Goal: Task Accomplishment & Management: Manage account settings

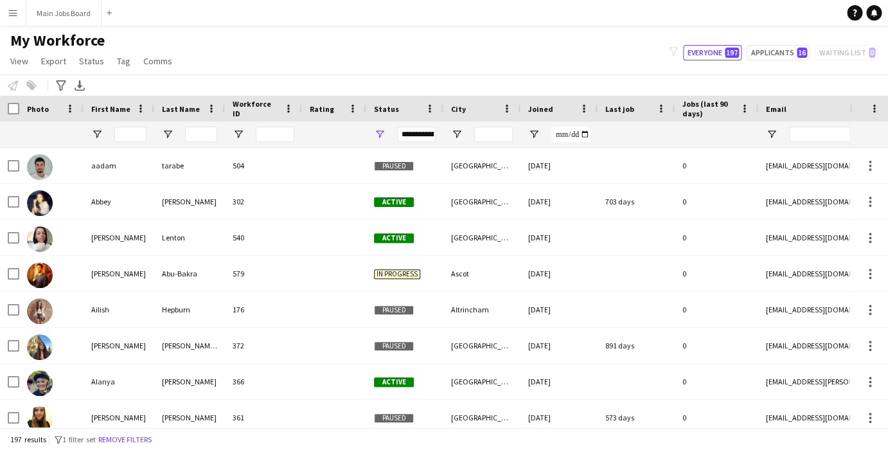
click at [40, 29] on main "My Workforce View Views Default view New view Update view Delete view Edit name…" at bounding box center [444, 229] width 888 height 407
click at [41, 8] on button "Main Jobs Board Close" at bounding box center [63, 13] width 75 height 25
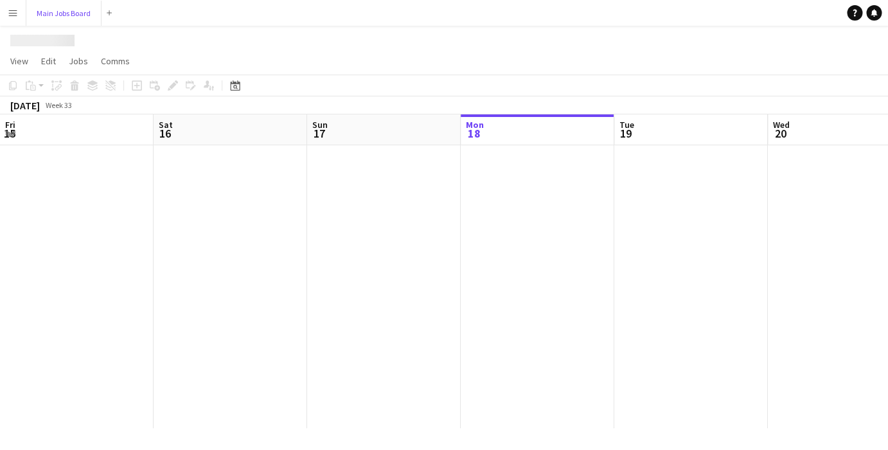
scroll to position [0, 307]
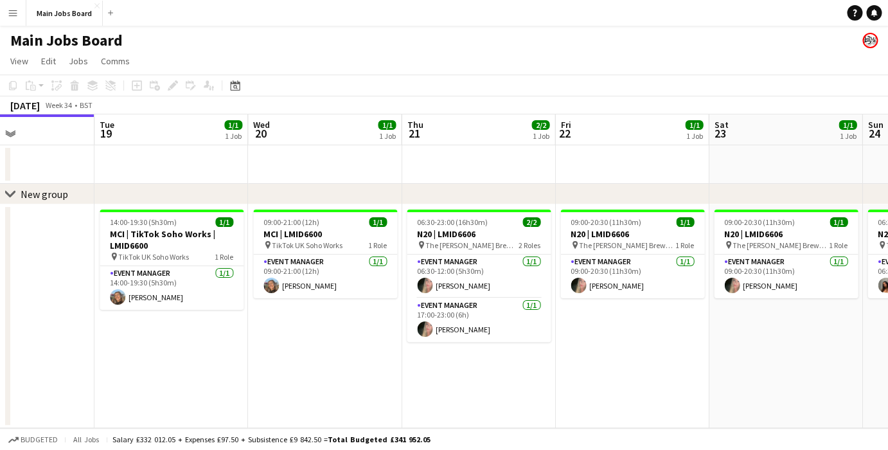
drag, startPoint x: 743, startPoint y: 355, endPoint x: 531, endPoint y: 355, distance: 212.7
click at [531, 355] on app-calendar-viewport "Fri 15 Sat 16 Sun 17 Mon 18 Tue 19 1/1 1 Job Wed 20 1/1 1 Job Thu 21 2/2 1 Job …" at bounding box center [444, 271] width 888 height 314
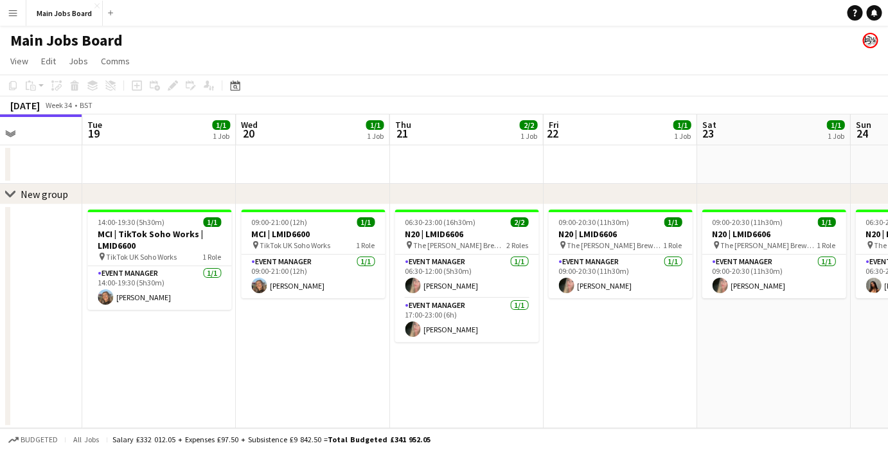
drag, startPoint x: 424, startPoint y: 357, endPoint x: 412, endPoint y: 352, distance: 12.4
click at [412, 352] on app-calendar-viewport "Fri 15 Sat 16 Sun 17 Mon 18 Tue 19 1/1 1 Job Wed 20 1/1 1 Job Thu 21 2/2 1 Job …" at bounding box center [444, 271] width 888 height 314
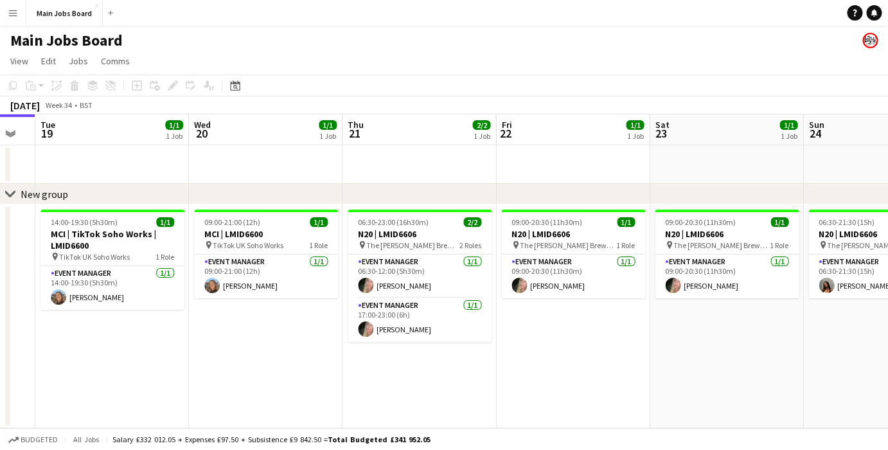
scroll to position [0, 447]
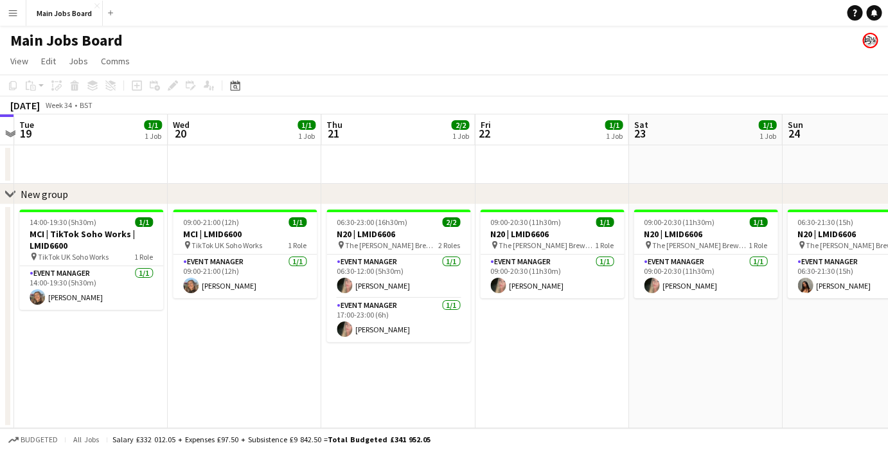
drag, startPoint x: 540, startPoint y: 364, endPoint x: 472, endPoint y: 364, distance: 68.1
click at [472, 364] on app-calendar-viewport "Sat 16 Sun 17 Mon 18 Tue 19 1/1 1 Job Wed 20 1/1 1 Job Thu 21 2/2 1 Job Fri 22 …" at bounding box center [444, 271] width 888 height 314
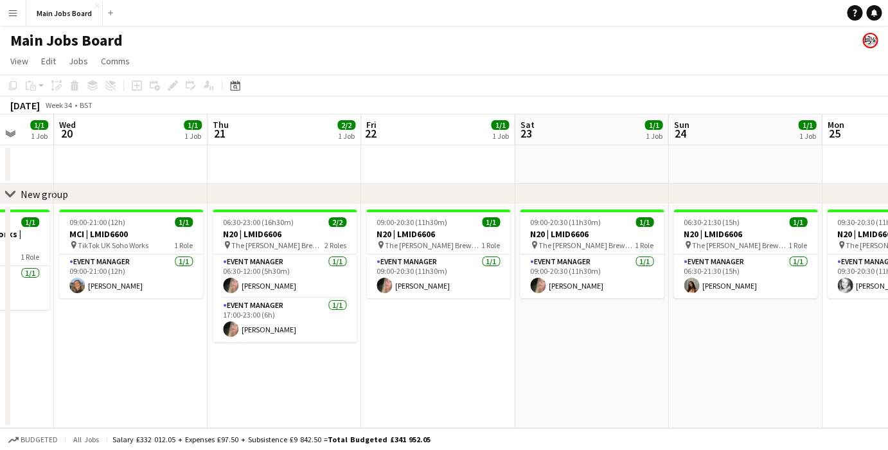
drag, startPoint x: 554, startPoint y: 321, endPoint x: 438, endPoint y: 321, distance: 116.3
click at [439, 321] on app-calendar-viewport "Sun 17 Mon 18 Tue 19 1/1 1 Job Wed 20 1/1 1 Job Thu 21 2/2 1 Job Fri 22 1/1 1 J…" at bounding box center [444, 271] width 888 height 314
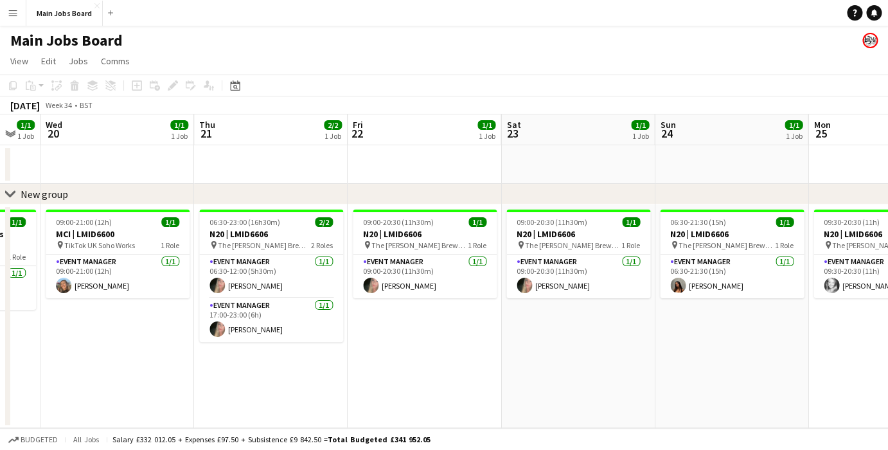
drag, startPoint x: 589, startPoint y: 325, endPoint x: 396, endPoint y: 325, distance: 193.4
click at [397, 325] on app-calendar-viewport "Sun 17 Mon 18 Tue 19 1/1 1 Job Wed 20 1/1 1 Job Thu 21 2/2 1 Job Fri 22 1/1 1 J…" at bounding box center [444, 271] width 888 height 314
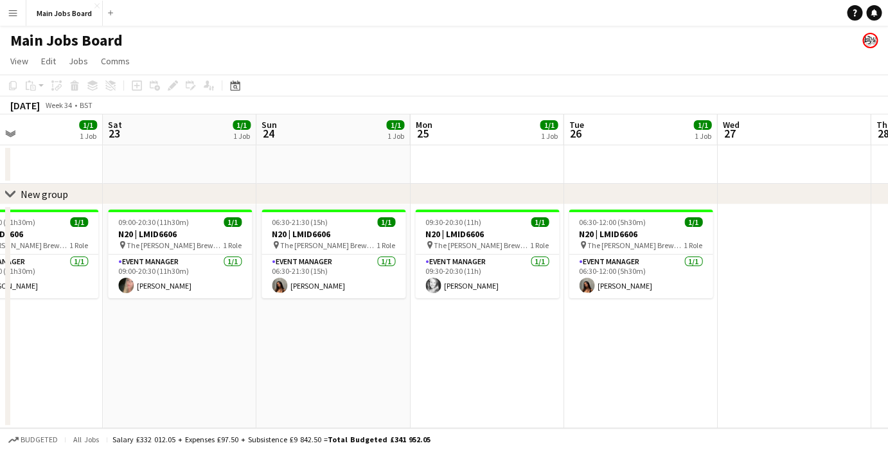
scroll to position [0, 533]
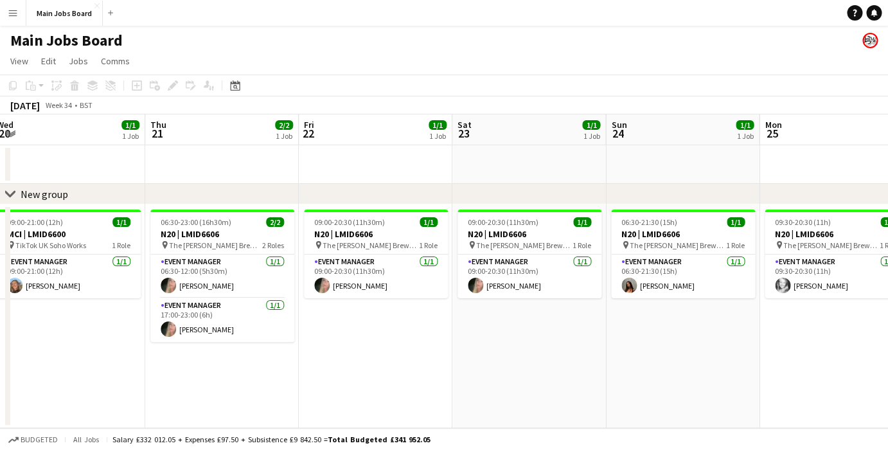
drag, startPoint x: 641, startPoint y: 326, endPoint x: 774, endPoint y: 294, distance: 137.5
click at [774, 294] on app-calendar-viewport "Mon 18 Tue 19 1/1 1 Job Wed 20 1/1 1 Job Thu 21 2/2 1 Job Fri 22 1/1 1 Job Sat …" at bounding box center [444, 271] width 888 height 314
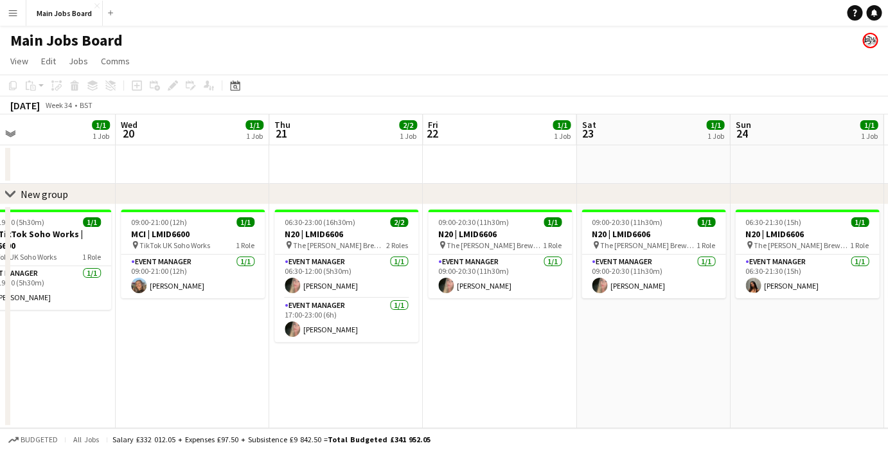
drag, startPoint x: 461, startPoint y: 334, endPoint x: 579, endPoint y: 334, distance: 117.6
click at [581, 334] on app-calendar-viewport "Sun 17 Mon 18 Tue 19 1/1 1 Job Wed 20 1/1 1 Job Thu 21 2/2 1 Job Fri 22 1/1 1 J…" at bounding box center [444, 271] width 888 height 314
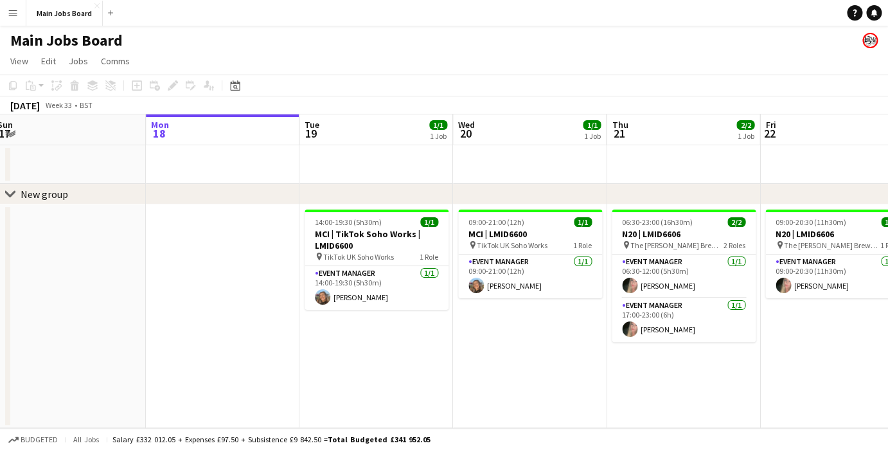
drag, startPoint x: 321, startPoint y: 394, endPoint x: 656, endPoint y: 389, distance: 334.8
click at [659, 389] on app-calendar-viewport "Fri 15 Sat 16 Sun 17 Mon 18 Tue 19 1/1 1 Job Wed 20 1/1 1 Job Thu 21 2/2 1 Job …" at bounding box center [444, 271] width 888 height 314
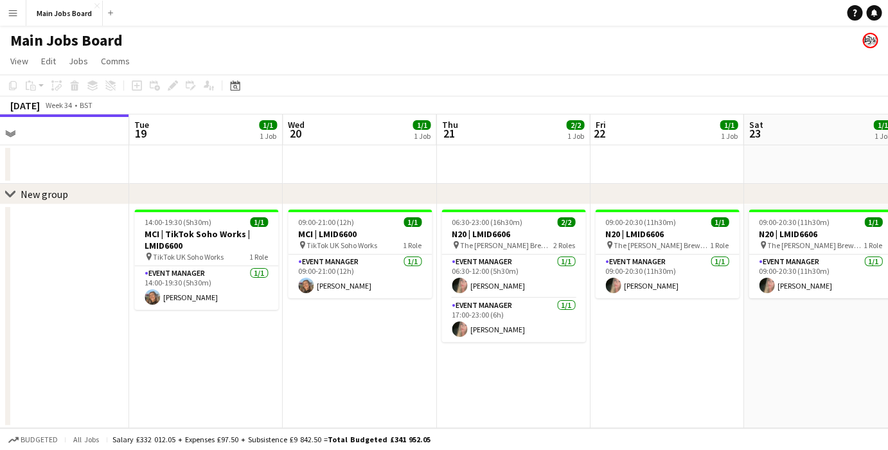
scroll to position [0, 505]
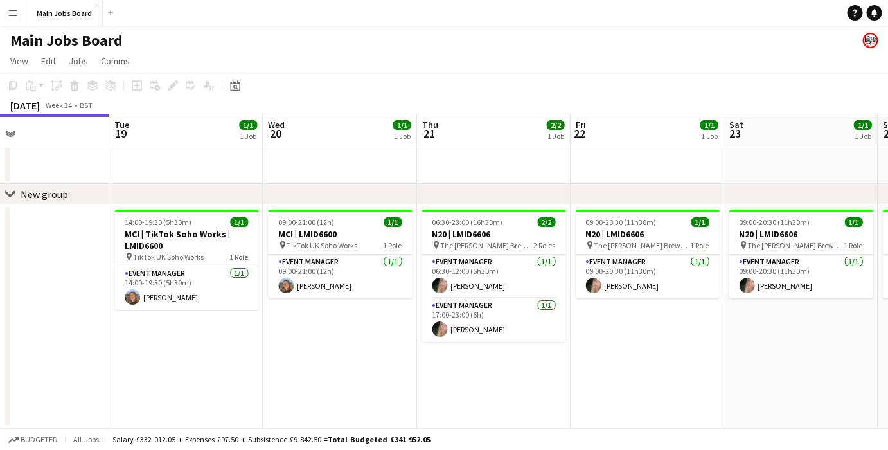
drag, startPoint x: 635, startPoint y: 333, endPoint x: 522, endPoint y: 333, distance: 113.1
click at [522, 333] on app-calendar-viewport "Fri 15 Sat 16 Sun 17 Mon 18 Tue 19 1/1 1 Job Wed 20 1/1 1 Job Thu 21 2/2 1 Job …" at bounding box center [444, 271] width 888 height 314
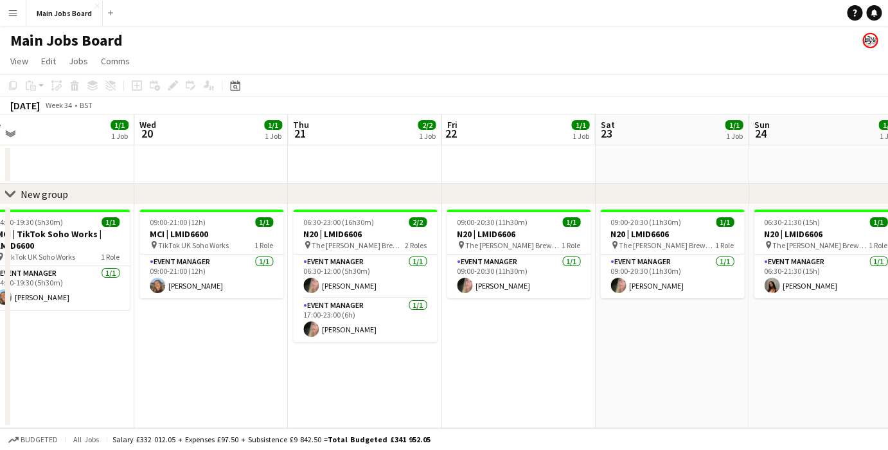
scroll to position [0, 406]
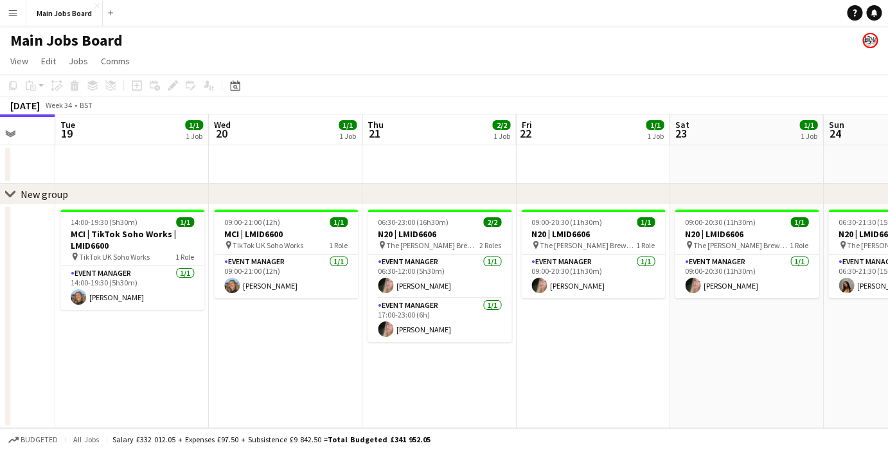
drag, startPoint x: 650, startPoint y: 325, endPoint x: 441, endPoint y: 325, distance: 208.2
click at [441, 325] on app-calendar-viewport "Sat 16 Sun 17 Mon 18 Tue 19 1/1 1 Job Wed 20 1/1 1 Job Thu 21 2/2 1 Job Fri 22 …" at bounding box center [444, 271] width 888 height 314
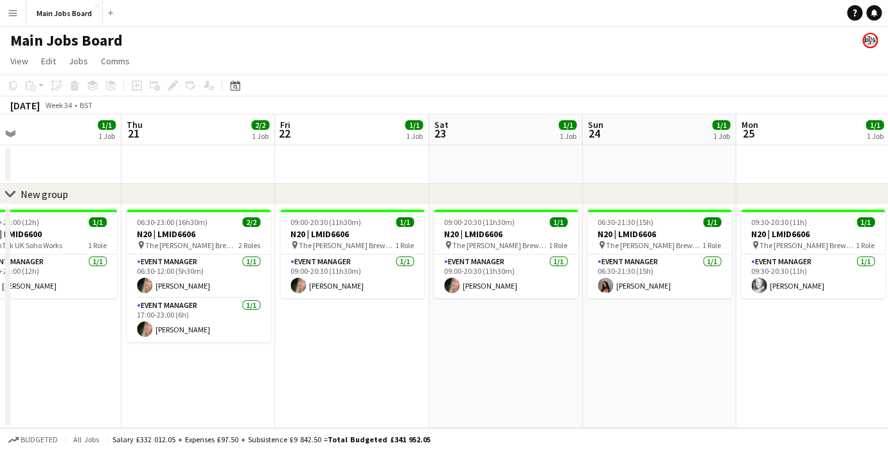
scroll to position [0, 438]
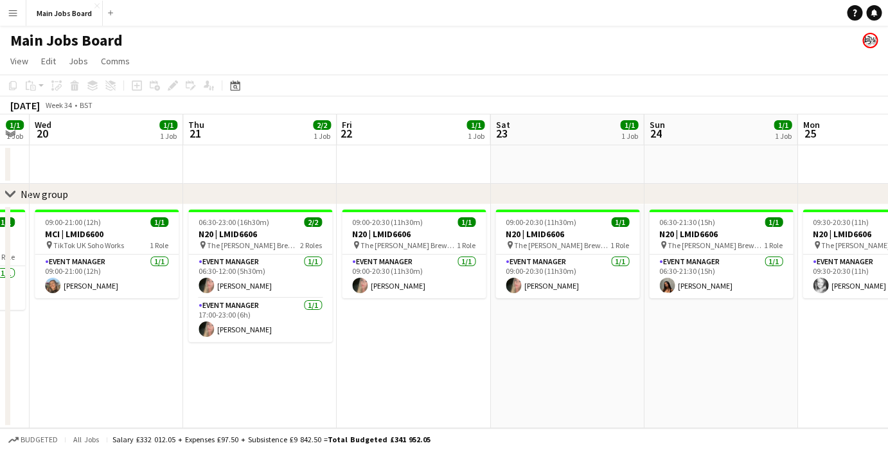
drag, startPoint x: 567, startPoint y: 309, endPoint x: 228, endPoint y: 309, distance: 339.3
click at [228, 309] on app-calendar-viewport "Sun 17 Mon 18 Tue 19 1/1 1 Job Wed 20 1/1 1 Job Thu 21 2/2 1 Job Fri 22 1/1 1 J…" at bounding box center [444, 271] width 888 height 314
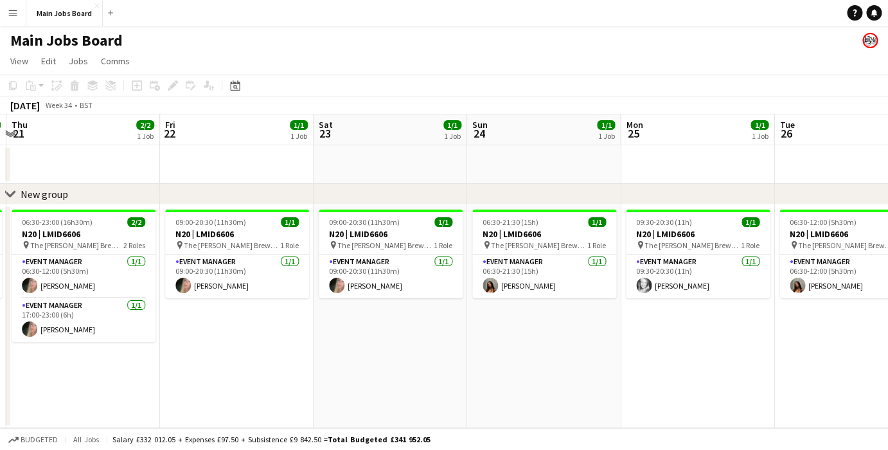
scroll to position [0, 302]
drag, startPoint x: 695, startPoint y: 332, endPoint x: 830, endPoint y: 327, distance: 135.6
click at [830, 328] on app-calendar-viewport "Tue 19 1/1 1 Job Wed 20 1/1 1 Job Thu 21 2/2 1 Job Fri 22 1/1 1 Job Sat 23 1/1 …" at bounding box center [444, 271] width 888 height 314
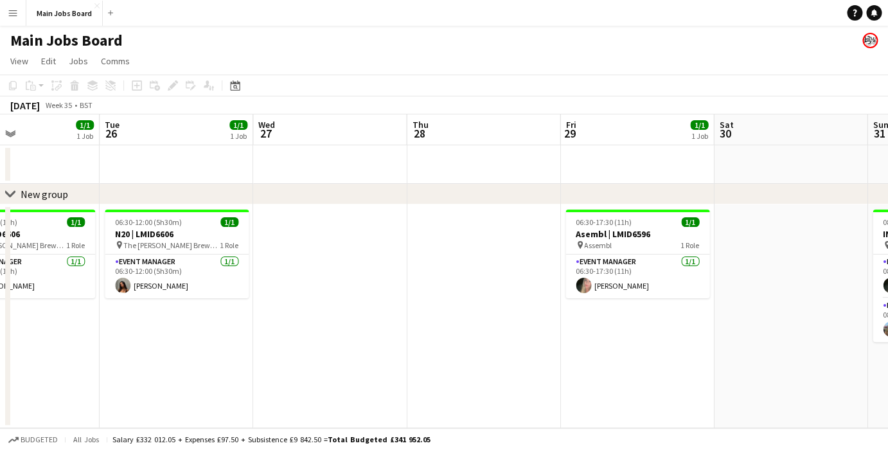
drag, startPoint x: 830, startPoint y: 327, endPoint x: 157, endPoint y: 299, distance: 673.3
click at [157, 299] on app-calendar-viewport "Fri 22 1/1 1 Job Sat 23 1/1 1 Job Sun 24 1/1 1 Job Mon 25 1/1 1 Job Tue 26 1/1 …" at bounding box center [444, 271] width 888 height 314
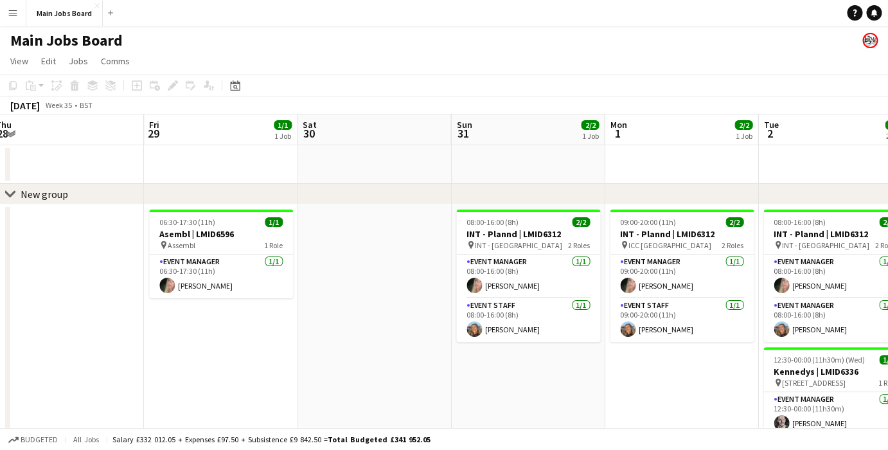
scroll to position [0, 470]
drag, startPoint x: 713, startPoint y: 332, endPoint x: 297, endPoint y: 325, distance: 415.8
click at [297, 325] on app-calendar-viewport "Mon 25 1/1 1 Job Tue 26 1/1 1 Job Wed 27 Thu 28 Fri 29 1/1 1 Job Sat 30 Sun 31 …" at bounding box center [444, 317] width 888 height 406
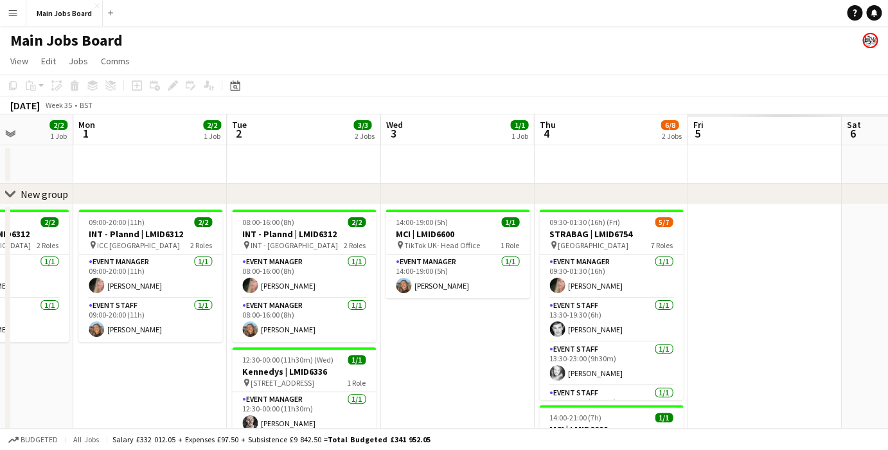
scroll to position [0, 450]
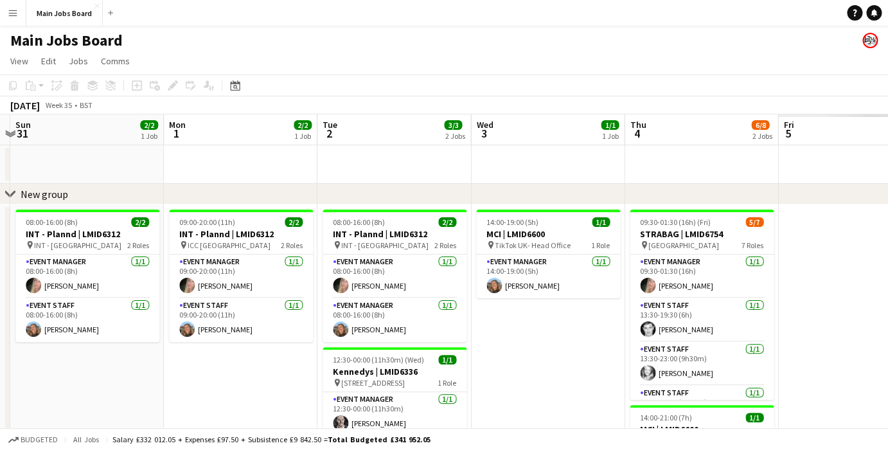
drag, startPoint x: 609, startPoint y: 402, endPoint x: 14, endPoint y: 419, distance: 595.2
click at [14, 419] on app-calendar-viewport "Thu 28 Fri 29 1/1 1 Job Sat 30 Sun 31 2/2 1 Job Mon 1 2/2 1 Job Tue 2 3/3 2 Job…" at bounding box center [444, 317] width 888 height 406
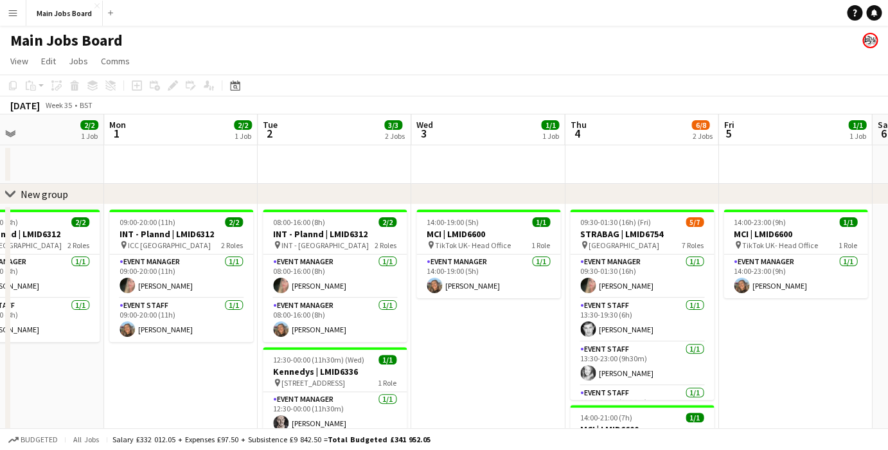
drag, startPoint x: 51, startPoint y: 355, endPoint x: 611, endPoint y: 355, distance: 560.3
click at [605, 355] on app-calendar-viewport "Fri 29 1/1 1 Job Sat 30 Sun 31 2/2 1 Job Mon 1 2/2 1 Job Tue 2 3/3 2 Jobs Wed 3…" at bounding box center [444, 317] width 888 height 406
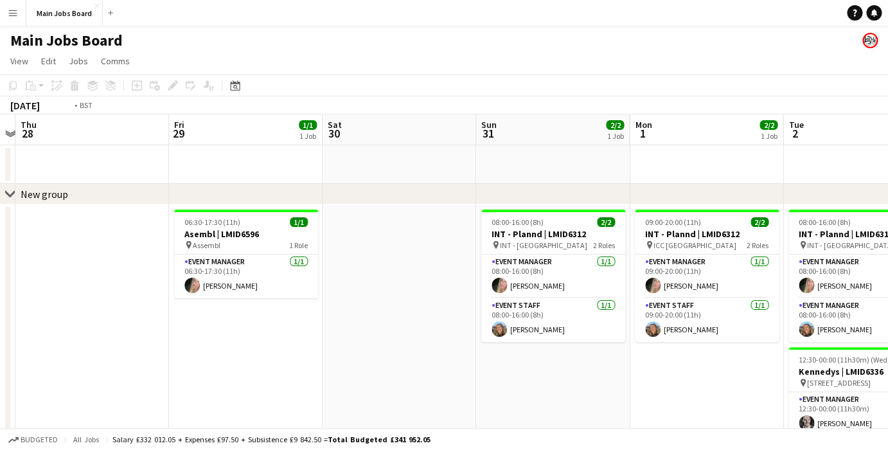
drag, startPoint x: 255, startPoint y: 299, endPoint x: 788, endPoint y: 299, distance: 532.6
click at [781, 299] on app-calendar-viewport "Tue 26 1/1 1 Job Wed 27 Thu 28 Fri 29 1/1 1 Job Sat 30 Sun 31 2/2 1 Job Mon 1 2…" at bounding box center [444, 317] width 888 height 406
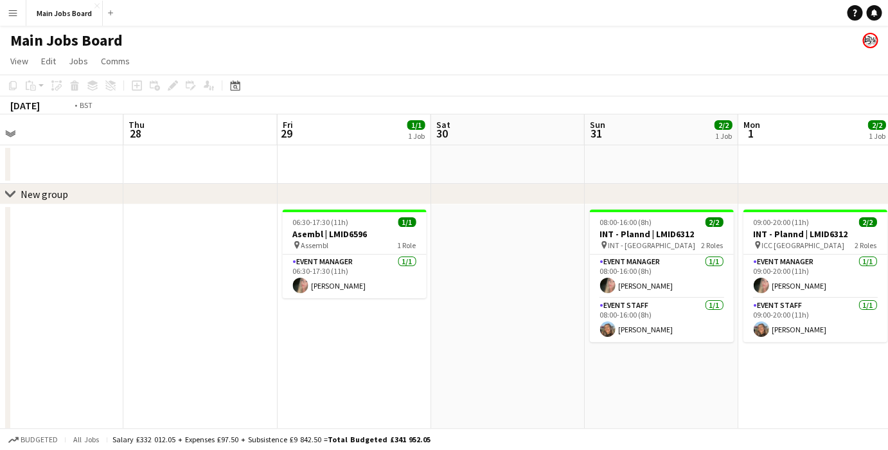
scroll to position [0, 477]
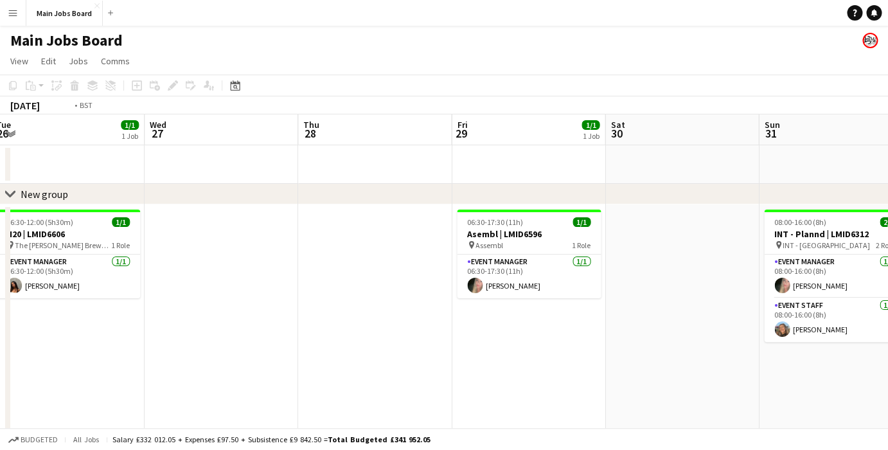
drag, startPoint x: 785, startPoint y: 303, endPoint x: 139, endPoint y: 215, distance: 652.3
click at [139, 215] on app-calendar-viewport "Sat 23 1/1 1 Job Sun 24 1/1 1 Job Mon 25 1/1 1 Job Tue 26 1/1 1 Job Wed 27 Thu …" at bounding box center [444, 317] width 888 height 406
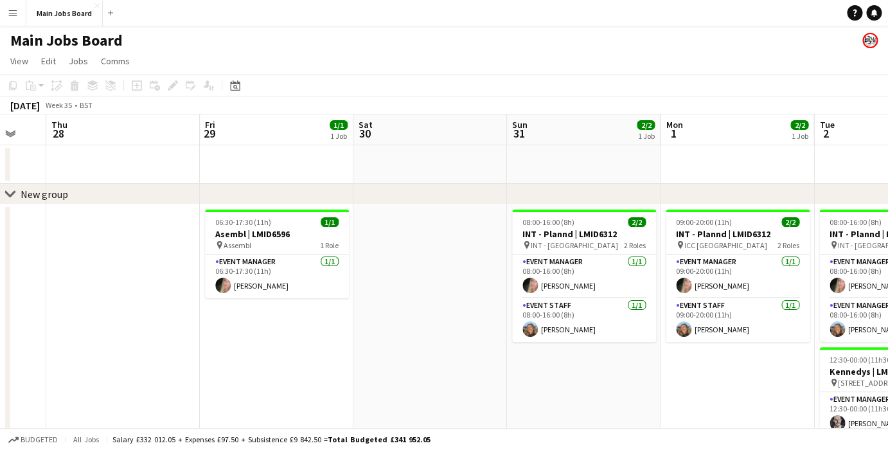
drag, startPoint x: 132, startPoint y: 323, endPoint x: 501, endPoint y: 328, distance: 369.5
click at [502, 328] on app-calendar-viewport "Tue 26 1/1 1 Job Wed 27 Thu 28 Fri 29 1/1 1 Job Sat 30 Sun 31 2/2 1 Job Mon 1 2…" at bounding box center [444, 317] width 888 height 406
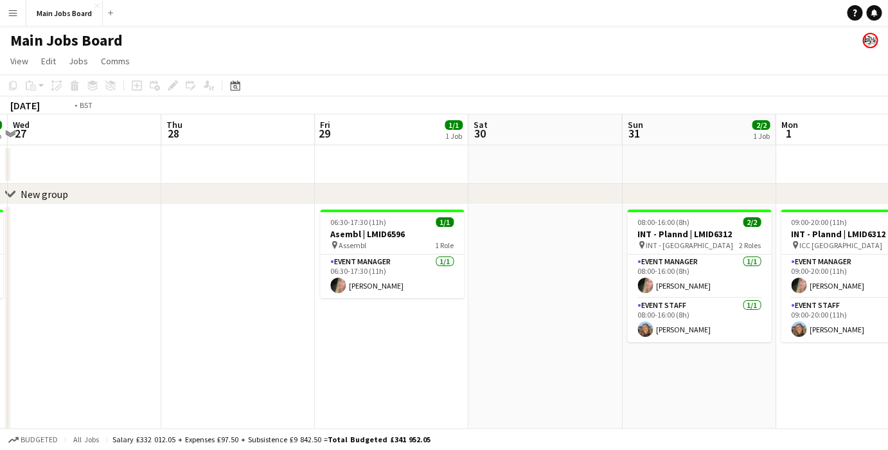
drag, startPoint x: 182, startPoint y: 317, endPoint x: 629, endPoint y: 317, distance: 446.6
click at [629, 317] on app-calendar-viewport "Mon 25 1/1 1 Job Tue 26 1/1 1 Job Wed 27 Thu 28 Fri 29 1/1 1 Job Sat 30 Sun 31 …" at bounding box center [444, 317] width 888 height 406
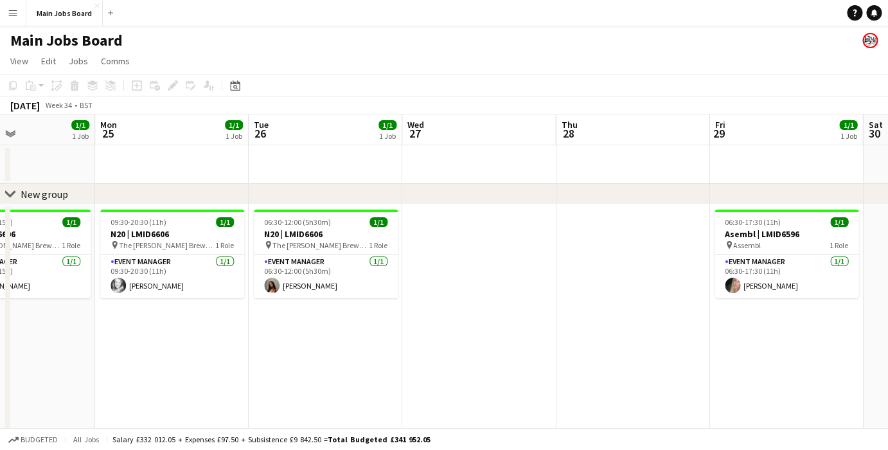
scroll to position [0, 375]
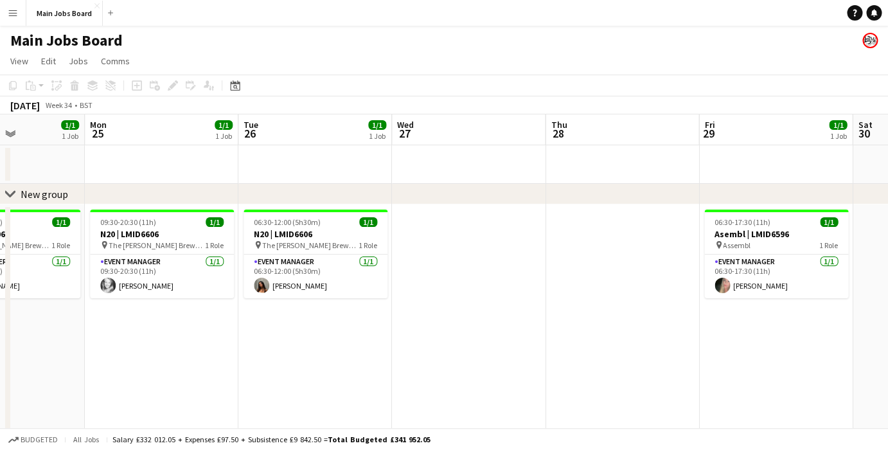
drag, startPoint x: 249, startPoint y: 276, endPoint x: 605, endPoint y: 276, distance: 356.0
click at [605, 276] on app-calendar-viewport "Fri 22 1/1 1 Job Sat 23 1/1 1 Job Sun 24 1/1 1 Job Mon 25 1/1 1 Job Tue 26 1/1 …" at bounding box center [444, 317] width 888 height 406
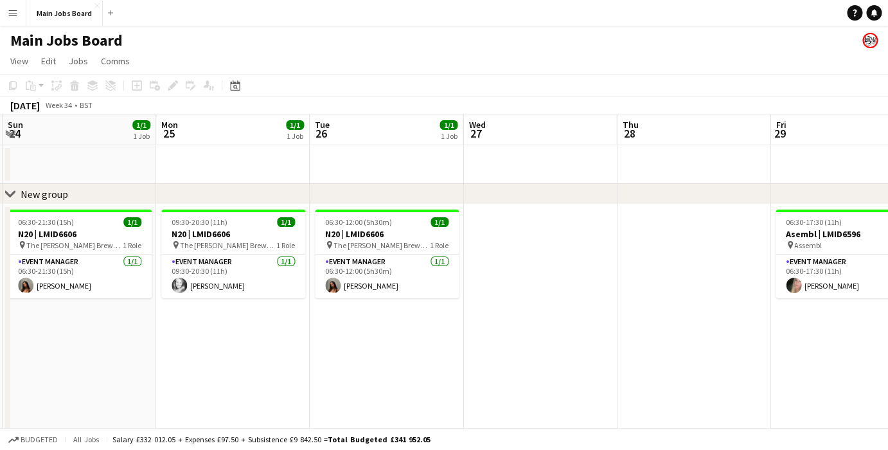
drag, startPoint x: 542, startPoint y: 357, endPoint x: 89, endPoint y: 350, distance: 452.4
click at [89, 350] on app-calendar-viewport "Thu 21 2/2 1 Job Fri 22 1/1 1 Job Sat 23 1/1 1 Job Sun 24 1/1 1 Job Mon 25 1/1 …" at bounding box center [444, 317] width 888 height 406
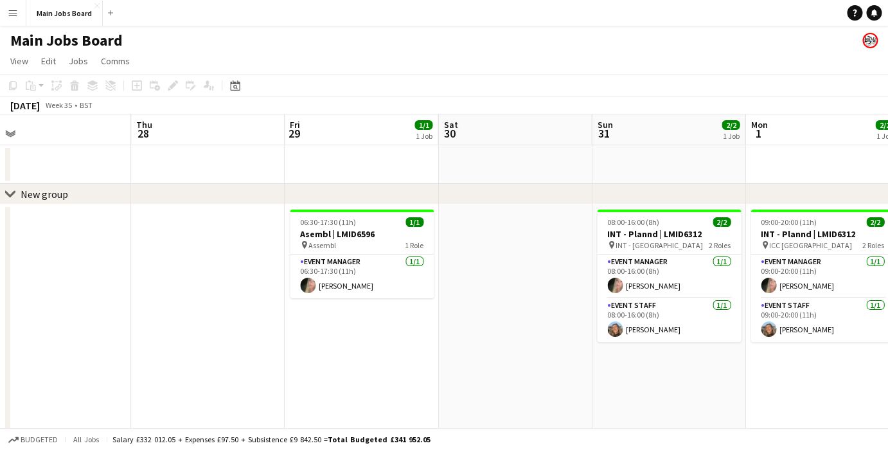
drag, startPoint x: 421, startPoint y: 341, endPoint x: 46, endPoint y: 341, distance: 375.2
click at [63, 341] on app-calendar-viewport "Sun 24 1/1 1 Job Mon 25 1/1 1 Job Tue 26 1/1 1 Job Wed 27 Thu 28 Fri 29 1/1 1 J…" at bounding box center [444, 317] width 888 height 406
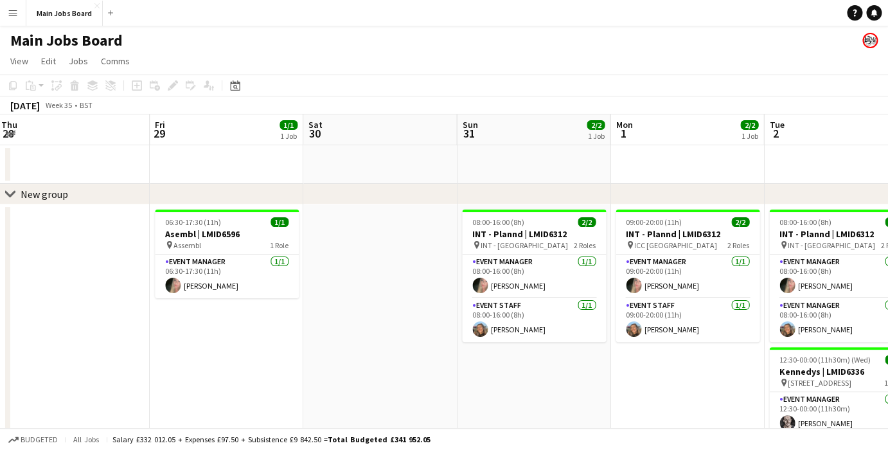
scroll to position [0, 463]
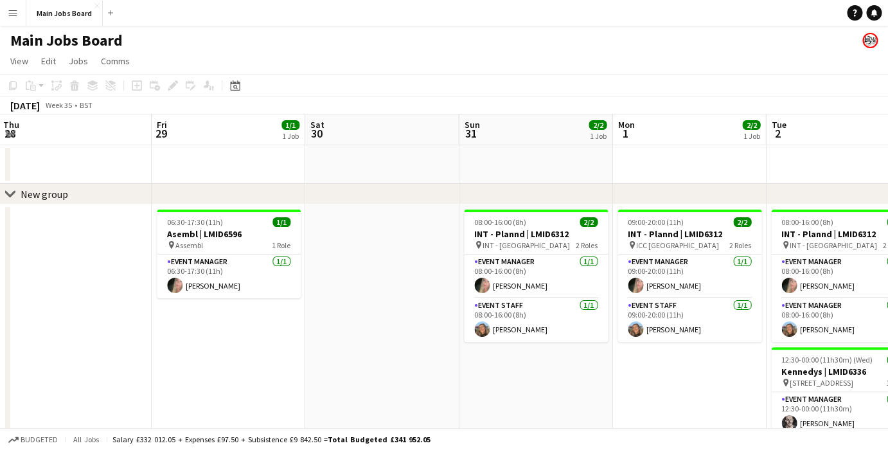
drag, startPoint x: 508, startPoint y: 341, endPoint x: 268, endPoint y: 341, distance: 239.7
click at [281, 341] on app-calendar-viewport "Mon 25 1/1 1 Job Tue 26 1/1 1 Job Wed 27 Thu 28 Fri 29 1/1 1 Job Sat 30 Sun 31 …" at bounding box center [444, 317] width 888 height 406
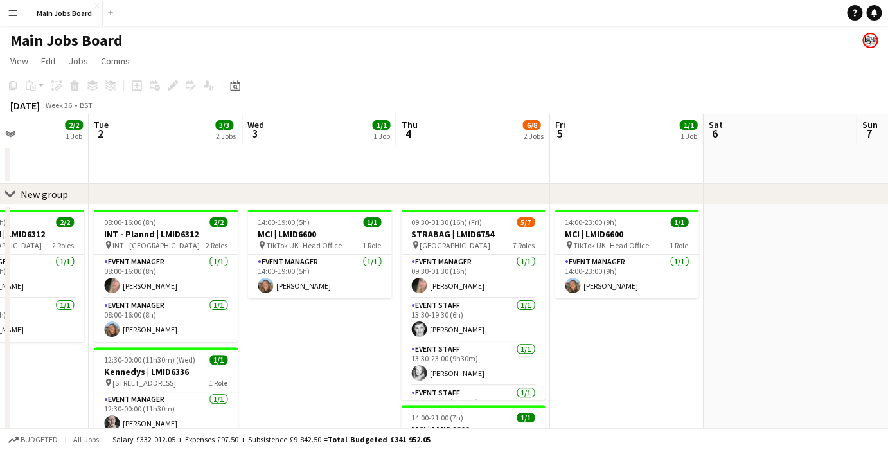
drag, startPoint x: 699, startPoint y: 326, endPoint x: 328, endPoint y: 324, distance: 370.7
click at [328, 324] on app-calendar-viewport "Fri 29 1/1 1 Job Sat 30 Sun 31 2/2 1 Job Mon 1 2/2 1 Job Tue 2 3/3 2 Jobs Wed 3…" at bounding box center [444, 317] width 888 height 406
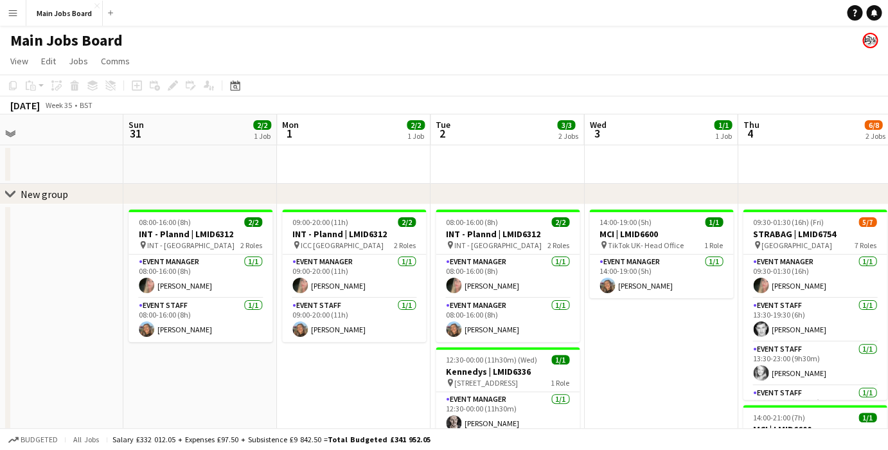
drag, startPoint x: 315, startPoint y: 333, endPoint x: 609, endPoint y: 329, distance: 293.7
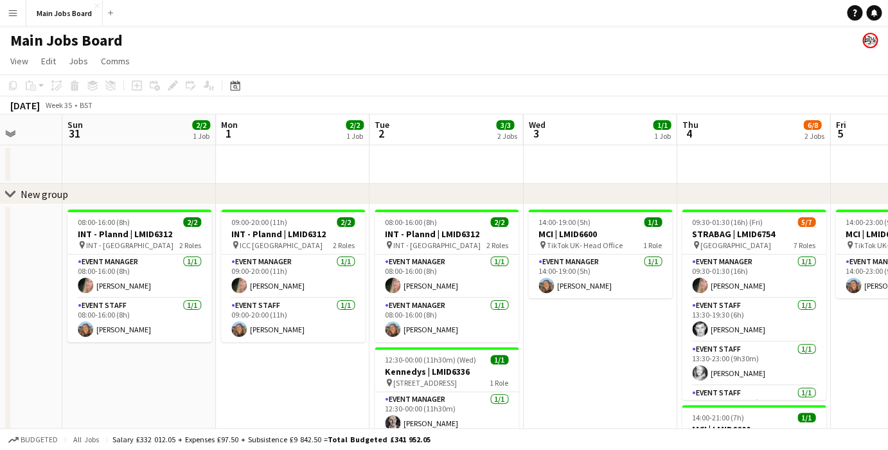
click at [593, 329] on app-calendar-viewport "Thu 28 Fri 29 1/1 1 Job Sat 30 Sun 31 2/2 1 Job Mon 1 2/2 1 Job Tue 2 3/3 2 Job…" at bounding box center [444, 317] width 888 height 406
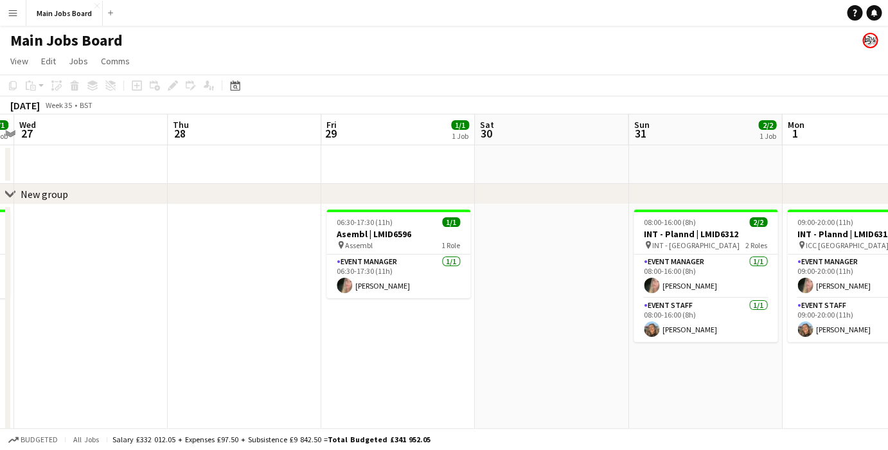
drag, startPoint x: 110, startPoint y: 287, endPoint x: 708, endPoint y: 271, distance: 598.4
click at [693, 271] on app-calendar-viewport "Mon 25 1/1 1 Job Tue 26 1/1 1 Job Wed 27 Thu 28 Fri 29 1/1 1 Job Sat 30 Sun 31 …" at bounding box center [444, 317] width 888 height 406
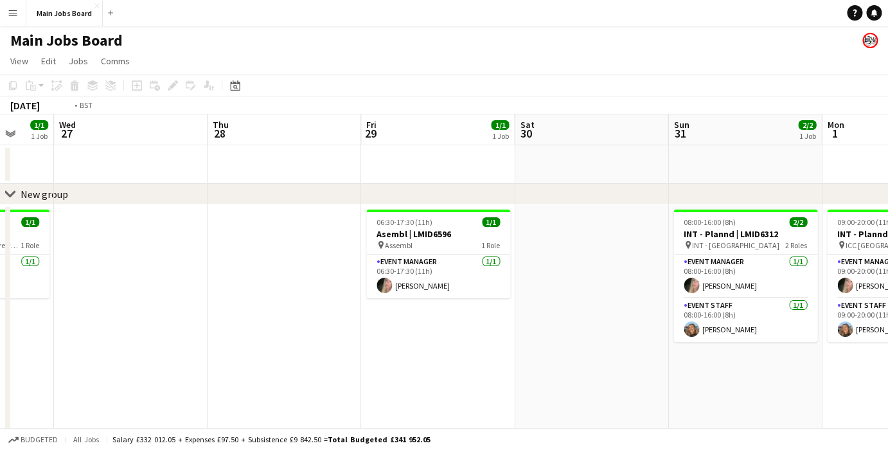
drag, startPoint x: 220, startPoint y: 282, endPoint x: 710, endPoint y: 282, distance: 489.6
click at [709, 282] on app-calendar-viewport "Sun 24 1/1 1 Job Mon 25 1/1 1 Job Tue 26 1/1 1 Job Wed 27 Thu 28 Fri 29 1/1 1 J…" at bounding box center [444, 317] width 888 height 406
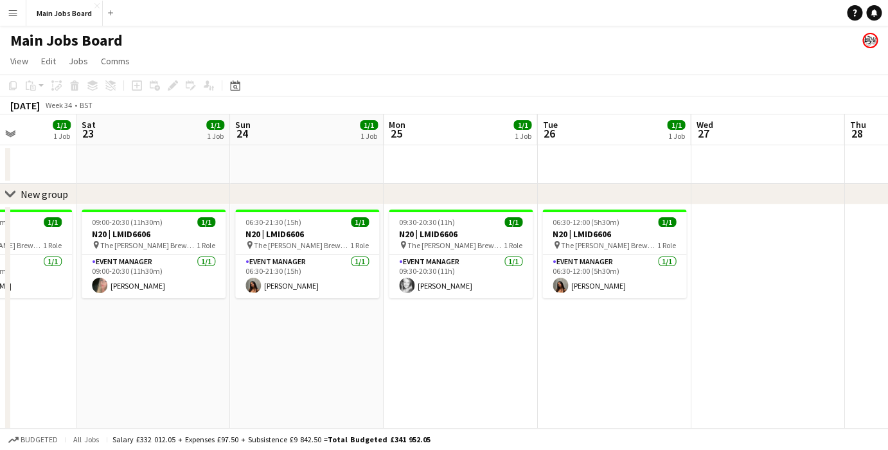
drag, startPoint x: 326, startPoint y: 306, endPoint x: 666, endPoint y: 306, distance: 339.9
click at [658, 306] on app-calendar-viewport "Wed 20 1/1 1 Job Thu 21 2/2 1 Job Fri 22 1/1 1 Job Sat 23 1/1 1 Job Sun 24 1/1 …" at bounding box center [444, 317] width 888 height 406
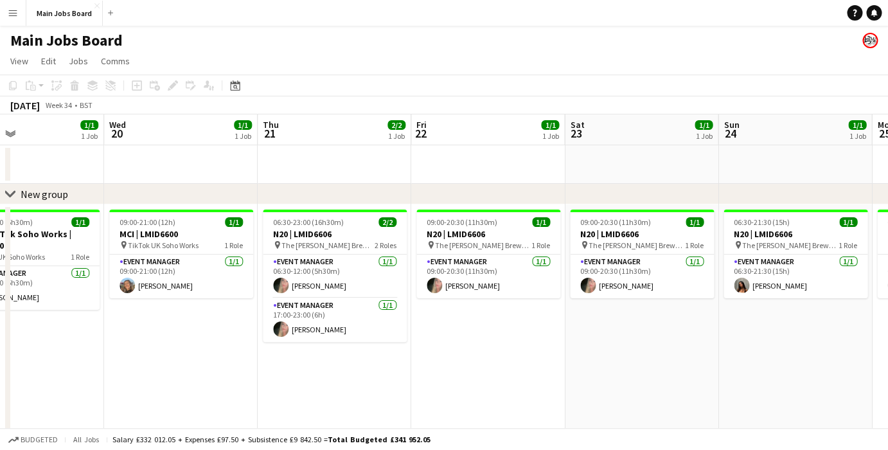
drag, startPoint x: 362, startPoint y: 315, endPoint x: 538, endPoint y: 315, distance: 176.1
click at [538, 315] on app-calendar-viewport "Sun 17 Mon 18 Tue 19 1/1 1 Job Wed 20 1/1 1 Job Thu 21 2/2 1 Job Fri 22 1/1 1 J…" at bounding box center [444, 317] width 888 height 406
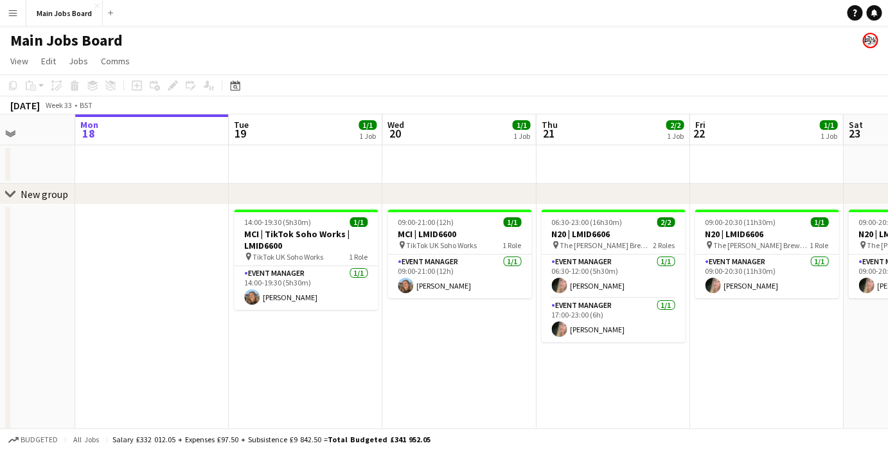
drag, startPoint x: 192, startPoint y: 309, endPoint x: 472, endPoint y: 309, distance: 279.5
click at [472, 309] on app-calendar-viewport "Fri 15 Sat 16 Sun 17 Mon 18 Tue 19 1/1 1 Job Wed 20 1/1 1 Job Thu 21 2/2 1 Job …" at bounding box center [444, 317] width 888 height 406
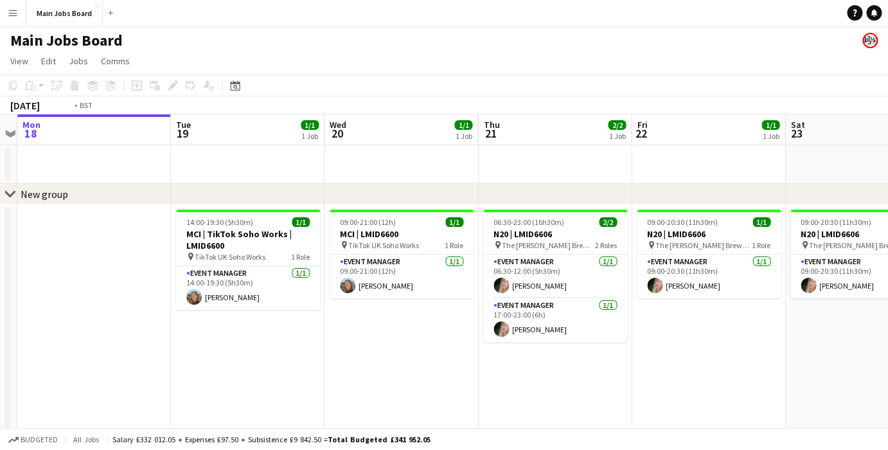
scroll to position [0, 516]
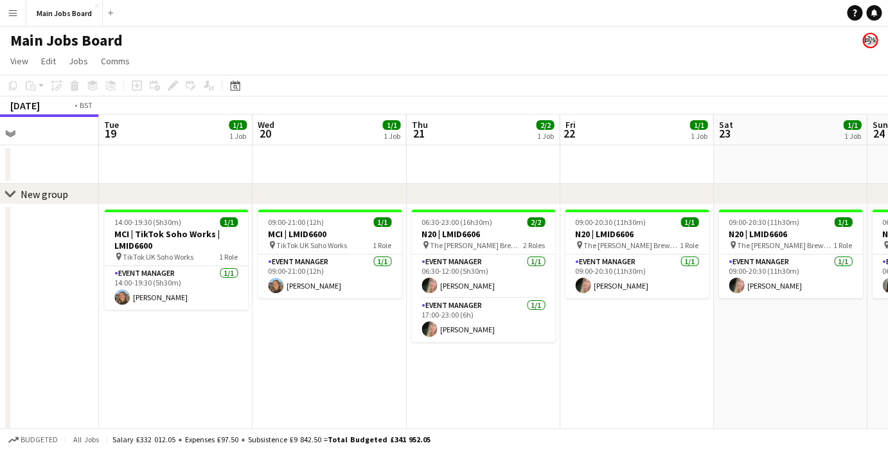
drag, startPoint x: 754, startPoint y: 382, endPoint x: 624, endPoint y: 382, distance: 130.4
click at [623, 382] on app-calendar-viewport "Fri 15 Sat 16 Sun 17 Mon 18 Tue 19 1/1 1 Job Wed 20 1/1 1 Job Thu 21 2/2 1 Job …" at bounding box center [444, 317] width 888 height 406
click at [6, 15] on button "Menu" at bounding box center [13, 13] width 26 height 26
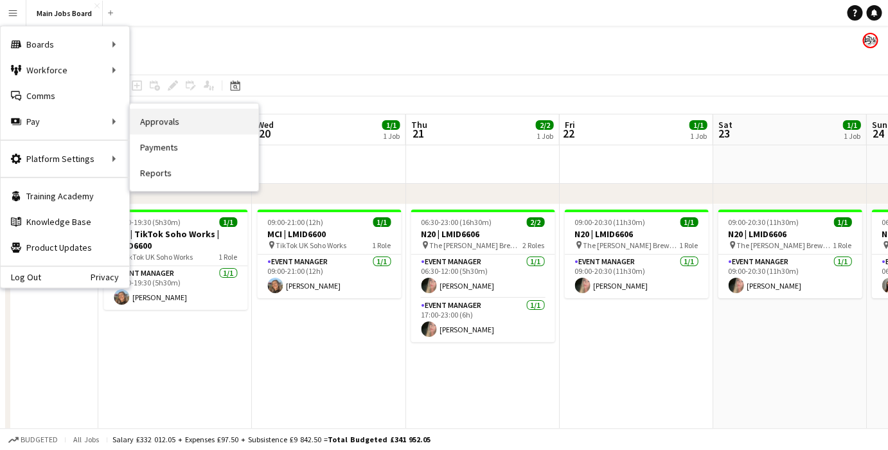
click at [229, 115] on link "Approvals" at bounding box center [194, 122] width 129 height 26
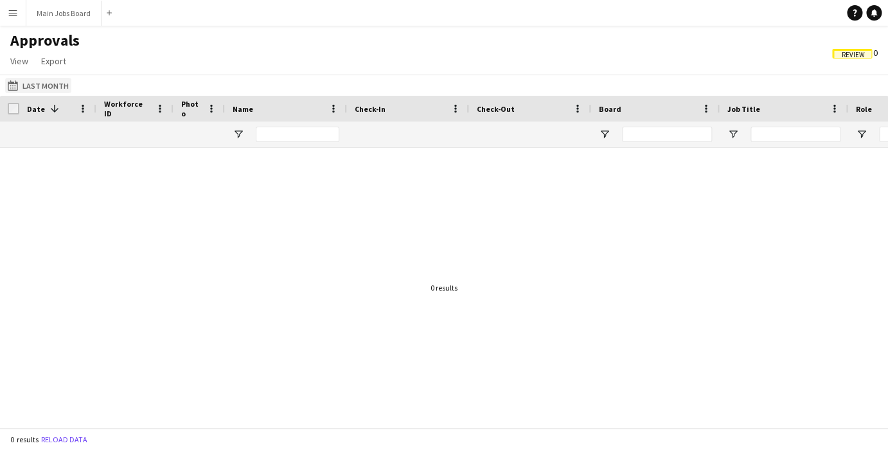
click at [36, 90] on button "Last Month Last Month" at bounding box center [38, 85] width 66 height 15
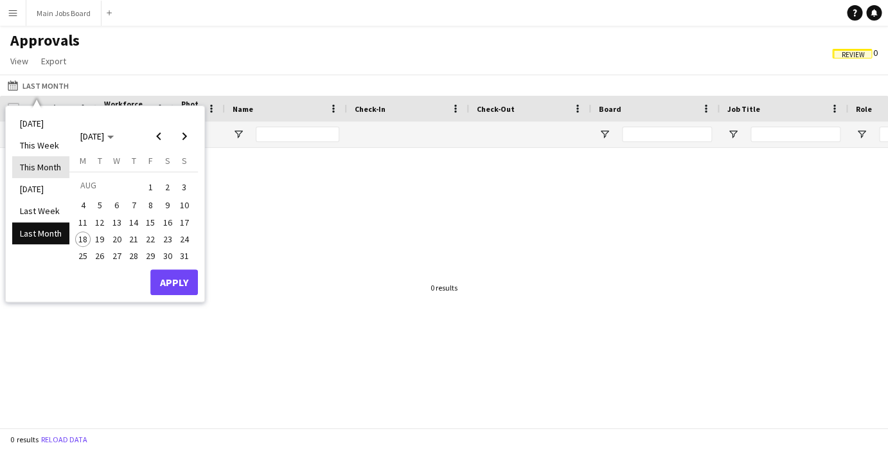
click at [45, 163] on li "This Month" at bounding box center [40, 167] width 57 height 22
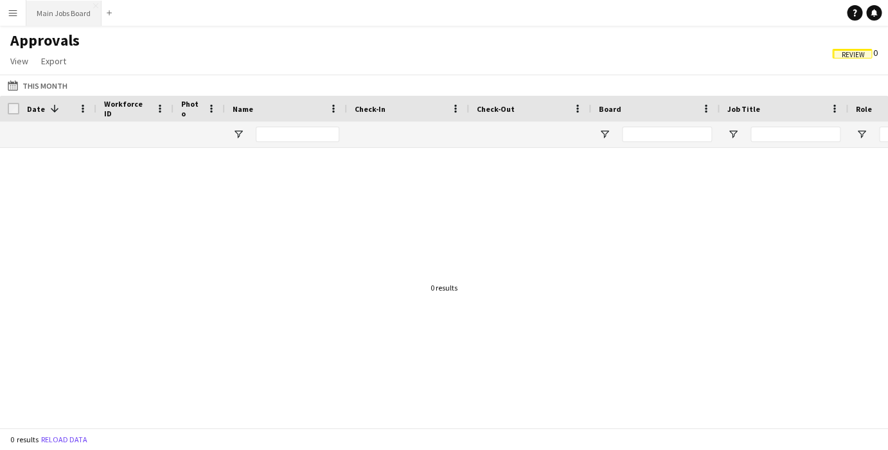
click at [71, 17] on button "Main Jobs Board Close" at bounding box center [63, 13] width 75 height 25
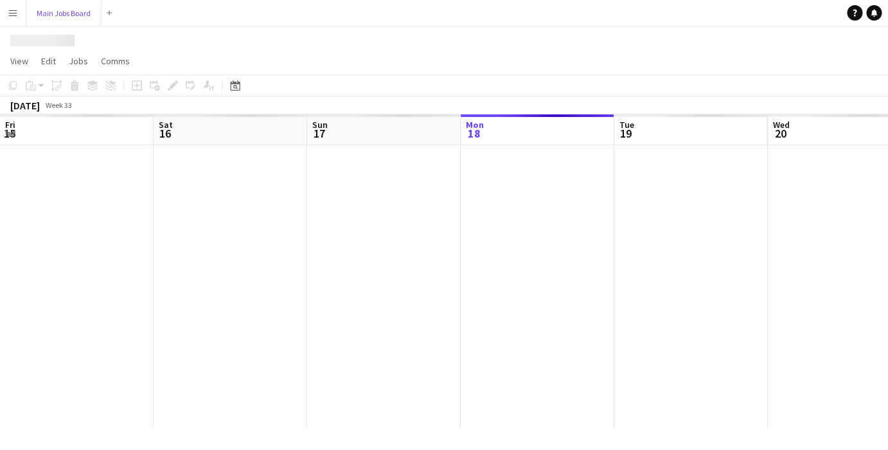
scroll to position [0, 307]
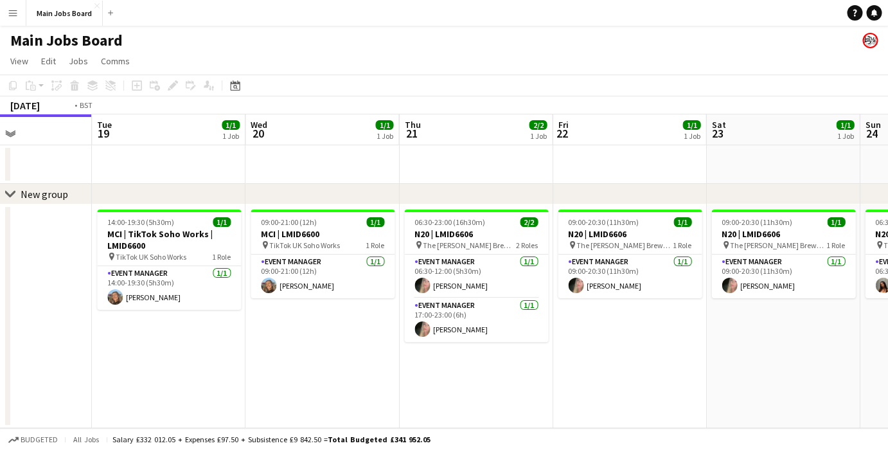
drag, startPoint x: 740, startPoint y: 346, endPoint x: 395, endPoint y: 346, distance: 345.7
click at [415, 346] on app-calendar-viewport "Fri 15 Sat 16 Sun 17 Mon 18 Tue 19 1/1 1 Job Wed 20 1/1 1 Job Thu 21 2/2 1 Job …" at bounding box center [444, 271] width 888 height 314
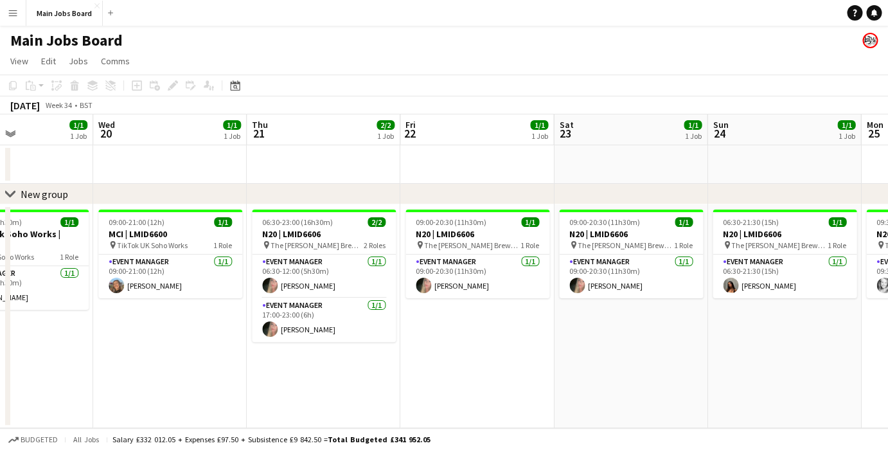
scroll to position [0, 386]
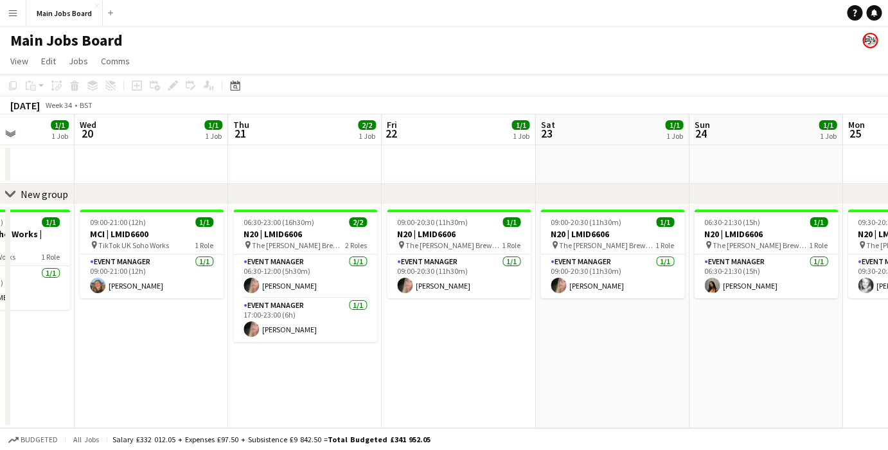
drag, startPoint x: 761, startPoint y: 307, endPoint x: 852, endPoint y: 305, distance: 91.3
click at [853, 305] on app-calendar-viewport "Sun 17 Mon 18 Tue 19 1/1 1 Job Wed 20 1/1 1 Job Thu 21 2/2 1 Job Fri 22 1/1 1 J…" at bounding box center [444, 271] width 888 height 314
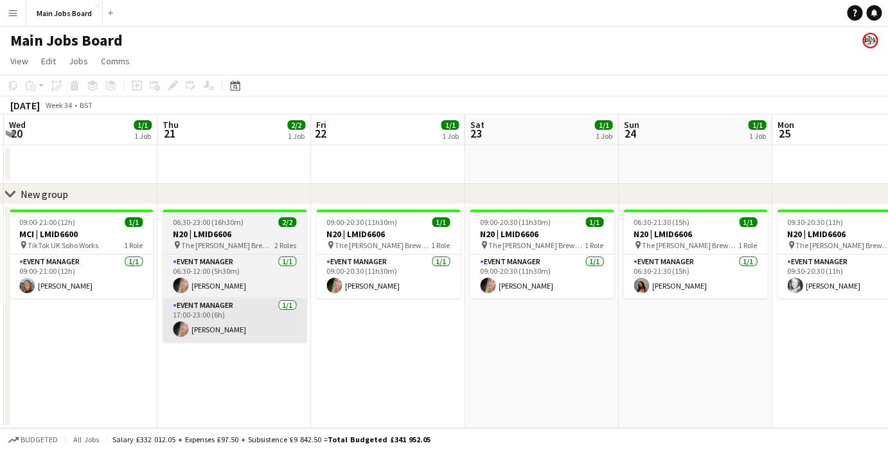
scroll to position [0, 403]
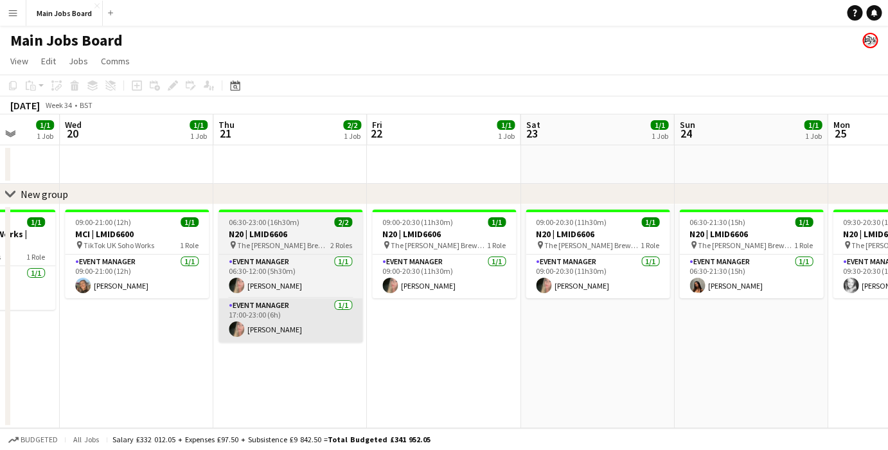
drag, startPoint x: 488, startPoint y: 332, endPoint x: -6, endPoint y: 332, distance: 494.1
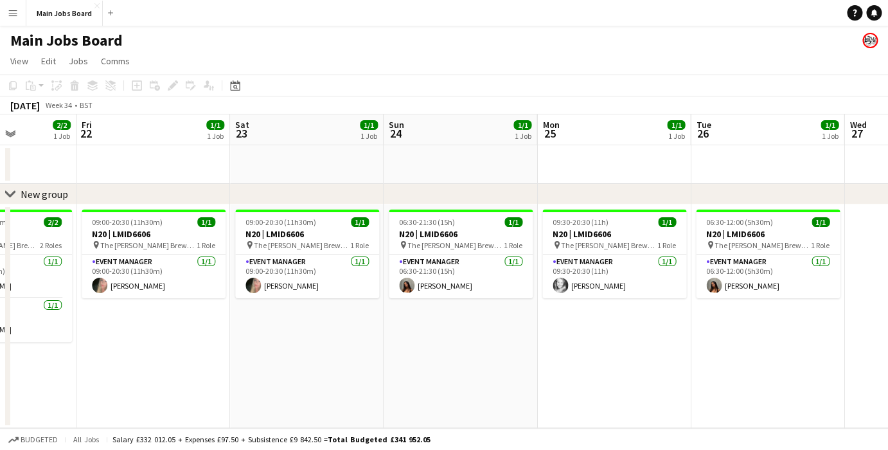
drag, startPoint x: 276, startPoint y: 314, endPoint x: 609, endPoint y: 314, distance: 333.5
click at [608, 314] on app-calendar-viewport "Tue 19 1/1 1 Job Wed 20 1/1 1 Job Thu 21 2/2 1 Job Fri 22 1/1 1 Job Sat 23 1/1 …" at bounding box center [444, 271] width 888 height 314
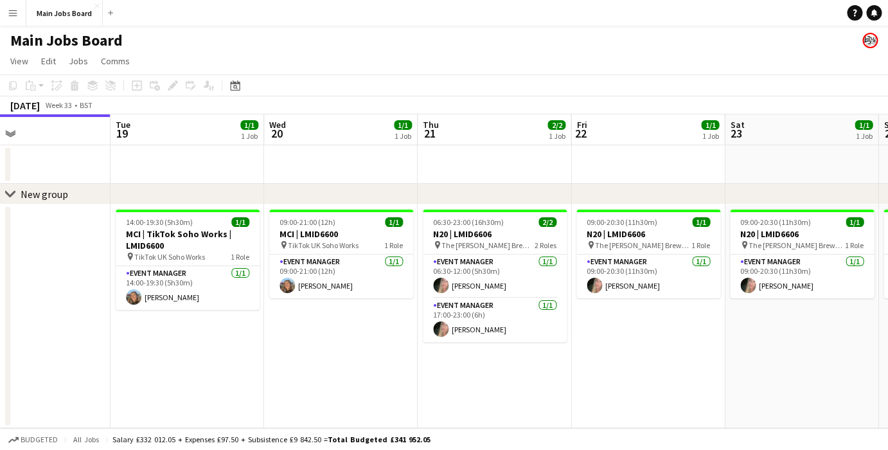
scroll to position [0, 276]
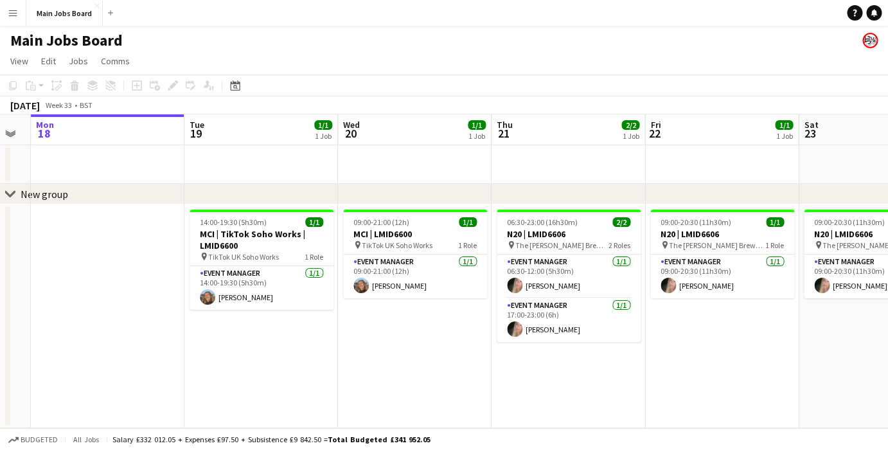
drag, startPoint x: 324, startPoint y: 299, endPoint x: 578, endPoint y: 298, distance: 253.8
click at [574, 299] on app-calendar-viewport "Sat 16 Sun 17 Mon 18 Tue 19 1/1 1 Job Wed 20 1/1 1 Job Thu 21 2/2 1 Job Fri 22 …" at bounding box center [444, 271] width 888 height 314
click at [64, 18] on button "Main Jobs Board Close" at bounding box center [64, 13] width 76 height 25
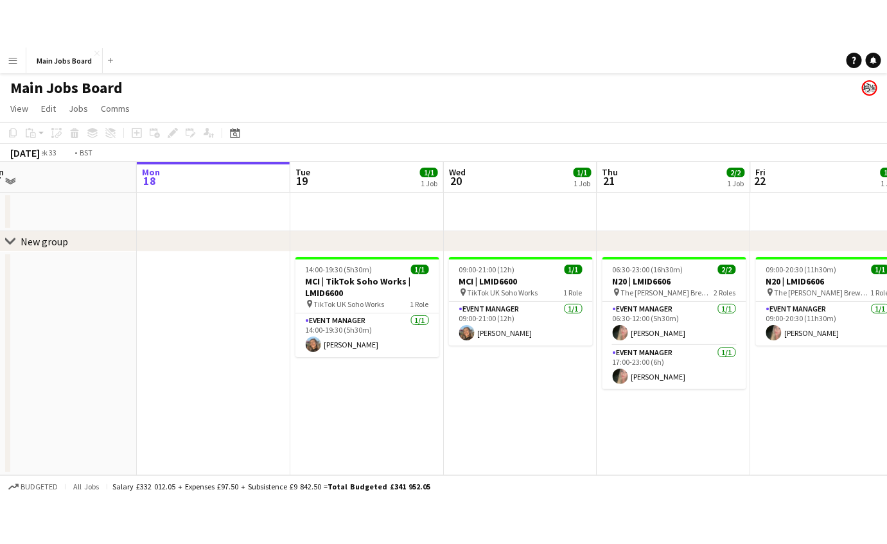
scroll to position [0, 456]
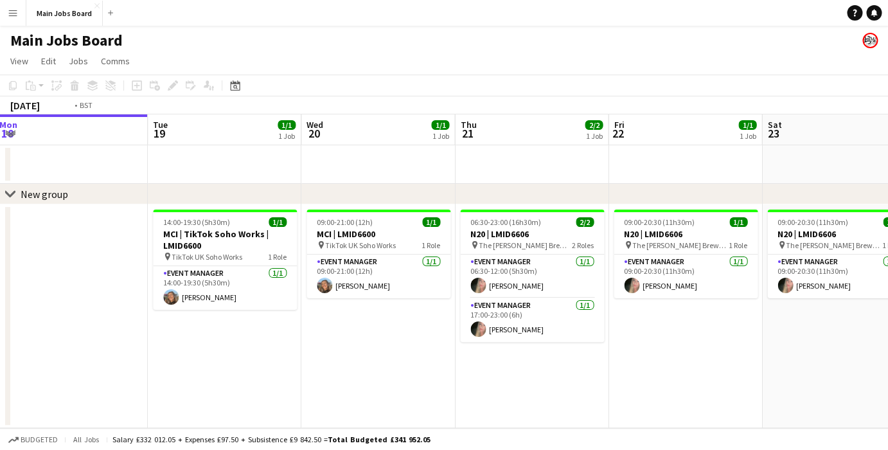
drag, startPoint x: 685, startPoint y: 343, endPoint x: 382, endPoint y: 343, distance: 303.3
click at [382, 343] on app-calendar-viewport "Fri 15 Sat 16 Sun 17 Mon 18 Tue 19 1/1 1 Job Wed 20 1/1 1 Job Thu 21 2/2 1 Job …" at bounding box center [444, 271] width 888 height 314
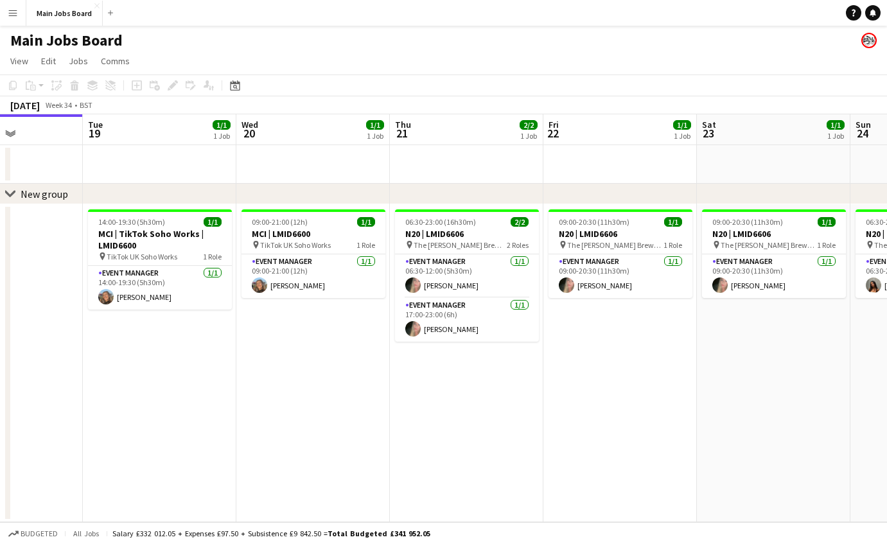
drag, startPoint x: 725, startPoint y: 370, endPoint x: 30, endPoint y: 395, distance: 695.7
click at [36, 395] on app-calendar-viewport "Sat 16 Sun 17 Mon 18 Tue 19 1/1 1 Job Wed 20 1/1 1 Job Thu 21 2/2 1 Job Fri 22 …" at bounding box center [443, 318] width 887 height 408
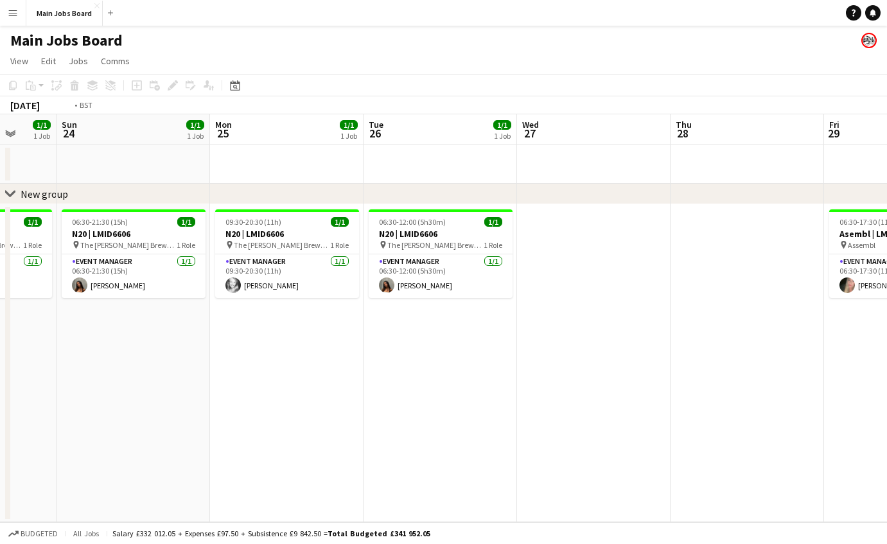
drag, startPoint x: 353, startPoint y: 391, endPoint x: -212, endPoint y: 390, distance: 565.4
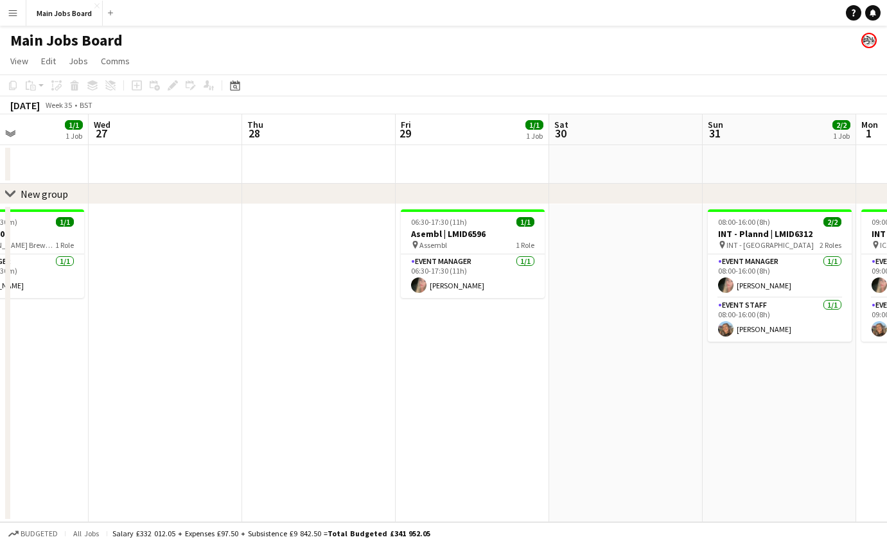
drag, startPoint x: 534, startPoint y: 344, endPoint x: 25, endPoint y: 344, distance: 508.9
click at [34, 344] on app-calendar-viewport "Sat 23 1/1 1 Job Sun 24 1/1 1 Job Mon 25 1/1 1 Job Tue 26 1/1 1 Job Wed 27 Thu …" at bounding box center [443, 318] width 887 height 408
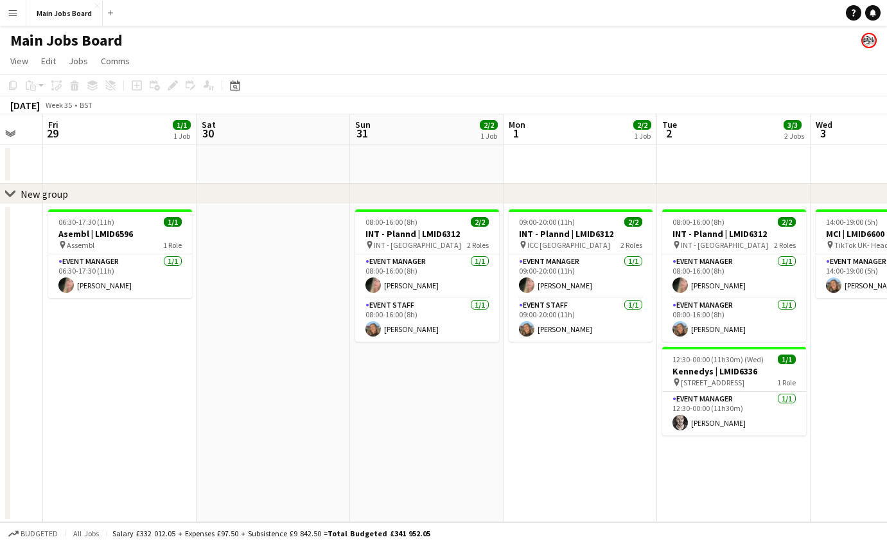
drag, startPoint x: 454, startPoint y: 380, endPoint x: 80, endPoint y: 381, distance: 373.3
click at [80, 381] on app-calendar-viewport "Tue 26 1/1 1 Job Wed 27 Thu 28 Fri 29 1/1 1 Job Sat 30 Sun 31 2/2 1 Job Mon 1 2…" at bounding box center [443, 318] width 887 height 408
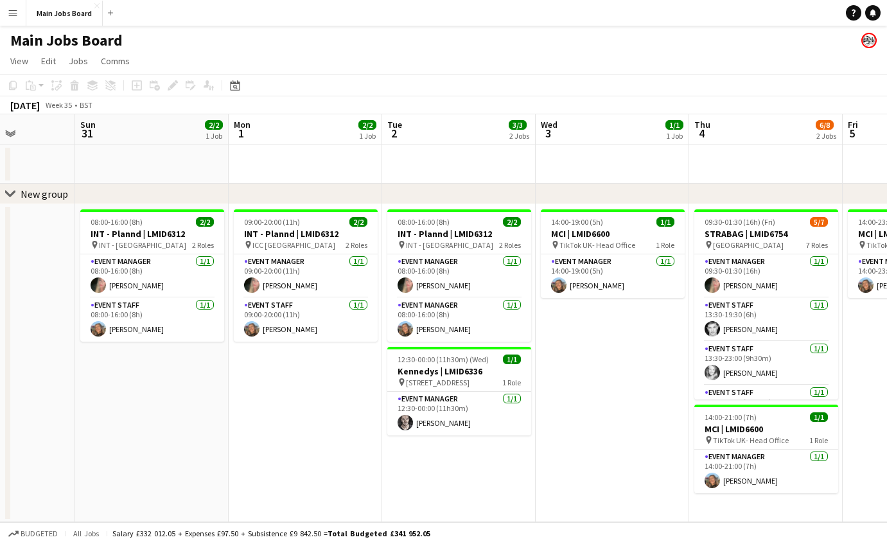
scroll to position [0, 306]
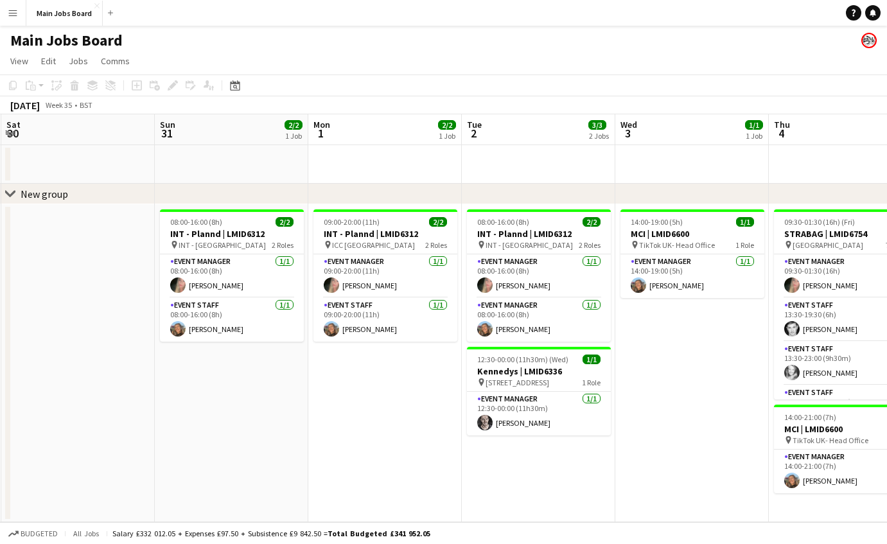
drag, startPoint x: 67, startPoint y: 163, endPoint x: 240, endPoint y: 163, distance: 172.8
click at [240, 163] on app-calendar-viewport "Thu 28 Fri 29 1/1 1 Job Sat 30 Sun 31 2/2 1 Job Mon 1 2/2 1 Job Tue 2 3/3 2 Job…" at bounding box center [443, 318] width 887 height 408
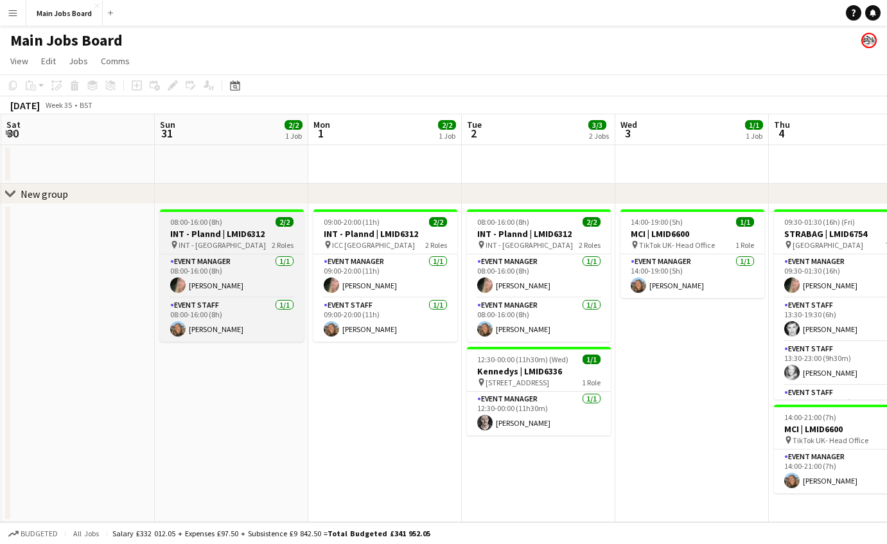
click at [222, 226] on div "08:00-16:00 (8h) 2/2" at bounding box center [232, 222] width 144 height 10
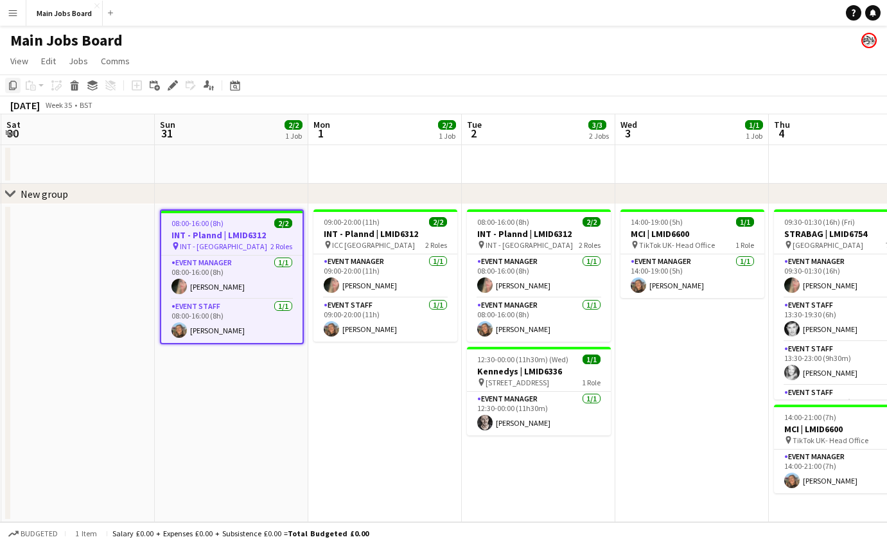
click at [9, 86] on icon "Copy" at bounding box center [13, 85] width 10 height 10
click at [93, 355] on app-date-cell at bounding box center [78, 363] width 154 height 318
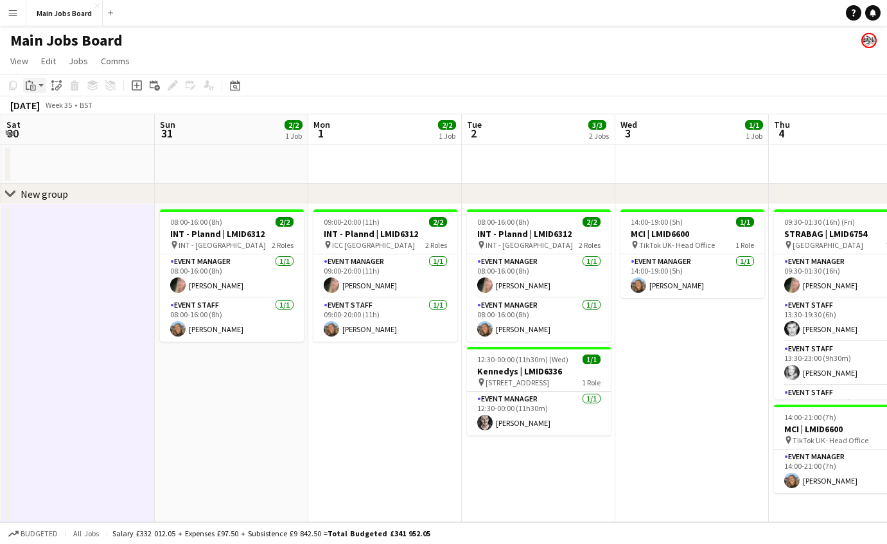
click at [31, 82] on icon "Paste" at bounding box center [31, 85] width 10 height 10
click at [53, 107] on link "Paste Command V" at bounding box center [85, 110] width 102 height 12
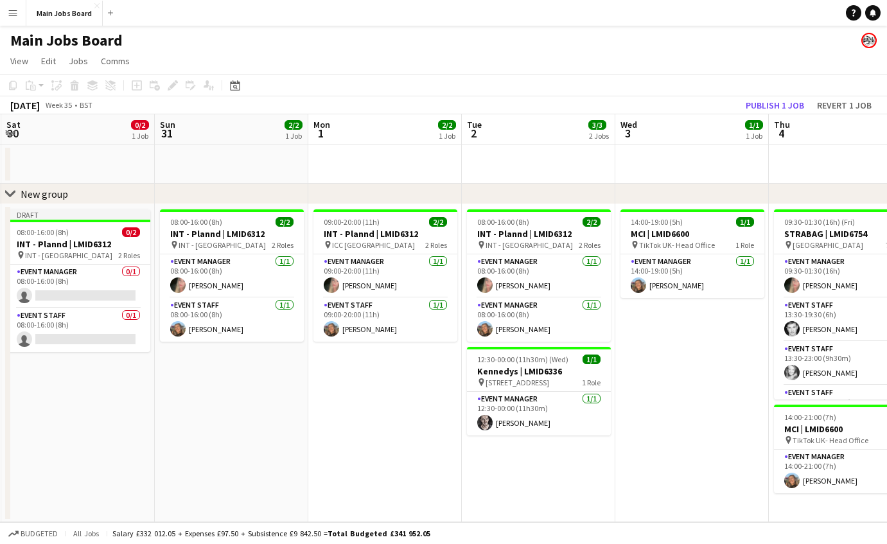
click at [193, 360] on app-date-cell "08:00-16:00 (8h) 2/2 INT - Plannd | LMID6312 pin INT - Belfast 2 Roles Event Ma…" at bounding box center [232, 363] width 154 height 318
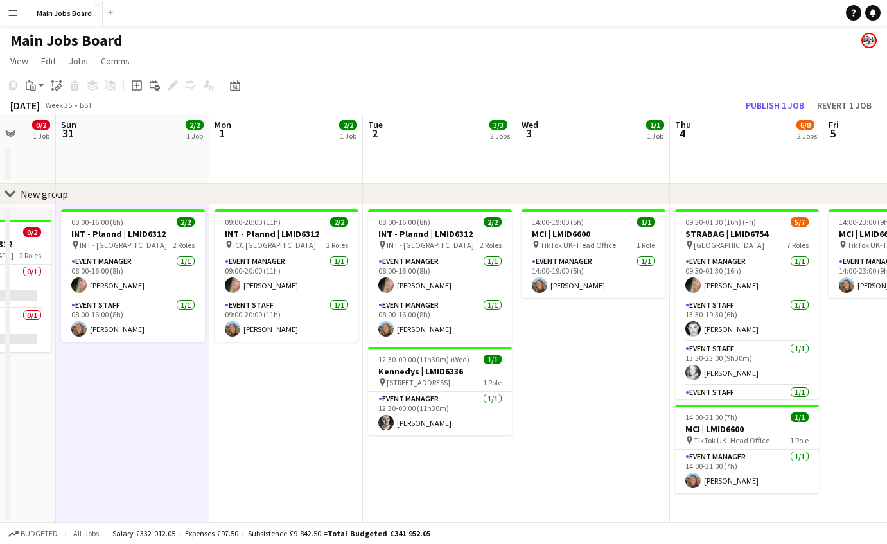
scroll to position [0, 358]
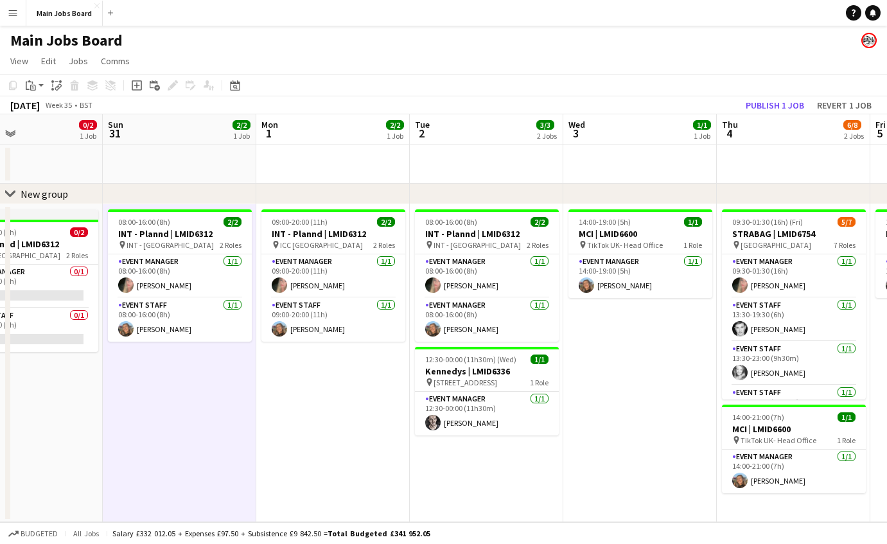
drag, startPoint x: 156, startPoint y: 368, endPoint x: 258, endPoint y: 368, distance: 102.2
click at [258, 368] on app-calendar-viewport "Thu 28 Fri 29 1/1 1 Job Sat 30 0/2 1 Job Sun 31 2/2 1 Job Mon 1 2/2 1 Job Tue 2…" at bounding box center [443, 318] width 887 height 408
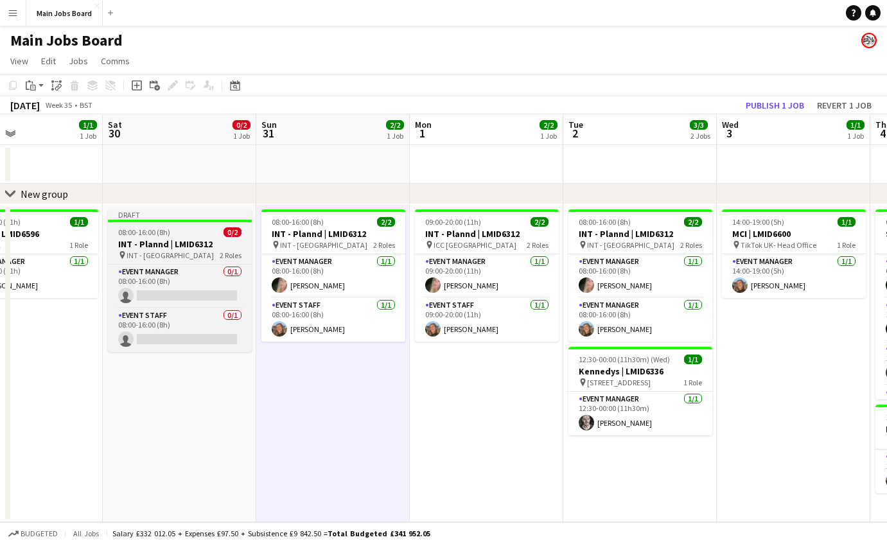
click at [171, 241] on h3 "INT - Plannd | LMID6312" at bounding box center [180, 244] width 144 height 12
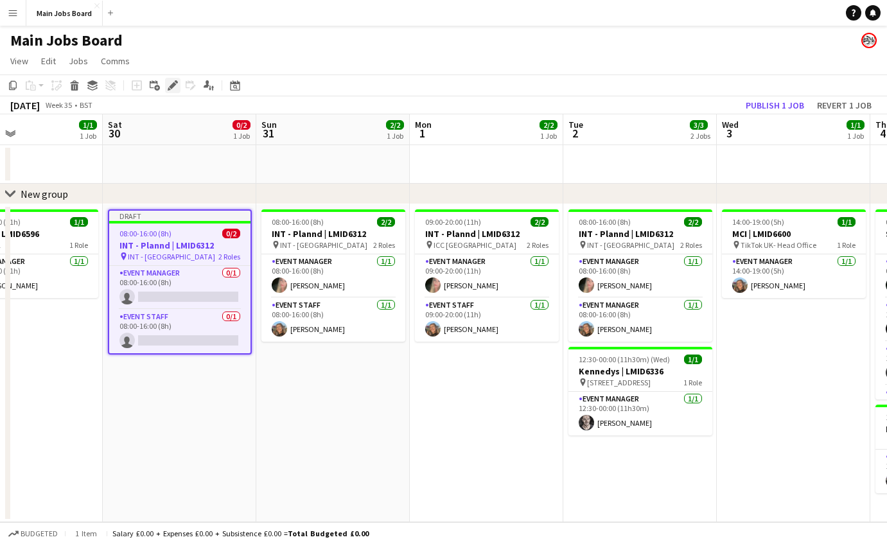
click at [171, 85] on icon "Edit" at bounding box center [173, 85] width 10 height 10
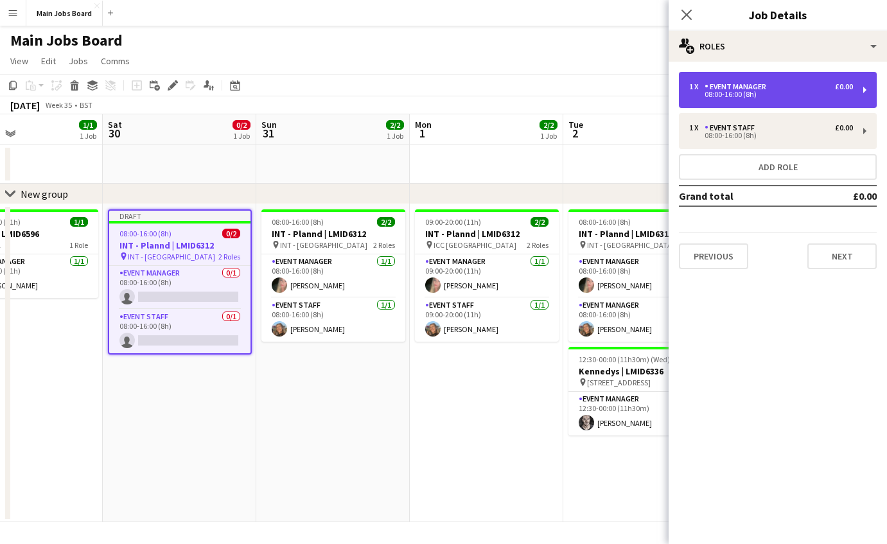
click at [725, 92] on div "08:00-16:00 (8h)" at bounding box center [771, 94] width 164 height 6
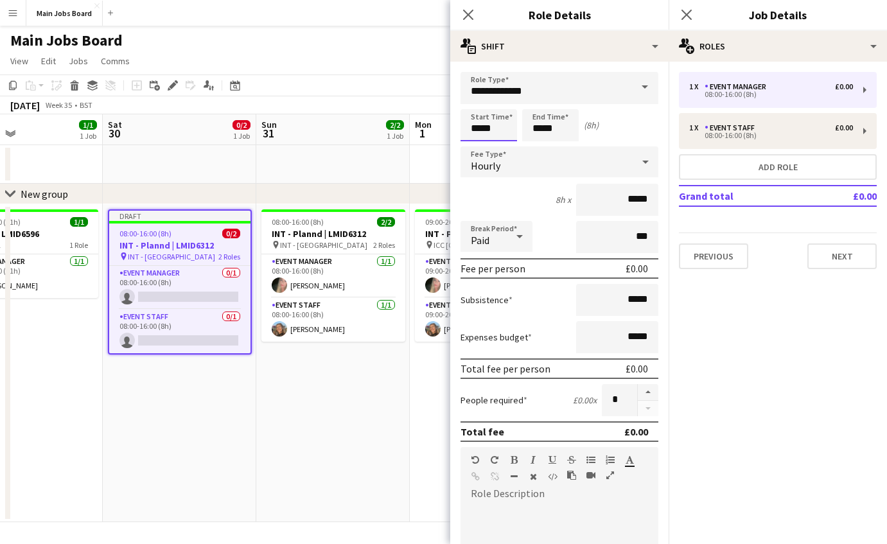
click at [502, 132] on input "*****" at bounding box center [489, 125] width 57 height 32
click at [504, 243] on div "Paid" at bounding box center [484, 236] width 46 height 31
click at [496, 208] on div at bounding box center [443, 272] width 887 height 544
click at [583, 172] on div "Hourly" at bounding box center [547, 161] width 172 height 31
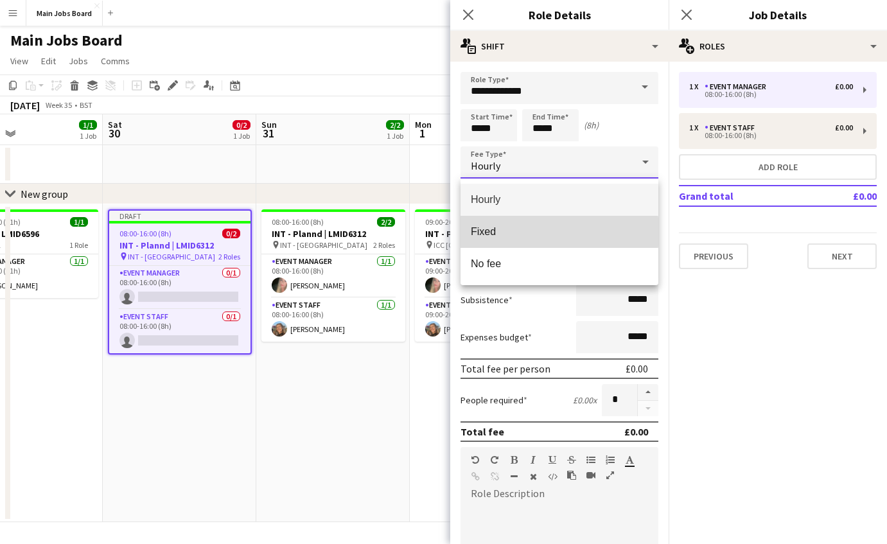
click at [511, 232] on span "Fixed" at bounding box center [559, 232] width 177 height 12
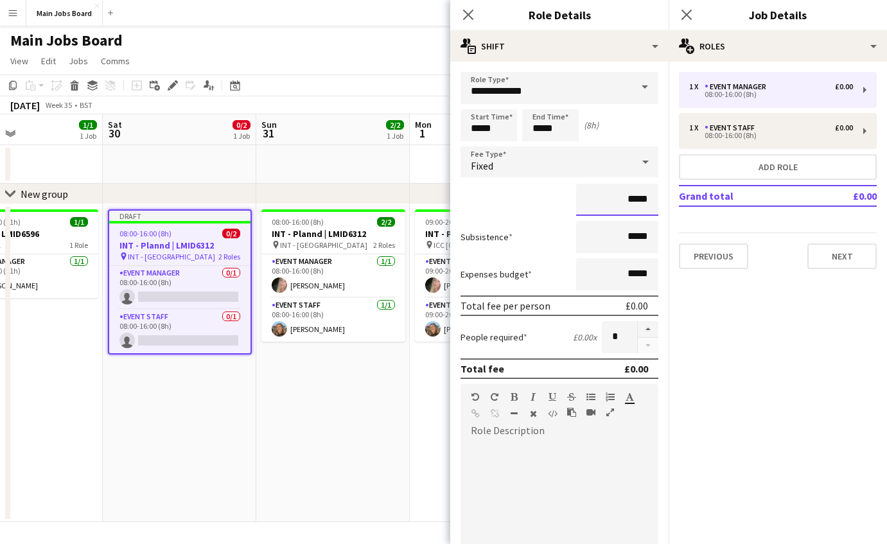
click at [657, 200] on input "*****" at bounding box center [617, 200] width 82 height 32
type input "**"
type input "****"
click at [711, 317] on mat-expansion-panel "pencil3 General details 1 x Event Manager £0.00 08:00-16:00 (8h) 1 x Event Staf…" at bounding box center [778, 303] width 218 height 483
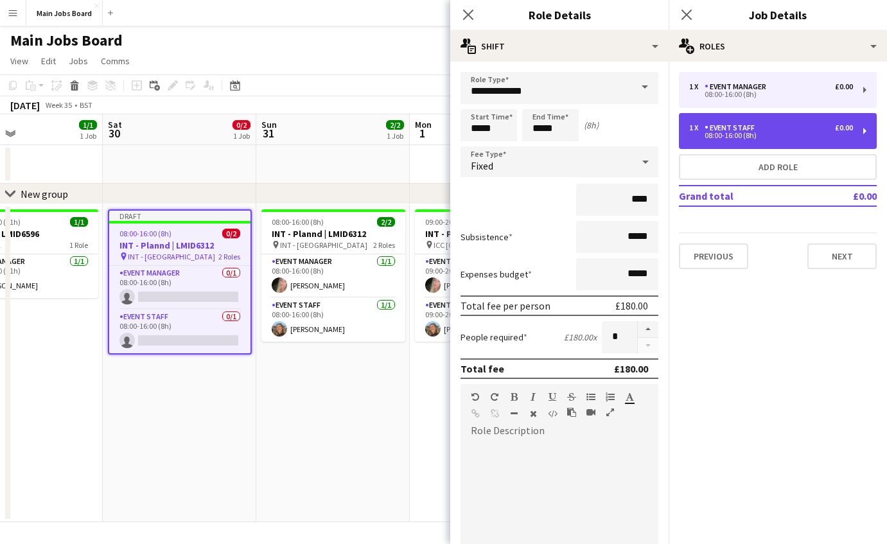
click at [759, 130] on div "1 x Event Staff £0.00" at bounding box center [771, 127] width 164 height 9
type input "**********"
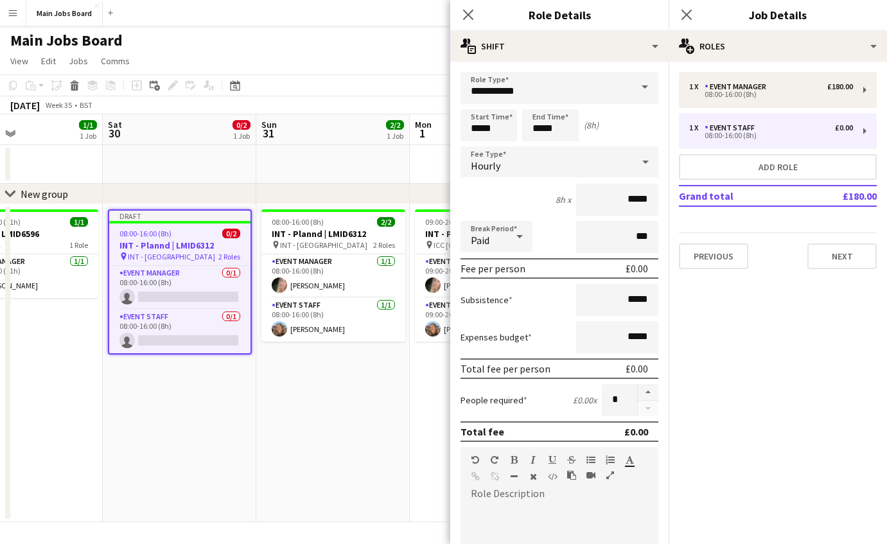
click at [501, 237] on div "Paid" at bounding box center [484, 236] width 46 height 31
click at [508, 202] on div at bounding box center [443, 272] width 887 height 544
click at [511, 159] on div "Hourly" at bounding box center [547, 161] width 172 height 31
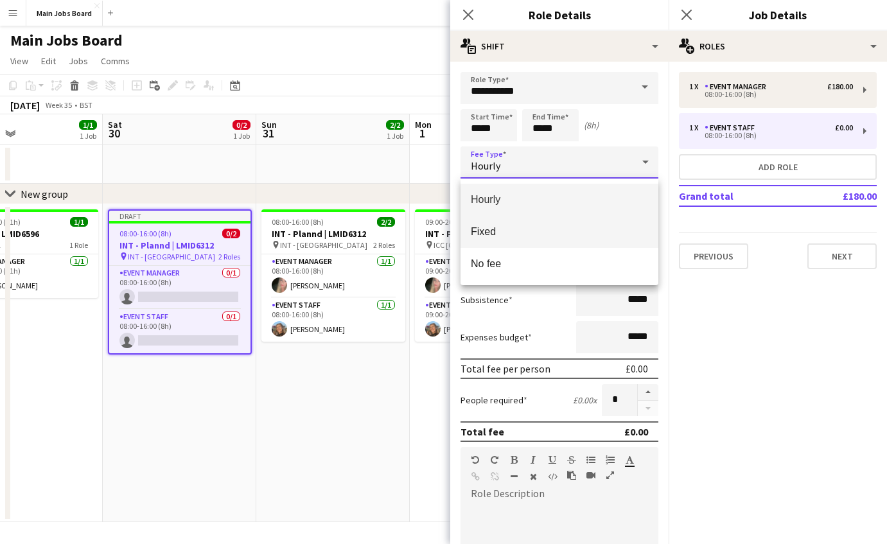
click at [524, 234] on span "Fixed" at bounding box center [559, 232] width 177 height 12
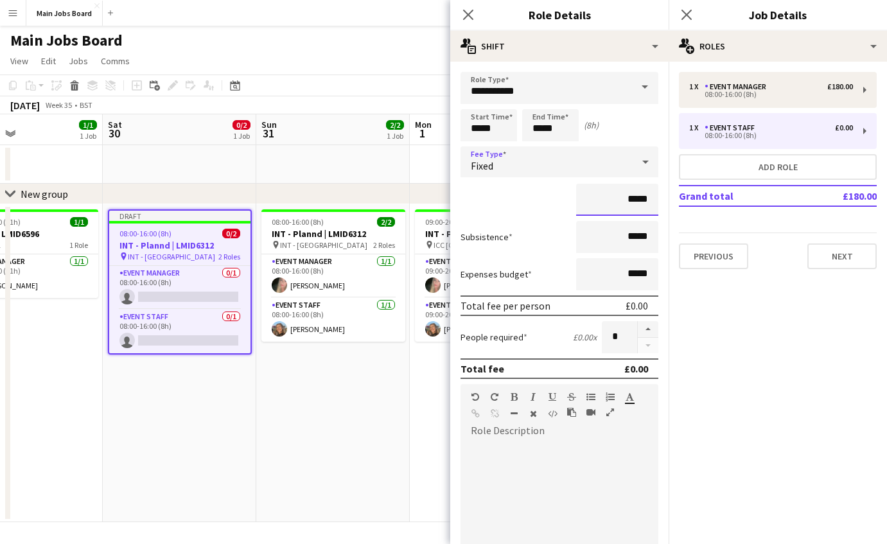
click at [652, 200] on input "*****" at bounding box center [617, 200] width 82 height 32
type input "**"
type input "****"
click at [544, 216] on div "****" at bounding box center [560, 200] width 198 height 32
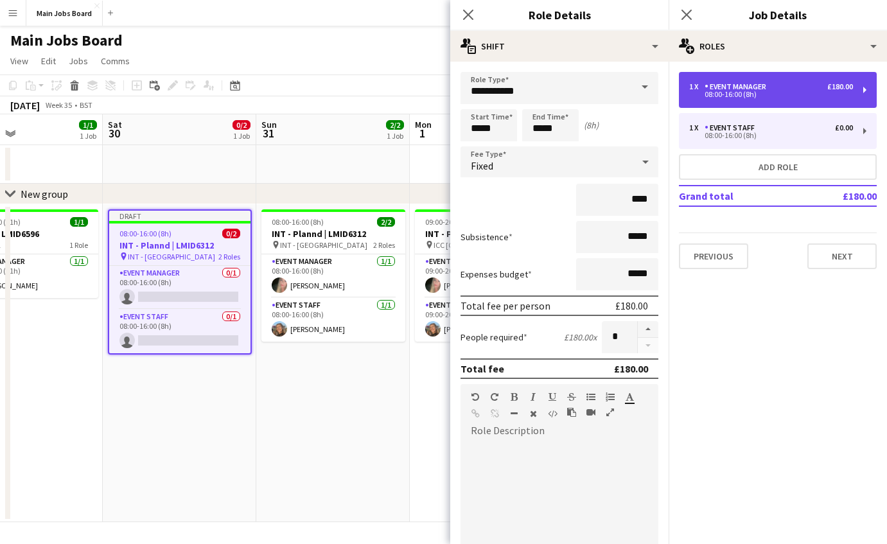
click at [799, 73] on div "1 x Event Manager £180.00 08:00-16:00 (8h)" at bounding box center [778, 90] width 198 height 36
type input "**********"
type input "*******"
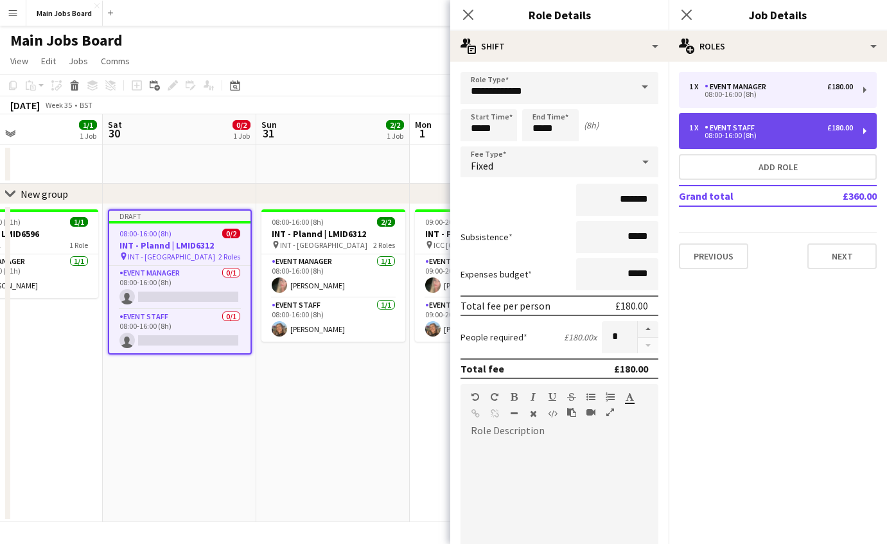
click at [756, 137] on div "08:00-16:00 (8h)" at bounding box center [771, 135] width 164 height 6
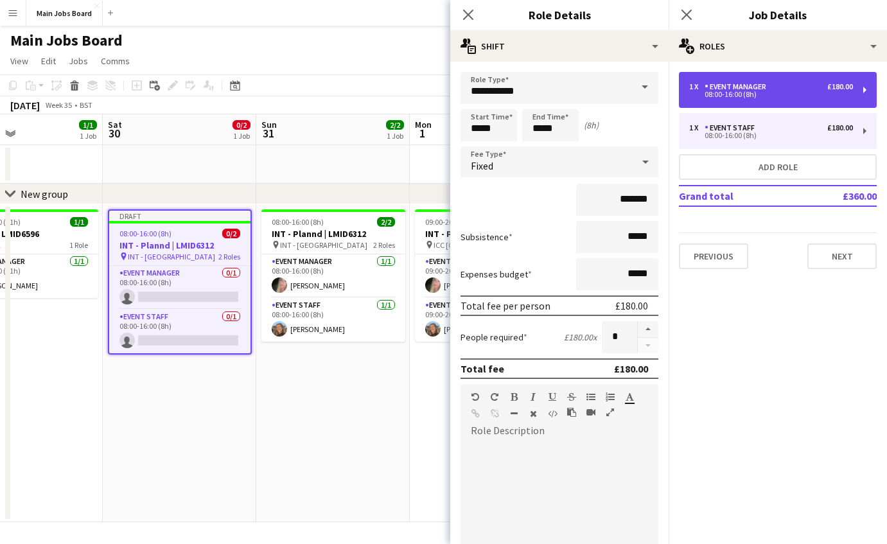
click at [749, 105] on div "1 x Event Manager £180.00 08:00-16:00 (8h)" at bounding box center [778, 90] width 198 height 36
type input "**********"
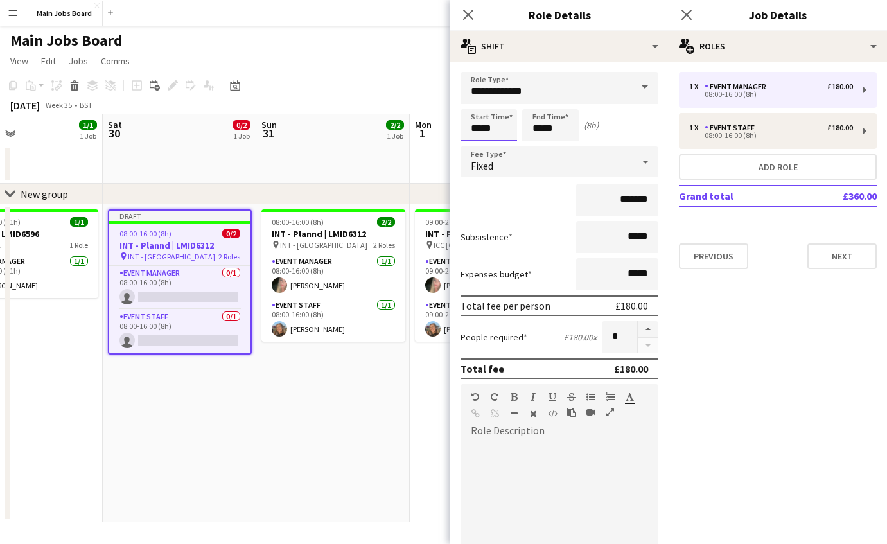
click at [480, 129] on input "*****" at bounding box center [489, 125] width 57 height 32
type input "*****"
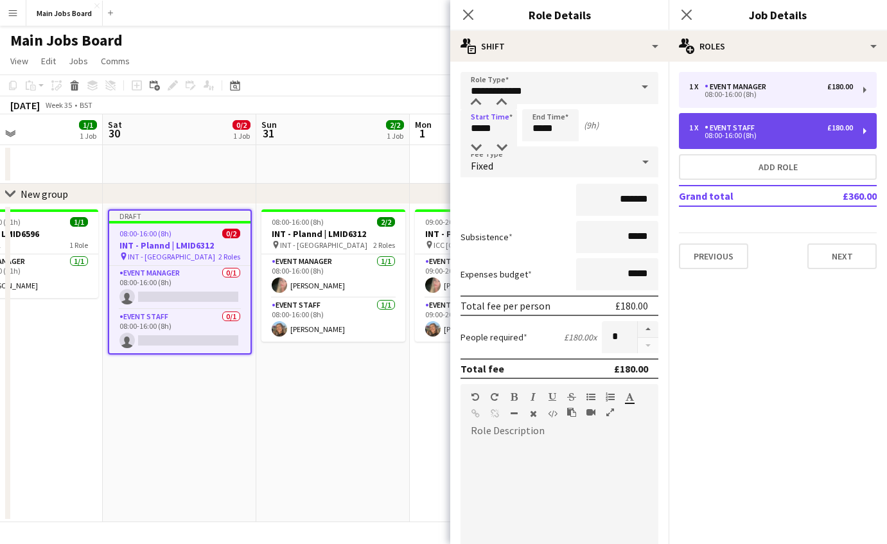
click at [718, 131] on div "Event Staff" at bounding box center [732, 127] width 55 height 9
type input "**********"
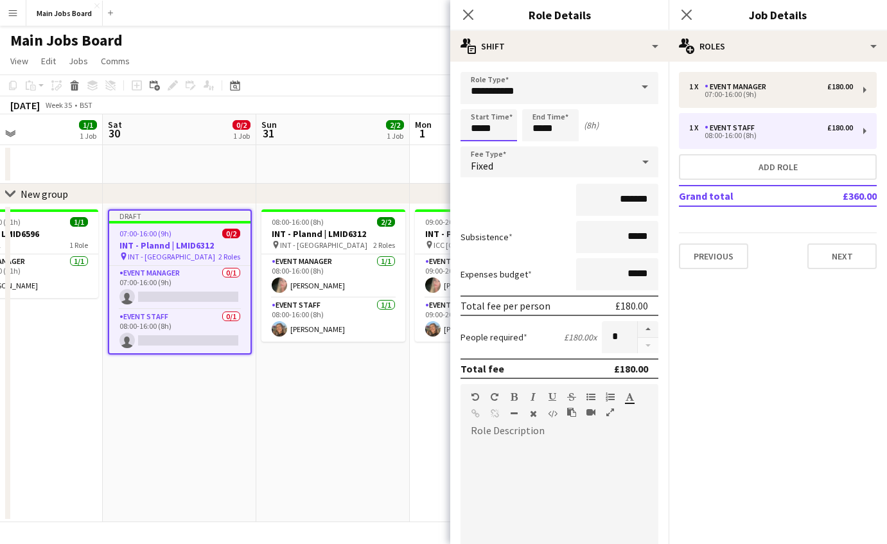
click at [481, 127] on input "*****" at bounding box center [489, 125] width 57 height 32
type input "*****"
click at [563, 126] on input "*****" at bounding box center [550, 125] width 57 height 32
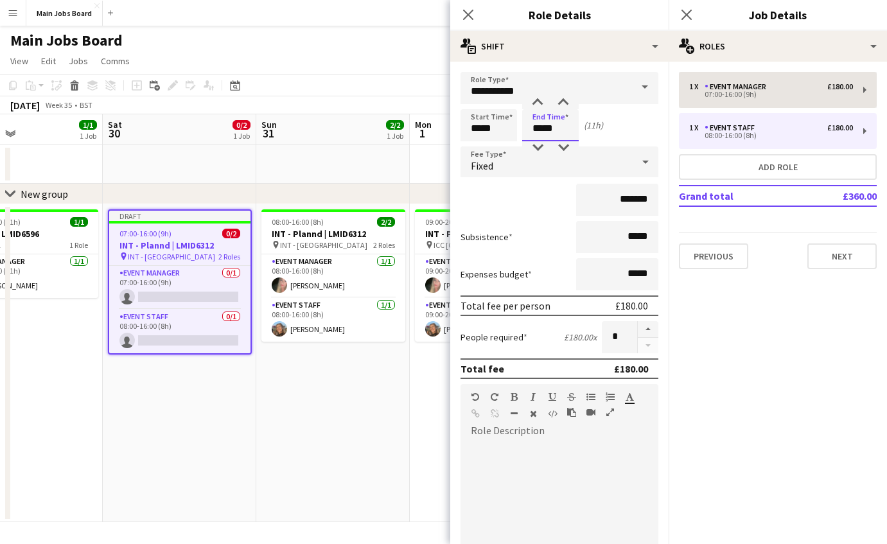
type input "*****"
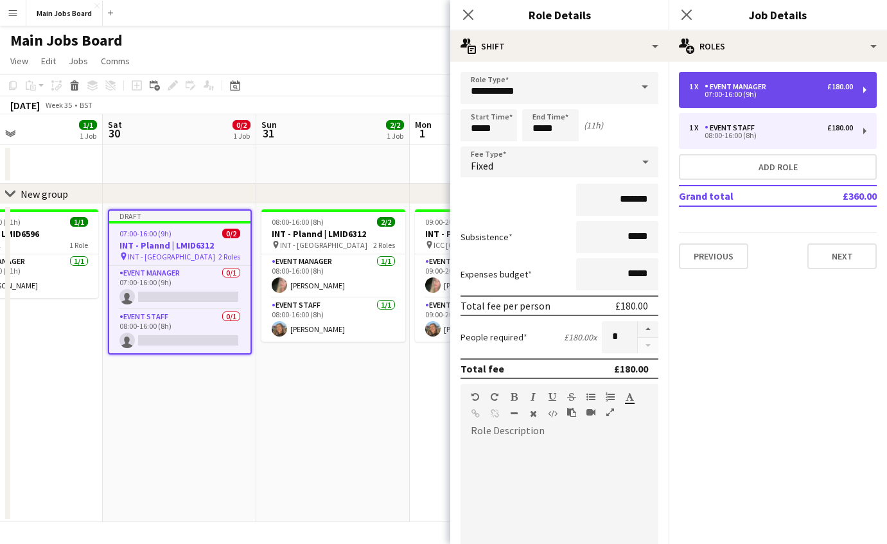
click at [760, 102] on div "1 x Event Manager £180.00 07:00-16:00 (9h)" at bounding box center [778, 90] width 198 height 36
type input "**********"
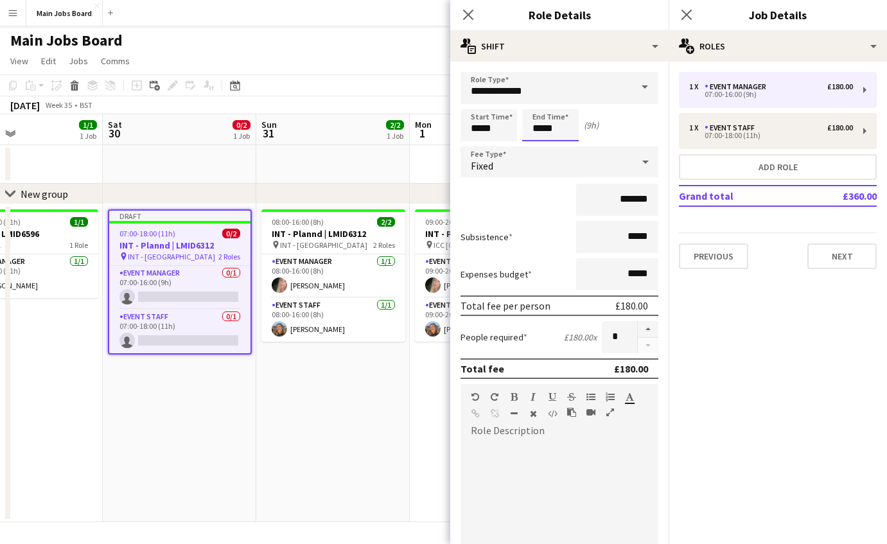
click at [571, 132] on input "*****" at bounding box center [550, 125] width 57 height 32
type input "*****"
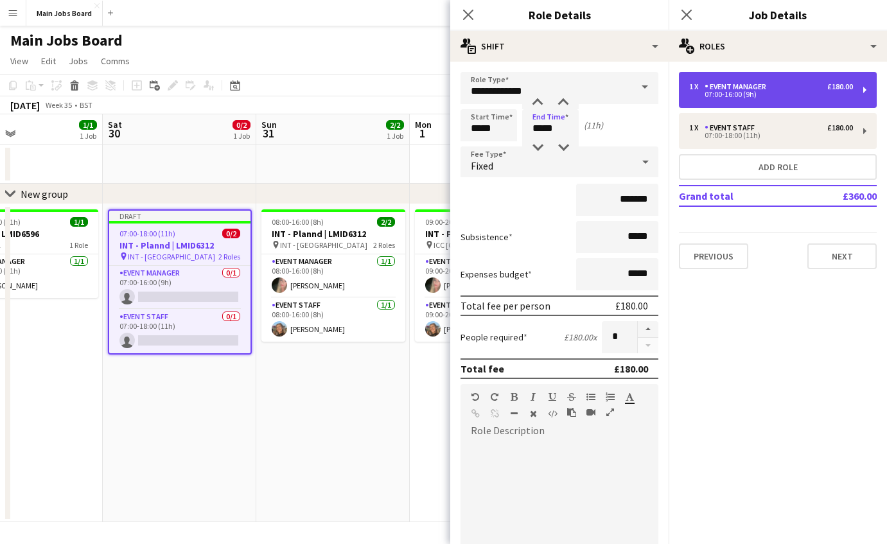
click at [761, 103] on div "1 x Event Manager £180.00 07:00-16:00 (9h)" at bounding box center [778, 90] width 198 height 36
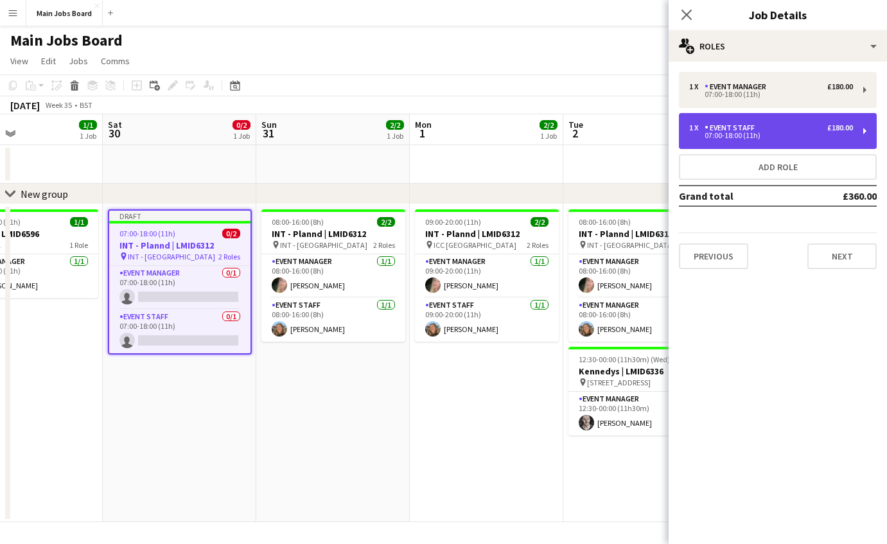
click at [813, 142] on div "1 x Event Staff £180.00 07:00-18:00 (11h)" at bounding box center [778, 131] width 198 height 36
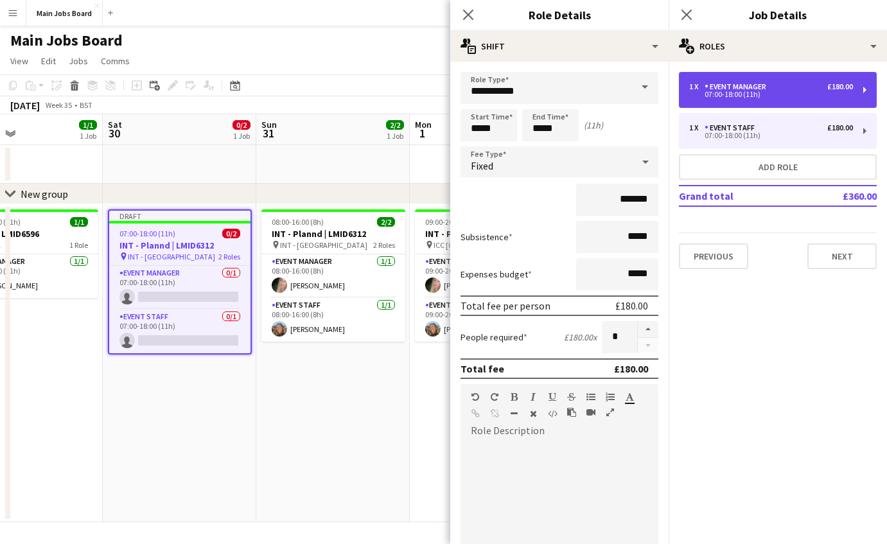
click at [784, 94] on div "07:00-18:00 (11h)" at bounding box center [771, 94] width 164 height 6
type input "**********"
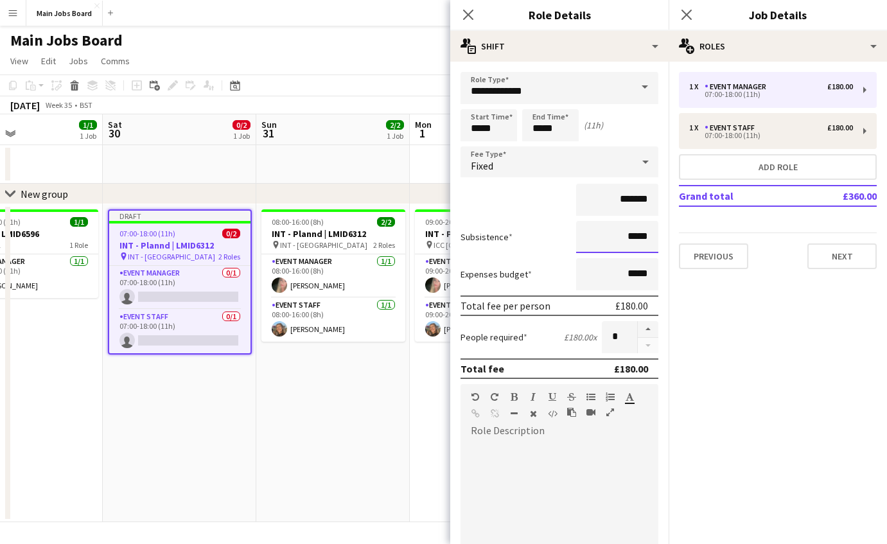
click at [648, 237] on input "*****" at bounding box center [617, 237] width 82 height 32
type input "**"
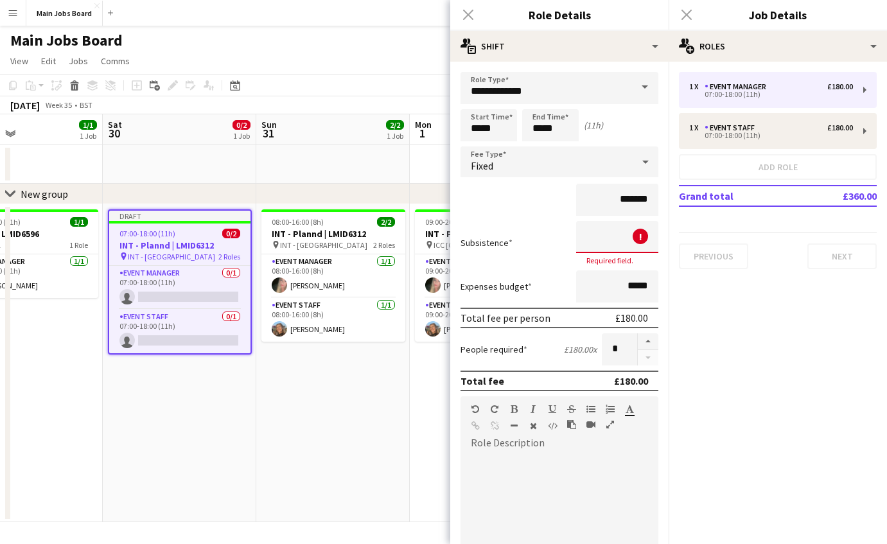
click at [607, 234] on input at bounding box center [617, 237] width 82 height 32
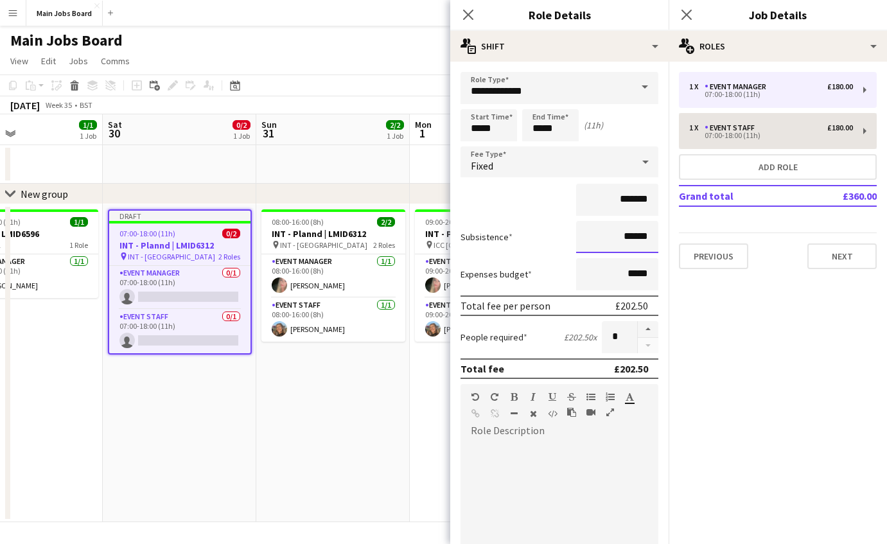
type input "******"
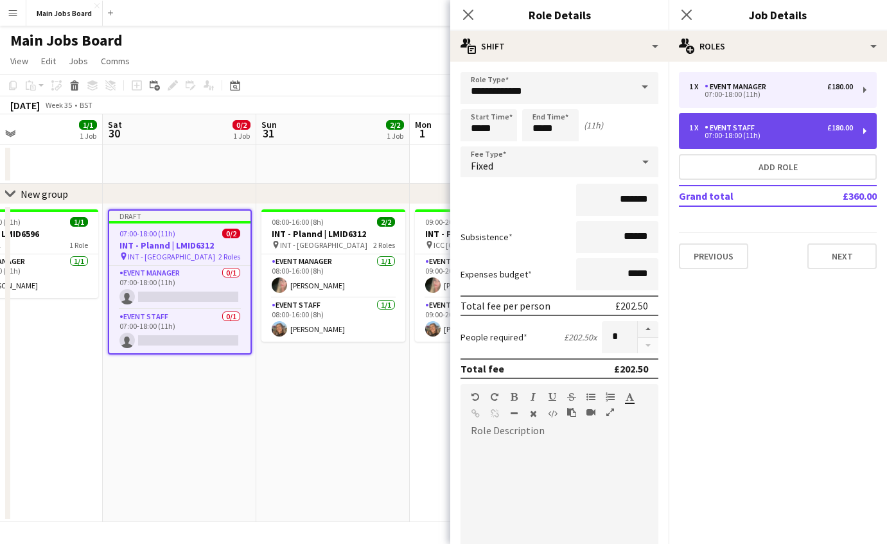
click at [736, 139] on div "07:00-18:00 (11h)" at bounding box center [771, 135] width 164 height 6
type input "**********"
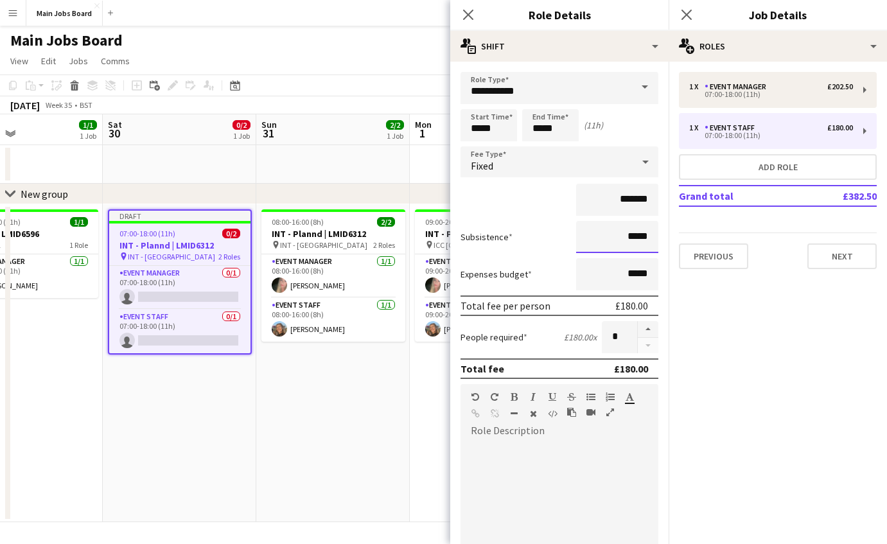
click at [650, 246] on input "*****" at bounding box center [617, 237] width 82 height 32
type input "**"
type input "******"
click at [835, 261] on button "Next" at bounding box center [842, 257] width 69 height 26
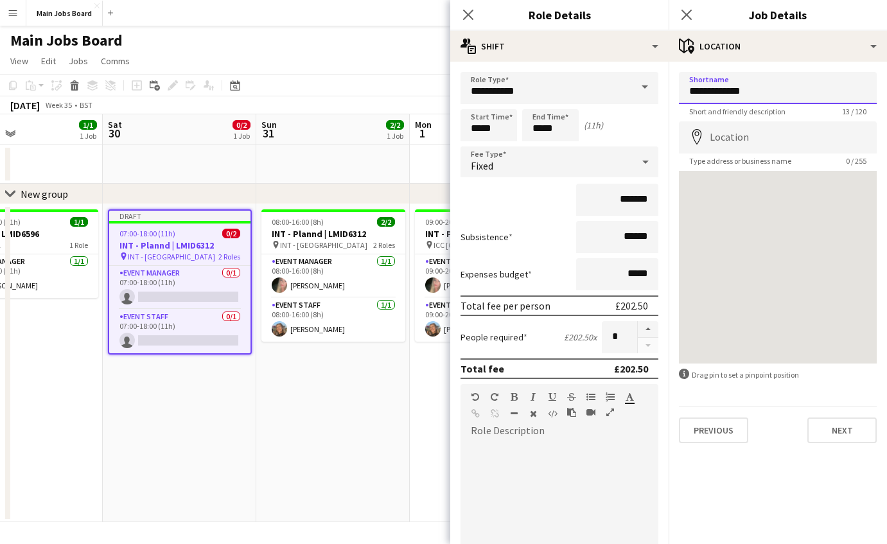
drag, startPoint x: 776, startPoint y: 100, endPoint x: 590, endPoint y: 98, distance: 185.7
click at [679, 98] on input "**********" at bounding box center [778, 88] width 198 height 32
type input "*"
type input "******"
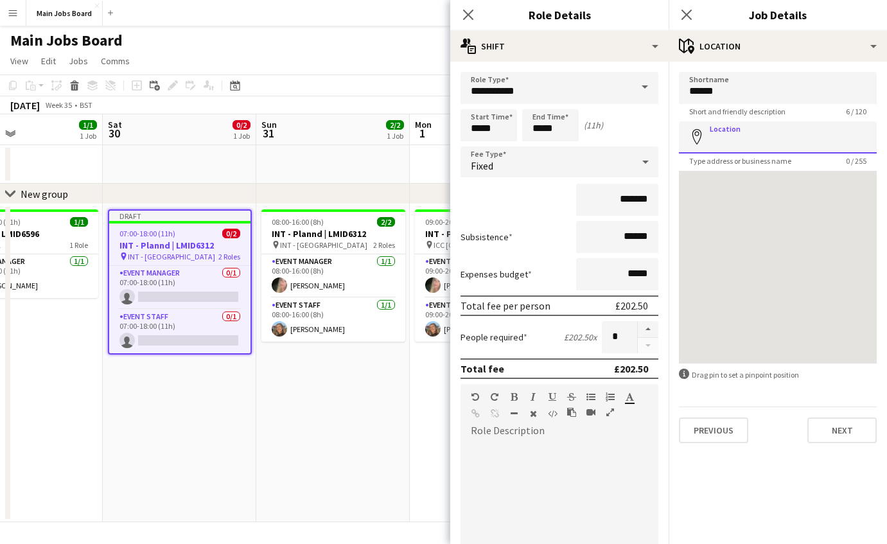
click at [744, 139] on input "Location" at bounding box center [778, 137] width 198 height 32
click at [840, 439] on button "Next" at bounding box center [842, 431] width 69 height 26
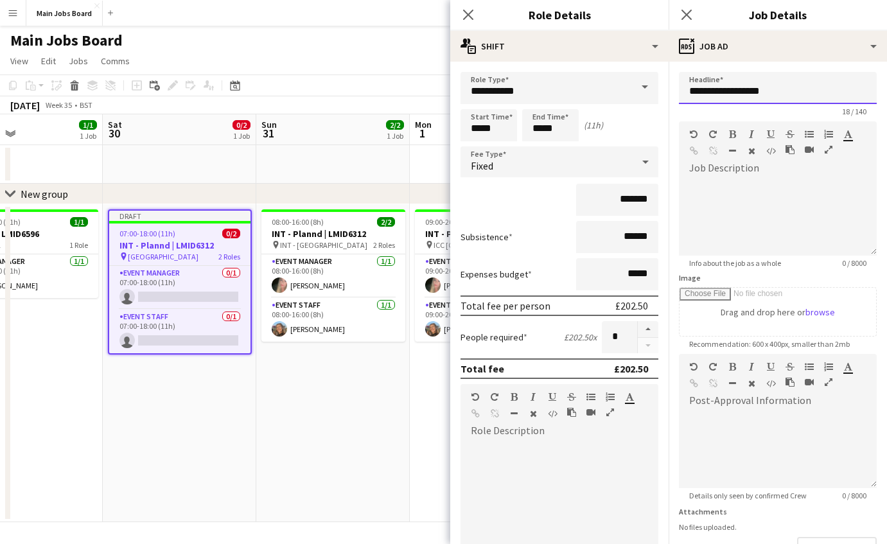
click at [784, 91] on input "**********" at bounding box center [778, 88] width 198 height 32
type input "**********"
click at [761, 229] on div at bounding box center [778, 217] width 198 height 77
click at [810, 135] on icon "button" at bounding box center [809, 134] width 9 height 9
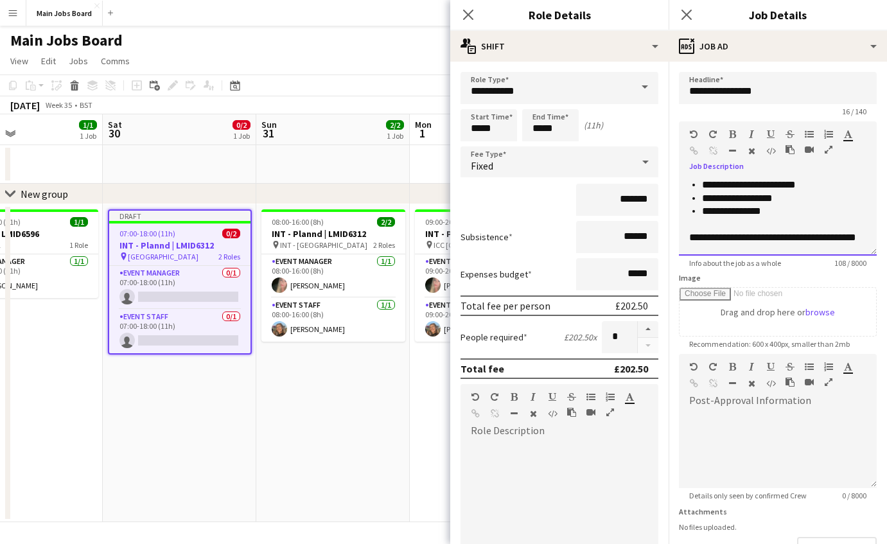
scroll to position [3, 0]
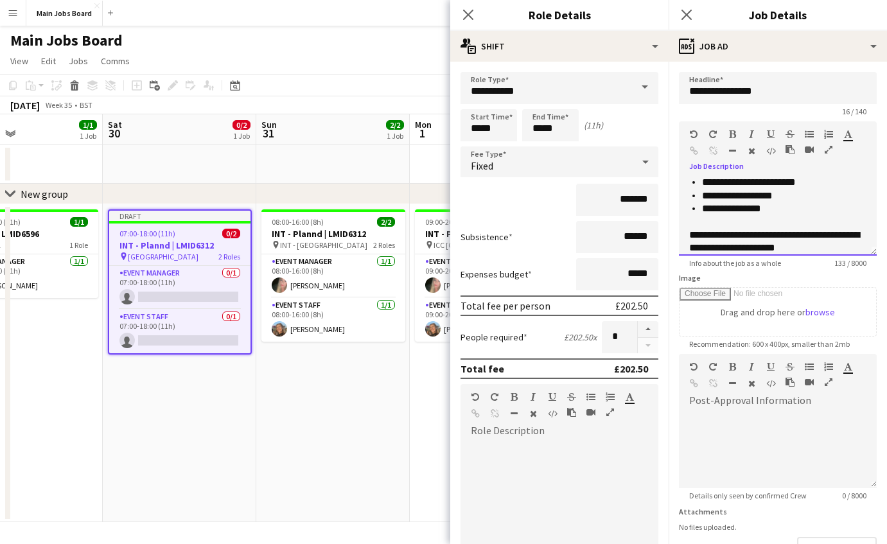
click at [723, 250] on div "**********" at bounding box center [777, 242] width 177 height 26
copy div "**********"
drag, startPoint x: 769, startPoint y: 249, endPoint x: 709, endPoint y: 250, distance: 60.4
click at [709, 250] on strong "**********" at bounding box center [716, 248] width 55 height 10
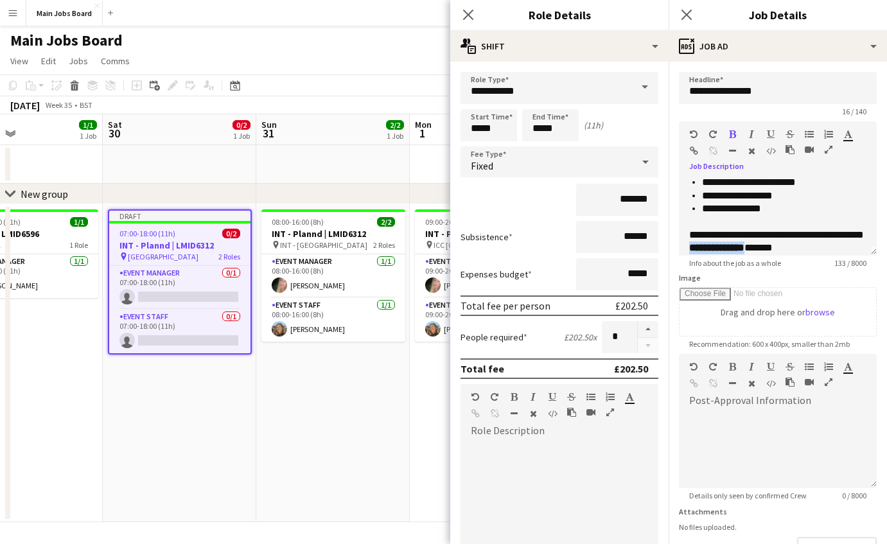
click at [736, 134] on button "button" at bounding box center [732, 134] width 9 height 10
click at [801, 231] on div "**********" at bounding box center [777, 242] width 177 height 26
click at [803, 246] on div "**********" at bounding box center [777, 242] width 177 height 26
click at [708, 234] on div "**********" at bounding box center [777, 242] width 177 height 26
click at [711, 234] on div "**********" at bounding box center [777, 242] width 177 height 26
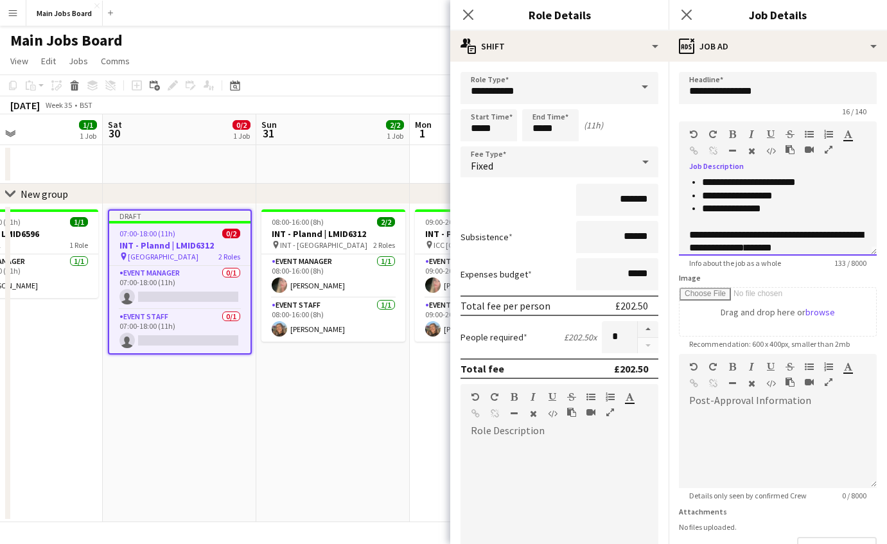
click at [732, 235] on div "**********" at bounding box center [777, 242] width 177 height 26
click at [826, 250] on div "**********" at bounding box center [777, 242] width 177 height 26
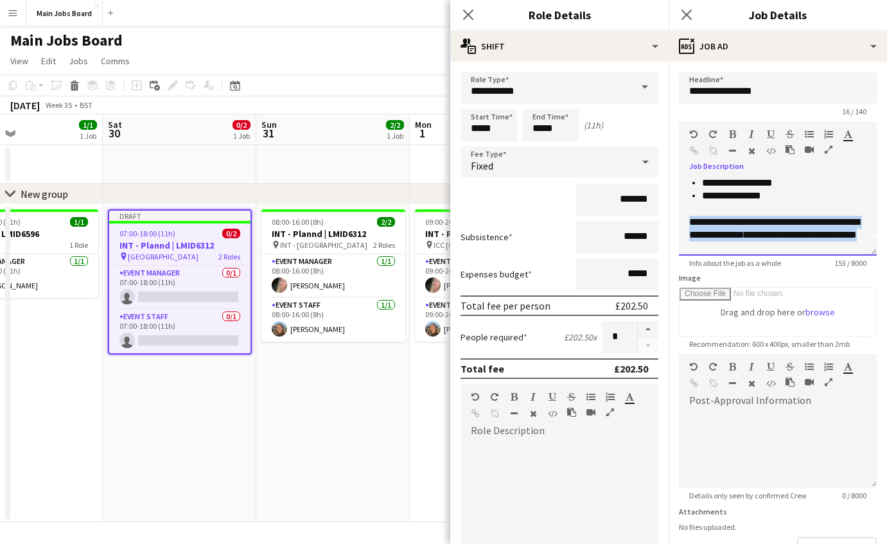
drag, startPoint x: 722, startPoint y: 249, endPoint x: 689, endPoint y: 224, distance: 40.7
click at [689, 224] on div "**********" at bounding box center [777, 235] width 177 height 39
click at [752, 132] on icon "button" at bounding box center [751, 134] width 5 height 9
click at [705, 220] on icon "**********" at bounding box center [774, 228] width 170 height 22
click at [714, 220] on icon "**********" at bounding box center [774, 228] width 170 height 22
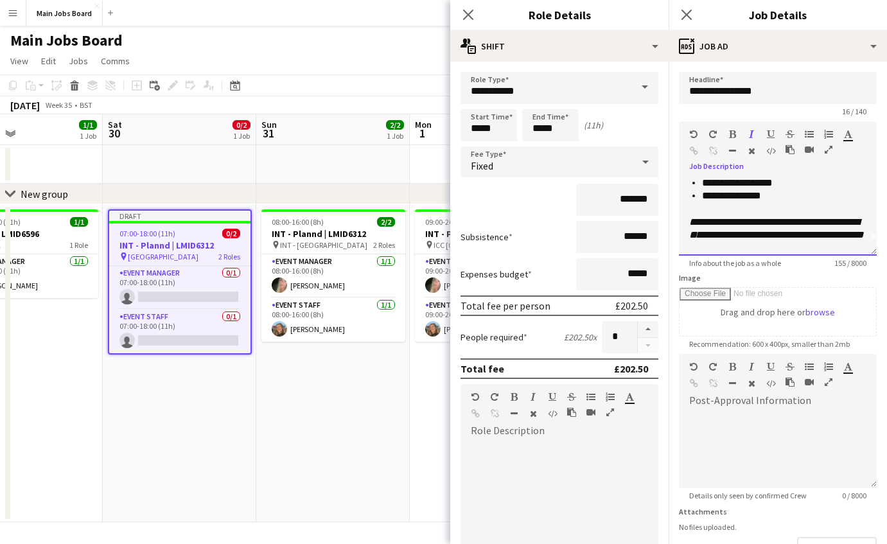
click at [736, 233] on span "**********" at bounding box center [725, 235] width 54 height 10
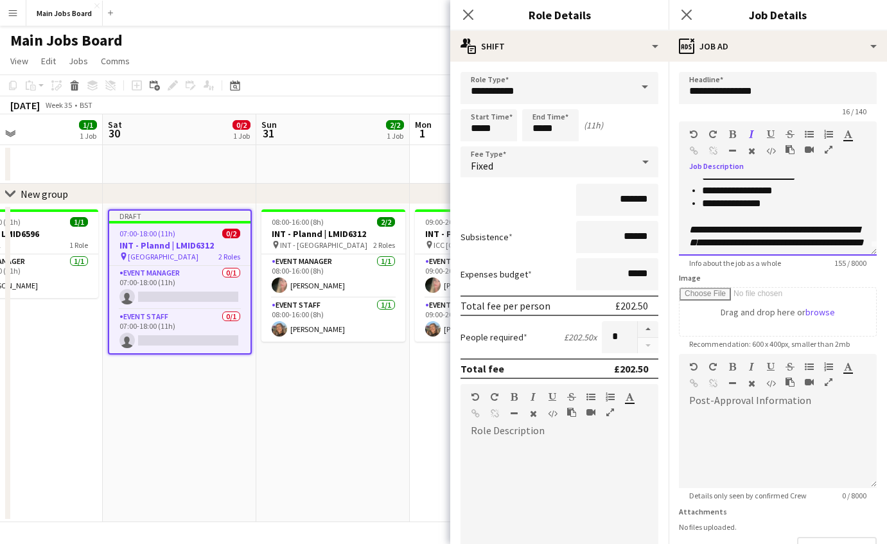
scroll to position [0, 0]
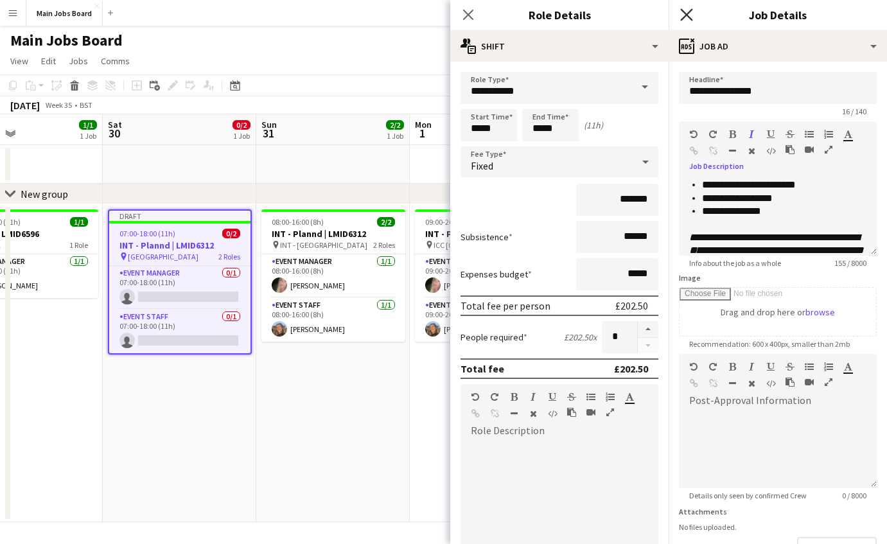
click at [689, 19] on icon "Close pop-in" at bounding box center [686, 14] width 12 height 12
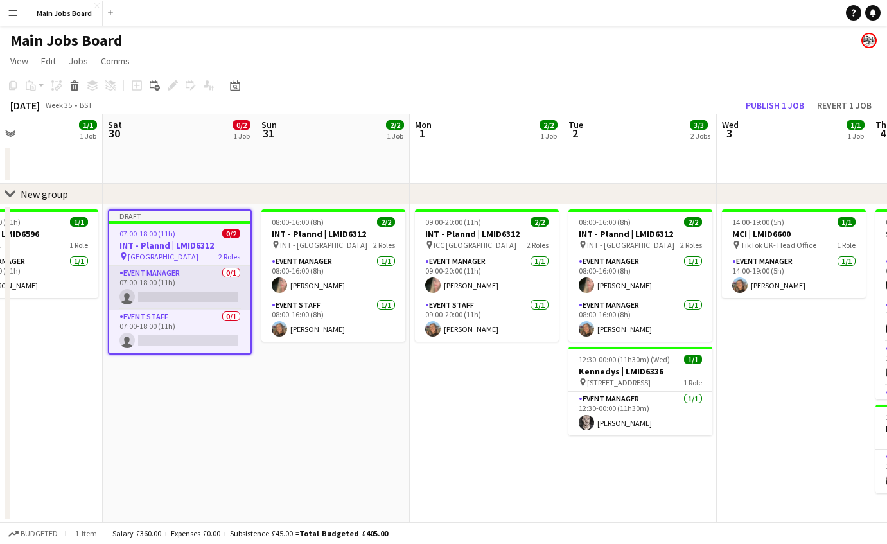
click at [169, 286] on app-card-role "Event Manager 0/1 07:00-18:00 (11h) single-neutral-actions" at bounding box center [179, 288] width 141 height 44
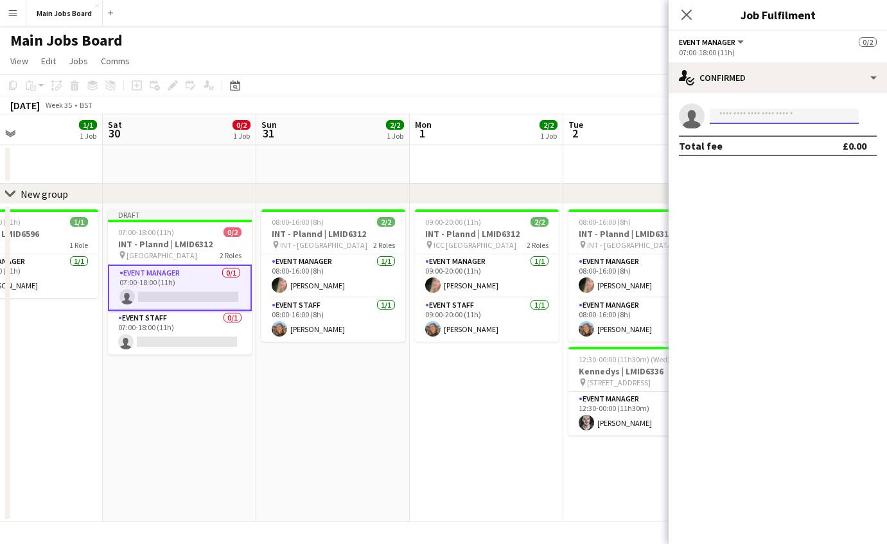
click at [754, 120] on input at bounding box center [784, 116] width 149 height 15
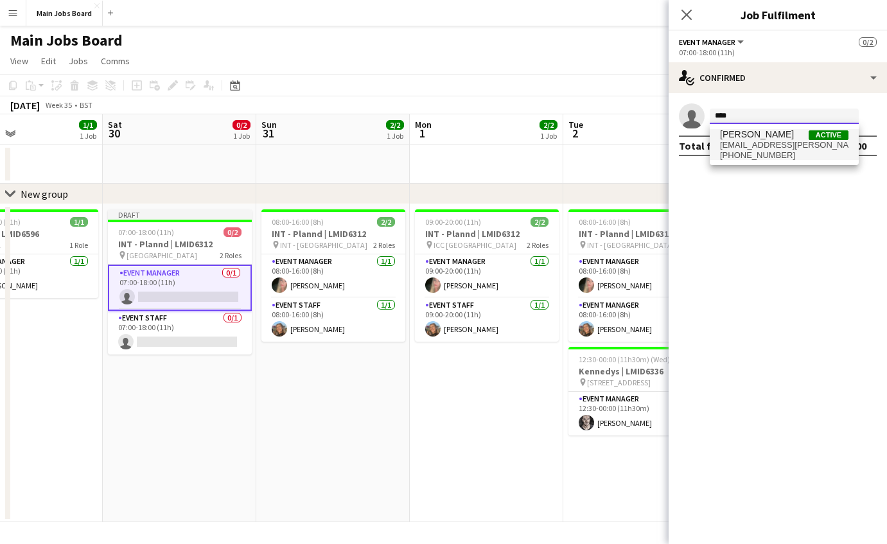
type input "****"
click at [754, 143] on span "[EMAIL_ADDRESS][PERSON_NAME][DOMAIN_NAME]" at bounding box center [784, 145] width 129 height 10
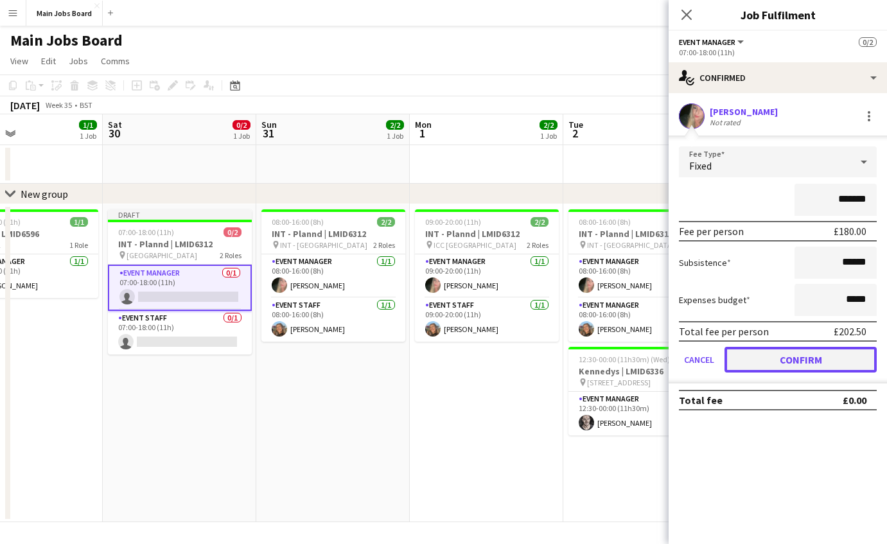
click at [765, 364] on button "Confirm" at bounding box center [801, 360] width 152 height 26
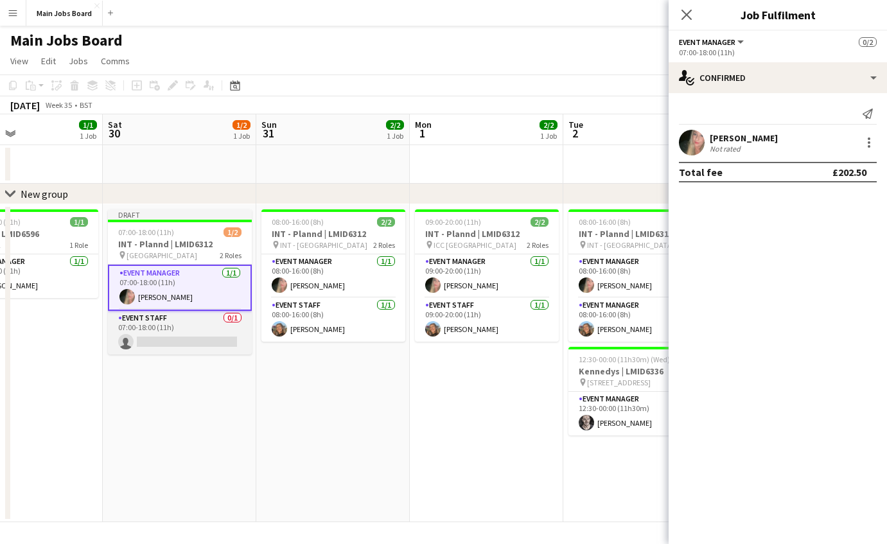
click at [184, 338] on app-card-role "Event Staff 0/1 07:00-18:00 (11h) single-neutral-actions" at bounding box center [180, 333] width 144 height 44
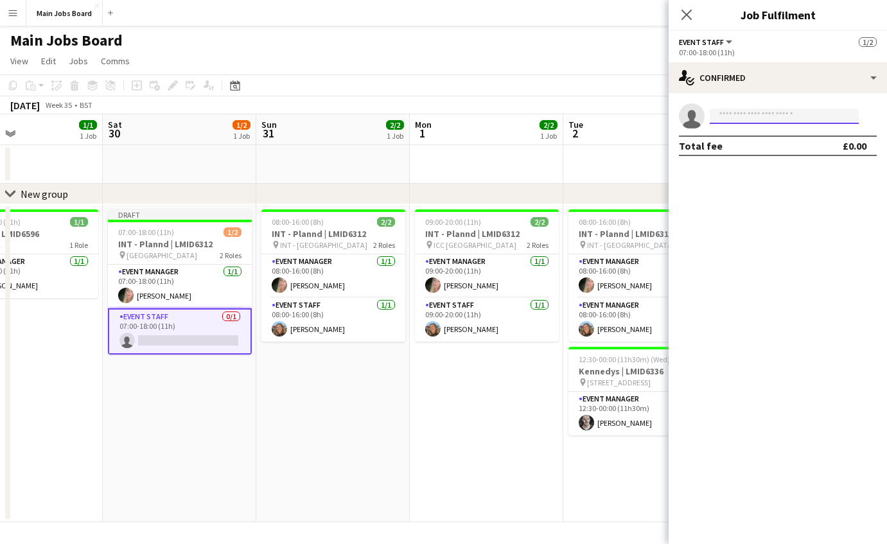
click at [738, 116] on input at bounding box center [784, 116] width 149 height 15
type input "*"
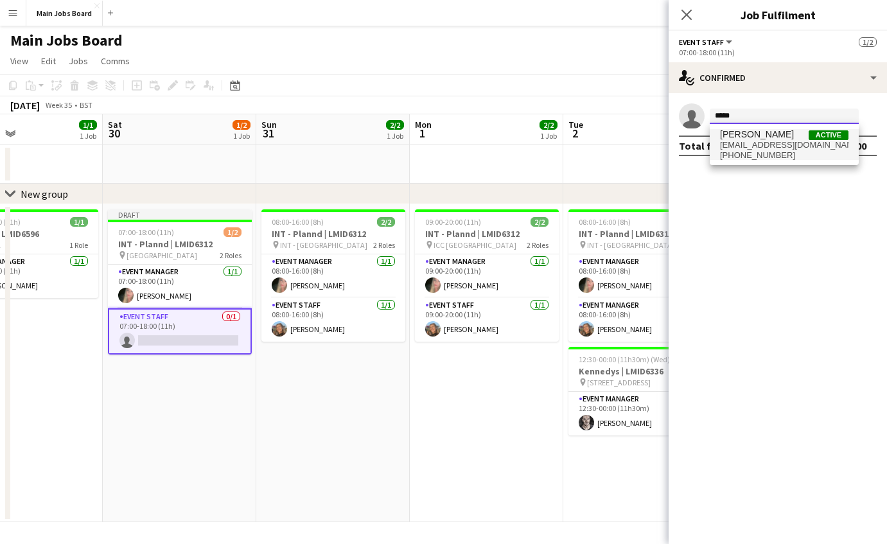
type input "*****"
click at [763, 140] on span "[EMAIL_ADDRESS][DOMAIN_NAME]" at bounding box center [784, 145] width 129 height 10
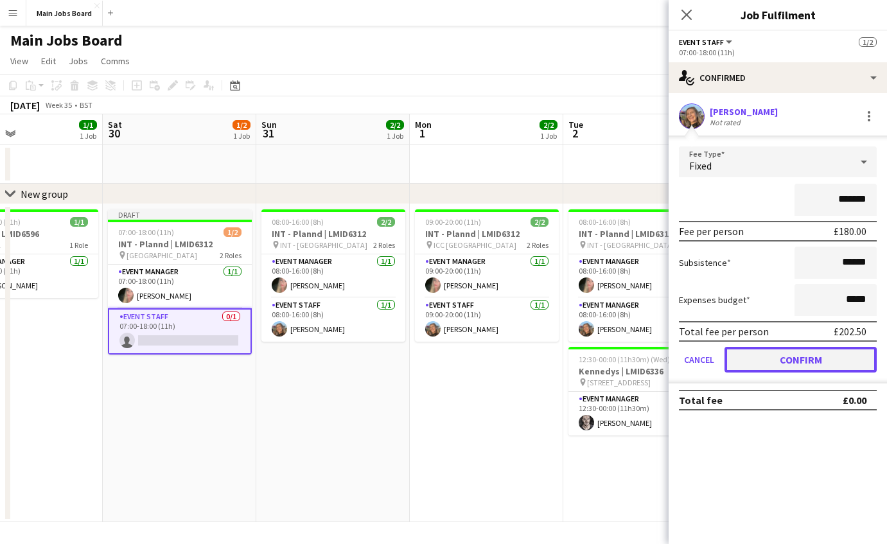
click at [747, 360] on button "Confirm" at bounding box center [801, 360] width 152 height 26
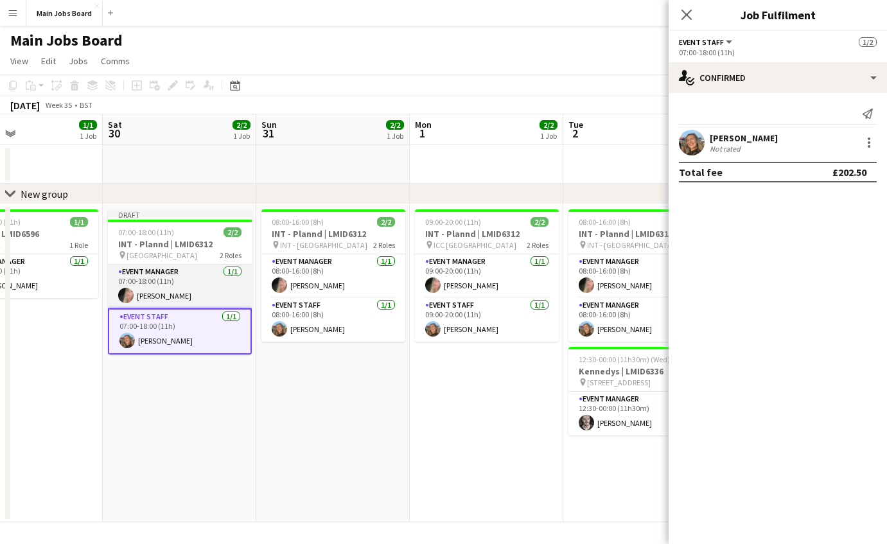
click at [172, 290] on app-card-role "Event Manager [DATE] 07:00-18:00 (11h) [PERSON_NAME]" at bounding box center [180, 287] width 144 height 44
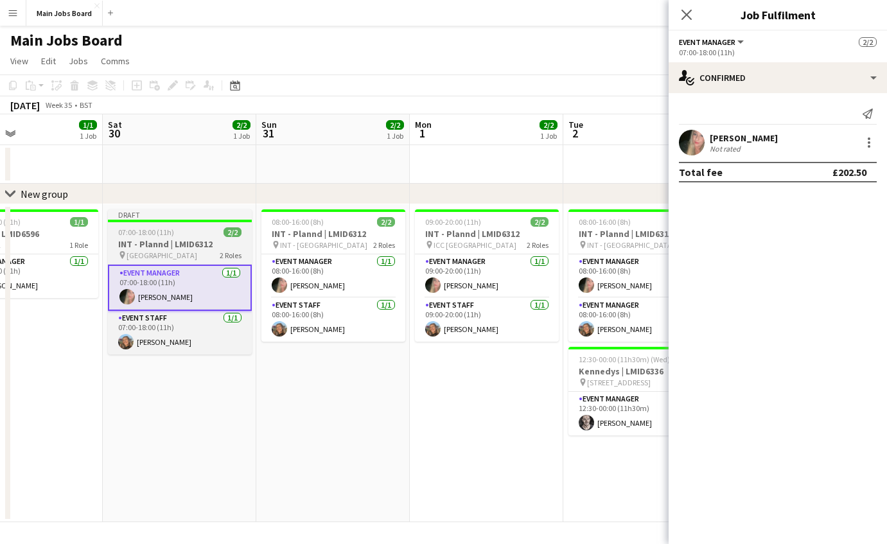
click at [169, 243] on h3 "INT - Plannd | LMID6312" at bounding box center [180, 244] width 144 height 12
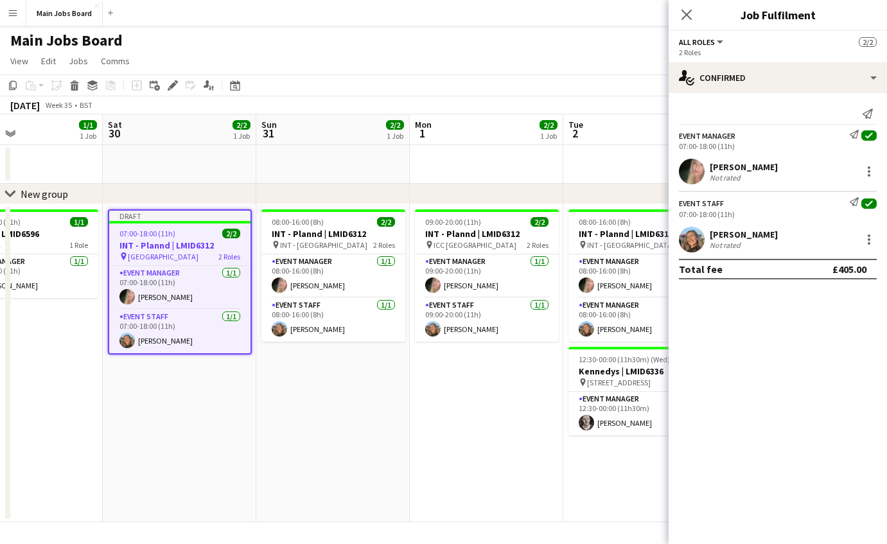
click at [679, 17] on div "Close pop-in" at bounding box center [687, 15] width 36 height 30
click at [689, 17] on icon at bounding box center [686, 14] width 12 height 12
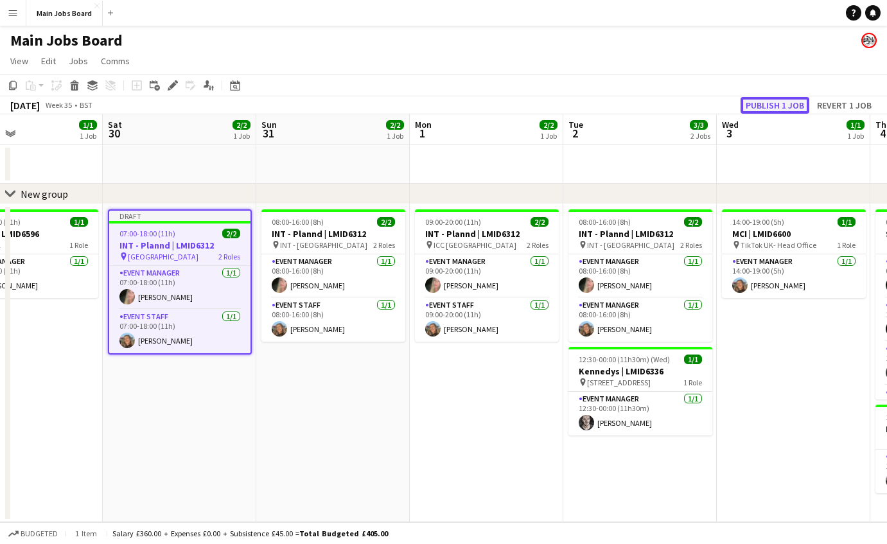
click at [772, 103] on button "Publish 1 job" at bounding box center [775, 105] width 69 height 17
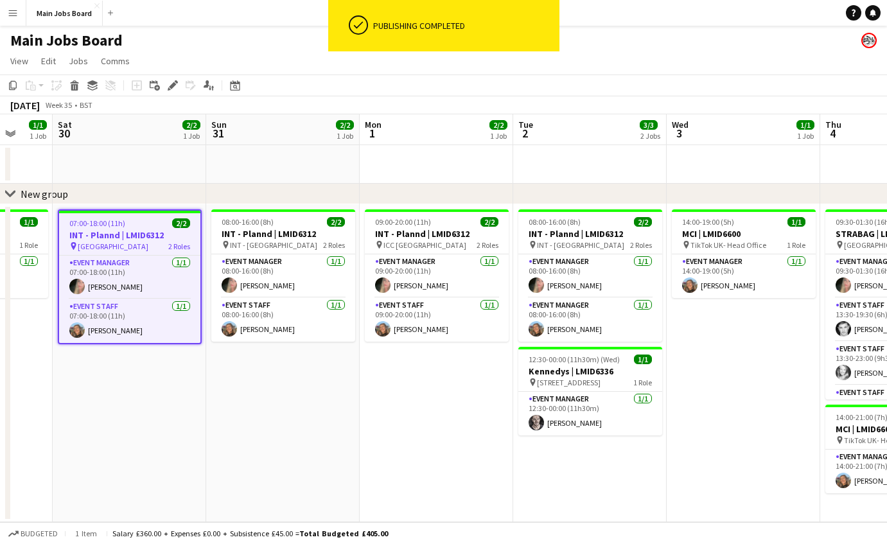
drag, startPoint x: 344, startPoint y: 440, endPoint x: 277, endPoint y: 440, distance: 66.8
click at [277, 440] on app-calendar-viewport "Wed 27 Thu 28 Fri 29 1/1 1 Job Sat 30 2/2 1 Job Sun 31 2/2 1 Job Mon 1 2/2 1 Jo…" at bounding box center [443, 318] width 887 height 408
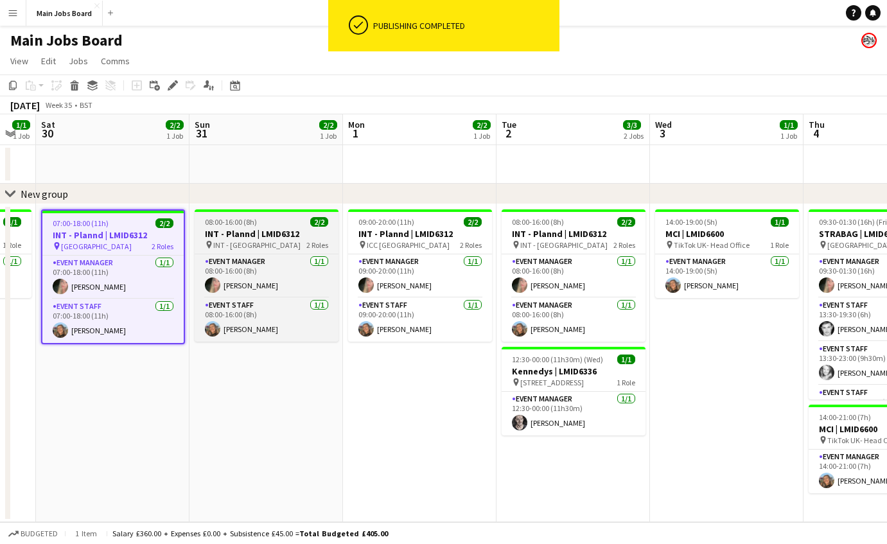
click at [234, 227] on app-job-card "08:00-16:00 (8h) 2/2 INT - Plannd | LMID6312 pin INT - Belfast 2 Roles Event Ma…" at bounding box center [267, 275] width 144 height 132
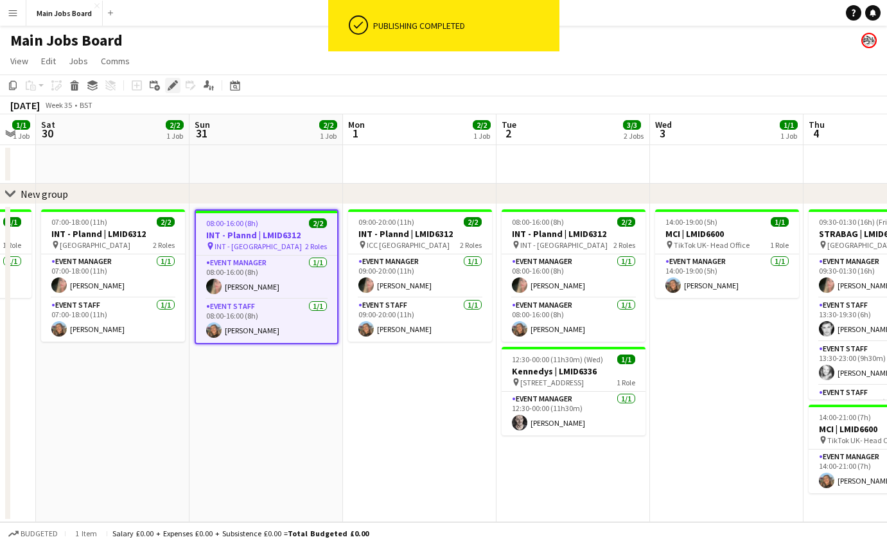
click at [172, 83] on icon "Edit" at bounding box center [173, 85] width 10 height 10
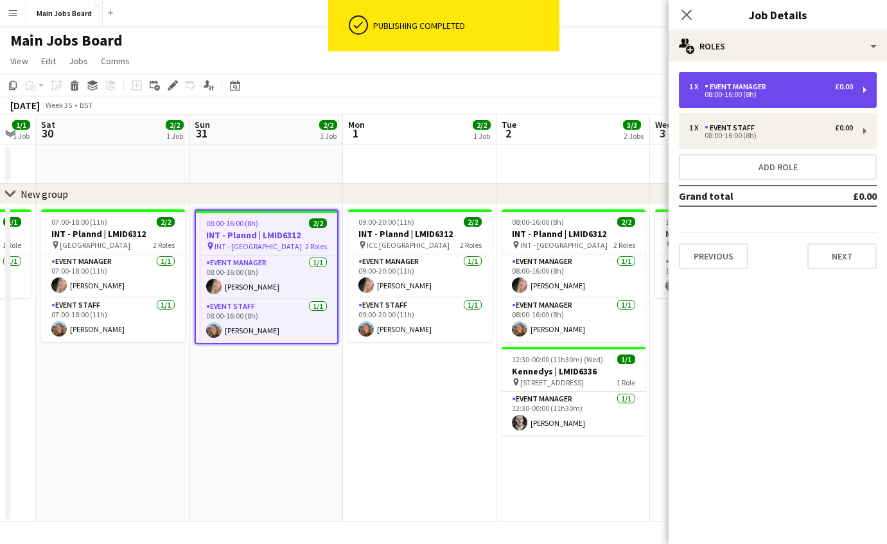
click at [788, 105] on div "1 x Event Manager £0.00 08:00-16:00 (8h)" at bounding box center [778, 90] width 198 height 36
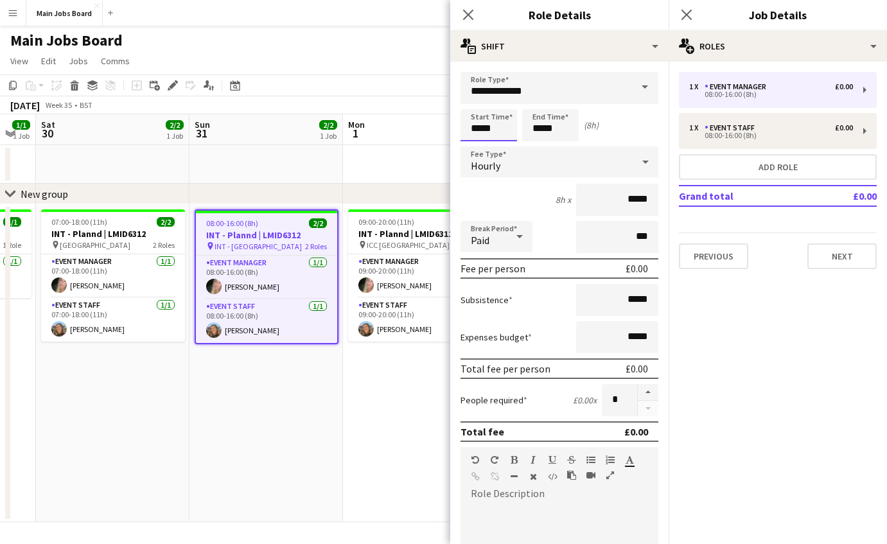
click at [481, 130] on input "*****" at bounding box center [489, 125] width 57 height 32
type input "*****"
click at [542, 127] on input "*****" at bounding box center [550, 125] width 57 height 32
type input "*****"
click at [650, 200] on input "*****" at bounding box center [617, 200] width 82 height 32
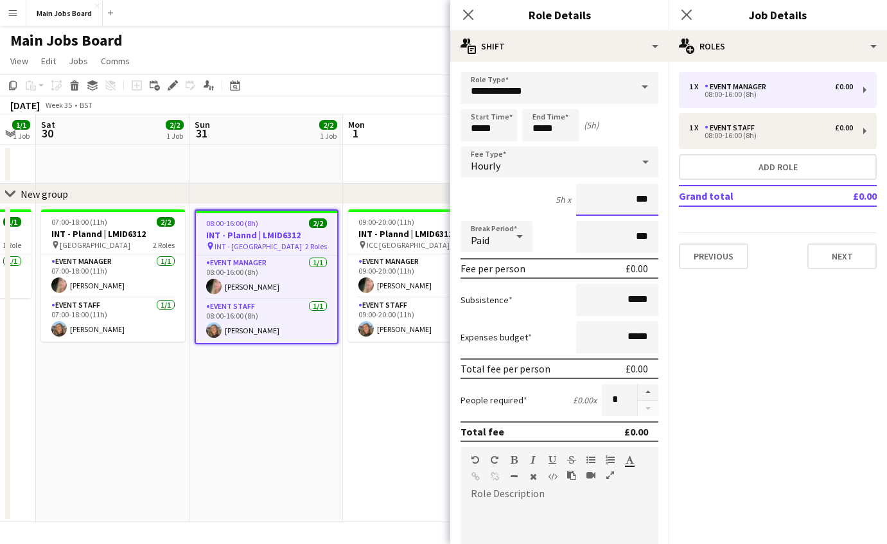
type input "**"
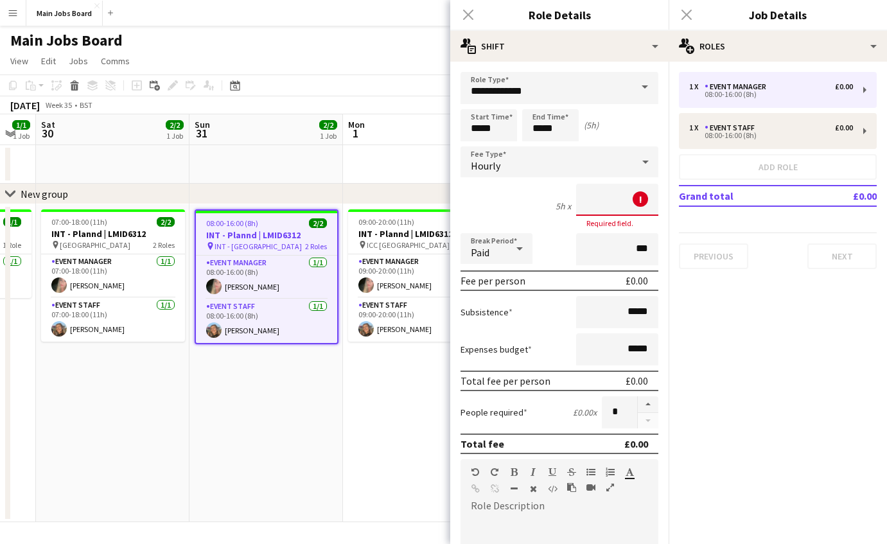
click at [558, 163] on div "Hourly" at bounding box center [547, 161] width 172 height 31
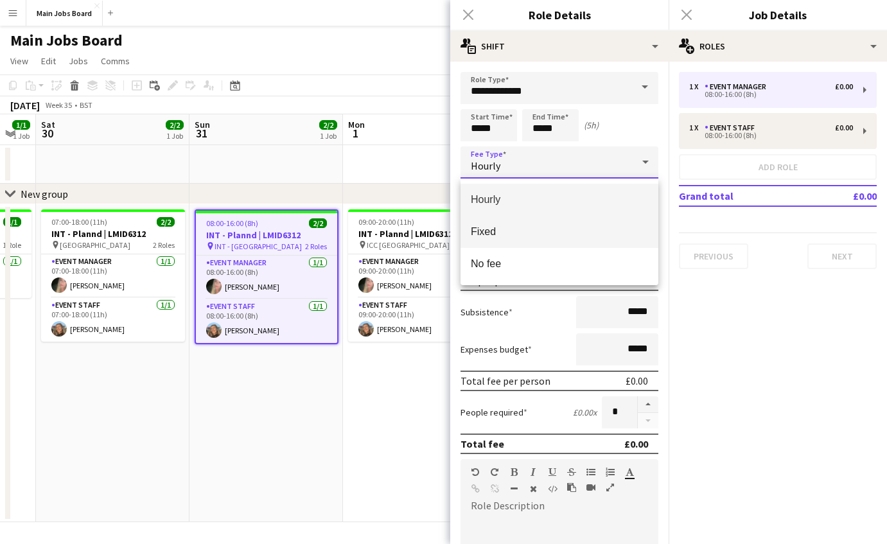
click at [517, 230] on span "Fixed" at bounding box center [559, 232] width 177 height 12
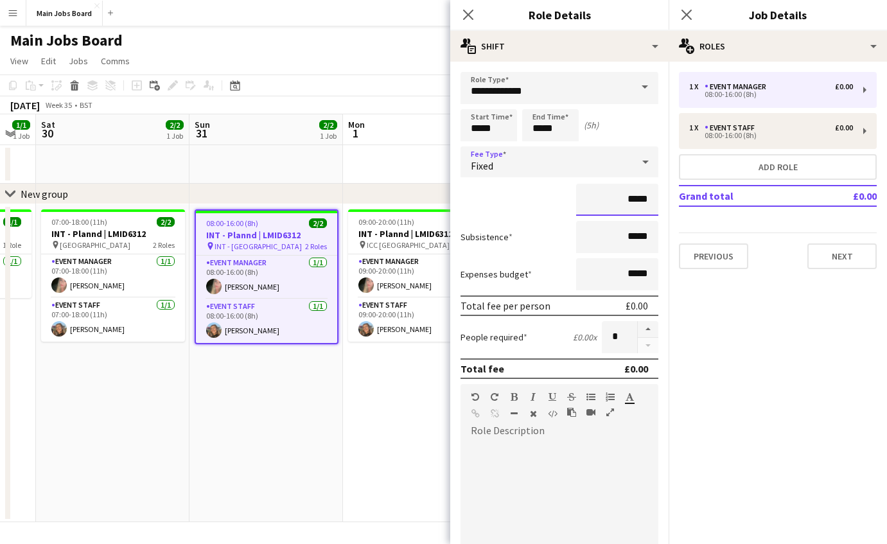
click at [629, 196] on input "*****" at bounding box center [617, 200] width 82 height 32
click at [653, 201] on input "*****" at bounding box center [617, 200] width 82 height 32
type input "**"
type input "****"
click at [655, 235] on input "*****" at bounding box center [617, 237] width 82 height 32
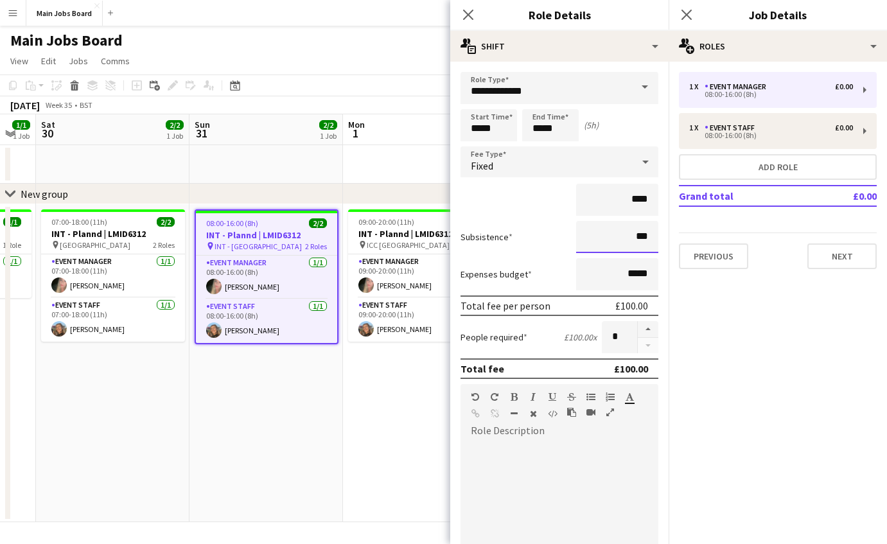
type input "**"
type input "******"
click at [774, 306] on mat-expansion-panel "pencil3 General details 1 x Event Manager £0.00 08:00-16:00 (8h) 1 x Event Staf…" at bounding box center [778, 303] width 218 height 483
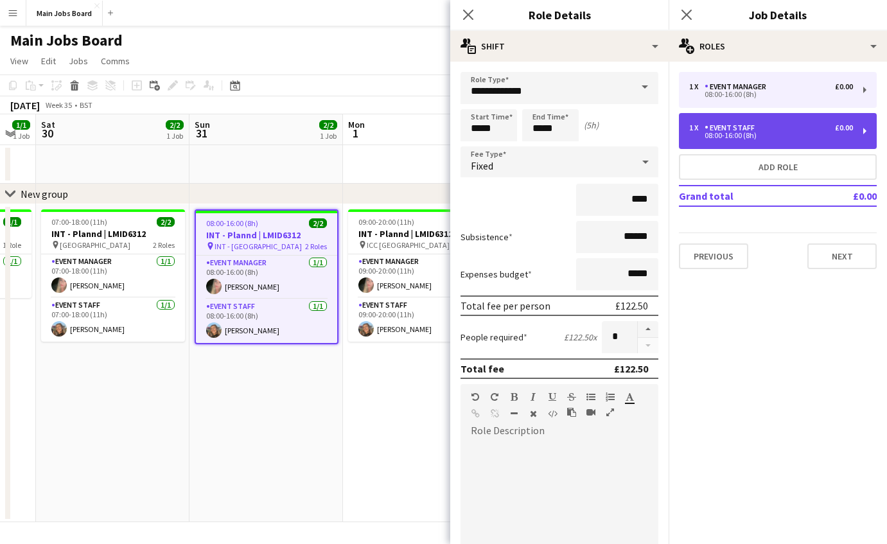
click at [736, 143] on div "1 x Event Staff £0.00 08:00-16:00 (8h)" at bounding box center [778, 131] width 198 height 36
type input "**********"
type input "*****"
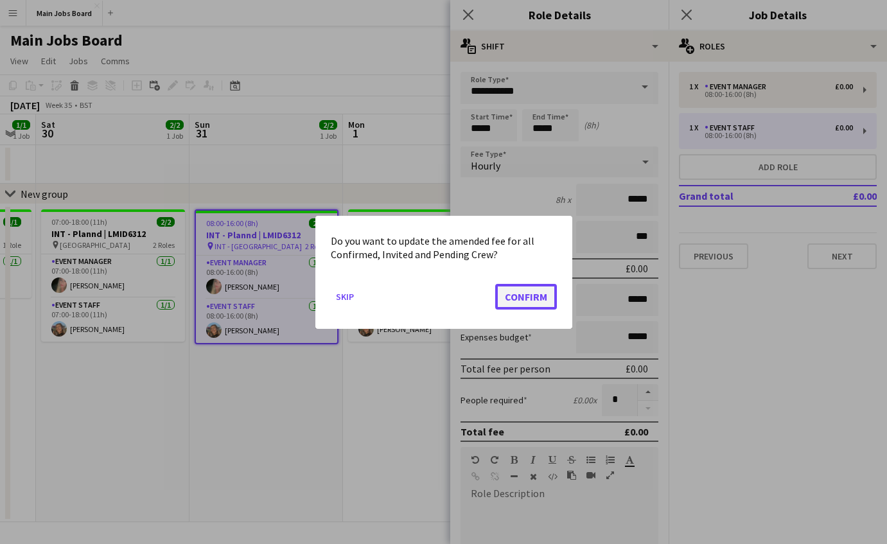
click at [542, 290] on button "Confirm" at bounding box center [526, 296] width 62 height 26
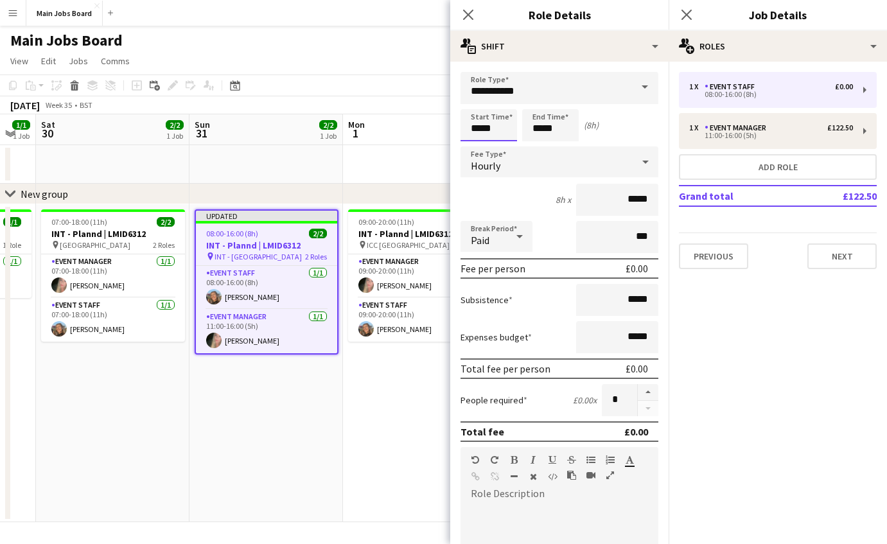
click at [479, 130] on input "*****" at bounding box center [489, 125] width 57 height 32
type input "*****"
click at [542, 130] on input "*****" at bounding box center [550, 125] width 57 height 32
type input "*****"
click at [629, 173] on div "Hourly" at bounding box center [547, 161] width 172 height 31
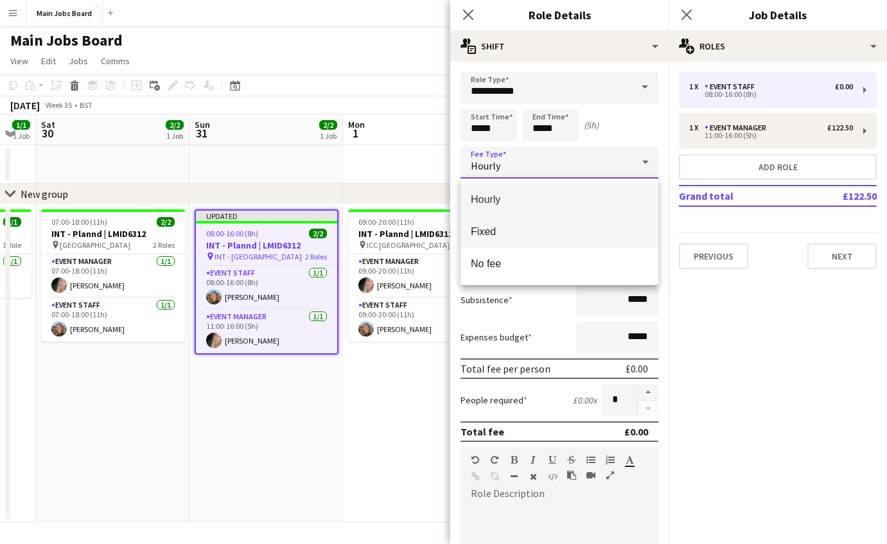
click at [519, 234] on span "Fixed" at bounding box center [559, 232] width 177 height 12
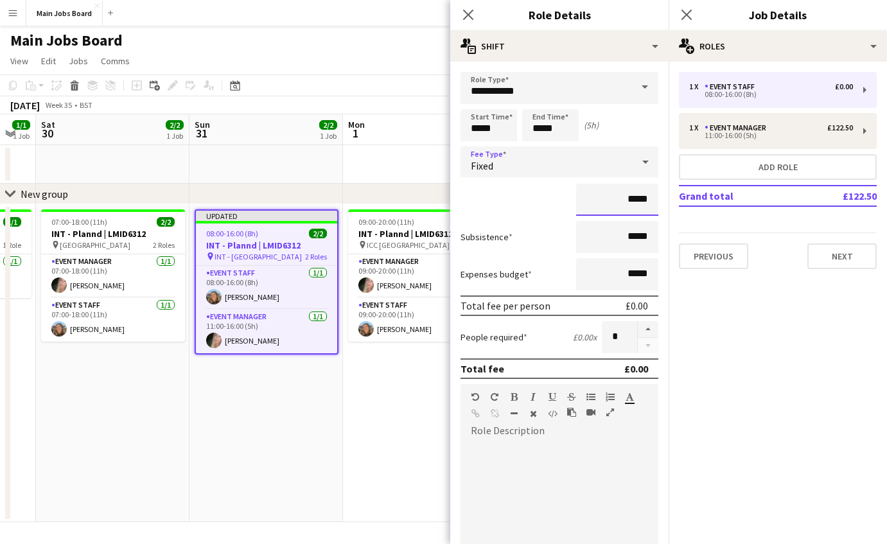
click at [653, 204] on input "*****" at bounding box center [617, 200] width 82 height 32
type input "**"
type input "****"
click at [770, 324] on mat-expansion-panel "pencil3 General details 1 x Event Staff £0.00 08:00-16:00 (8h) 1 x Event Manage…" at bounding box center [778, 303] width 218 height 483
click at [648, 239] on input "*****" at bounding box center [617, 237] width 82 height 32
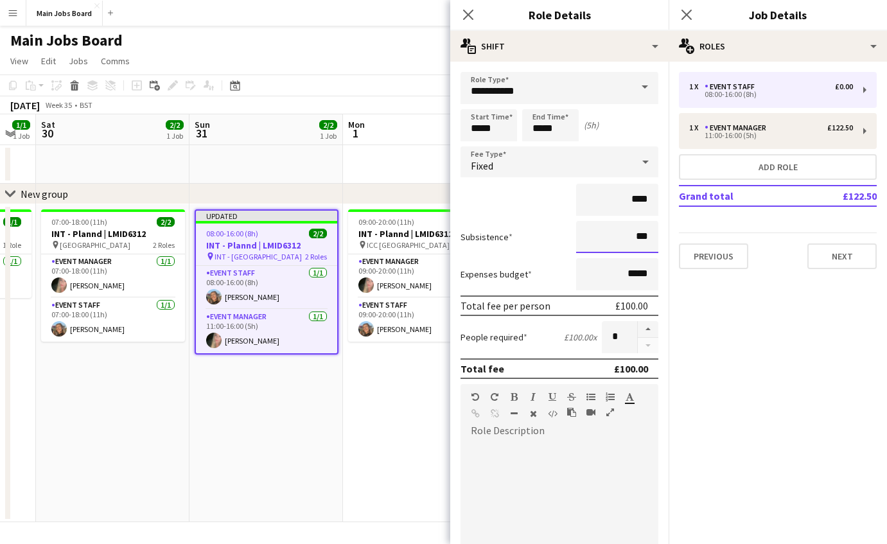
type input "**"
type input "******"
click at [795, 317] on mat-expansion-panel "pencil3 General details 1 x Event Staff £0.00 08:00-16:00 (8h) 1 x Event Manage…" at bounding box center [778, 303] width 218 height 483
click at [835, 269] on button "Next" at bounding box center [842, 257] width 69 height 26
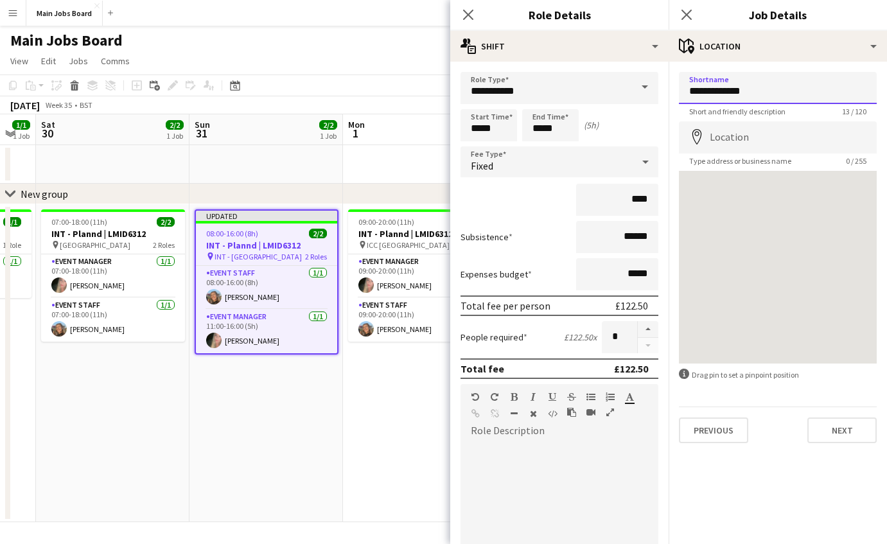
drag, startPoint x: 756, startPoint y: 92, endPoint x: 624, endPoint y: 92, distance: 131.7
click at [679, 92] on input "**********" at bounding box center [778, 88] width 198 height 32
click at [754, 98] on input "Shortname" at bounding box center [778, 88] width 198 height 32
click at [714, 102] on input "Shortname" at bounding box center [778, 88] width 198 height 32
click at [734, 80] on input "Shortname" at bounding box center [778, 88] width 198 height 32
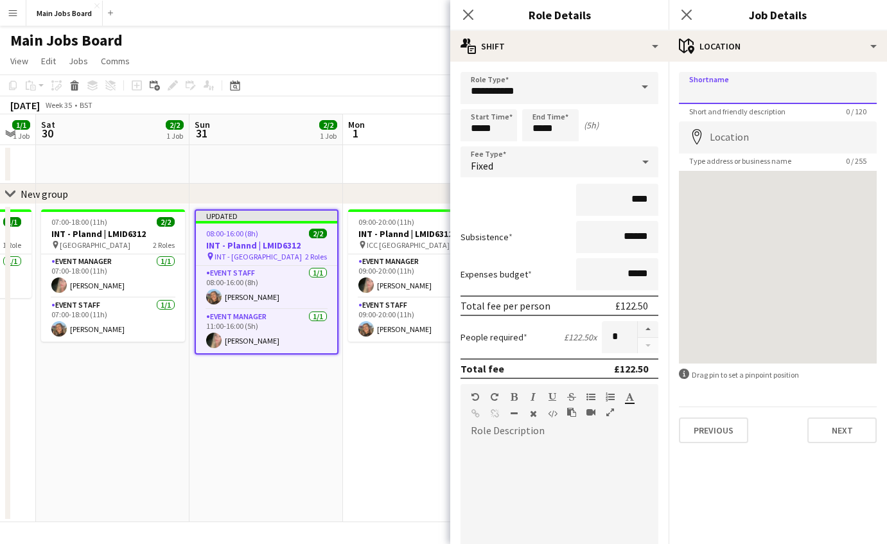
click at [705, 93] on input "Shortname" at bounding box center [778, 88] width 198 height 32
type input "*******"
click at [719, 140] on input "Location" at bounding box center [778, 137] width 198 height 32
click at [731, 105] on app-form-group "Shortname ******* Short and friendly description 8 / 120" at bounding box center [778, 94] width 198 height 44
click at [734, 94] on input "*******" at bounding box center [778, 88] width 198 height 32
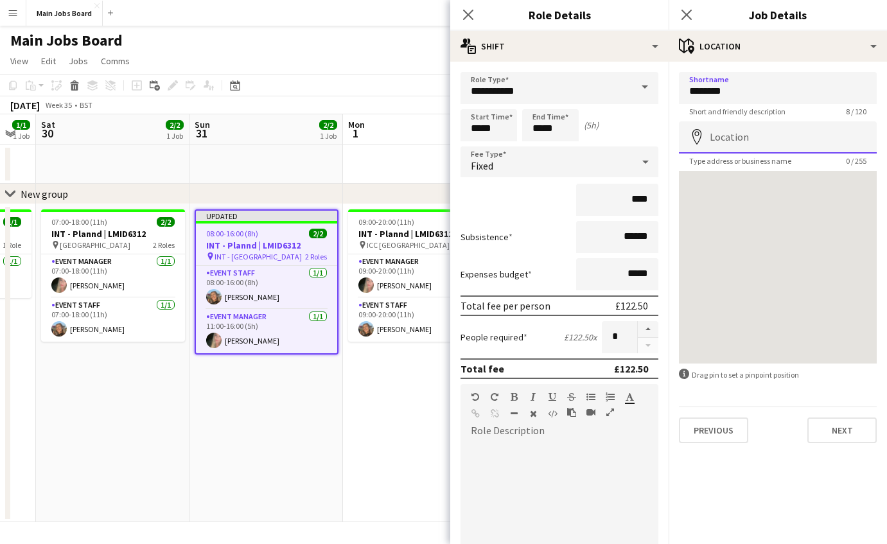
click at [727, 133] on input "Location" at bounding box center [778, 137] width 198 height 32
click at [744, 93] on input "*******" at bounding box center [778, 88] width 198 height 32
click at [732, 133] on input "Location" at bounding box center [778, 137] width 198 height 32
click at [734, 96] on input "*******" at bounding box center [778, 88] width 198 height 32
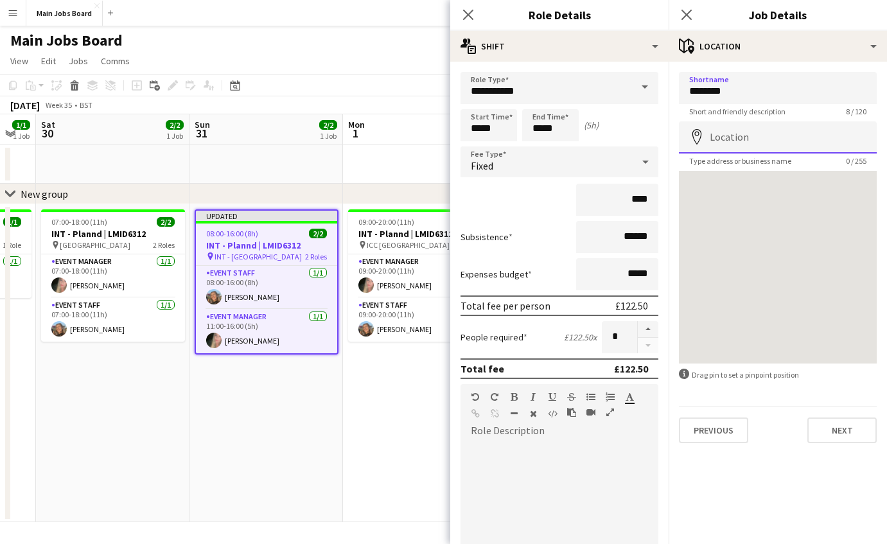
click at [721, 136] on input "Location" at bounding box center [778, 137] width 198 height 32
click at [744, 142] on input "Location" at bounding box center [778, 137] width 198 height 32
click at [859, 430] on button "Next" at bounding box center [842, 431] width 69 height 26
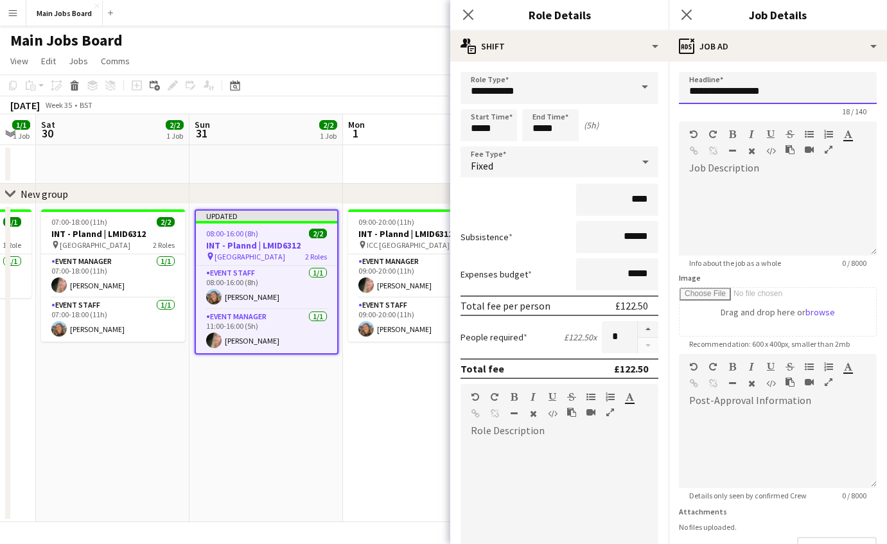
click at [779, 95] on input "**********" at bounding box center [778, 88] width 198 height 32
drag, startPoint x: 814, startPoint y: 94, endPoint x: 647, endPoint y: 94, distance: 167.1
click at [679, 94] on input "**********" at bounding box center [778, 88] width 198 height 32
type input "**********"
click at [769, 168] on div "default Heading 1 Heading 2 Heading 3 Heading 4 Heading 5 Heading 6 Heading 7 P…" at bounding box center [778, 145] width 198 height 48
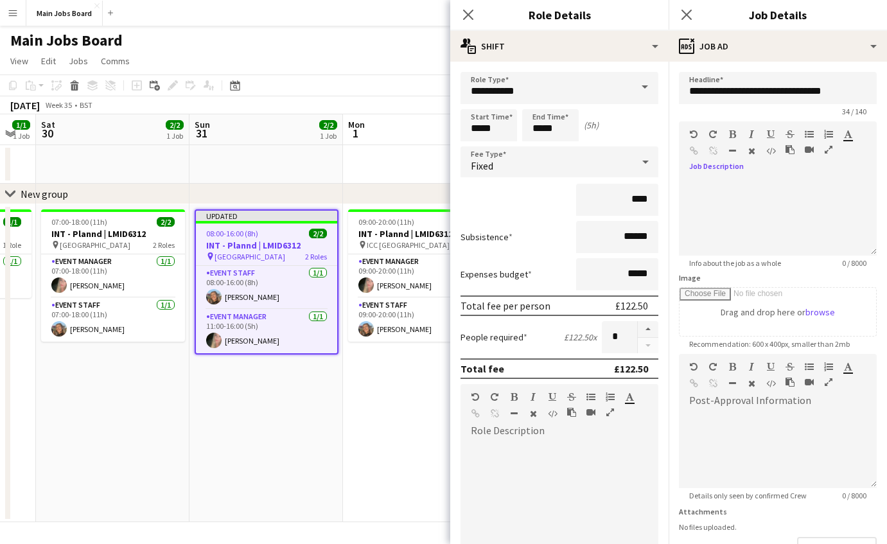
click at [810, 138] on icon "button" at bounding box center [809, 134] width 9 height 9
click at [686, 13] on icon "Close pop-in" at bounding box center [686, 14] width 12 height 12
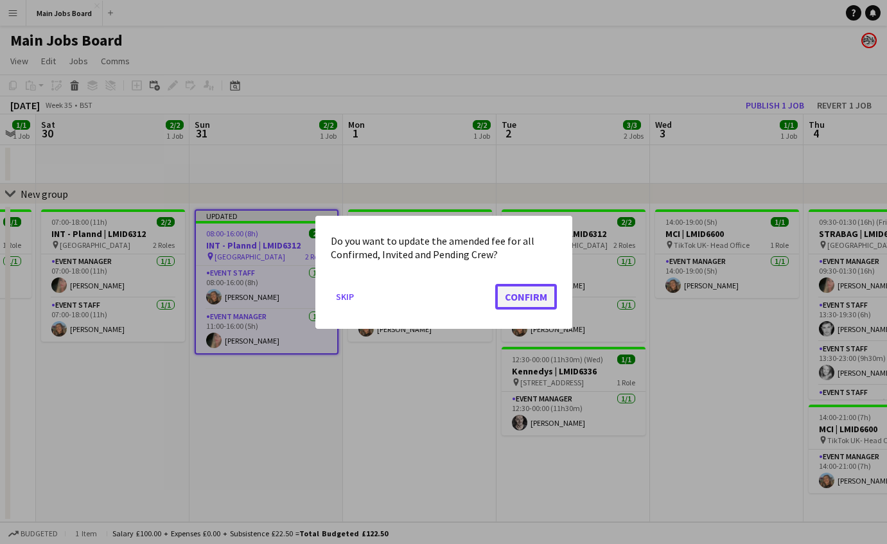
click at [530, 294] on button "Confirm" at bounding box center [526, 296] width 62 height 26
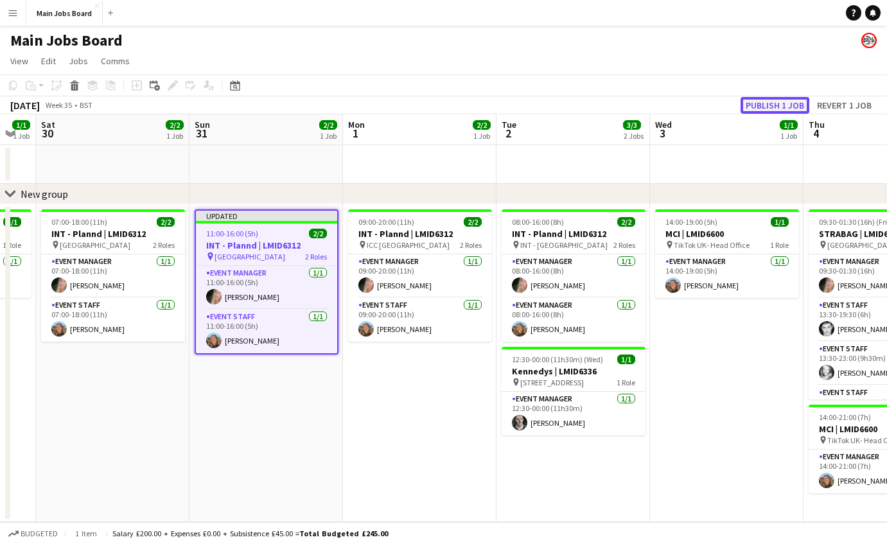
click at [778, 103] on button "Publish 1 job" at bounding box center [775, 105] width 69 height 17
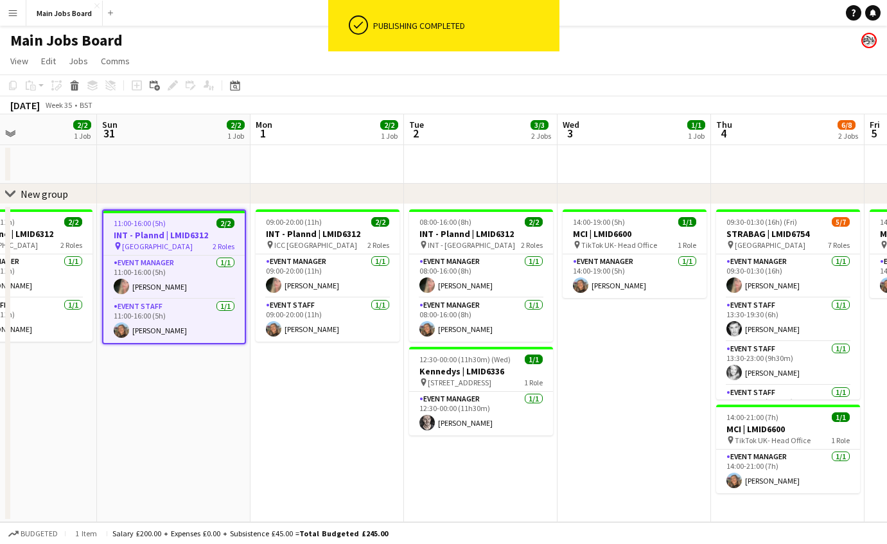
drag, startPoint x: 447, startPoint y: 415, endPoint x: 314, endPoint y: 415, distance: 133.0
click at [314, 415] on app-calendar-viewport "Wed 27 Thu 28 Fri 29 1/1 1 Job Sat 30 2/2 1 Job Sun 31 2/2 1 Job Mon 1 2/2 1 Jo…" at bounding box center [443, 318] width 887 height 408
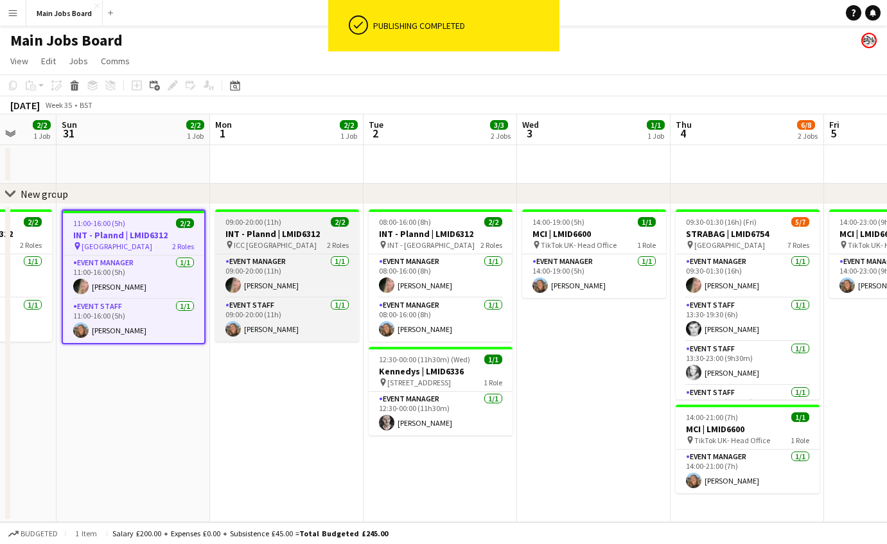
click at [285, 222] on div "09:00-20:00 (11h) 2/2" at bounding box center [287, 222] width 144 height 10
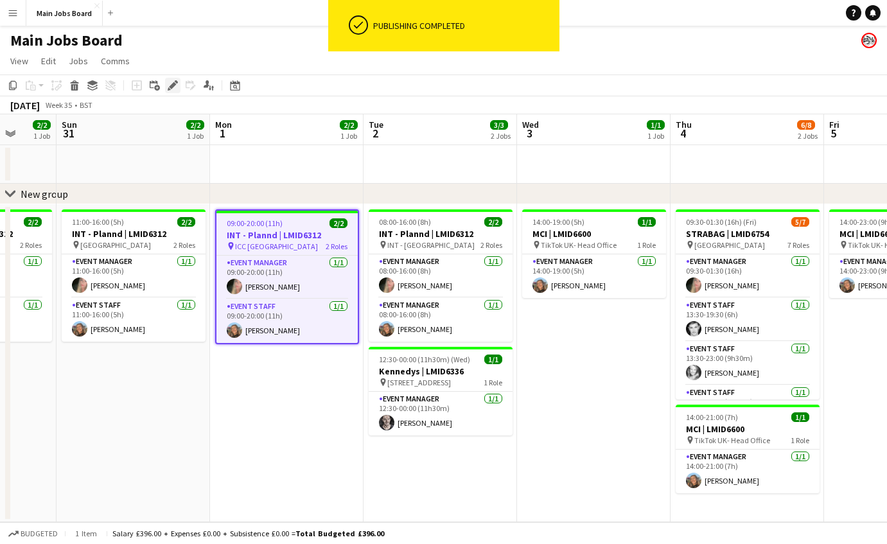
click at [170, 82] on icon "Edit" at bounding box center [173, 85] width 10 height 10
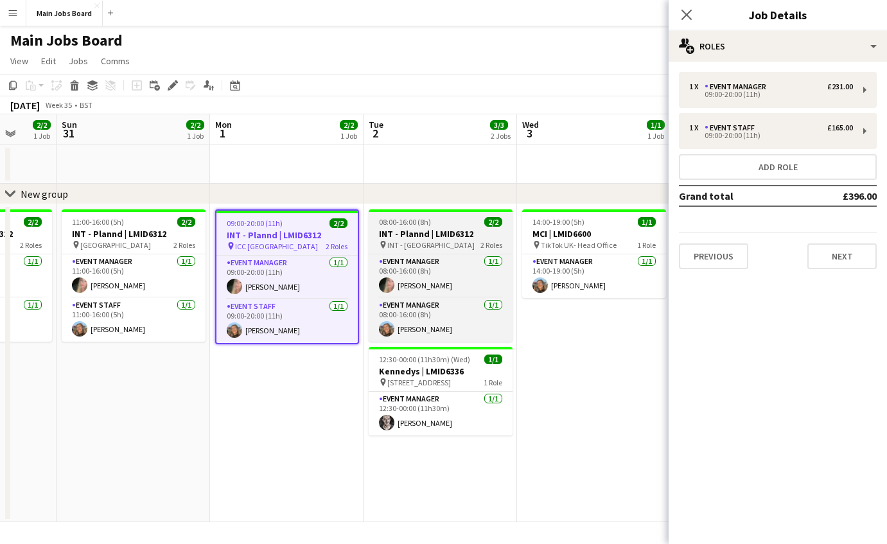
click at [438, 236] on h3 "INT - Plannd | LMID6312" at bounding box center [441, 234] width 144 height 12
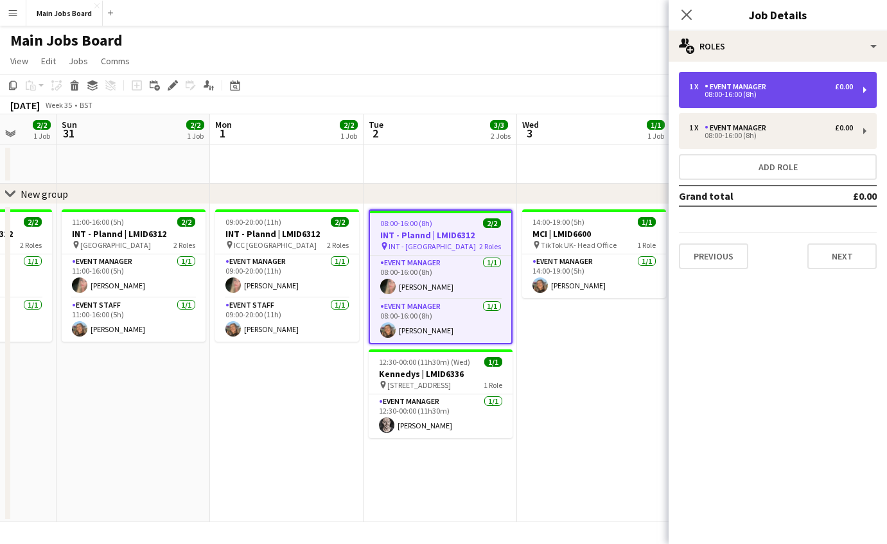
click at [743, 94] on div "08:00-16:00 (8h)" at bounding box center [771, 94] width 164 height 6
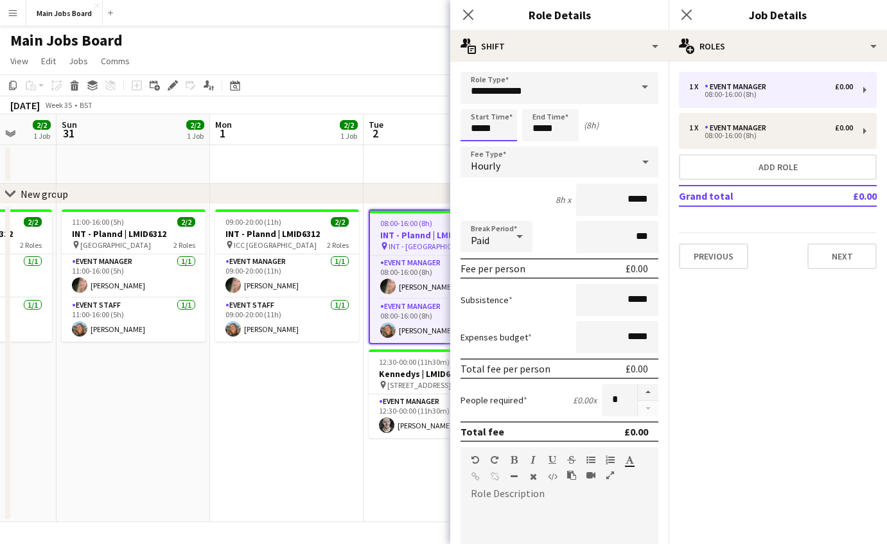
click at [481, 128] on input "*****" at bounding box center [489, 125] width 57 height 32
type input "*****"
click at [542, 130] on input "*****" at bounding box center [550, 125] width 57 height 32
type input "*****"
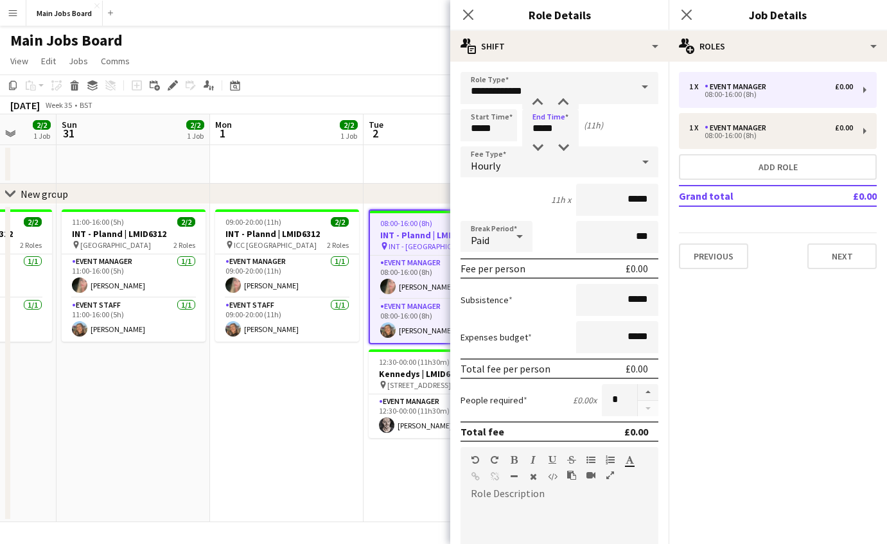
click at [576, 170] on div "Hourly" at bounding box center [547, 161] width 172 height 31
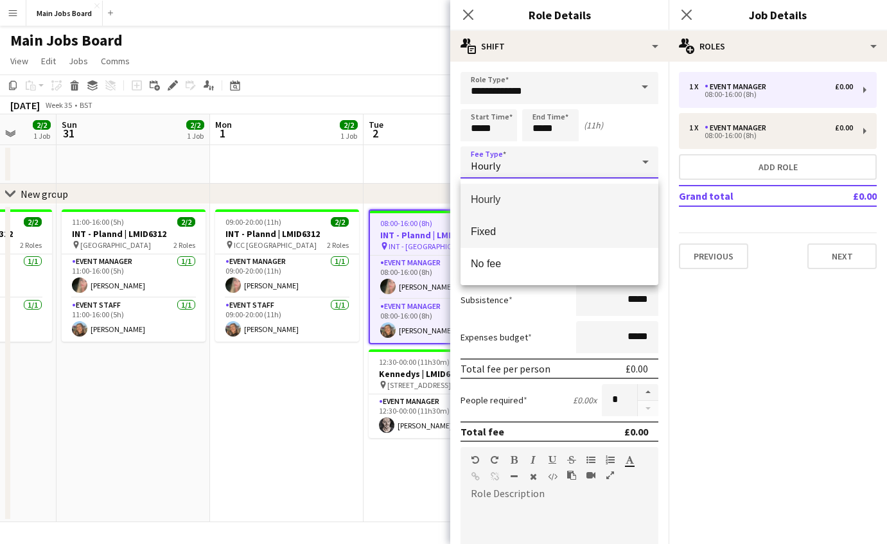
click at [521, 222] on mat-option "Fixed" at bounding box center [560, 232] width 198 height 32
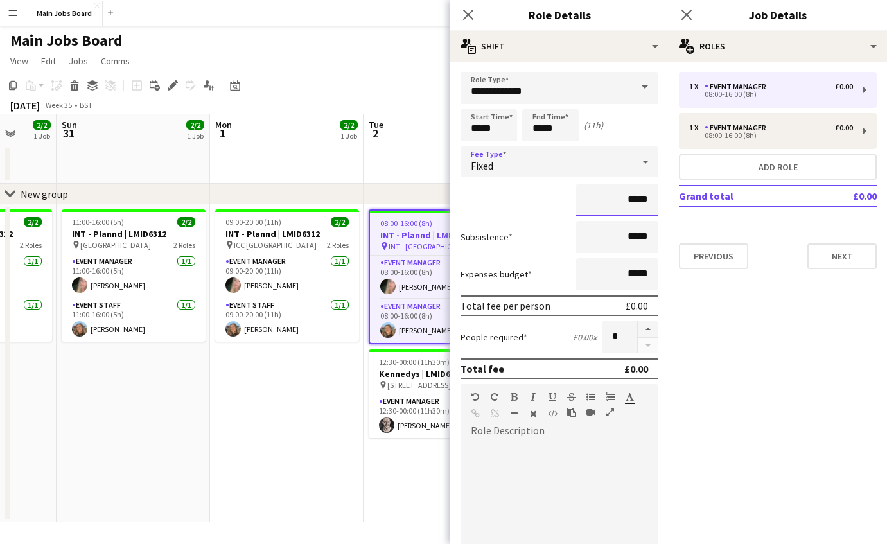
click at [658, 200] on input "*****" at bounding box center [617, 200] width 82 height 32
click at [567, 173] on div "Fixed" at bounding box center [547, 161] width 172 height 31
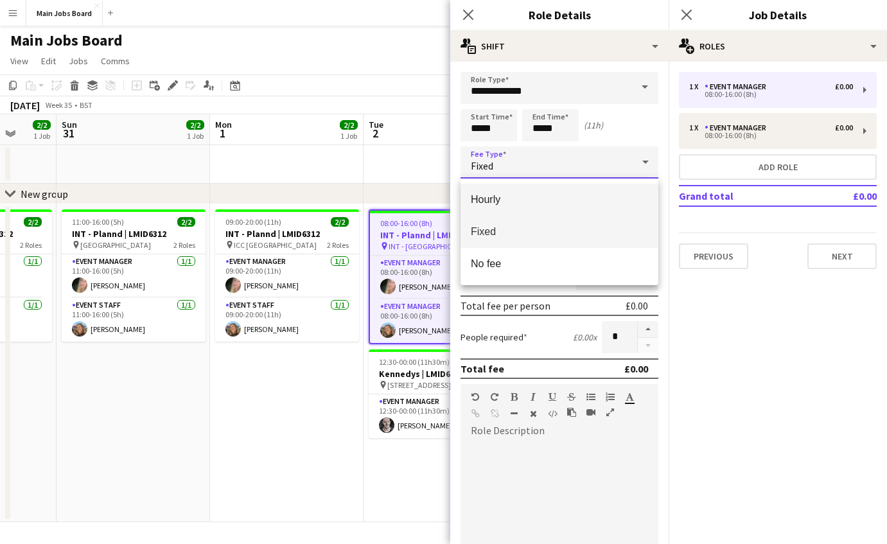
click at [544, 203] on span "Hourly" at bounding box center [559, 199] width 177 height 12
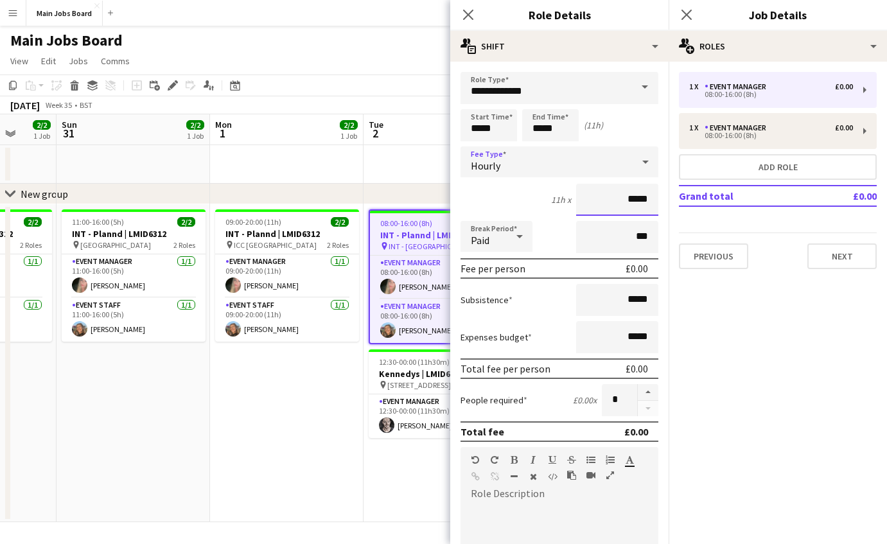
click at [651, 202] on input "*****" at bounding box center [617, 200] width 82 height 32
type input "**"
type input "******"
click at [747, 347] on mat-expansion-panel "pencil3 General details 1 x Event Manager £0.00 08:00-16:00 (8h) 1 x Event Mana…" at bounding box center [778, 303] width 218 height 483
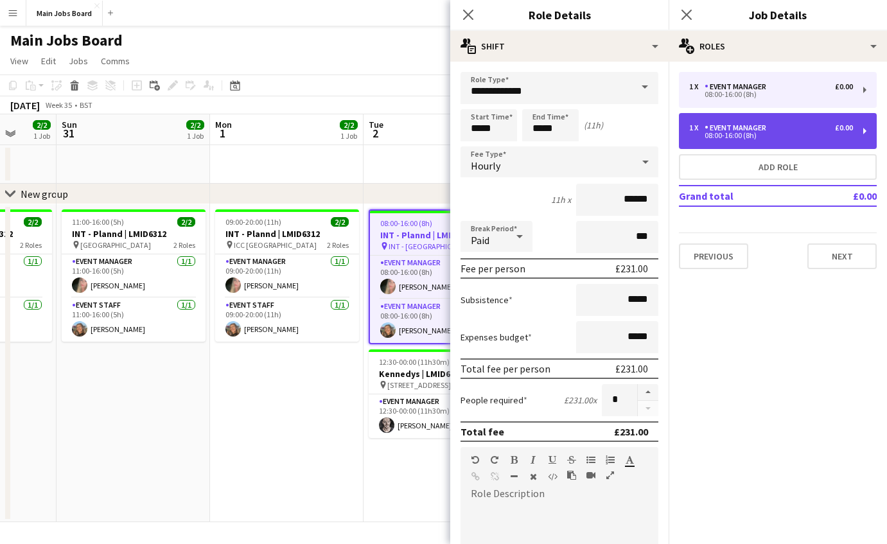
click at [756, 123] on div "Event Manager" at bounding box center [738, 127] width 67 height 9
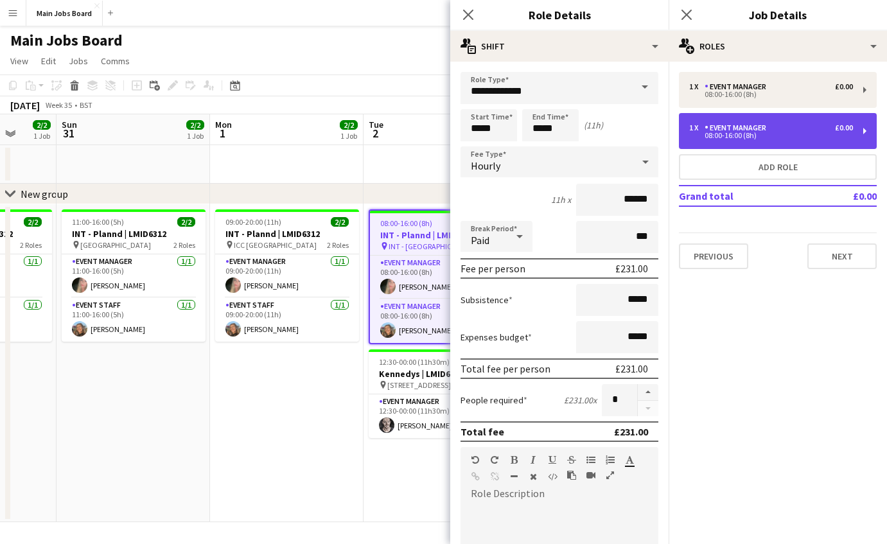
type input "*****"
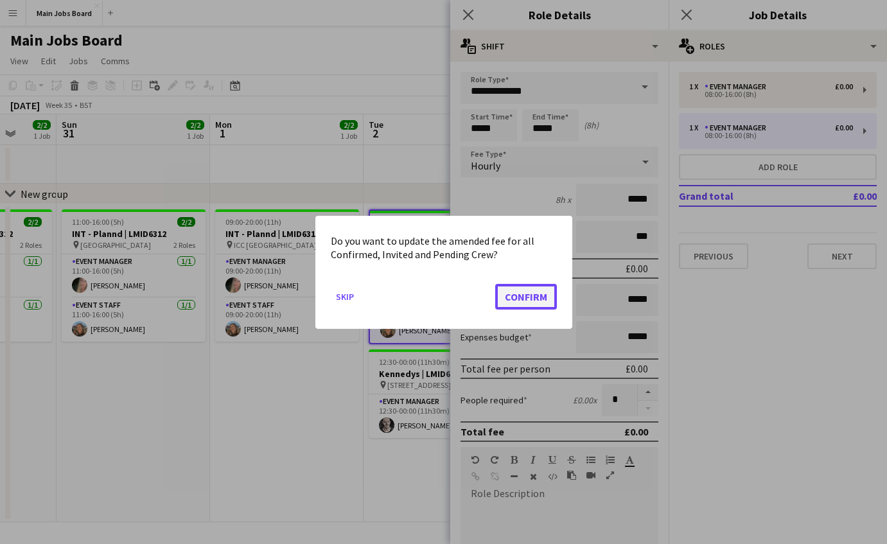
click at [524, 299] on button "Confirm" at bounding box center [526, 296] width 62 height 26
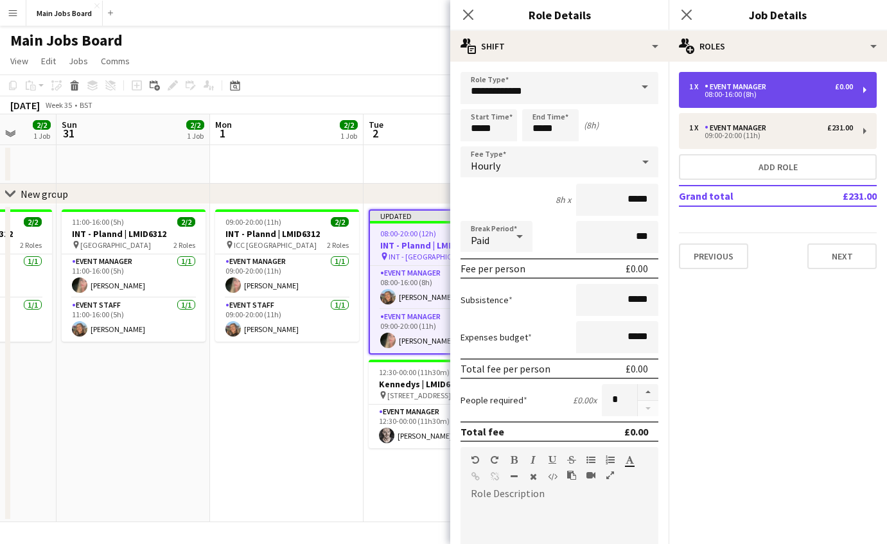
click at [736, 87] on div "Event Manager" at bounding box center [738, 86] width 67 height 9
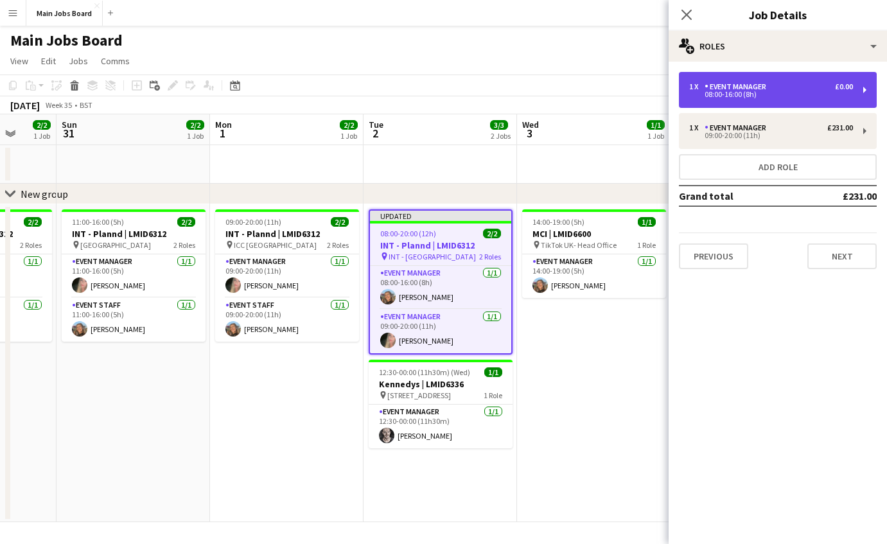
click at [722, 89] on div "Event Manager" at bounding box center [738, 86] width 67 height 9
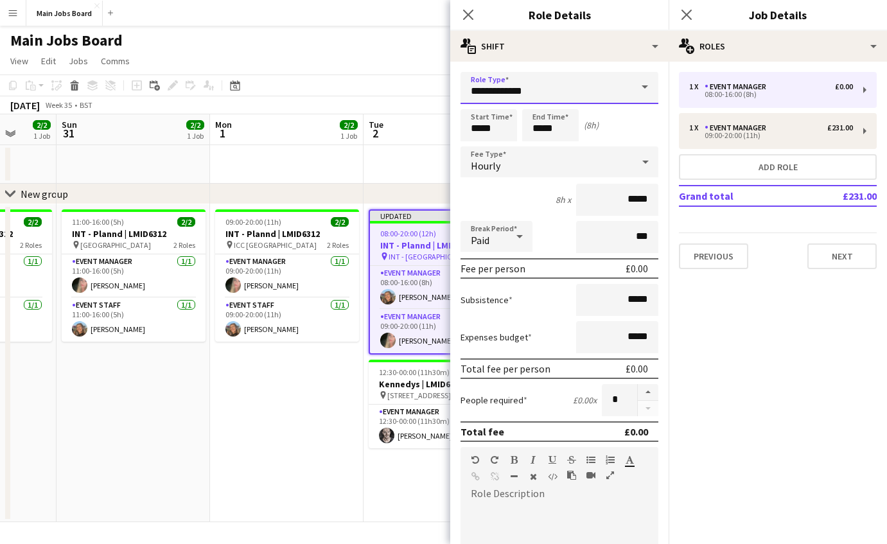
click at [596, 88] on input "**********" at bounding box center [560, 88] width 198 height 32
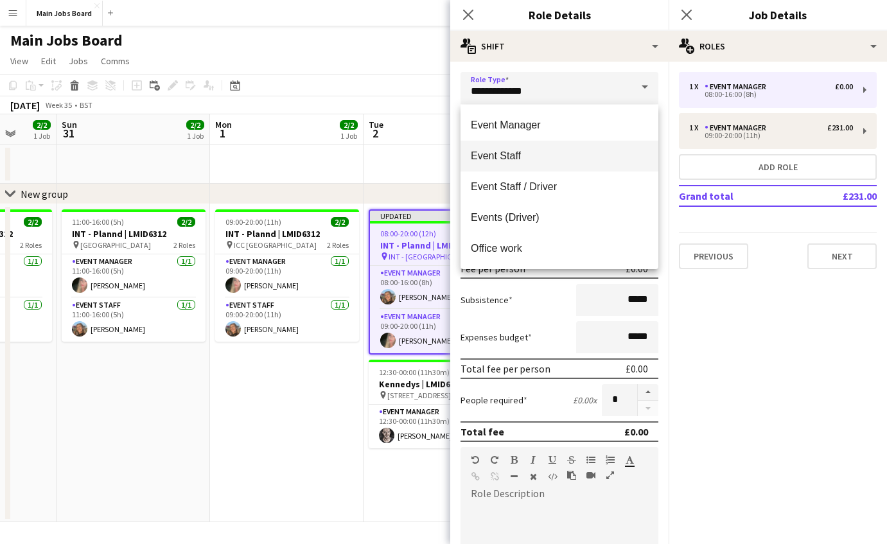
click at [543, 150] on mat-option "Event Staff" at bounding box center [560, 156] width 198 height 31
type input "**********"
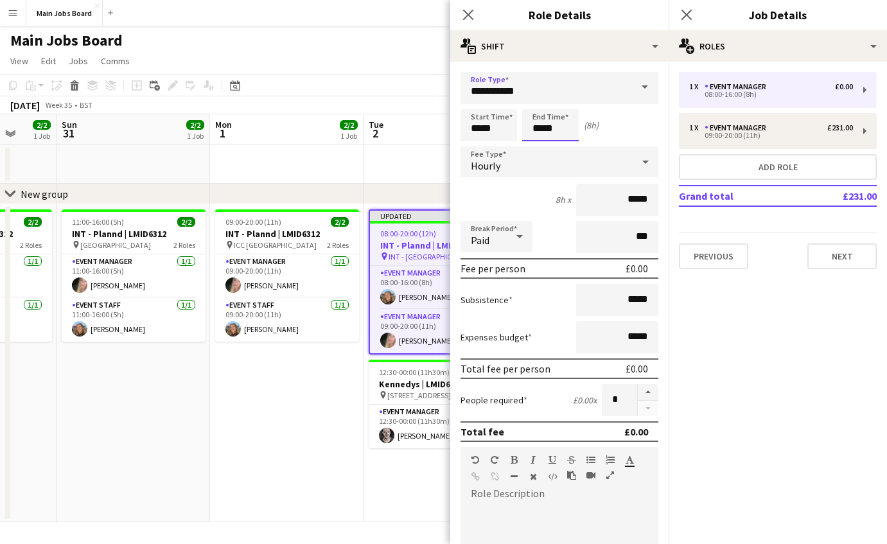
click at [543, 127] on input "*****" at bounding box center [550, 125] width 57 height 32
type input "*****"
click at [481, 128] on input "*****" at bounding box center [489, 125] width 57 height 32
type input "*****"
click at [653, 202] on input "*****" at bounding box center [617, 200] width 82 height 32
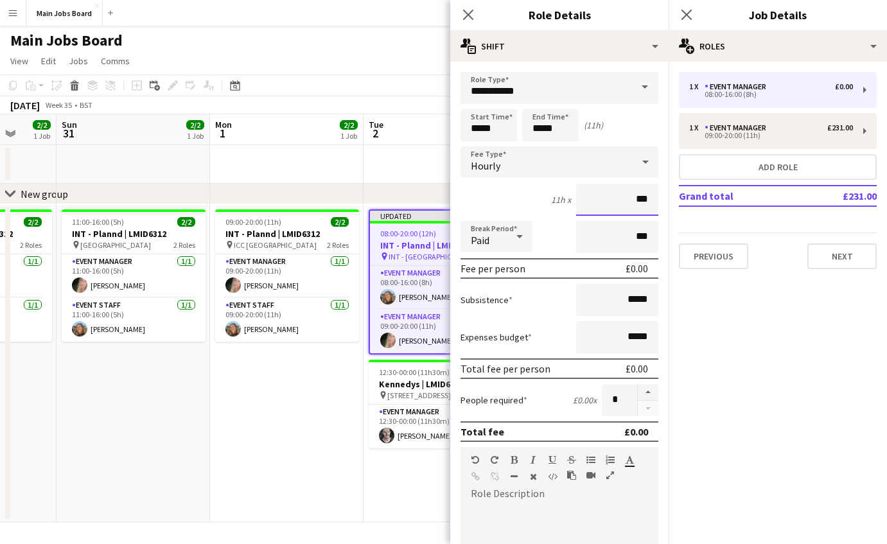
type input "**"
type input "******"
click at [713, 330] on mat-expansion-panel "pencil3 General details 1 x Event Manager £0.00 08:00-16:00 (8h) 1 x Event Mana…" at bounding box center [778, 303] width 218 height 483
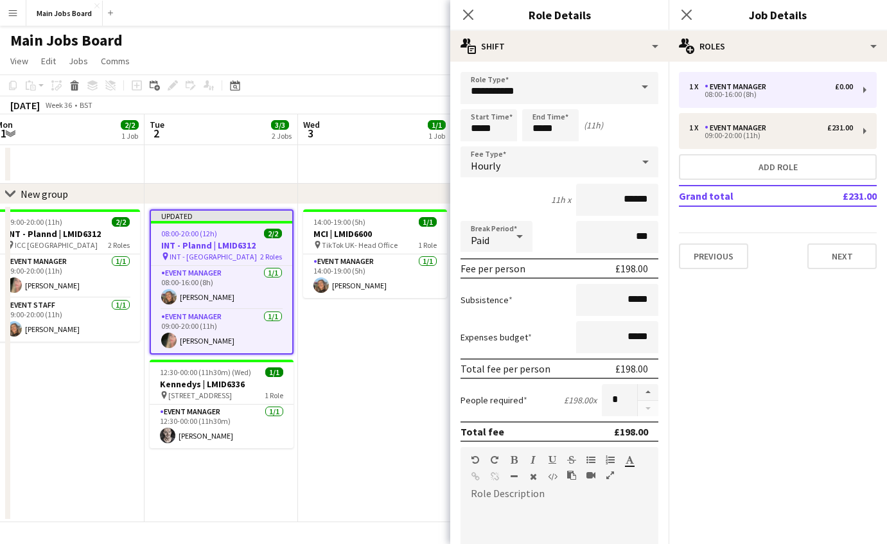
drag, startPoint x: 289, startPoint y: 373, endPoint x: 57, endPoint y: 376, distance: 232.0
click at [57, 376] on app-calendar-viewport "Fri 29 1/1 1 Job Sat 30 2/2 1 Job Sun 31 2/2 1 Job Mon 1 2/2 1 Job Tue 2 3/3 2 …" at bounding box center [443, 318] width 887 height 408
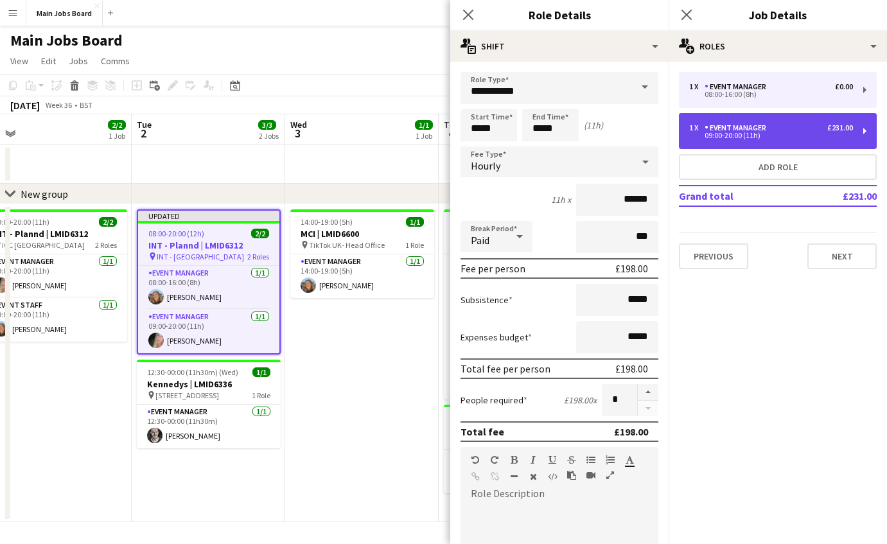
click at [719, 131] on div "Event Manager" at bounding box center [738, 127] width 67 height 9
type input "**********"
type input "******"
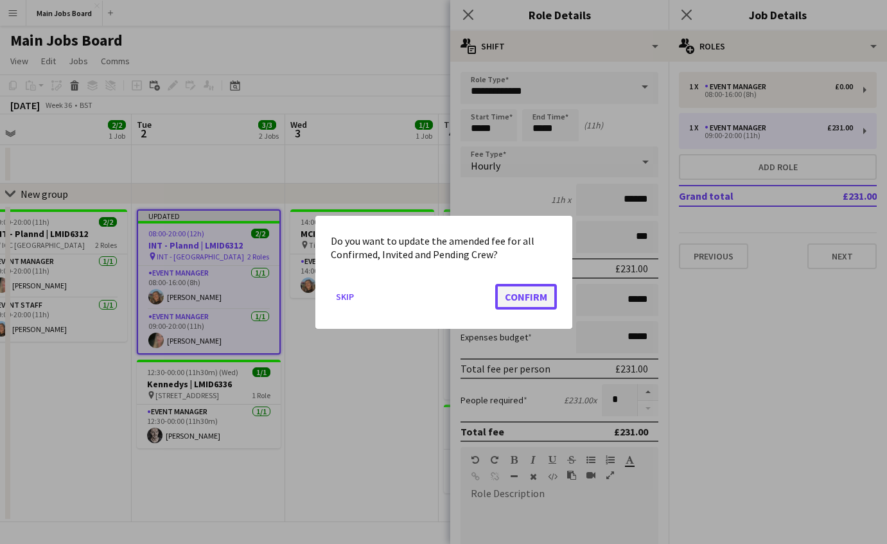
click at [529, 306] on button "Confirm" at bounding box center [526, 296] width 62 height 26
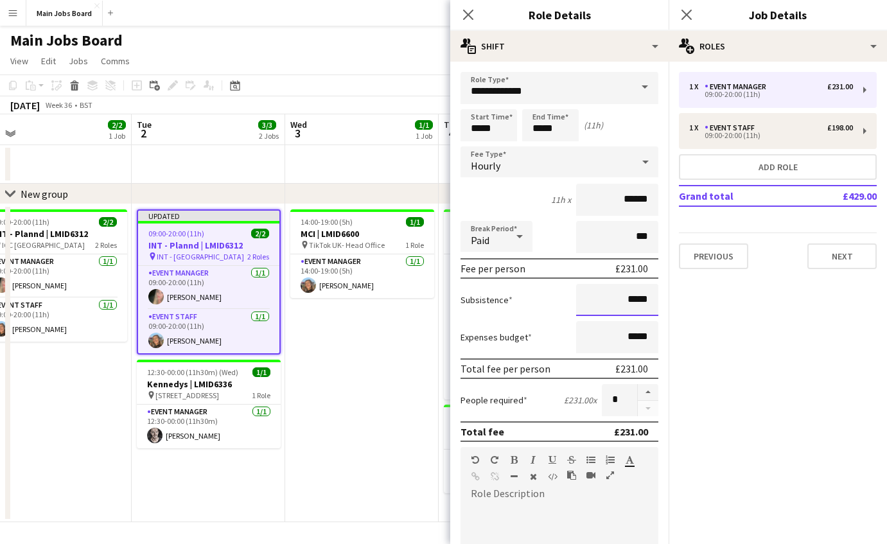
click at [652, 299] on input "*****" at bounding box center [617, 300] width 82 height 32
type input "**"
type input "******"
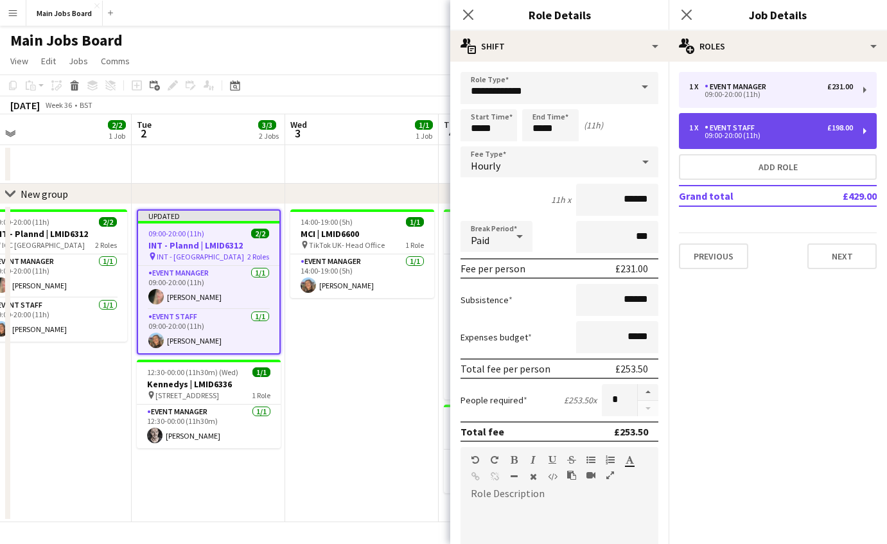
click at [739, 122] on div "1 x Event Staff £198.00 09:00-20:00 (11h)" at bounding box center [778, 131] width 198 height 36
type input "**********"
type input "******"
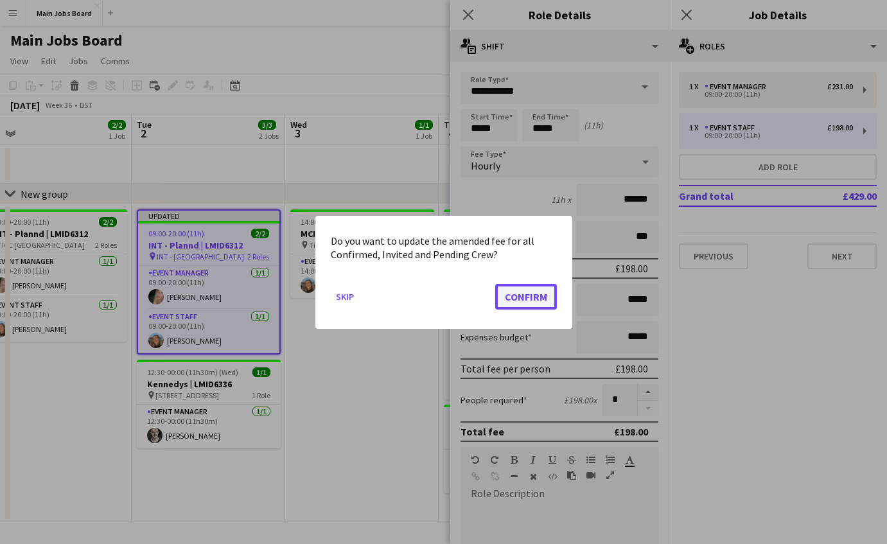
click at [527, 297] on button "Confirm" at bounding box center [526, 296] width 62 height 26
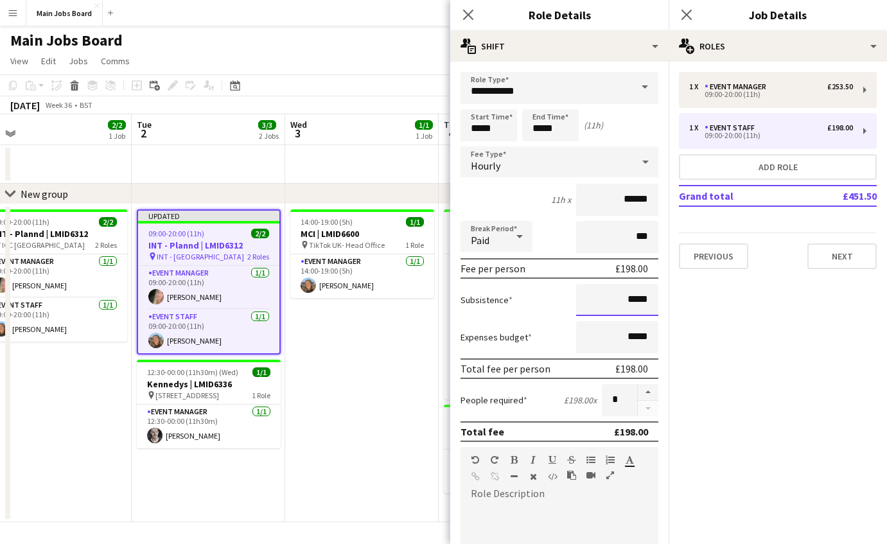
click at [644, 301] on input "*****" at bounding box center [617, 300] width 82 height 32
click at [649, 304] on input "*****" at bounding box center [617, 300] width 82 height 32
type input "**"
type input "******"
click at [795, 350] on mat-expansion-panel "pencil3 General details 1 x Event Manager £253.50 09:00-20:00 (11h) 1 x Event S…" at bounding box center [778, 303] width 218 height 483
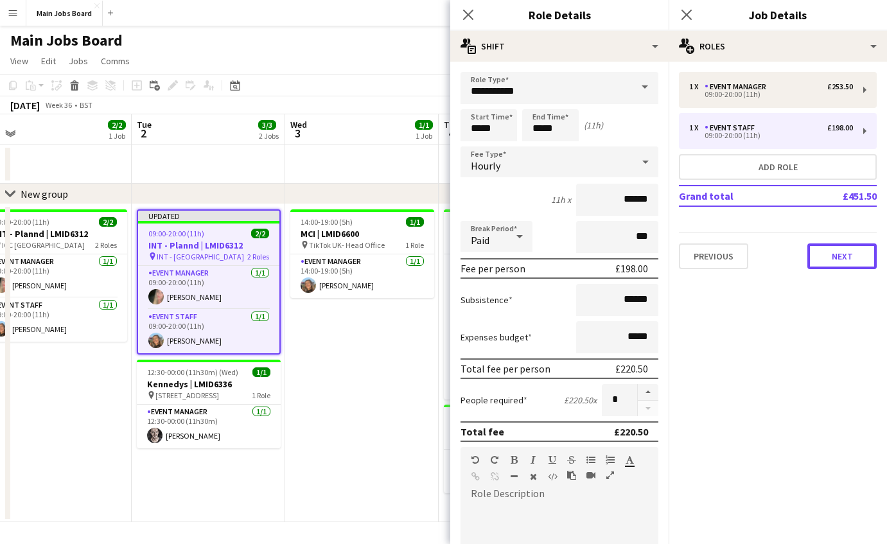
click at [837, 254] on button "Next" at bounding box center [842, 257] width 69 height 26
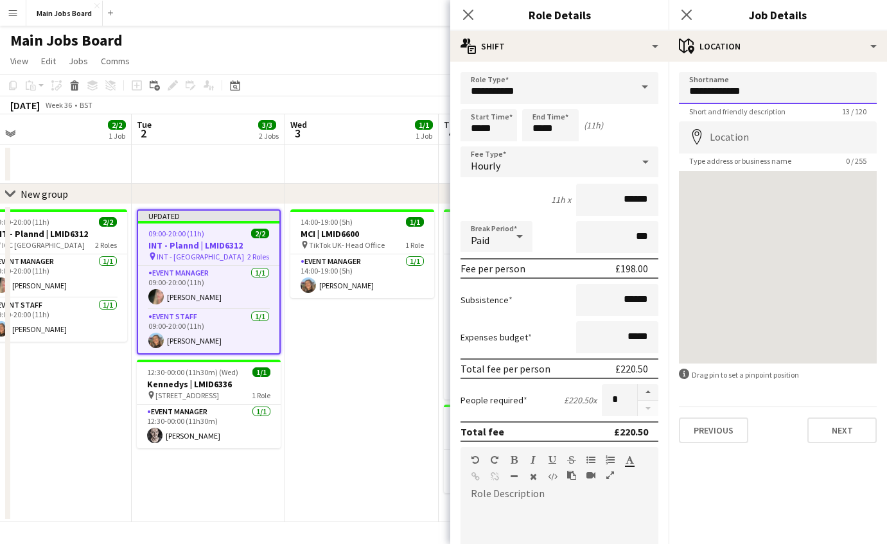
click at [754, 91] on input "**********" at bounding box center [778, 88] width 198 height 32
drag, startPoint x: 754, startPoint y: 91, endPoint x: 661, endPoint y: 91, distance: 93.2
click at [679, 91] on input "**********" at bounding box center [778, 88] width 198 height 32
type input "*"
type input "**********"
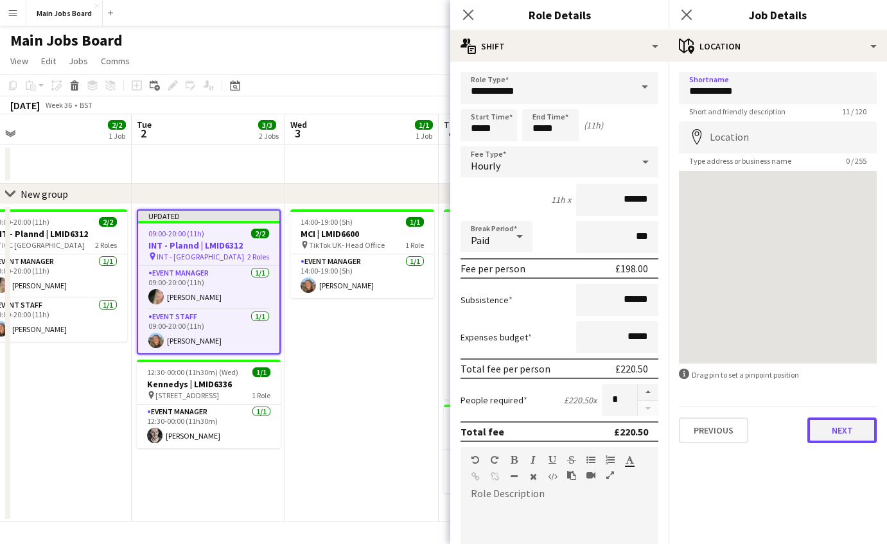
click at [860, 433] on button "Next" at bounding box center [842, 431] width 69 height 26
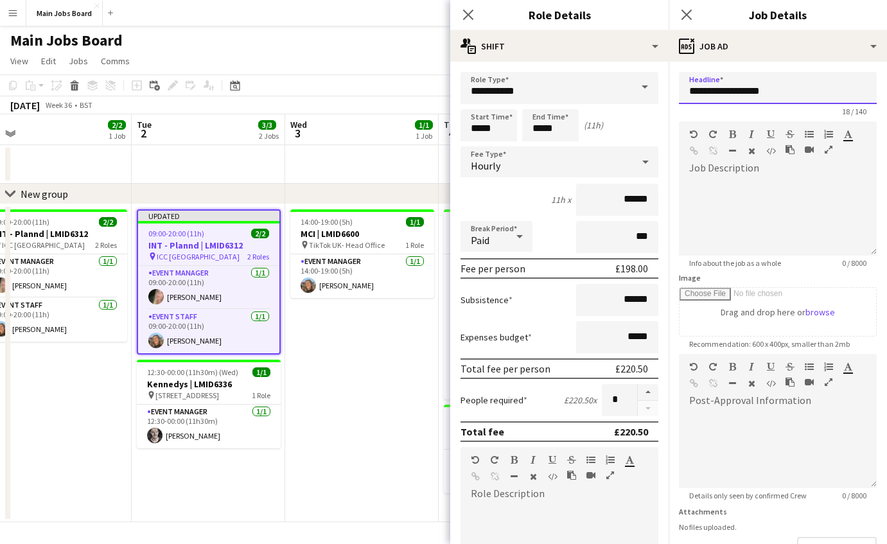
drag, startPoint x: 771, startPoint y: 98, endPoint x: 641, endPoint y: 98, distance: 129.8
click at [679, 98] on input "**********" at bounding box center [778, 88] width 198 height 32
drag, startPoint x: 783, startPoint y: 93, endPoint x: 650, endPoint y: 93, distance: 133.0
click at [679, 93] on input "**********" at bounding box center [778, 88] width 198 height 32
type input "*********"
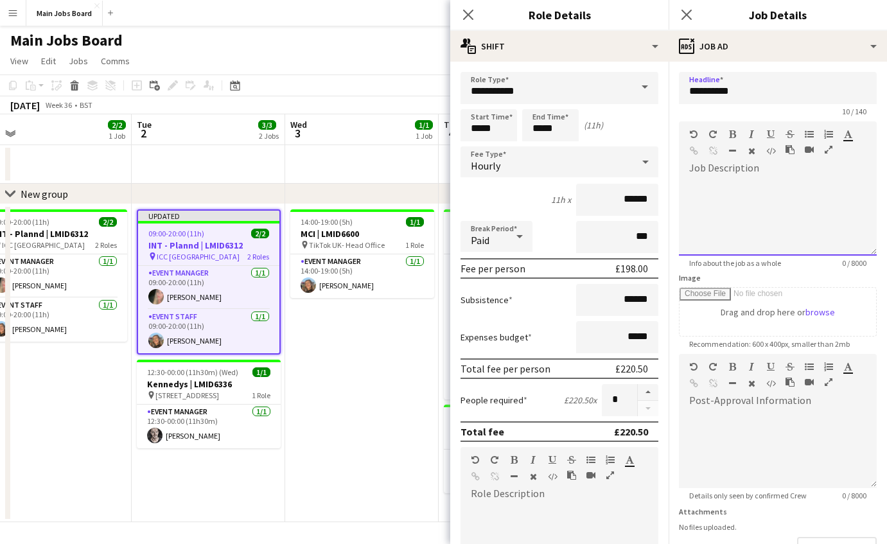
click at [806, 178] on div at bounding box center [778, 213] width 198 height 86
click at [811, 136] on icon "button" at bounding box center [809, 134] width 9 height 9
drag, startPoint x: 794, startPoint y: 202, endPoint x: 635, endPoint y: 202, distance: 158.7
click at [679, 202] on div "**********" at bounding box center [778, 217] width 198 height 77
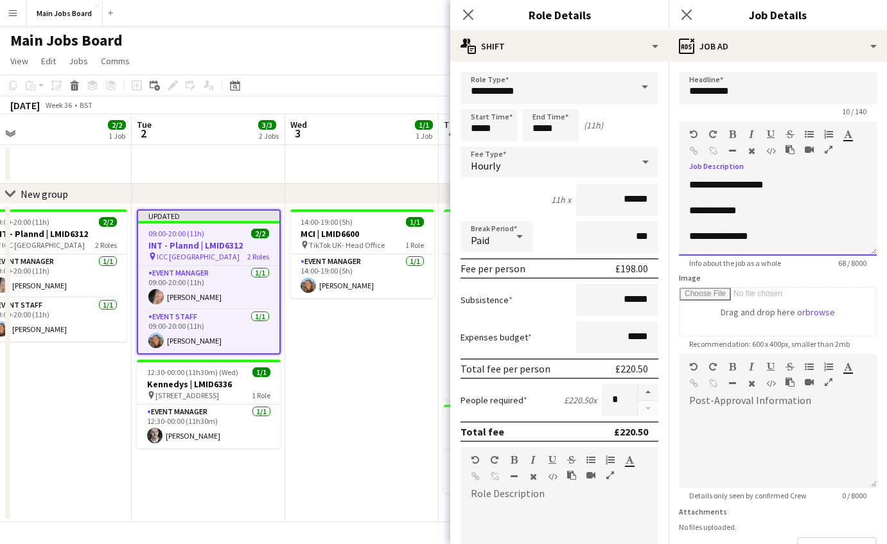
click at [828, 189] on div "**********" at bounding box center [778, 217] width 198 height 77
click at [790, 213] on div "**********" at bounding box center [778, 217] width 198 height 77
click at [776, 213] on div "**********" at bounding box center [778, 217] width 198 height 77
click at [785, 223] on div "**********" at bounding box center [778, 217] width 198 height 77
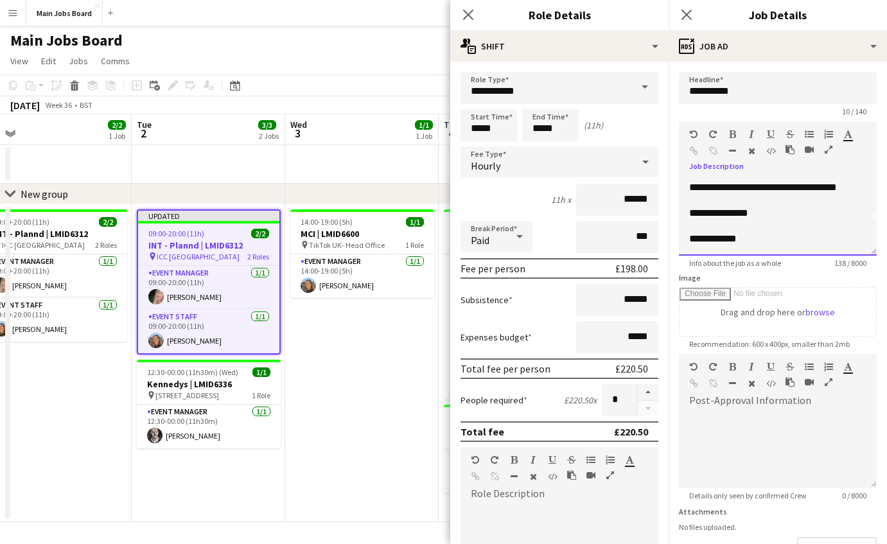
click at [769, 235] on div "**********" at bounding box center [778, 217] width 198 height 77
click at [684, 19] on icon at bounding box center [686, 14] width 12 height 12
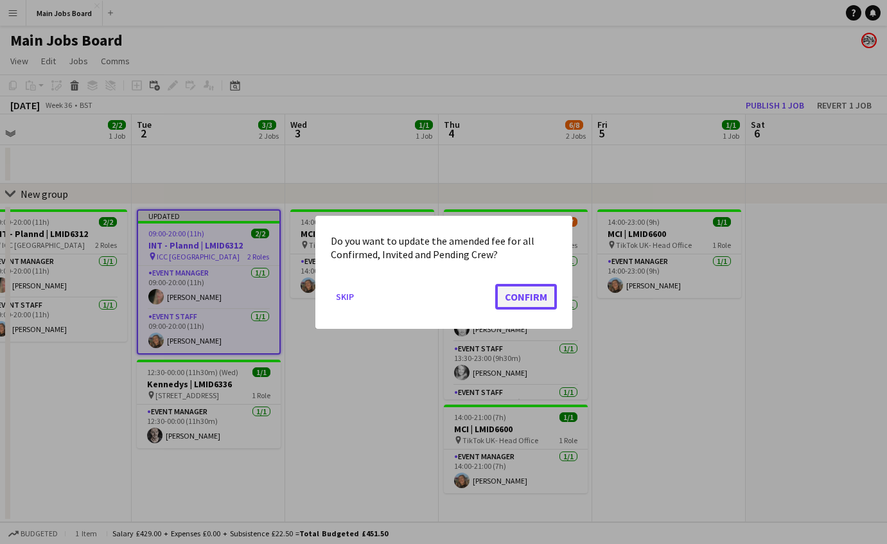
click at [524, 290] on button "Confirm" at bounding box center [526, 296] width 62 height 26
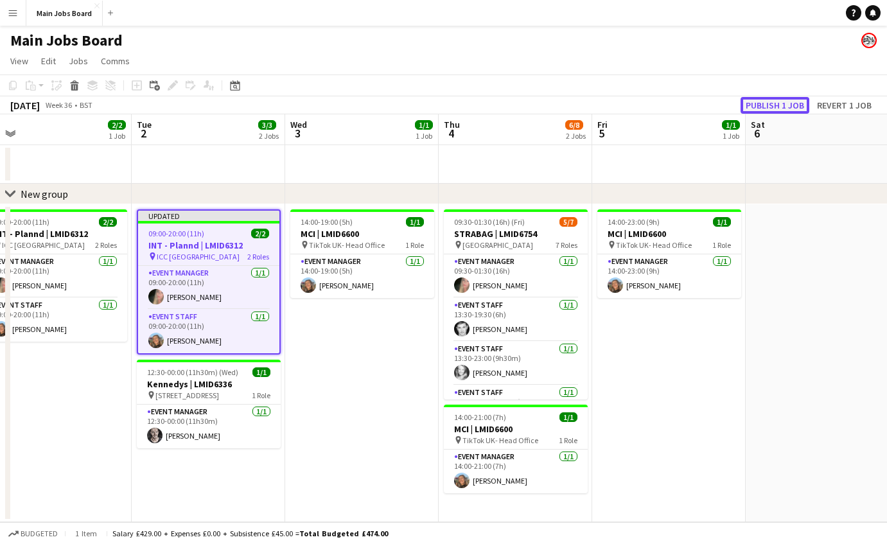
click at [763, 103] on button "Publish 1 job" at bounding box center [775, 105] width 69 height 17
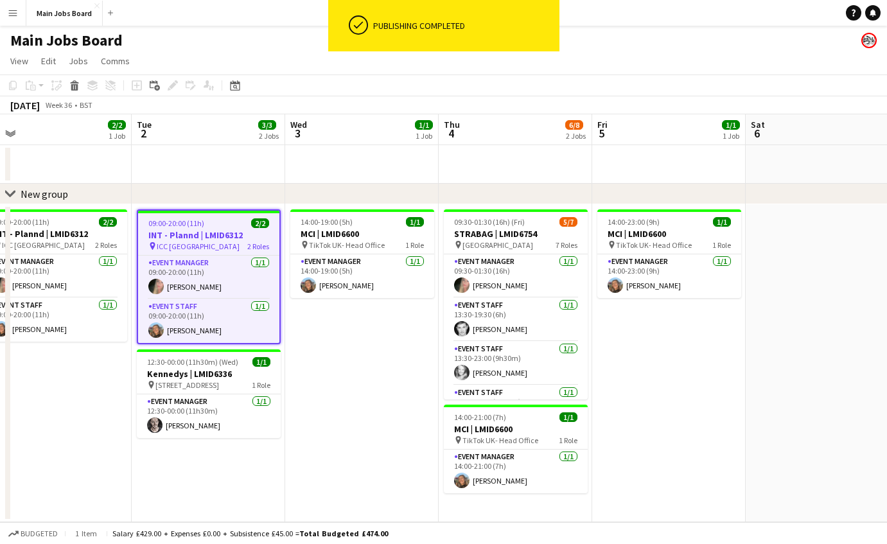
click at [182, 217] on app-job-card "09:00-20:00 (11h) 2/2 INT - Plannd | LMID6312 pin ICC Belfast 2 Roles Event Man…" at bounding box center [209, 276] width 144 height 135
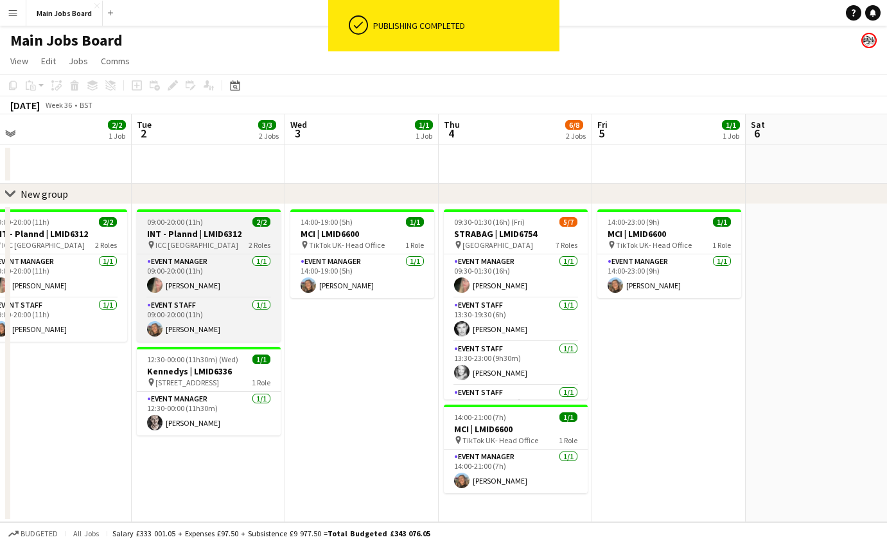
click at [182, 217] on app-job-card "09:00-20:00 (11h) 2/2 INT - Plannd | LMID6312 pin ICC Belfast 2 Roles Event Man…" at bounding box center [209, 275] width 144 height 132
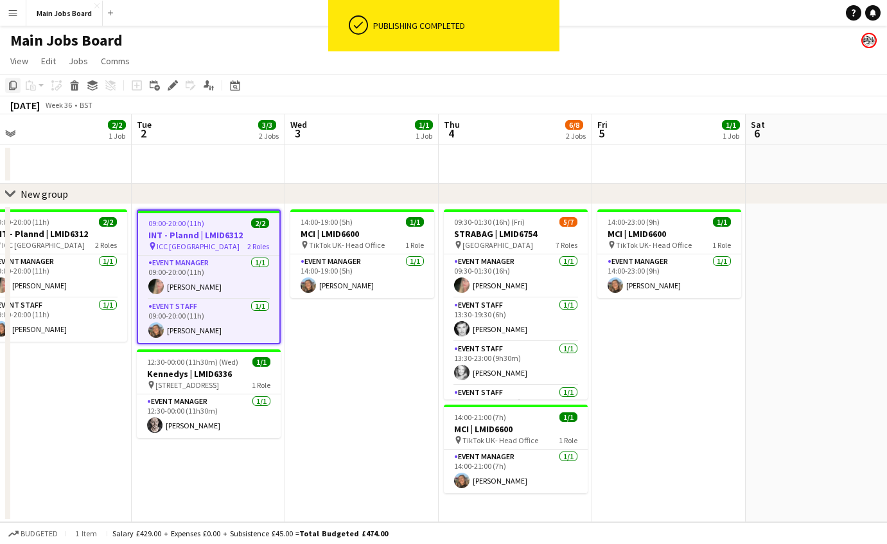
click at [10, 84] on icon at bounding box center [13, 85] width 8 height 9
click at [175, 452] on app-date-cell "09:00-20:00 (11h) 2/2 INT - Plannd | LMID6312 pin ICC Belfast 2 Roles Event Man…" at bounding box center [209, 363] width 154 height 318
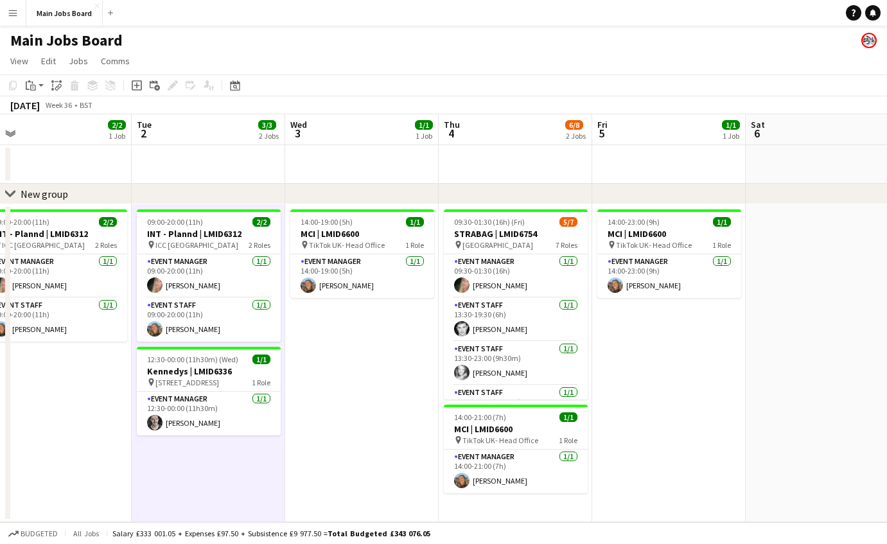
click at [29, 70] on app-page-menu "View Day view expanded Day view collapsed Month view Date picker Jump to [DATE]…" at bounding box center [443, 62] width 887 height 24
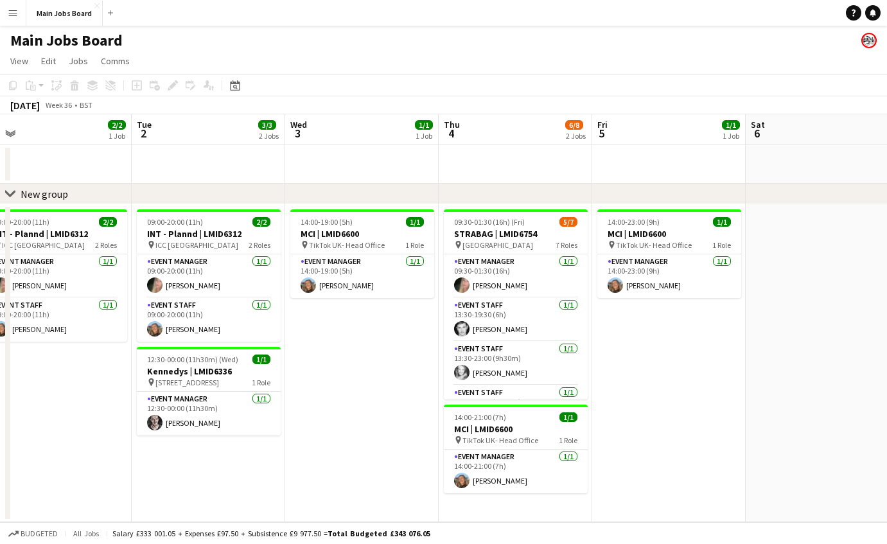
click at [166, 452] on app-date-cell "09:00-20:00 (11h) 2/2 INT - Plannd | LMID6312 pin ICC Belfast 2 Roles Event Man…" at bounding box center [209, 363] width 154 height 318
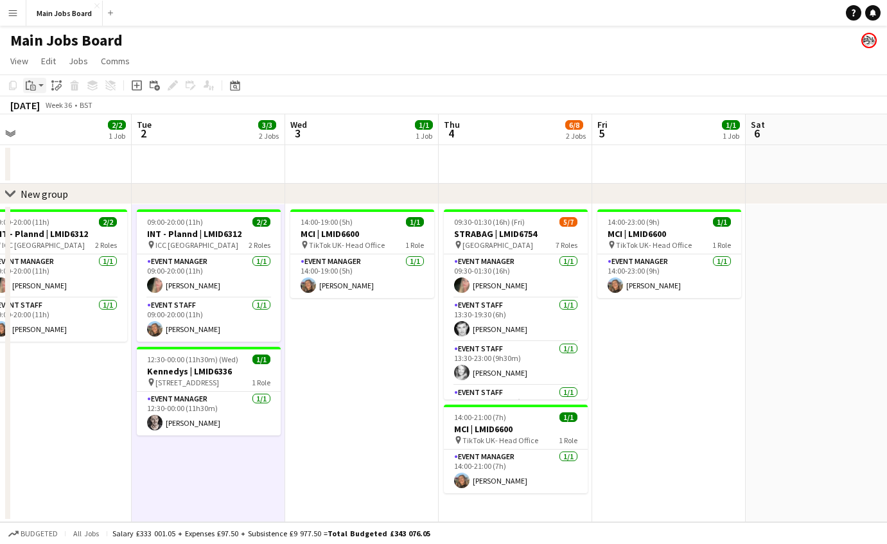
click at [30, 89] on icon "Paste" at bounding box center [31, 85] width 10 height 10
click at [40, 107] on link "Paste Command V" at bounding box center [85, 110] width 102 height 12
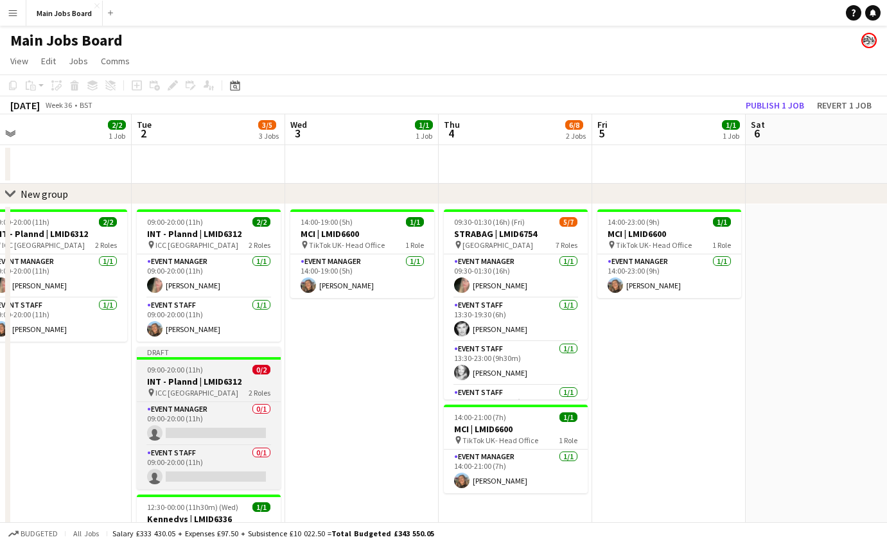
click at [202, 393] on div "pin ICC Belfast 2 Roles" at bounding box center [209, 392] width 144 height 10
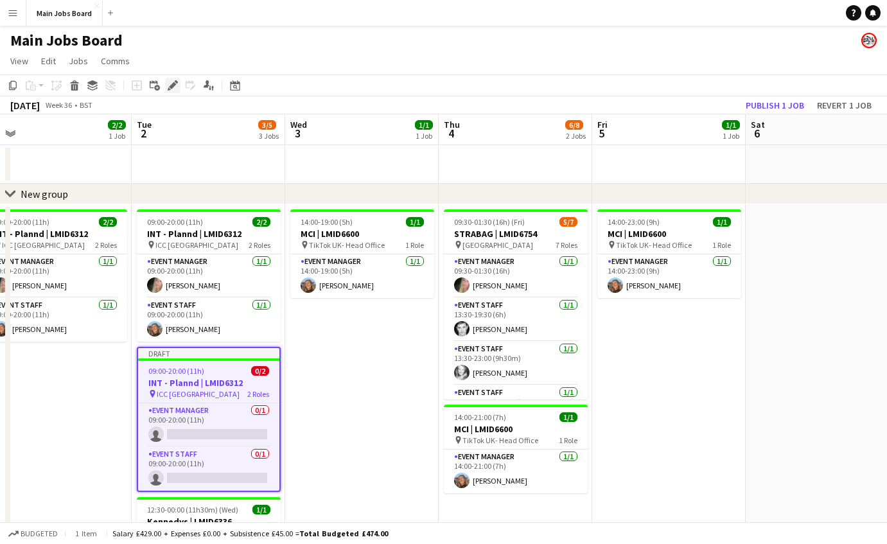
click at [170, 84] on icon "Edit" at bounding box center [173, 85] width 10 height 10
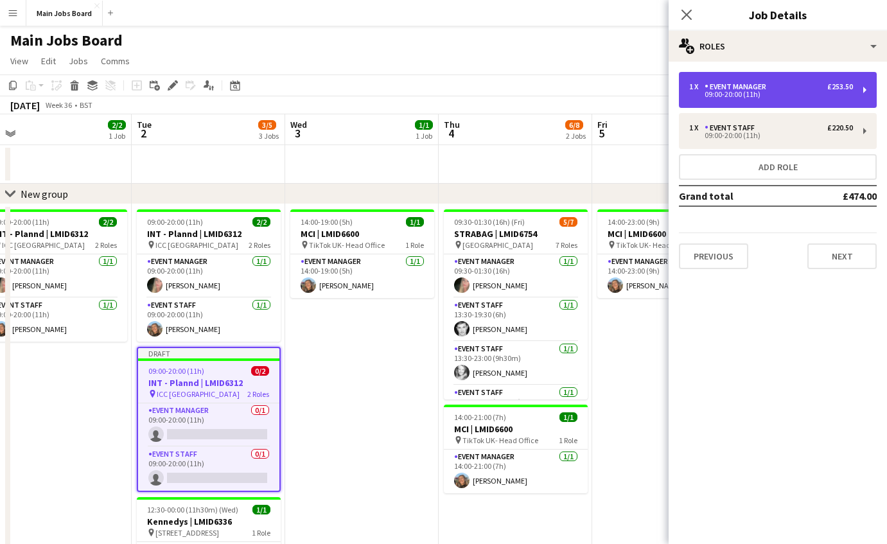
click at [797, 84] on div "1 x Event Manager £253.50" at bounding box center [771, 86] width 164 height 9
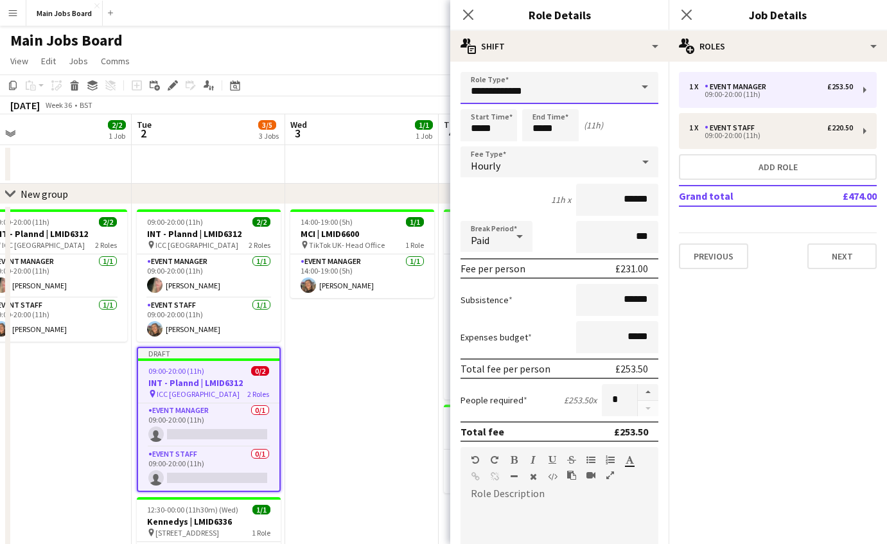
click at [522, 93] on input "**********" at bounding box center [560, 88] width 198 height 32
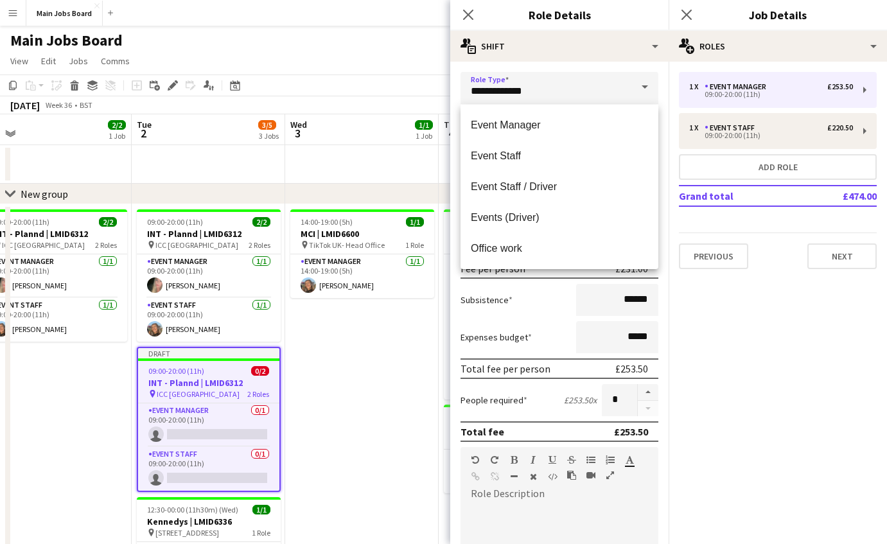
click at [717, 330] on mat-expansion-panel "pencil3 General details 1 x Event Manager £253.50 09:00-20:00 (11h) 1 x Event S…" at bounding box center [778, 303] width 218 height 483
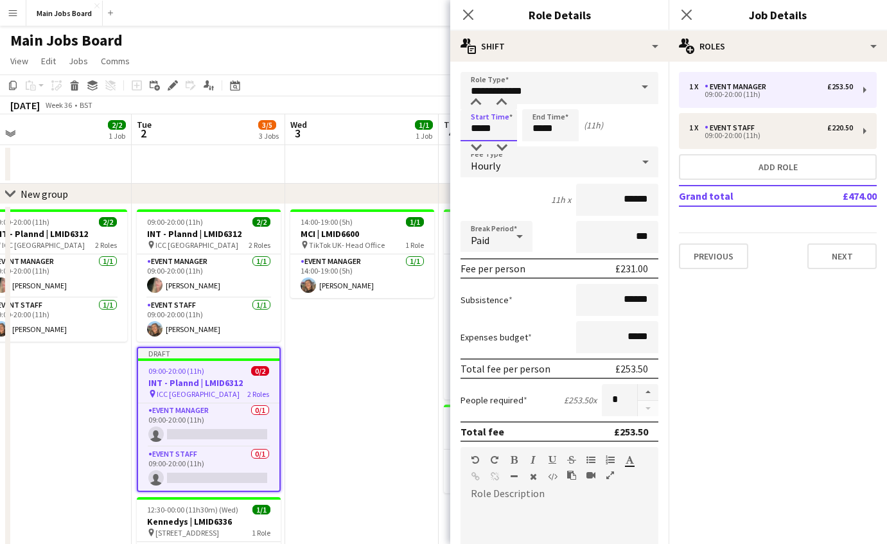
click at [480, 129] on input "*****" at bounding box center [489, 125] width 57 height 32
type input "*****"
click at [565, 124] on input "*****" at bounding box center [550, 125] width 57 height 32
type input "*****"
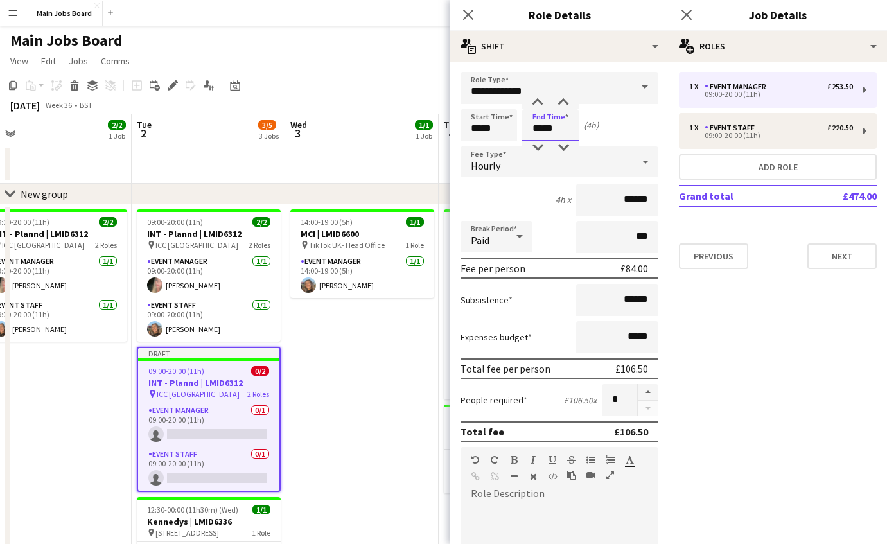
type input "*****"
click at [514, 162] on div "Hourly" at bounding box center [547, 161] width 172 height 31
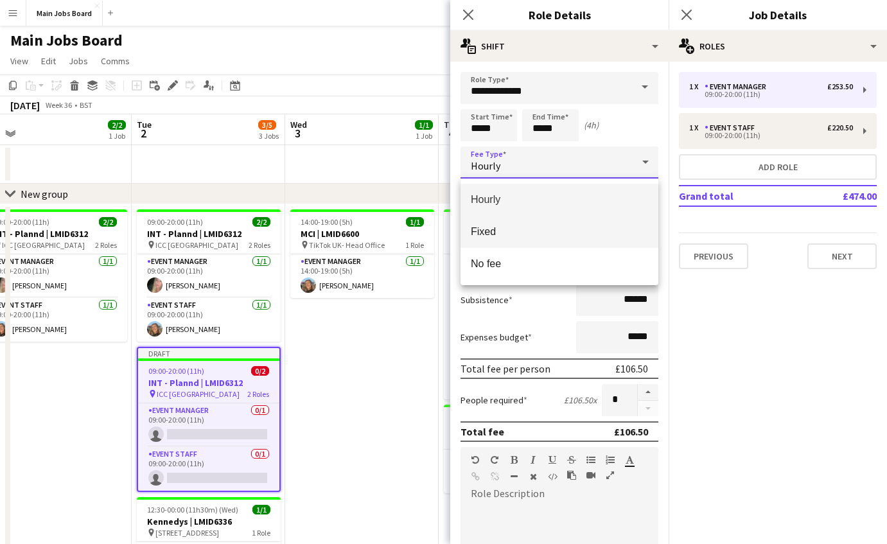
click at [505, 232] on span "Fixed" at bounding box center [559, 232] width 177 height 12
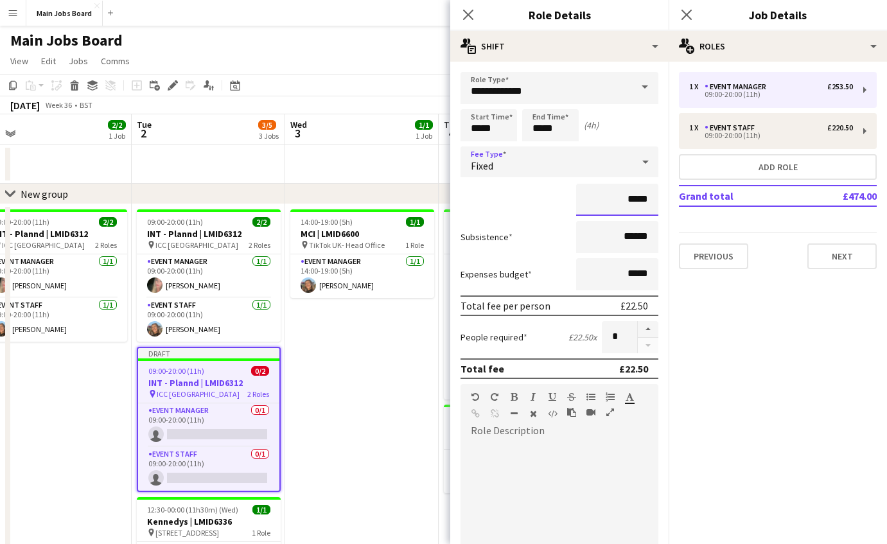
click at [658, 200] on input "*****" at bounding box center [617, 200] width 82 height 32
click at [565, 163] on div "Fixed" at bounding box center [547, 161] width 172 height 31
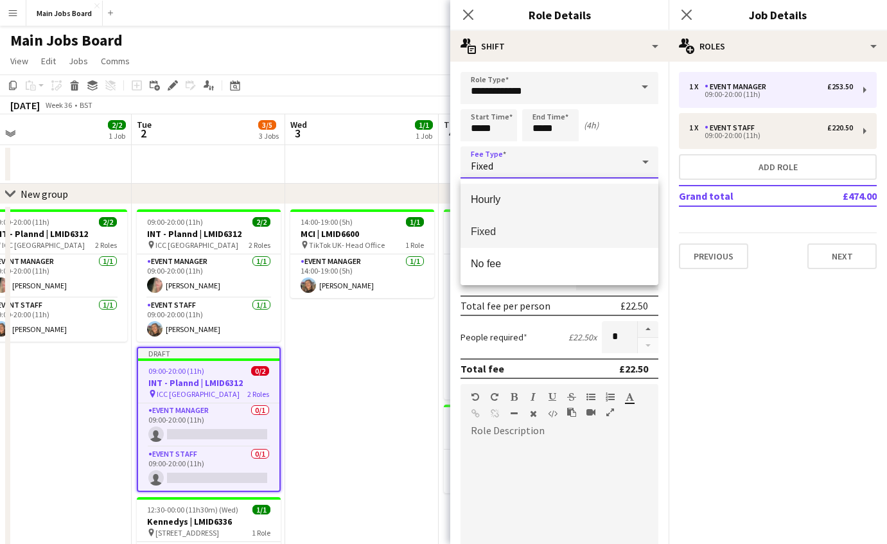
click at [542, 206] on span "Hourly" at bounding box center [559, 199] width 177 height 12
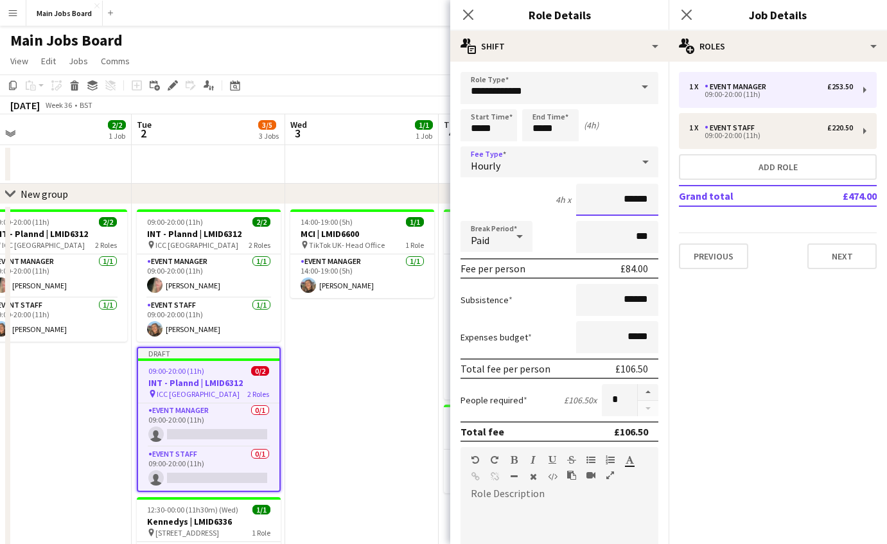
click at [654, 202] on input "******" at bounding box center [617, 200] width 82 height 32
type input "**"
click at [584, 166] on div "Hourly" at bounding box center [547, 161] width 172 height 31
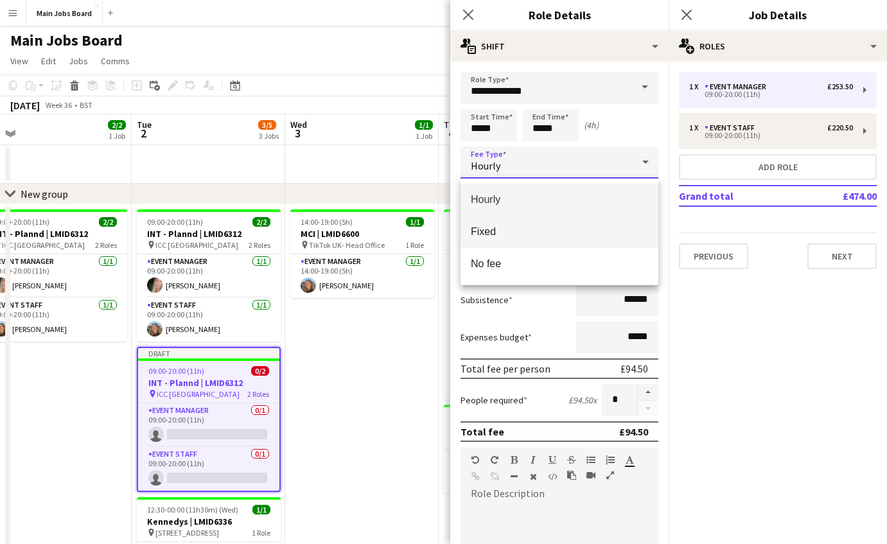
click at [499, 238] on span "Fixed" at bounding box center [559, 232] width 177 height 12
type input "*****"
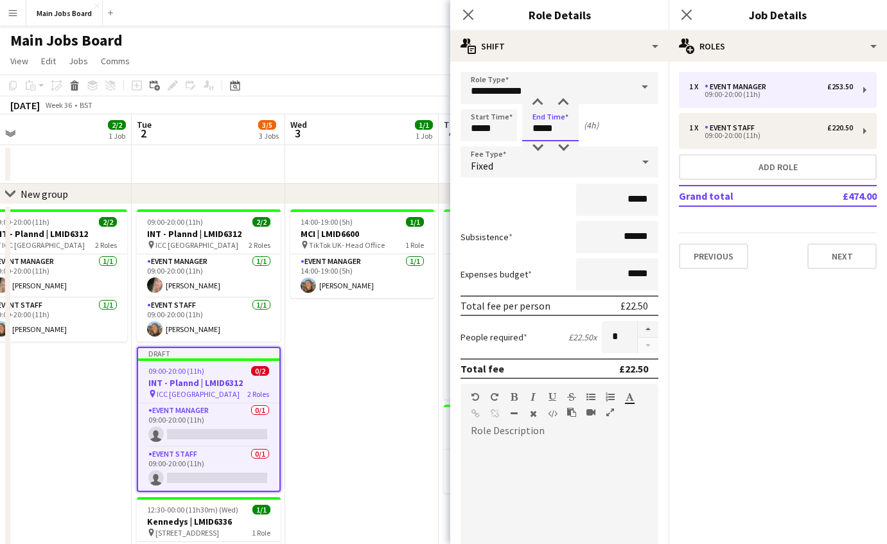
click at [562, 128] on input "*****" at bounding box center [550, 125] width 57 height 32
type input "*****"
click at [545, 166] on div "Fixed" at bounding box center [547, 161] width 172 height 31
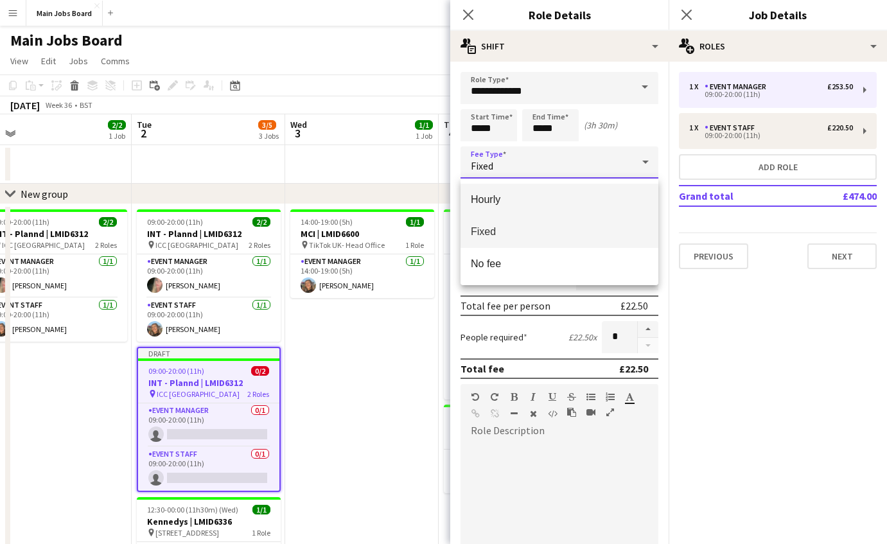
click at [528, 201] on span "Hourly" at bounding box center [559, 199] width 177 height 12
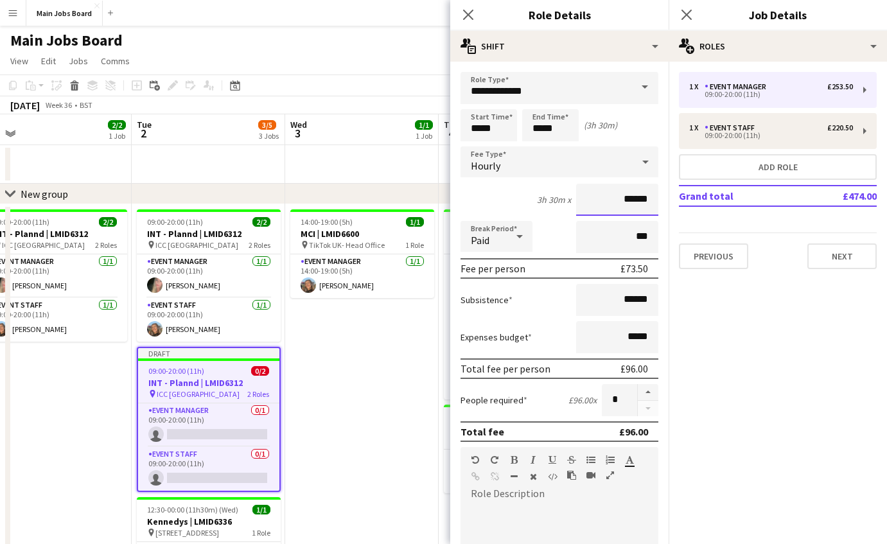
click at [652, 202] on input "******" at bounding box center [617, 200] width 82 height 32
type input "**"
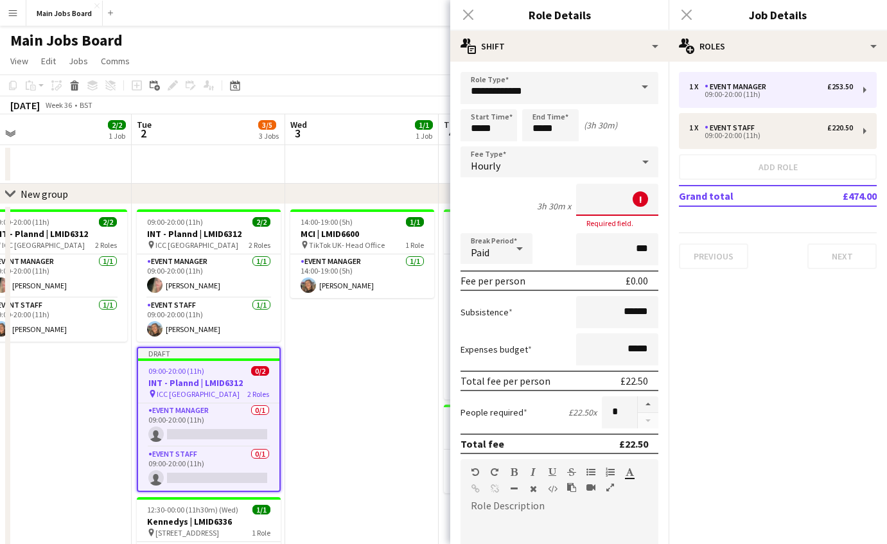
click at [506, 194] on div "3h 30m x ! Required field." at bounding box center [560, 206] width 198 height 44
click at [524, 162] on div "Hourly" at bounding box center [547, 161] width 172 height 31
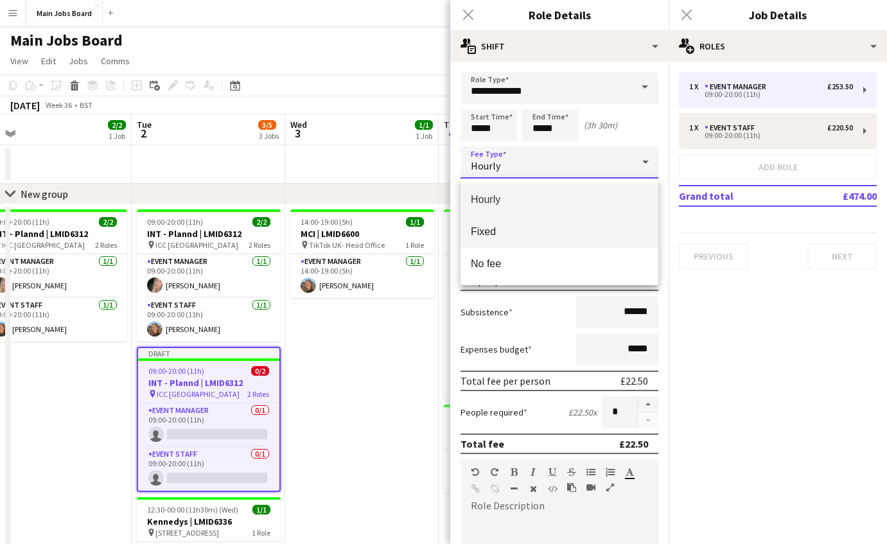
click at [491, 234] on span "Fixed" at bounding box center [559, 232] width 177 height 12
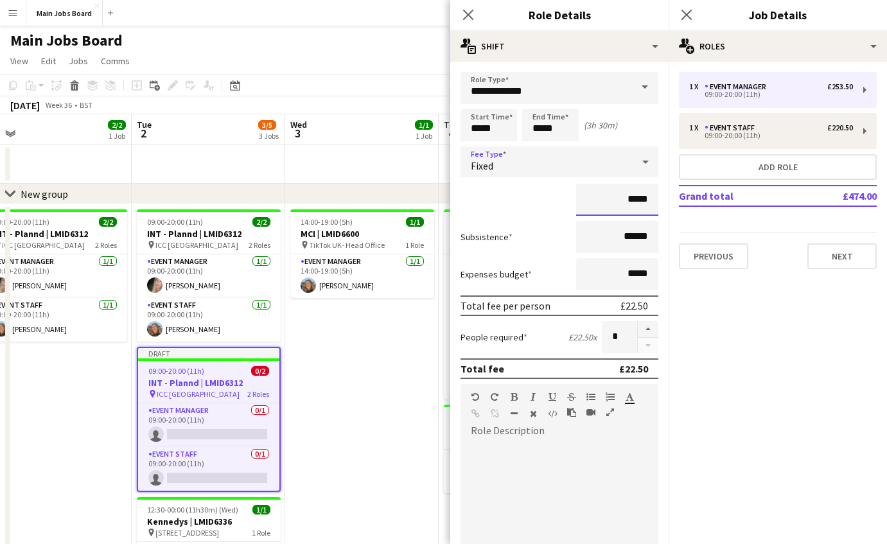
click at [658, 201] on input "*****" at bounding box center [617, 200] width 82 height 32
type input "**"
type input "***"
click at [652, 236] on input "******" at bounding box center [617, 237] width 82 height 32
type input "**"
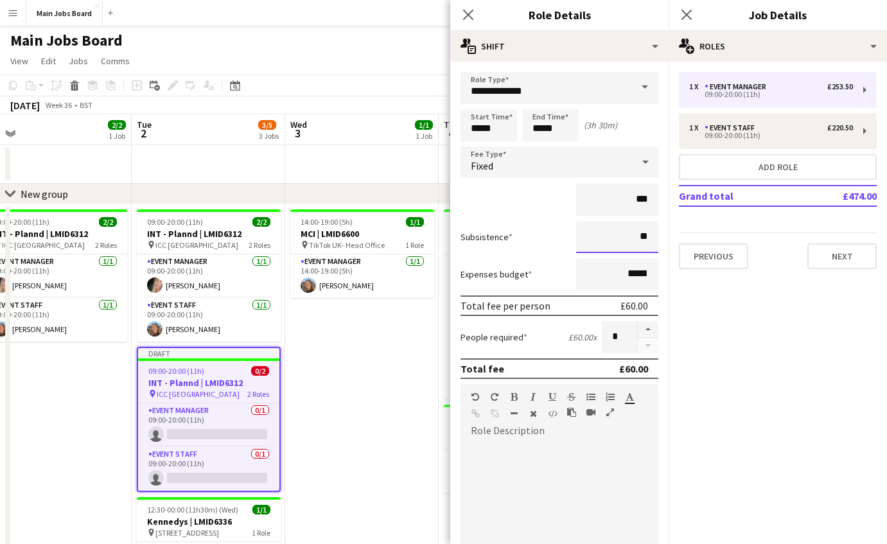
type input "**"
click at [722, 345] on mat-expansion-panel "pencil3 General details 1 x Event Manager £253.50 09:00-20:00 (11h) 1 x Event S…" at bounding box center [778, 303] width 218 height 483
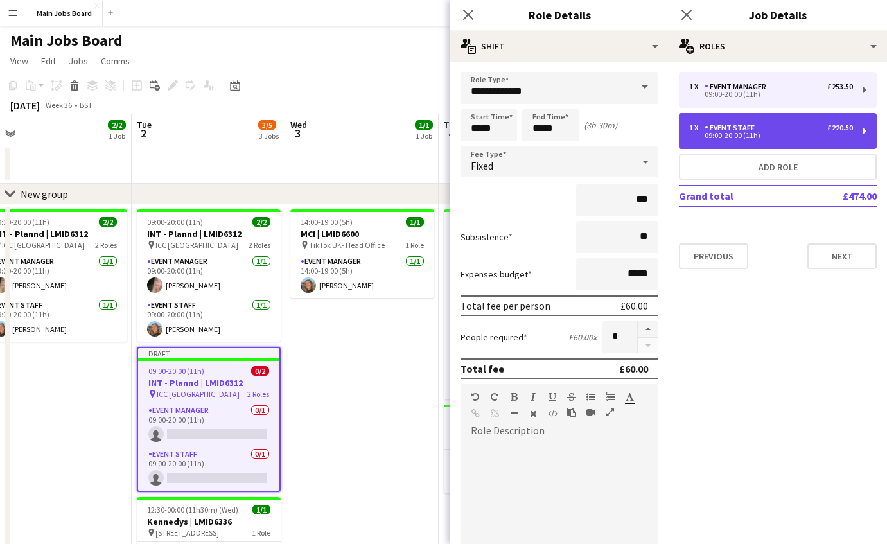
click at [770, 130] on div "1 x Event Staff £220.50" at bounding box center [771, 127] width 164 height 9
type input "**********"
type input "*****"
type input "******"
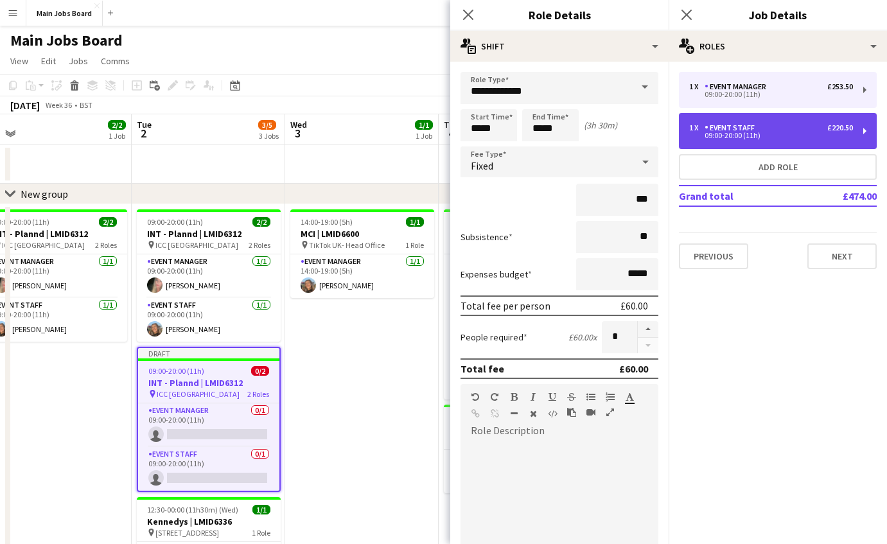
type input "******"
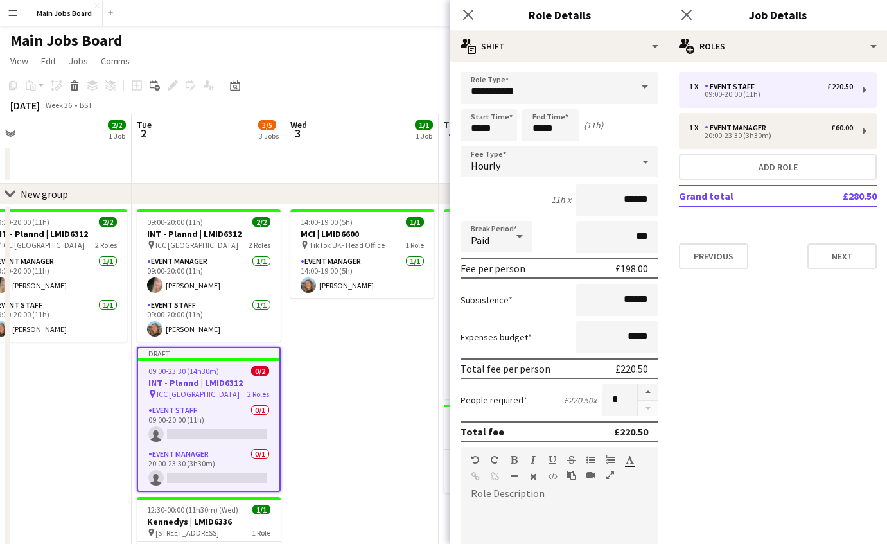
click at [603, 156] on div "Hourly" at bounding box center [547, 161] width 172 height 31
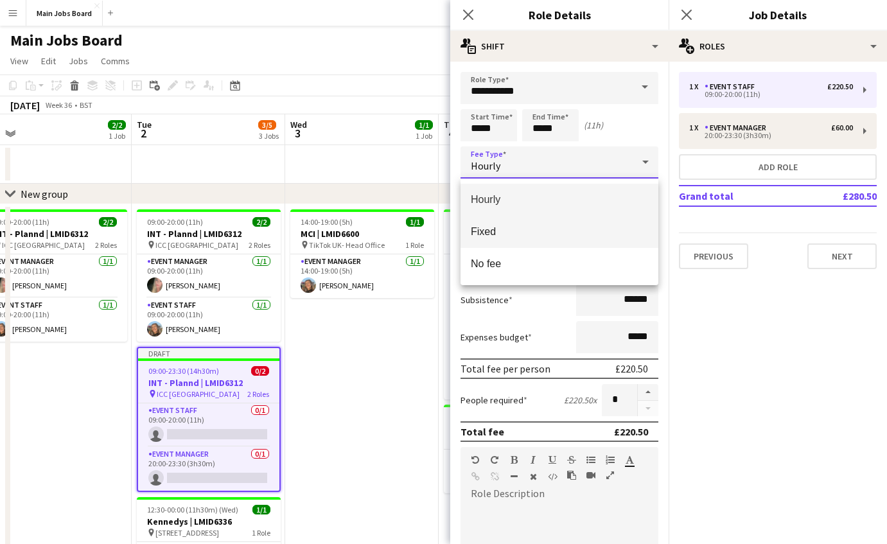
click at [511, 227] on span "Fixed" at bounding box center [559, 232] width 177 height 12
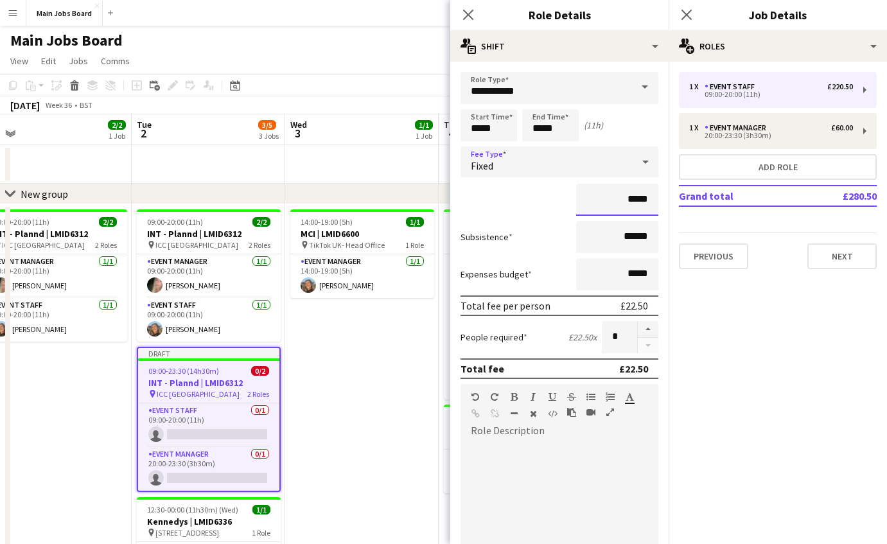
click at [650, 203] on input "*****" at bounding box center [617, 200] width 82 height 32
type input "**"
type input "***"
click at [652, 238] on input "******" at bounding box center [617, 237] width 82 height 32
type input "**"
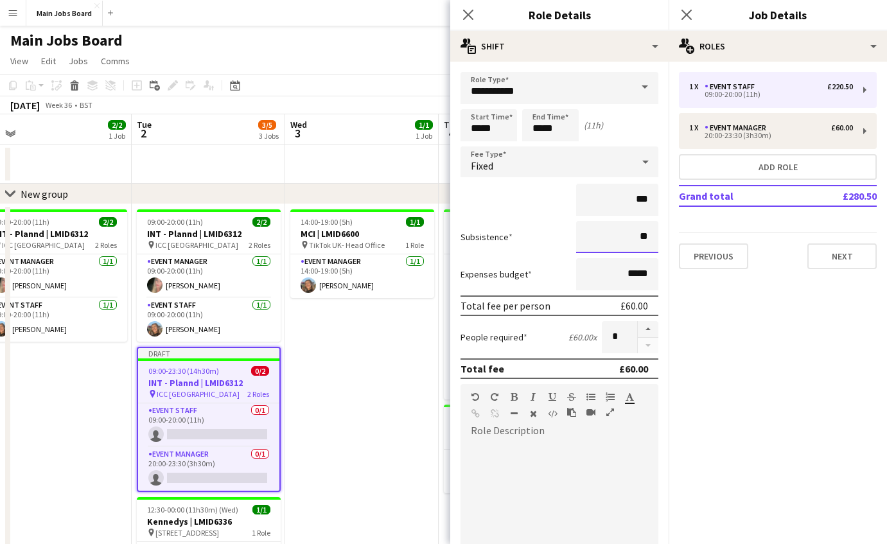
type input "**"
click at [851, 364] on mat-expansion-panel "pencil3 General details 1 x Event Staff £220.50 09:00-20:00 (11h) 1 x Event Man…" at bounding box center [778, 303] width 218 height 483
click at [848, 256] on button "Next" at bounding box center [842, 257] width 69 height 26
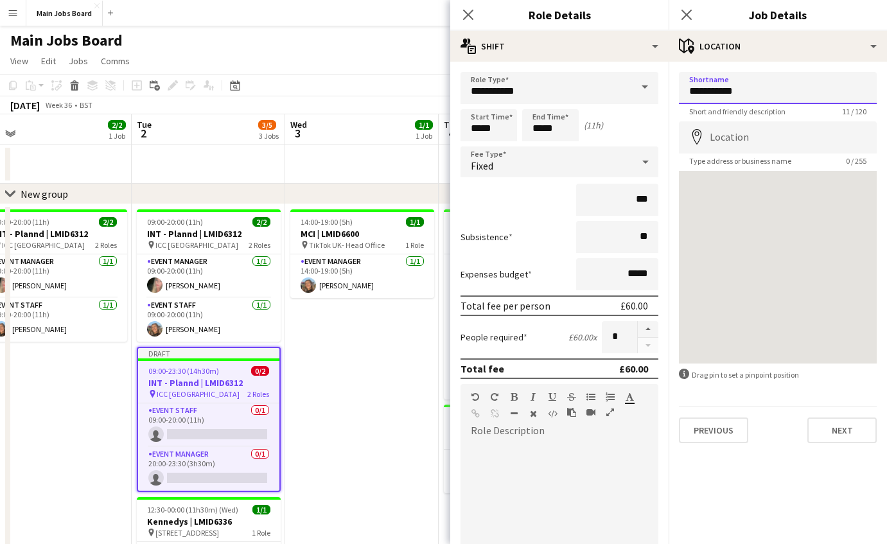
drag, startPoint x: 749, startPoint y: 94, endPoint x: 588, endPoint y: 90, distance: 161.3
click at [679, 90] on input "**********" at bounding box center [778, 88] width 198 height 32
type input "**********"
click at [837, 435] on button "Next" at bounding box center [842, 431] width 69 height 26
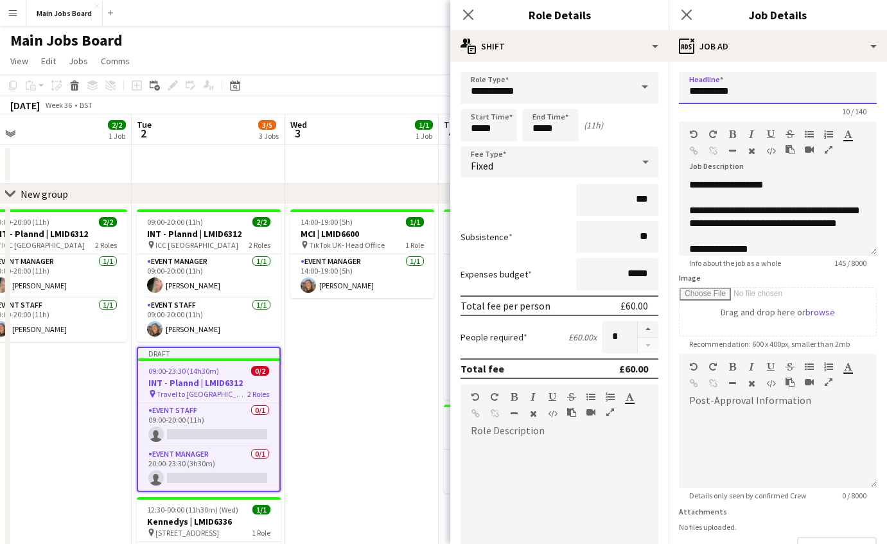
drag, startPoint x: 751, startPoint y: 91, endPoint x: 550, endPoint y: 91, distance: 201.1
click at [679, 91] on input "*********" at bounding box center [778, 88] width 198 height 32
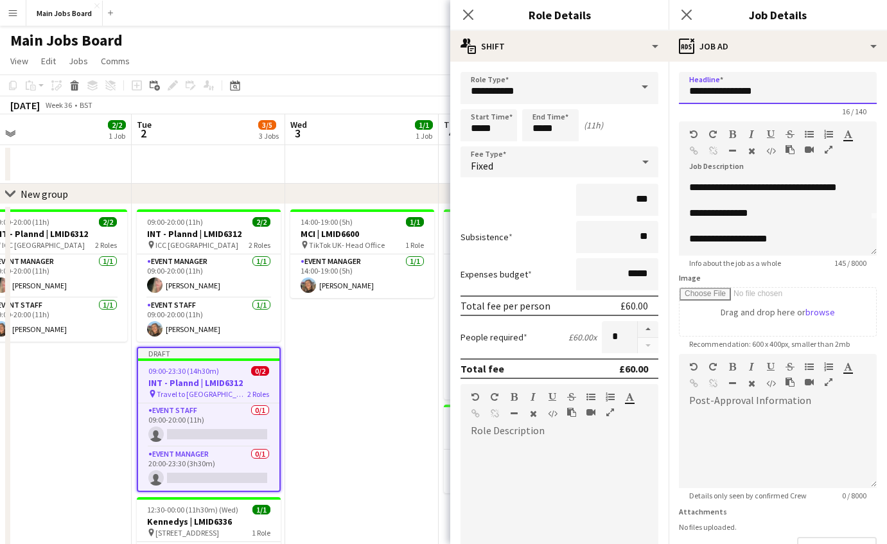
type input "**********"
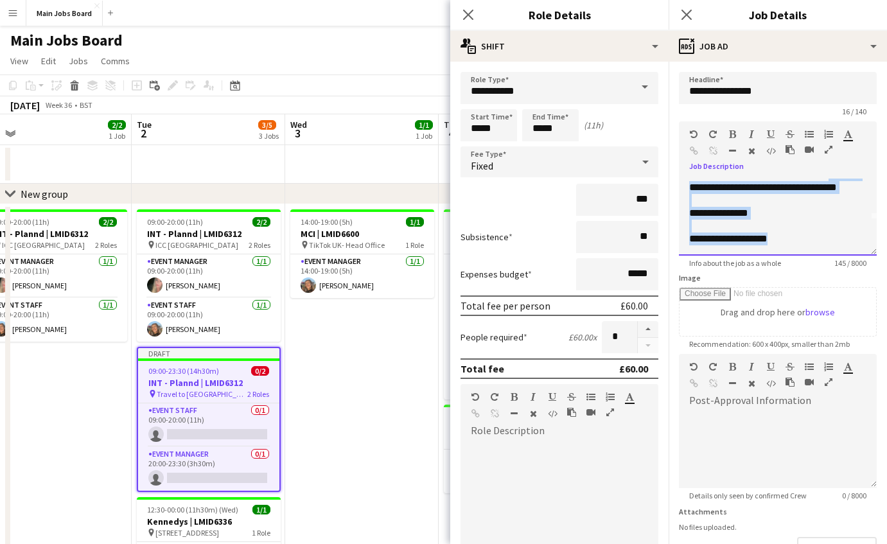
scroll to position [0, 0]
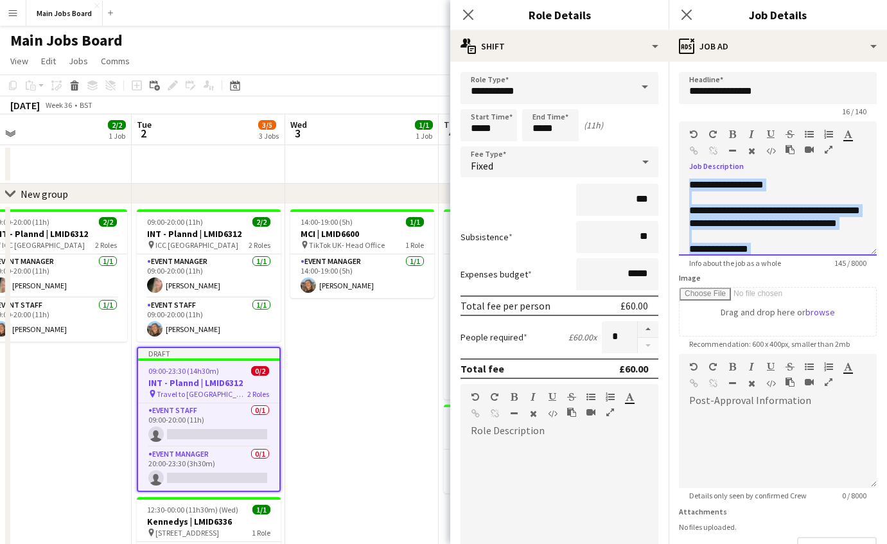
drag, startPoint x: 788, startPoint y: 243, endPoint x: 618, endPoint y: 158, distance: 190.2
click at [679, 179] on div "**********" at bounding box center [778, 217] width 198 height 77
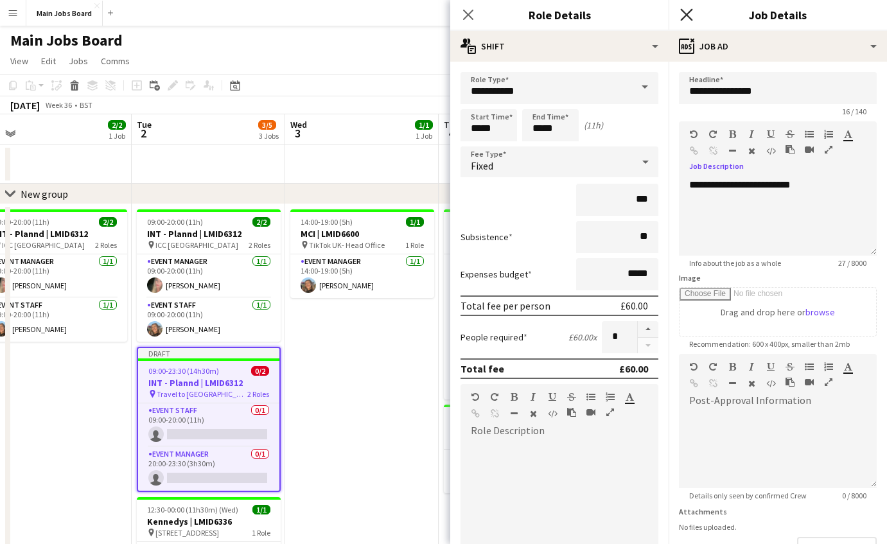
click at [687, 18] on icon "Close pop-in" at bounding box center [686, 14] width 12 height 12
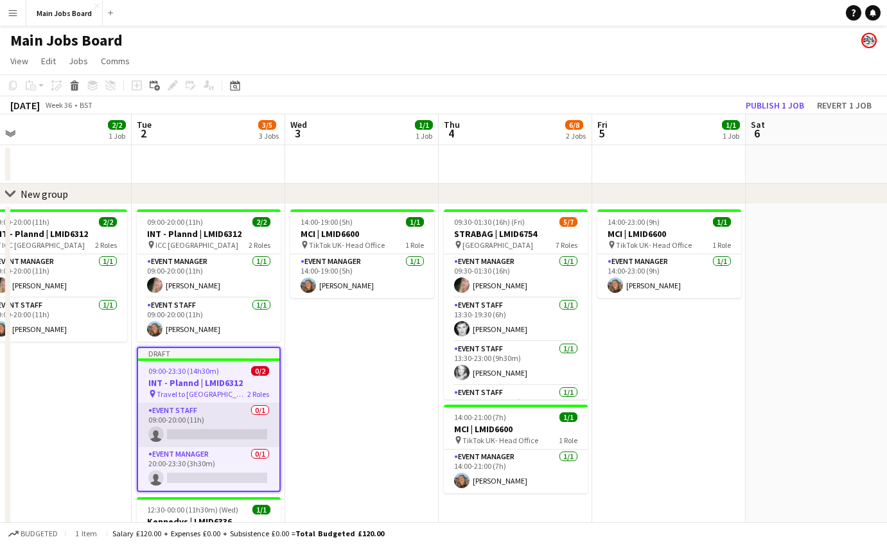
click at [218, 435] on app-card-role "Event Staff 0/1 09:00-20:00 (11h) single-neutral-actions" at bounding box center [208, 426] width 141 height 44
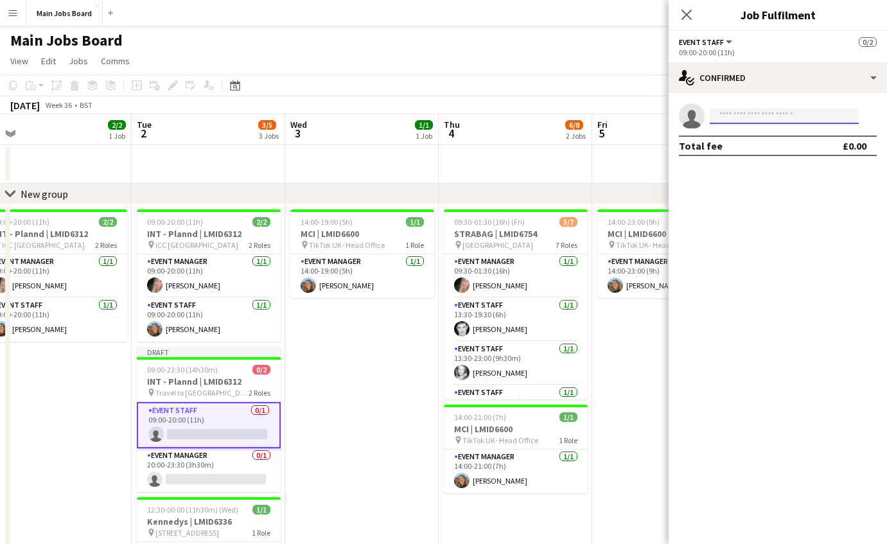
click at [753, 114] on input at bounding box center [784, 116] width 149 height 15
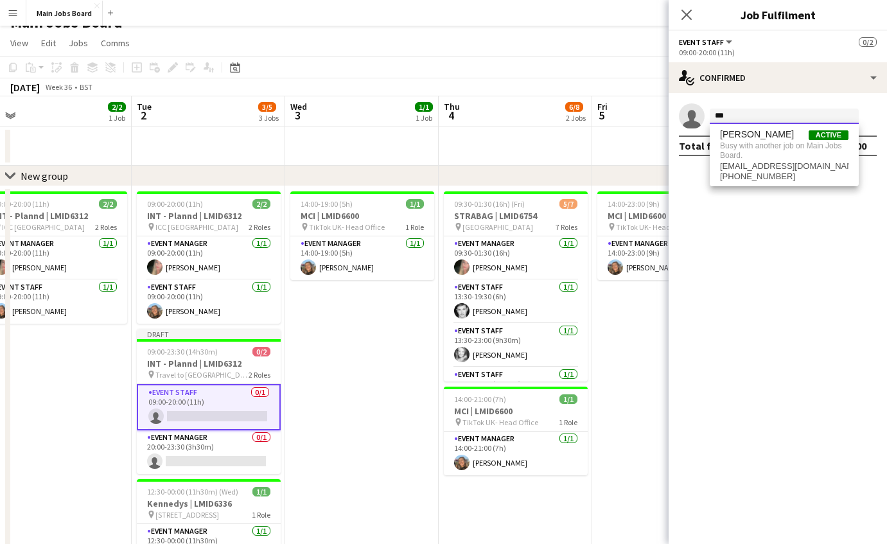
scroll to position [27, 0]
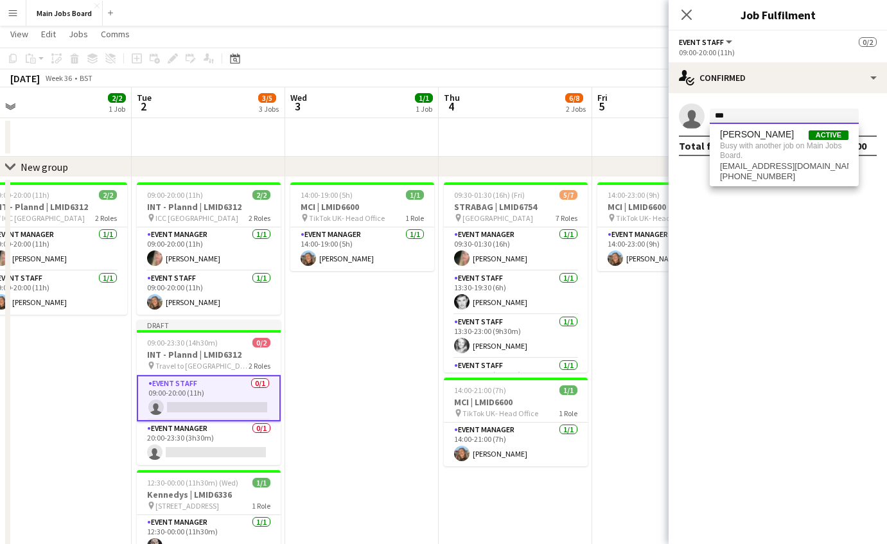
type input "***"
click at [222, 394] on app-card-role "Event Staff 0/1 09:00-20:00 (11h) single-neutral-actions" at bounding box center [209, 398] width 144 height 46
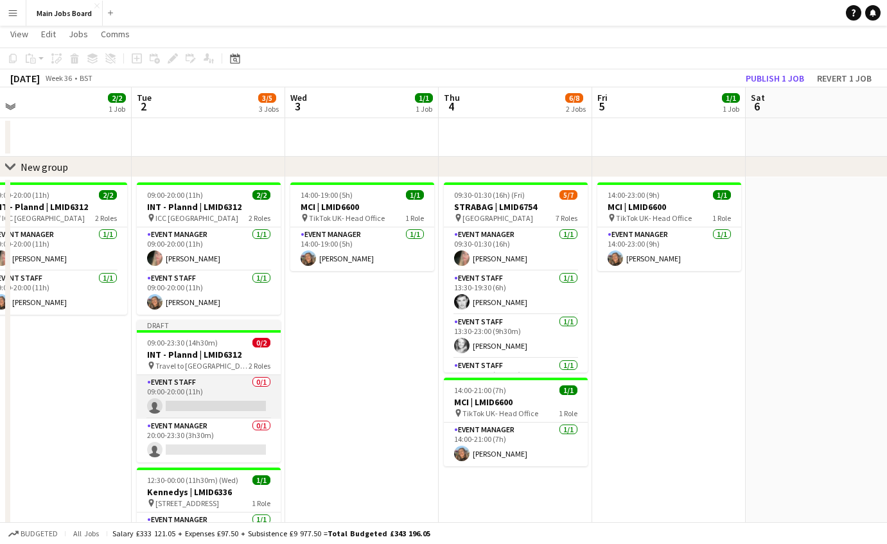
click at [222, 394] on app-card-role "Event Staff 0/1 09:00-20:00 (11h) single-neutral-actions" at bounding box center [209, 397] width 144 height 44
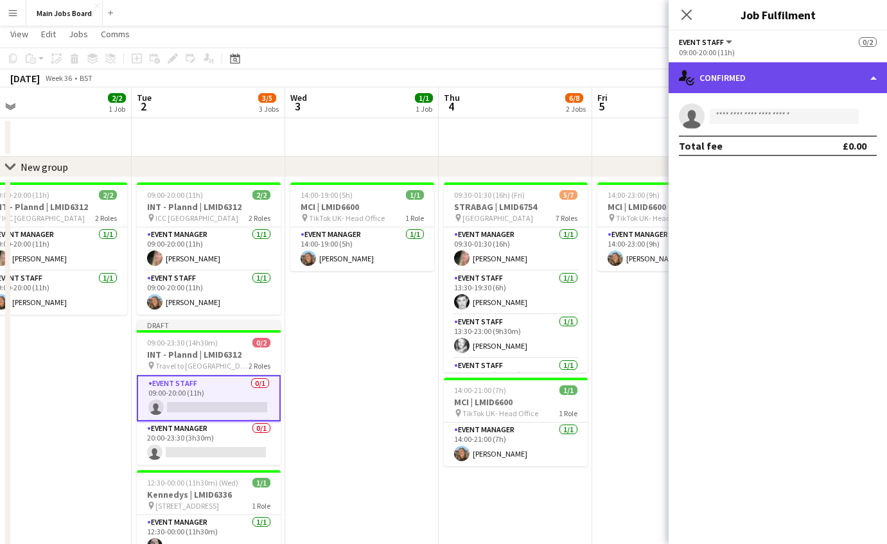
click at [815, 85] on div "single-neutral-actions-check-2 Confirmed" at bounding box center [778, 77] width 218 height 31
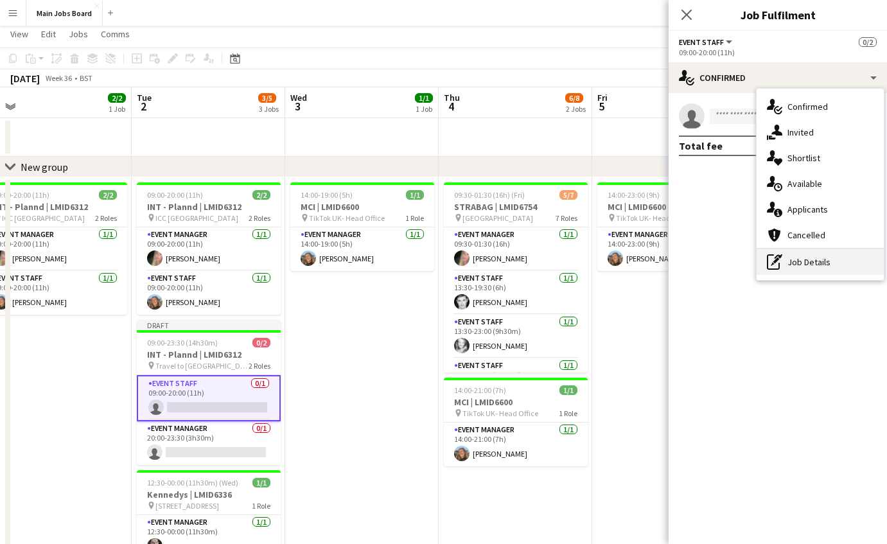
click at [835, 262] on div "pen-write Job Details" at bounding box center [820, 262] width 127 height 26
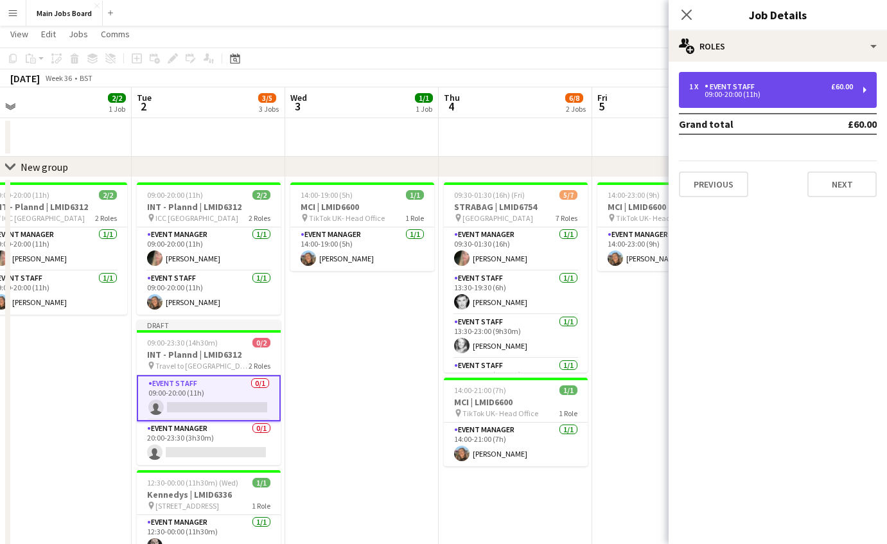
click at [770, 86] on div "1 x Event Staff £60.00" at bounding box center [771, 86] width 164 height 9
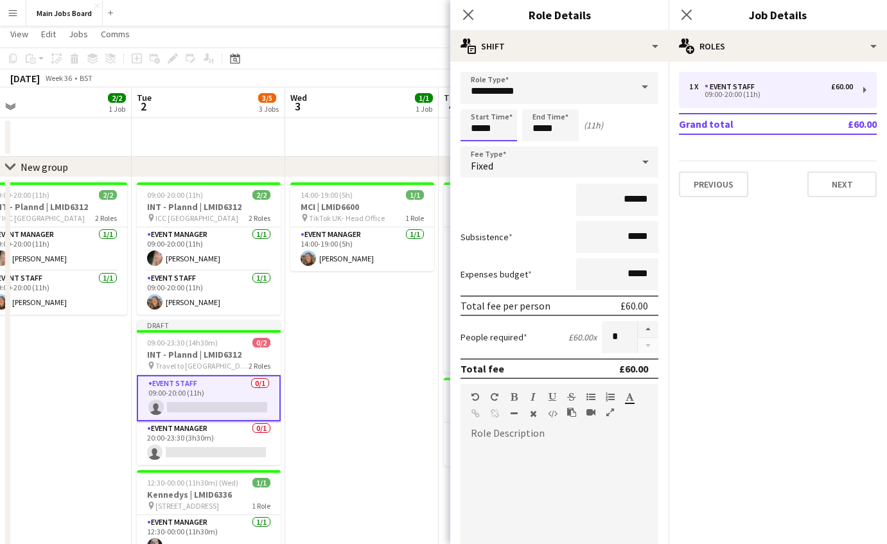
click at [496, 129] on input "*****" at bounding box center [489, 125] width 57 height 32
type input "*****"
click at [562, 129] on input "*****" at bounding box center [550, 125] width 57 height 32
type input "*****"
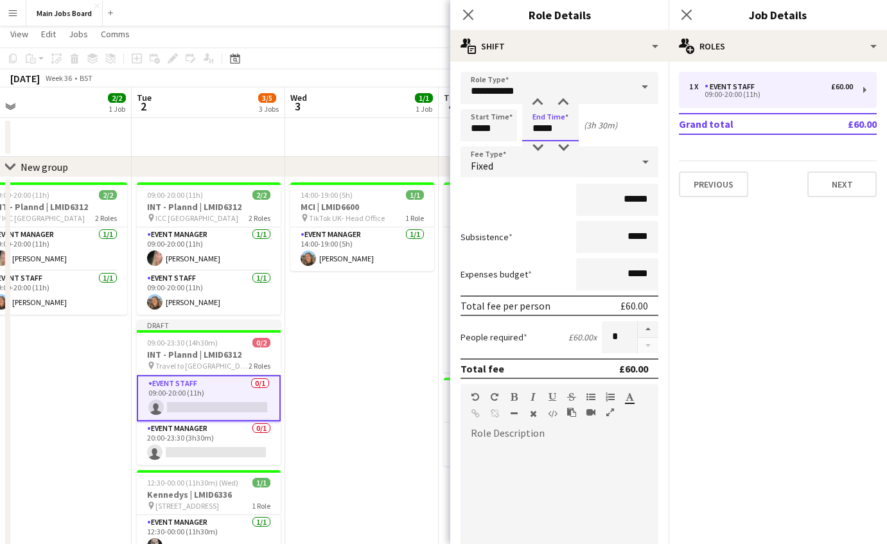
type input "*****"
click at [687, 6] on div "Close pop-in" at bounding box center [687, 15] width 36 height 30
click at [687, 21] on icon "Close pop-in" at bounding box center [686, 14] width 12 height 12
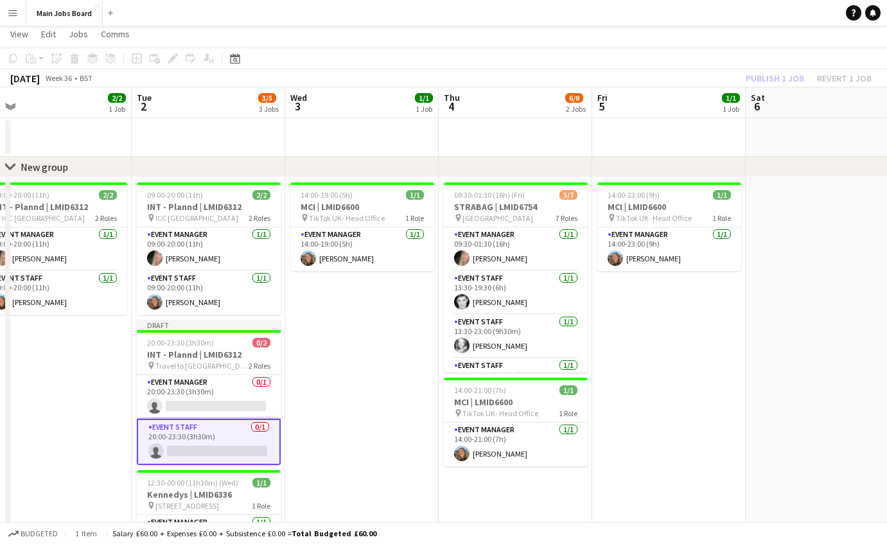
click at [772, 82] on div "Publish 1 job Revert 1 job" at bounding box center [809, 78] width 157 height 17
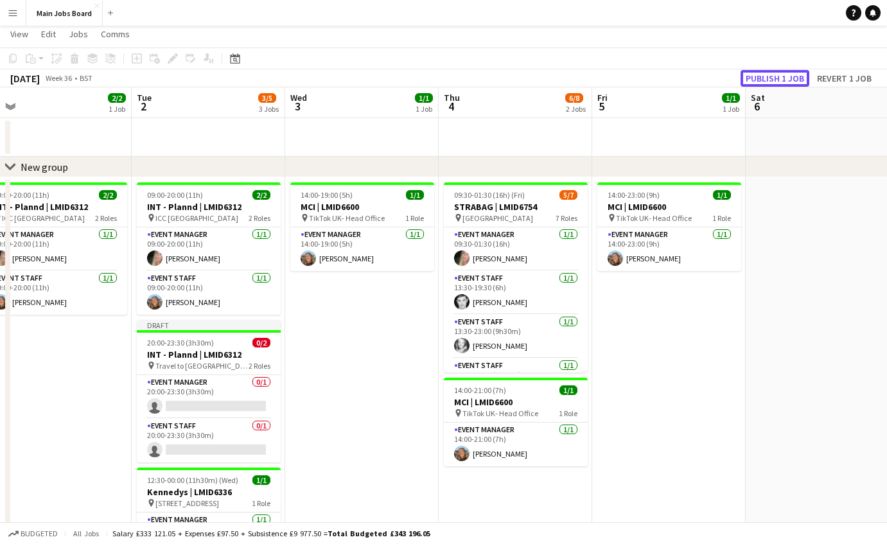
click at [772, 82] on button "Publish 1 job" at bounding box center [775, 78] width 69 height 17
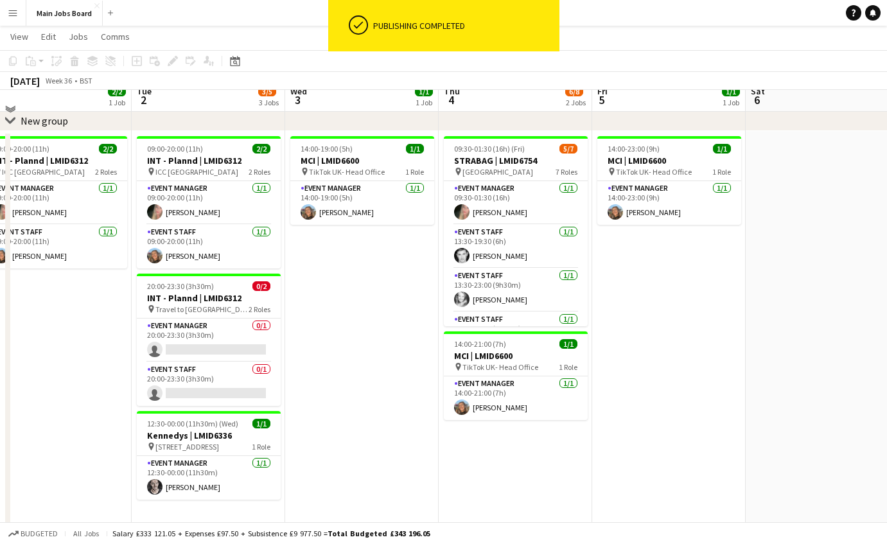
scroll to position [93, 0]
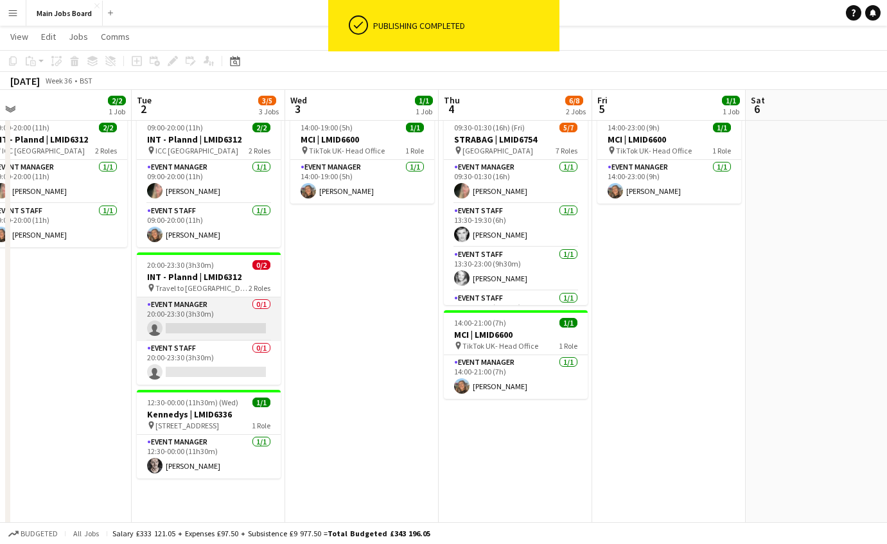
click at [216, 330] on app-card-role "Event Manager 0/1 20:00-23:30 (3h30m) single-neutral-actions" at bounding box center [209, 319] width 144 height 44
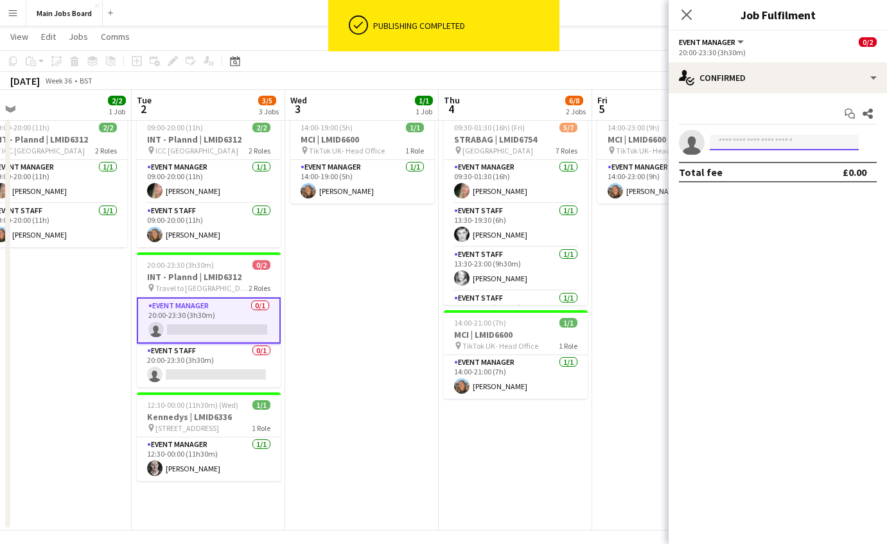
click at [759, 141] on input at bounding box center [784, 142] width 149 height 15
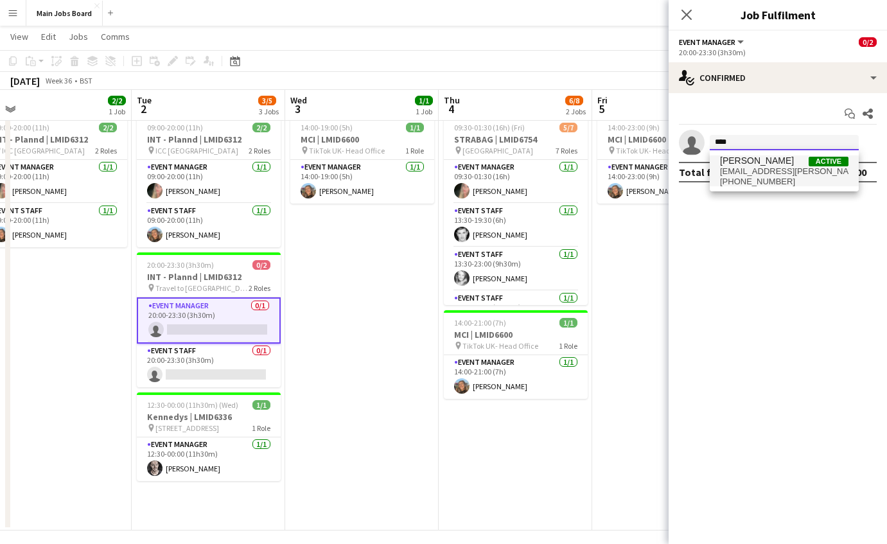
type input "****"
click at [767, 166] on span "[PERSON_NAME]" at bounding box center [757, 160] width 74 height 11
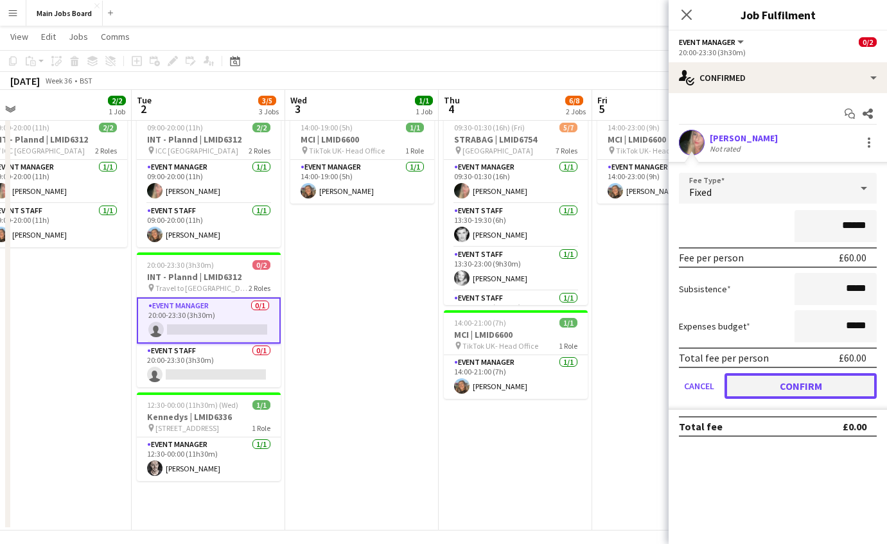
click at [766, 382] on button "Confirm" at bounding box center [801, 386] width 152 height 26
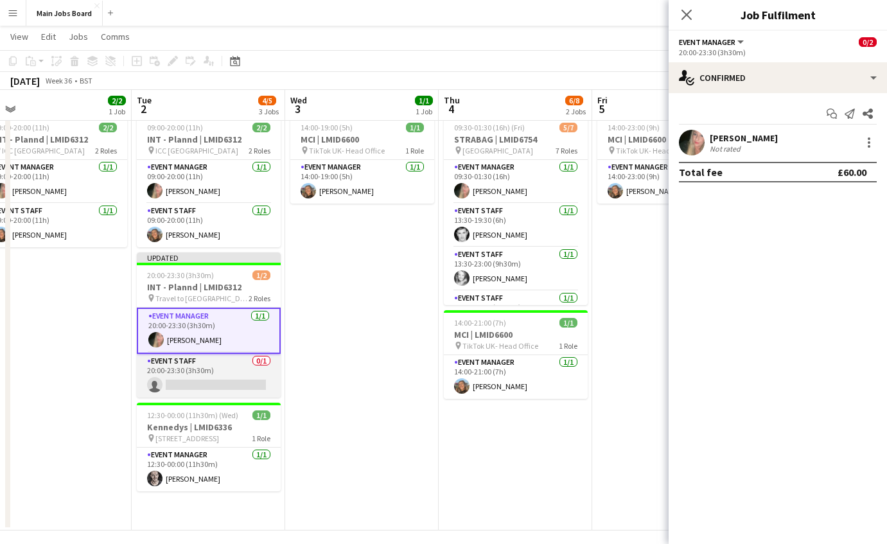
click at [220, 377] on app-card-role "Event Staff 0/1 20:00-23:30 (3h30m) single-neutral-actions" at bounding box center [209, 376] width 144 height 44
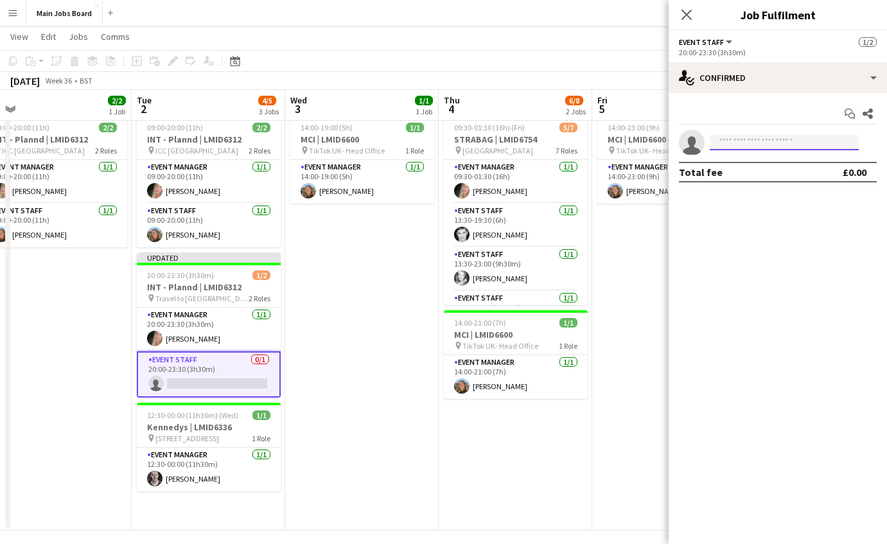
click at [740, 142] on input at bounding box center [784, 142] width 149 height 15
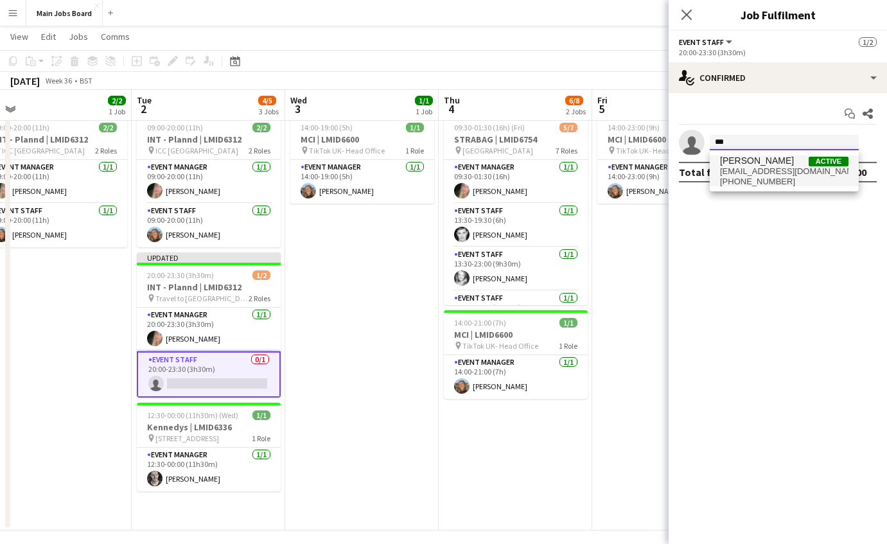
type input "***"
click at [758, 159] on span "[PERSON_NAME]" at bounding box center [757, 160] width 74 height 11
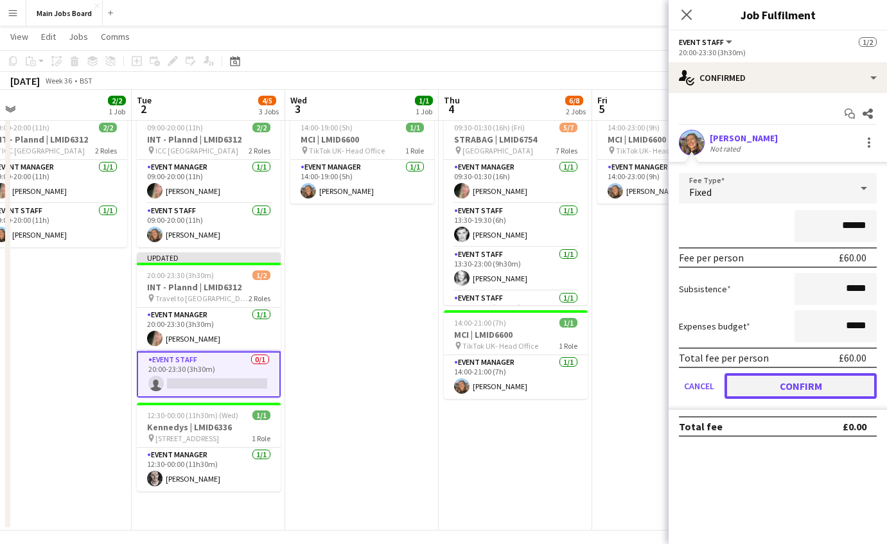
click at [758, 382] on button "Confirm" at bounding box center [801, 386] width 152 height 26
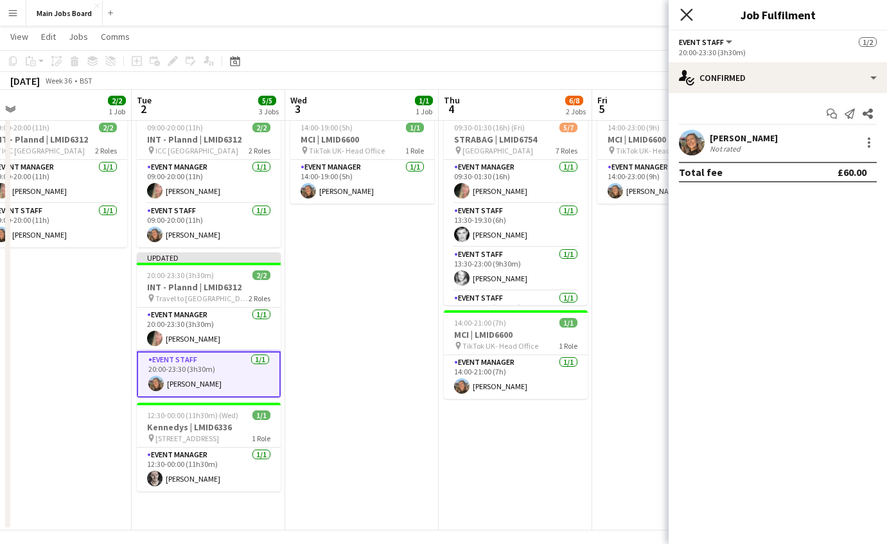
click at [687, 15] on icon at bounding box center [686, 14] width 12 height 12
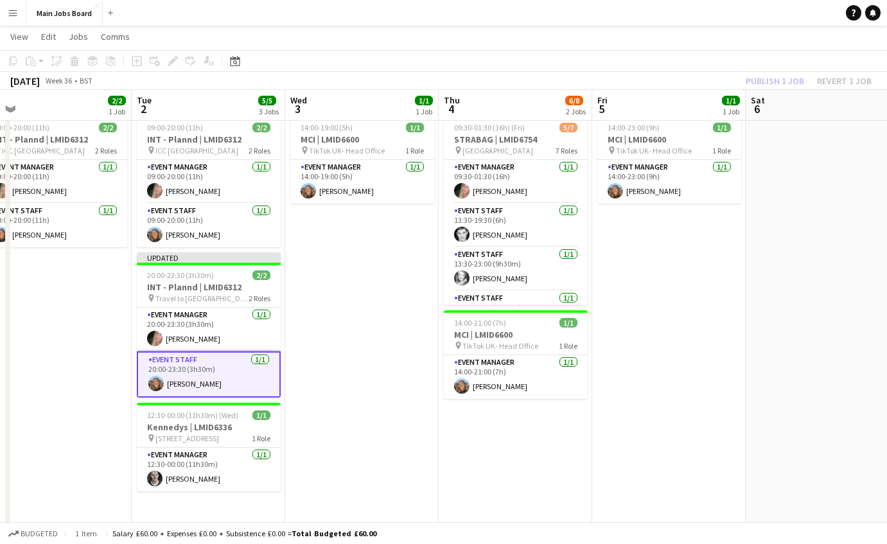
click at [767, 79] on div "Publish 1 job Revert 1 job" at bounding box center [809, 81] width 157 height 17
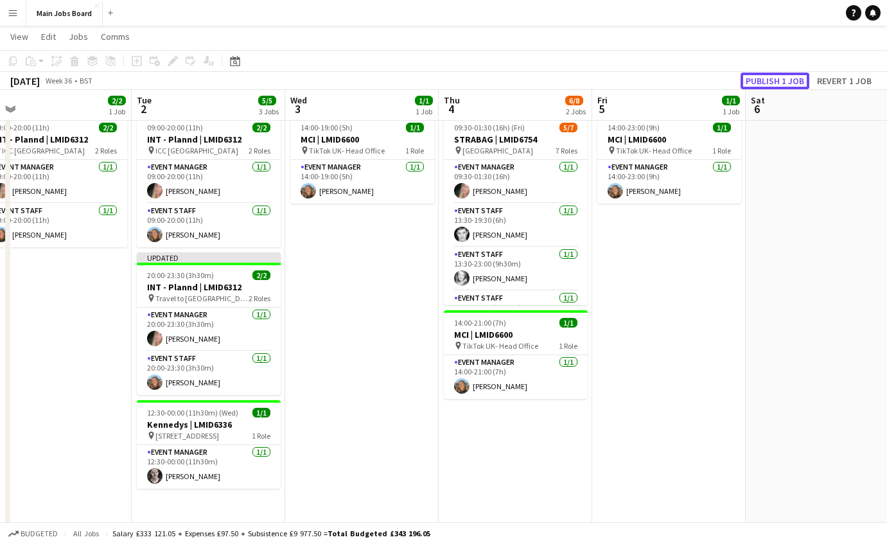
click at [767, 79] on button "Publish 1 job" at bounding box center [775, 81] width 69 height 17
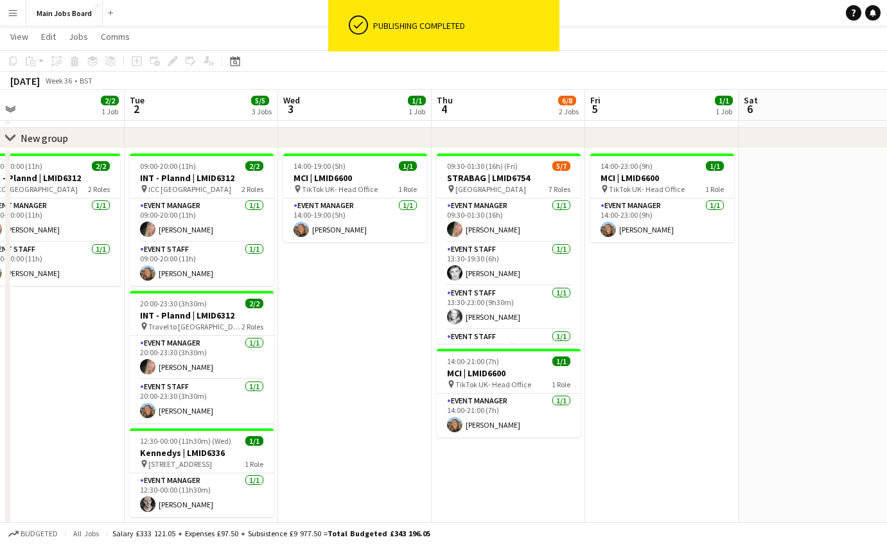
scroll to position [0, 494]
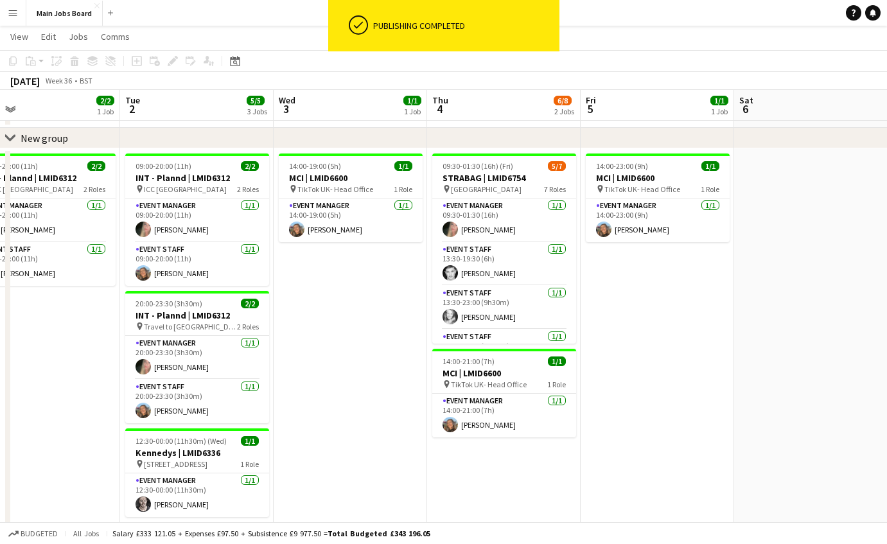
drag, startPoint x: 349, startPoint y: 418, endPoint x: 337, endPoint y: 418, distance: 11.6
click at [337, 418] on app-calendar-viewport "Fri 29 1/1 1 Job Sat 30 2/2 1 Job Sun 31 2/2 1 Job Mon 1 2/2 1 Job Tue 2 5/5 3 …" at bounding box center [443, 283] width 887 height 574
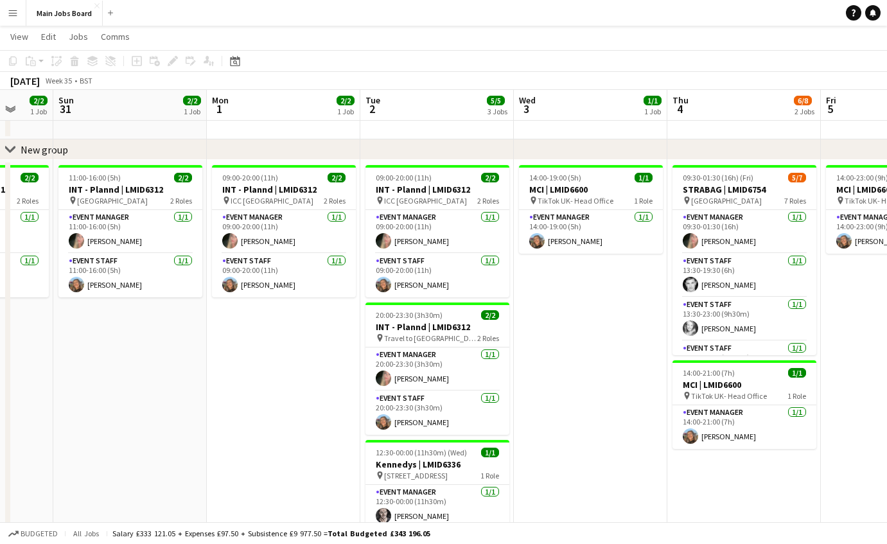
scroll to position [0, 283]
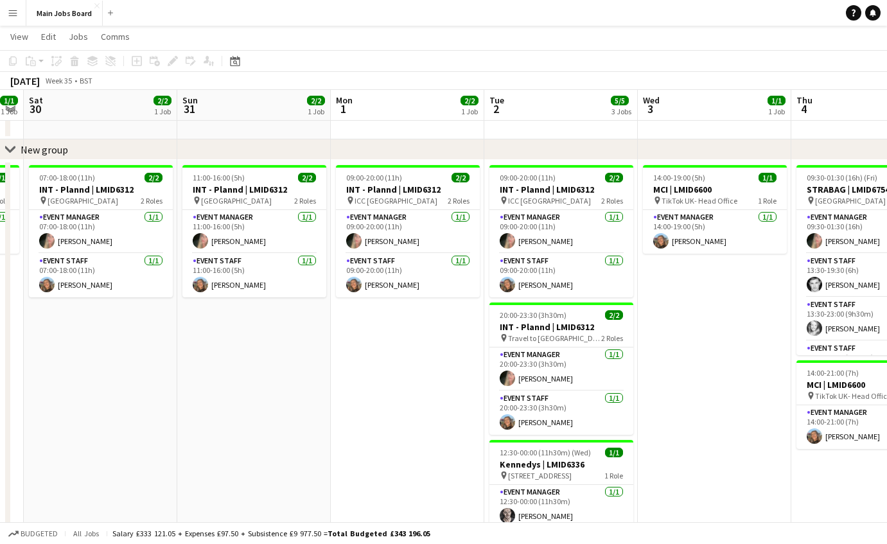
drag, startPoint x: 75, startPoint y: 388, endPoint x: 439, endPoint y: 388, distance: 364.3
click at [439, 388] on app-calendar-viewport "Thu 28 Fri 29 1/1 1 Job Sat 30 2/2 1 Job Sun 31 2/2 1 Job Mon 1 2/2 1 Job Tue 2…" at bounding box center [443, 294] width 887 height 574
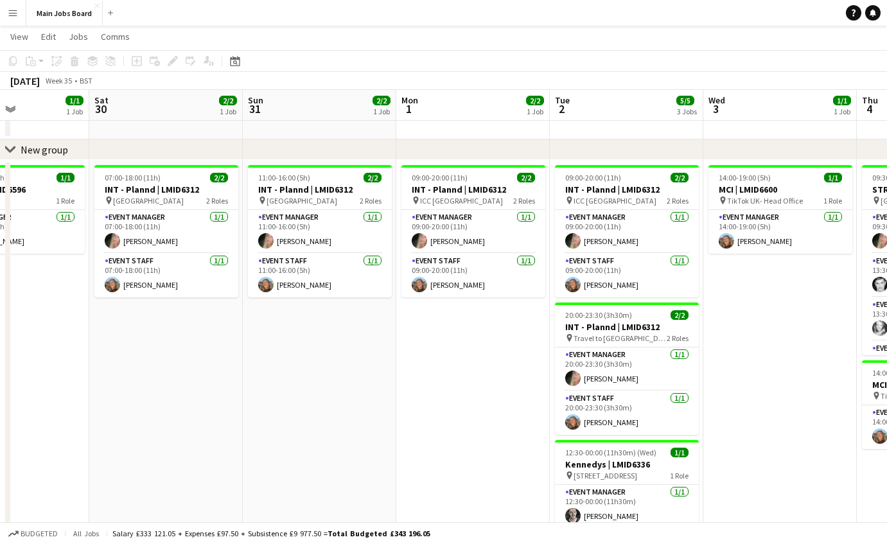
scroll to position [0, 526]
drag, startPoint x: 255, startPoint y: 395, endPoint x: 321, endPoint y: 395, distance: 65.5
click at [320, 395] on app-calendar-viewport "Tue 26 1/1 1 Job Wed 27 Thu 28 Fri 29 1/1 1 Job Sat 30 2/2 1 Job Sun 31 2/2 1 J…" at bounding box center [443, 294] width 887 height 574
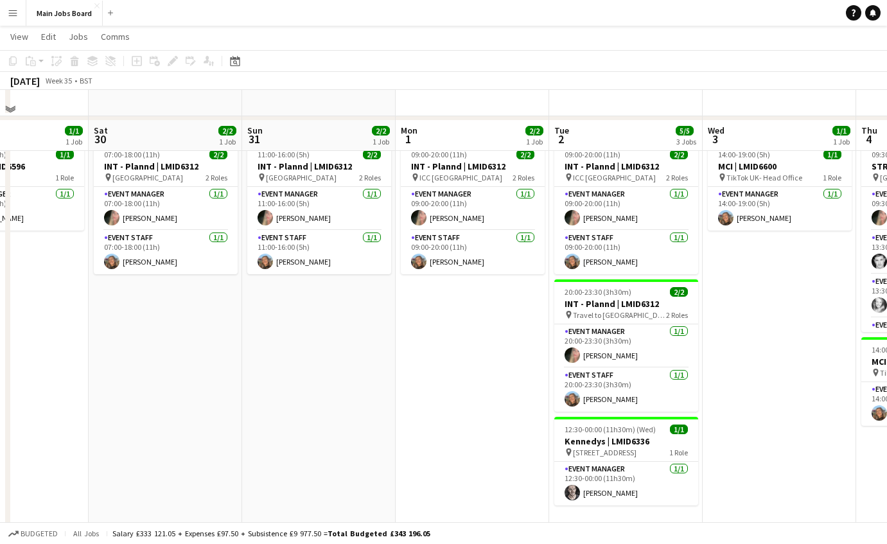
scroll to position [64, 0]
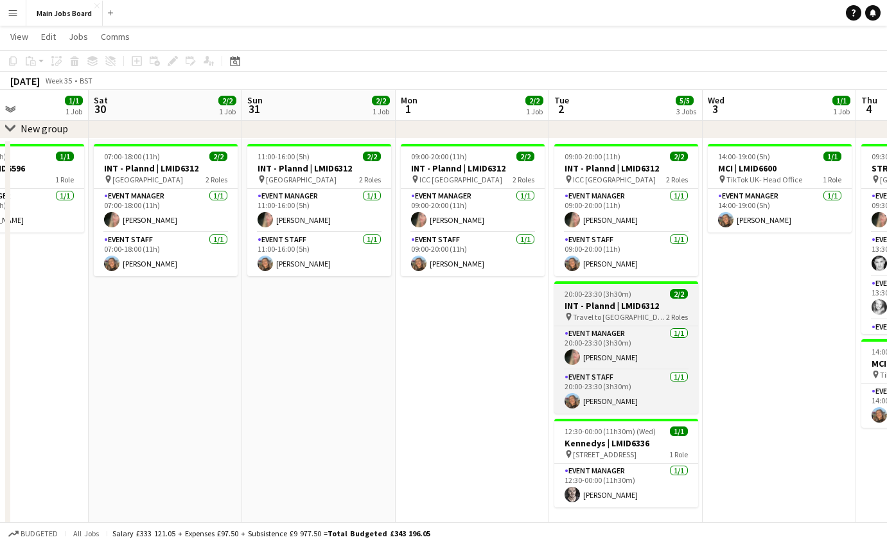
click at [623, 302] on h3 "INT - Plannd | LMID6312" at bounding box center [626, 306] width 144 height 12
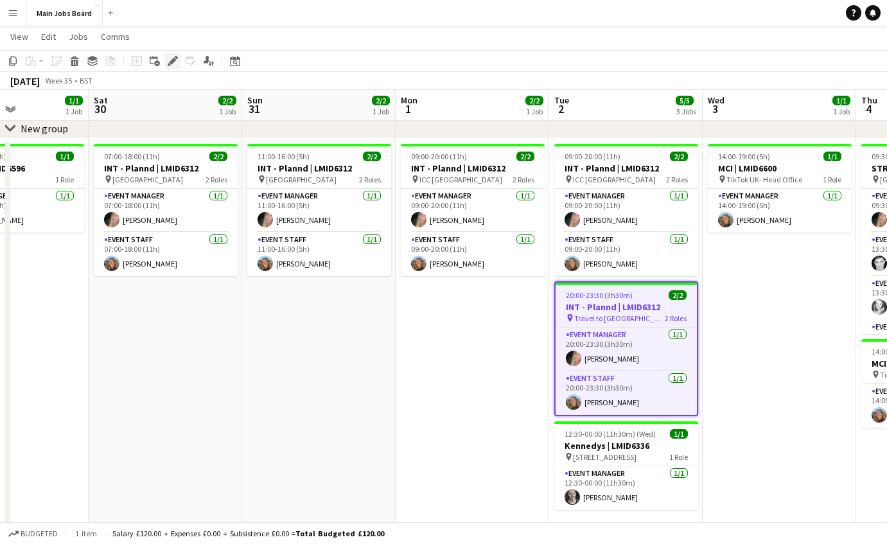
click at [168, 64] on icon at bounding box center [169, 64] width 3 height 3
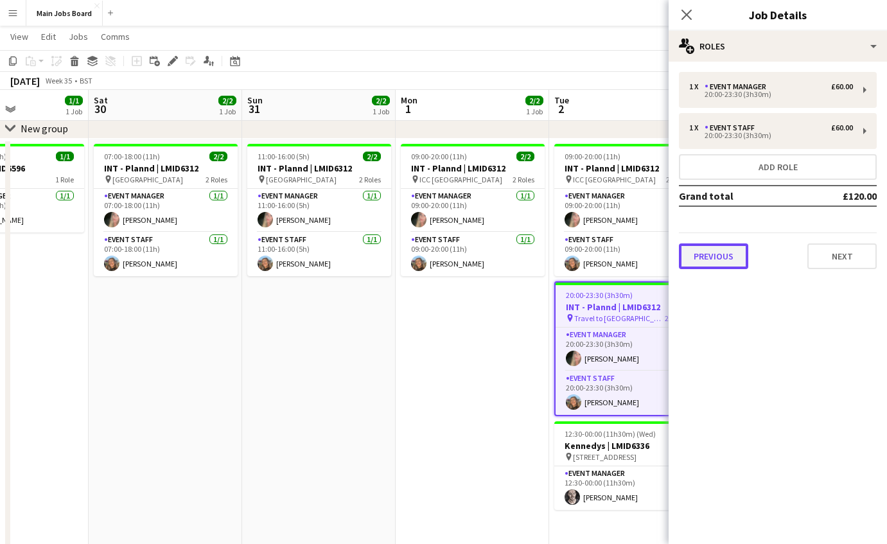
click at [738, 268] on button "Previous" at bounding box center [713, 257] width 69 height 26
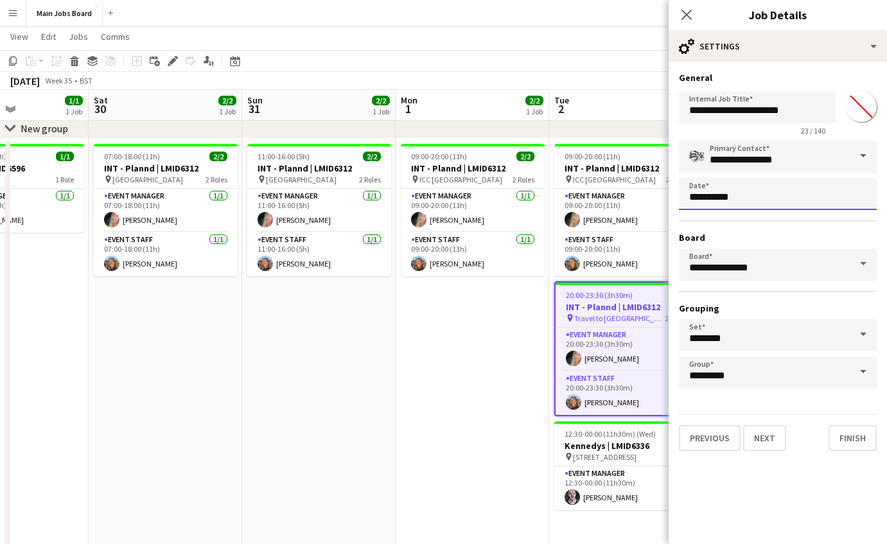
click at [707, 201] on body "Menu Boards Boards Boards All jobs Status Workforce Workforce My Workforce Recr…" at bounding box center [443, 259] width 887 height 646
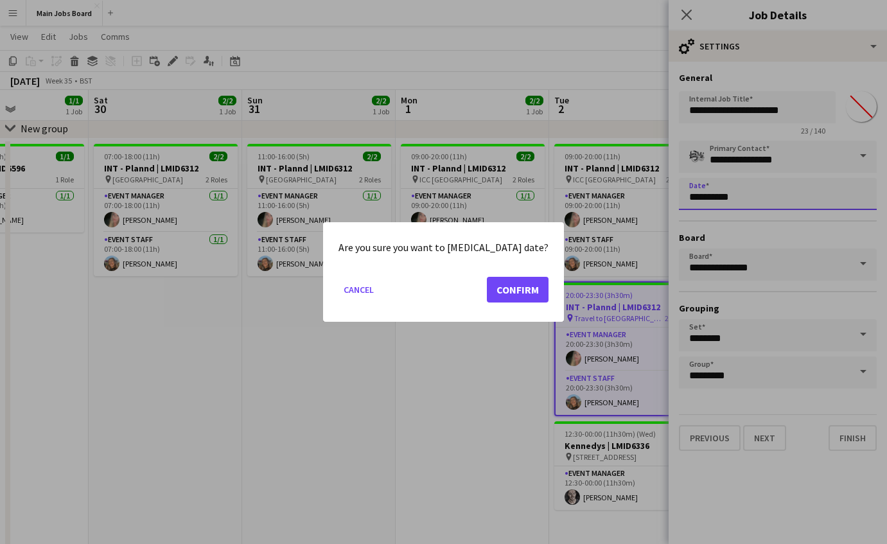
scroll to position [0, 526]
click at [487, 293] on button "Confirm" at bounding box center [518, 290] width 62 height 26
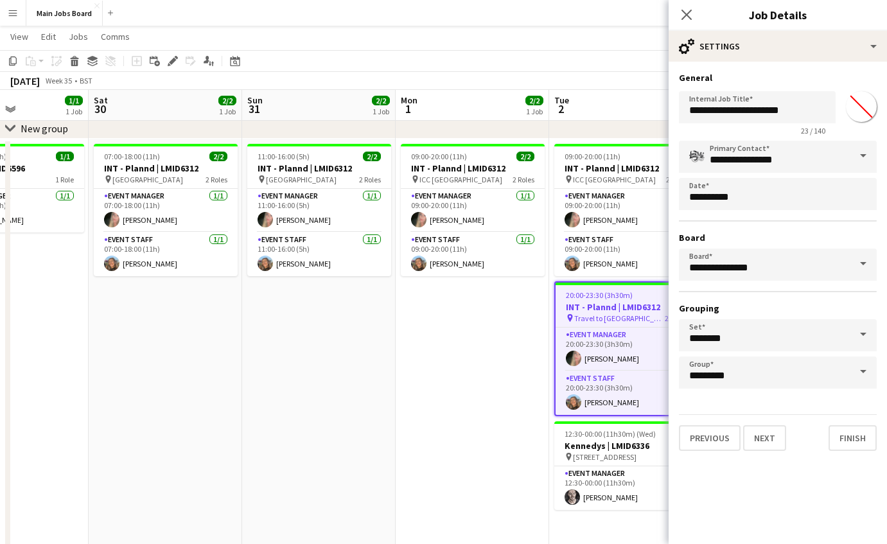
scroll to position [64, 0]
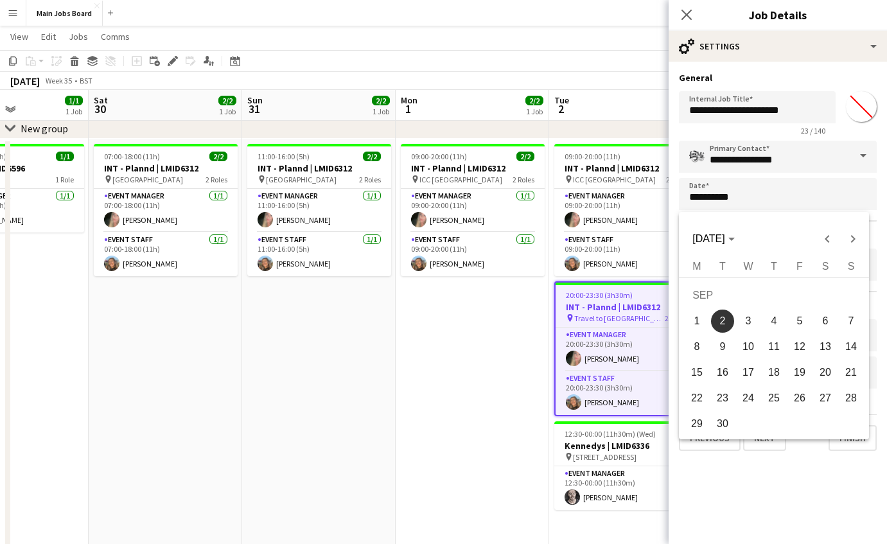
click at [695, 317] on span "1" at bounding box center [697, 321] width 23 height 23
type input "**********"
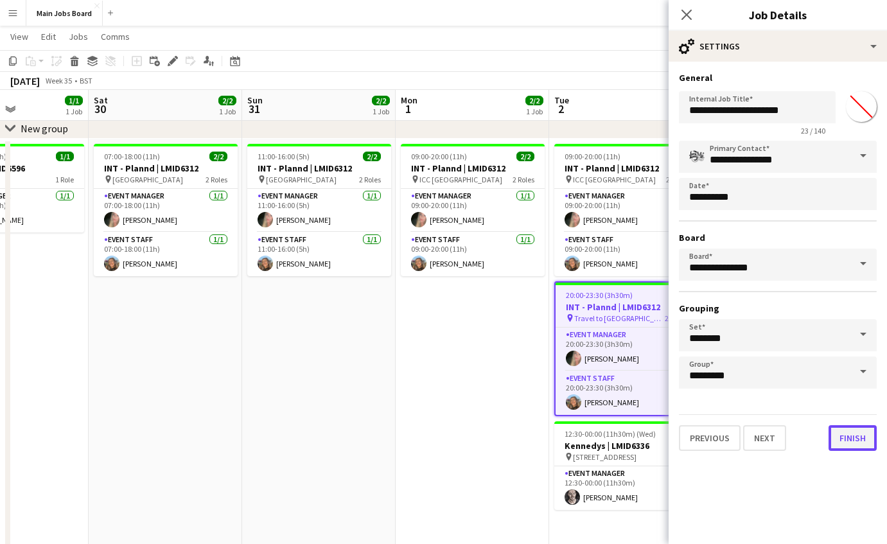
click at [846, 436] on button "Finish" at bounding box center [853, 438] width 48 height 26
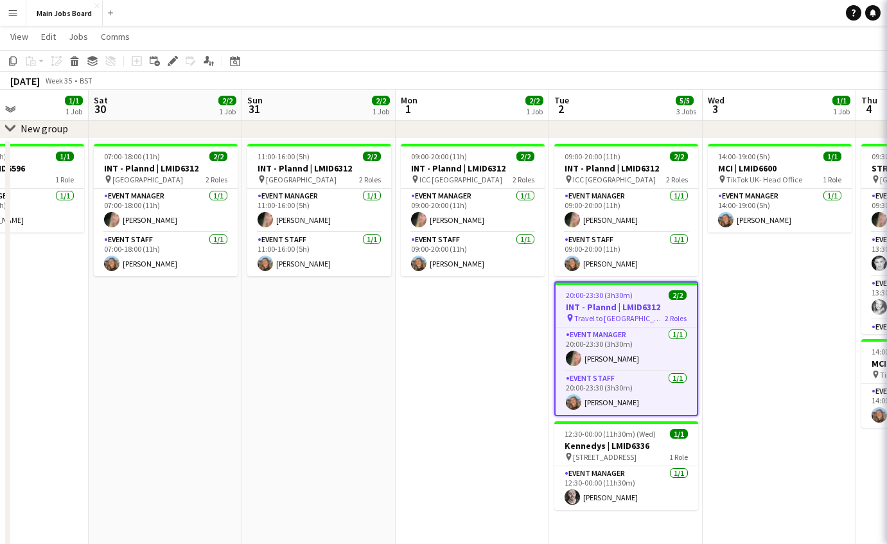
scroll to position [6, 0]
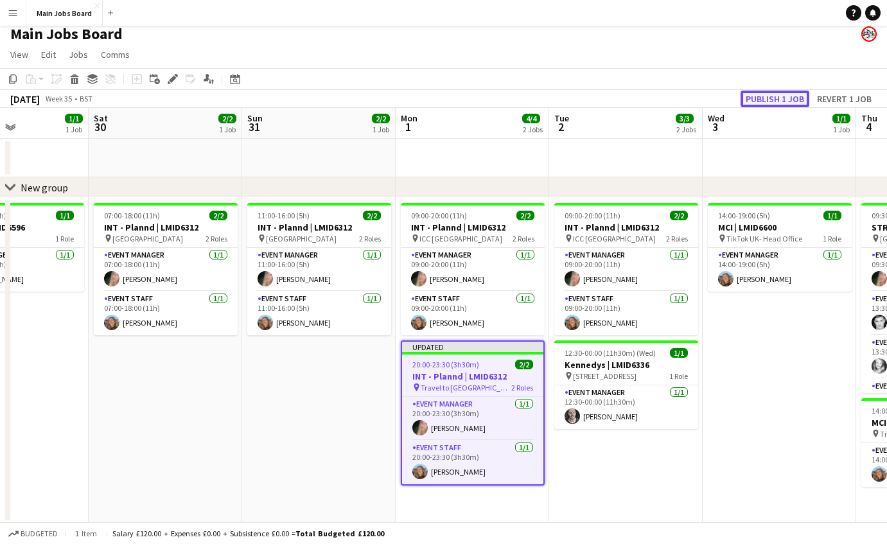
click at [779, 100] on button "Publish 1 job" at bounding box center [775, 99] width 69 height 17
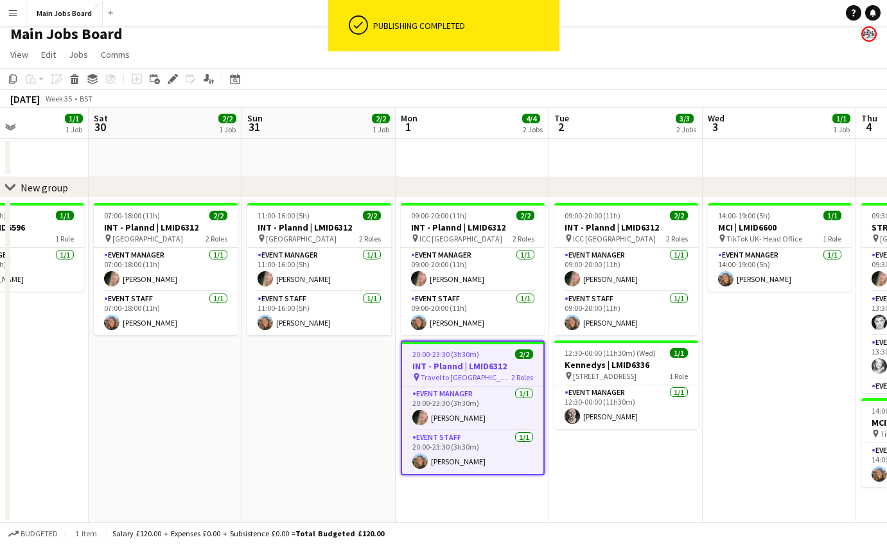
scroll to position [8, 0]
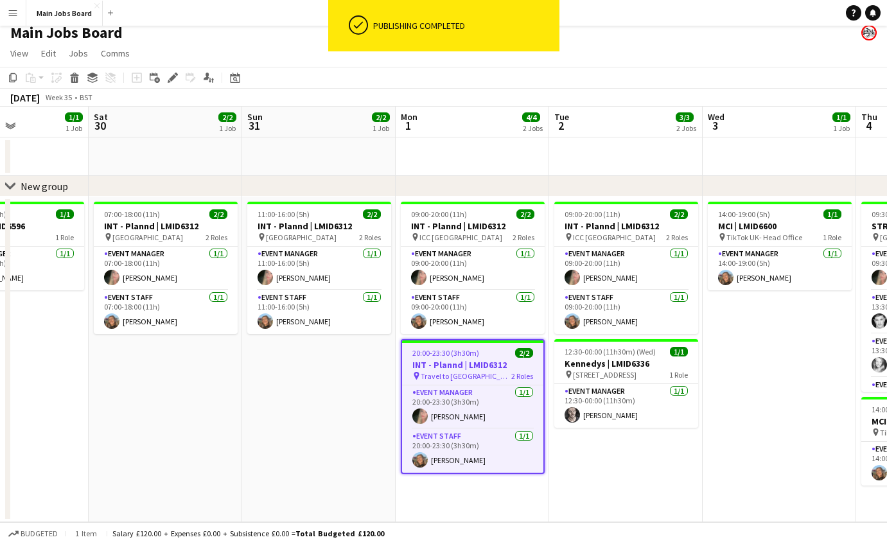
click at [626, 452] on app-date-cell "09:00-20:00 (11h) 2/2 INT - Plannd | LMID6312 pin ICC Belfast 2 Roles Event Man…" at bounding box center [626, 360] width 154 height 326
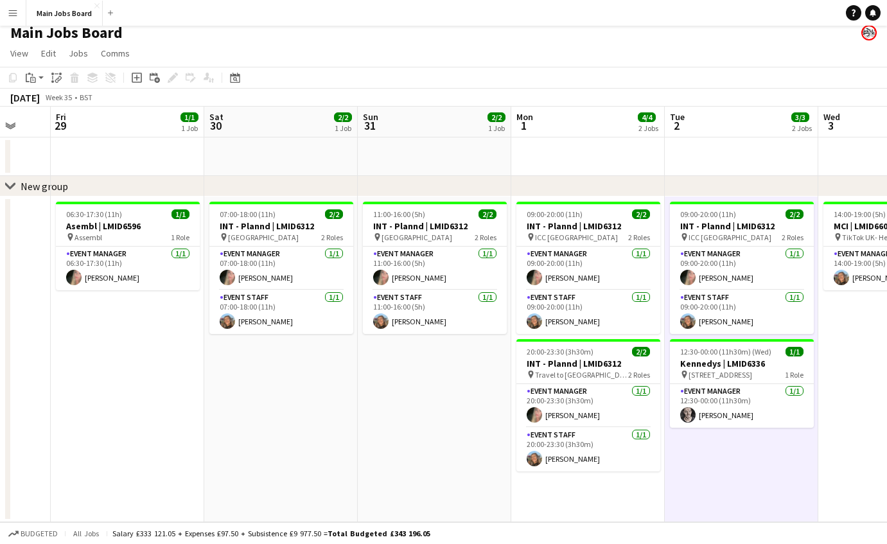
scroll to position [0, 430]
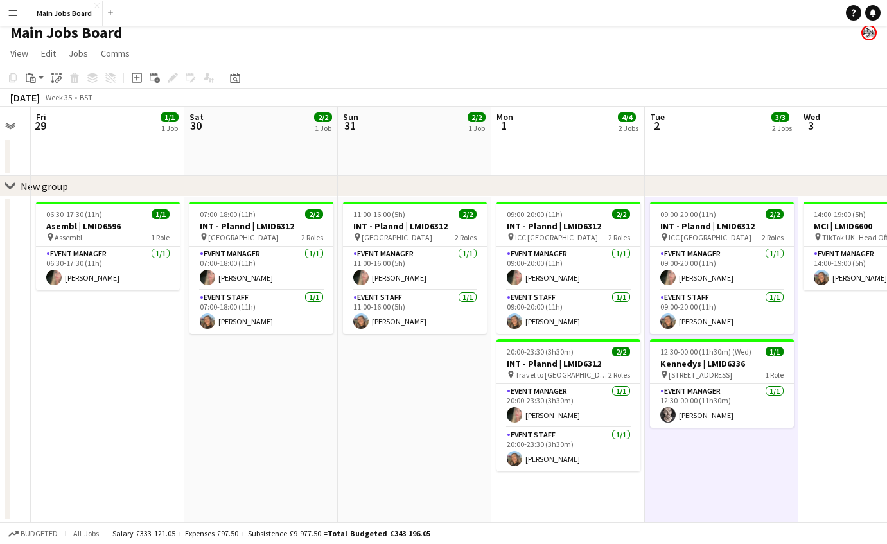
drag, startPoint x: 731, startPoint y: 404, endPoint x: 673, endPoint y: 404, distance: 57.2
click at [673, 404] on app-calendar-viewport "Tue 26 1/1 1 Job Wed 27 Thu 28 Fri 29 1/1 1 Job Sat 30 2/2 1 Job Sun 31 2/2 1 J…" at bounding box center [443, 315] width 887 height 416
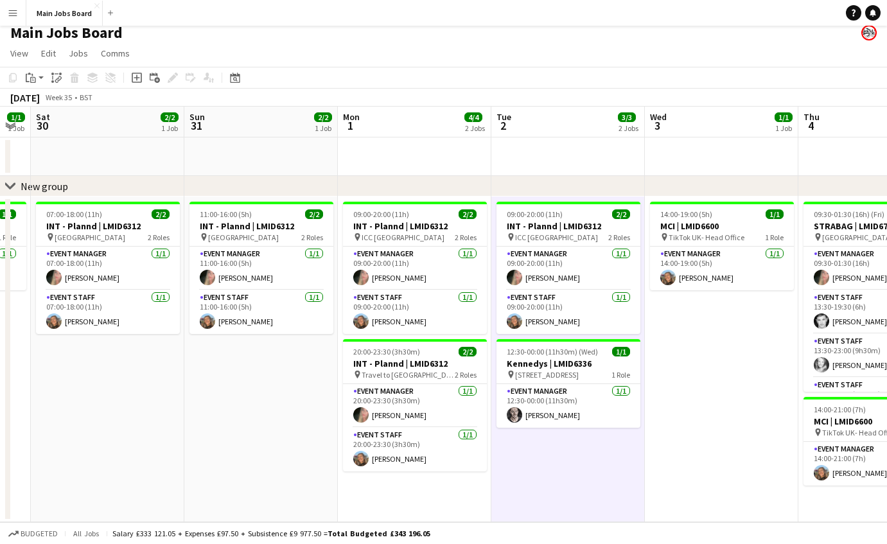
click at [671, 425] on app-date-cell "14:00-19:00 (5h) 1/1 MCI | LMID6600 pin TikTok UK- Head Office 1 Role Event Man…" at bounding box center [722, 360] width 154 height 326
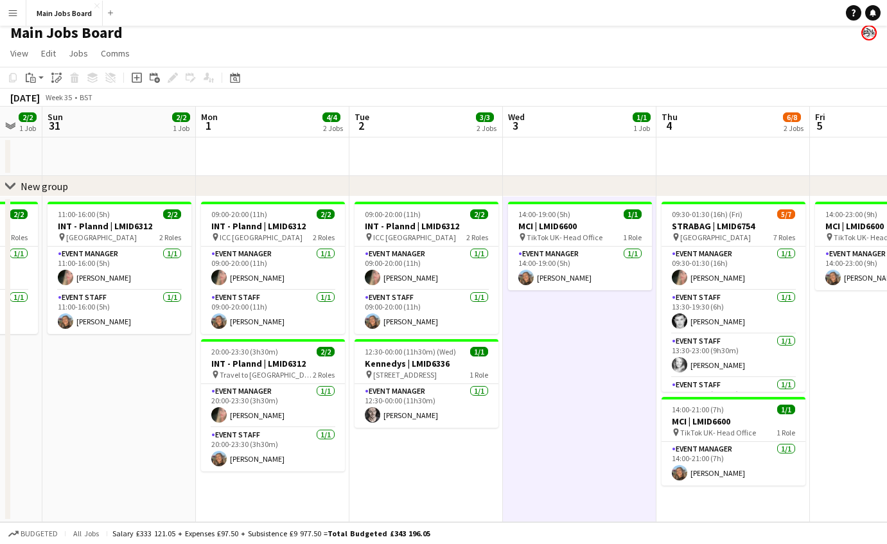
scroll to position [0, 450]
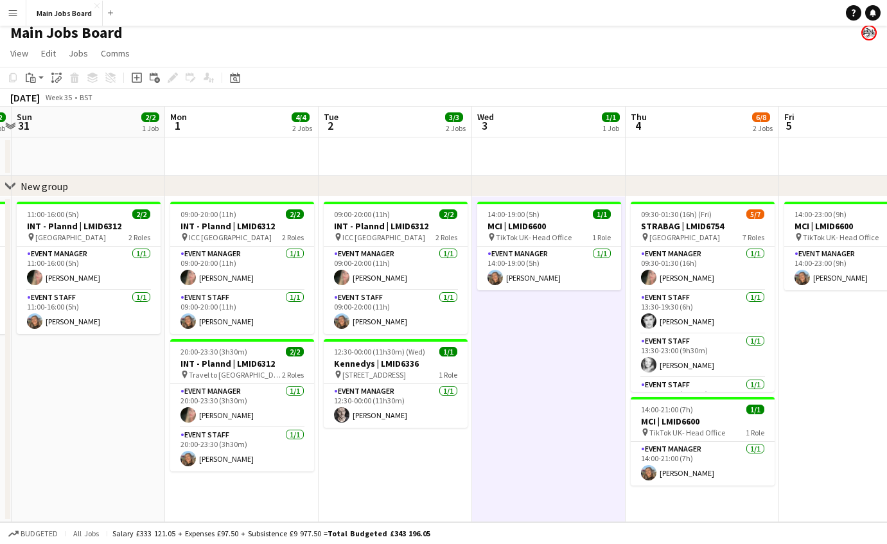
drag, startPoint x: 278, startPoint y: 381, endPoint x: 105, endPoint y: 381, distance: 172.8
click at [104, 381] on app-calendar-viewport "Thu 28 Fri 29 1/1 1 Job Sat 30 2/2 1 Job Sun 31 2/2 1 Job Mon 1 4/4 2 Jobs Tue …" at bounding box center [443, 315] width 887 height 416
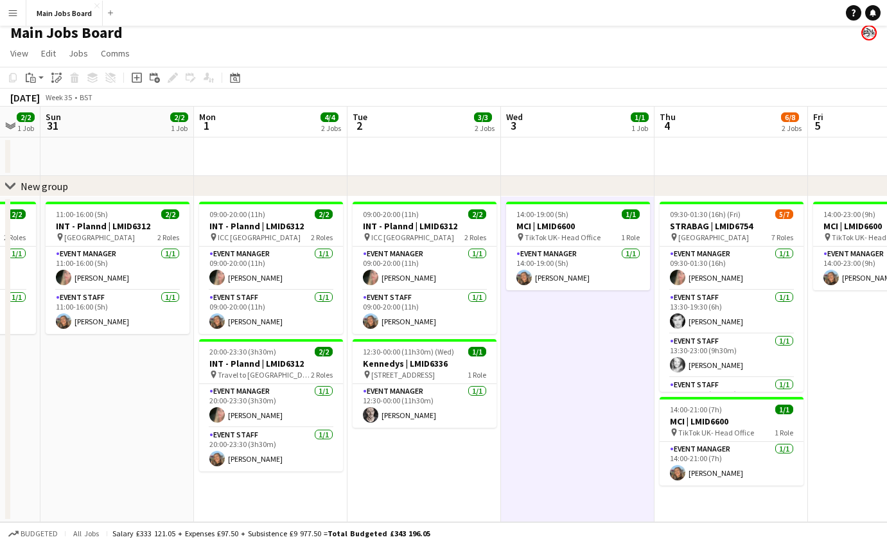
scroll to position [0, 420]
drag, startPoint x: 366, startPoint y: 439, endPoint x: 396, endPoint y: 441, distance: 30.3
click at [396, 441] on app-calendar-viewport "Thu 28 Fri 29 1/1 1 Job Sat 30 2/2 1 Job Sun 31 2/2 1 Job Mon 1 4/4 2 Jobs Tue …" at bounding box center [443, 315] width 887 height 416
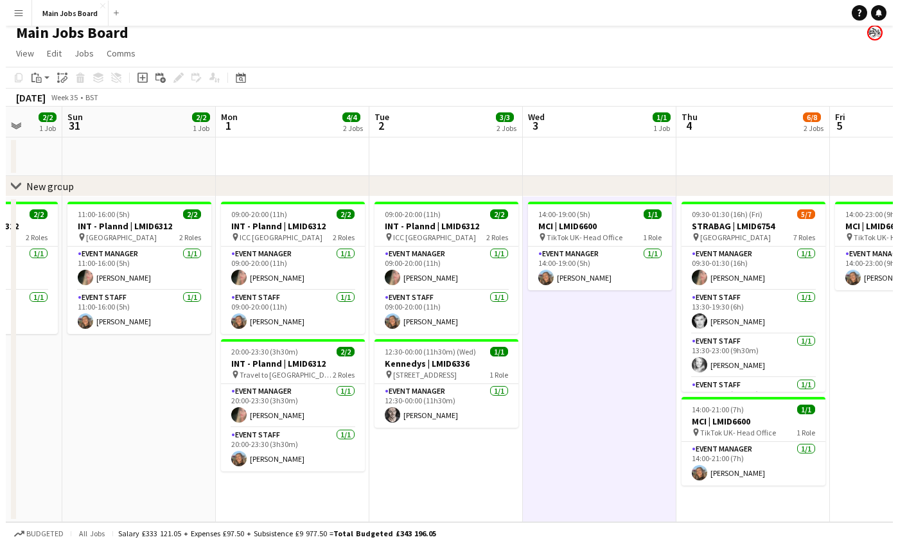
scroll to position [0, 388]
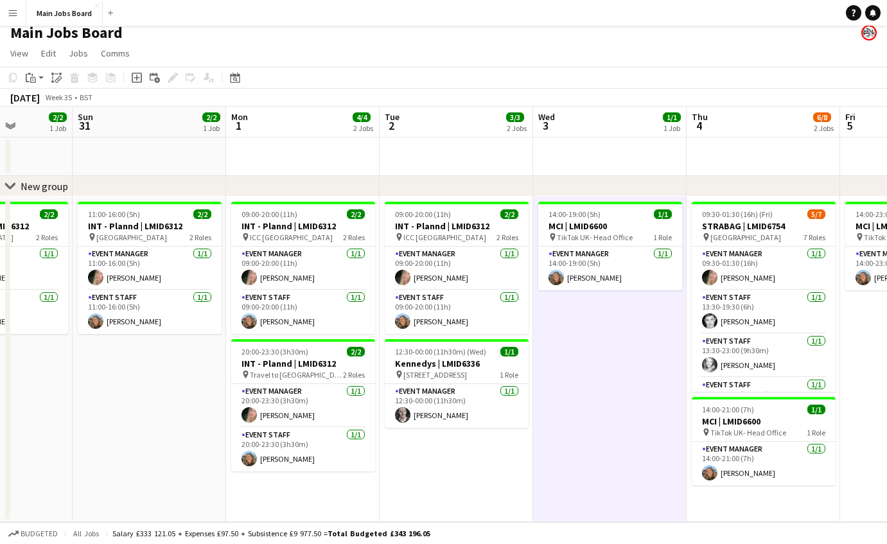
drag, startPoint x: 140, startPoint y: 417, endPoint x: 173, endPoint y: 415, distance: 32.8
click at [172, 416] on app-calendar-viewport "Thu 28 Fri 29 1/1 1 Job Sat 30 2/2 1 Job Sun 31 2/2 1 Job Mon 1 4/4 2 Jobs Tue …" at bounding box center [443, 315] width 887 height 416
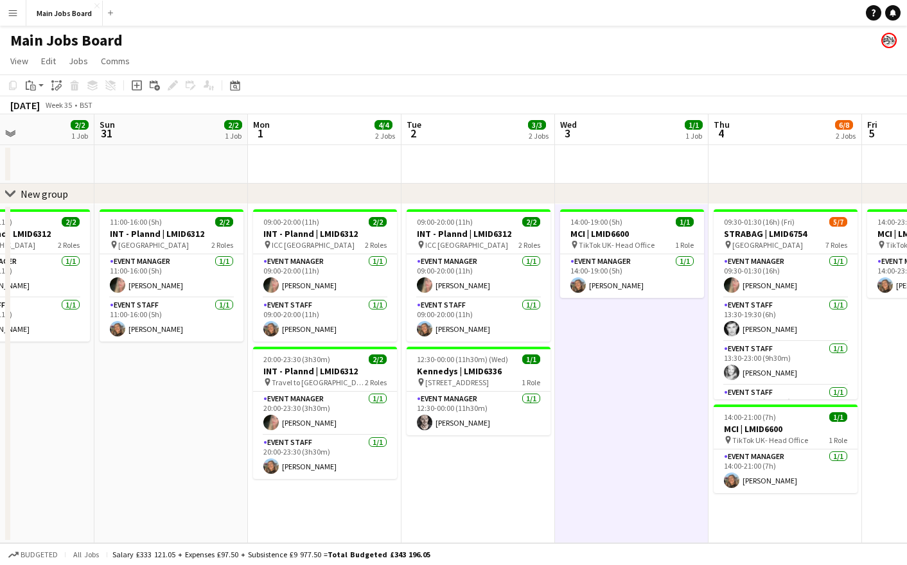
scroll to position [0, 324]
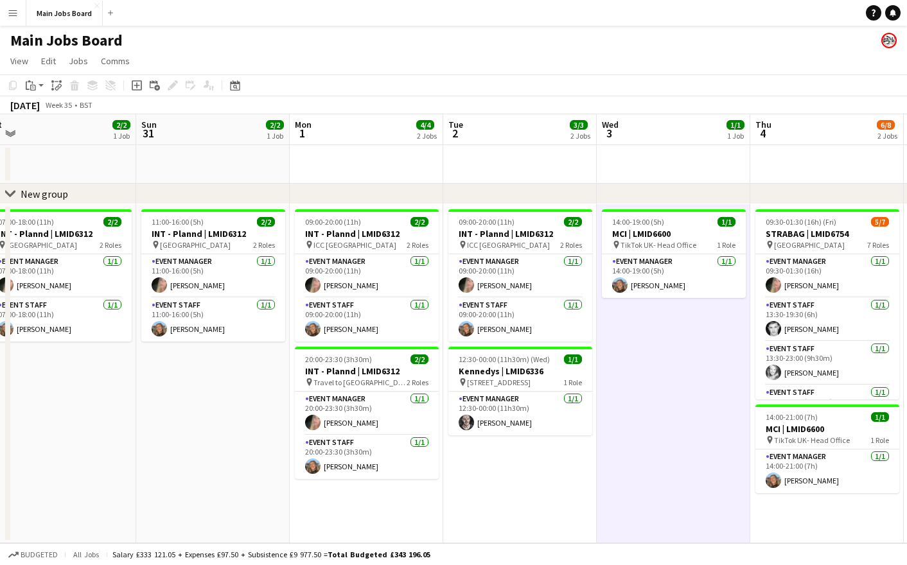
drag, startPoint x: 110, startPoint y: 405, endPoint x: 173, endPoint y: 405, distance: 63.0
click at [173, 405] on app-calendar-viewport "Thu 28 Fri 29 1/1 1 Job Sat 30 2/2 1 Job Sun 31 2/2 1 Job Mon 1 4/4 2 Jobs Tue …" at bounding box center [453, 328] width 907 height 429
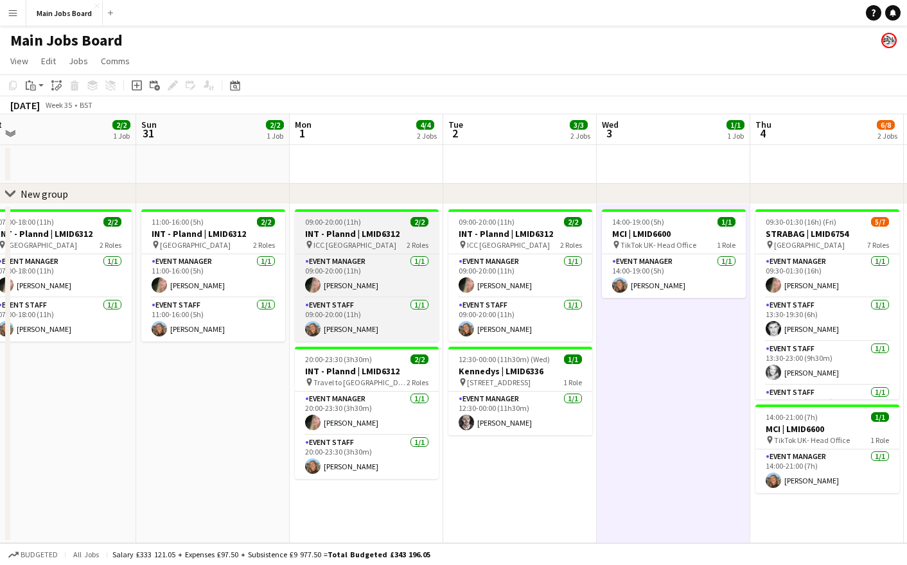
click at [382, 223] on div "09:00-20:00 (11h) 2/2" at bounding box center [367, 222] width 144 height 10
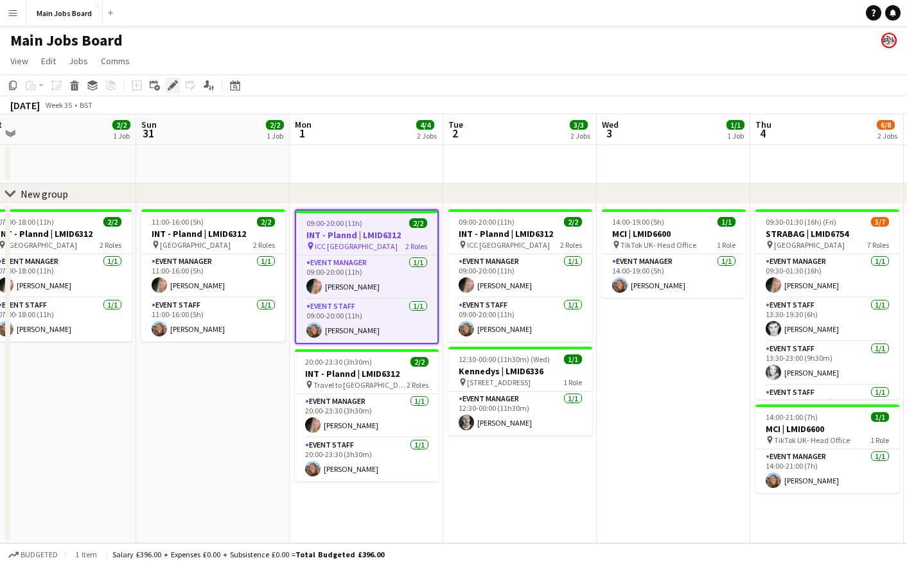
click at [173, 83] on icon at bounding box center [172, 85] width 7 height 7
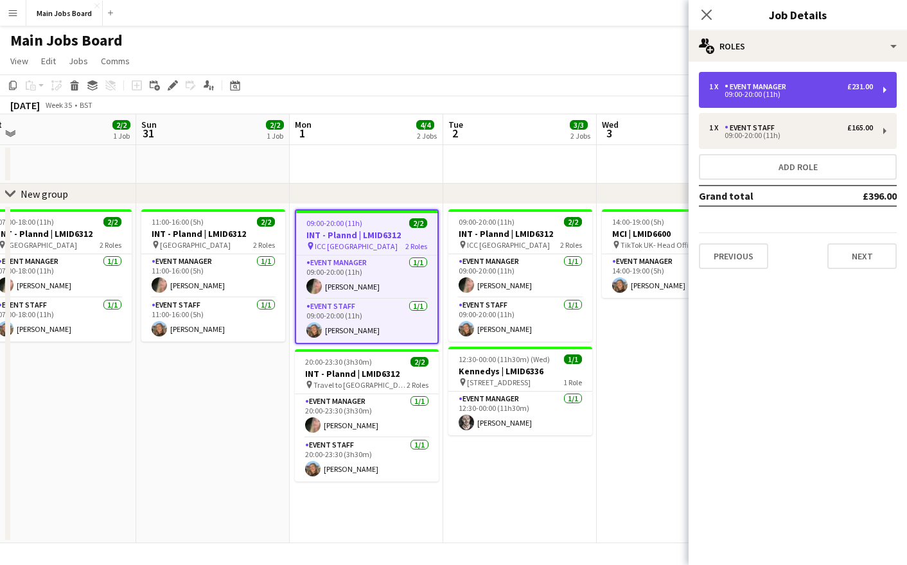
click at [824, 99] on div "1 x Event Manager £231.00 09:00-20:00 (11h)" at bounding box center [798, 90] width 198 height 36
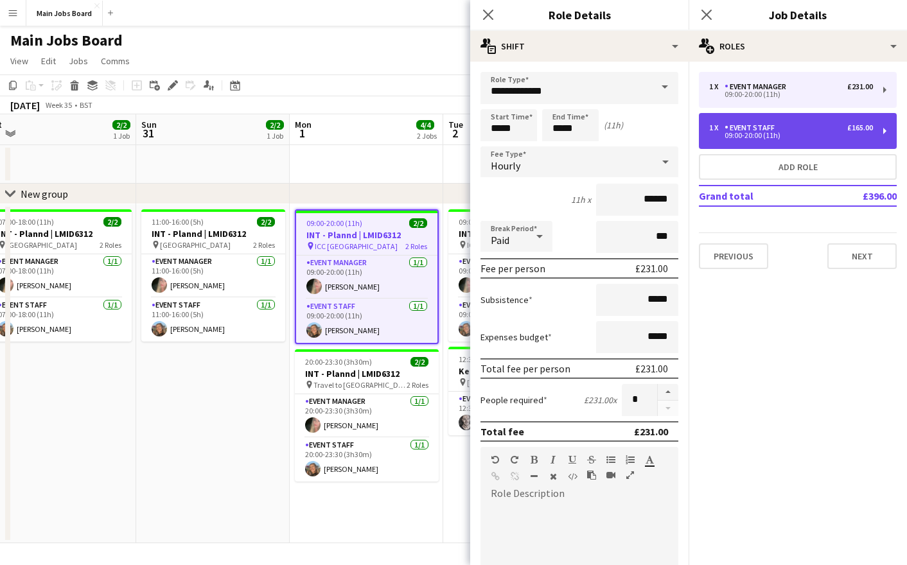
click at [801, 145] on div "1 x Event Staff £165.00 09:00-20:00 (11h)" at bounding box center [798, 131] width 198 height 36
type input "**********"
type input "******"
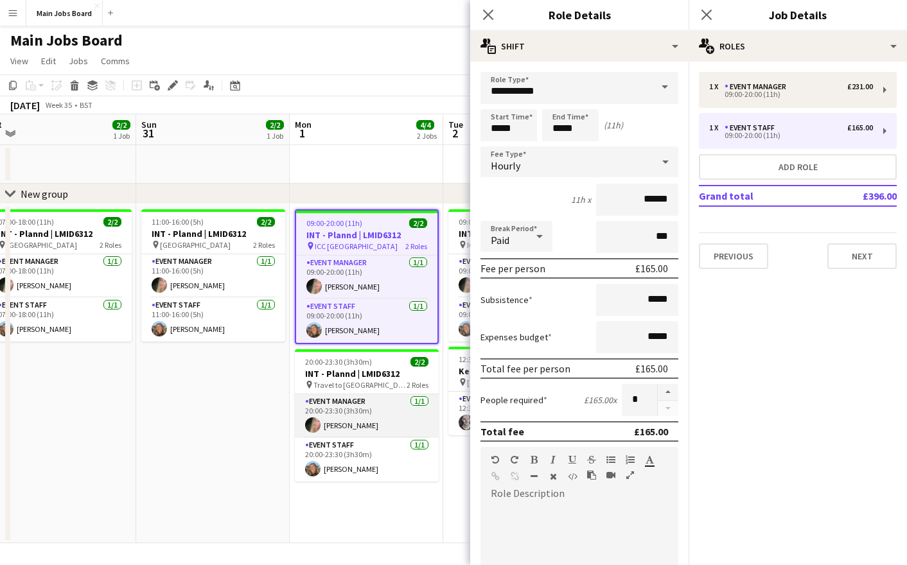
click at [380, 412] on app-card-role "Event Manager [DATE] 20:00-23:30 (3h30m) [PERSON_NAME]" at bounding box center [367, 417] width 144 height 44
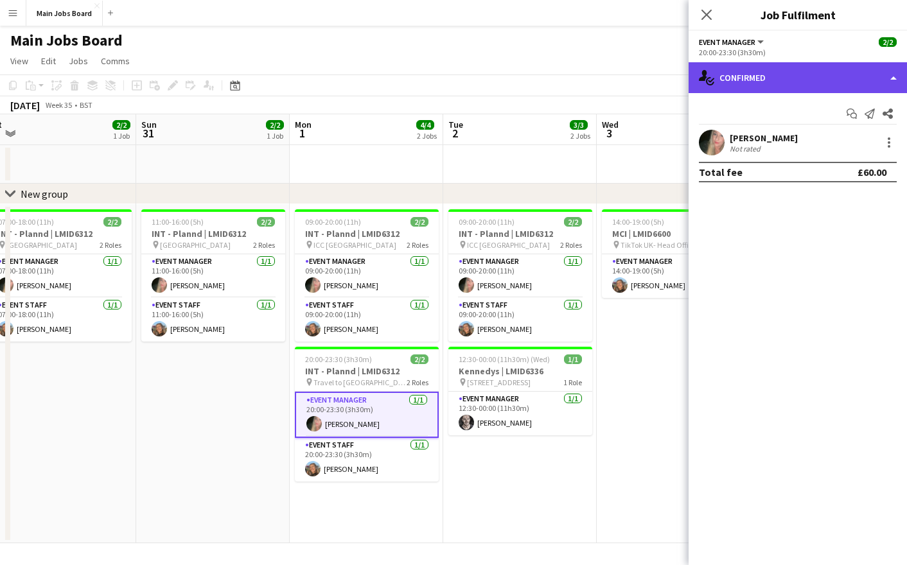
click at [731, 71] on div "single-neutral-actions-check-2 Confirmed" at bounding box center [798, 77] width 218 height 31
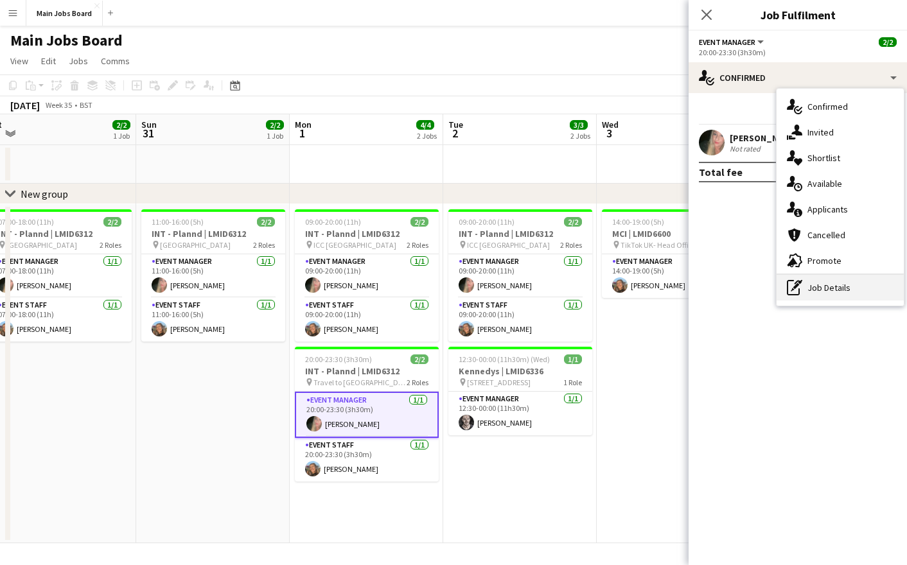
click at [815, 290] on div "pen-write Job Details" at bounding box center [840, 288] width 127 height 26
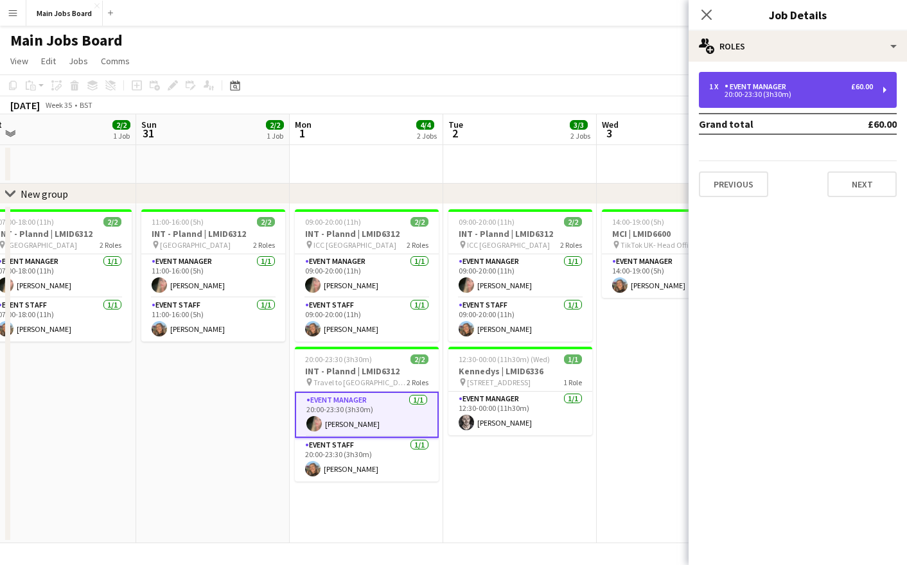
click at [770, 94] on div "20:00-23:30 (3h30m)" at bounding box center [791, 94] width 164 height 6
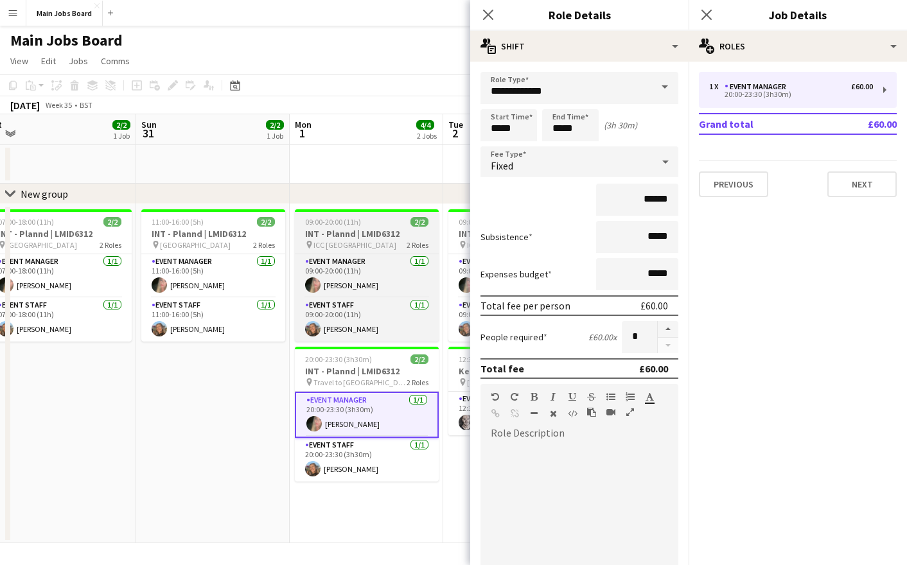
click at [383, 242] on div "pin ICC Belfast 2 Roles" at bounding box center [367, 245] width 144 height 10
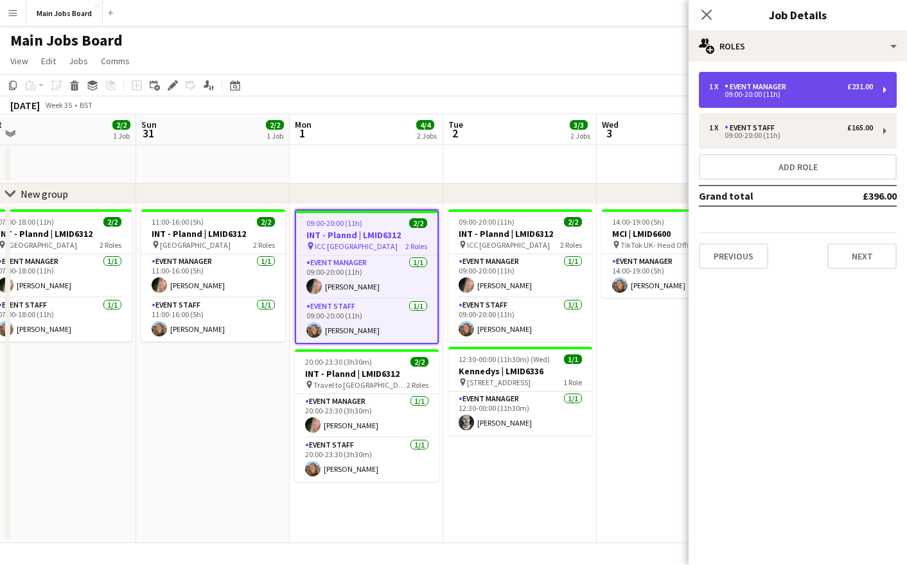
click at [770, 87] on div "Event Manager" at bounding box center [758, 86] width 67 height 9
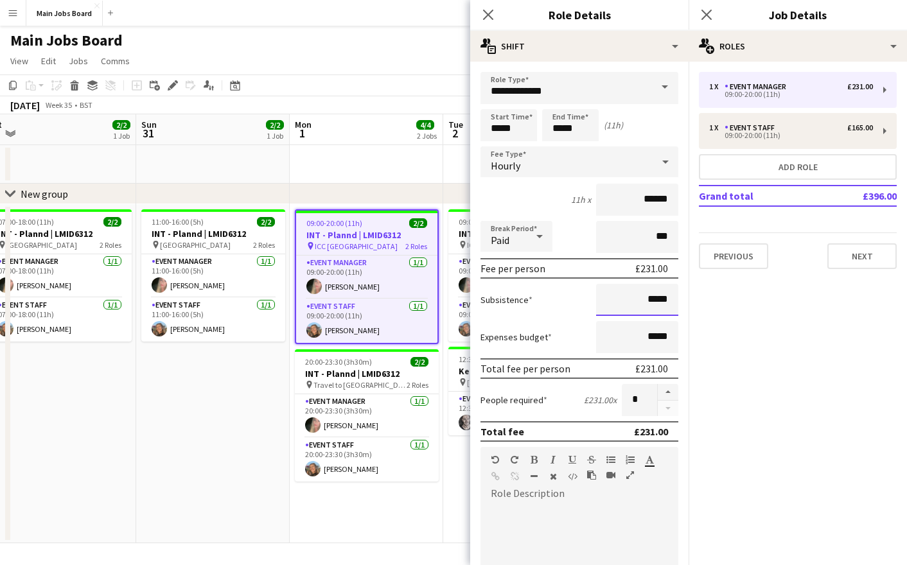
click at [670, 303] on input "*****" at bounding box center [637, 300] width 82 height 32
type input "**"
type input "******"
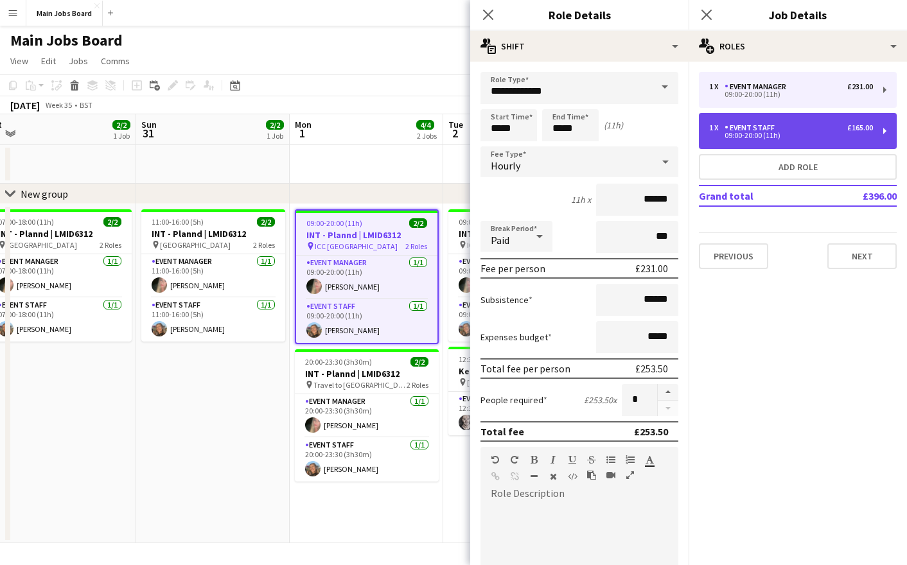
click at [747, 130] on div "Event Staff" at bounding box center [752, 127] width 55 height 9
type input "**********"
type input "******"
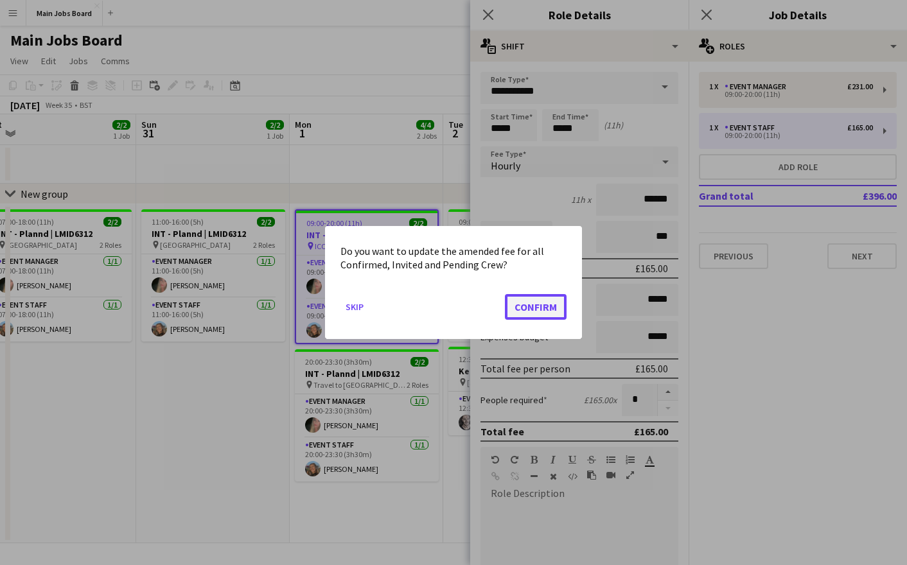
click at [547, 302] on button "Confirm" at bounding box center [536, 307] width 62 height 26
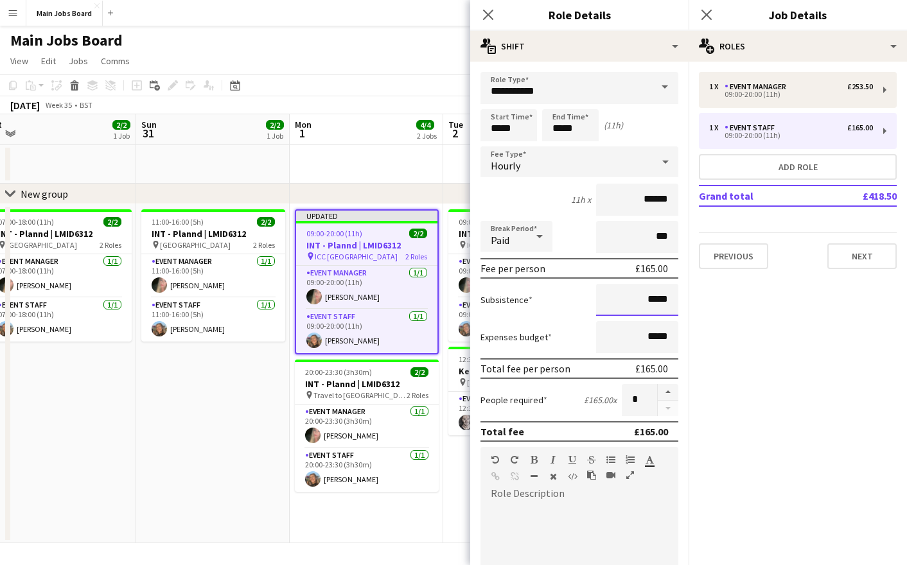
click at [670, 304] on input "*****" at bounding box center [637, 300] width 82 height 32
type input "**"
type input "******"
click at [852, 248] on button "Next" at bounding box center [862, 257] width 69 height 26
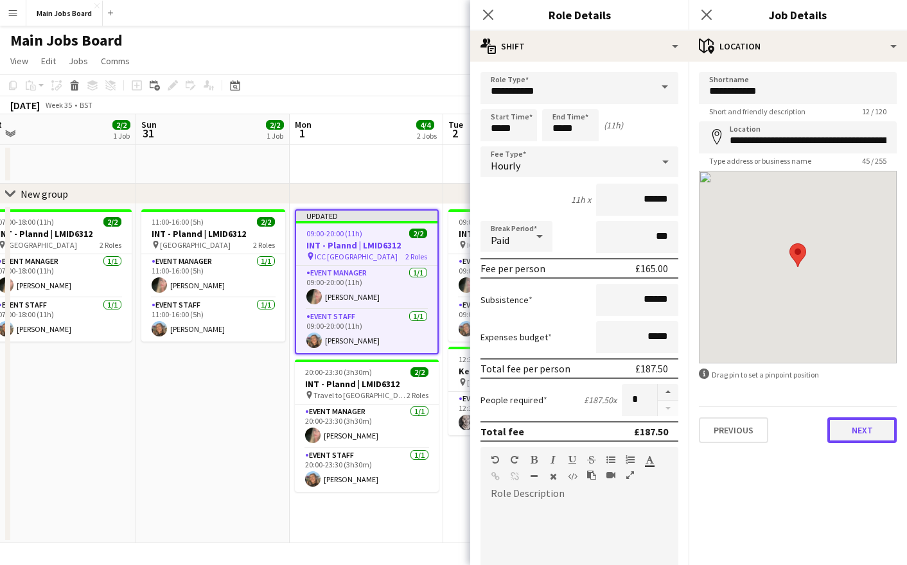
click at [859, 429] on button "Next" at bounding box center [862, 431] width 69 height 26
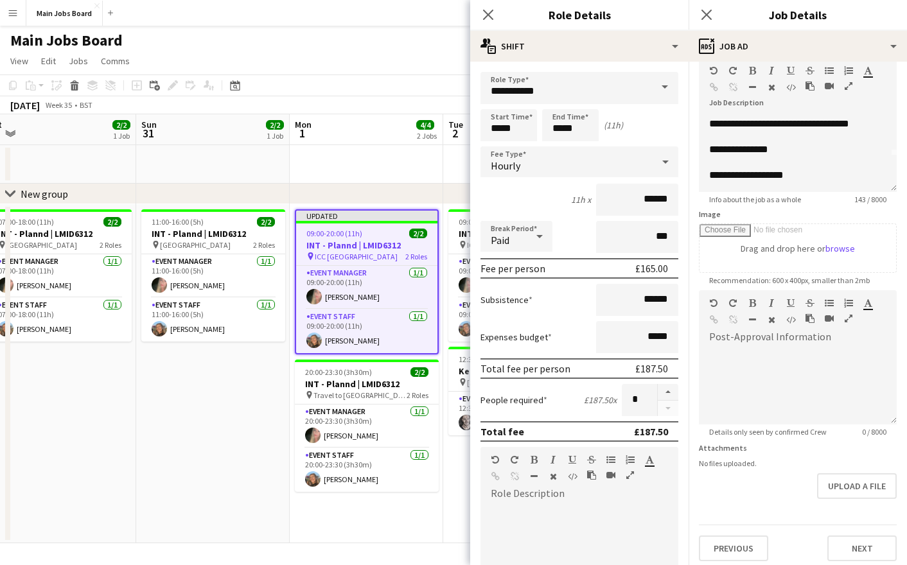
scroll to position [0, 0]
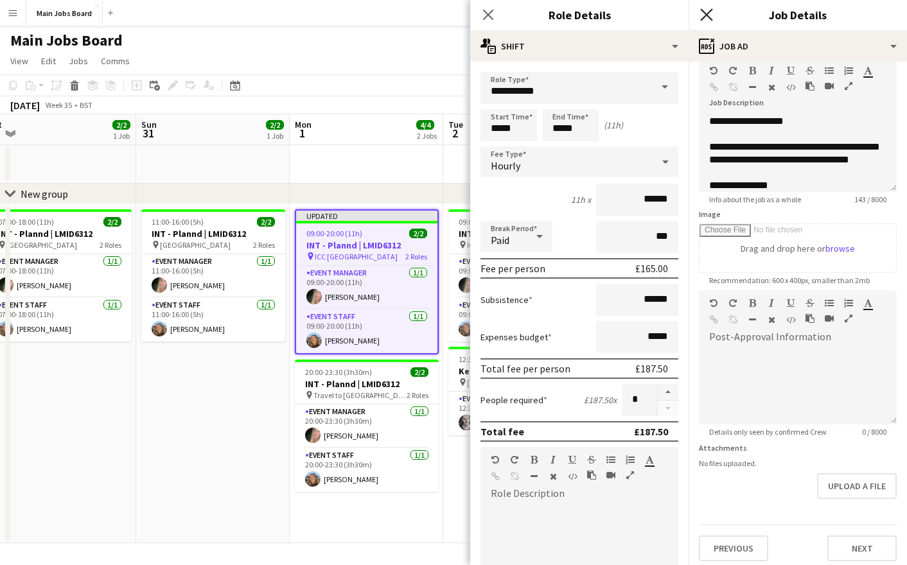
click at [707, 17] on icon "Close pop-in" at bounding box center [706, 14] width 12 height 12
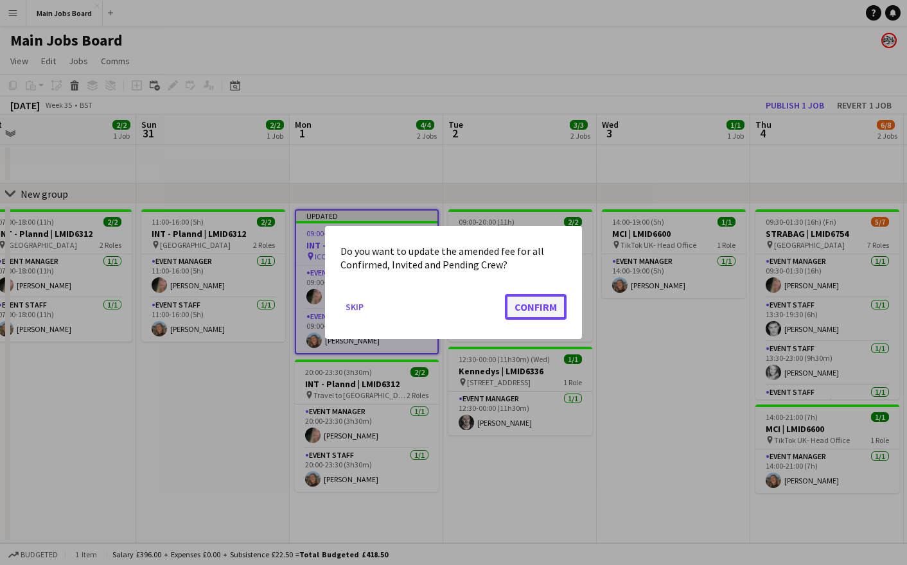
click at [558, 305] on button "Confirm" at bounding box center [536, 307] width 62 height 26
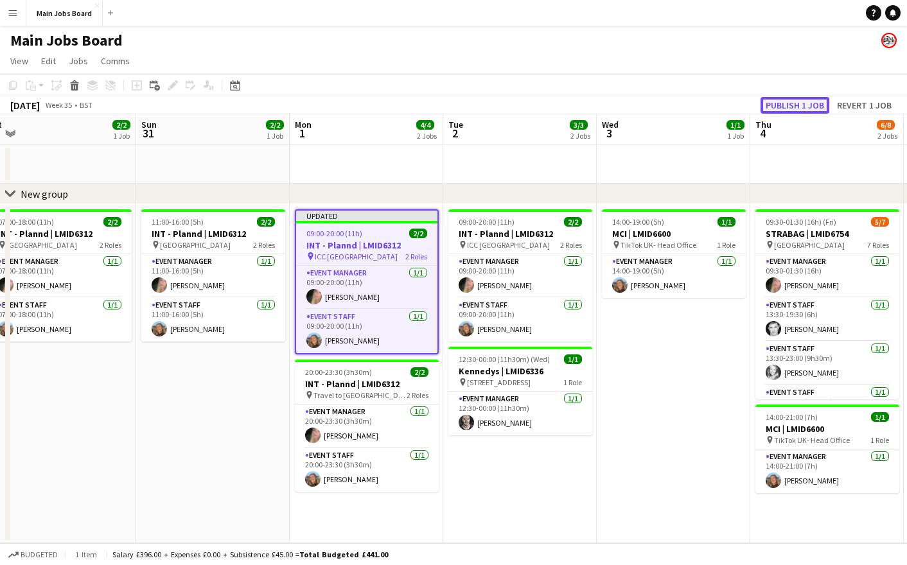
click at [782, 105] on button "Publish 1 job" at bounding box center [795, 105] width 69 height 17
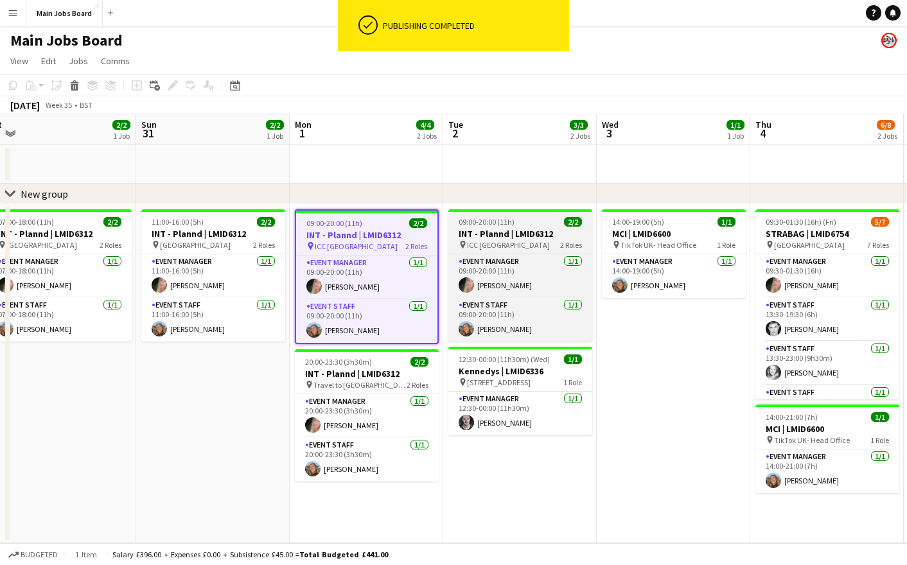
click at [469, 229] on h3 "INT - Plannd | LMID6312" at bounding box center [520, 234] width 144 height 12
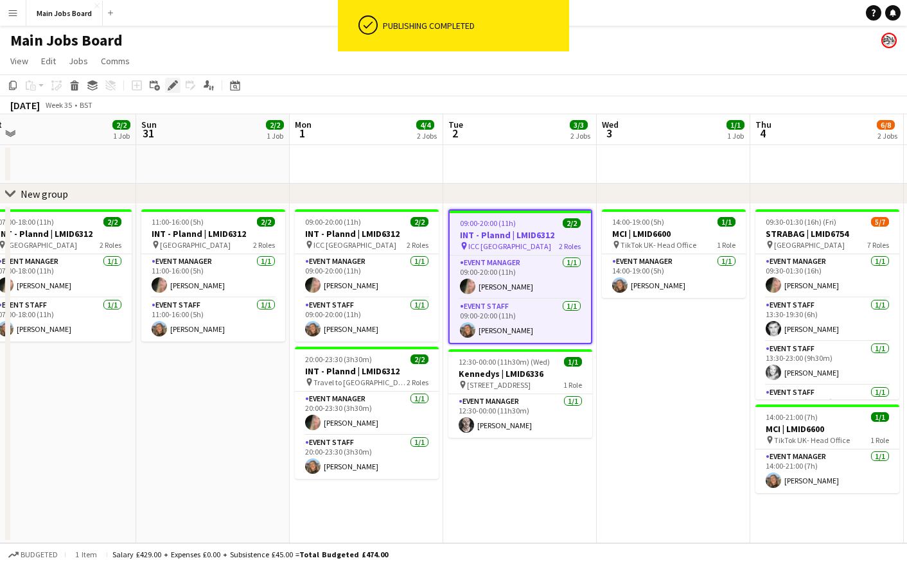
click at [168, 83] on icon "Edit" at bounding box center [173, 85] width 10 height 10
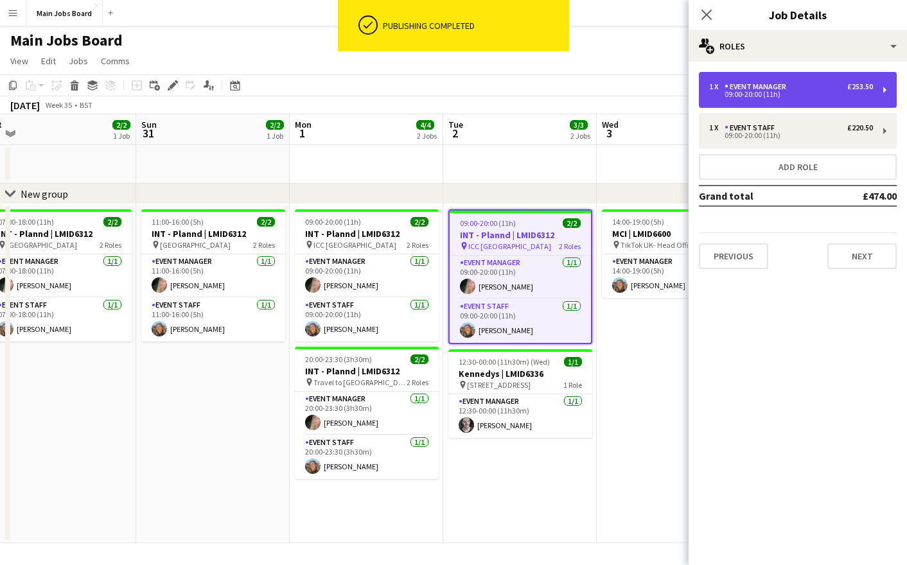
click at [749, 90] on div "Event Manager" at bounding box center [758, 86] width 67 height 9
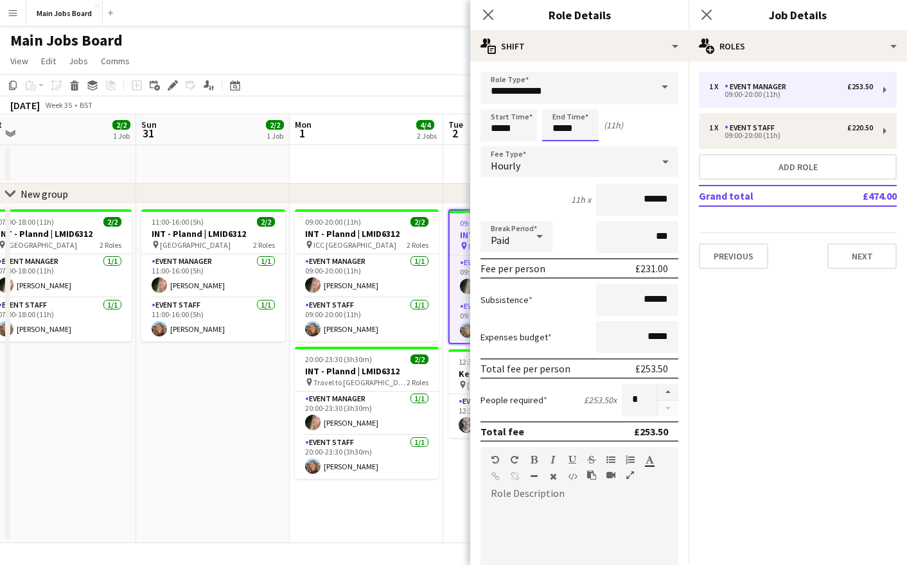
click at [589, 132] on input "*****" at bounding box center [570, 125] width 57 height 32
type input "*****"
click at [568, 168] on div "Hourly" at bounding box center [567, 161] width 172 height 31
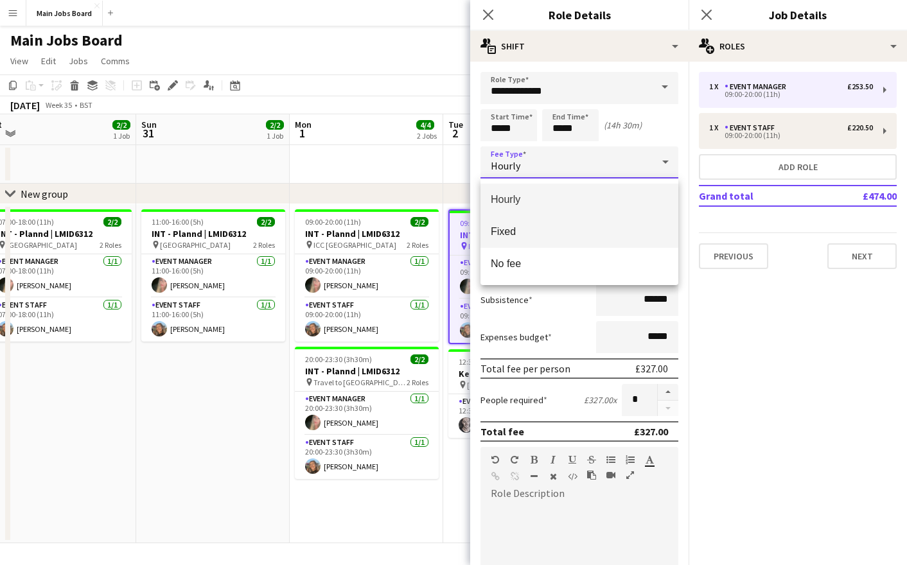
click at [549, 224] on mat-option "Fixed" at bounding box center [580, 232] width 198 height 32
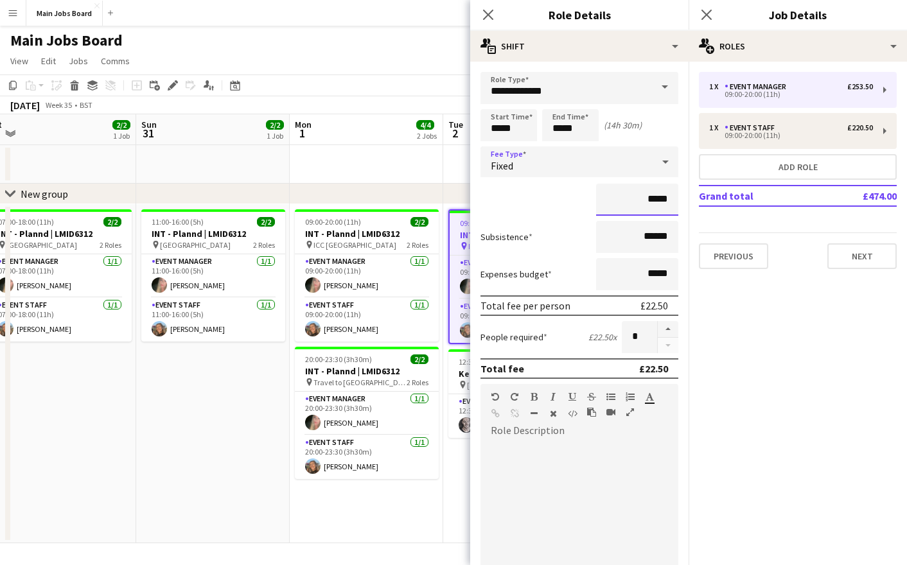
click at [673, 206] on input "*****" at bounding box center [637, 200] width 82 height 32
type input "**"
type input "****"
click at [749, 328] on mat-expansion-panel "pencil3 General details 1 x Event Manager £253.50 09:00-20:00 (11h) 1 x Event S…" at bounding box center [798, 314] width 218 height 504
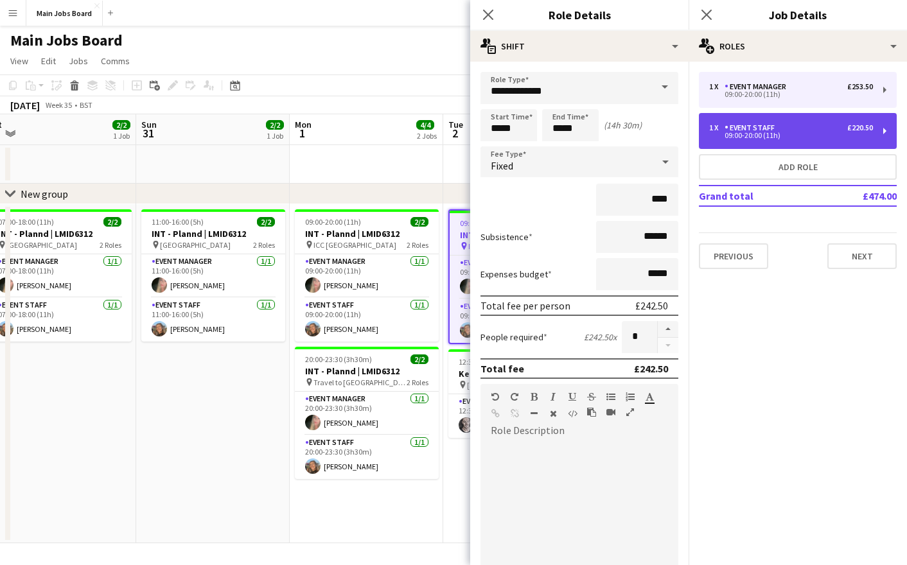
click at [752, 127] on div "Event Staff" at bounding box center [752, 127] width 55 height 9
type input "**********"
type input "*****"
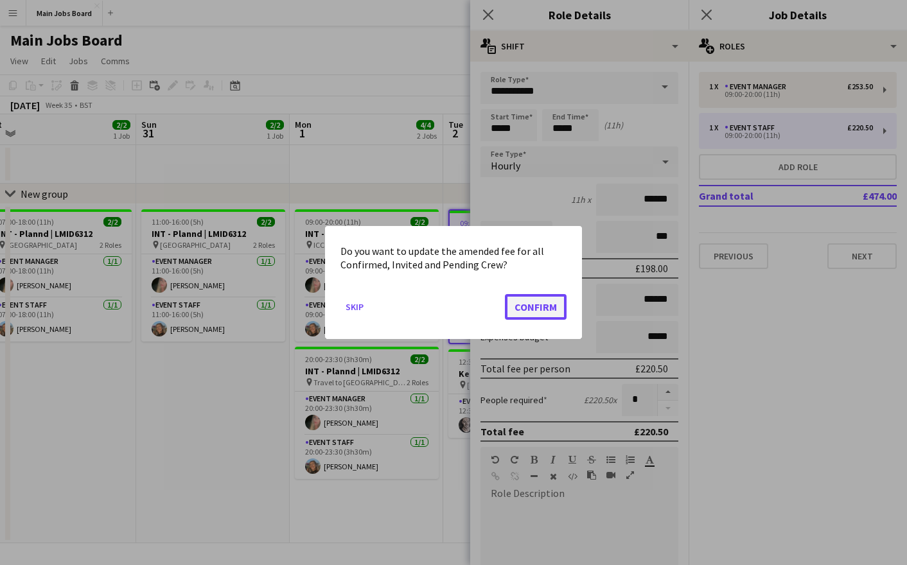
click at [554, 301] on button "Confirm" at bounding box center [536, 307] width 62 height 26
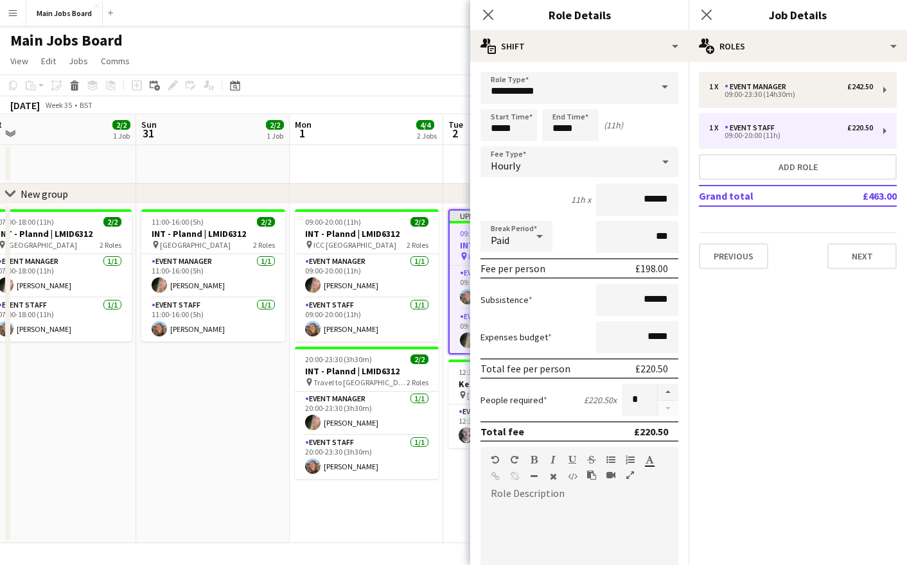
click at [555, 169] on div "Hourly" at bounding box center [567, 161] width 172 height 31
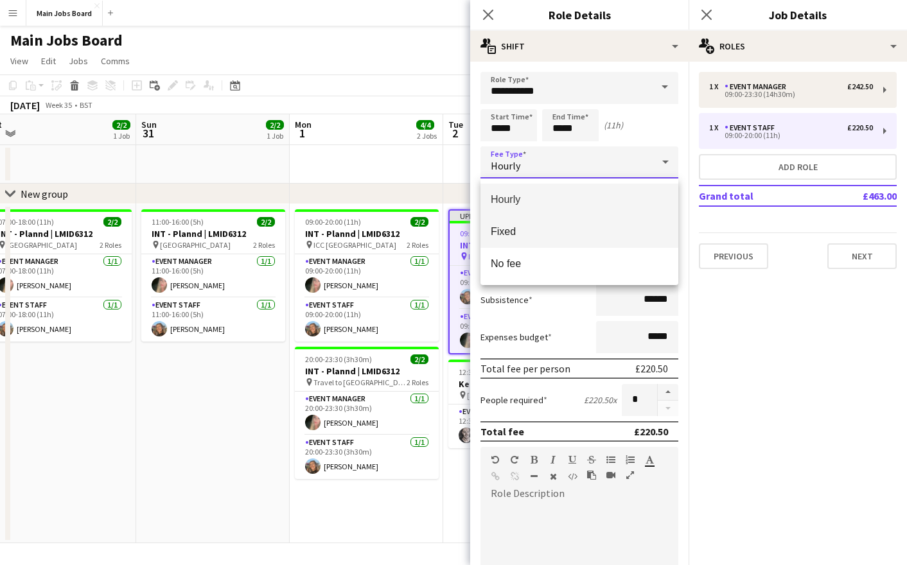
click at [534, 235] on span "Fixed" at bounding box center [579, 232] width 177 height 12
type input "*****"
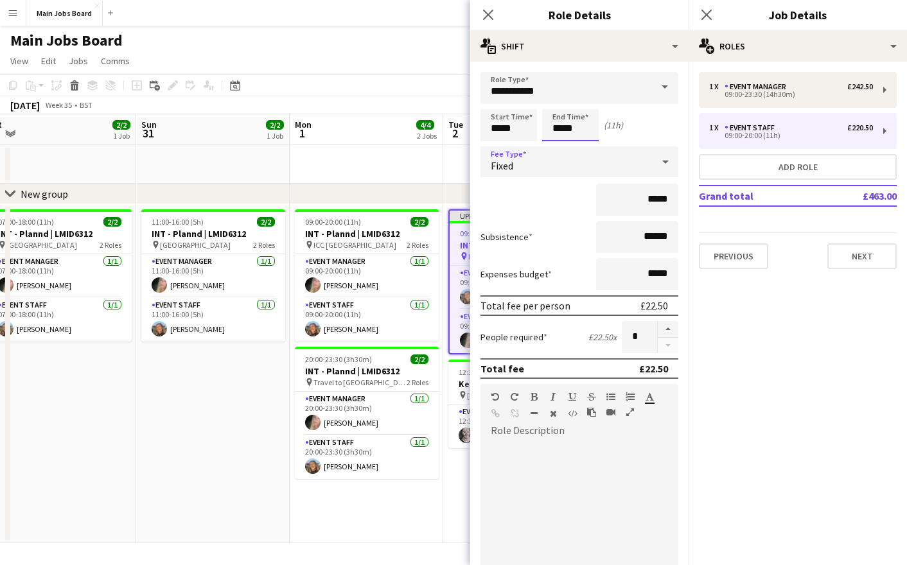
click at [583, 127] on input "*****" at bounding box center [570, 125] width 57 height 32
type input "*****"
click at [670, 200] on input "*****" at bounding box center [637, 200] width 82 height 32
type input "**"
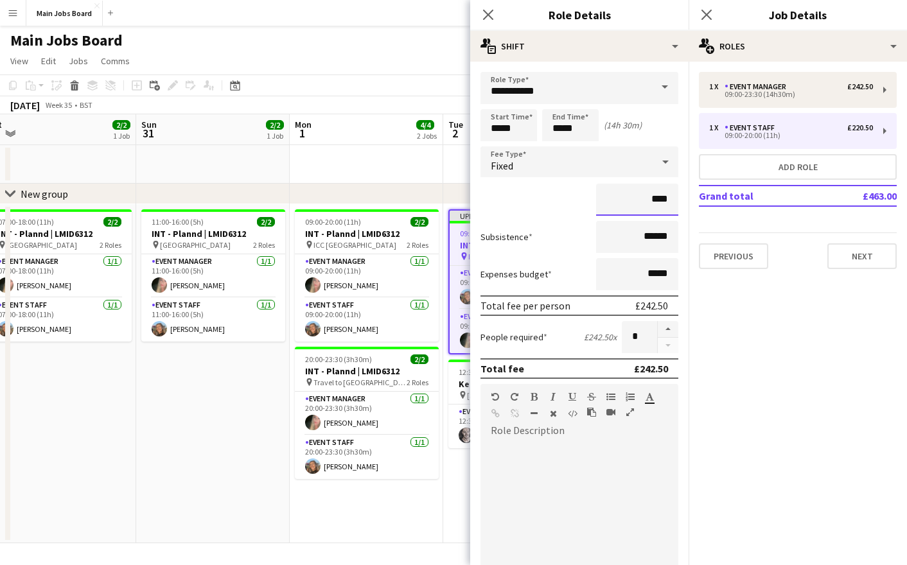
type input "****"
click at [783, 315] on mat-expansion-panel "pencil3 General details 1 x Event Manager £242.50 09:00-23:30 (14h30m) 1 x Even…" at bounding box center [798, 314] width 218 height 504
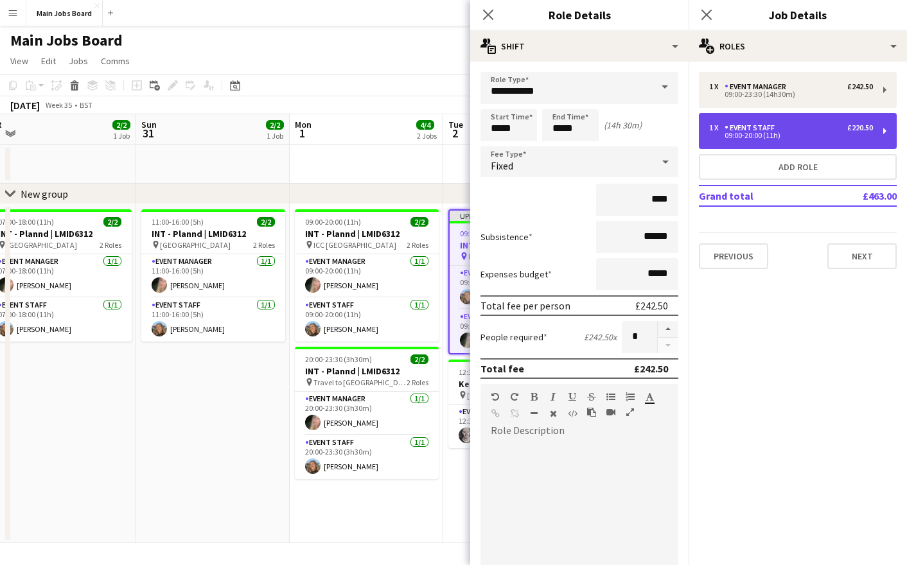
click at [751, 123] on div "Event Staff" at bounding box center [752, 127] width 55 height 9
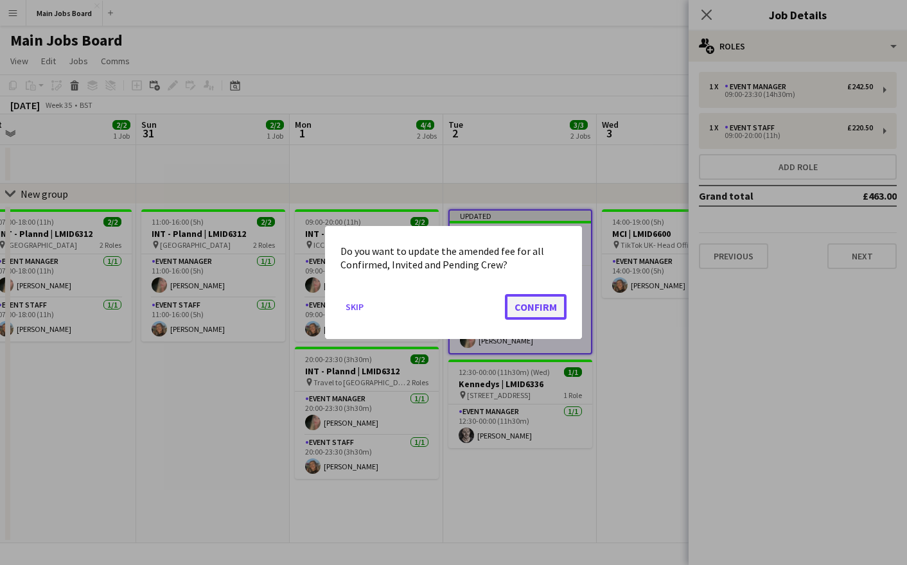
click at [535, 308] on button "Confirm" at bounding box center [536, 307] width 62 height 26
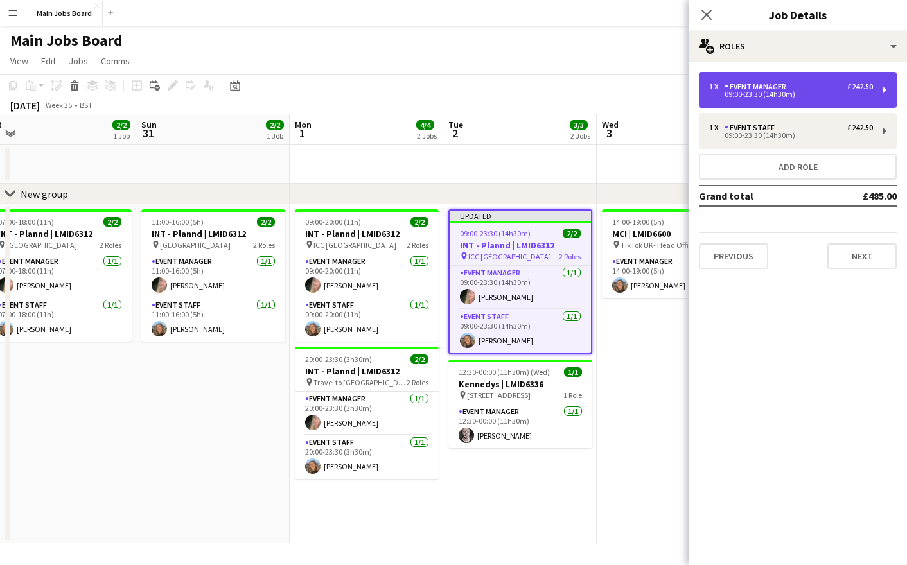
click at [732, 101] on div "1 x Event Manager £242.50 09:00-23:30 (14h30m)" at bounding box center [798, 90] width 198 height 36
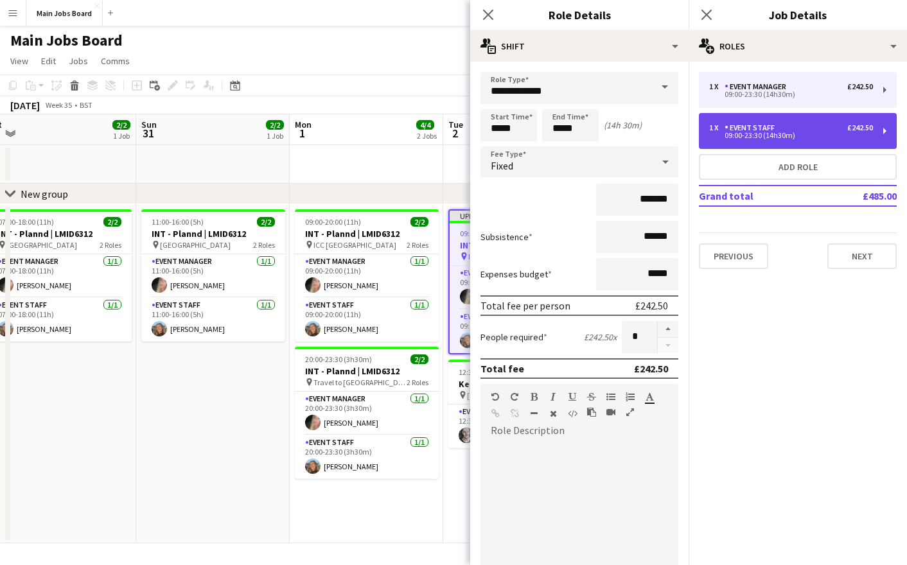
click at [757, 134] on div "09:00-23:30 (14h30m)" at bounding box center [791, 135] width 164 height 6
type input "**********"
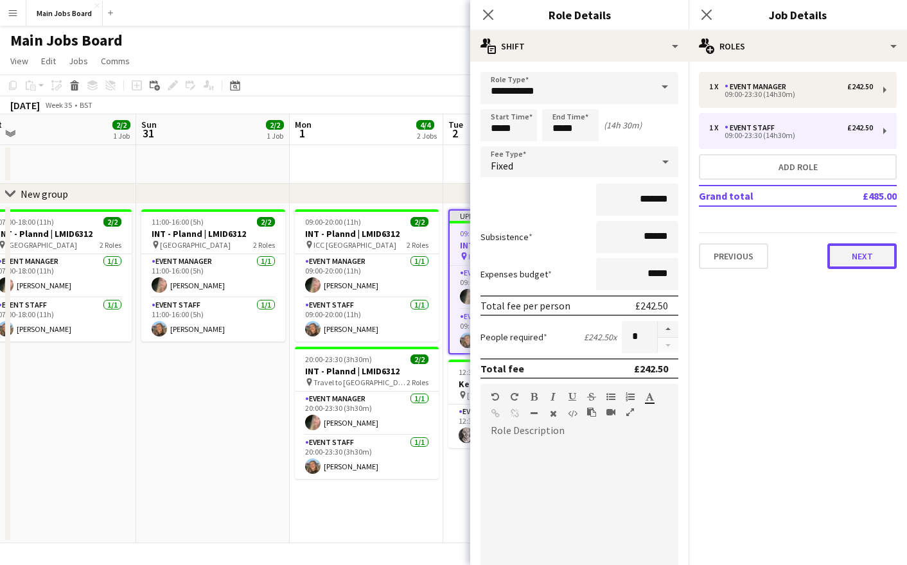
click at [872, 261] on button "Next" at bounding box center [862, 257] width 69 height 26
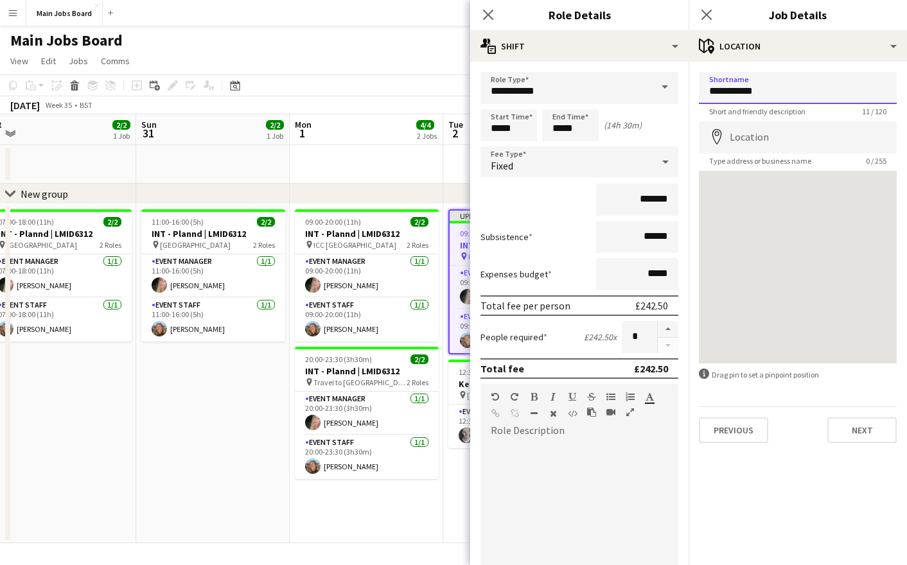
drag, startPoint x: 780, startPoint y: 92, endPoint x: 646, endPoint y: 92, distance: 133.6
click at [699, 92] on input "**********" at bounding box center [798, 88] width 198 height 32
type input "**********"
click at [856, 432] on button "Next" at bounding box center [862, 431] width 69 height 26
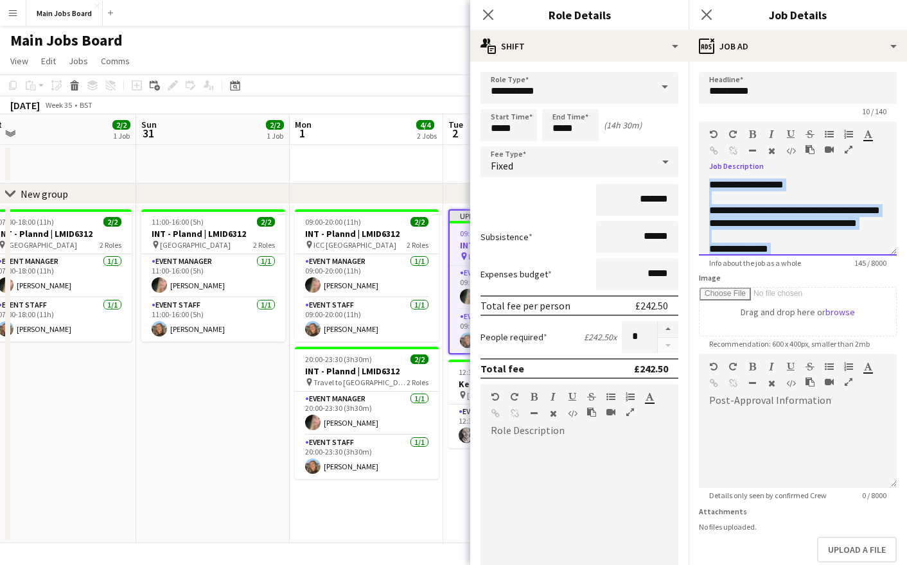
scroll to position [49, 0]
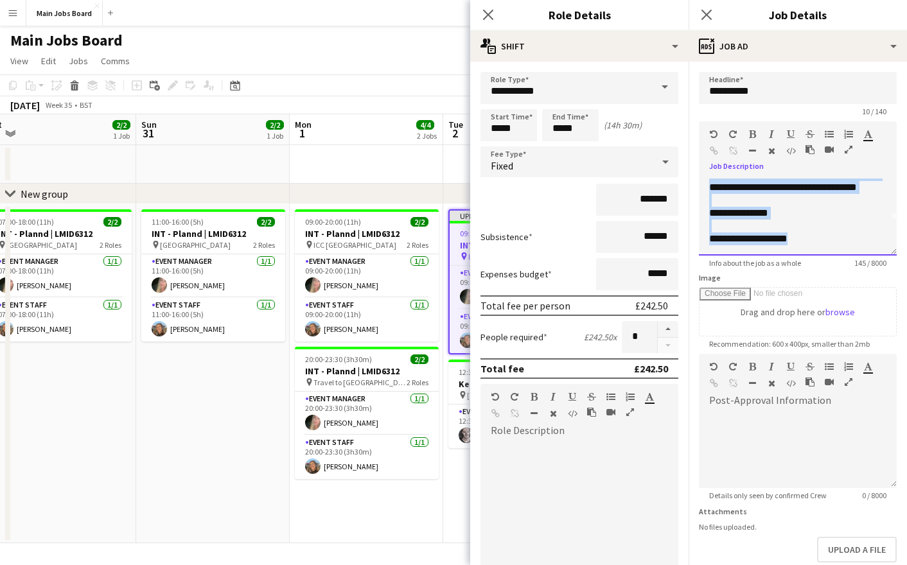
drag, startPoint x: 710, startPoint y: 186, endPoint x: 832, endPoint y: 294, distance: 163.0
click at [832, 256] on div "**********" at bounding box center [798, 217] width 198 height 77
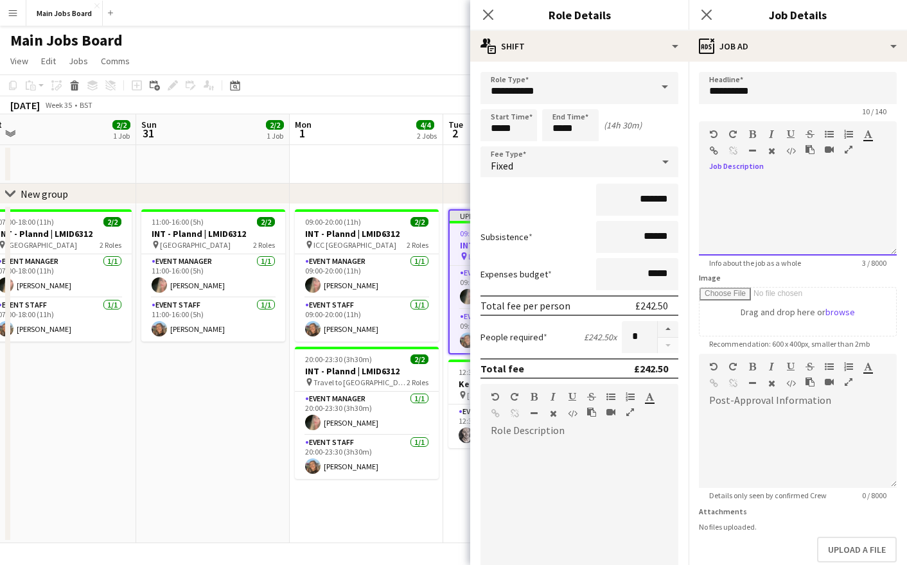
click at [776, 217] on div at bounding box center [798, 217] width 198 height 77
click at [854, 136] on div at bounding box center [844, 136] width 39 height 15
click at [832, 133] on icon "button" at bounding box center [829, 134] width 9 height 9
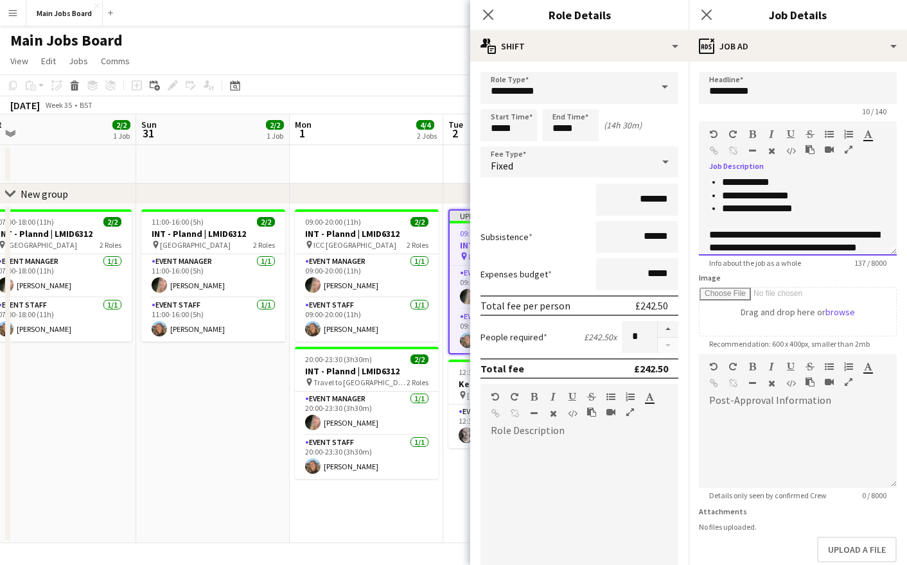
scroll to position [15, 0]
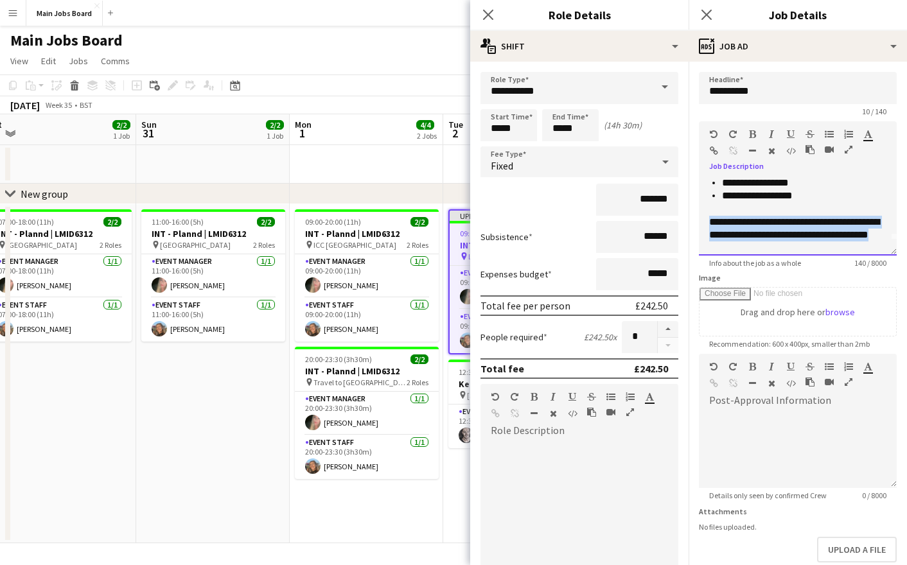
drag, startPoint x: 738, startPoint y: 249, endPoint x: 704, endPoint y: 219, distance: 45.0
click at [704, 219] on div "**********" at bounding box center [798, 217] width 198 height 77
click at [773, 134] on icon "button" at bounding box center [771, 134] width 5 height 9
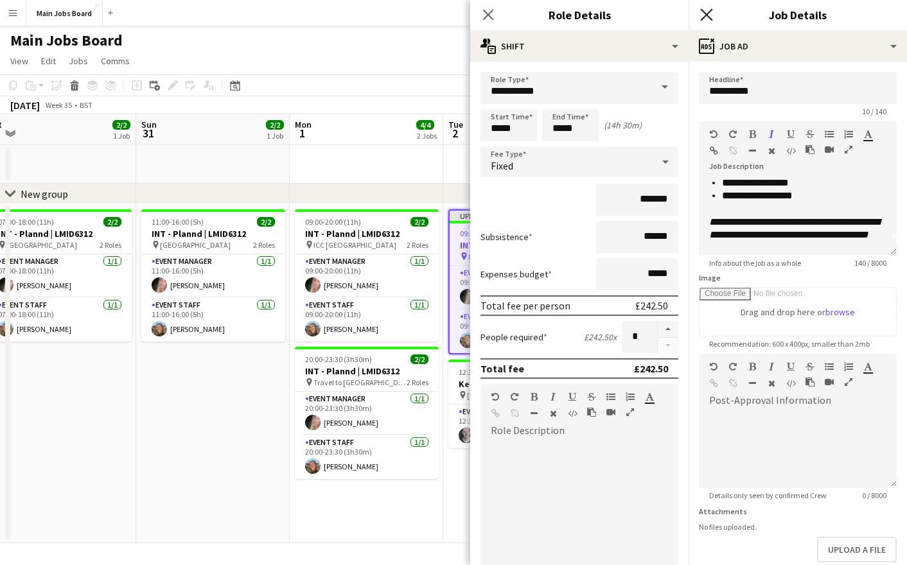
click at [707, 12] on icon "Close pop-in" at bounding box center [706, 14] width 12 height 12
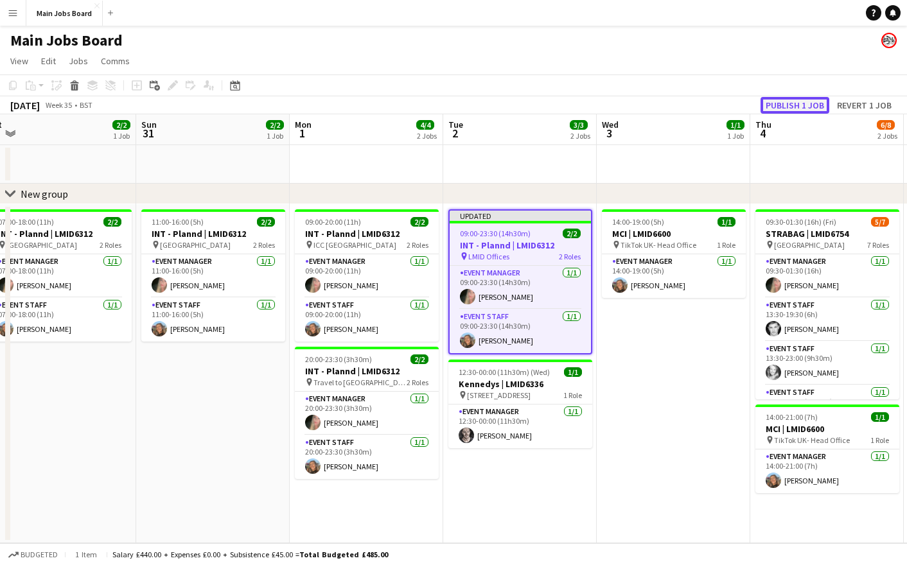
click at [802, 103] on button "Publish 1 job" at bounding box center [795, 105] width 69 height 17
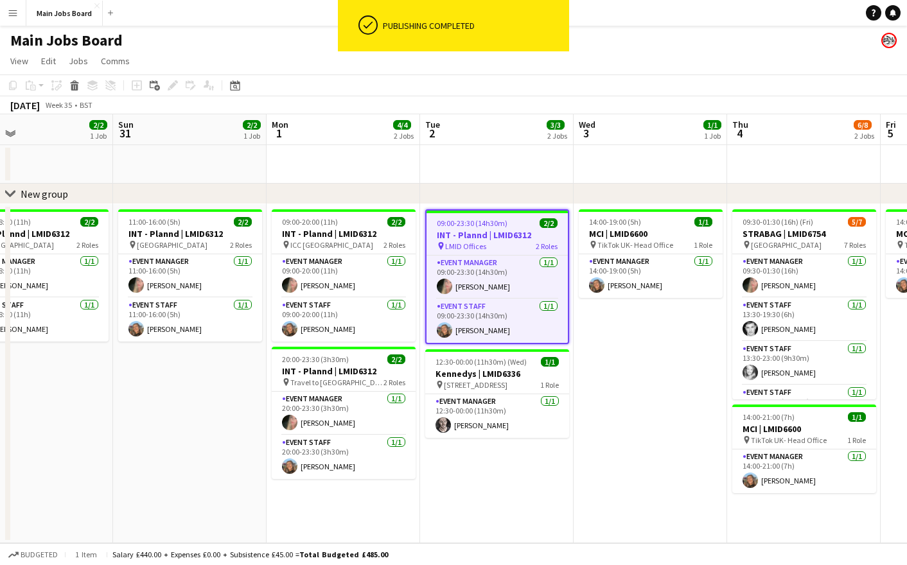
scroll to position [0, 357]
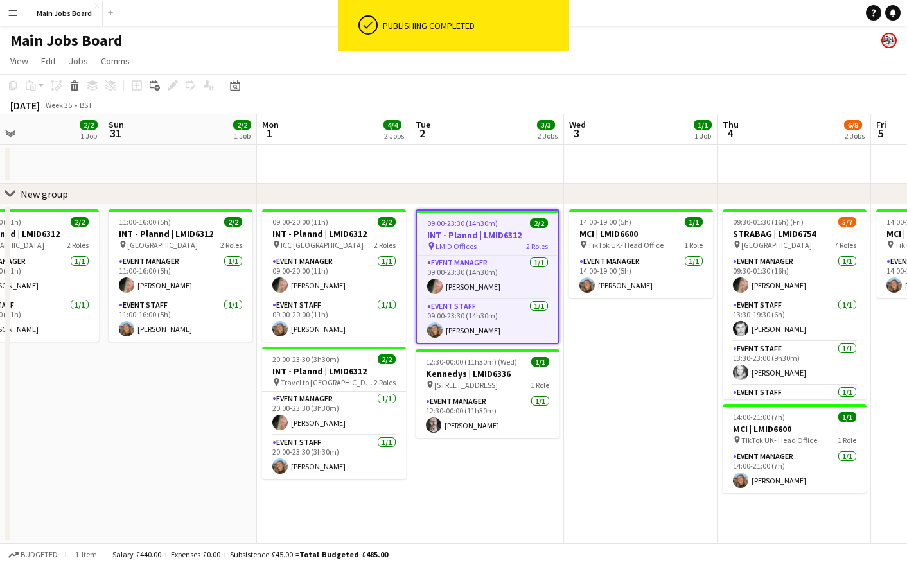
drag, startPoint x: 668, startPoint y: 447, endPoint x: 635, endPoint y: 447, distance: 32.8
click at [635, 447] on app-calendar-viewport "Thu 28 Fri 29 1/1 1 Job Sat 30 2/2 1 Job Sun 31 2/2 1 Job Mon 1 4/4 2 Jobs Tue …" at bounding box center [453, 328] width 907 height 429
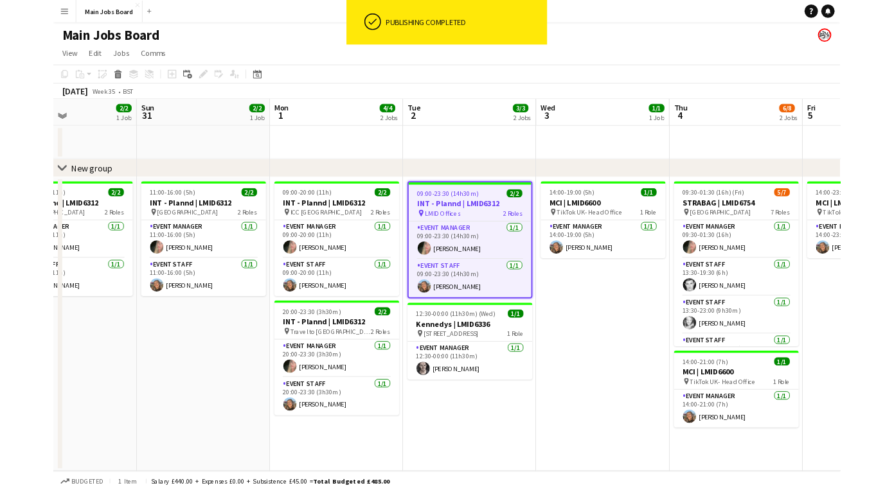
scroll to position [0, 368]
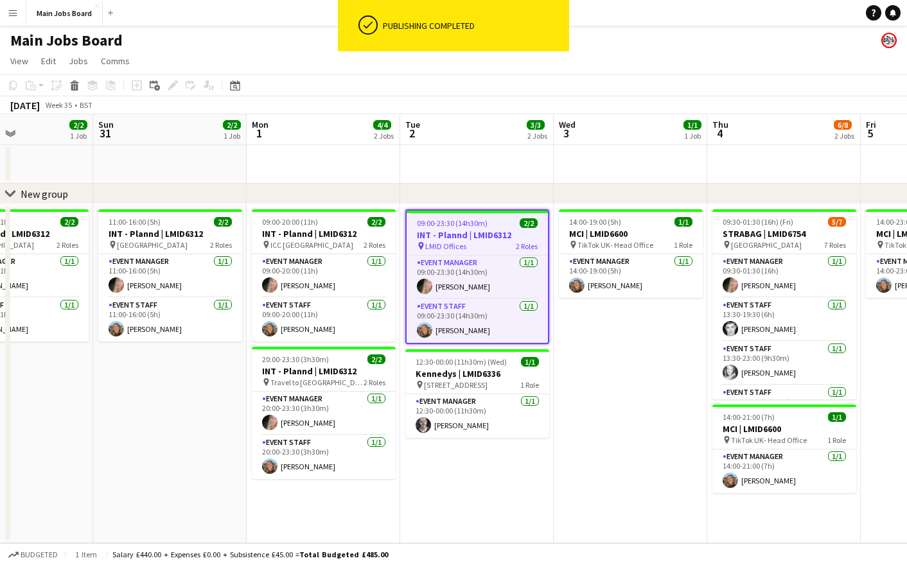
drag, startPoint x: 537, startPoint y: 477, endPoint x: 527, endPoint y: 478, distance: 10.4
click at [527, 452] on app-calendar-viewport "Thu 28 Fri 29 1/1 1 Job Sat 30 2/2 1 Job Sun 31 2/2 1 Job Mon 1 4/4 2 Jobs Tue …" at bounding box center [453, 328] width 907 height 429
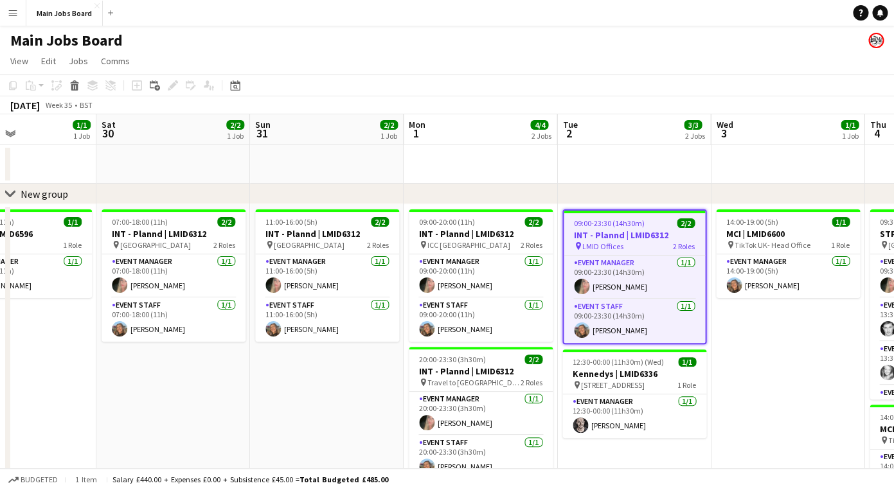
drag, startPoint x: 189, startPoint y: 389, endPoint x: 328, endPoint y: 389, distance: 139.4
click at [330, 389] on app-calendar-viewport "Wed 27 Thu 28 Fri 29 1/1 1 Job Sat 30 2/2 1 Job Sun 31 2/2 1 Job Mon 1 4/4 2 Jo…" at bounding box center [447, 323] width 894 height 418
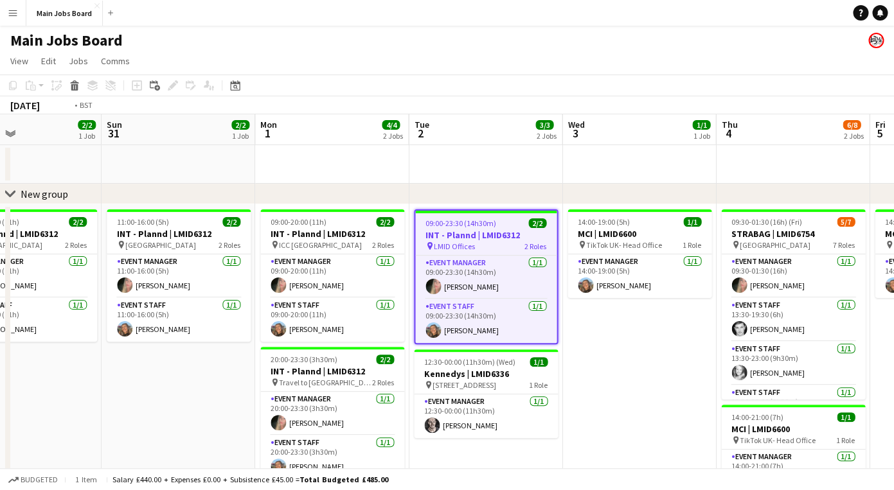
drag, startPoint x: 830, startPoint y: 392, endPoint x: 350, endPoint y: 395, distance: 480.0
click at [359, 395] on app-calendar-viewport "Wed 27 Thu 28 Fri 29 1/1 1 Job Sat 30 2/2 1 Job Sun 31 2/2 1 Job Mon 1 4/4 2 Jo…" at bounding box center [447, 323] width 894 height 418
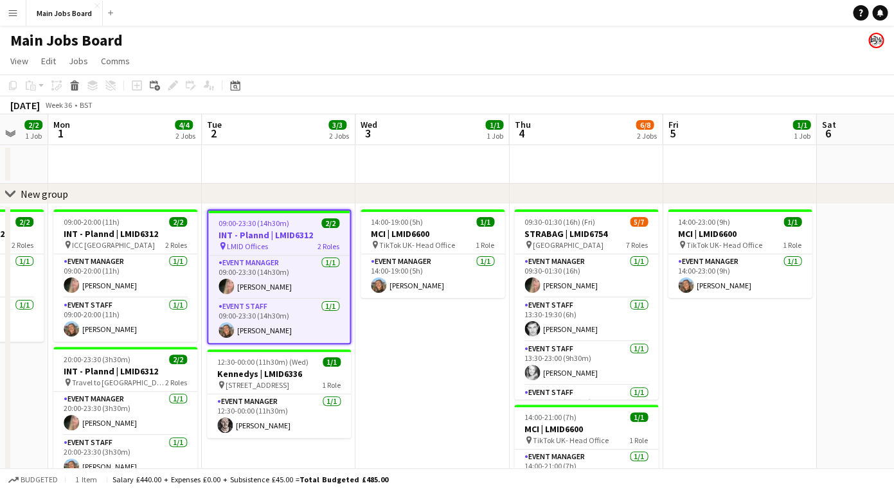
drag, startPoint x: 542, startPoint y: 326, endPoint x: 278, endPoint y: 326, distance: 263.4
click at [317, 326] on app-calendar-viewport "Fri 29 1/1 1 Job Sat 30 2/2 1 Job Sun 31 2/2 1 Job Mon 1 4/4 2 Jobs Tue 2 3/3 2…" at bounding box center [447, 323] width 894 height 418
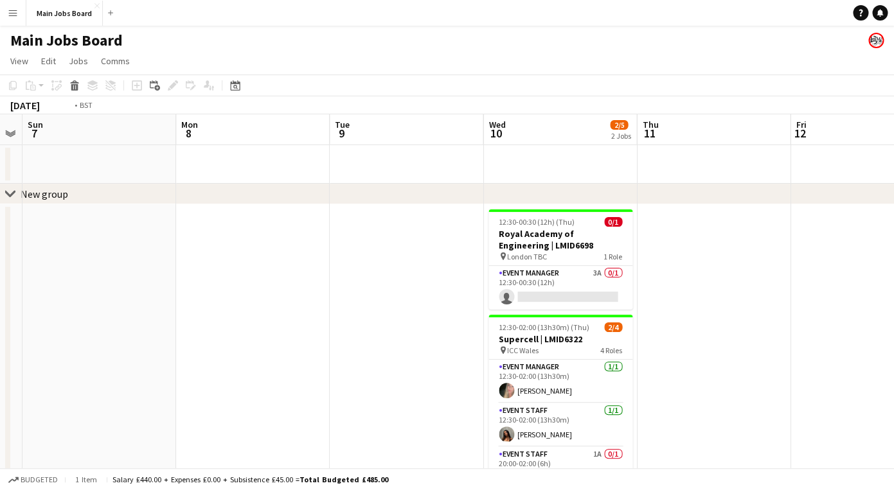
drag, startPoint x: 508, startPoint y: 322, endPoint x: 161, endPoint y: 348, distance: 347.3
click at [161, 348] on app-calendar-viewport "Thu 4 6/8 2 Jobs Fri 5 1/1 1 Job Sat 6 Sun 7 Mon 8 Tue 9 Wed 10 2/5 2 Jobs Thu …" at bounding box center [447, 323] width 894 height 418
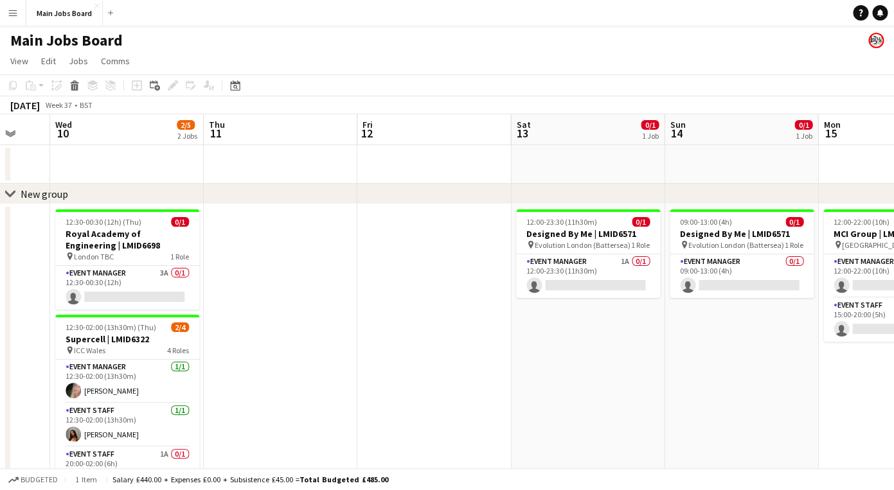
drag, startPoint x: 465, startPoint y: 353, endPoint x: 395, endPoint y: 353, distance: 69.4
click at [395, 353] on app-calendar-viewport "Sun 7 Mon 8 Tue 9 Wed 10 2/5 2 Jobs Thu 11 Fri 12 Sat 13 0/1 1 Job Sun 14 0/1 1…" at bounding box center [447, 323] width 894 height 418
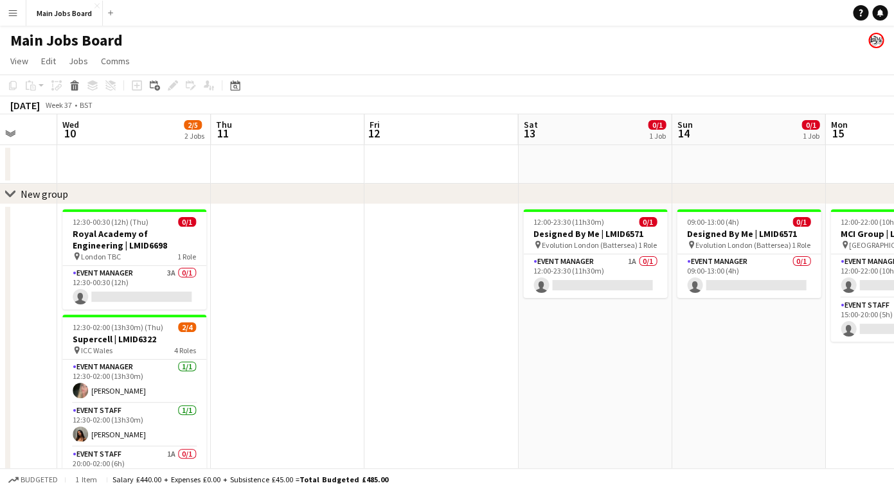
drag, startPoint x: 542, startPoint y: 366, endPoint x: 253, endPoint y: 373, distance: 289.2
click at [253, 373] on app-calendar-viewport "Sun 7 Mon 8 Tue 9 Wed 10 2/5 2 Jobs Thu 11 Fri 12 Sat 13 0/1 1 Job Sun 14 0/1 1…" at bounding box center [447, 323] width 894 height 418
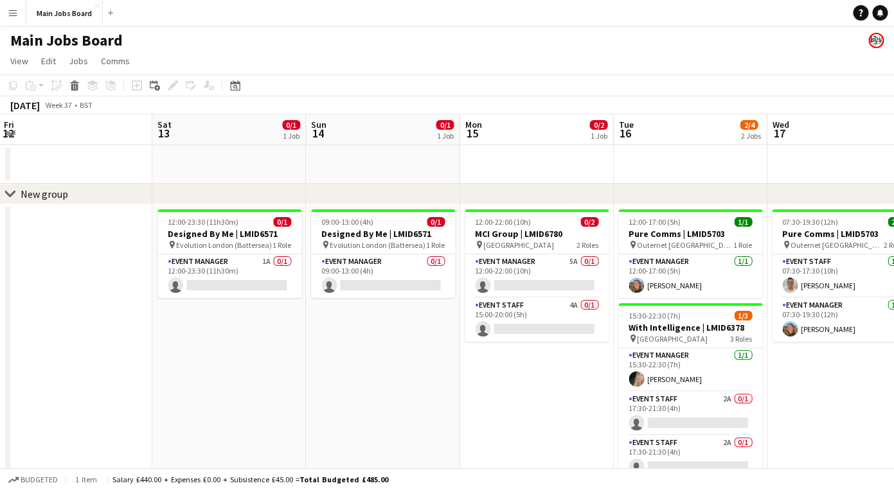
scroll to position [0, 484]
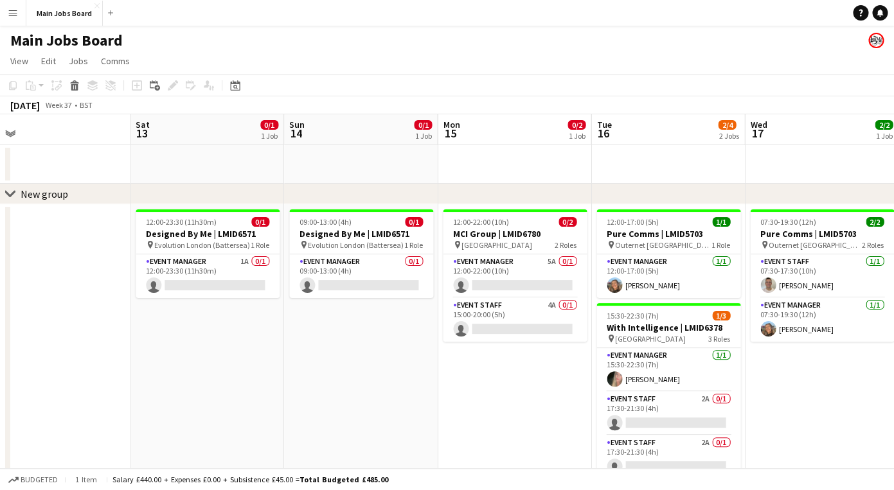
drag, startPoint x: 495, startPoint y: 379, endPoint x: 416, endPoint y: 379, distance: 79.7
click at [416, 379] on app-calendar-viewport "Tue 9 Wed 10 2/5 2 Jobs Thu 11 Fri 12 Sat 13 0/1 1 Job Sun 14 0/1 1 Job Mon 15 …" at bounding box center [447, 323] width 894 height 418
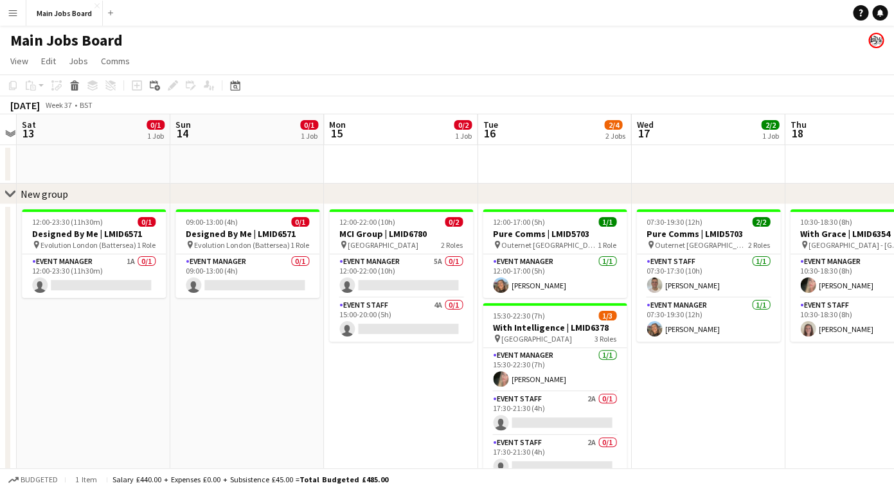
scroll to position [0, 454]
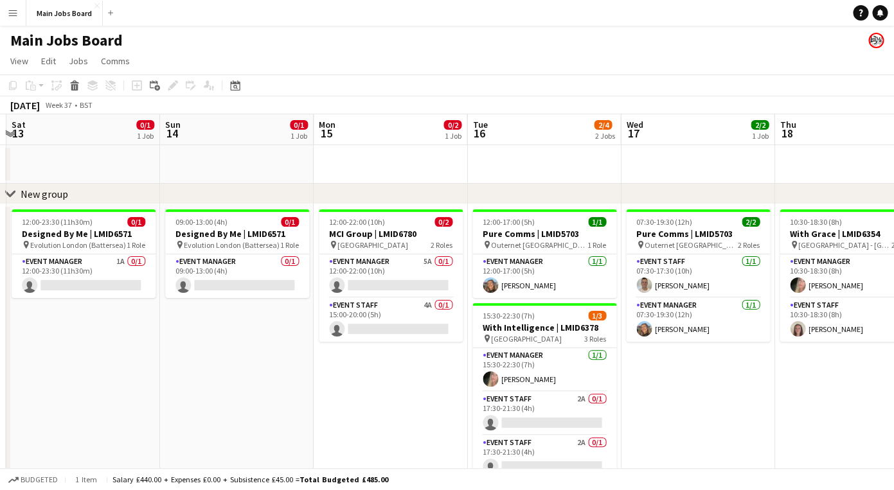
drag, startPoint x: 492, startPoint y: 389, endPoint x: 368, endPoint y: 410, distance: 126.3
click at [368, 410] on app-calendar-viewport "Wed 10 2/5 2 Jobs Thu 11 Fri 12 Sat 13 0/1 1 Job Sun 14 0/1 1 Job Mon 15 0/2 1 …" at bounding box center [447, 323] width 894 height 418
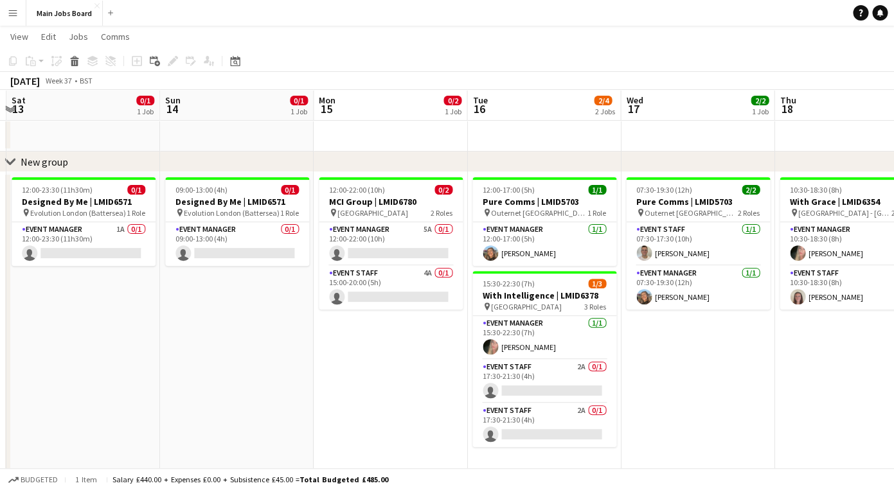
scroll to position [0, 509]
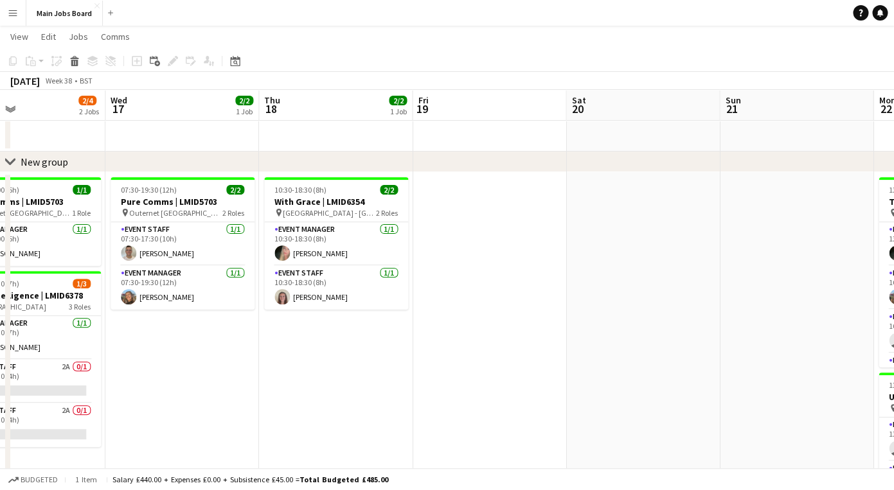
drag, startPoint x: 794, startPoint y: 404, endPoint x: 279, endPoint y: 404, distance: 515.3
click at [279, 404] on app-calendar-viewport "Sat 13 0/1 1 Job Sun 14 0/1 1 Job Mon 15 0/2 1 Job Tue 16 2/4 2 Jobs Wed 17 2/2…" at bounding box center [447, 281] width 894 height 524
click at [57, 12] on button "Main Jobs Board Close" at bounding box center [64, 13] width 76 height 25
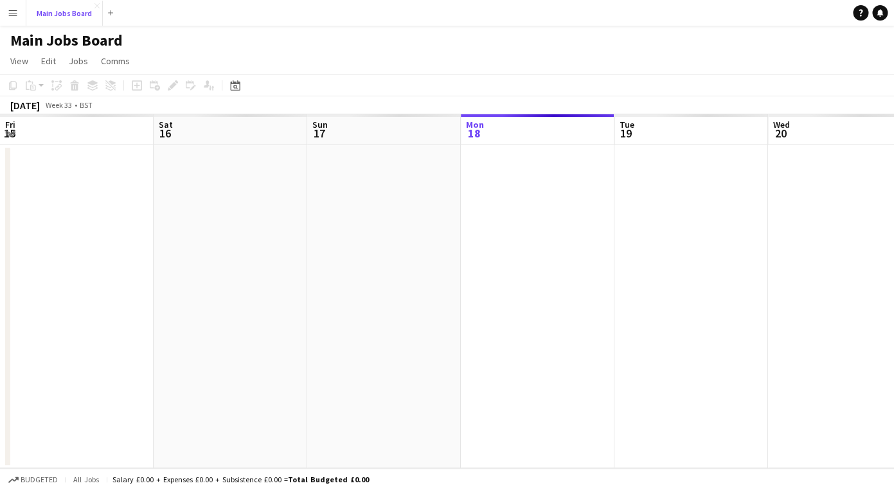
scroll to position [0, 307]
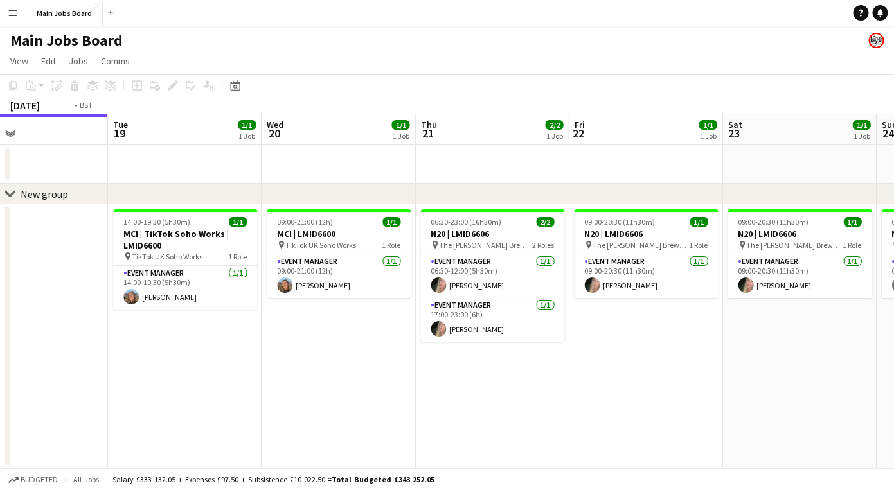
drag, startPoint x: 572, startPoint y: 391, endPoint x: 237, endPoint y: 391, distance: 334.8
click at [237, 391] on app-calendar-viewport "Fri 15 Sat 16 Sun 17 Mon 18 Tue 19 1/1 1 Job Wed 20 1/1 1 Job Thu 21 2/2 1 Job …" at bounding box center [447, 291] width 894 height 354
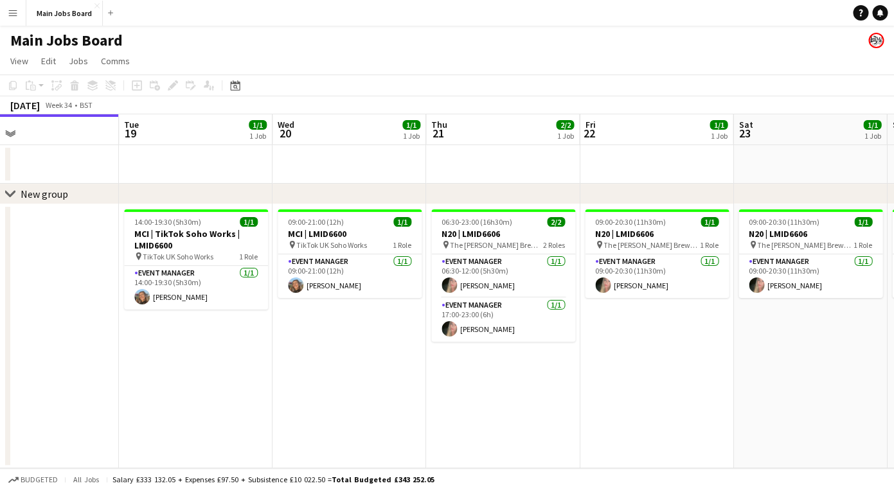
scroll to position [0, 344]
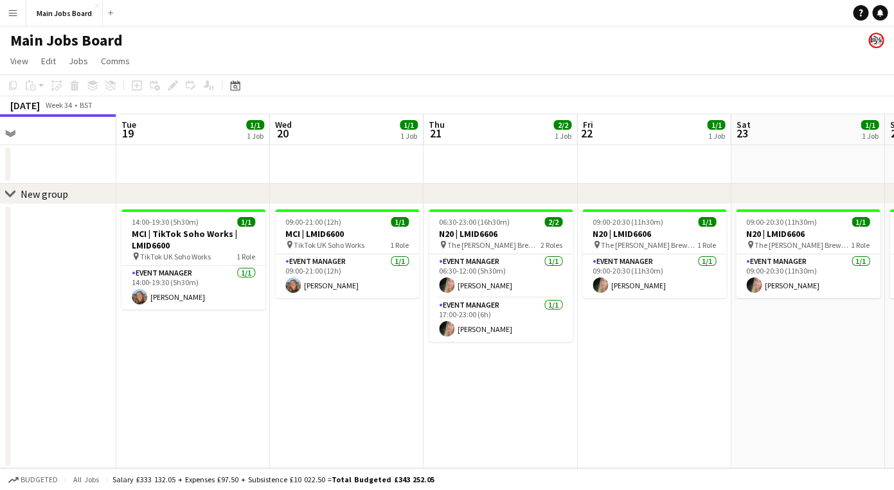
drag, startPoint x: 490, startPoint y: 352, endPoint x: 658, endPoint y: 363, distance: 168.1
click at [658, 363] on app-calendar-viewport "Sat 16 Sun 17 Mon 18 Tue 19 1/1 1 Job Wed 20 1/1 1 Job Thu 21 2/2 1 Job Fri 22 …" at bounding box center [447, 291] width 894 height 354
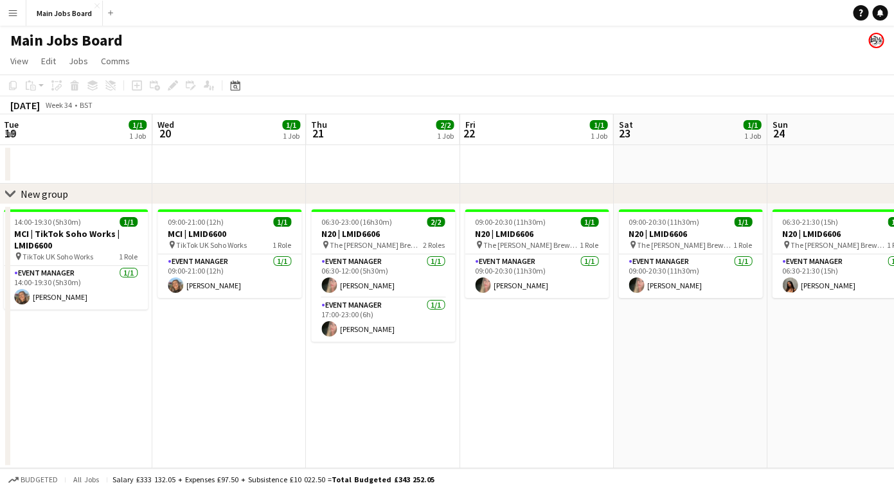
drag, startPoint x: 585, startPoint y: 366, endPoint x: 373, endPoint y: 366, distance: 211.4
click at [373, 366] on app-calendar-viewport "Sat 16 Sun 17 Mon 18 Tue 19 1/1 1 Job Wed 20 1/1 1 Job Thu 21 2/2 1 Job Fri 22 …" at bounding box center [447, 291] width 894 height 354
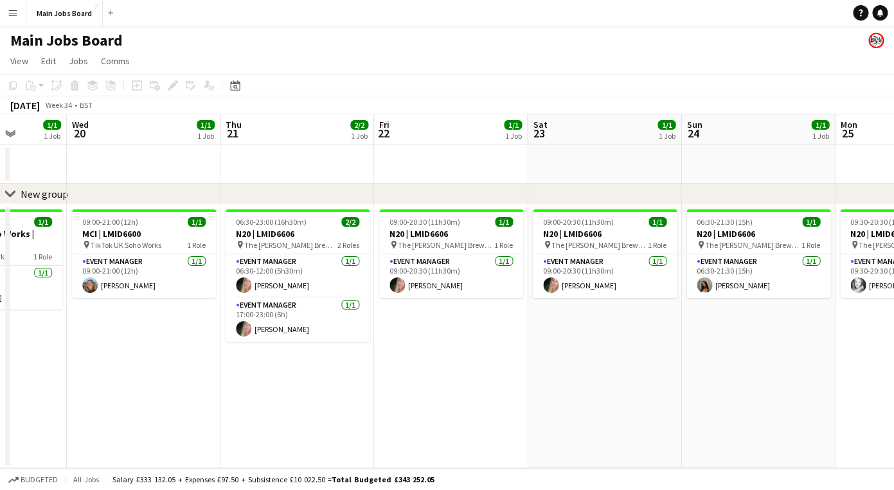
drag, startPoint x: 270, startPoint y: 377, endPoint x: 336, endPoint y: 377, distance: 66.2
click at [336, 377] on app-calendar-viewport "Sun 17 Mon 18 Tue 19 1/1 1 Job Wed 20 1/1 1 Job Thu 21 2/2 1 Job Fri 22 1/1 1 J…" at bounding box center [447, 291] width 894 height 354
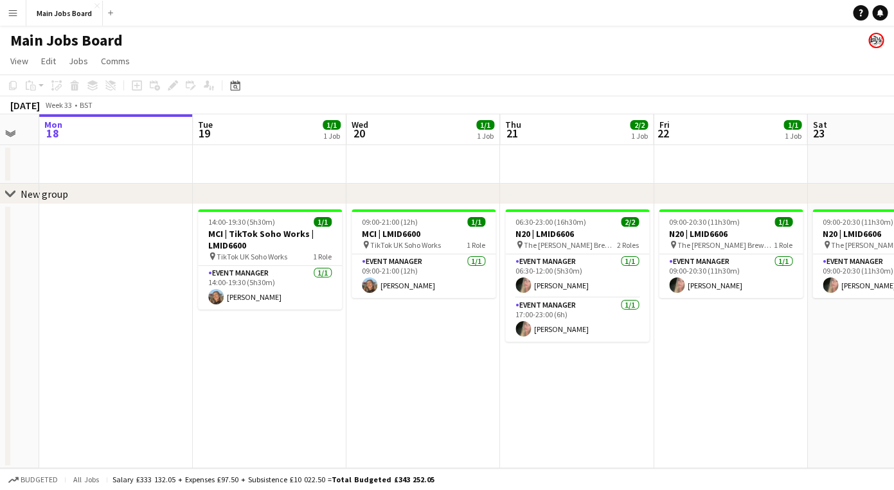
drag, startPoint x: 336, startPoint y: 377, endPoint x: 617, endPoint y: 377, distance: 280.8
click at [617, 377] on app-calendar-viewport "Sat 16 Sun 17 Mon 18 Tue 19 1/1 1 Job Wed 20 1/1 1 Job Thu 21 2/2 1 Job Fri 22 …" at bounding box center [447, 291] width 894 height 354
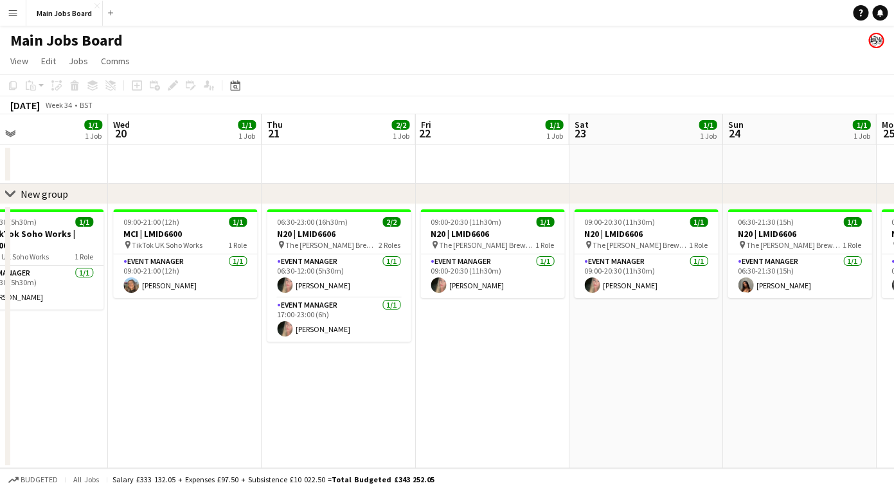
drag, startPoint x: 637, startPoint y: 392, endPoint x: 366, endPoint y: 387, distance: 271.2
click at [369, 387] on app-calendar-viewport "Sat 16 Sun 17 Mon 18 Tue 19 1/1 1 Job Wed 20 1/1 1 Job Thu 21 2/2 1 Job Fri 22 …" at bounding box center [447, 291] width 894 height 354
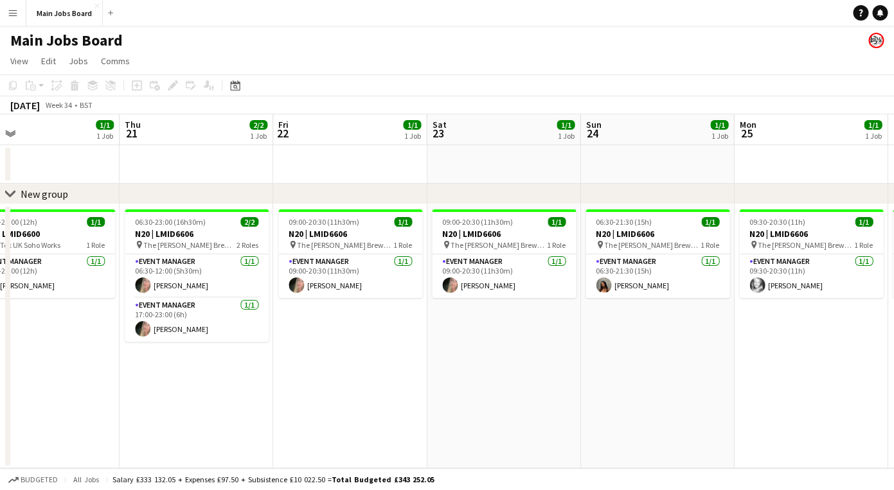
scroll to position [0, 518]
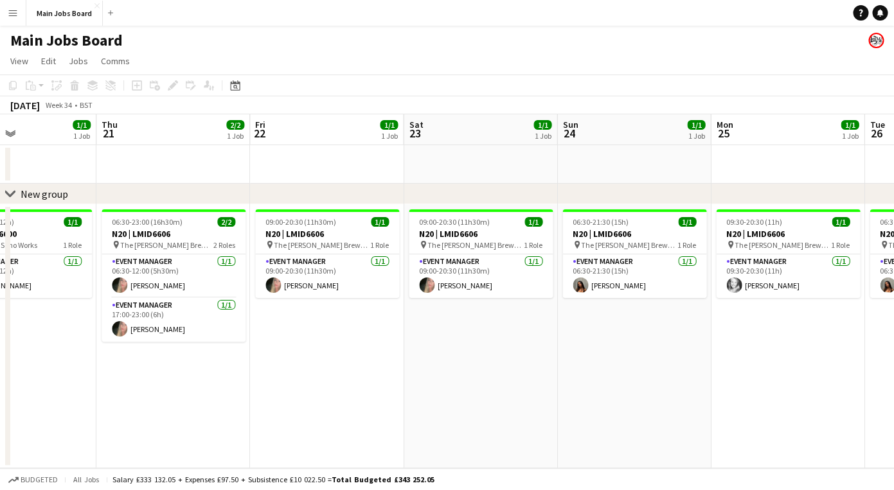
drag, startPoint x: 483, startPoint y: 366, endPoint x: 346, endPoint y: 362, distance: 137.6
click at [346, 362] on app-calendar-viewport "Sun 17 Mon 18 Tue 19 1/1 1 Job Wed 20 1/1 1 Job Thu 21 2/2 1 Job Fri 22 1/1 1 J…" at bounding box center [447, 291] width 894 height 354
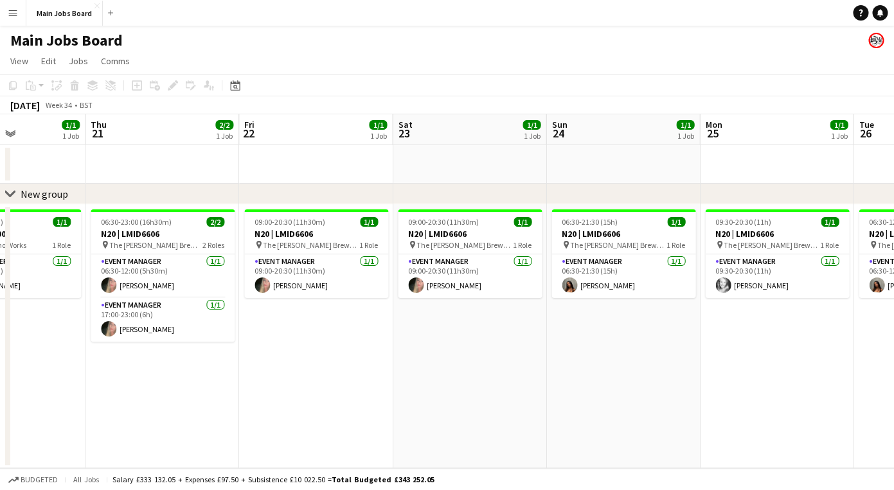
scroll to position [0, 537]
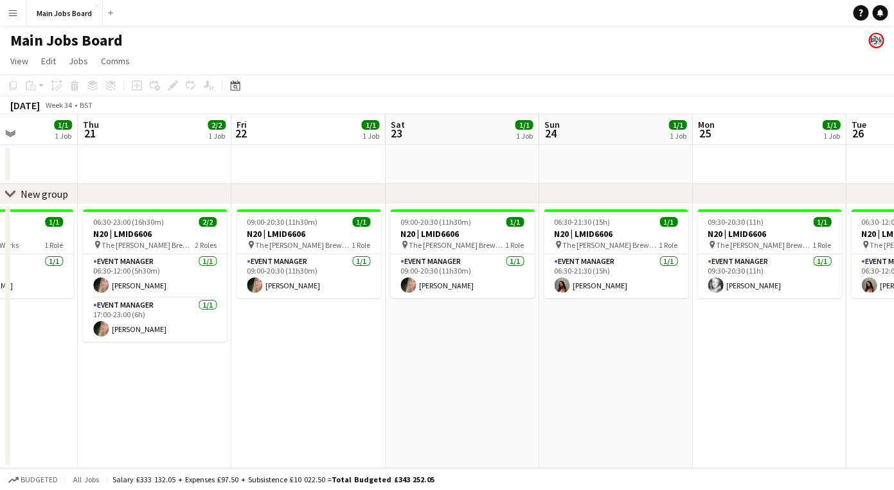
drag, startPoint x: 391, startPoint y: 362, endPoint x: 373, endPoint y: 362, distance: 18.0
click at [372, 362] on app-calendar-viewport "Sun 17 Mon 18 Tue 19 1/1 1 Job Wed 20 1/1 1 Job Thu 21 2/2 1 Job Fri 22 1/1 1 J…" at bounding box center [447, 291] width 894 height 354
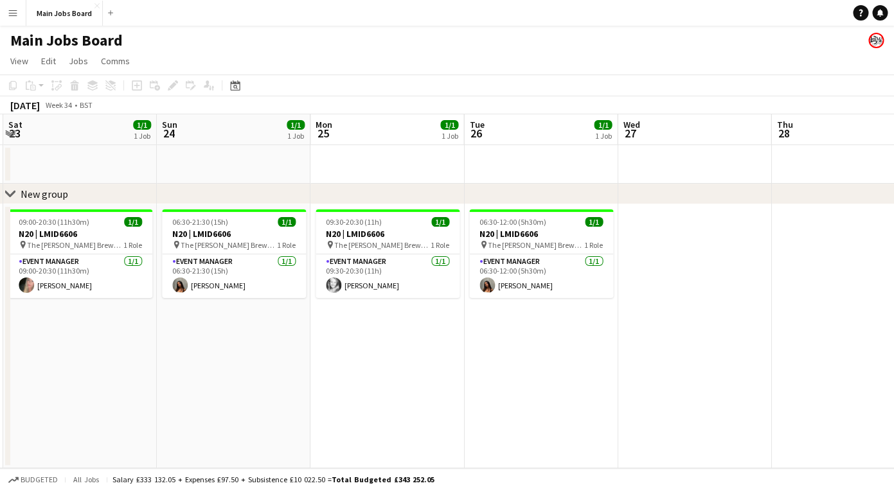
drag, startPoint x: 382, startPoint y: 350, endPoint x: -46, endPoint y: 297, distance: 431.1
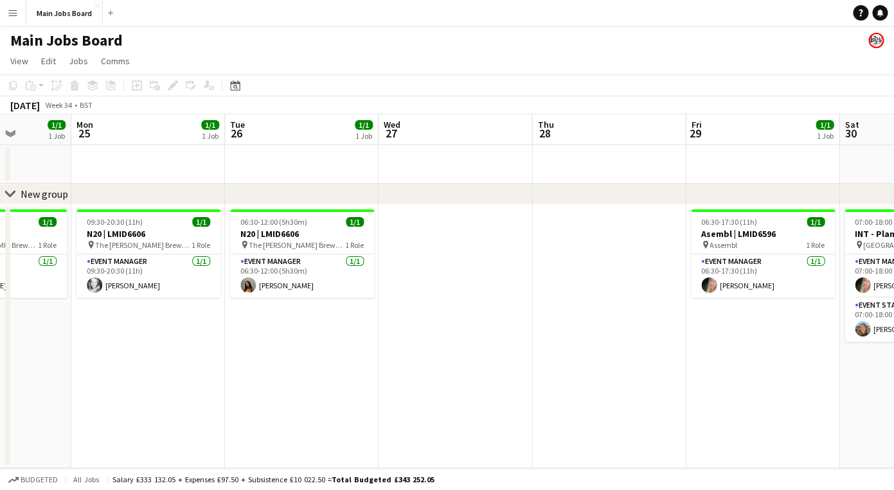
drag, startPoint x: 223, startPoint y: 284, endPoint x: -46, endPoint y: 284, distance: 268.6
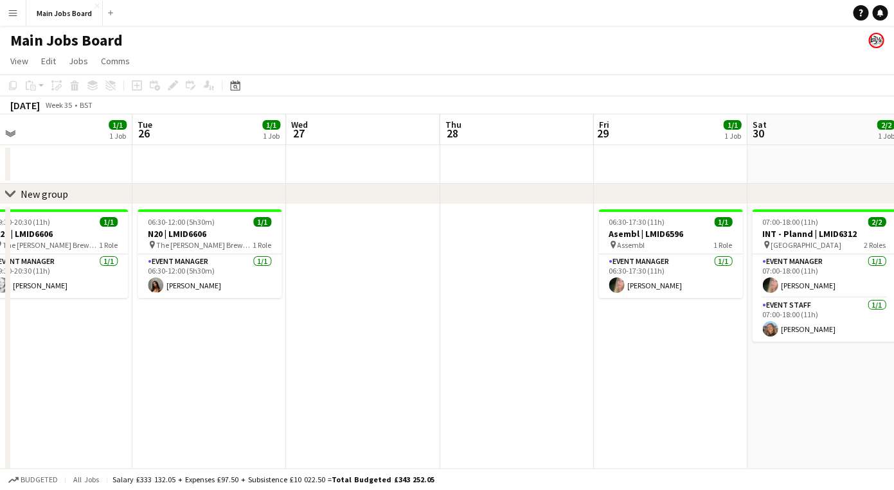
scroll to position [0, 438]
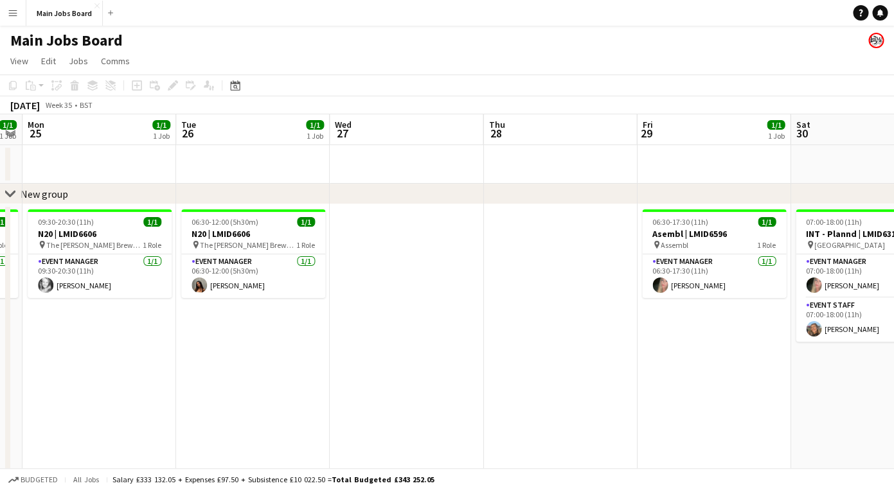
drag, startPoint x: 554, startPoint y: 285, endPoint x: 45, endPoint y: 285, distance: 509.5
click at [45, 285] on app-calendar-viewport "Fri 22 1/1 1 Job Sat 23 1/1 1 Job Sun 24 1/1 1 Job Mon 25 1/1 1 Job Tue 26 1/1 …" at bounding box center [447, 322] width 894 height 416
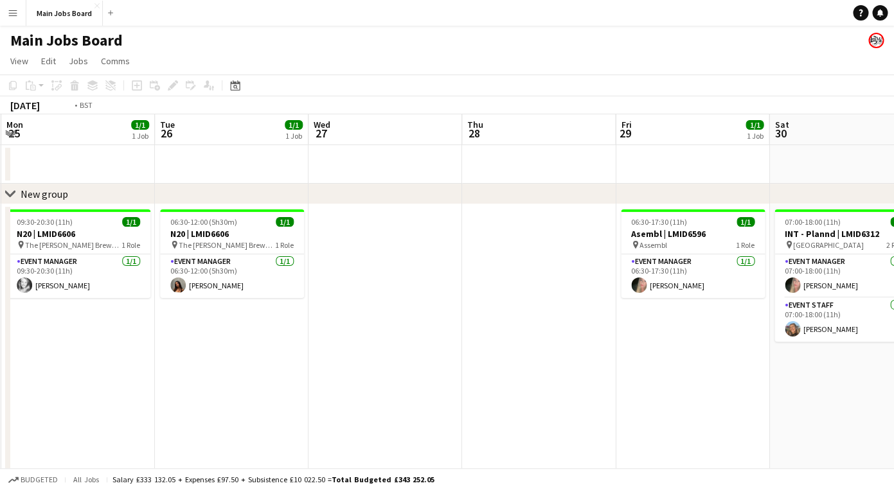
drag, startPoint x: 140, startPoint y: 350, endPoint x: 578, endPoint y: 278, distance: 443.5
click at [579, 279] on app-calendar-viewport "Sat 23 1/1 1 Job Sun 24 1/1 1 Job Mon 25 1/1 1 Job Tue 26 1/1 1 Job Wed 27 Thu …" at bounding box center [447, 322] width 894 height 416
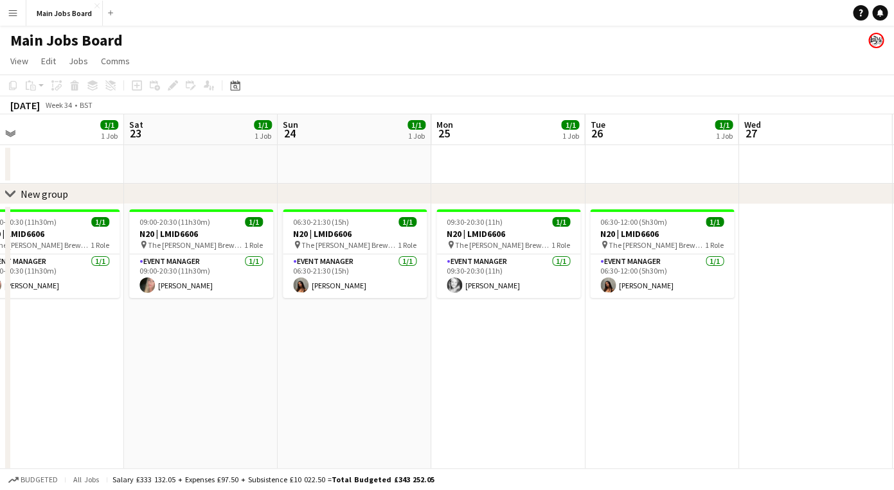
scroll to position [0, 332]
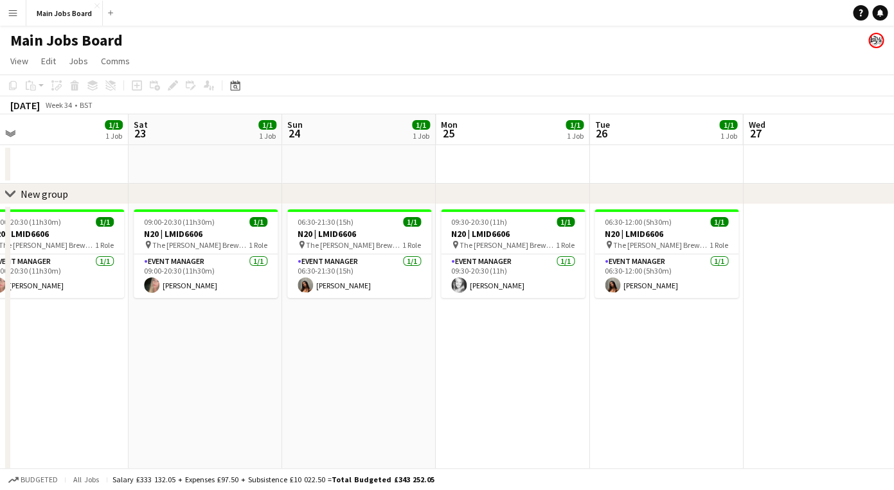
drag, startPoint x: 225, startPoint y: 362, endPoint x: 660, endPoint y: 362, distance: 435.0
click at [660, 362] on app-calendar-viewport "Wed 20 1/1 1 Job Thu 21 2/2 1 Job Fri 22 1/1 1 Job Sat 23 1/1 1 Job Sun 24 1/1 …" at bounding box center [447, 322] width 894 height 416
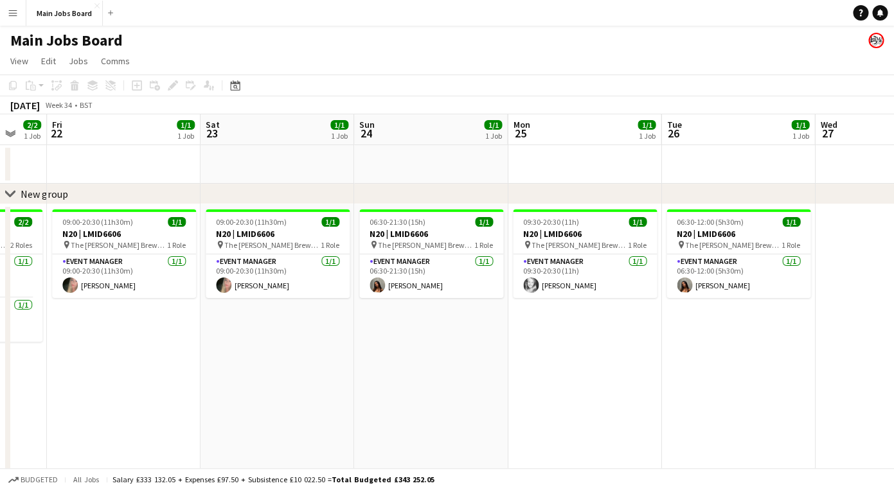
scroll to position [0, 459]
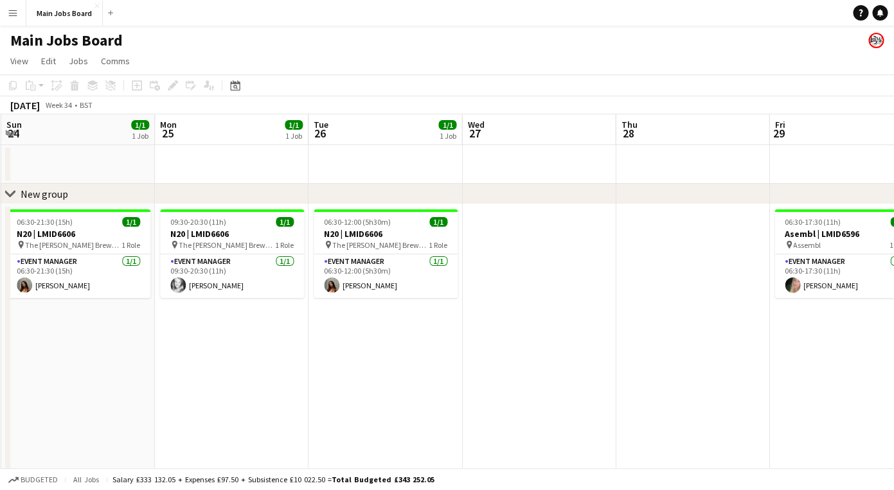
drag, startPoint x: 324, startPoint y: 350, endPoint x: -46, endPoint y: 322, distance: 371.1
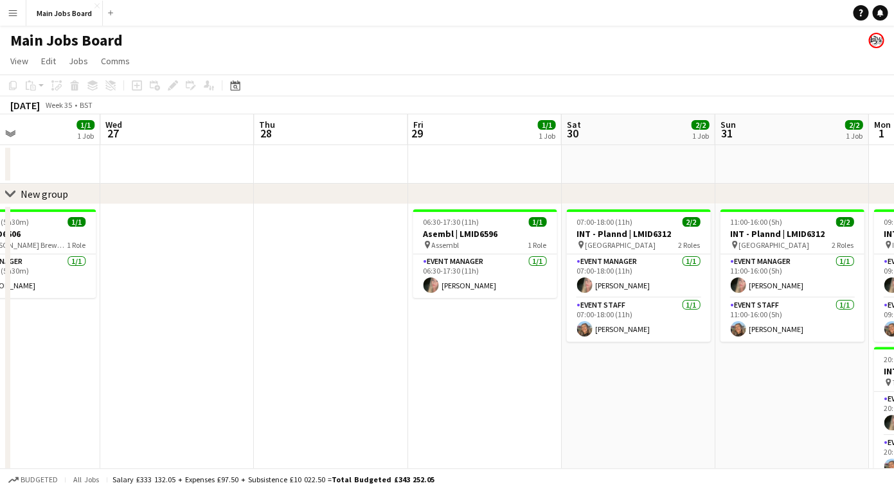
drag, startPoint x: 576, startPoint y: 333, endPoint x: 217, endPoint y: 323, distance: 359.3
click at [215, 323] on app-calendar-viewport "Sat 23 1/1 1 Job Sun 24 1/1 1 Job Mon 25 1/1 1 Job Tue 26 1/1 1 Job Wed 27 Thu …" at bounding box center [447, 322] width 894 height 416
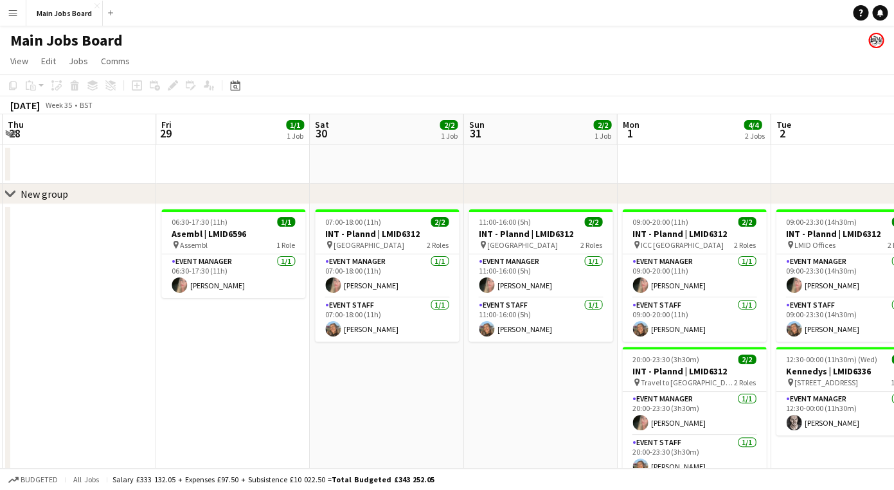
scroll to position [0, 510]
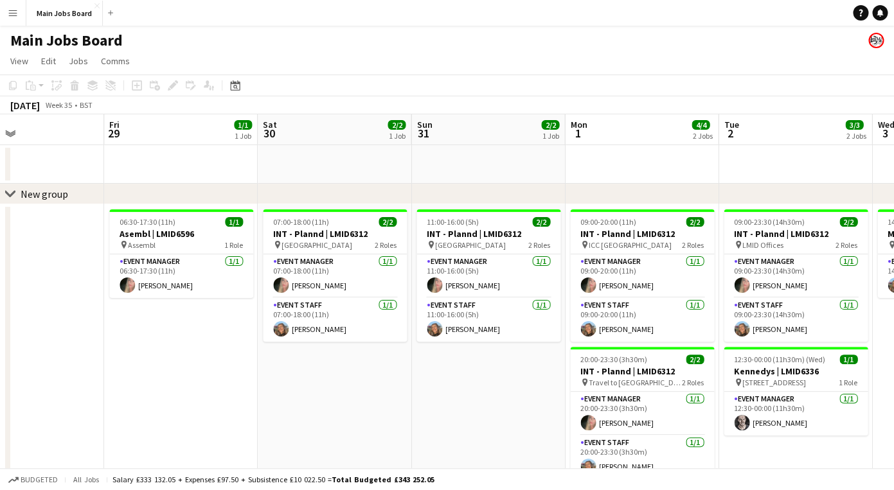
drag, startPoint x: 464, startPoint y: 355, endPoint x: 159, endPoint y: 355, distance: 304.6
click at [160, 355] on app-calendar-viewport "Mon 25 1/1 1 Job Tue 26 1/1 1 Job Wed 27 Thu 28 Fri 29 1/1 1 Job Sat 30 2/2 1 J…" at bounding box center [447, 322] width 894 height 416
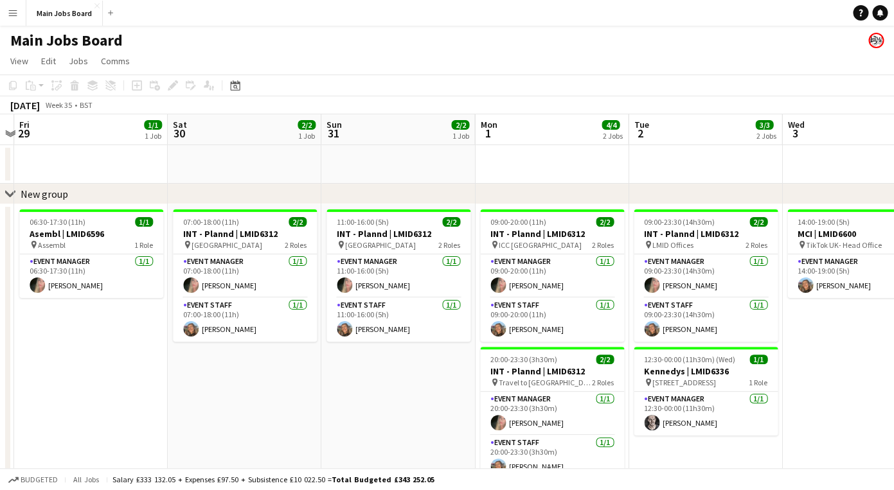
scroll to position [0, 515]
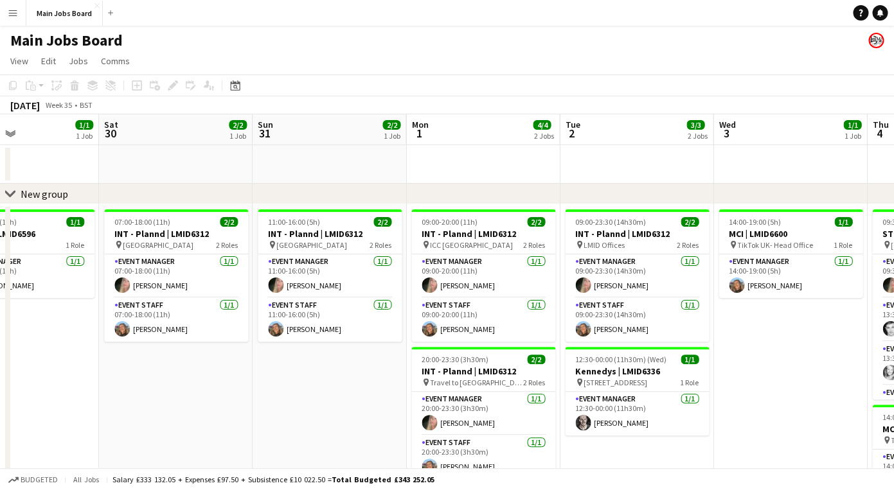
drag, startPoint x: 433, startPoint y: 409, endPoint x: 274, endPoint y: 409, distance: 159.3
click at [274, 409] on app-calendar-viewport "Tue 26 1/1 1 Job Wed 27 Thu 28 Fri 29 1/1 1 Job Sat 30 2/2 1 Job Sun 31 2/2 1 J…" at bounding box center [447, 322] width 894 height 416
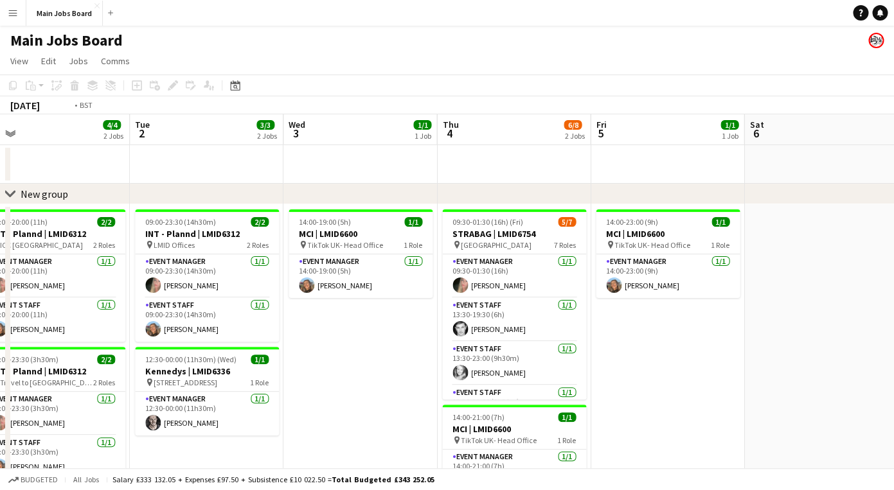
scroll to position [0, 493]
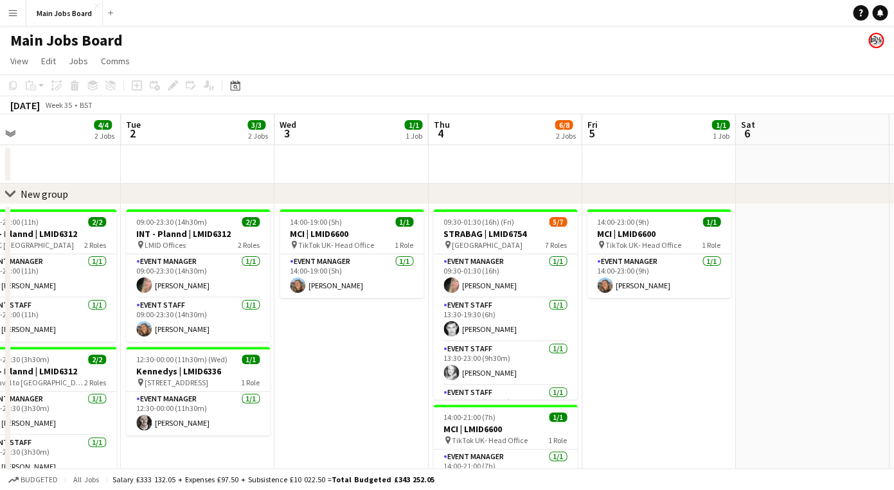
drag, startPoint x: 734, startPoint y: 359, endPoint x: 296, endPoint y: 353, distance: 438.9
click at [296, 353] on app-calendar-viewport "Fri 29 1/1 1 Job Sat 30 2/2 1 Job Sun 31 2/2 1 Job Mon 1 4/4 2 Jobs Tue 2 3/3 2…" at bounding box center [447, 322] width 894 height 416
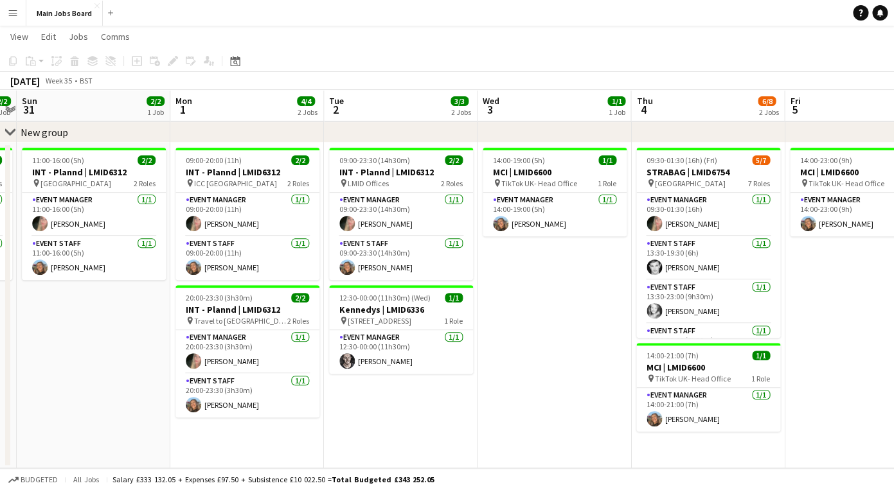
scroll to position [0, 280]
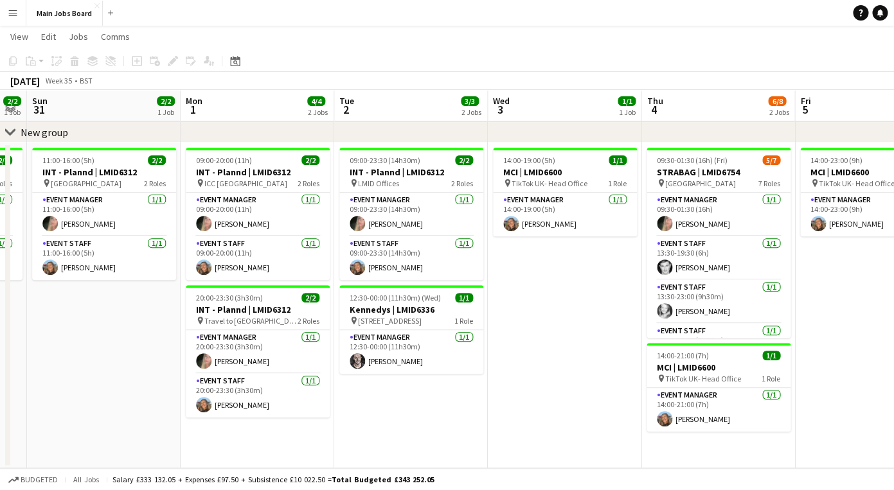
drag, startPoint x: 199, startPoint y: 380, endPoint x: 412, endPoint y: 385, distance: 213.4
click at [412, 385] on app-calendar-viewport "Fri 29 1/1 1 Job Sat 30 2/2 1 Job Sun 31 2/2 1 Job Mon 1 4/4 2 Jobs Tue 2 3/3 2…" at bounding box center [447, 229] width 894 height 479
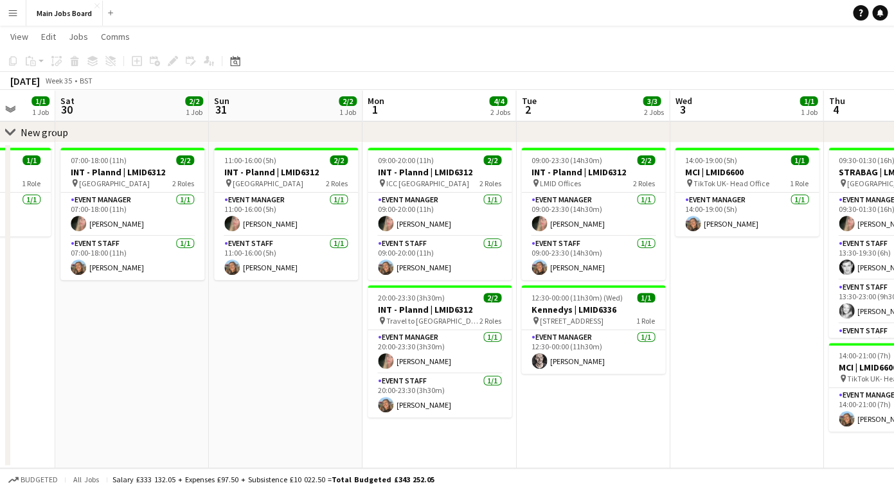
drag, startPoint x: 116, startPoint y: 354, endPoint x: 297, endPoint y: 357, distance: 181.2
click at [297, 357] on app-calendar-viewport "Wed 27 Thu 28 Fri 29 1/1 1 Job Sat 30 2/2 1 Job Sun 31 2/2 1 Job Mon 1 4/4 2 Jo…" at bounding box center [447, 229] width 894 height 479
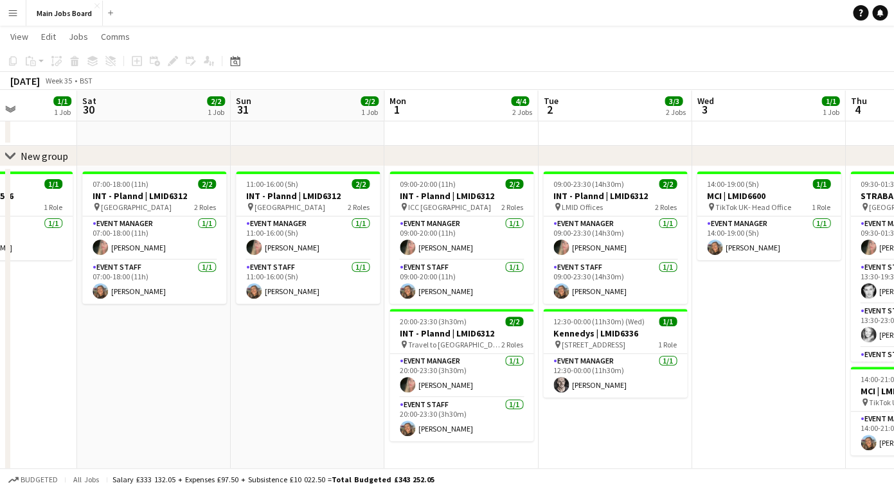
scroll to position [0, 344]
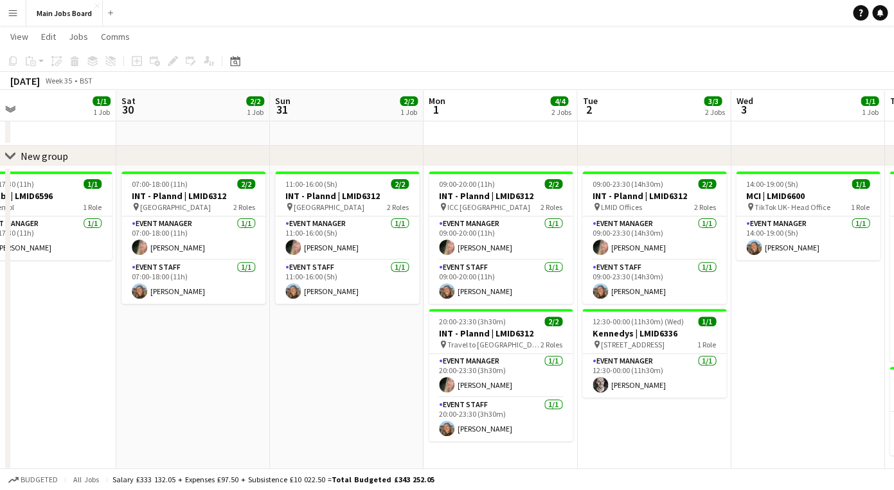
drag, startPoint x: 168, startPoint y: 373, endPoint x: 227, endPoint y: 373, distance: 59.1
click at [227, 373] on app-calendar-viewport "Wed 27 Thu 28 Fri 29 1/1 1 Job Sat 30 2/2 1 Job Sun 31 2/2 1 Job Mon 1 4/4 2 Jo…" at bounding box center [447, 252] width 894 height 479
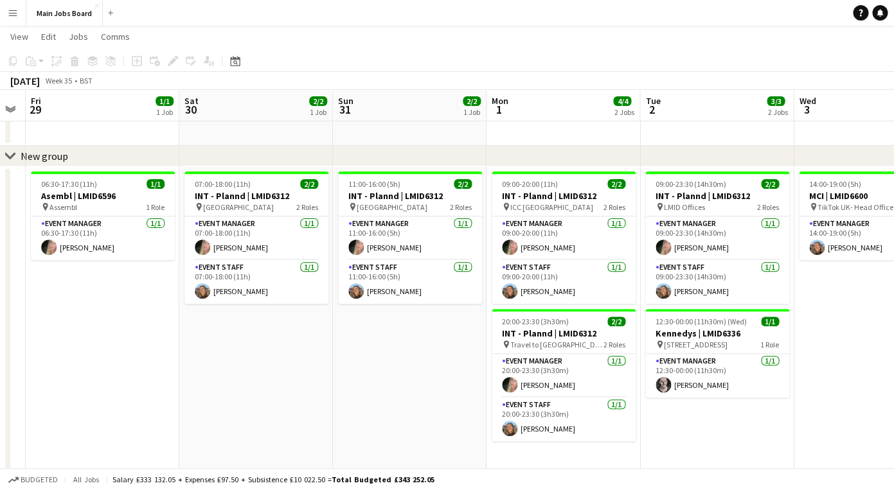
scroll to position [0, 404]
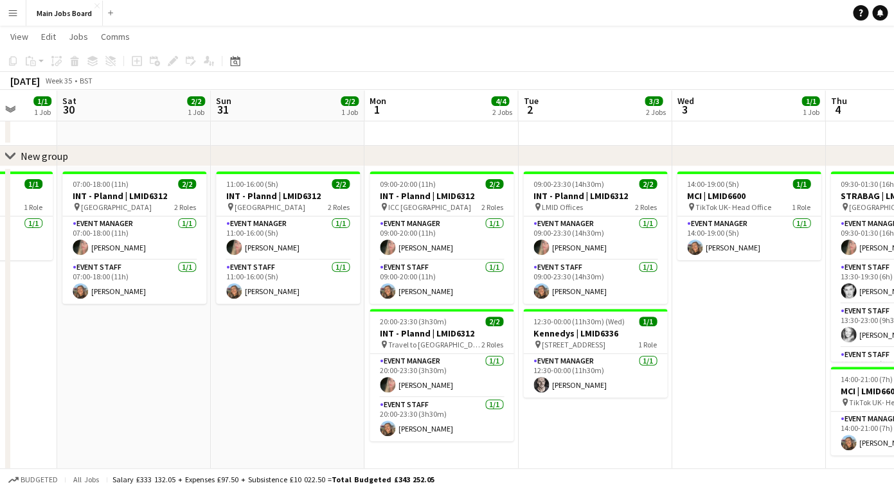
drag, startPoint x: 214, startPoint y: 370, endPoint x: 308, endPoint y: 370, distance: 93.8
click at [308, 370] on app-calendar-viewport "Wed 27 Thu 28 Fri 29 1/1 1 Job Sat 30 2/2 1 Job Sun 31 2/2 1 Job Mon 1 4/4 2 Jo…" at bounding box center [447, 252] width 894 height 479
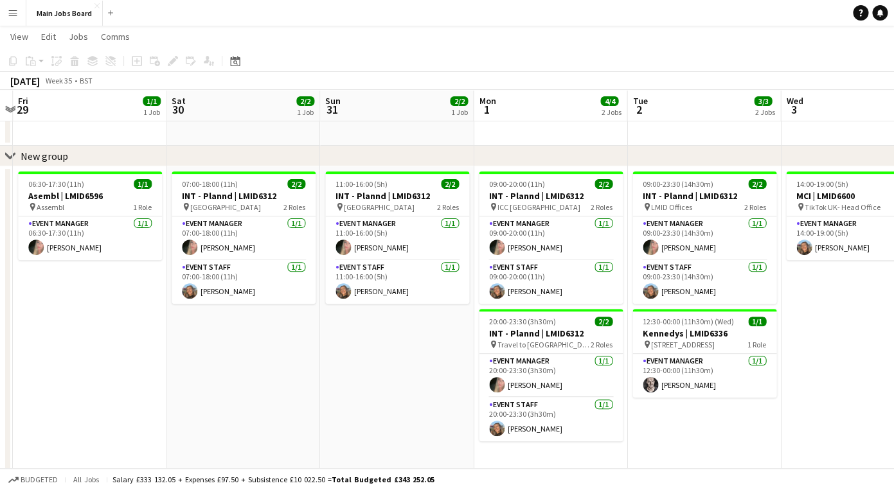
scroll to position [0, 430]
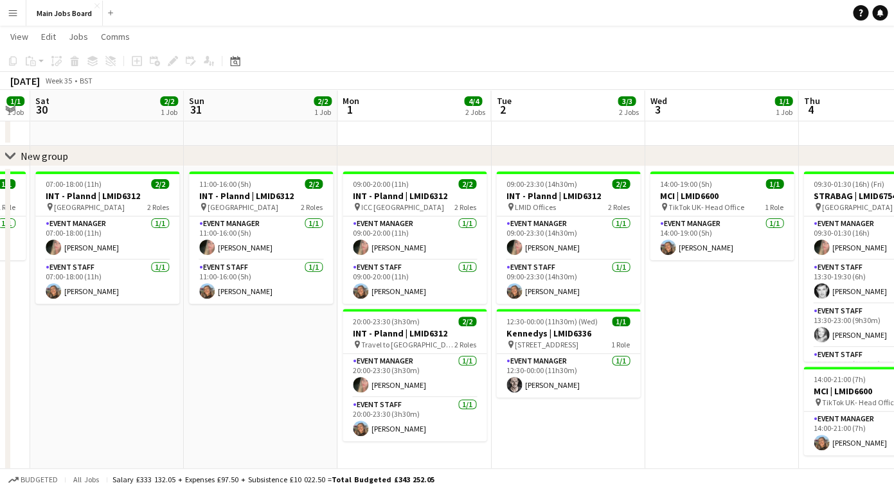
drag, startPoint x: 394, startPoint y: 393, endPoint x: 213, endPoint y: 378, distance: 181.2
click at [213, 378] on app-calendar-viewport "Wed 27 Thu 28 Fri 29 1/1 1 Job Sat 30 2/2 1 Job Sun 31 2/2 1 Job Mon 1 4/4 2 Jo…" at bounding box center [447, 252] width 894 height 479
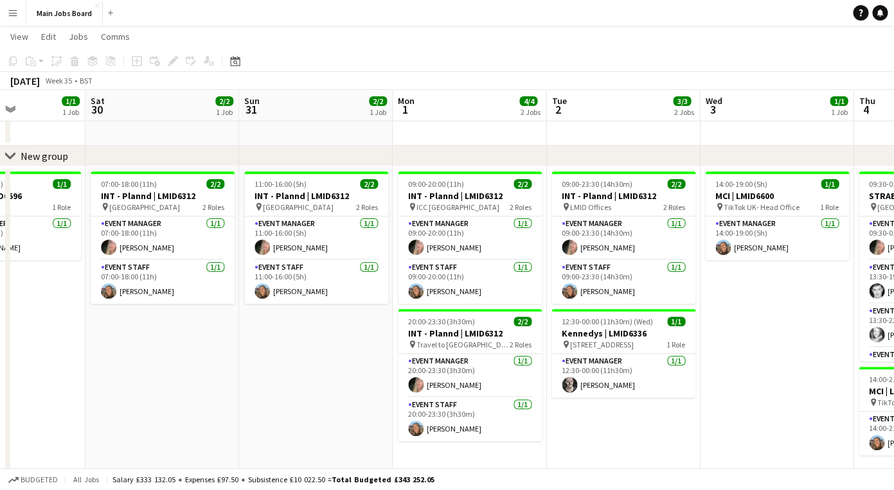
drag, startPoint x: 107, startPoint y: 373, endPoint x: 159, endPoint y: 369, distance: 52.8
click at [161, 373] on app-calendar-viewport "Wed 27 Thu 28 Fri 29 1/1 1 Job Sat 30 2/2 1 Job Sun 31 2/2 1 Job Mon 1 4/4 2 Jo…" at bounding box center [447, 252] width 894 height 479
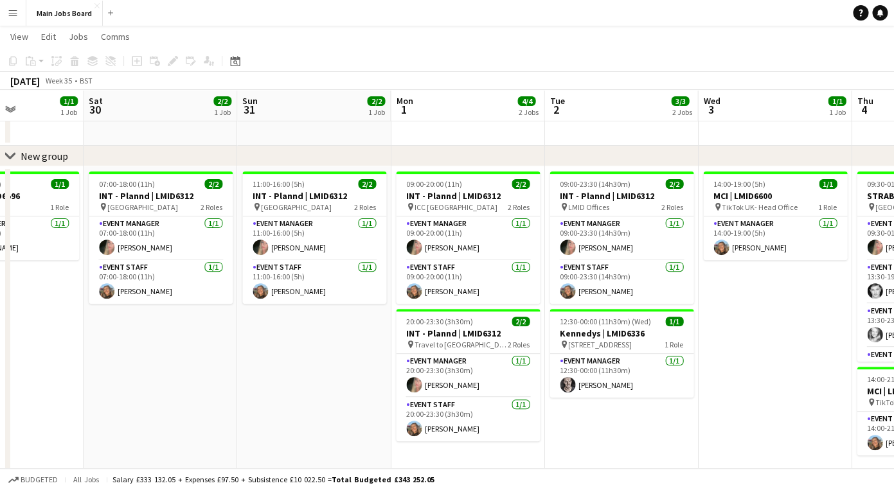
scroll to position [0, 535]
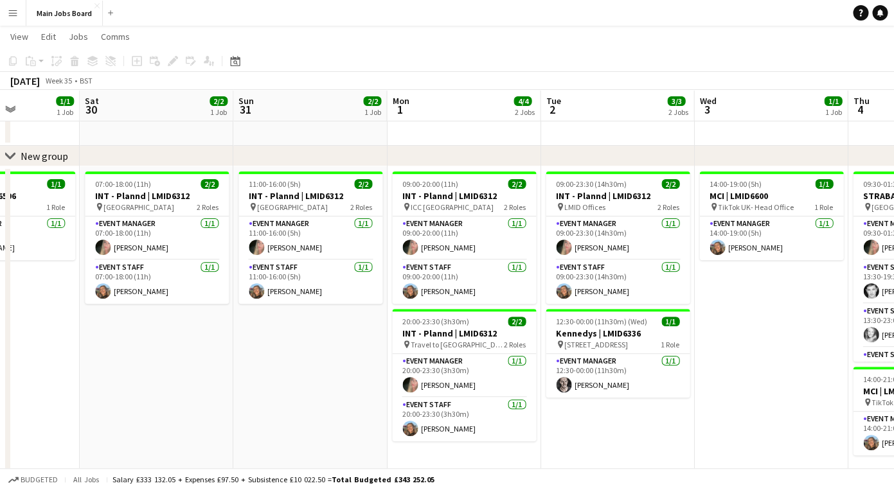
click at [154, 370] on app-calendar-viewport "Tue 26 1/1 1 Job Wed 27 Thu 28 Fri 29 1/1 1 Job Sat 30 2/2 1 Job Sun 31 2/2 1 J…" at bounding box center [447, 252] width 894 height 479
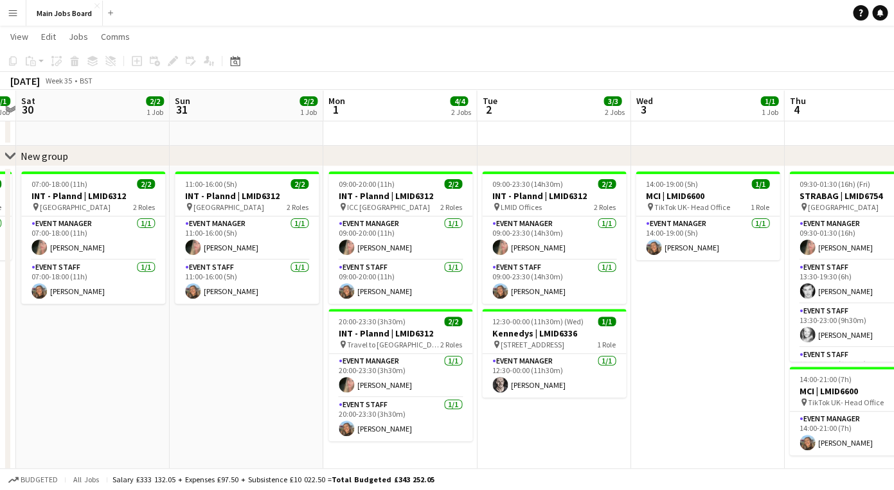
scroll to position [0, 446]
drag, startPoint x: 294, startPoint y: 376, endPoint x: 229, endPoint y: 364, distance: 66.0
click at [229, 364] on app-calendar-viewport "Wed 27 Thu 28 Fri 29 1/1 1 Job Sat 30 2/2 1 Job Sun 31 2/2 1 Job Mon 1 4/4 2 Jo…" at bounding box center [447, 252] width 894 height 479
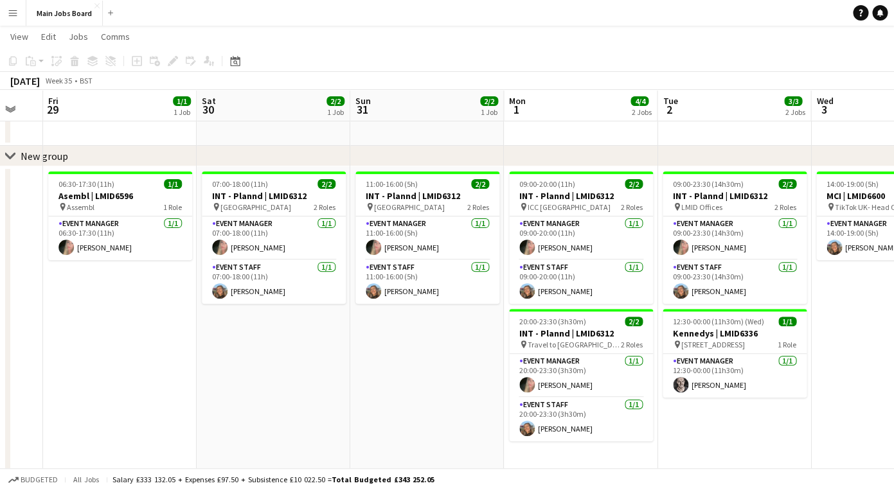
drag, startPoint x: 160, startPoint y: 364, endPoint x: 339, endPoint y: 364, distance: 179.3
click at [341, 364] on app-calendar-viewport "Wed 27 Thu 28 Fri 29 1/1 1 Job Sat 30 2/2 1 Job Sun 31 2/2 1 Job Mon 1 4/4 2 Jo…" at bounding box center [447, 252] width 894 height 479
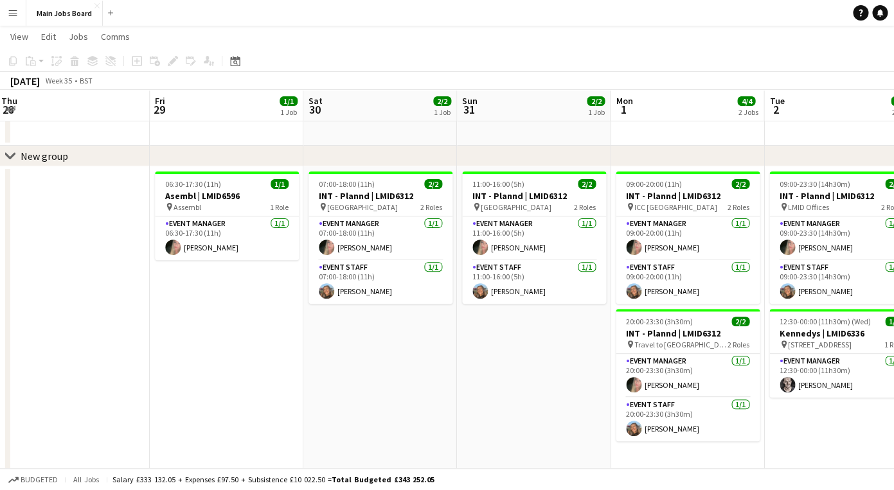
drag, startPoint x: 249, startPoint y: 352, endPoint x: 353, endPoint y: 352, distance: 104.1
click at [355, 352] on app-calendar-viewport "Tue 26 1/1 1 Job Wed 27 Thu 28 Fri 29 1/1 1 Job Sat 30 2/2 1 Job Sun 31 2/2 1 J…" at bounding box center [447, 252] width 894 height 479
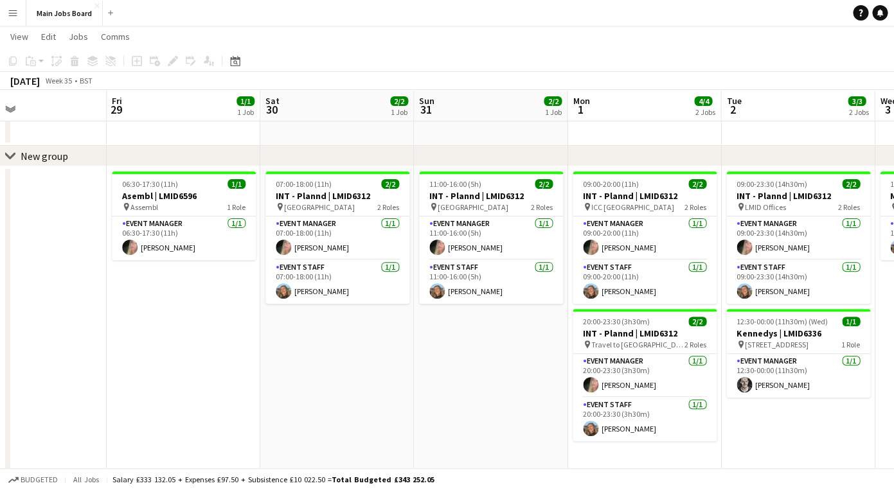
scroll to position [0, 357]
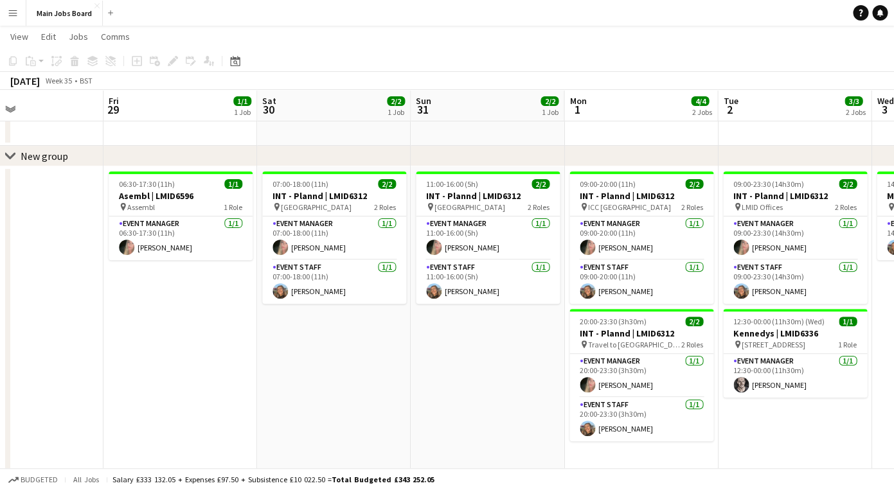
drag, startPoint x: 326, startPoint y: 357, endPoint x: 282, endPoint y: 357, distance: 44.3
click at [281, 357] on app-calendar-viewport "Tue 26 1/1 1 Job Wed 27 Thu 28 Fri 29 1/1 1 Job Sat 30 2/2 1 Job Sun 31 2/2 1 J…" at bounding box center [447, 252] width 894 height 479
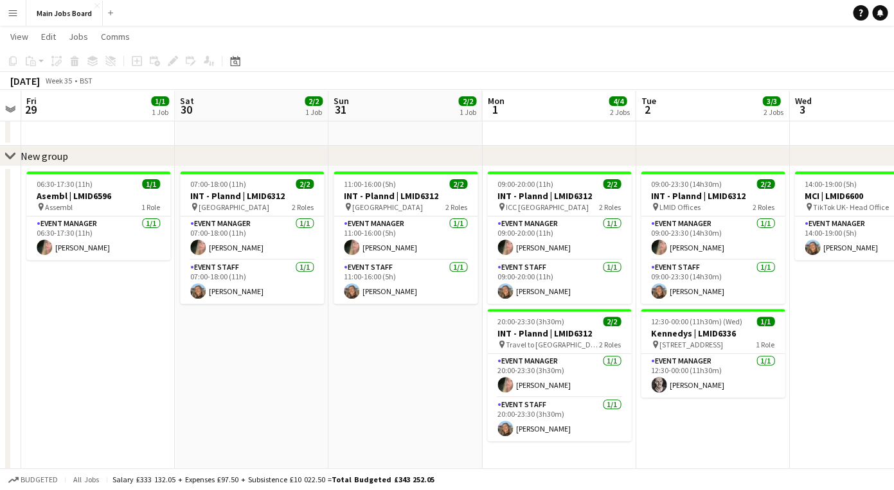
drag, startPoint x: 783, startPoint y: 426, endPoint x: 697, endPoint y: 407, distance: 87.6
click at [697, 407] on app-calendar-viewport "Tue 26 1/1 1 Job Wed 27 Thu 28 Fri 29 1/1 1 Job Sat 30 2/2 1 Job Sun 31 2/2 1 J…" at bounding box center [447, 252] width 894 height 479
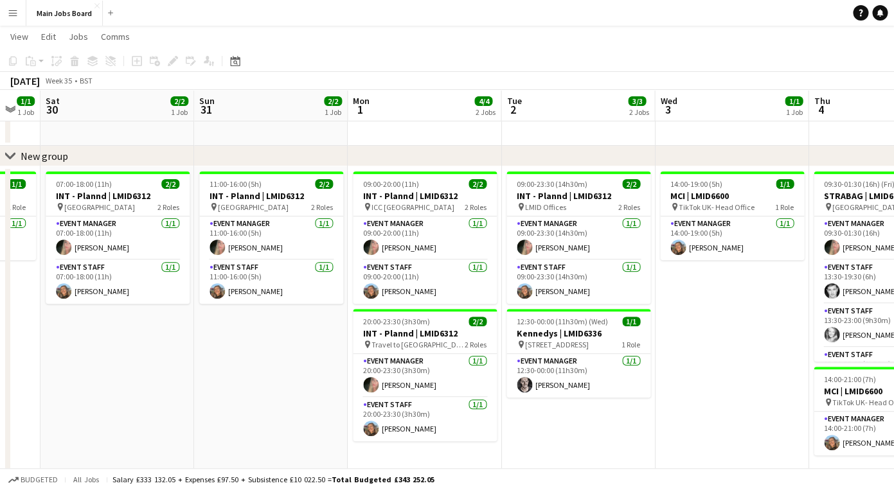
drag, startPoint x: 727, startPoint y: 423, endPoint x: 596, endPoint y: 423, distance: 130.4
click at [596, 423] on app-calendar-viewport "Wed 27 Thu 28 Fri 29 1/1 1 Job Sat 30 2/2 1 Job Sun 31 2/2 1 Job Mon 1 4/4 2 Jo…" at bounding box center [447, 252] width 894 height 479
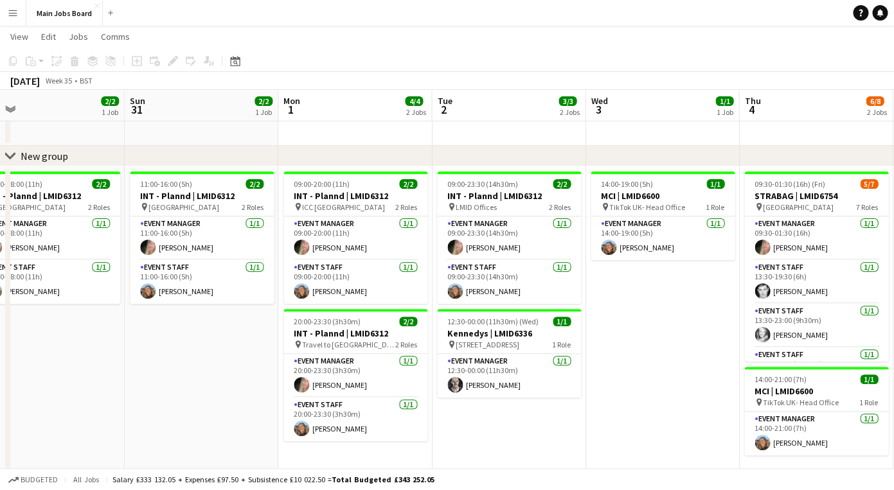
scroll to position [0, 493]
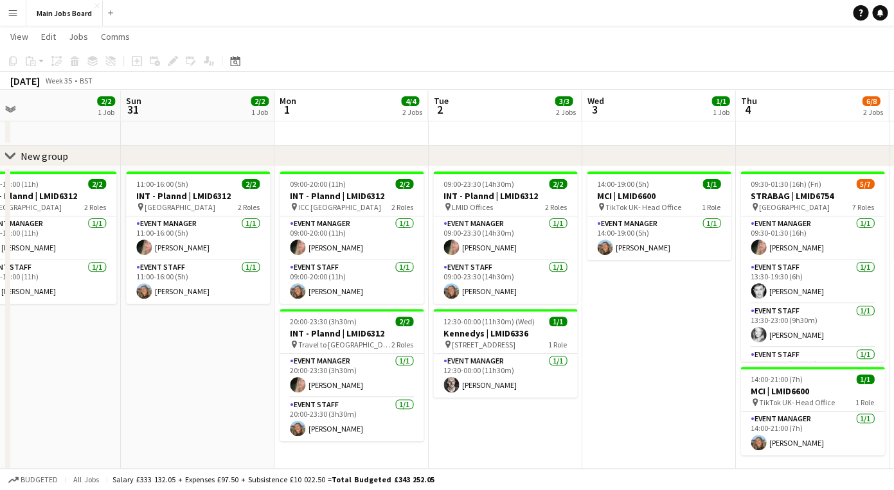
drag, startPoint x: 634, startPoint y: 443, endPoint x: 562, endPoint y: 433, distance: 73.3
click at [560, 435] on app-calendar-viewport "Wed 27 Thu 28 Fri 29 1/1 1 Job Sat 30 2/2 1 Job Sun 31 2/2 1 Job Mon 1 4/4 2 Jo…" at bounding box center [447, 252] width 894 height 479
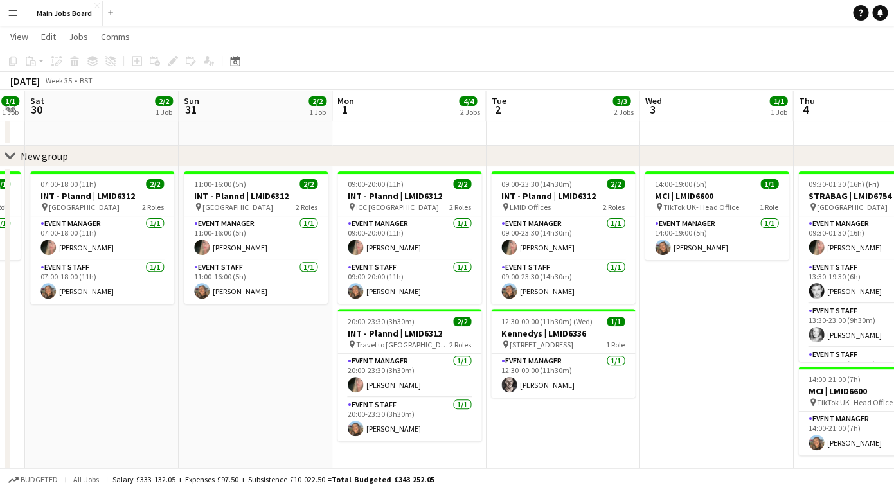
drag, startPoint x: 689, startPoint y: 412, endPoint x: 594, endPoint y: 412, distance: 94.5
click at [594, 412] on app-calendar-viewport "Wed 27 Thu 28 Fri 29 1/1 1 Job Sat 30 2/2 1 Job Sun 31 2/2 1 Job Mon 1 4/4 2 Jo…" at bounding box center [447, 252] width 894 height 479
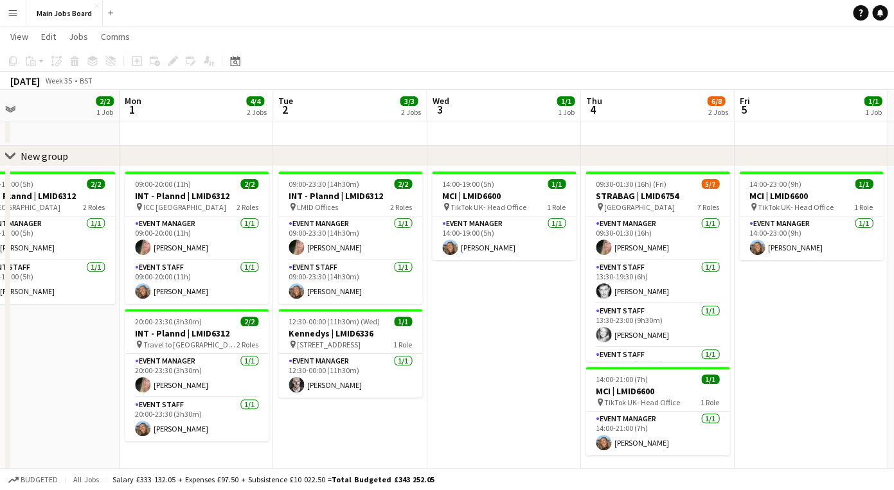
scroll to position [0, 495]
drag, startPoint x: 578, startPoint y: 413, endPoint x: 519, endPoint y: 409, distance: 59.9
click at [518, 409] on app-calendar-viewport "Thu 28 Fri 29 1/1 1 Job Sat 30 2/2 1 Job Sun 31 2/2 1 Job Mon 1 4/4 2 Jobs Tue …" at bounding box center [447, 252] width 894 height 479
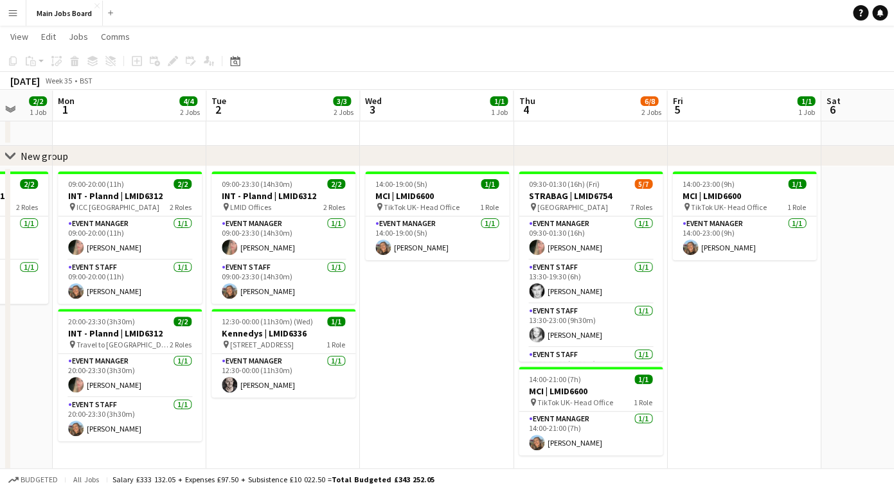
scroll to position [0, 409]
drag, startPoint x: 819, startPoint y: 381, endPoint x: 754, endPoint y: 377, distance: 65.7
click at [752, 378] on app-calendar-viewport "Fri 29 1/1 1 Job Sat 30 2/2 1 Job Sun 31 2/2 1 Job Mon 1 4/4 2 Jobs Tue 2 3/3 2…" at bounding box center [447, 252] width 894 height 479
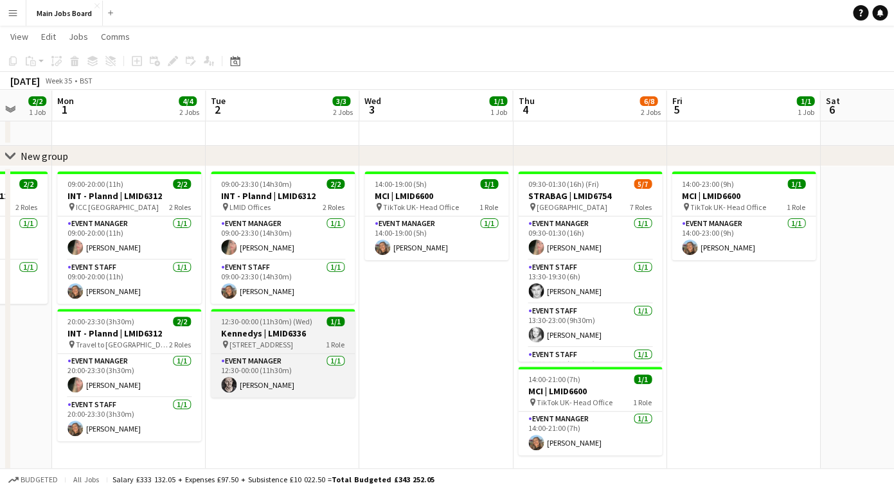
click at [267, 323] on span "12:30-00:00 (11h30m) (Wed)" at bounding box center [266, 322] width 91 height 10
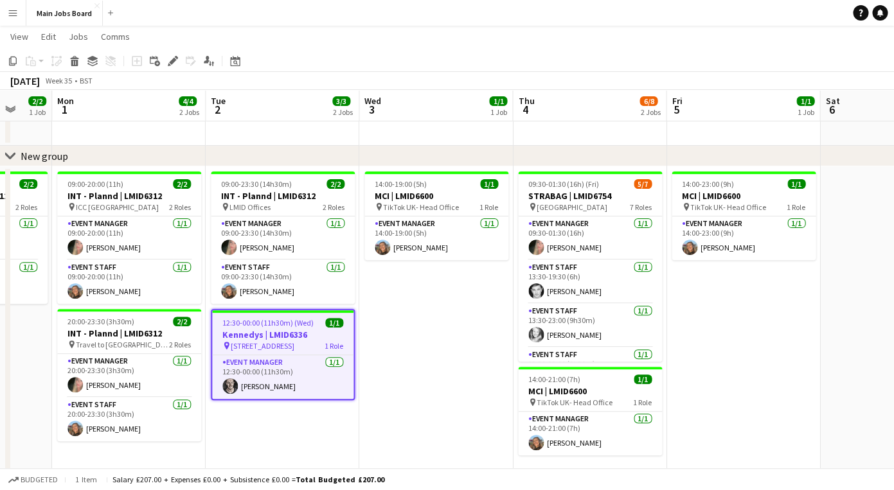
click at [412, 433] on app-date-cell "14:00-19:00 (5h) 1/1 MCI | LMID6600 pin TikTok UK- Head Office 1 Role Event Man…" at bounding box center [436, 329] width 154 height 326
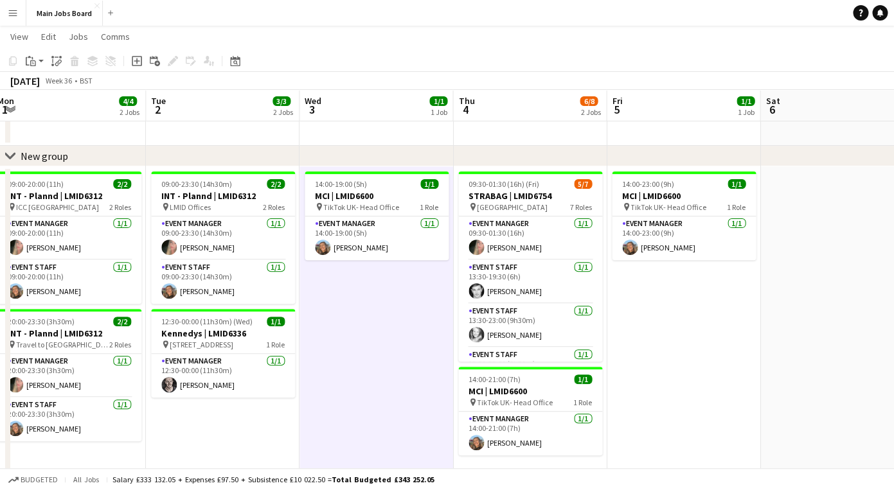
scroll to position [0, 483]
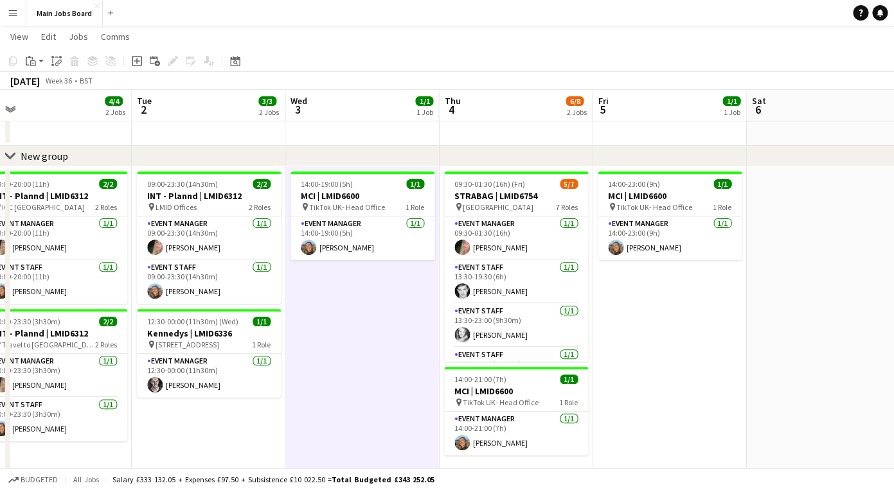
drag, startPoint x: 748, startPoint y: 420, endPoint x: 675, endPoint y: 412, distance: 72.9
click at [674, 412] on app-calendar-viewport "Fri 29 1/1 1 Job Sat 30 2/2 1 Job Sun 31 2/2 1 Job Mon 1 4/4 2 Jobs Tue 2 3/3 2…" at bounding box center [447, 252] width 894 height 479
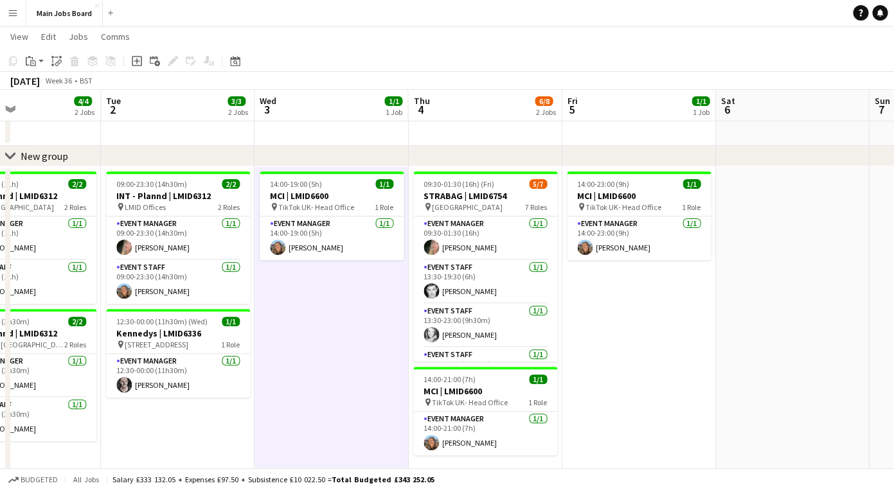
scroll to position [0, 537]
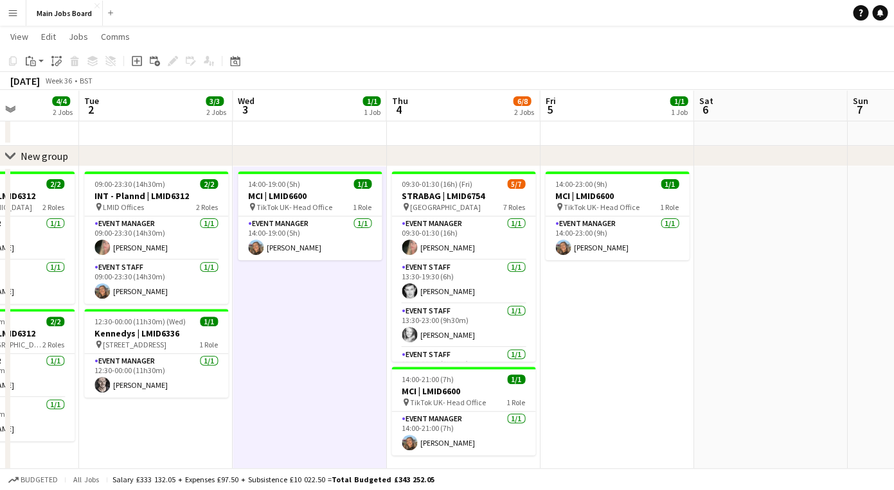
drag, startPoint x: 709, startPoint y: 412, endPoint x: 655, endPoint y: 414, distance: 54.0
click at [655, 412] on app-calendar-viewport "Fri 29 1/1 1 Job Sat 30 2/2 1 Job Sun 31 2/2 1 Job Mon 1 4/4 2 Jobs Tue 2 3/3 2…" at bounding box center [447, 252] width 894 height 479
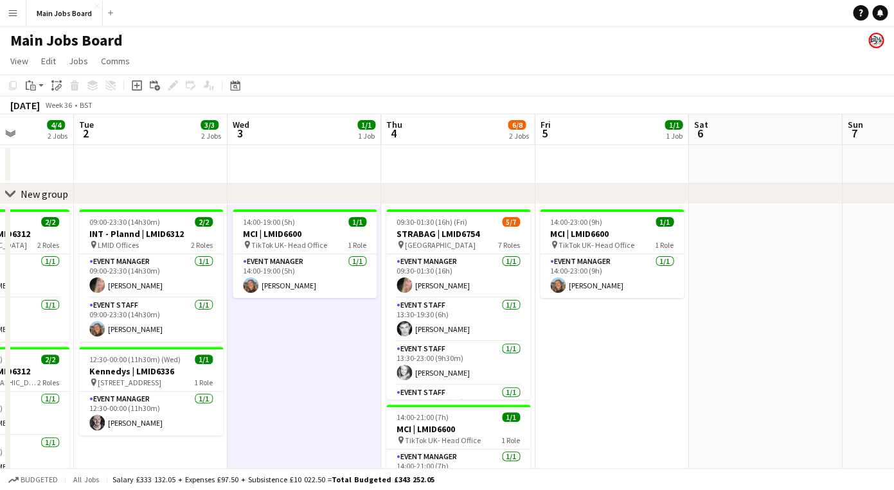
scroll to position [0, 389]
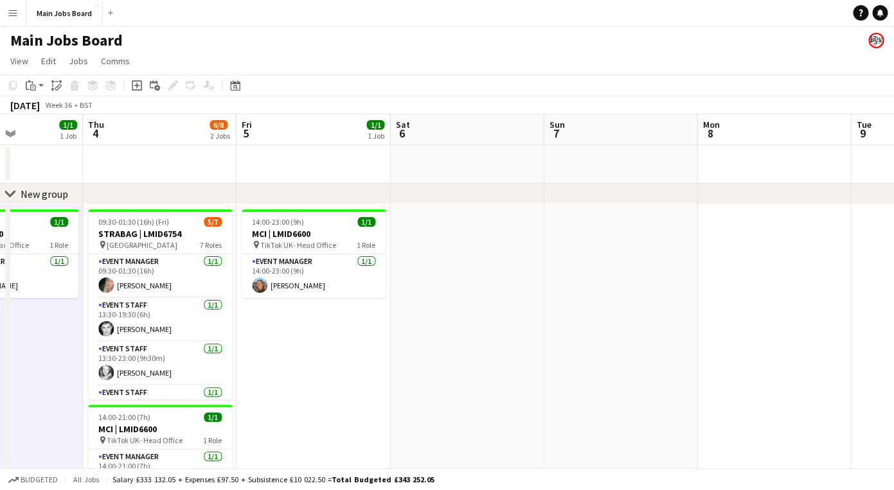
drag, startPoint x: 735, startPoint y: 417, endPoint x: 426, endPoint y: 430, distance: 309.3
click at [426, 430] on app-calendar-viewport "Sun 31 2/2 1 Job Mon 1 4/4 2 Jobs Tue 2 3/3 2 Jobs Wed 3 1/1 1 Job Thu 4 6/8 2 …" at bounding box center [447, 322] width 894 height 416
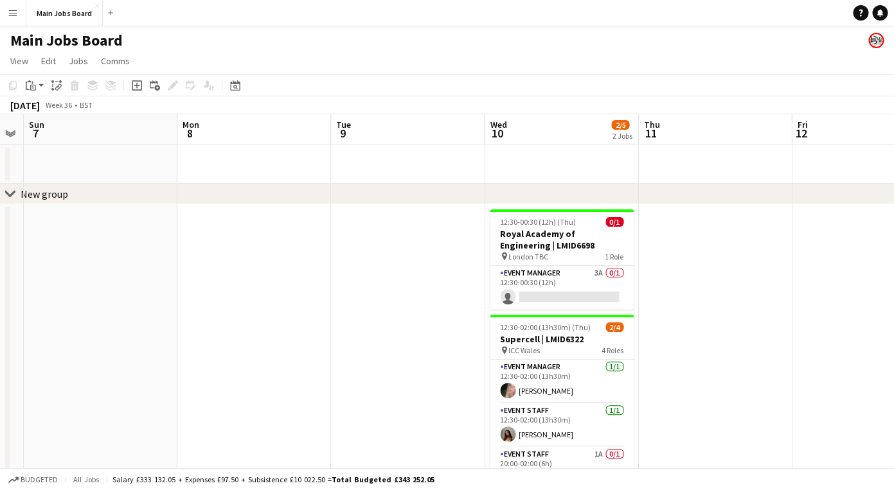
drag, startPoint x: 700, startPoint y: 409, endPoint x: 189, endPoint y: 433, distance: 511.4
click at [186, 431] on app-calendar-viewport "Thu 4 6/8 2 Jobs Fri 5 1/1 1 Job Sat 6 Sun 7 Mon 8 Tue 9 Wed 10 2/5 2 Jobs Thu …" at bounding box center [447, 323] width 894 height 418
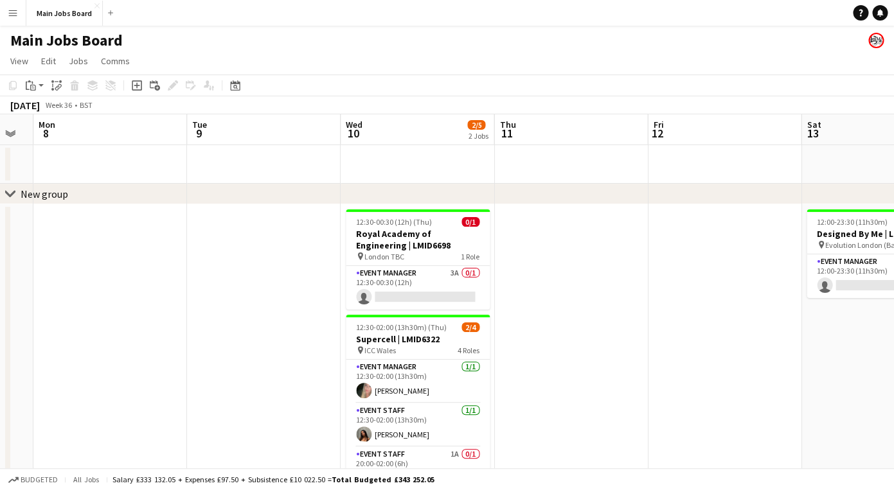
drag, startPoint x: 350, startPoint y: 371, endPoint x: 206, endPoint y: 371, distance: 144.6
click at [206, 371] on app-calendar-viewport "Fri 5 1/1 1 Job Sat 6 Sun 7 Mon 8 Tue 9 Wed 10 2/5 2 Jobs Thu 11 Fri 12 Sat 13 …" at bounding box center [447, 323] width 894 height 418
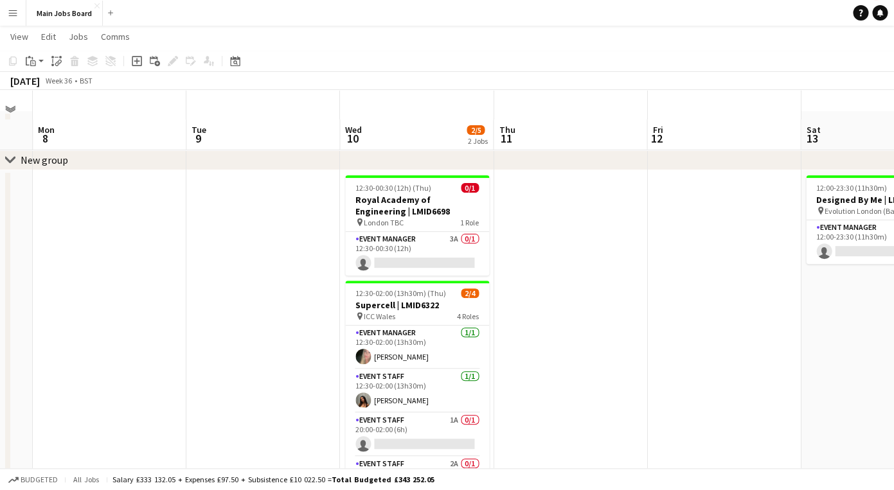
scroll to position [0, 0]
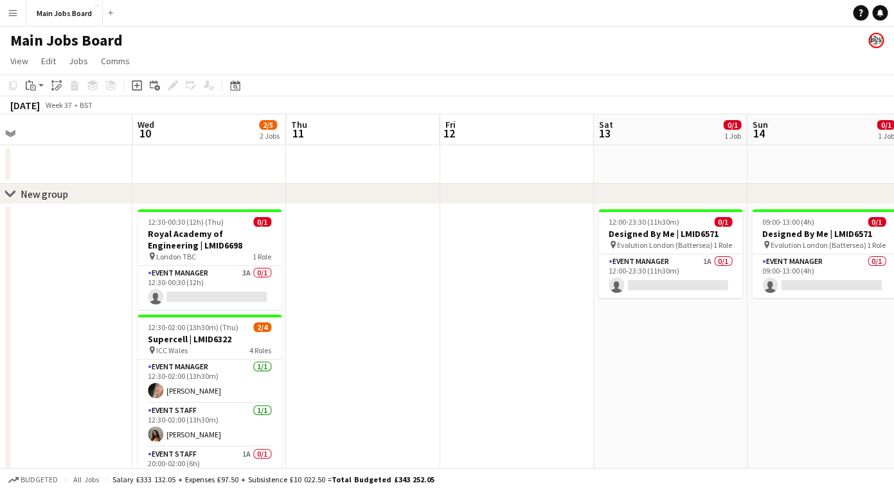
drag, startPoint x: 601, startPoint y: 376, endPoint x: 393, endPoint y: 377, distance: 207.5
click at [393, 375] on app-calendar-viewport "Sat 6 Sun 7 Mon 8 Tue 9 Wed 10 2/5 2 Jobs Thu 11 Fri 12 Sat 13 0/1 1 Job Sun 14…" at bounding box center [447, 323] width 894 height 418
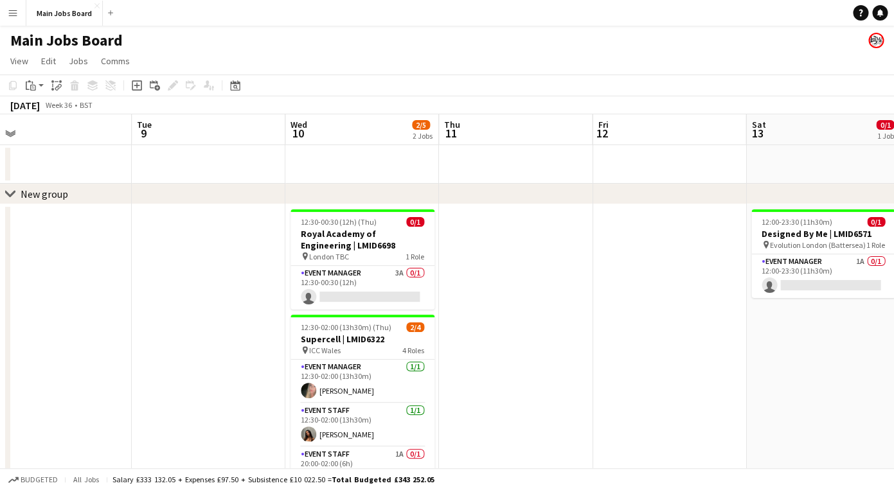
scroll to position [0, 390]
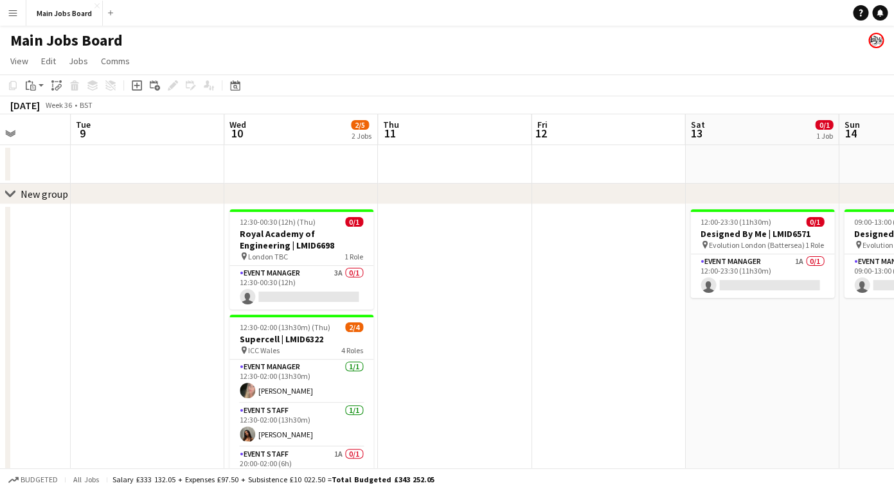
drag, startPoint x: 393, startPoint y: 377, endPoint x: 635, endPoint y: 377, distance: 242.2
click at [639, 377] on app-calendar-viewport "Sat 6 Sun 7 Mon 8 Tue 9 Wed 10 2/5 2 Jobs Thu 11 Fri 12 Sat 13 0/1 1 Job Sun 14…" at bounding box center [447, 323] width 894 height 418
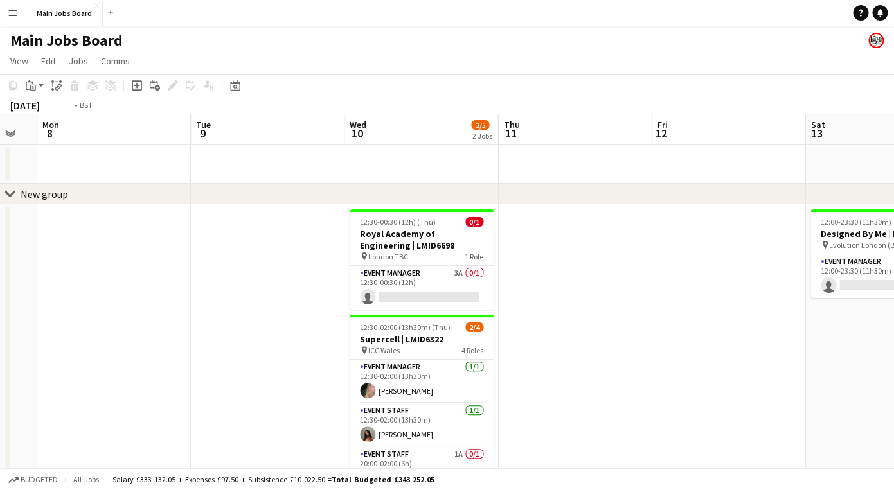
scroll to position [0, 486]
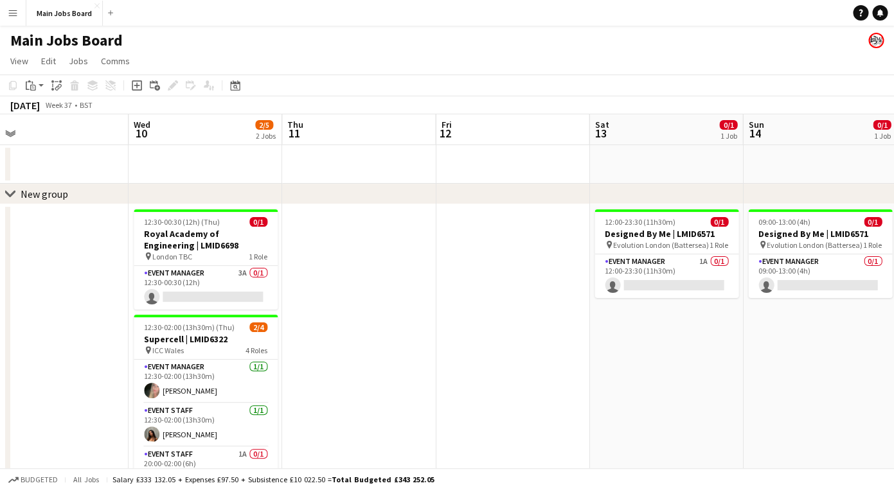
drag, startPoint x: 705, startPoint y: 384, endPoint x: 456, endPoint y: 386, distance: 249.3
click at [456, 385] on app-calendar-viewport "Sat 6 Sun 7 Mon 8 Tue 9 Wed 10 2/5 2 Jobs Thu 11 Fri 12 Sat 13 0/1 1 Job Sun 14…" at bounding box center [447, 323] width 894 height 418
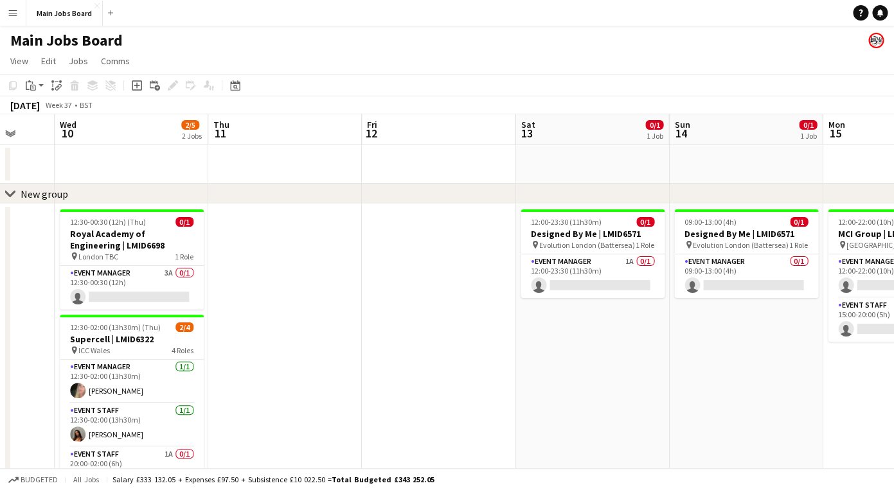
scroll to position [0, 412]
drag, startPoint x: 596, startPoint y: 362, endPoint x: 517, endPoint y: 359, distance: 79.1
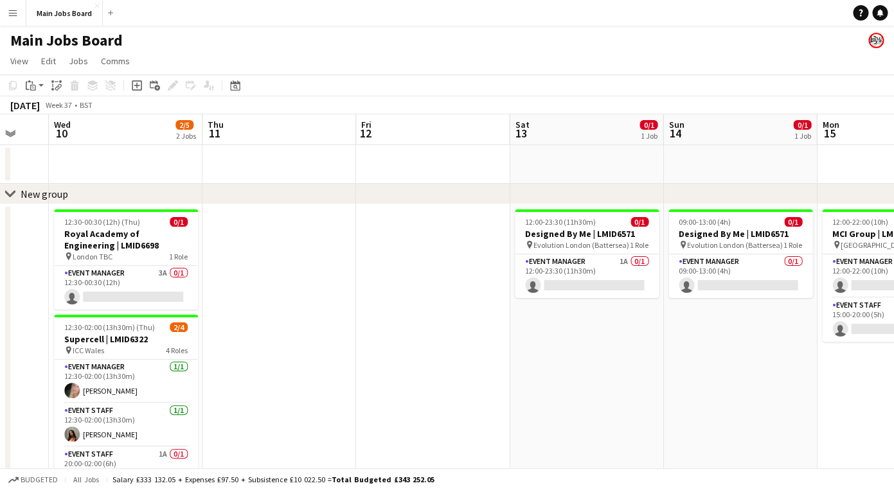
click at [517, 360] on app-calendar-viewport "Sun 7 Mon 8 Tue 9 Wed 10 2/5 2 Jobs Thu 11 Fri 12 Sat 13 0/1 1 Job Sun 14 0/1 1…" at bounding box center [447, 323] width 894 height 418
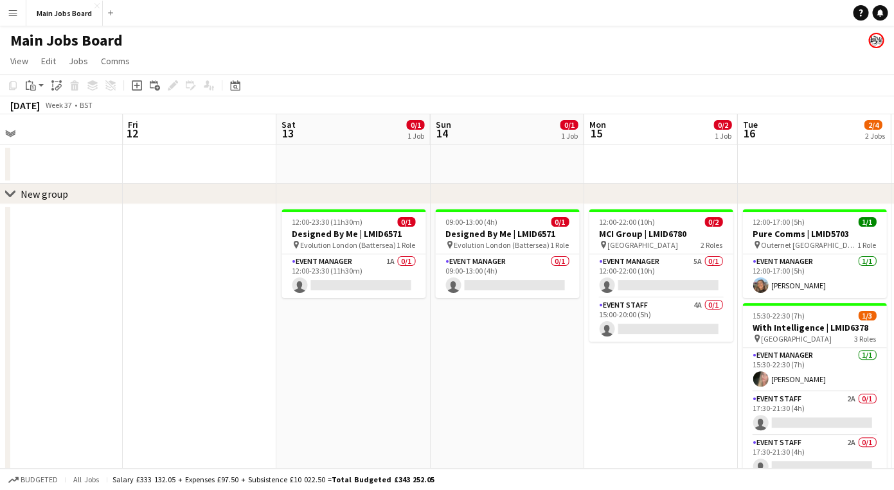
drag, startPoint x: 654, startPoint y: 386, endPoint x: 339, endPoint y: 375, distance: 315.7
click at [341, 375] on app-calendar-viewport "Mon 8 Tue 9 Wed 10 2/5 2 Jobs Thu 11 Fri 12 Sat 13 0/1 1 Job Sun 14 0/1 1 Job M…" at bounding box center [447, 323] width 894 height 418
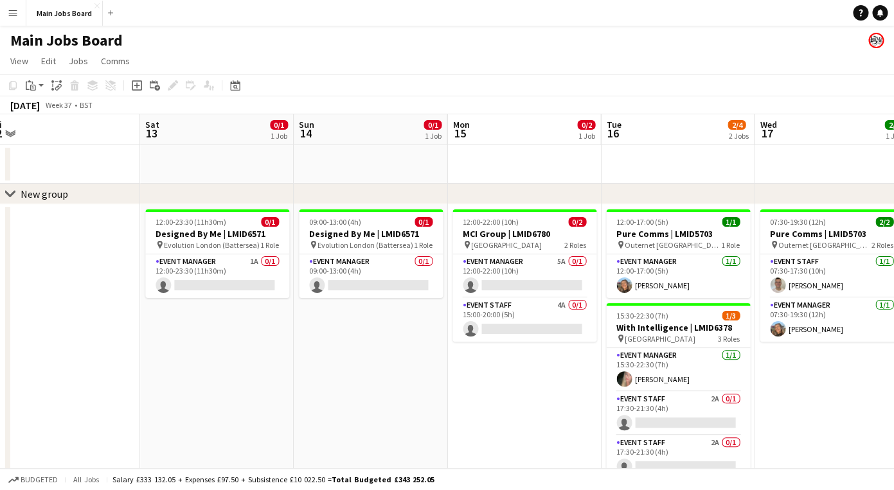
drag, startPoint x: 598, startPoint y: 379, endPoint x: 386, endPoint y: 378, distance: 211.4
click at [386, 378] on app-calendar-viewport "Tue 9 Wed 10 2/5 2 Jobs Thu 11 Fri 12 Sat 13 0/1 1 Job Sun 14 0/1 1 Job Mon 15 …" at bounding box center [447, 323] width 894 height 418
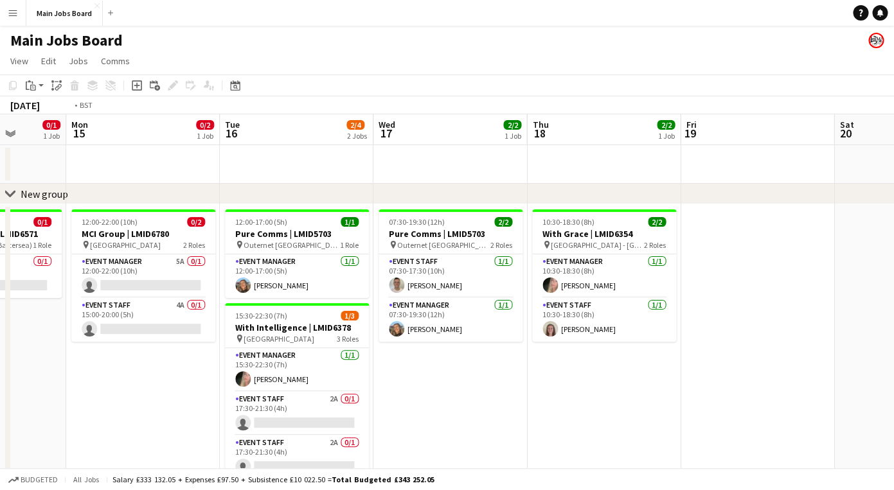
drag, startPoint x: 673, startPoint y: 381, endPoint x: 303, endPoint y: 385, distance: 370.1
click at [301, 385] on app-calendar-viewport "Fri 12 Sat 13 0/1 1 Job Sun 14 0/1 1 Job Mon 15 0/2 1 Job Tue 16 2/4 2 Jobs Wed…" at bounding box center [447, 323] width 894 height 418
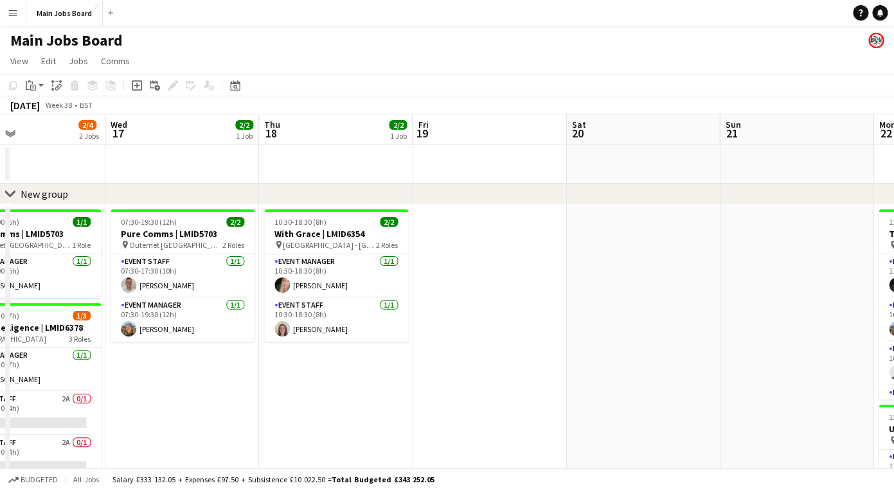
drag, startPoint x: 637, startPoint y: 393, endPoint x: 195, endPoint y: 423, distance: 442.4
click at [195, 423] on app-calendar-viewport "Sat 13 0/1 1 Job Sun 14 0/1 1 Job Mon 15 0/2 1 Job Tue 16 2/4 2 Jobs Wed 17 2/2…" at bounding box center [447, 344] width 894 height 461
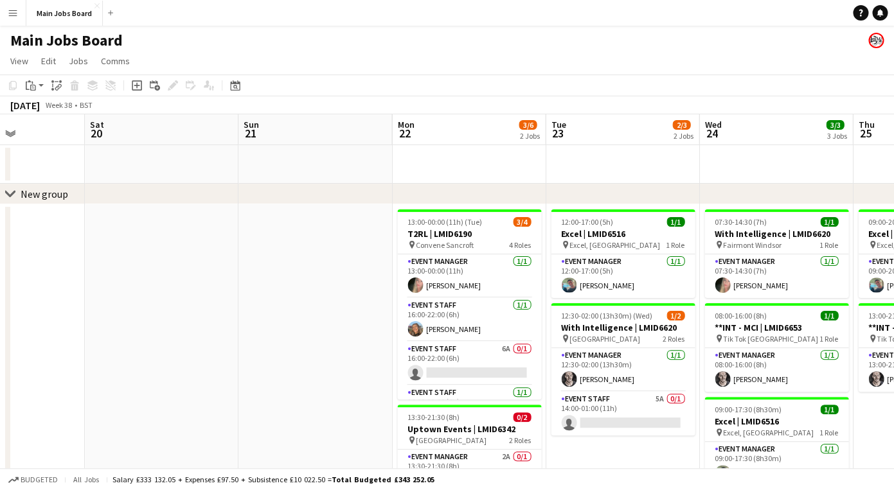
scroll to position [0, 495]
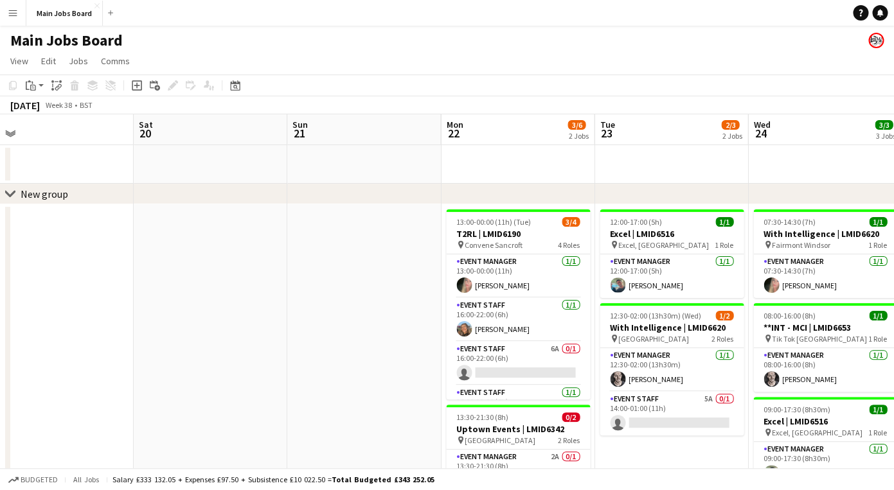
drag, startPoint x: 368, startPoint y: 414, endPoint x: -30, endPoint y: 449, distance: 398.6
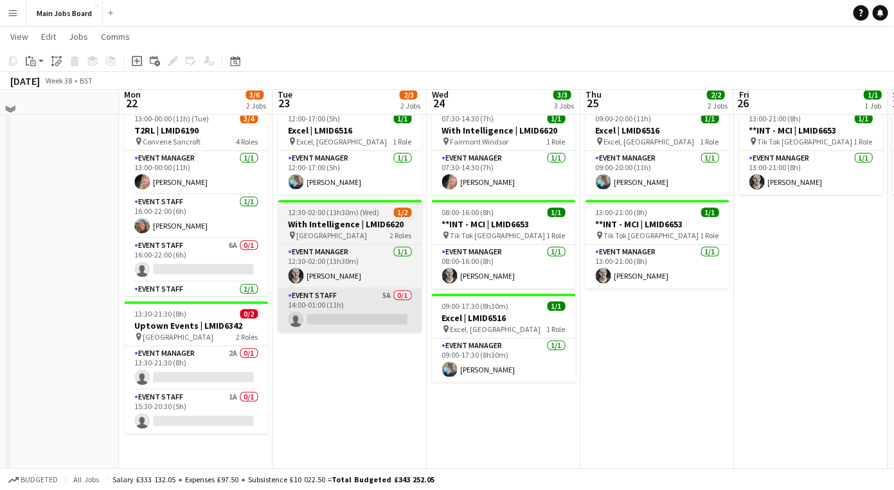
scroll to position [106, 0]
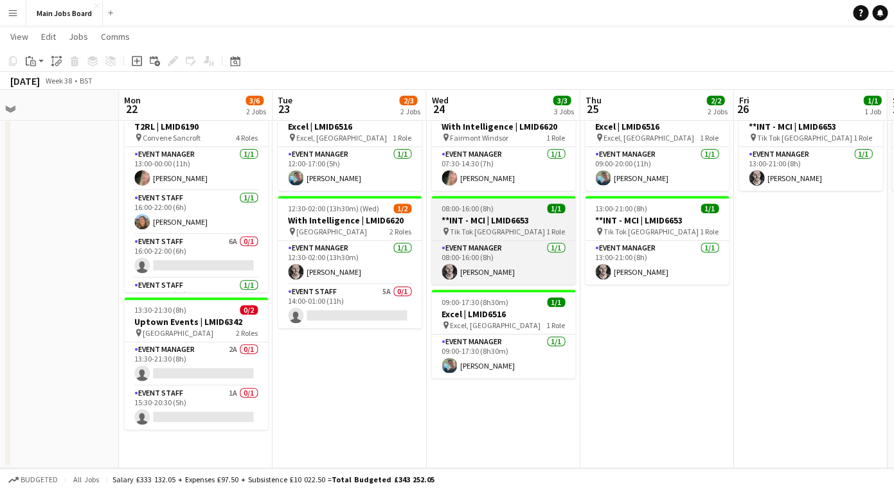
click at [492, 224] on h3 "**INT - MCI | LMID6653" at bounding box center [503, 221] width 144 height 12
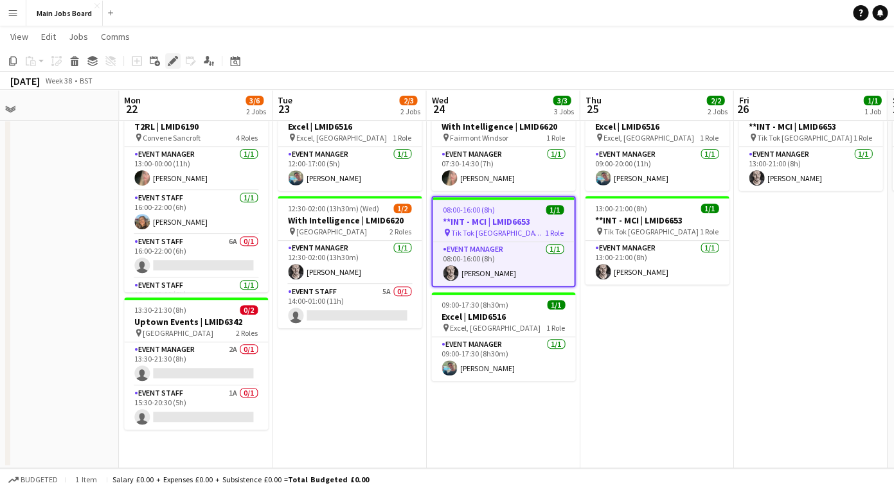
click at [173, 56] on icon "Edit" at bounding box center [173, 61] width 10 height 10
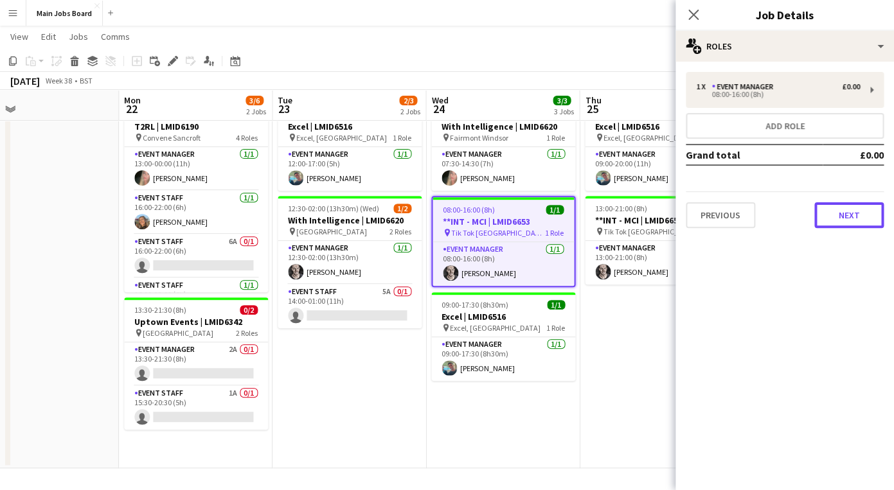
click at [842, 212] on button "Next" at bounding box center [848, 215] width 69 height 26
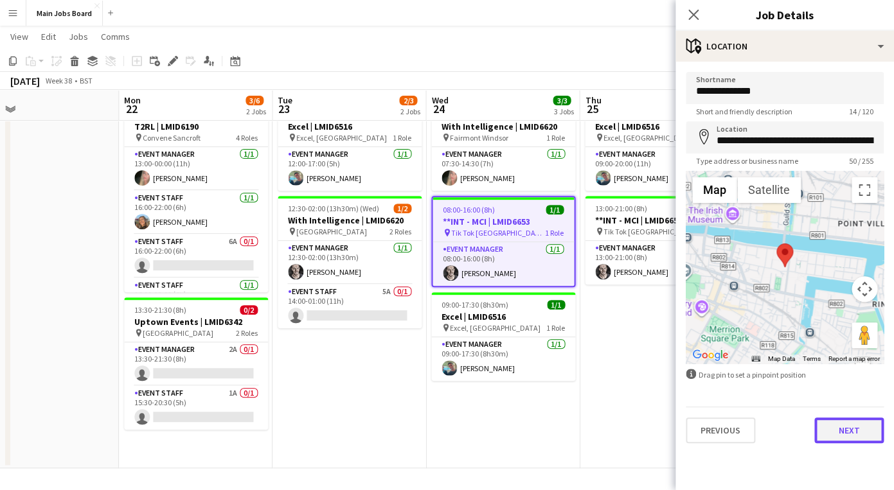
click at [825, 434] on button "Next" at bounding box center [848, 431] width 69 height 26
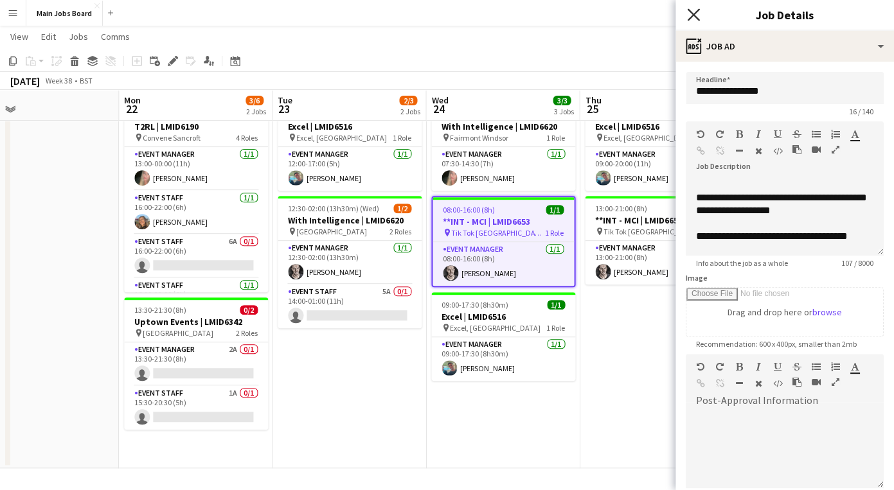
click at [689, 15] on icon "Close pop-in" at bounding box center [693, 14] width 12 height 12
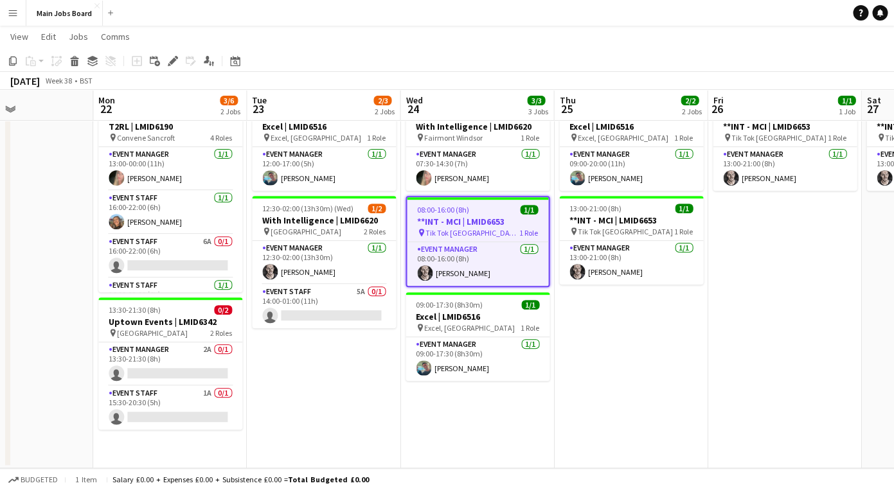
drag, startPoint x: 341, startPoint y: 353, endPoint x: 315, endPoint y: 352, distance: 25.7
click at [315, 353] on app-calendar-viewport "Thu 18 2/2 1 Job Fri 19 Sat 20 Sun 21 Mon 22 3/6 2 Jobs Tue 23 2/3 2 Jobs Wed 2…" at bounding box center [447, 206] width 894 height 524
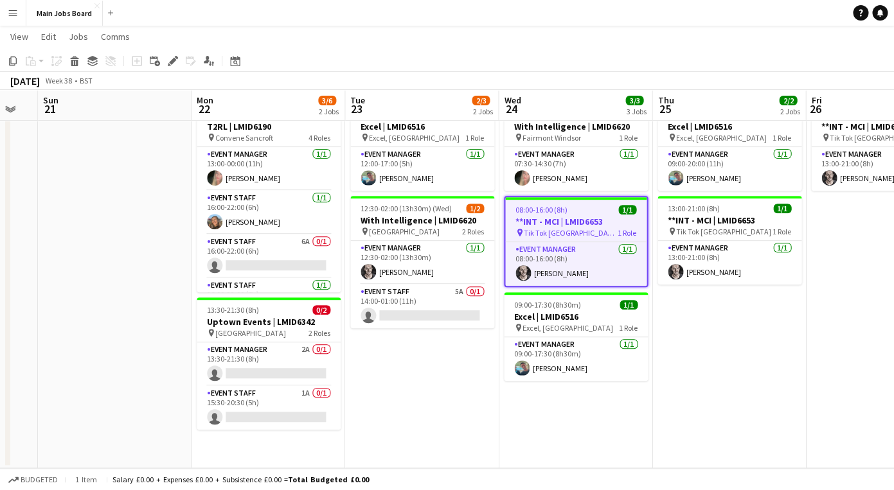
drag, startPoint x: 600, startPoint y: 395, endPoint x: 524, endPoint y: 397, distance: 76.5
click at [526, 397] on app-calendar-viewport "Thu 18 2/2 1 Job Fri 19 Sat 20 Sun 21 Mon 22 3/6 2 Jobs Tue 23 2/3 2 Jobs Wed 2…" at bounding box center [447, 206] width 894 height 524
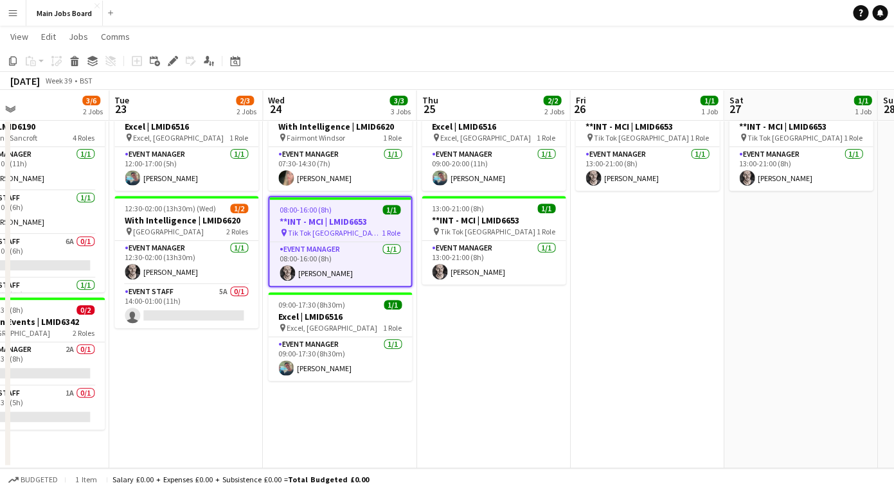
drag, startPoint x: 594, startPoint y: 401, endPoint x: 520, endPoint y: 401, distance: 73.2
click at [520, 401] on app-calendar-viewport "Fri 19 Sat 20 Sun 21 Mon 22 3/6 2 Jobs Tue 23 2/3 2 Jobs Wed 24 3/3 3 Jobs Thu …" at bounding box center [447, 206] width 894 height 524
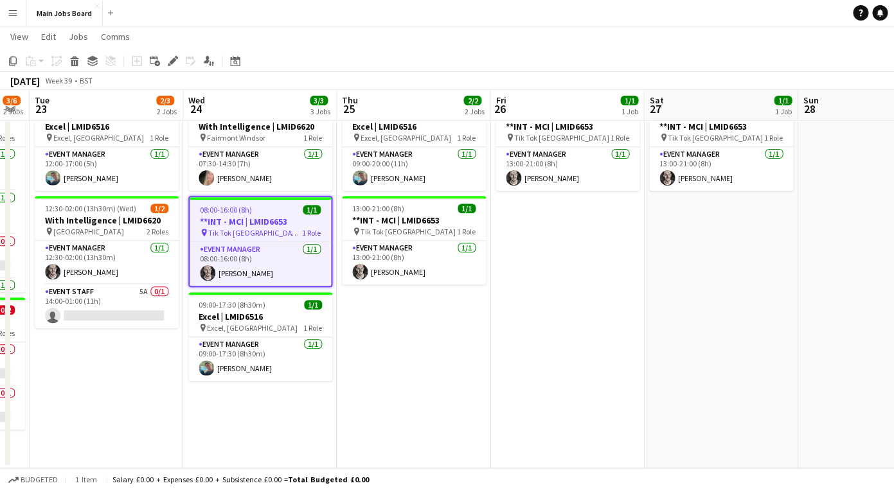
scroll to position [0, 443]
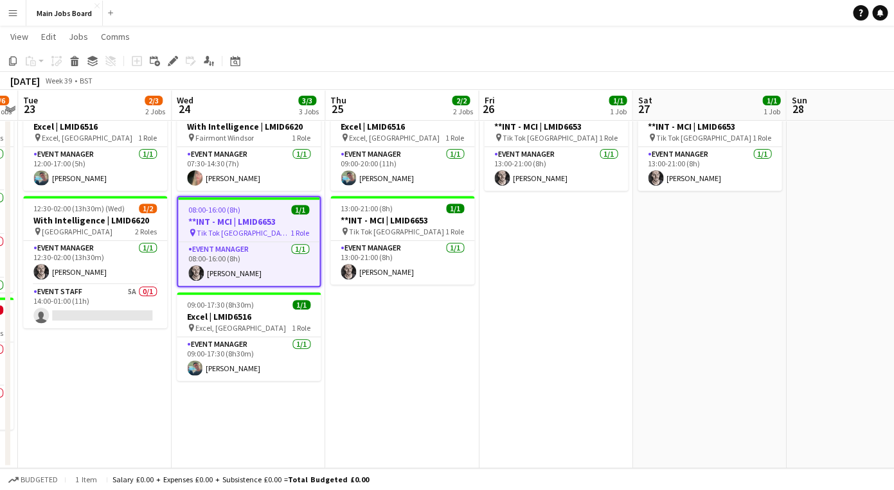
drag, startPoint x: 526, startPoint y: 393, endPoint x: 445, endPoint y: 393, distance: 81.0
click at [445, 393] on app-calendar-viewport "Sat 20 Sun 21 Mon 22 3/6 2 Jobs Tue 23 2/3 2 Jobs Wed 24 3/3 3 Jobs Thu 25 2/2 …" at bounding box center [447, 206] width 894 height 524
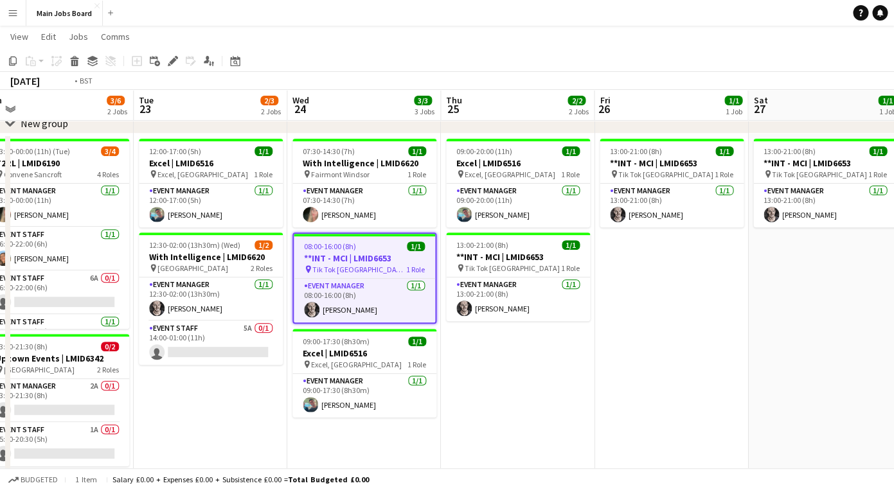
scroll to position [0, 403]
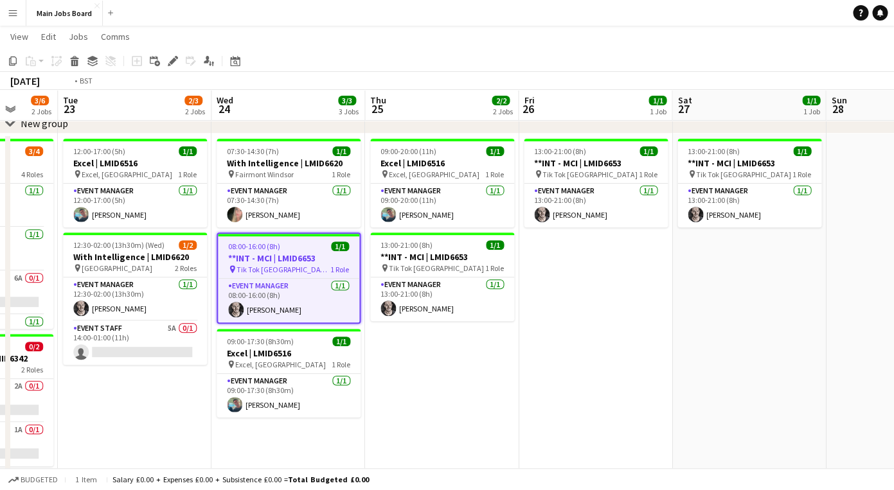
drag, startPoint x: 448, startPoint y: 377, endPoint x: 637, endPoint y: 377, distance: 188.9
click at [641, 377] on app-calendar-viewport "Sat 20 Sun 21 Mon 22 3/6 2 Jobs Tue 23 2/3 2 Jobs Wed 24 3/3 3 Jobs Thu 25 2/2 …" at bounding box center [447, 243] width 894 height 524
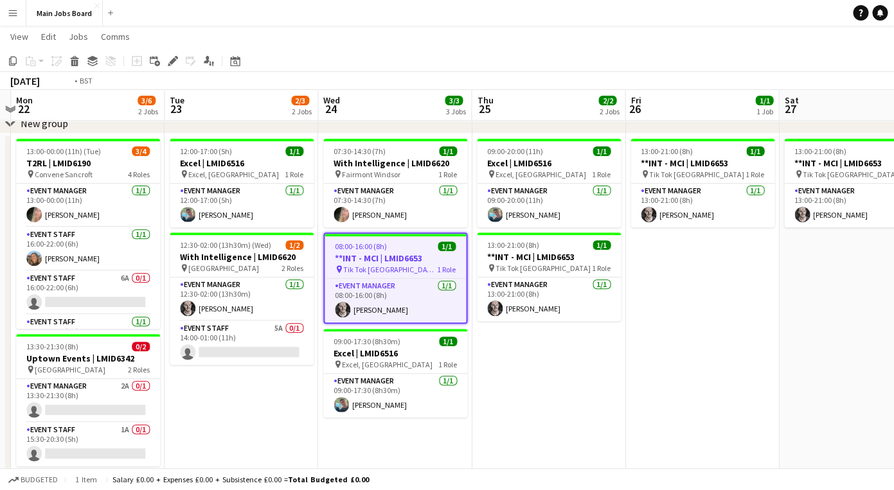
scroll to position [0, 466]
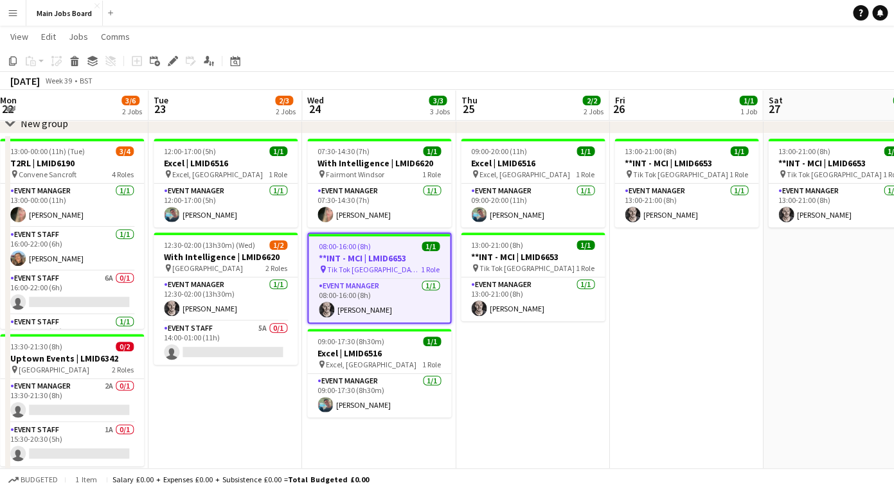
drag, startPoint x: 713, startPoint y: 400, endPoint x: 652, endPoint y: 387, distance: 62.9
click at [650, 388] on app-calendar-viewport "Fri 19 Sat 20 Sun 21 Mon 22 3/6 2 Jobs Tue 23 2/3 2 Jobs Wed 24 3/3 3 Jobs Thu …" at bounding box center [447, 243] width 894 height 524
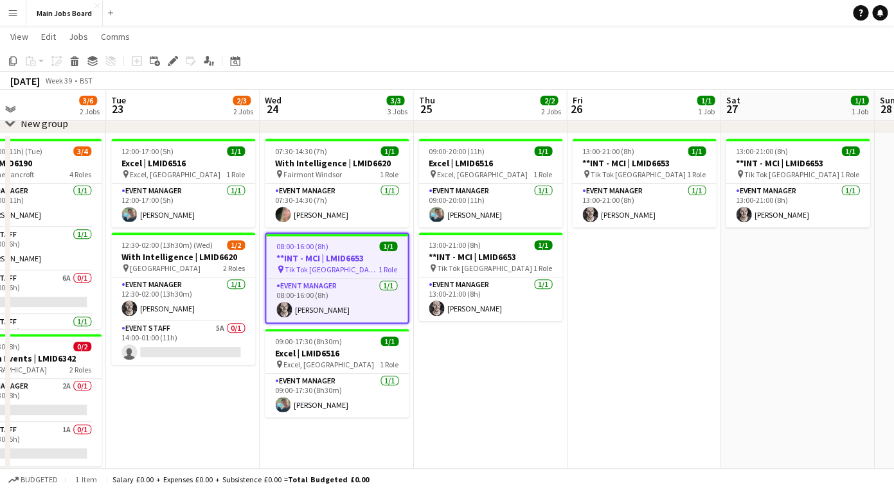
scroll to position [0, 391]
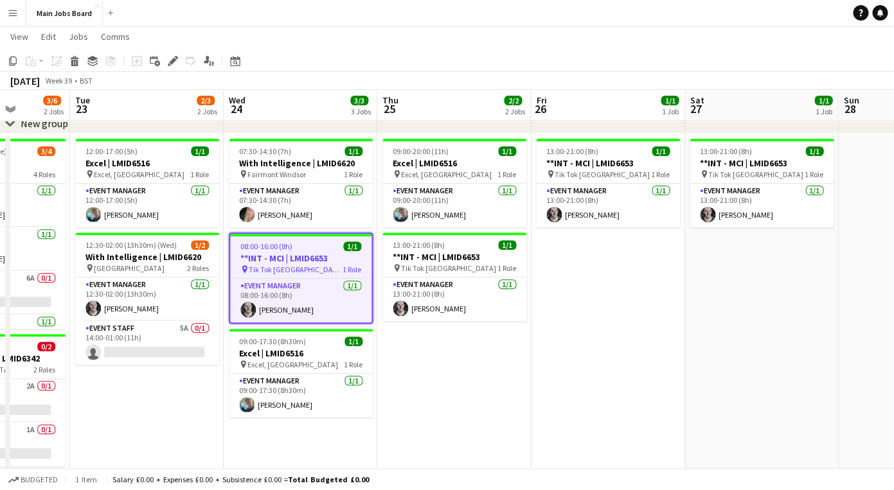
drag, startPoint x: 547, startPoint y: 372, endPoint x: 469, endPoint y: 372, distance: 78.4
click at [469, 372] on app-calendar-viewport "Sat 20 Sun 21 Mon 22 3/6 2 Jobs Tue 23 2/3 2 Jobs Wed 24 3/3 3 Jobs Thu 25 2/2 …" at bounding box center [447, 243] width 894 height 524
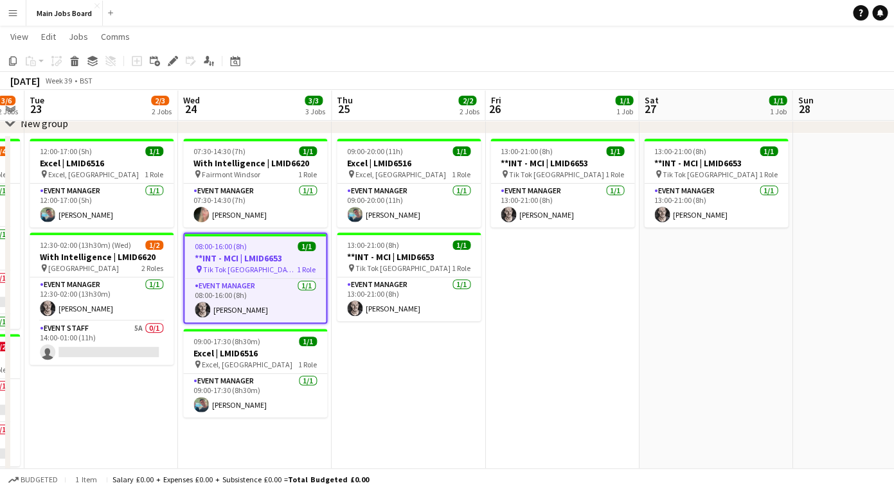
scroll to position [0, 459]
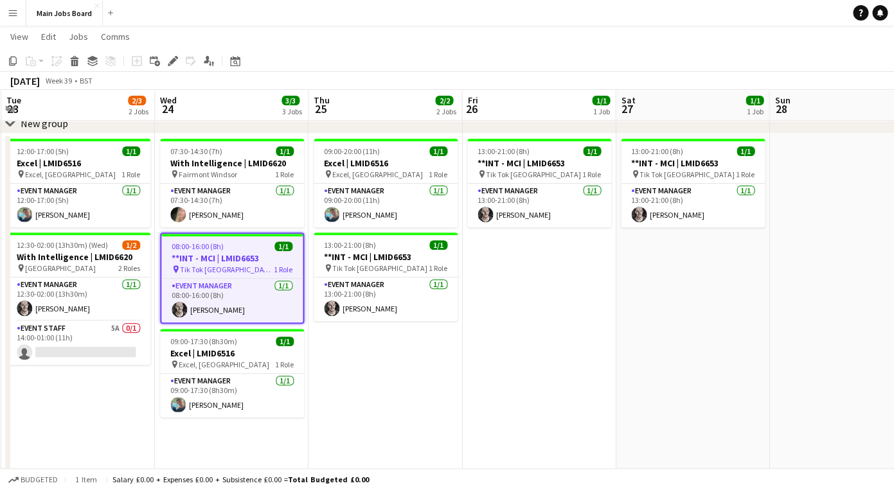
drag, startPoint x: 580, startPoint y: 312, endPoint x: 511, endPoint y: 312, distance: 68.7
click at [511, 312] on app-calendar-viewport "Sat 20 Sun 21 Mon 22 3/6 2 Jobs Tue 23 2/3 2 Jobs Wed 24 3/3 3 Jobs Thu 25 2/2 …" at bounding box center [447, 243] width 894 height 524
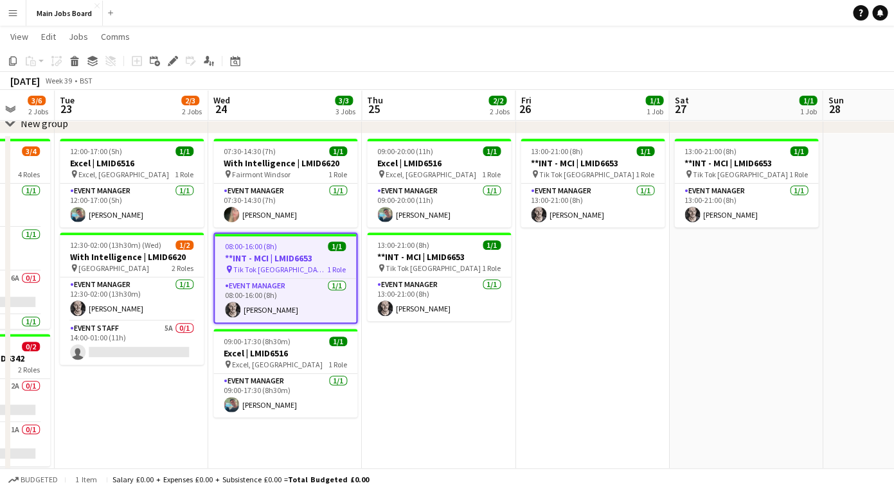
scroll to position [0, 389]
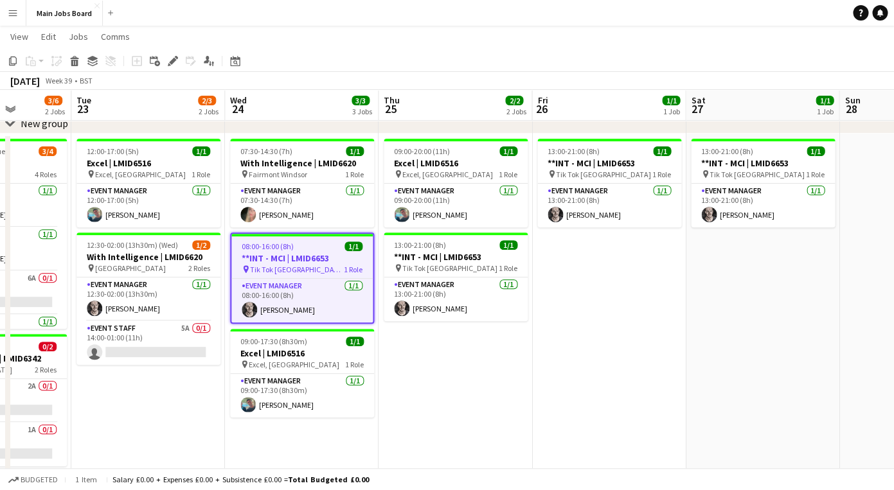
drag, startPoint x: 412, startPoint y: 364, endPoint x: 483, endPoint y: 364, distance: 70.0
click at [483, 364] on app-calendar-viewport "Sat 20 Sun 21 Mon 22 3/6 2 Jobs Tue 23 2/3 2 Jobs Wed 24 3/3 3 Jobs Thu 25 2/2 …" at bounding box center [447, 243] width 894 height 524
click at [192, 324] on app-card-role "Event Staff 5A 0/1 14:00-01:00 (11h) single-neutral-actions" at bounding box center [148, 343] width 144 height 44
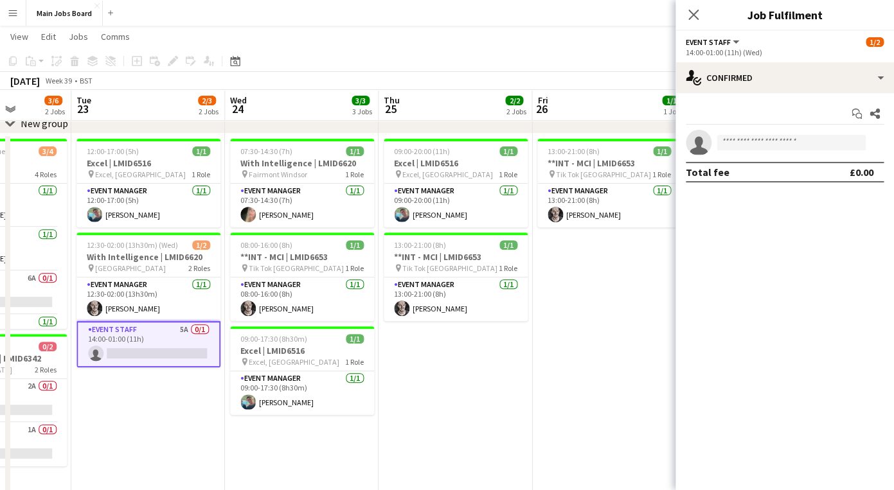
click at [751, 100] on div "Start chat Share single-neutral-actions Total fee £0.00" at bounding box center [784, 143] width 218 height 100
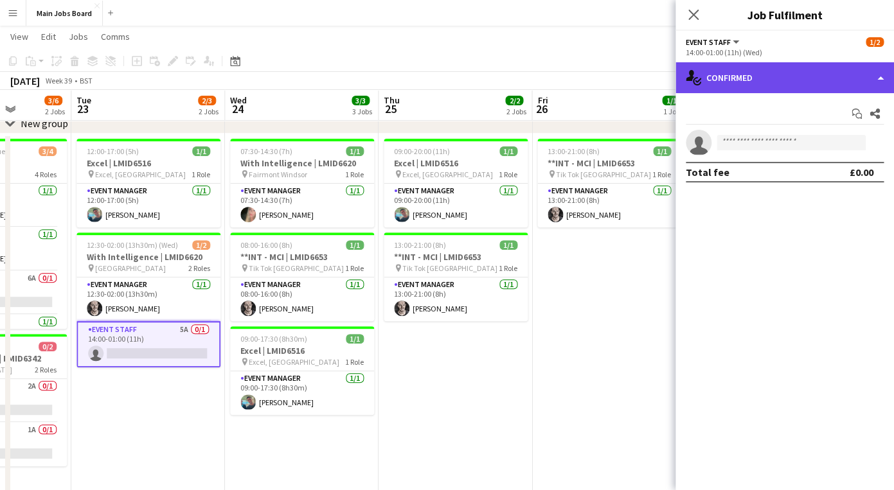
click at [754, 78] on div "single-neutral-actions-check-2 Confirmed" at bounding box center [784, 77] width 218 height 31
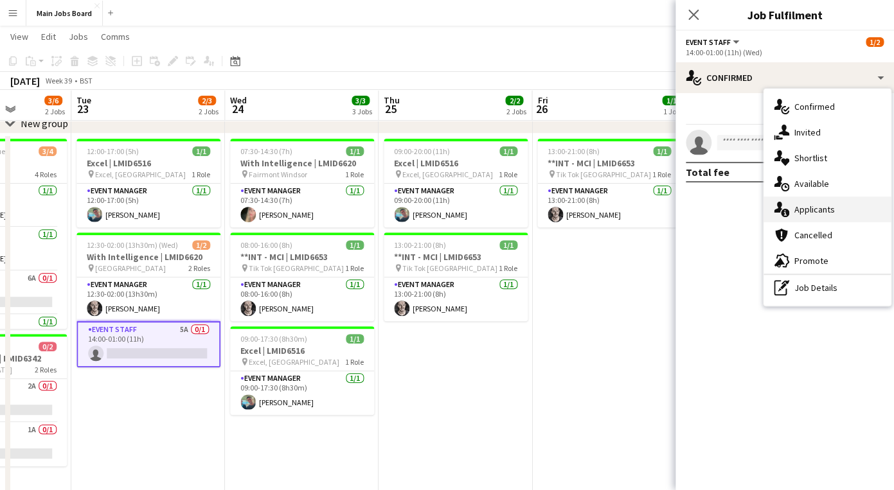
click at [803, 213] on div "single-neutral-actions-information Applicants" at bounding box center [826, 210] width 127 height 26
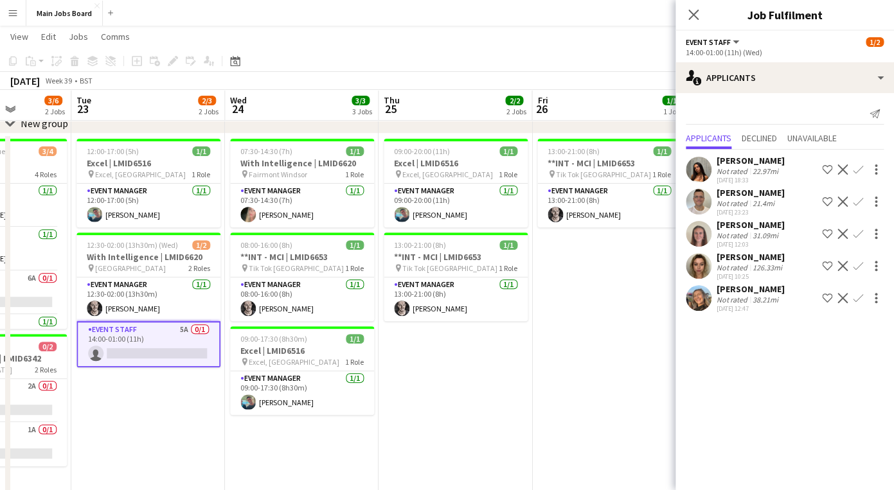
click at [146, 342] on app-card-role "Event Staff 5A 0/1 14:00-01:00 (11h) single-neutral-actions" at bounding box center [148, 344] width 144 height 46
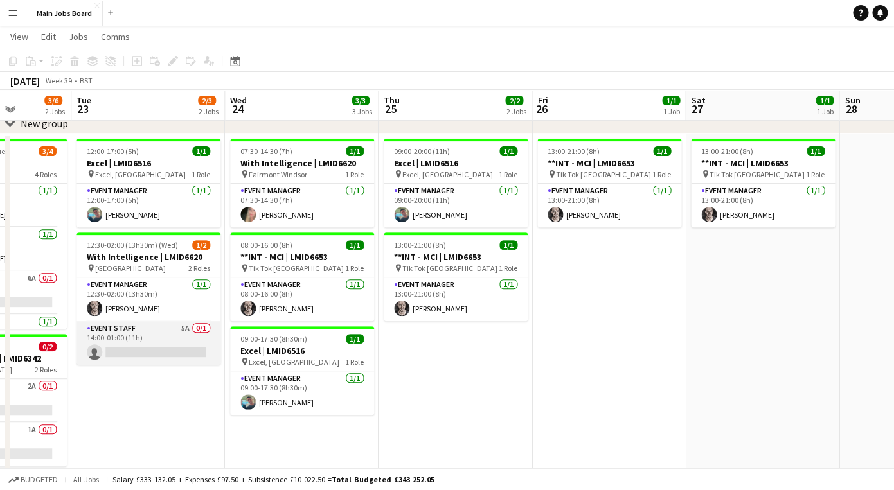
click at [149, 343] on app-card-role "Event Staff 5A 0/1 14:00-01:00 (11h) single-neutral-actions" at bounding box center [148, 343] width 144 height 44
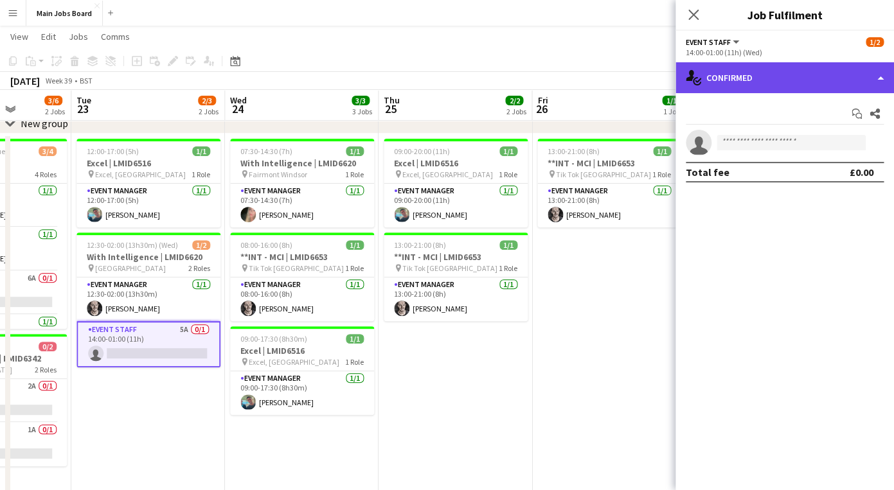
click at [744, 80] on div "single-neutral-actions-check-2 Confirmed" at bounding box center [784, 77] width 218 height 31
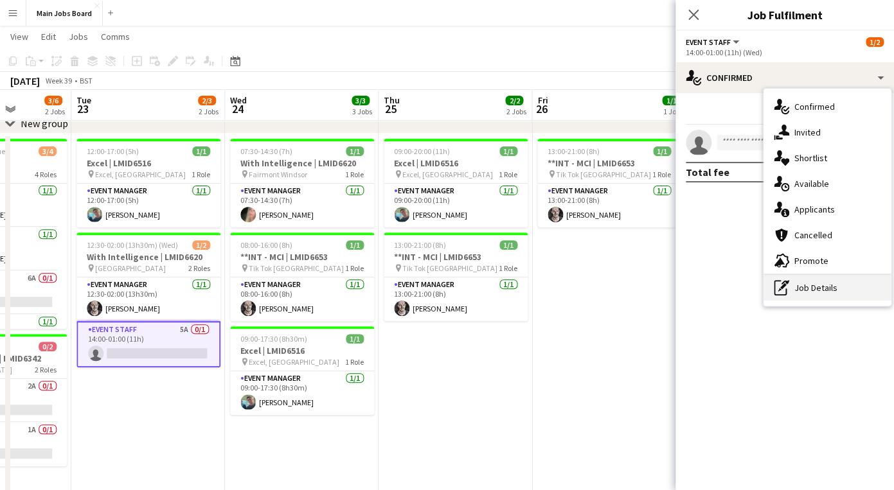
click at [790, 295] on div "pen-write Job Details" at bounding box center [826, 288] width 127 height 26
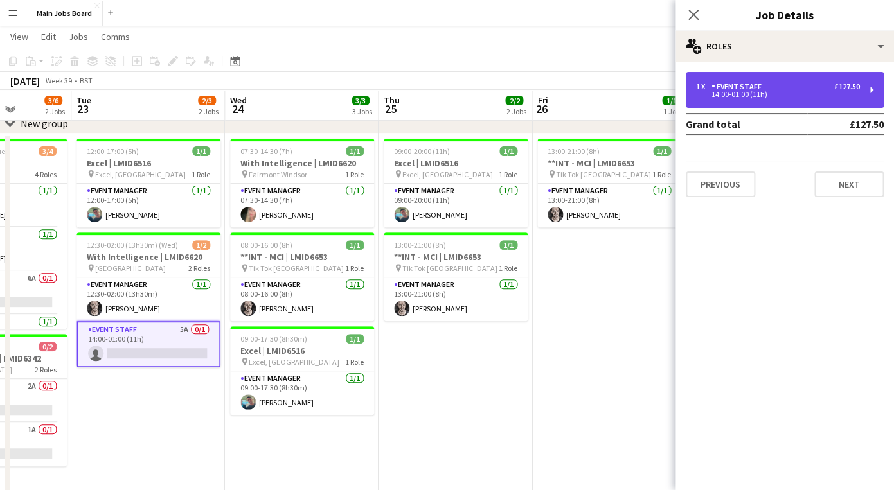
click at [749, 96] on div "14:00-01:00 (11h)" at bounding box center [778, 94] width 164 height 6
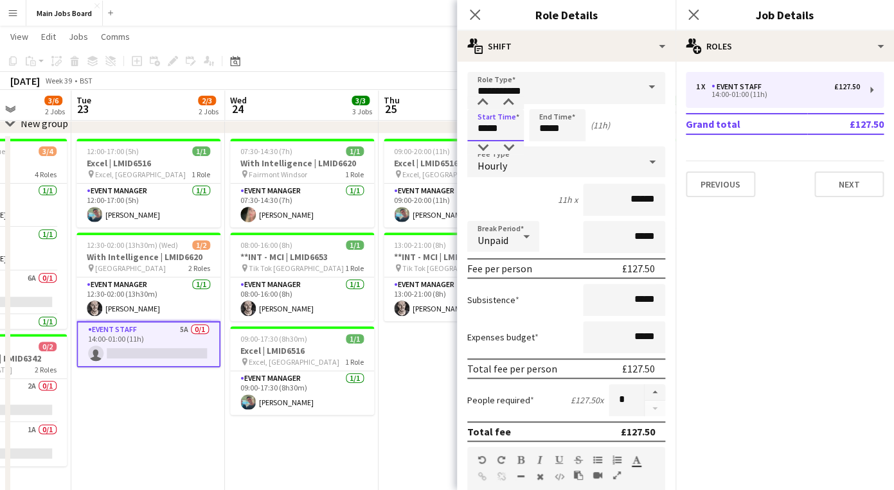
click at [489, 127] on input "*****" at bounding box center [495, 125] width 57 height 32
type input "*****"
click at [549, 126] on input "*****" at bounding box center [557, 125] width 57 height 32
type input "*****"
click at [132, 416] on app-date-cell "12:00-17:00 (5h) 1/1 Excel | LMID6516 pin Excel, London 1 Role Event Manager [D…" at bounding box center [148, 319] width 154 height 371
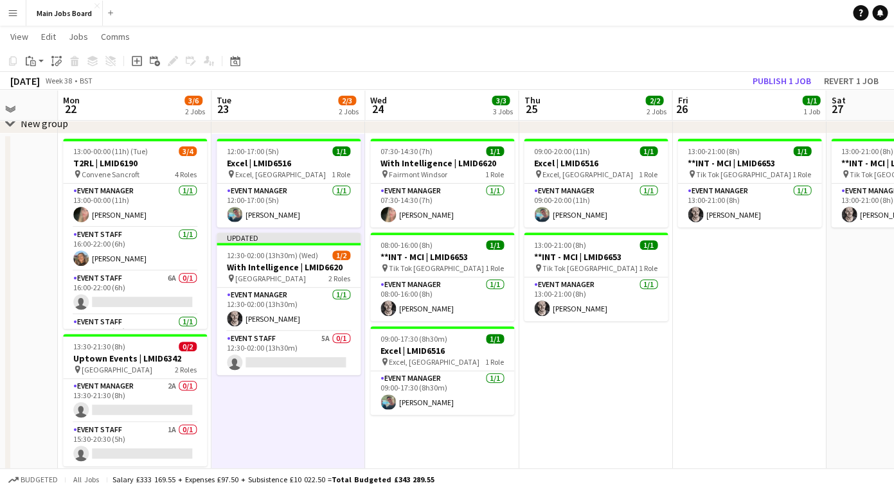
drag, startPoint x: 137, startPoint y: 416, endPoint x: 429, endPoint y: 414, distance: 291.1
click at [429, 414] on app-calendar-viewport "Fri 19 Sat 20 Sun 21 Mon 22 3/6 2 Jobs Tue 23 2/3 2 Jobs Wed 24 3/3 3 Jobs Thu …" at bounding box center [447, 243] width 894 height 524
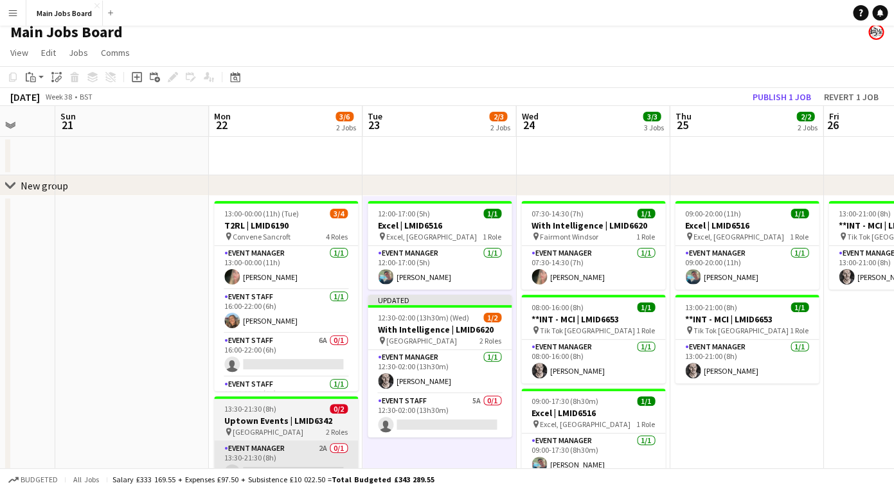
scroll to position [0, 0]
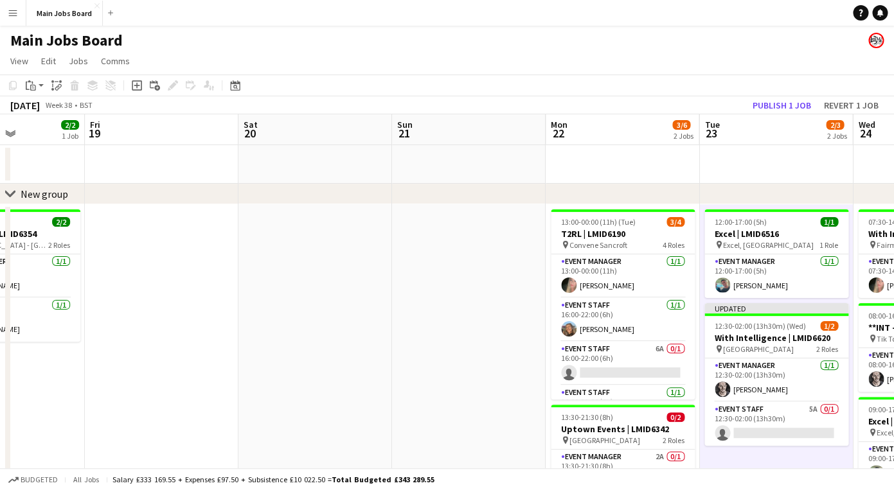
drag, startPoint x: 146, startPoint y: 323, endPoint x: 408, endPoint y: 320, distance: 262.2
click at [408, 320] on app-calendar-viewport "Wed 17 2/2 1 Job Thu 18 2/2 1 Job Fri 19 Sat 20 Sun 21 Mon 22 3/6 2 Jobs Tue 23…" at bounding box center [447, 344] width 894 height 461
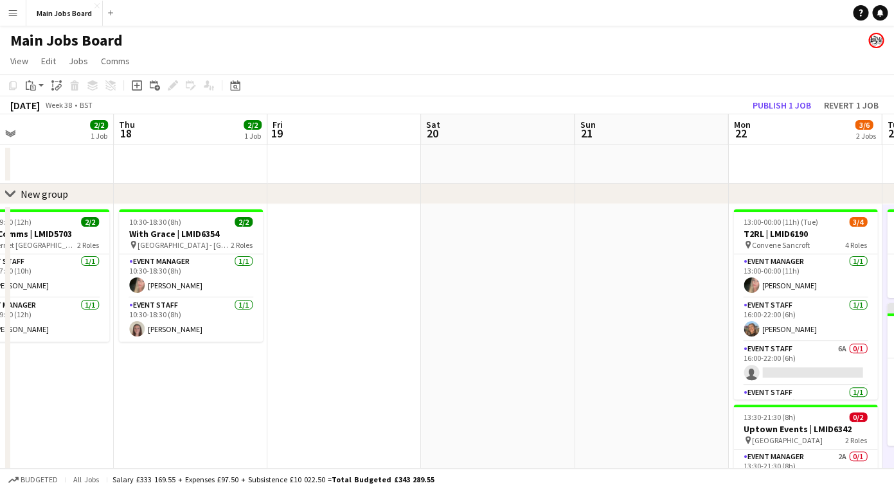
drag, startPoint x: 235, startPoint y: 316, endPoint x: 525, endPoint y: 316, distance: 290.4
click at [502, 316] on app-calendar-viewport "Mon 15 0/2 1 Job Tue 16 2/4 2 Jobs Wed 17 2/2 1 Job Thu 18 2/2 1 Job Fri 19 Sat…" at bounding box center [447, 344] width 894 height 461
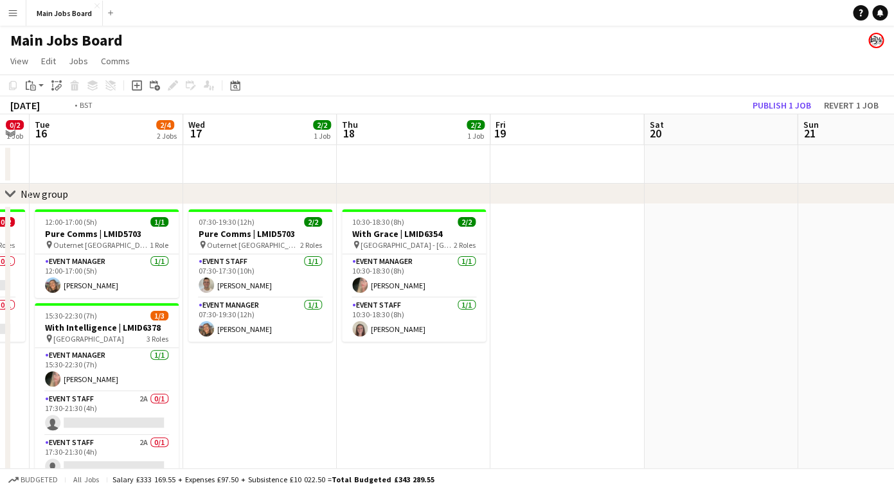
drag, startPoint x: 302, startPoint y: 336, endPoint x: 612, endPoint y: 336, distance: 309.7
click at [592, 336] on app-calendar-viewport "Sun 14 0/1 1 Job Mon 15 0/2 1 Job Tue 16 2/4 2 Jobs Wed 17 2/2 1 Job Thu 18 2/2…" at bounding box center [447, 344] width 894 height 461
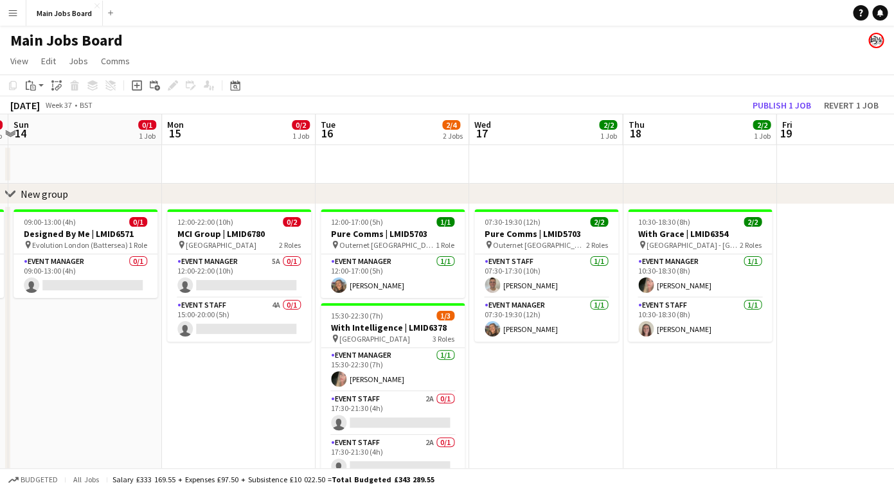
drag, startPoint x: 433, startPoint y: 371, endPoint x: 568, endPoint y: 371, distance: 134.9
click at [567, 371] on app-calendar-viewport "Fri 12 Sat 13 0/1 1 Job Sun 14 0/1 1 Job Mon 15 0/2 1 Job Tue 16 2/4 2 Jobs Wed…" at bounding box center [447, 344] width 894 height 461
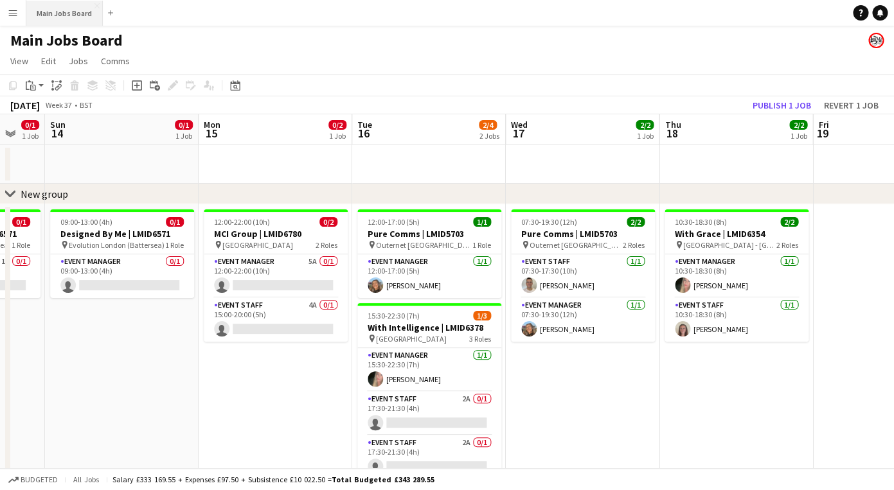
click at [73, 13] on button "Main Jobs Board Close" at bounding box center [64, 13] width 76 height 25
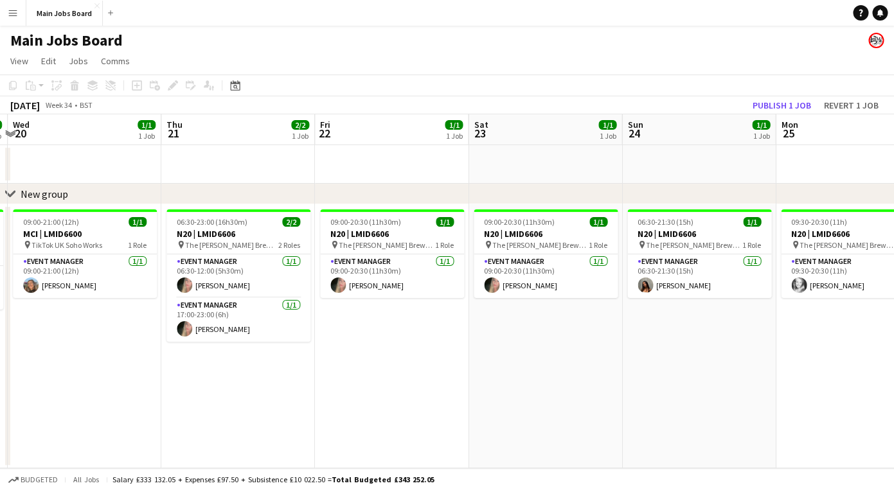
drag, startPoint x: 725, startPoint y: 398, endPoint x: 181, endPoint y: 398, distance: 544.2
click at [182, 398] on app-calendar-viewport "Sun 17 Mon 18 Tue 19 1/1 1 Job Wed 20 1/1 1 Job Thu 21 2/2 1 Job Fri 22 1/1 1 J…" at bounding box center [447, 291] width 894 height 354
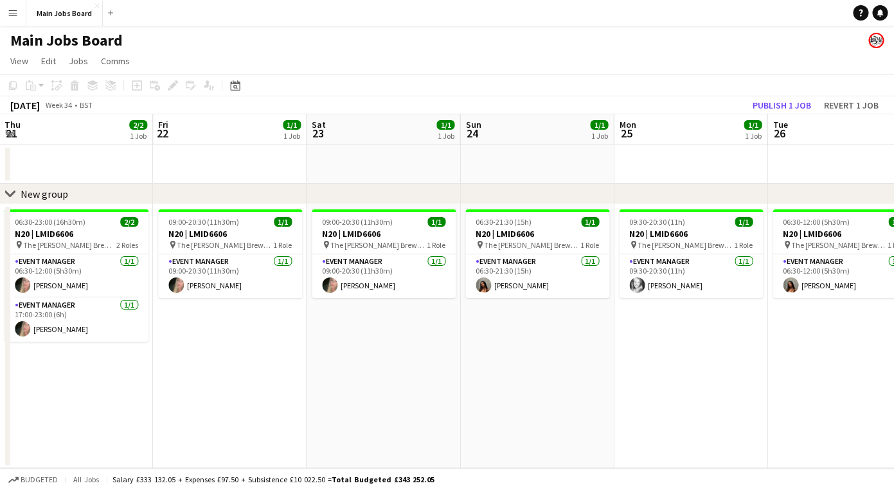
drag, startPoint x: 595, startPoint y: 335, endPoint x: 216, endPoint y: 335, distance: 379.1
click at [219, 335] on app-calendar-viewport "Mon 18 Tue 19 1/1 1 Job Wed 20 1/1 1 Job Thu 21 2/2 1 Job Fri 22 1/1 1 Job Sat …" at bounding box center [447, 291] width 894 height 354
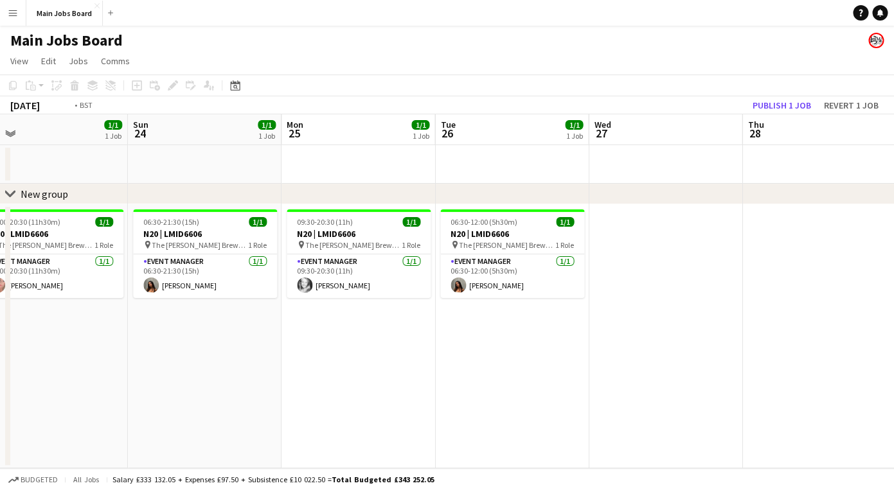
drag, startPoint x: 640, startPoint y: 330, endPoint x: 138, endPoint y: 330, distance: 501.8
click at [152, 330] on app-calendar-viewport "Wed 20 1/1 1 Job Thu 21 2/2 1 Job Fri 22 1/1 1 Job Sat 23 1/1 1 Job Sun 24 1/1 …" at bounding box center [447, 291] width 894 height 354
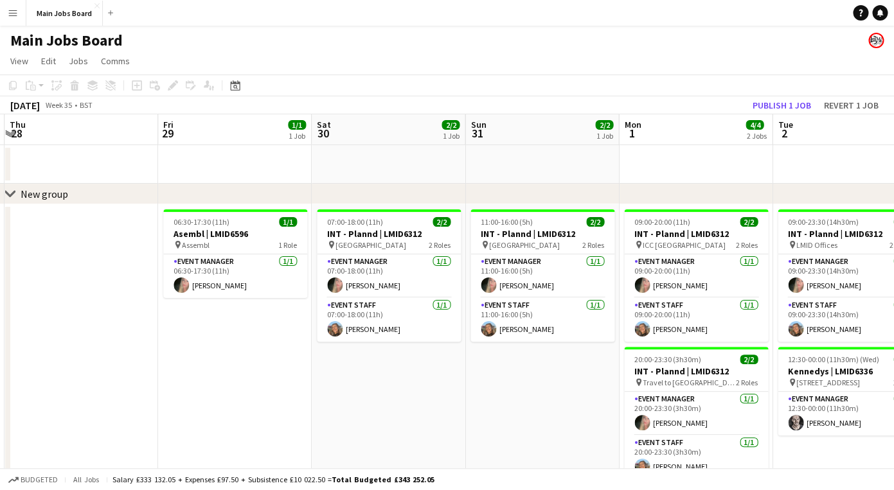
drag, startPoint x: 461, startPoint y: 326, endPoint x: 34, endPoint y: 326, distance: 426.6
click at [43, 326] on app-calendar-viewport "Mon 25 1/1 1 Job Tue 26 1/1 1 Job Wed 27 Thu 28 Fri 29 1/1 1 Job Sat 30 2/2 1 J…" at bounding box center [447, 322] width 894 height 416
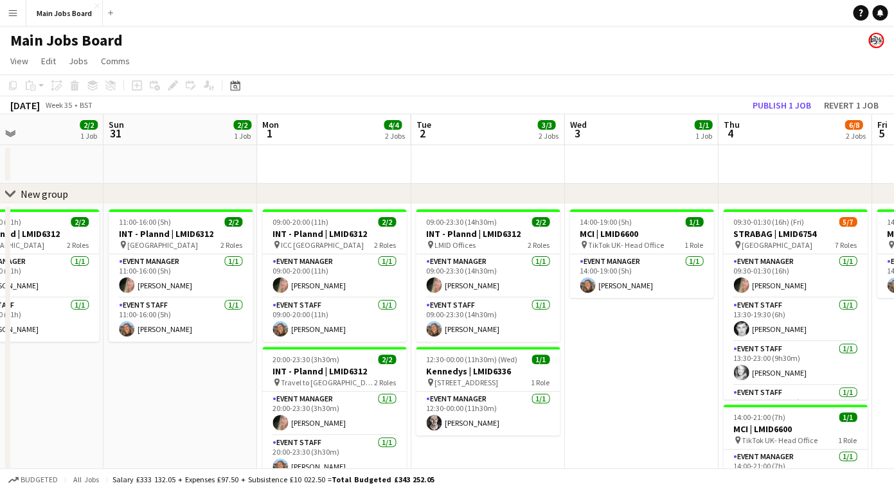
scroll to position [0, 429]
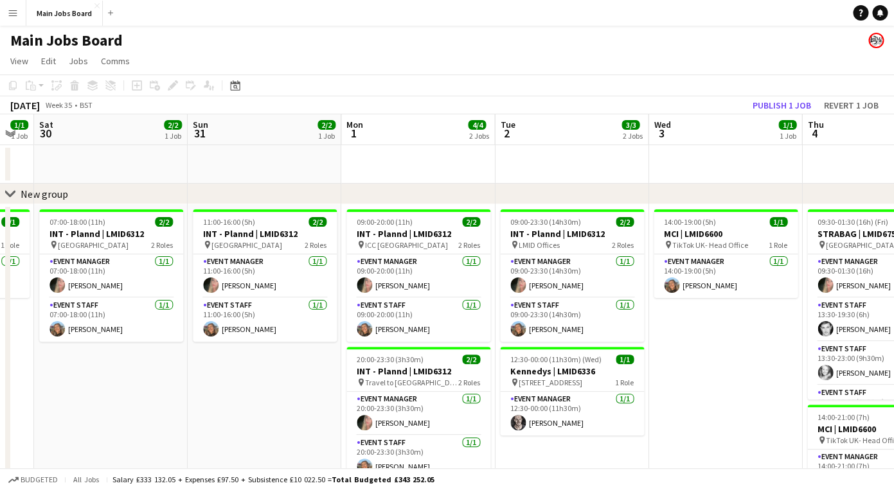
drag, startPoint x: 481, startPoint y: 373, endPoint x: 200, endPoint y: 373, distance: 280.1
click at [196, 374] on app-calendar-viewport "Wed 27 Thu 28 Fri 29 1/1 1 Job Sat 30 2/2 1 Job Sun 31 2/2 1 Job Mon 1 4/4 2 Jo…" at bounding box center [447, 322] width 894 height 416
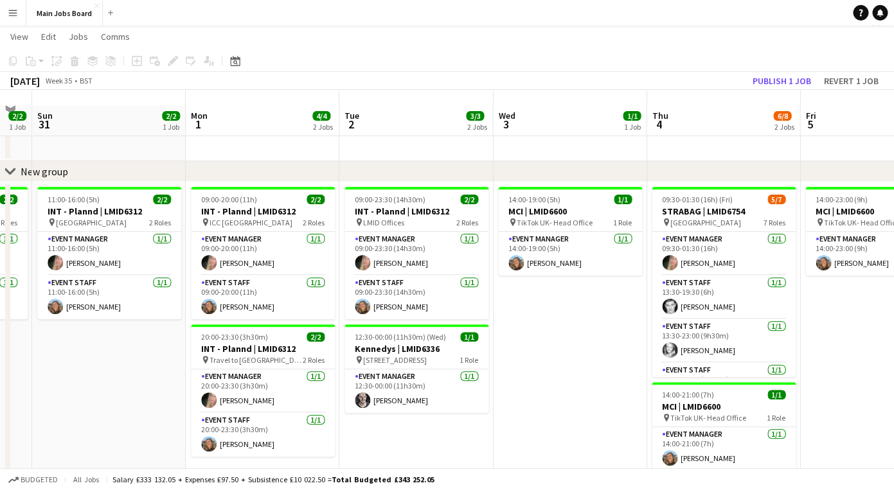
scroll to position [19, 0]
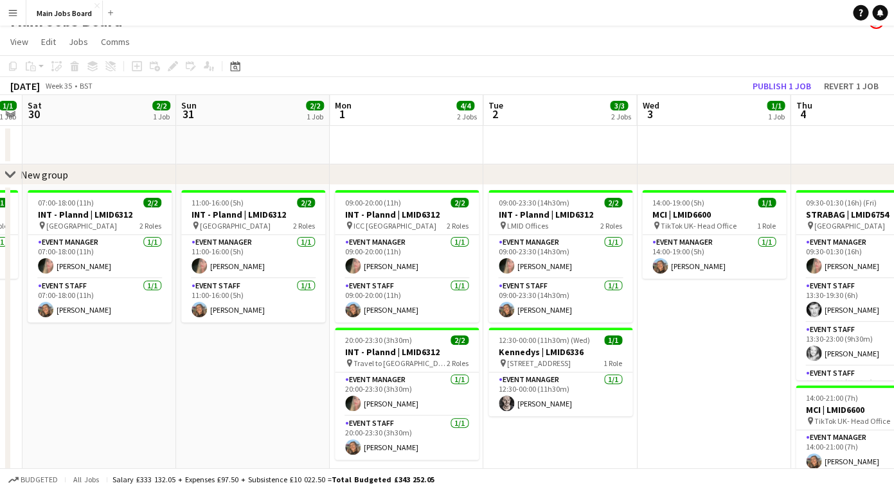
drag, startPoint x: 161, startPoint y: 382, endPoint x: 459, endPoint y: 372, distance: 298.3
click at [459, 372] on app-calendar-viewport "Thu 28 Fri 29 1/1 1 Job Sat 30 2/2 1 Job Sun 31 2/2 1 Job Mon 1 4/4 2 Jobs Tue …" at bounding box center [447, 303] width 894 height 416
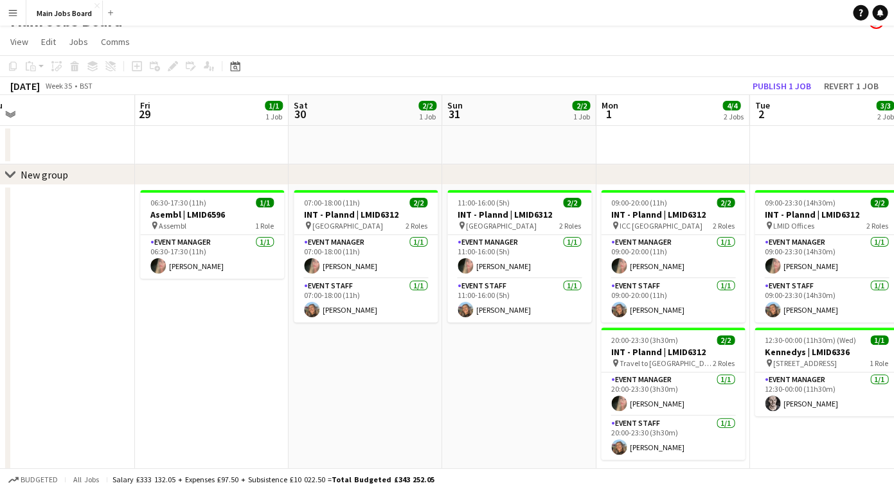
drag, startPoint x: 252, startPoint y: 373, endPoint x: 355, endPoint y: 373, distance: 103.4
click at [359, 373] on app-calendar-viewport "Tue 26 1/1 1 Job Wed 27 Thu 28 Fri 29 1/1 1 Job Sat 30 2/2 1 Job Sun 31 2/2 1 J…" at bounding box center [447, 303] width 894 height 416
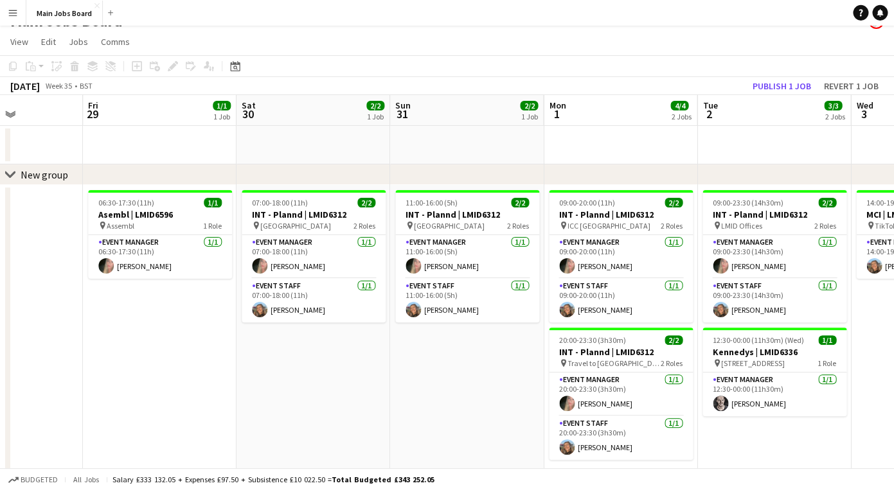
scroll to position [0, 464]
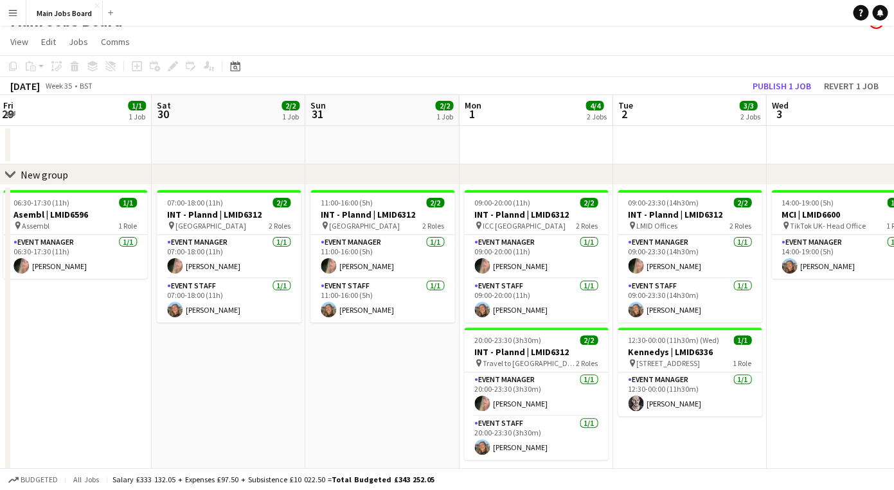
drag, startPoint x: 418, startPoint y: 368, endPoint x: 279, endPoint y: 367, distance: 138.1
click at [279, 368] on app-calendar-viewport "Tue 26 1/1 1 Job Wed 27 Thu 28 Fri 29 1/1 1 Job Sat 30 2/2 1 Job Sun 31 2/2 1 J…" at bounding box center [447, 303] width 894 height 416
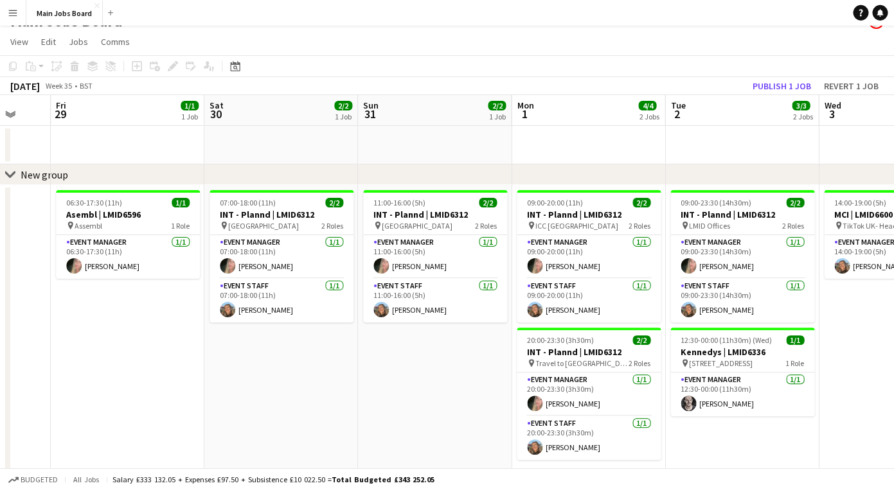
drag, startPoint x: 371, startPoint y: 368, endPoint x: 247, endPoint y: 368, distance: 124.0
click at [249, 368] on app-calendar-viewport "Tue 26 1/1 1 Job Wed 27 Thu 28 Fri 29 1/1 1 Job Sat 30 2/2 1 Job Sun 31 2/2 1 J…" at bounding box center [447, 303] width 894 height 416
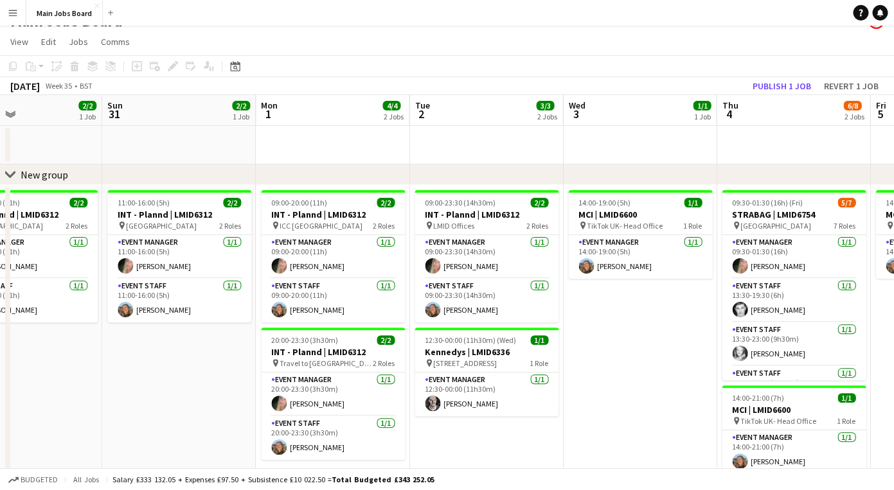
scroll to position [0, 416]
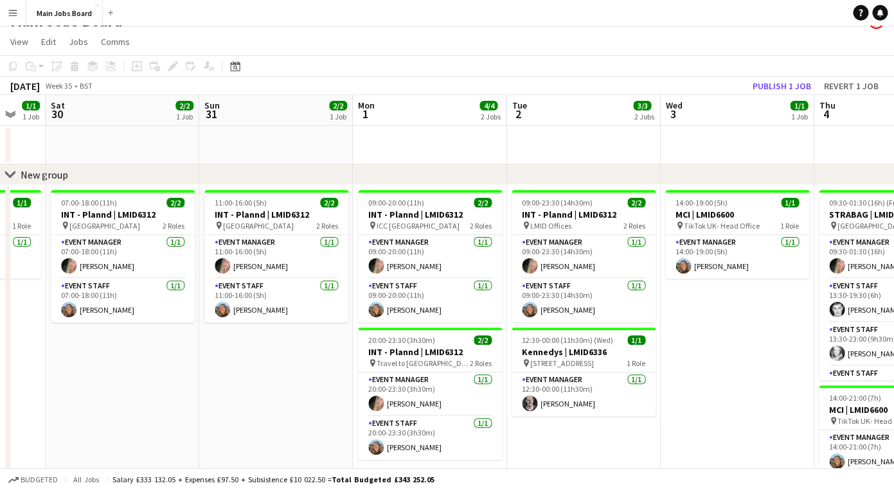
drag, startPoint x: 680, startPoint y: 418, endPoint x: 543, endPoint y: 418, distance: 137.5
click at [543, 418] on app-calendar-viewport "Wed 27 Thu 28 Fri 29 1/1 1 Job Sat 30 2/2 1 Job Sun 31 2/2 1 Job Mon 1 4/4 2 Jo…" at bounding box center [447, 303] width 894 height 416
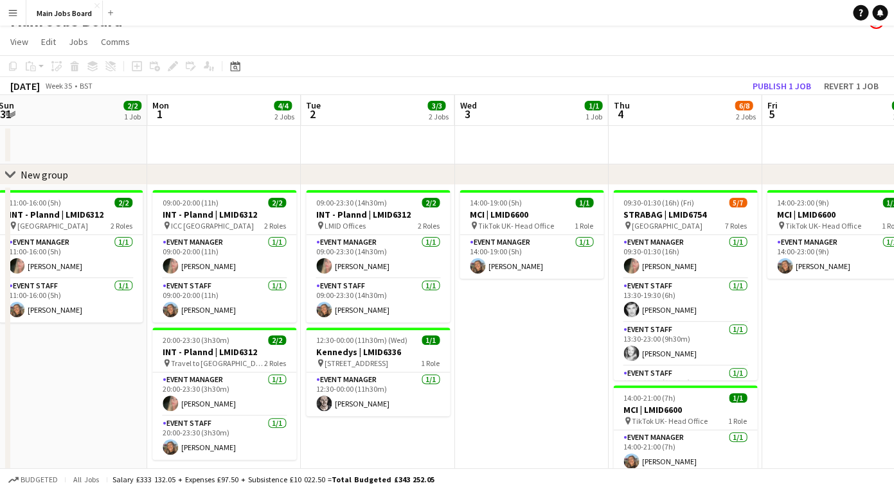
scroll to position [0, 488]
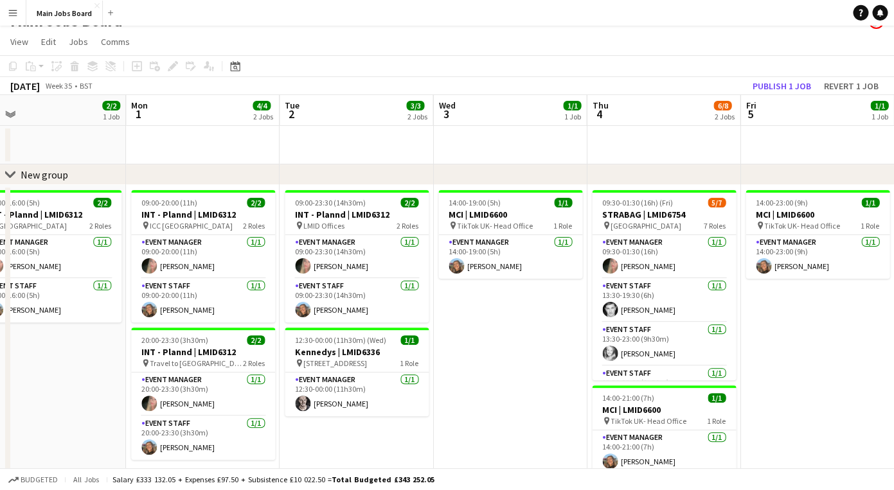
drag, startPoint x: 563, startPoint y: 349, endPoint x: 492, endPoint y: 349, distance: 71.3
click at [491, 349] on app-calendar-viewport "Thu 28 Fri 29 1/1 1 Job Sat 30 2/2 1 Job Sun 31 2/2 1 Job Mon 1 4/4 2 Jobs Tue …" at bounding box center [447, 303] width 894 height 416
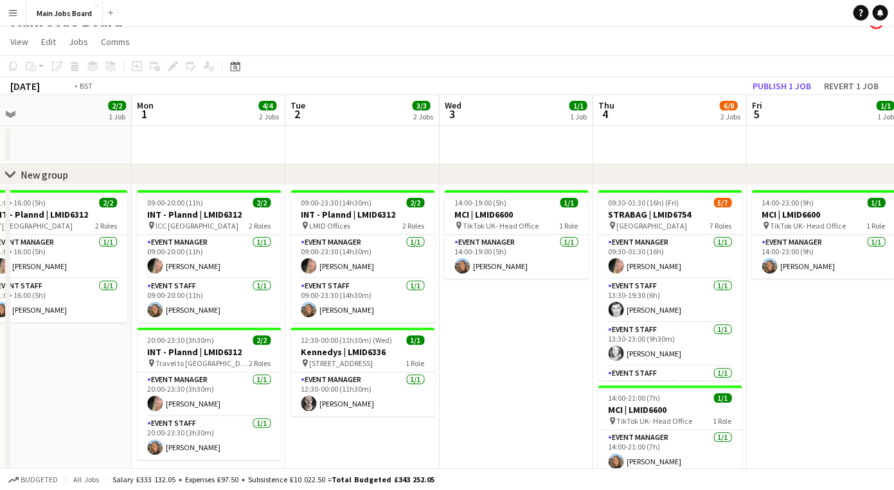
scroll to position [0, 418]
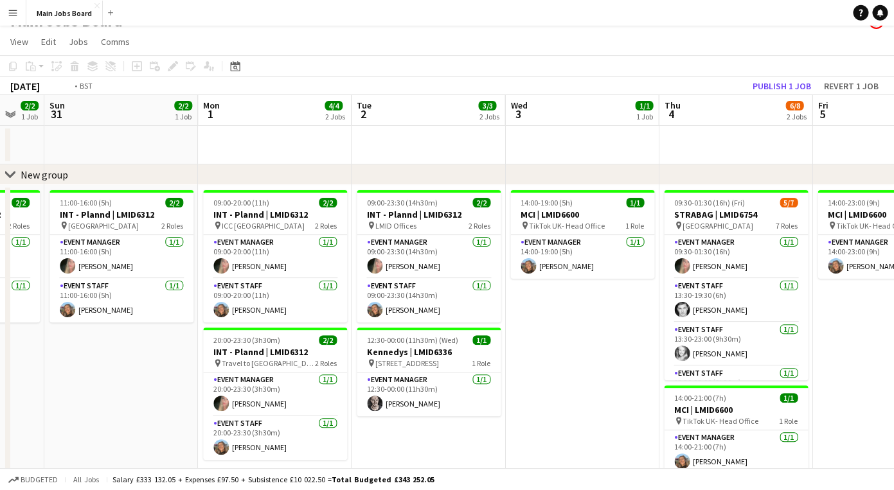
drag, startPoint x: 492, startPoint y: 349, endPoint x: 254, endPoint y: 349, distance: 237.1
click at [254, 349] on app-calendar-viewport "Thu 28 Fri 29 1/1 1 Job Sat 30 2/2 1 Job Sun 31 2/2 1 Job Mon 1 4/4 2 Jobs Tue …" at bounding box center [447, 303] width 894 height 416
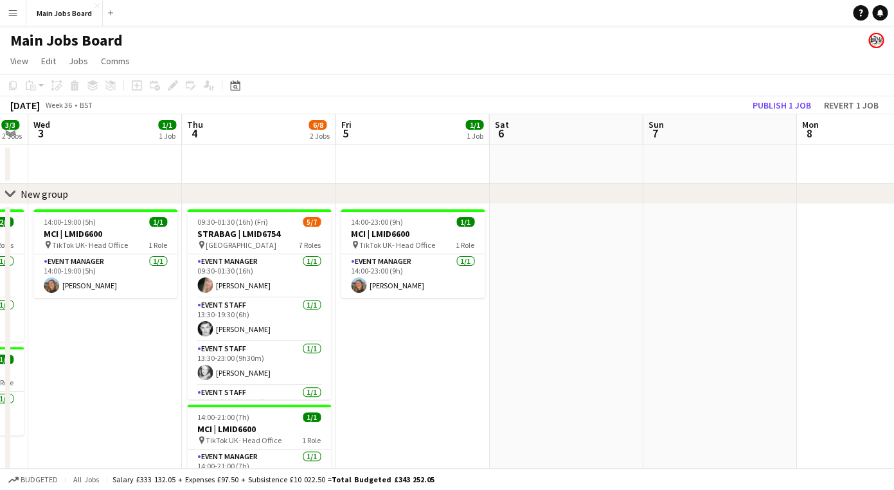
scroll to position [0, 491]
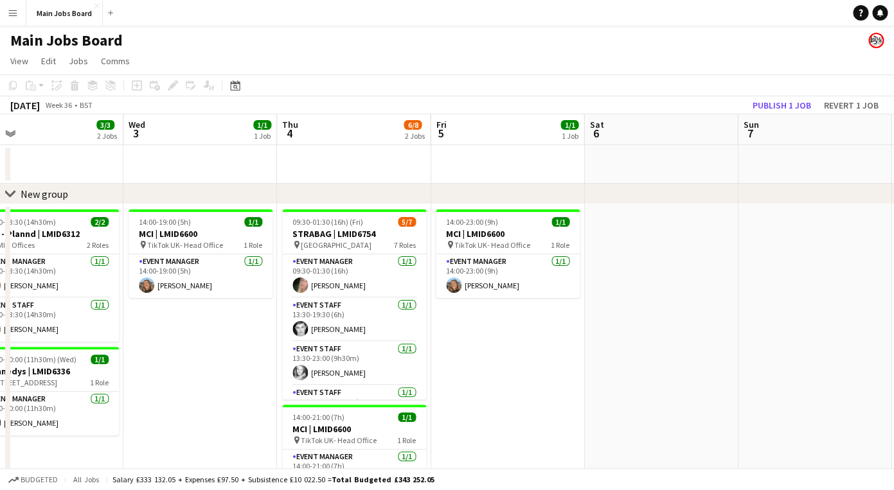
drag, startPoint x: 668, startPoint y: 389, endPoint x: 288, endPoint y: 391, distance: 380.4
click at [288, 390] on app-calendar-viewport "Sat 30 2/2 1 Job Sun 31 2/2 1 Job Mon 1 4/4 2 Jobs Tue 2 3/3 2 Jobs Wed 3 1/1 1…" at bounding box center [447, 322] width 894 height 416
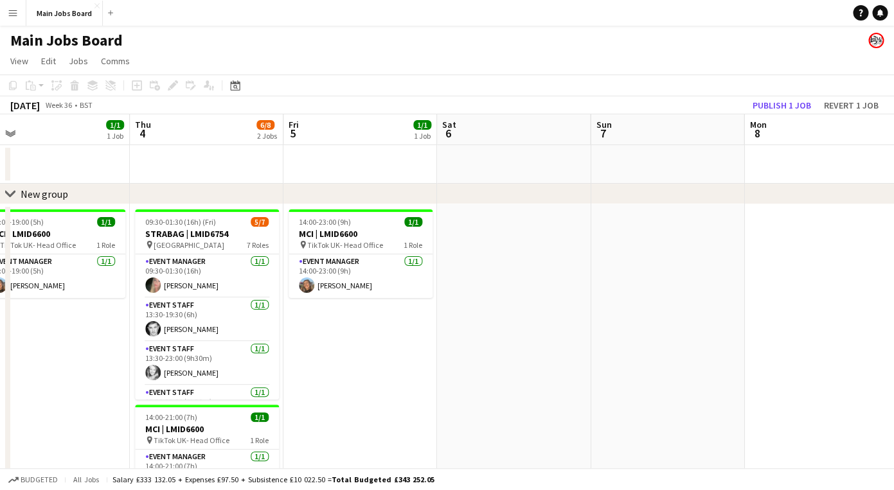
drag, startPoint x: 209, startPoint y: 342, endPoint x: 368, endPoint y: 342, distance: 158.7
click at [368, 342] on app-calendar-viewport "Mon 1 4/4 2 Jobs Tue 2 3/3 2 Jobs Wed 3 1/1 1 Job Thu 4 6/8 2 Jobs Fri 5 1/1 1 …" at bounding box center [447, 323] width 894 height 418
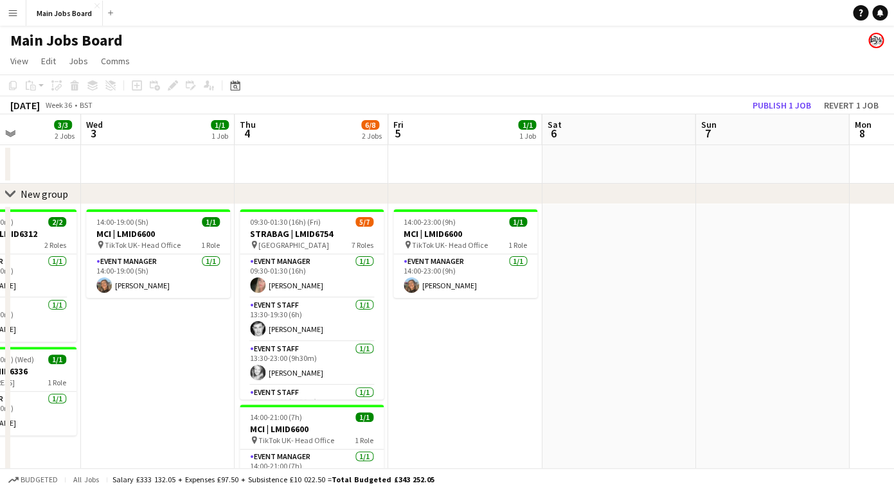
drag, startPoint x: 365, startPoint y: 341, endPoint x: 468, endPoint y: 339, distance: 103.5
click at [468, 339] on app-calendar-viewport "Sun 31 2/2 1 Job Mon 1 4/4 2 Jobs Tue 2 3/3 2 Jobs Wed 3 1/1 1 Job Thu 4 6/8 2 …" at bounding box center [447, 323] width 894 height 418
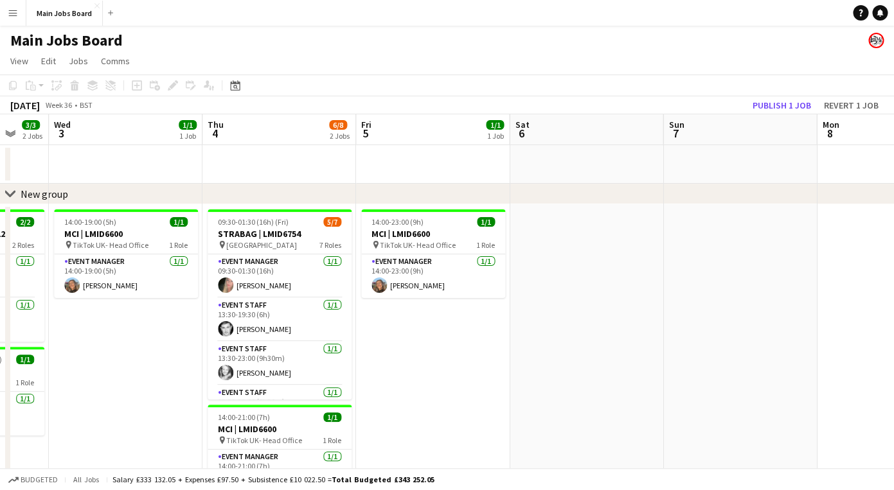
drag, startPoint x: 534, startPoint y: 353, endPoint x: 183, endPoint y: 353, distance: 350.8
click at [184, 353] on app-calendar-viewport "Sun 31 2/2 1 Job Mon 1 4/4 2 Jobs Tue 2 3/3 2 Jobs Wed 3 1/1 1 Job Thu 4 6/8 2 …" at bounding box center [447, 323] width 894 height 418
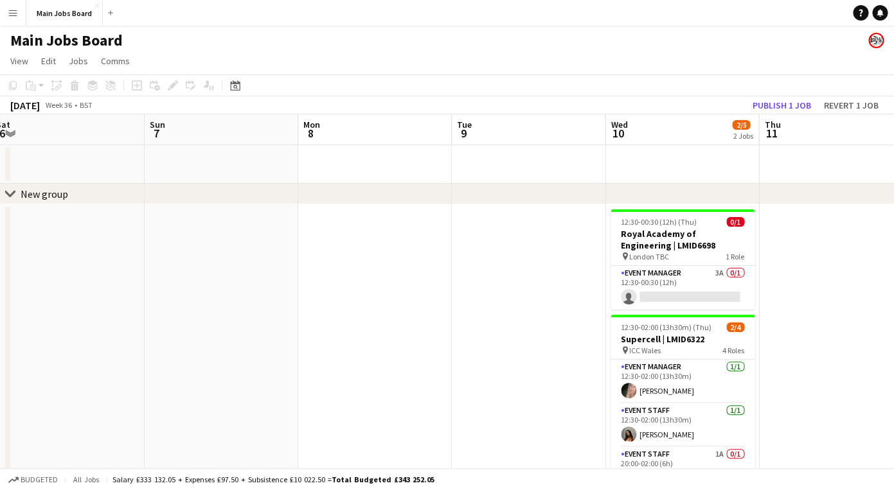
scroll to position [0, 391]
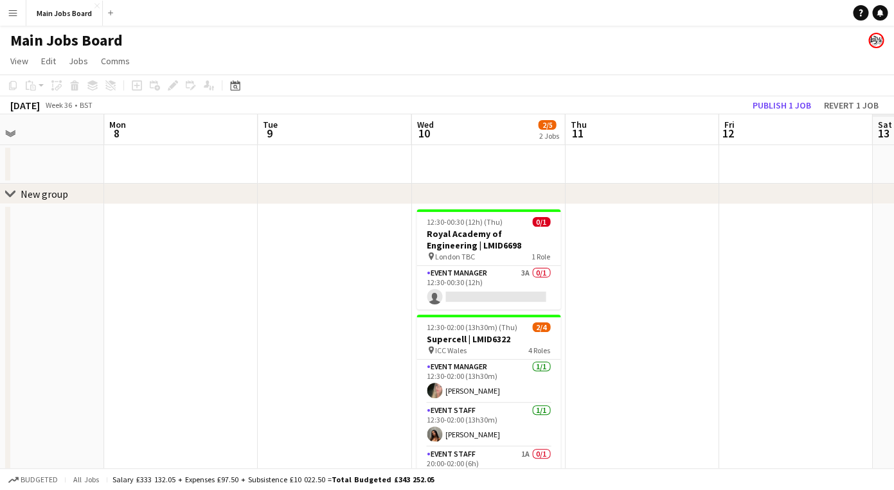
drag, startPoint x: 488, startPoint y: 337, endPoint x: 60, endPoint y: 337, distance: 427.3
click at [61, 337] on app-calendar-viewport "Thu 4 6/8 2 Jobs Fri 5 1/1 1 Job Sat 6 Sun 7 Mon 8 Tue 9 Wed 10 2/5 2 Jobs Thu …" at bounding box center [447, 323] width 894 height 418
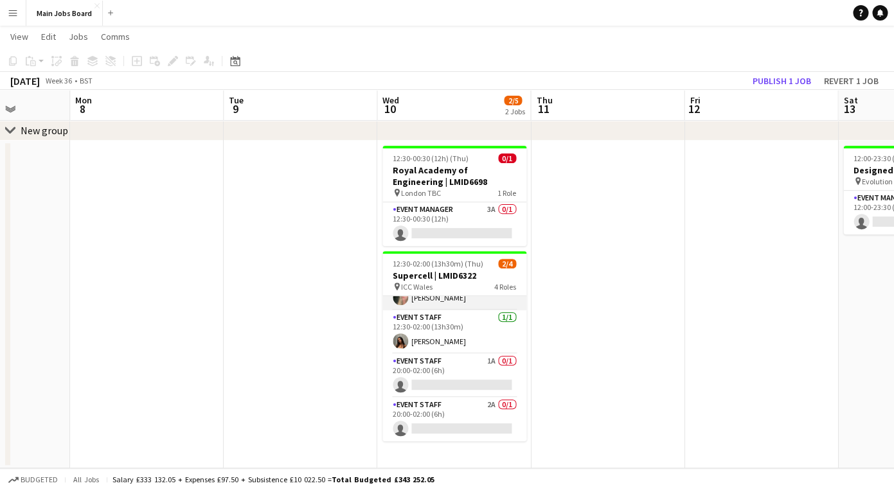
scroll to position [0, 0]
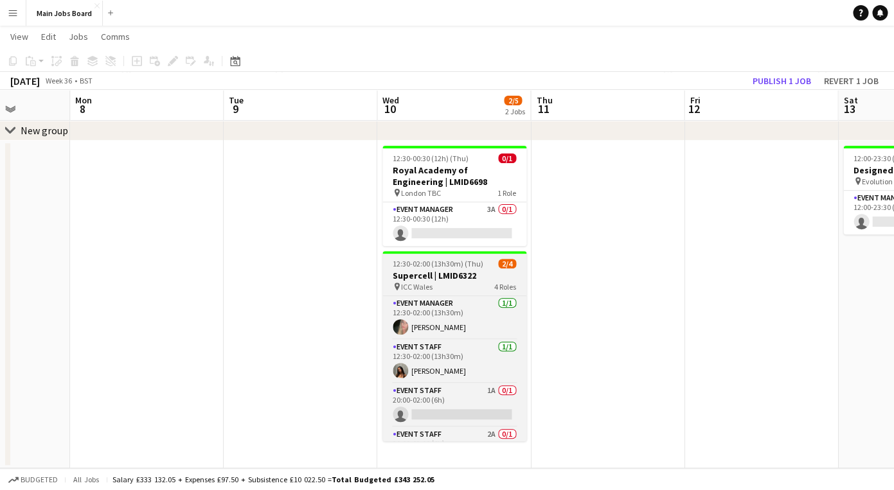
click at [435, 274] on h3 "Supercell | LMID6322" at bounding box center [454, 276] width 144 height 12
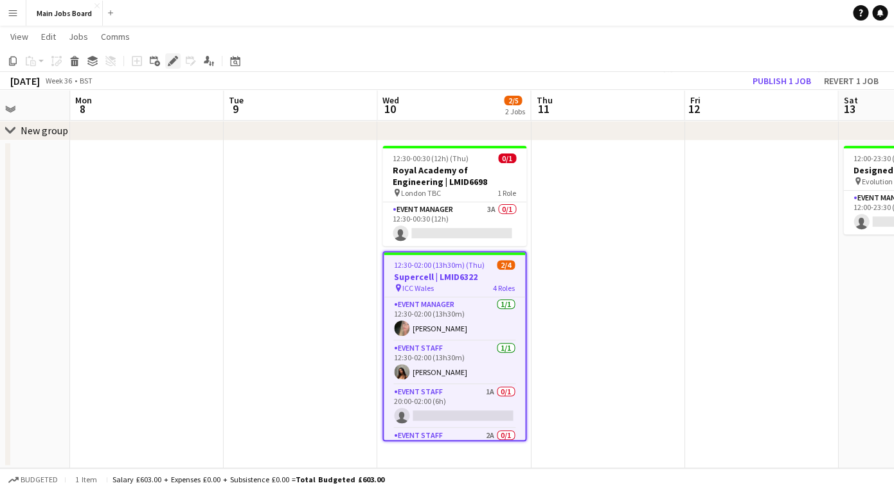
click at [179, 62] on div "Edit" at bounding box center [172, 60] width 15 height 15
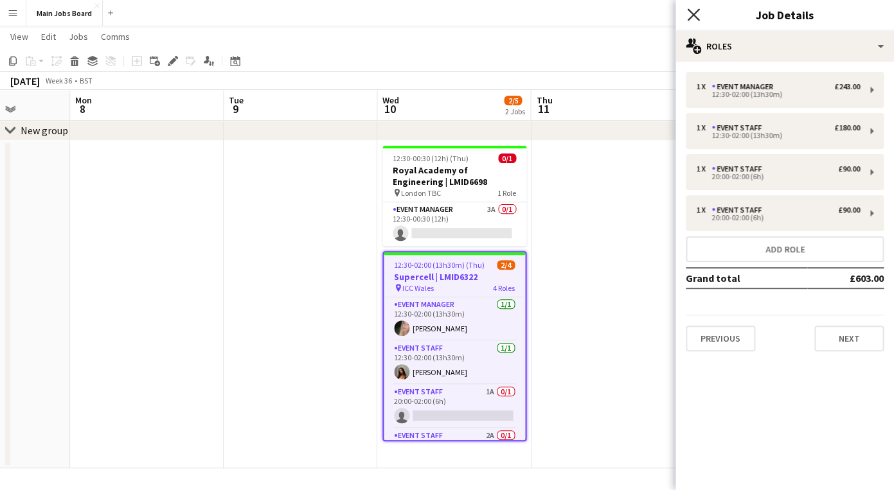
click at [691, 17] on icon at bounding box center [693, 14] width 12 height 12
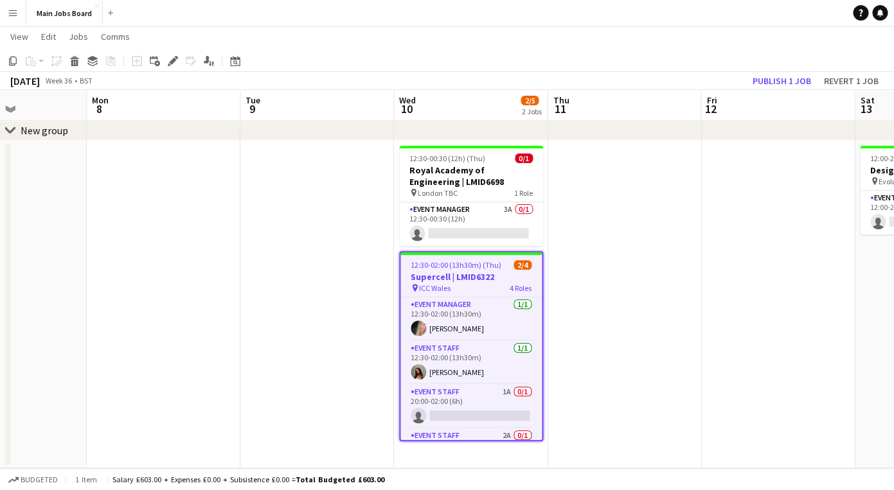
drag, startPoint x: 145, startPoint y: 247, endPoint x: 590, endPoint y: 247, distance: 445.3
click at [566, 247] on app-calendar-viewport "Fri 5 1/1 1 Job Sat 6 Sun 7 Mon 8 Tue 9 Wed 10 2/5 2 Jobs Thu 11 Fri 12 Sat 13 …" at bounding box center [447, 228] width 894 height 481
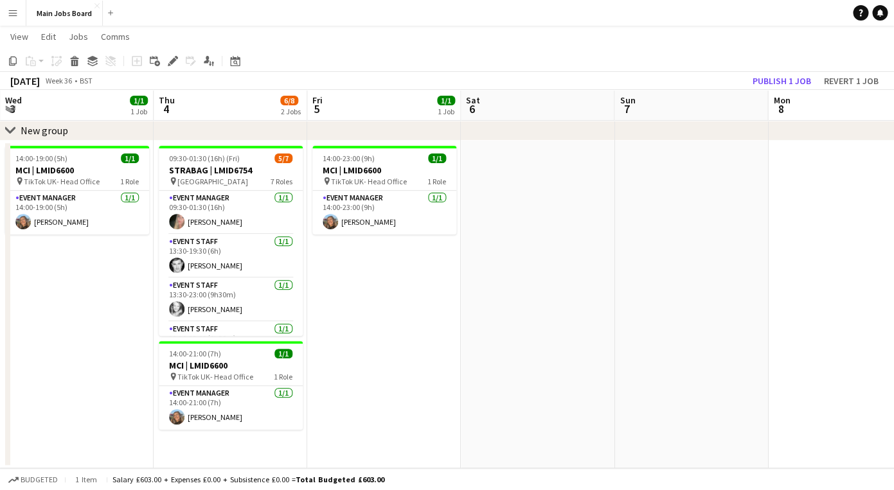
drag, startPoint x: 364, startPoint y: 288, endPoint x: 687, endPoint y: 288, distance: 322.5
click at [668, 288] on app-calendar-viewport "Mon 1 4/4 2 Jobs Tue 2 3/3 2 Jobs Wed 3 1/1 1 Job Thu 4 6/8 2 Jobs Fri 5 1/1 1 …" at bounding box center [447, 228] width 894 height 481
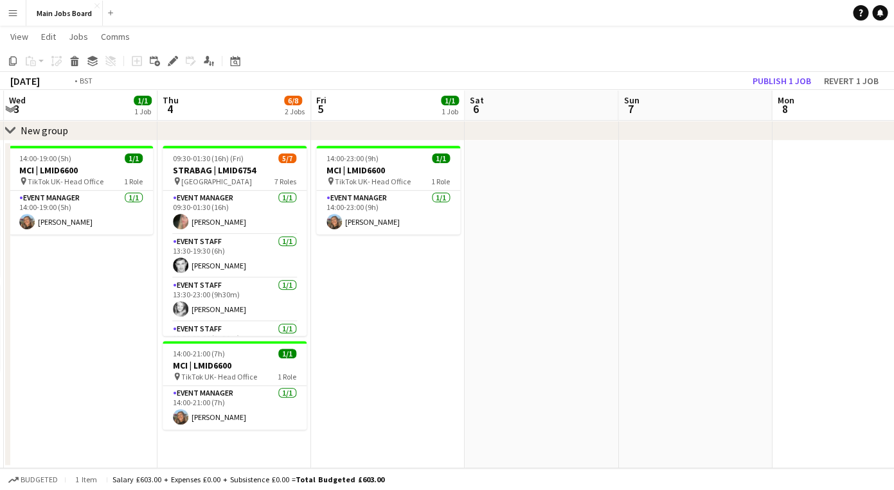
drag, startPoint x: 341, startPoint y: 331, endPoint x: 862, endPoint y: 331, distance: 520.4
click at [846, 331] on app-calendar-viewport "Mon 1 4/4 2 Jobs Tue 2 3/3 2 Jobs Wed 3 1/1 1 Job Thu 4 6/8 2 Jobs Fri 5 1/1 1 …" at bounding box center [447, 228] width 894 height 481
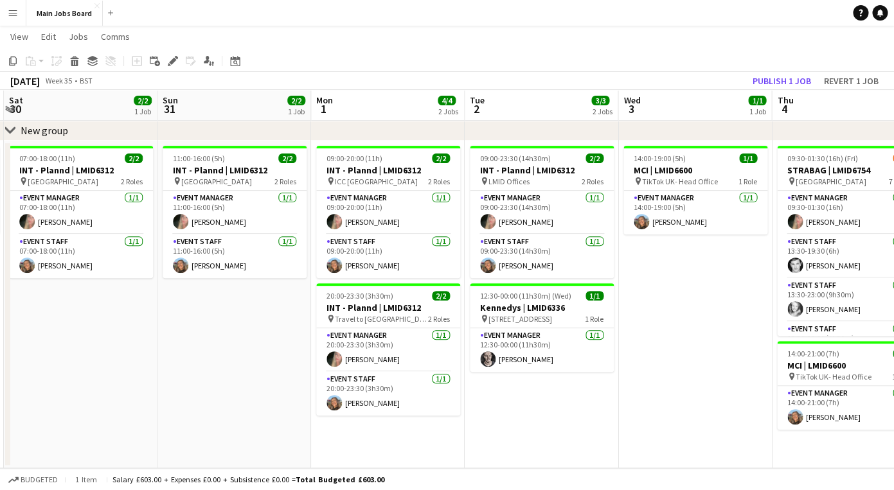
scroll to position [0, 371]
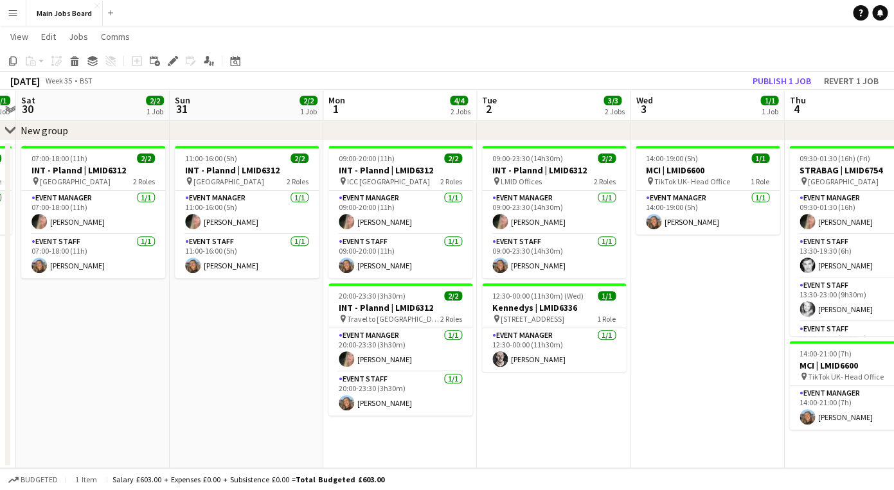
drag, startPoint x: 134, startPoint y: 390, endPoint x: 369, endPoint y: 390, distance: 234.5
click at [368, 390] on app-calendar-viewport "Thu 28 Fri 29 1/1 1 Job Sat 30 2/2 1 Job Sun 31 2/2 1 Job Mon 1 4/4 2 Jobs Tue …" at bounding box center [447, 228] width 894 height 481
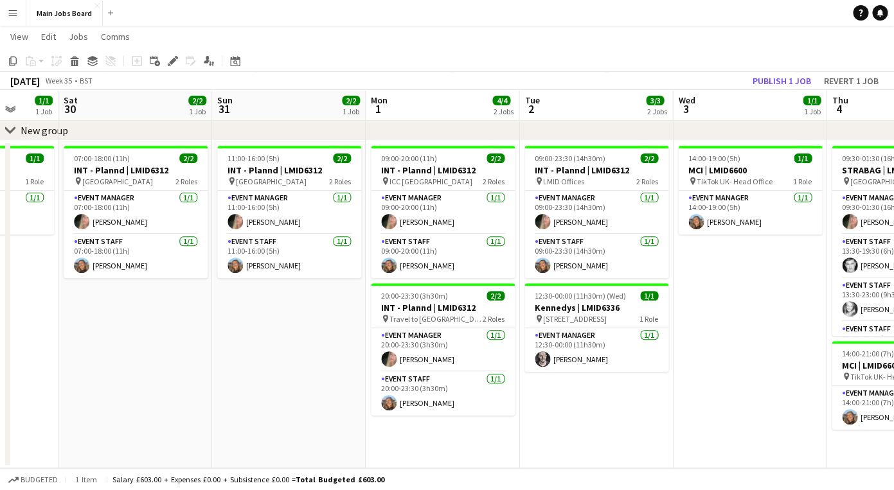
drag, startPoint x: 246, startPoint y: 387, endPoint x: 136, endPoint y: 389, distance: 110.5
click at [135, 389] on app-calendar-viewport "Wed 27 Thu 28 Fri 29 1/1 1 Job Sat 30 2/2 1 Job Sun 31 2/2 1 Job Mon 1 4/4 2 Jo…" at bounding box center [447, 228] width 894 height 481
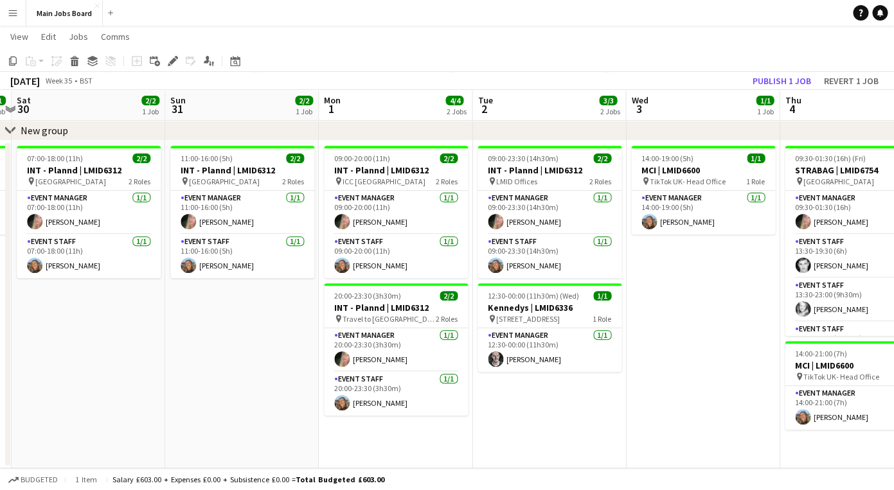
scroll to position [0, 462]
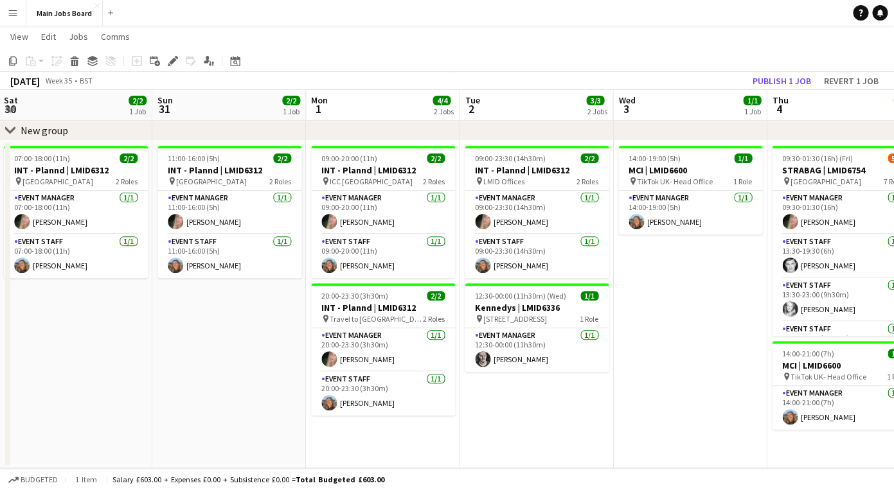
drag, startPoint x: 209, startPoint y: 382, endPoint x: 149, endPoint y: 382, distance: 60.4
click at [150, 382] on app-calendar-viewport "Wed 27 Thu 28 Fri 29 1/1 1 Job Sat 30 2/2 1 Job Sun 31 2/2 1 Job Mon 1 4/4 2 Jo…" at bounding box center [447, 228] width 894 height 481
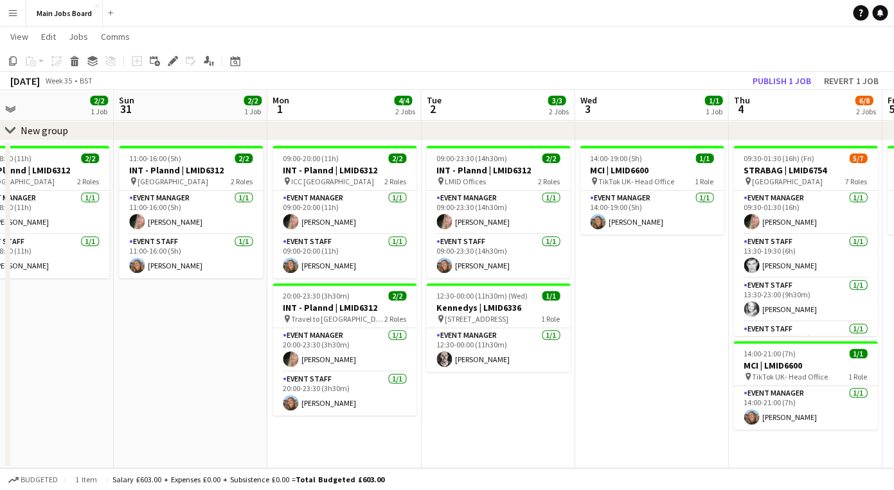
scroll to position [0, 392]
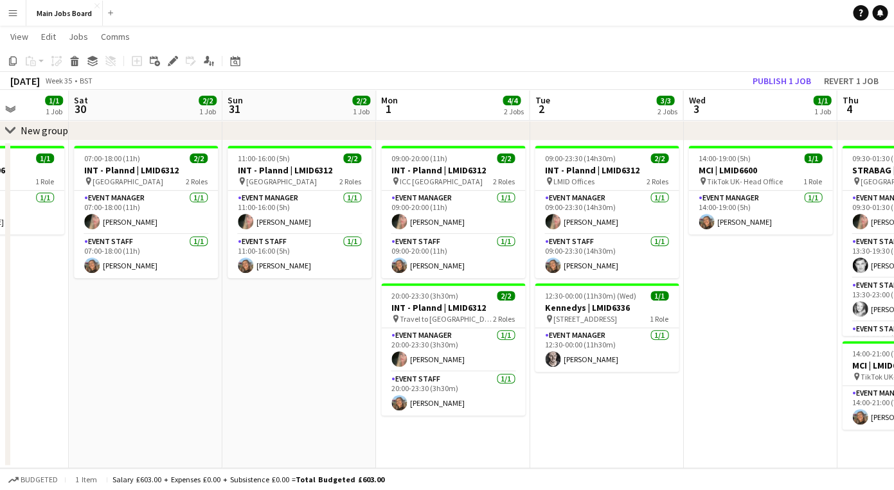
drag, startPoint x: 660, startPoint y: 345, endPoint x: 576, endPoint y: 345, distance: 83.5
click at [576, 345] on app-calendar-viewport "Wed 27 Thu 28 Fri 29 1/1 1 Job Sat 30 2/2 1 Job Sun 31 2/2 1 Job Mon 1 4/4 2 Jo…" at bounding box center [447, 228] width 894 height 481
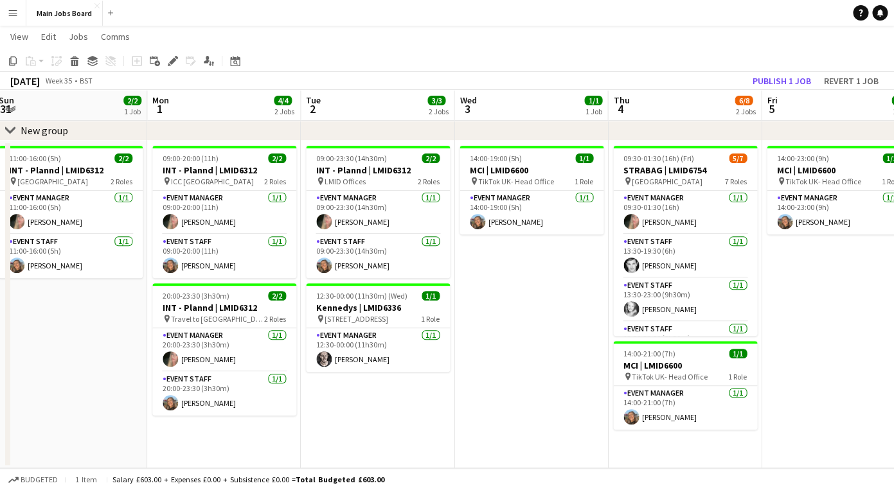
scroll to position [0, 493]
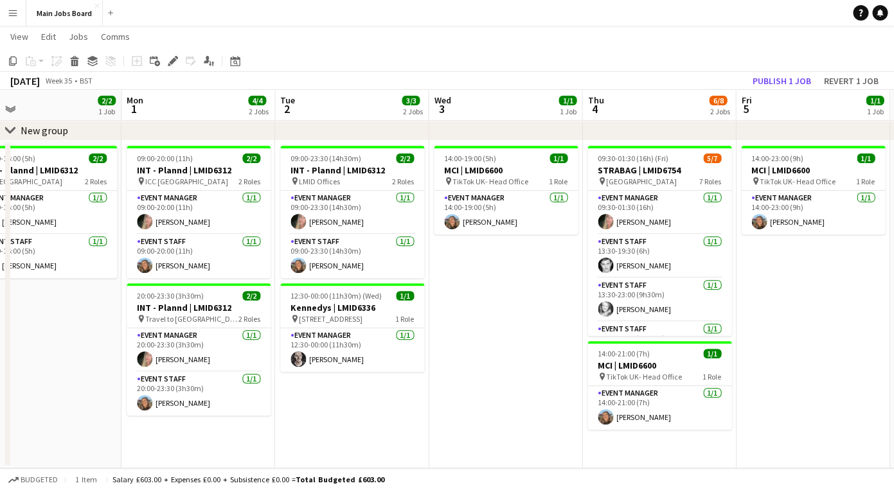
drag, startPoint x: 582, startPoint y: 326, endPoint x: 481, endPoint y: 326, distance: 100.9
click at [481, 326] on app-calendar-viewport "Thu 28 Fri 29 1/1 1 Job Sat 30 2/2 1 Job Sun 31 2/2 1 Job Mon 1 4/4 2 Jobs Tue …" at bounding box center [447, 228] width 894 height 481
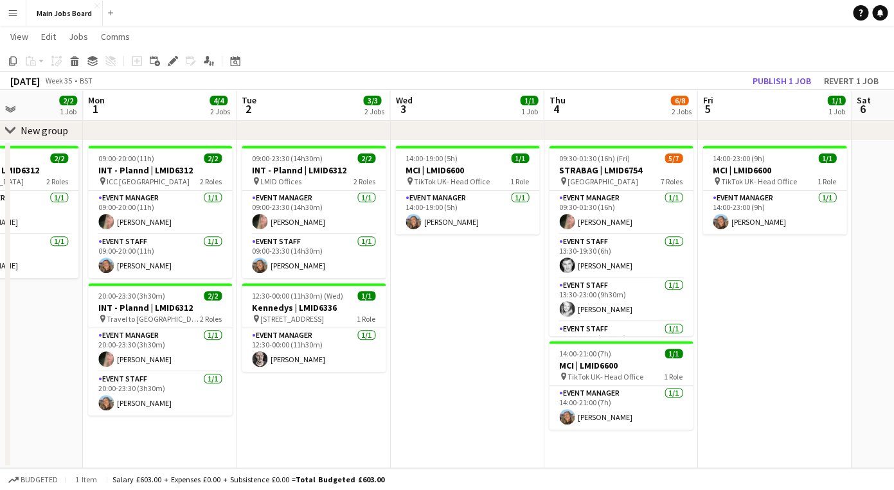
scroll to position [0, 422]
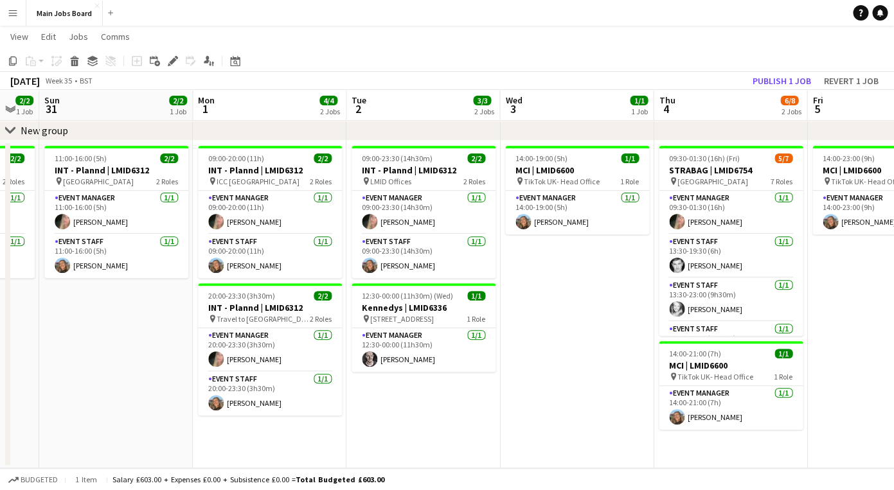
drag, startPoint x: 472, startPoint y: 362, endPoint x: 389, endPoint y: 360, distance: 82.3
click at [389, 360] on app-calendar-viewport "Thu 28 Fri 29 1/1 1 Job Sat 30 2/2 1 Job Sun 31 2/2 1 Job Mon 1 4/4 2 Jobs Tue …" at bounding box center [447, 228] width 894 height 481
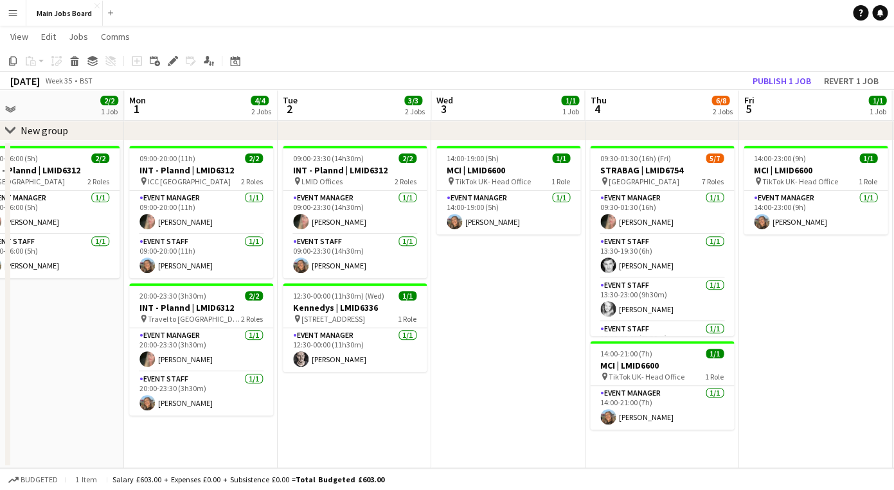
scroll to position [0, 323]
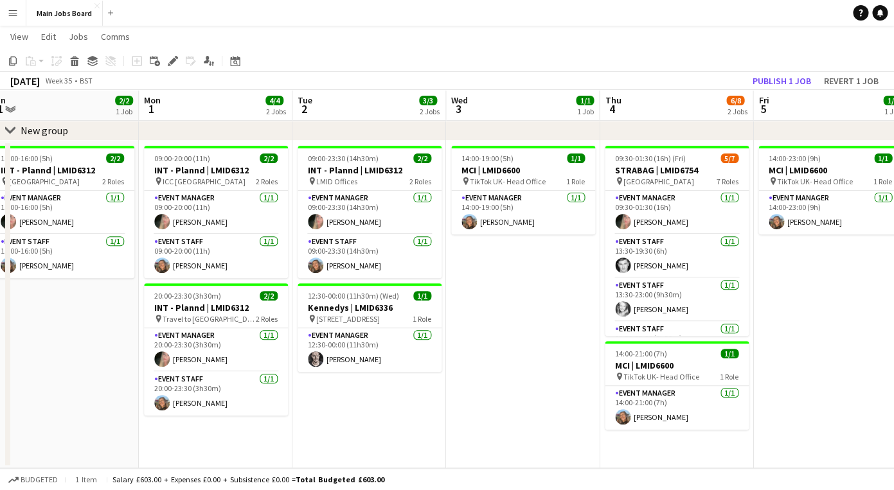
drag, startPoint x: 393, startPoint y: 294, endPoint x: 491, endPoint y: 294, distance: 98.3
click at [492, 294] on app-calendar-viewport "Fri 29 1/1 1 Job Sat 30 2/2 1 Job Sun 31 2/2 1 Job Mon 1 4/4 2 Jobs Tue 2 3/3 2…" at bounding box center [447, 228] width 894 height 481
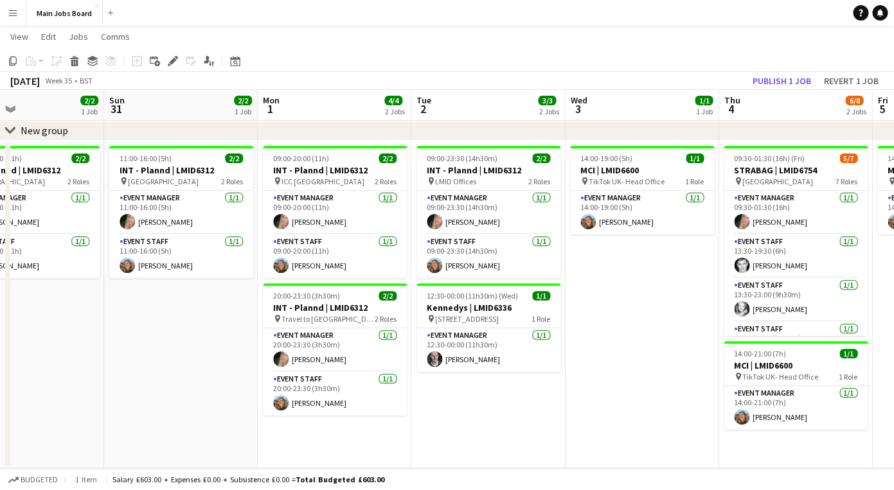
scroll to position [0, 338]
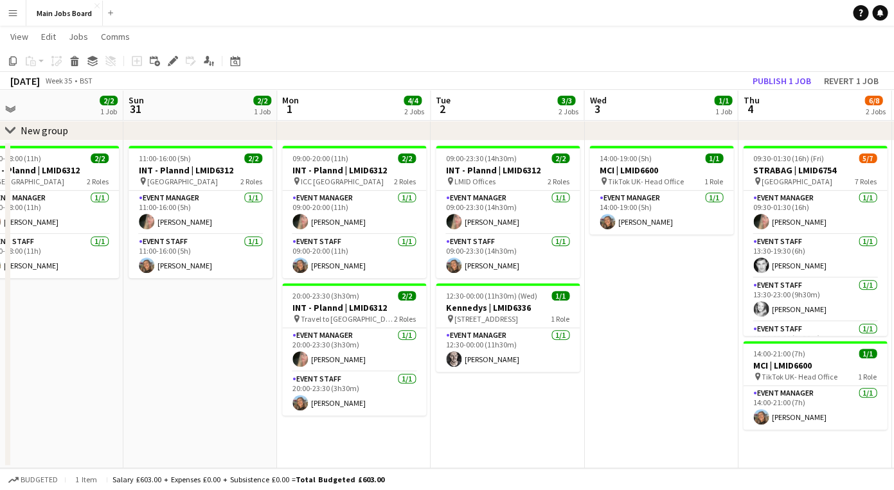
drag, startPoint x: 77, startPoint y: 382, endPoint x: 213, endPoint y: 380, distance: 136.2
click at [216, 381] on app-calendar-viewport "Thu 28 Fri 29 1/1 1 Job Sat 30 2/2 1 Job Sun 31 2/2 1 Job Mon 1 4/4 2 Jobs Tue …" at bounding box center [447, 228] width 894 height 481
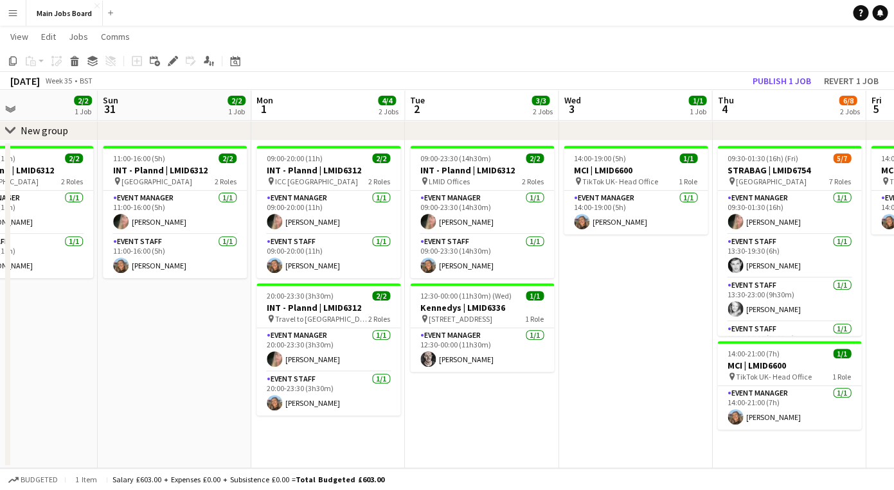
drag, startPoint x: 225, startPoint y: 373, endPoint x: 350, endPoint y: 373, distance: 125.3
click at [352, 373] on app-calendar-viewport "Thu 28 Fri 29 1/1 1 Job Sat 30 2/2 1 Job Sun 31 2/2 1 Job Mon 1 4/4 2 Jobs Tue …" at bounding box center [447, 228] width 894 height 481
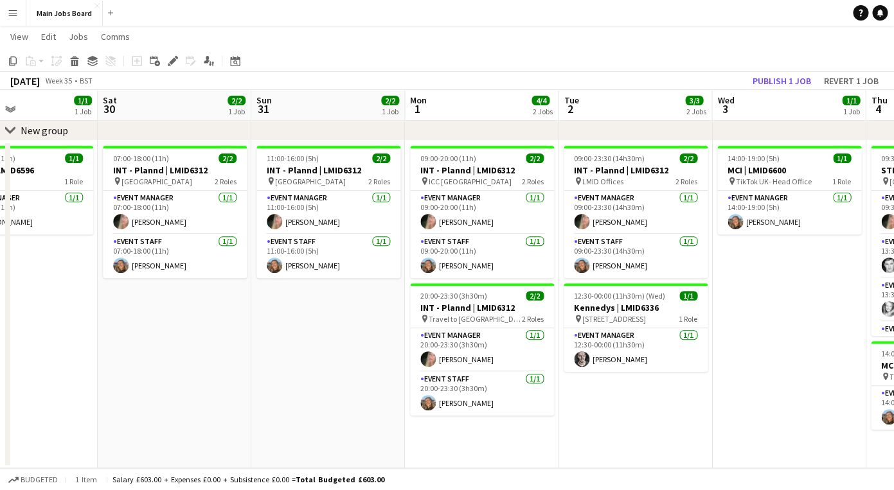
scroll to position [0, 364]
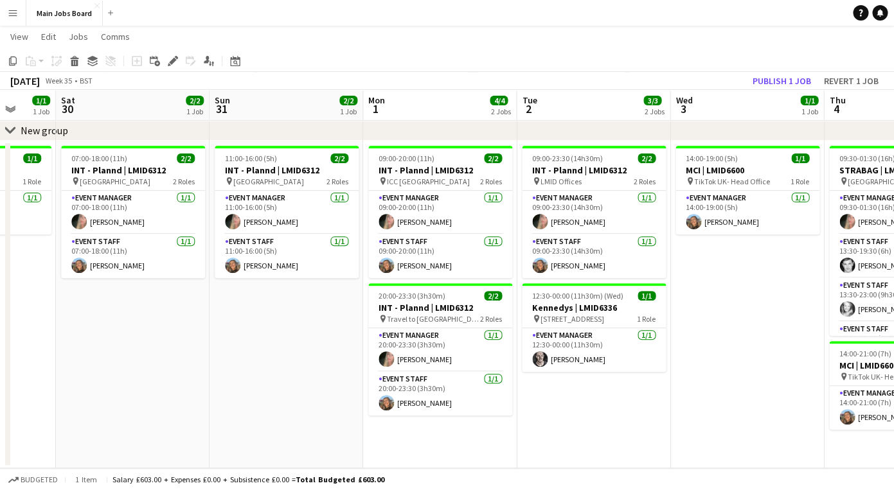
drag, startPoint x: 263, startPoint y: 378, endPoint x: 373, endPoint y: 378, distance: 109.9
click at [375, 378] on app-calendar-viewport "Wed 27 Thu 28 Fri 29 1/1 1 Job Sat 30 2/2 1 Job Sun 31 2/2 1 Job Mon 1 4/4 2 Jo…" at bounding box center [447, 228] width 894 height 481
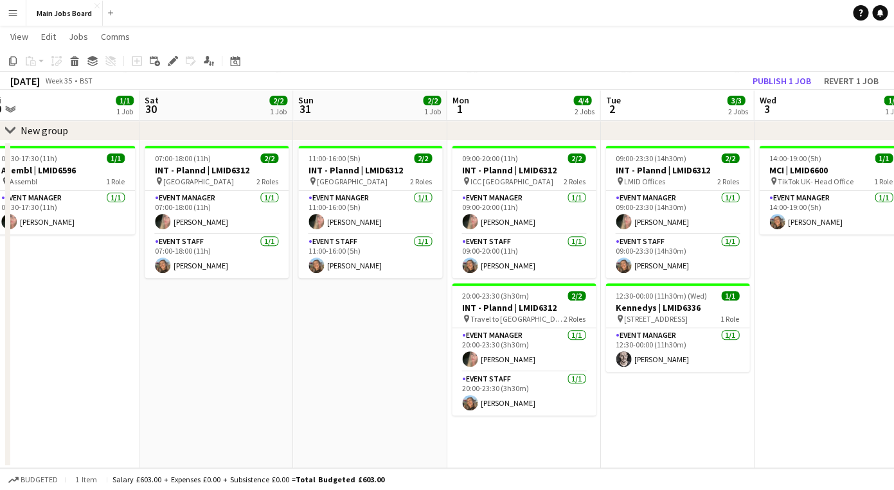
scroll to position [0, 507]
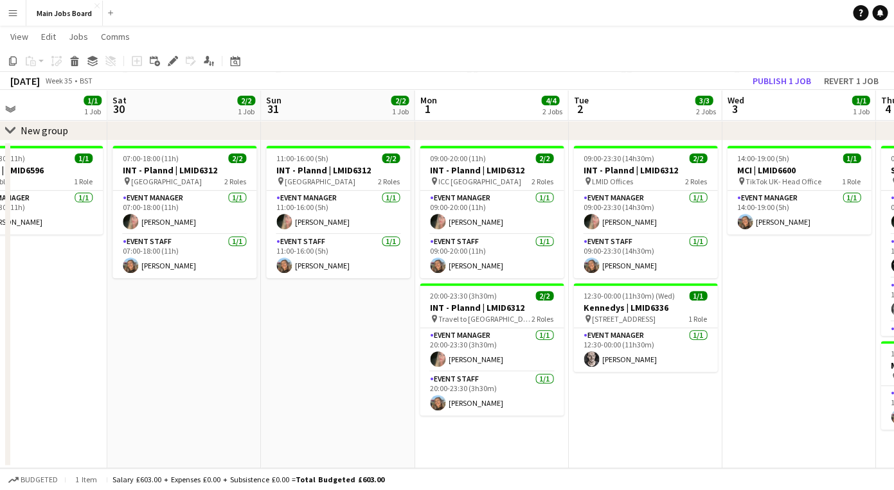
drag, startPoint x: 389, startPoint y: 360, endPoint x: 288, endPoint y: 360, distance: 100.9
click at [288, 360] on app-calendar-viewport "Tue 26 1/1 1 Job Wed 27 Thu 28 Fri 29 1/1 1 Job Sat 30 2/2 1 Job Sun 31 2/2 1 J…" at bounding box center [447, 228] width 894 height 481
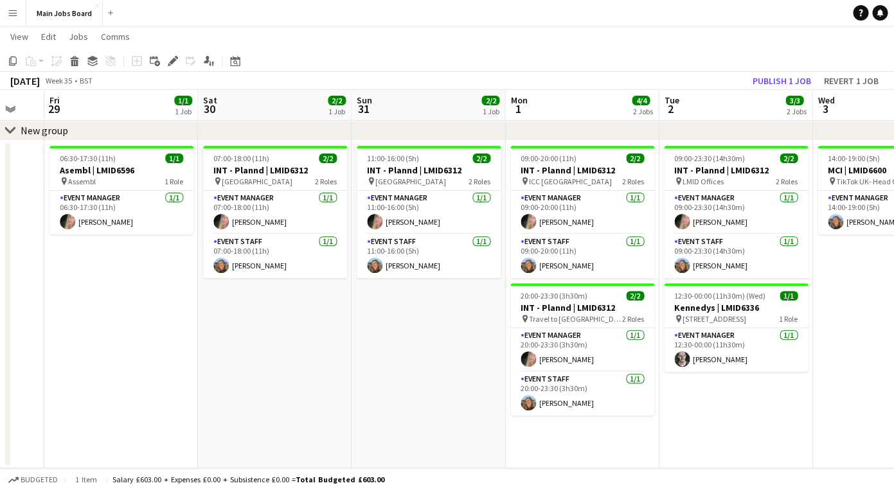
drag, startPoint x: 277, startPoint y: 364, endPoint x: 368, endPoint y: 364, distance: 90.6
click at [368, 364] on app-calendar-viewport "Tue 26 1/1 1 Job Wed 27 Thu 28 Fri 29 1/1 1 Job Sat 30 2/2 1 Job Sun 31 2/2 1 J…" at bounding box center [447, 228] width 894 height 481
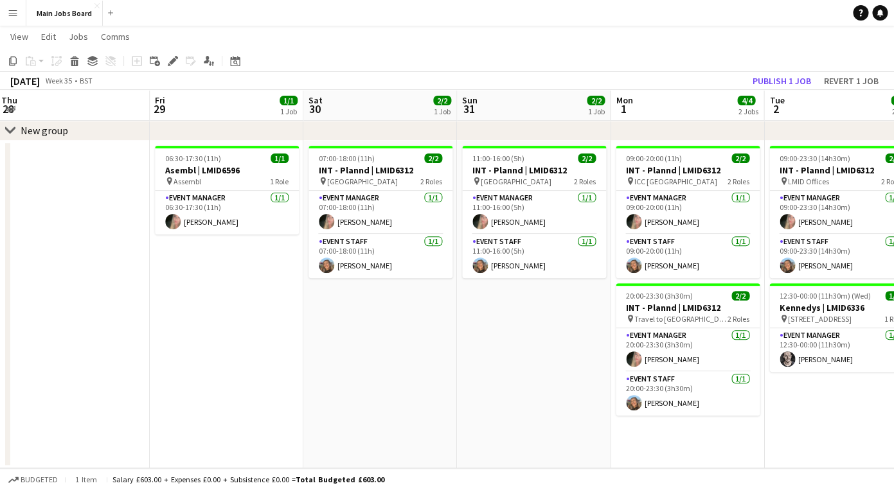
drag, startPoint x: 268, startPoint y: 353, endPoint x: 373, endPoint y: 354, distance: 105.4
click at [373, 353] on app-calendar-viewport "Tue 26 1/1 1 Job Wed 27 Thu 28 Fri 29 1/1 1 Job Sat 30 2/2 1 Job Sun 31 2/2 1 J…" at bounding box center [447, 228] width 894 height 481
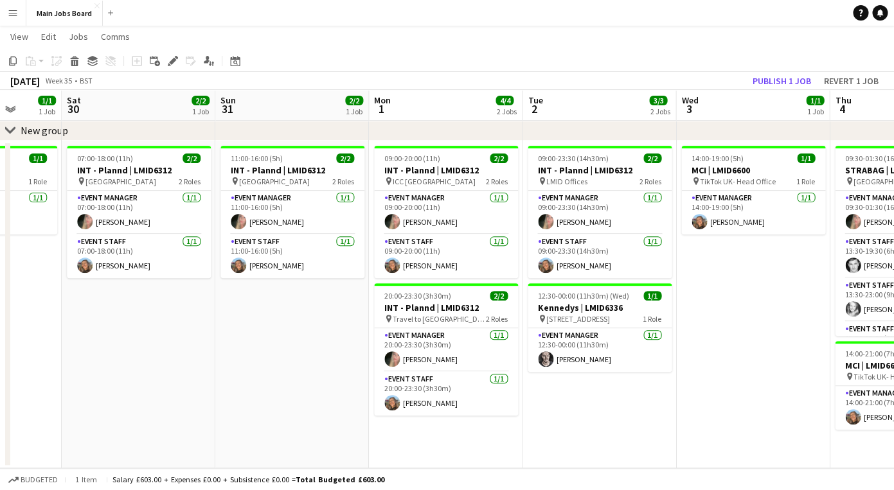
drag, startPoint x: 373, startPoint y: 354, endPoint x: 131, endPoint y: 354, distance: 242.2
click at [131, 354] on app-calendar-viewport "Wed 27 Thu 28 Fri 29 1/1 1 Job Sat 30 2/2 1 Job Sun 31 2/2 1 Job Mon 1 4/4 2 Jo…" at bounding box center [447, 228] width 894 height 481
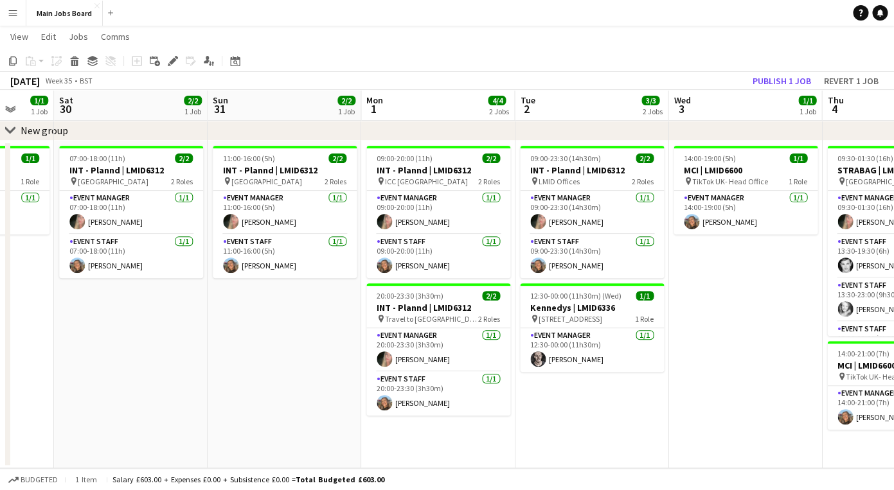
drag, startPoint x: 752, startPoint y: 297, endPoint x: 744, endPoint y: 297, distance: 7.7
click at [744, 297] on app-calendar-viewport "Wed 27 Thu 28 Fri 29 1/1 1 Job Sat 30 2/2 1 Job Sun 31 2/2 1 Job Mon 1 4/4 2 Jo…" at bounding box center [447, 228] width 894 height 481
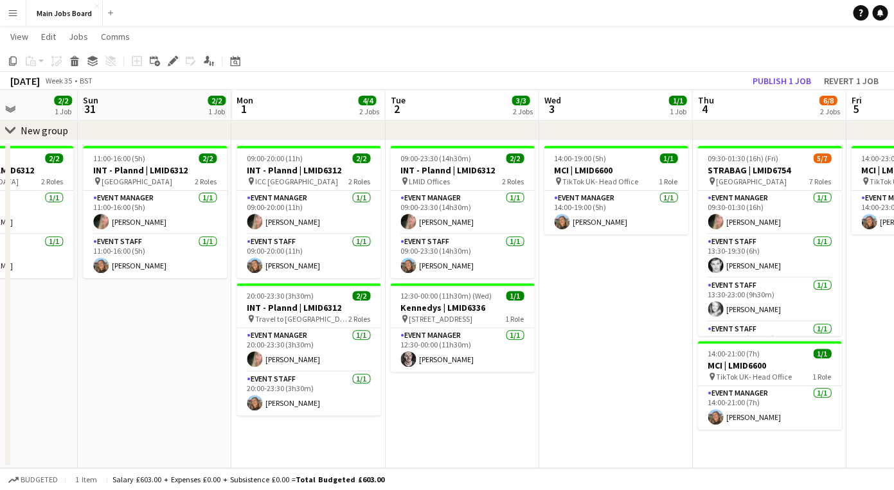
drag, startPoint x: 684, startPoint y: 279, endPoint x: 554, endPoint y: 279, distance: 129.1
click at [553, 279] on app-calendar-viewport "Wed 27 Thu 28 Fri 29 1/1 1 Job Sat 30 2/2 1 Job Sun 31 2/2 1 Job Mon 1 4/4 2 Jo…" at bounding box center [447, 228] width 894 height 481
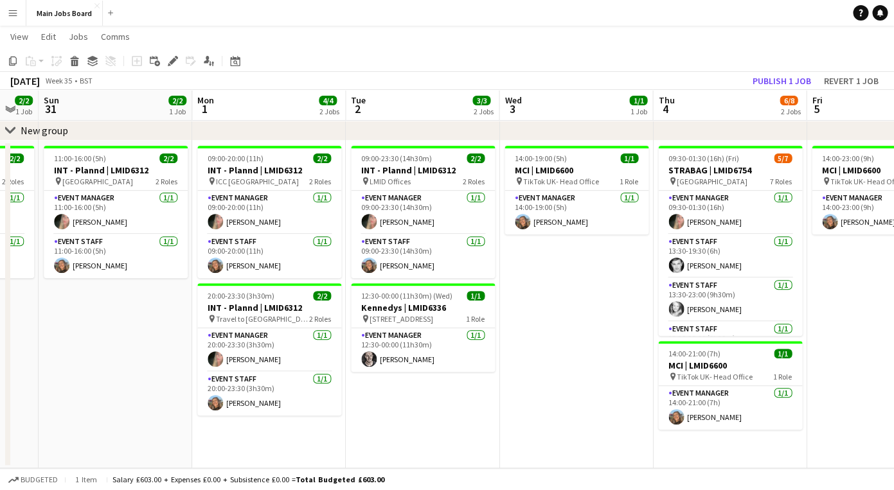
drag, startPoint x: 576, startPoint y: 280, endPoint x: 391, endPoint y: 280, distance: 185.0
click at [391, 280] on app-calendar-viewport "Thu 28 Fri 29 1/1 1 Job Sat 30 2/2 1 Job Sun 31 2/2 1 Job Mon 1 4/4 2 Jobs Tue …" at bounding box center [447, 228] width 894 height 481
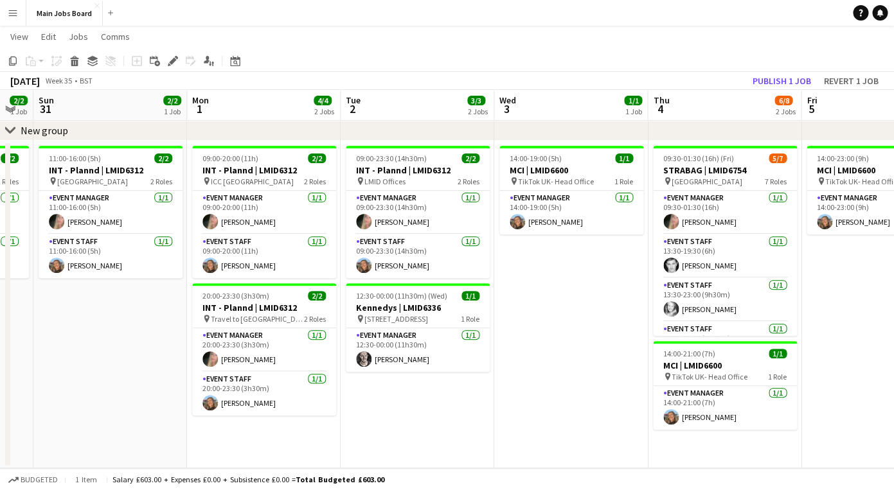
drag, startPoint x: 220, startPoint y: 427, endPoint x: 406, endPoint y: 427, distance: 186.3
click at [403, 427] on app-calendar-viewport "Fri 29 1/1 1 Job Sat 30 2/2 1 Job Sun 31 2/2 1 Job Mon 1 4/4 2 Jobs Tue 2 3/3 2…" at bounding box center [447, 228] width 894 height 481
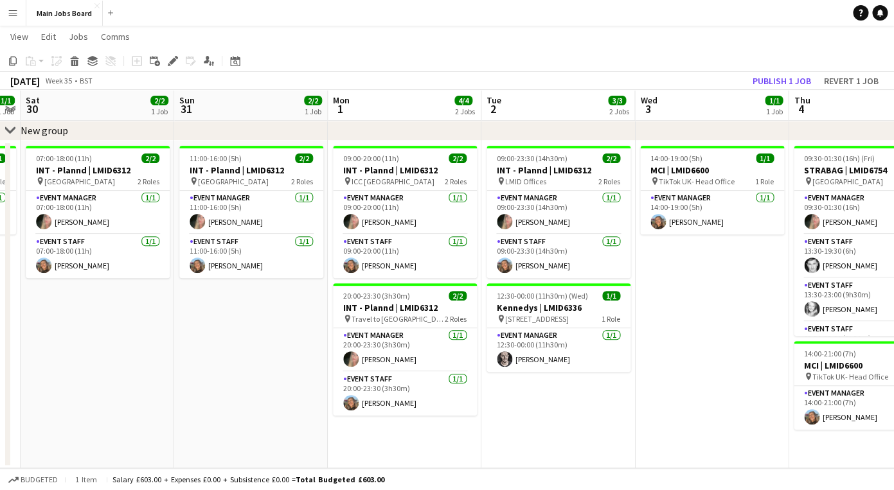
scroll to position [0, 382]
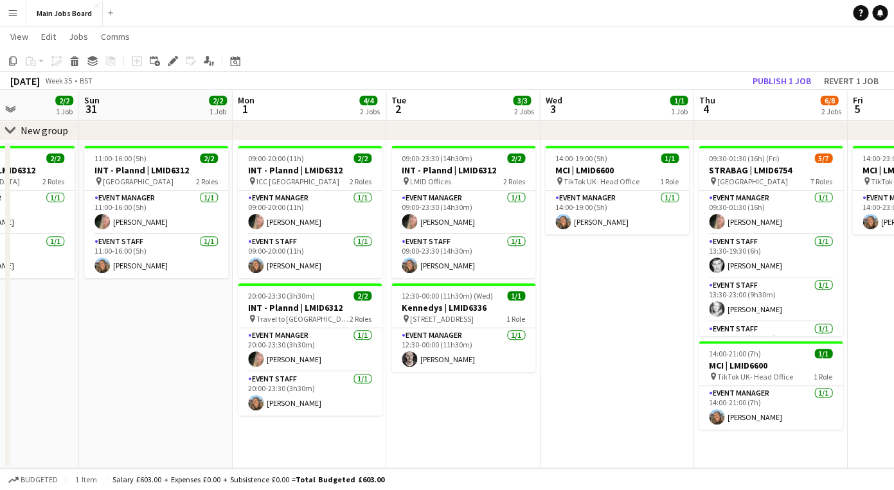
drag, startPoint x: 164, startPoint y: 362, endPoint x: 330, endPoint y: 362, distance: 166.4
click at [329, 362] on app-calendar-viewport "Thu 28 Fri 29 1/1 1 Job Sat 30 2/2 1 Job Sun 31 2/2 1 Job Mon 1 4/4 2 Jobs Tue …" at bounding box center [447, 228] width 894 height 481
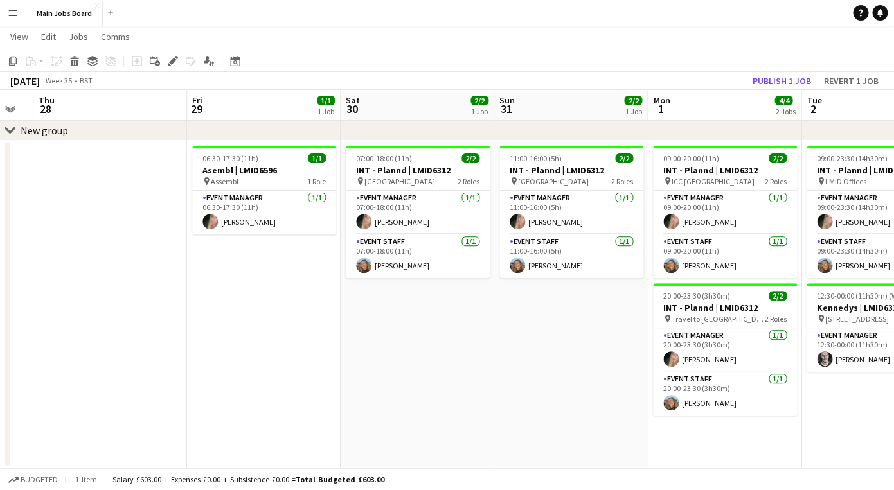
drag, startPoint x: 221, startPoint y: 360, endPoint x: 638, endPoint y: 360, distance: 417.0
click at [637, 360] on app-calendar-viewport "Tue 26 1/1 1 Job Wed 27 Thu 28 Fri 29 1/1 1 Job Sat 30 2/2 1 Job Sun 31 2/2 1 J…" at bounding box center [447, 228] width 894 height 481
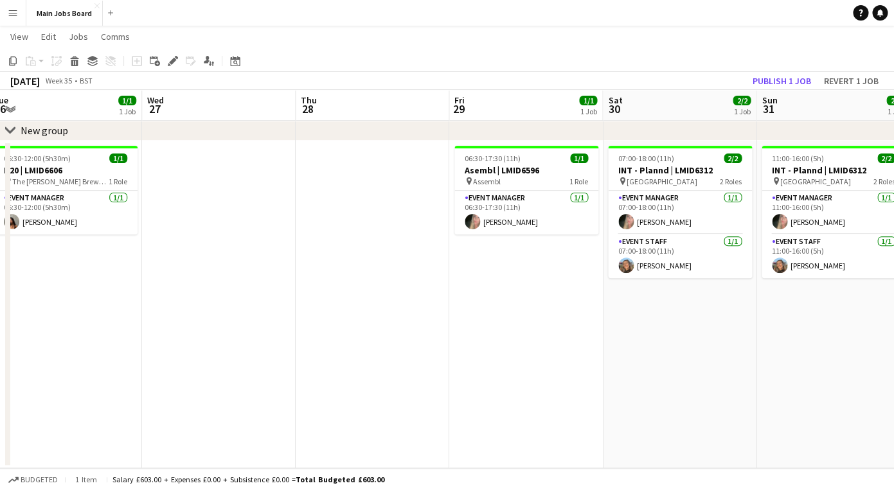
drag, startPoint x: 386, startPoint y: 319, endPoint x: 647, endPoint y: 319, distance: 260.9
click at [647, 319] on app-calendar-viewport "Sun 24 1/1 1 Job Mon 25 1/1 1 Job Tue 26 1/1 1 Job Wed 27 Thu 28 Fri 29 1/1 1 J…" at bounding box center [447, 228] width 894 height 481
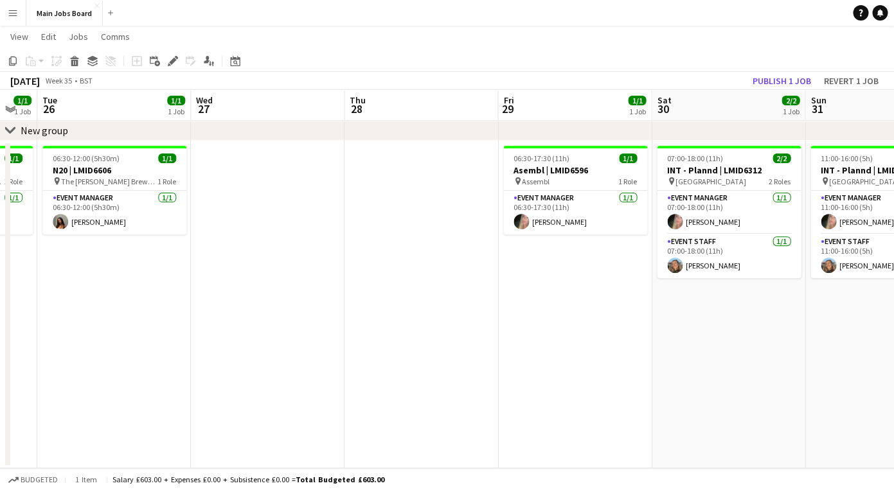
drag, startPoint x: 200, startPoint y: 319, endPoint x: 79, endPoint y: 308, distance: 121.9
click at [80, 308] on app-calendar-viewport "Sat 23 1/1 1 Job Sun 24 1/1 1 Job Mon 25 1/1 1 Job Tue 26 1/1 1 Job Wed 27 Thu …" at bounding box center [447, 228] width 894 height 481
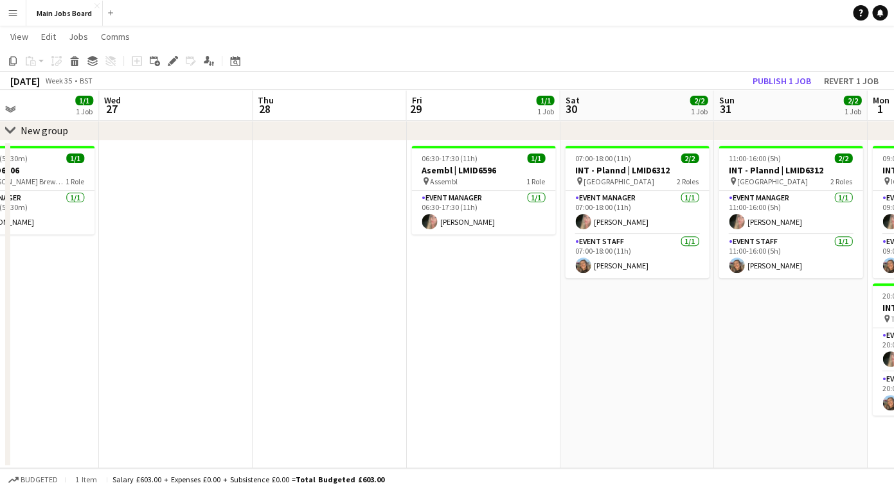
drag, startPoint x: 472, startPoint y: 334, endPoint x: 220, endPoint y: 328, distance: 251.9
click at [220, 328] on app-calendar-viewport "Sat 23 1/1 1 Job Sun 24 1/1 1 Job Mon 25 1/1 1 Job Tue 26 1/1 1 Job Wed 27 Thu …" at bounding box center [447, 228] width 894 height 481
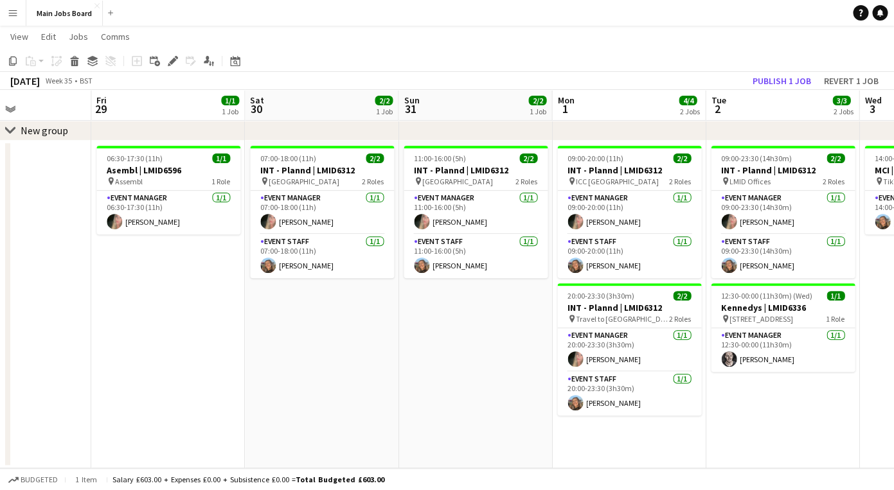
drag, startPoint x: 551, startPoint y: 336, endPoint x: 250, endPoint y: 339, distance: 300.7
click at [251, 339] on app-calendar-viewport "Mon 25 1/1 1 Job Tue 26 1/1 1 Job Wed 27 Thu 28 Fri 29 1/1 1 Job Sat 30 2/2 1 J…" at bounding box center [447, 228] width 894 height 481
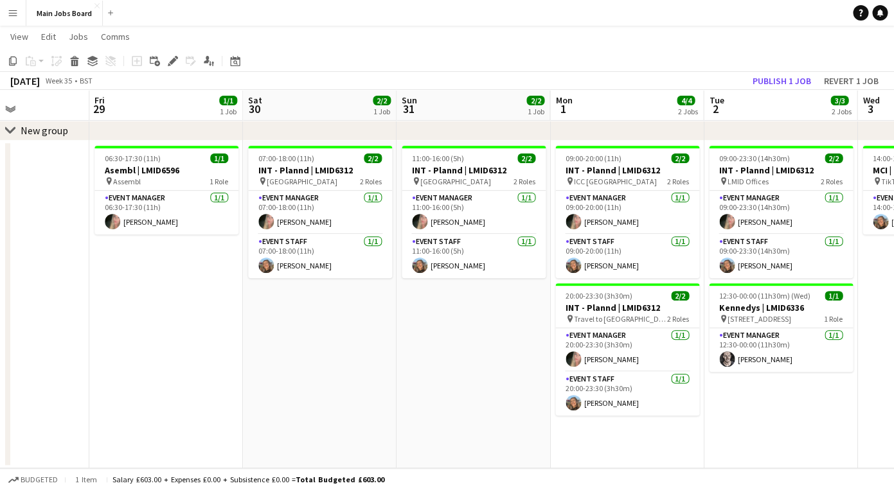
scroll to position [0, 373]
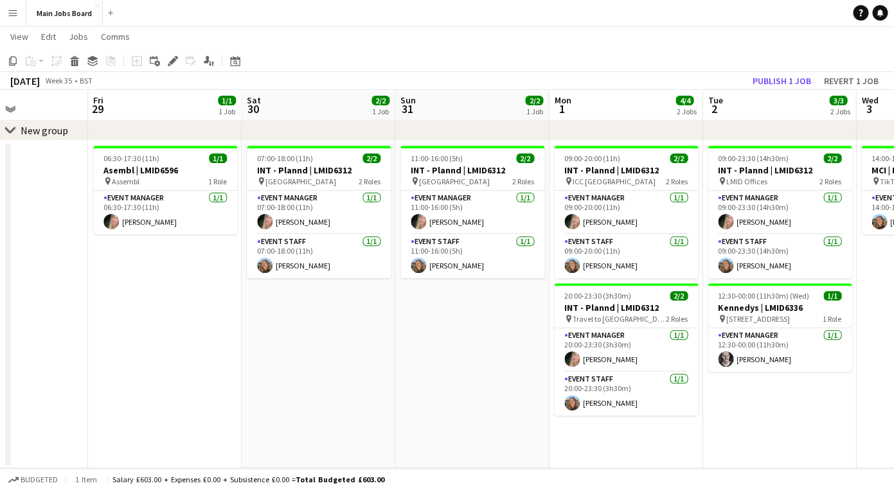
drag, startPoint x: 154, startPoint y: 366, endPoint x: 317, endPoint y: 366, distance: 163.2
click at [319, 366] on app-calendar-viewport "Tue 26 1/1 1 Job Wed 27 Thu 28 Fri 29 1/1 1 Job Sat 30 2/2 1 Job Sun 31 2/2 1 J…" at bounding box center [447, 228] width 894 height 481
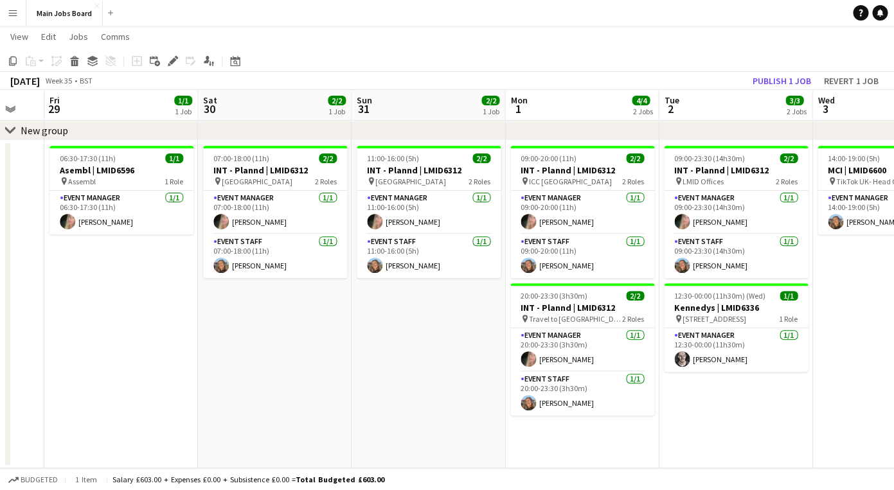
scroll to position [0, 468]
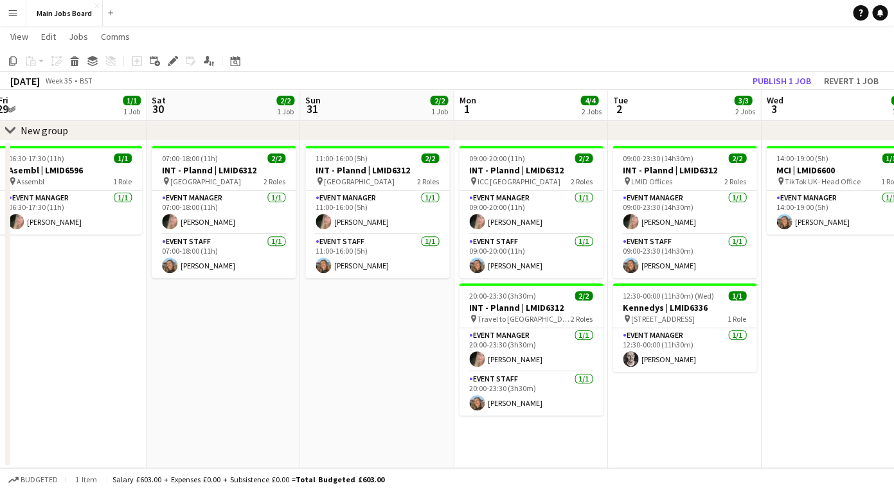
drag, startPoint x: 387, startPoint y: 371, endPoint x: 292, endPoint y: 371, distance: 95.1
click at [292, 371] on app-calendar-viewport "Tue 26 1/1 1 Job Wed 27 Thu 28 Fri 29 1/1 1 Job Sat 30 2/2 1 Job Sun 31 2/2 1 J…" at bounding box center [447, 228] width 894 height 481
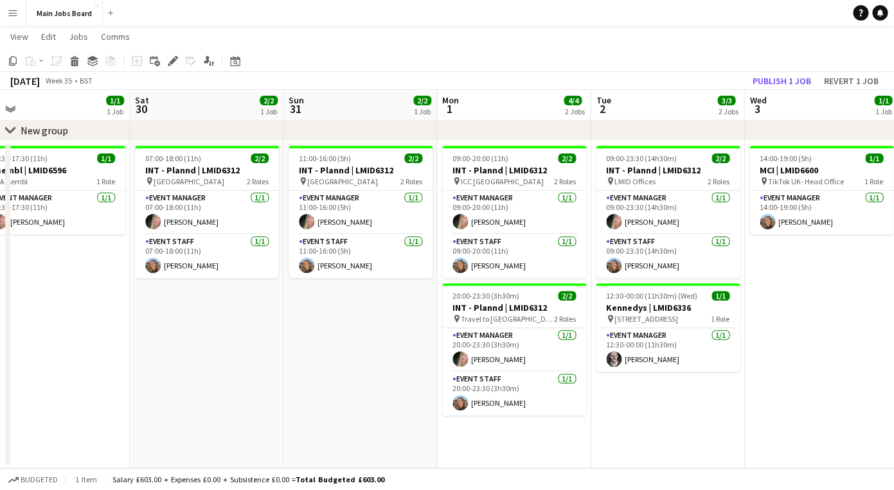
drag, startPoint x: 792, startPoint y: 398, endPoint x: 776, endPoint y: 343, distance: 57.5
click at [775, 343] on app-calendar-viewport "Wed 27 Thu 28 Fri 29 1/1 1 Job Sat 30 2/2 1 Job Sun 31 2/2 1 Job Mon 1 4/4 2 Jo…" at bounding box center [447, 228] width 894 height 481
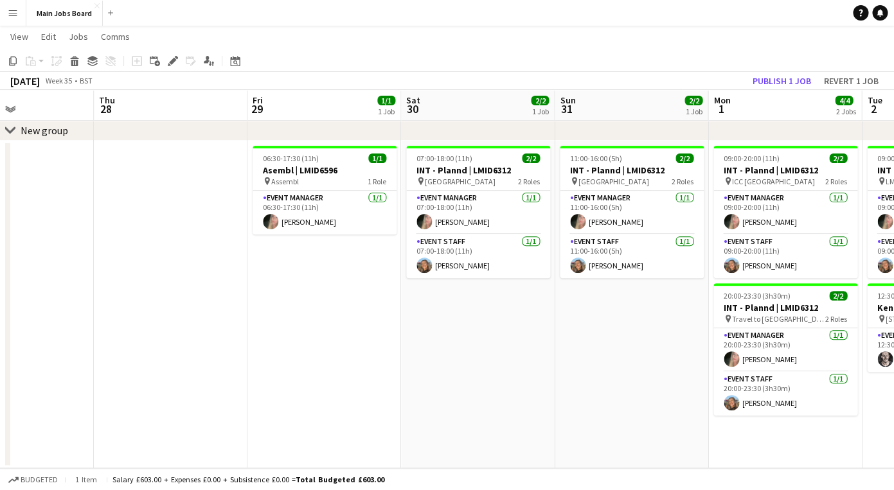
scroll to position [0, 356]
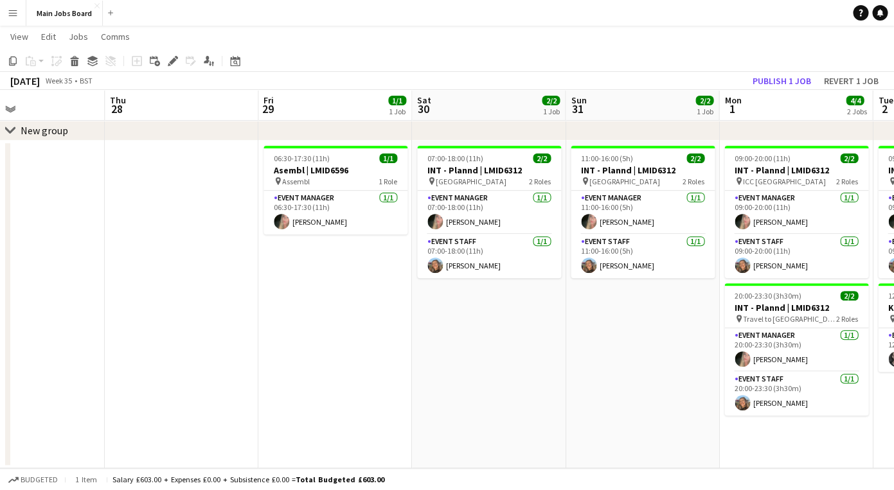
drag, startPoint x: 298, startPoint y: 357, endPoint x: 513, endPoint y: 357, distance: 215.2
click at [513, 357] on app-calendar-viewport "Mon 25 1/1 1 Job Tue 26 1/1 1 Job Wed 27 Thu 28 Fri 29 1/1 1 Job Sat 30 2/2 1 J…" at bounding box center [447, 228] width 894 height 481
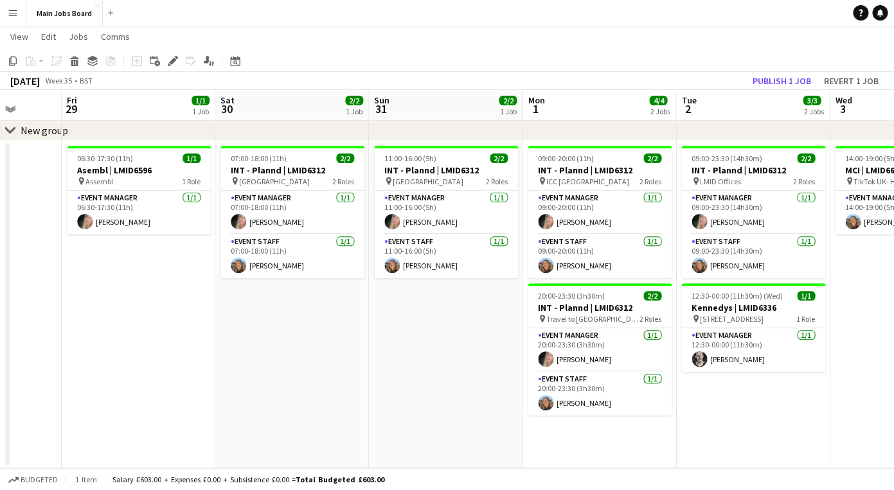
drag, startPoint x: 547, startPoint y: 362, endPoint x: 351, endPoint y: 361, distance: 196.6
click at [351, 362] on app-calendar-viewport "Tue 26 1/1 1 Job Wed 27 Thu 28 Fri 29 1/1 1 Job Sat 30 2/2 1 Job Sun 31 2/2 1 J…" at bounding box center [447, 228] width 894 height 481
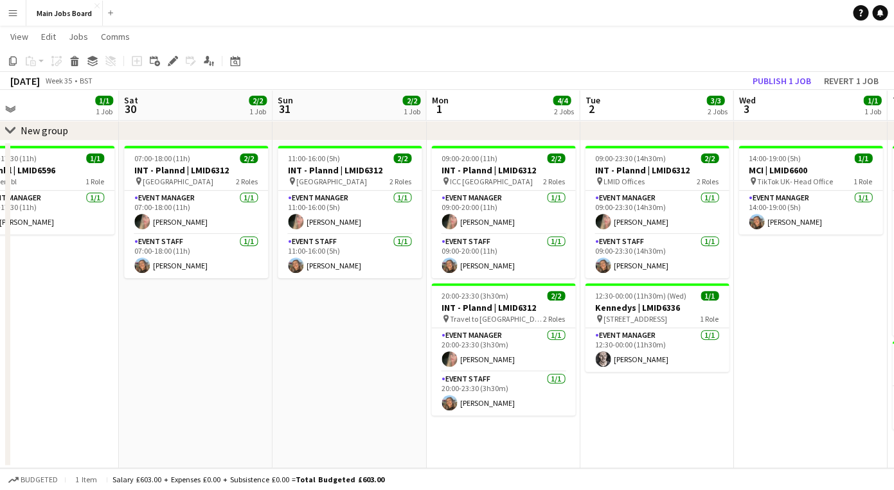
drag, startPoint x: 557, startPoint y: 356, endPoint x: 461, endPoint y: 356, distance: 95.7
click at [461, 356] on app-calendar-viewport "Tue 26 1/1 1 Job Wed 27 Thu 28 Fri 29 1/1 1 Job Sat 30 2/2 1 Job Sun 31 2/2 1 J…" at bounding box center [447, 228] width 894 height 481
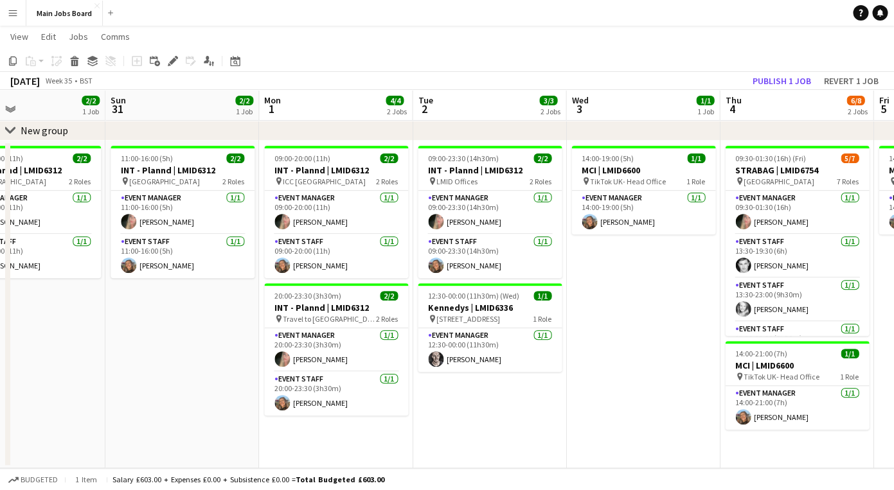
drag, startPoint x: 824, startPoint y: 310, endPoint x: 638, endPoint y: 314, distance: 186.4
click at [643, 314] on app-calendar-viewport "Wed 27 Thu 28 Fri 29 1/1 1 Job Sat 30 2/2 1 Job Sun 31 2/2 1 Job Mon 1 4/4 2 Jo…" at bounding box center [447, 228] width 894 height 481
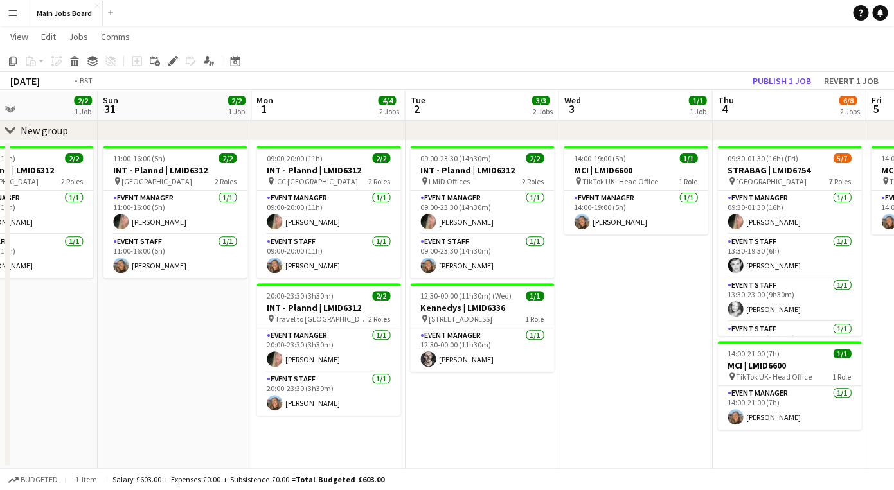
drag, startPoint x: 675, startPoint y: 339, endPoint x: 373, endPoint y: 339, distance: 302.6
click at [373, 339] on app-calendar-viewport "Wed 27 Thu 28 Fri 29 1/1 1 Job Sat 30 2/2 1 Job Sun 31 2/2 1 Job Mon 1 4/4 2 Jo…" at bounding box center [447, 228] width 894 height 481
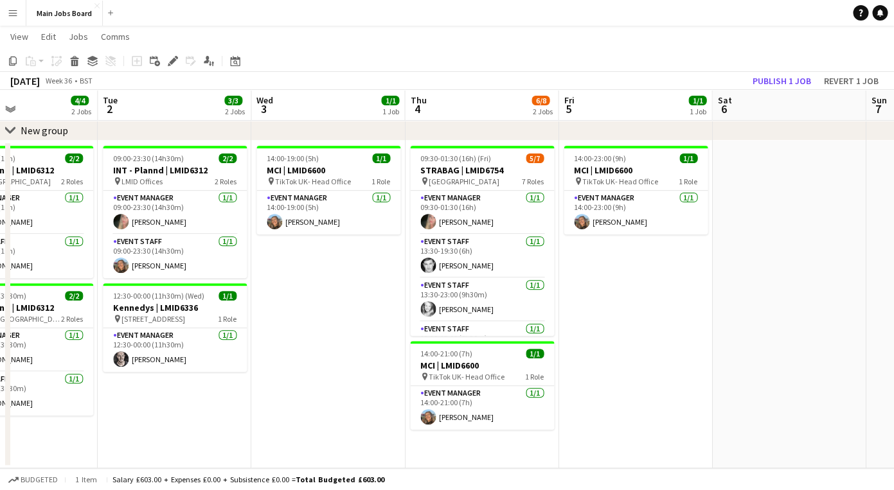
scroll to position [0, 518]
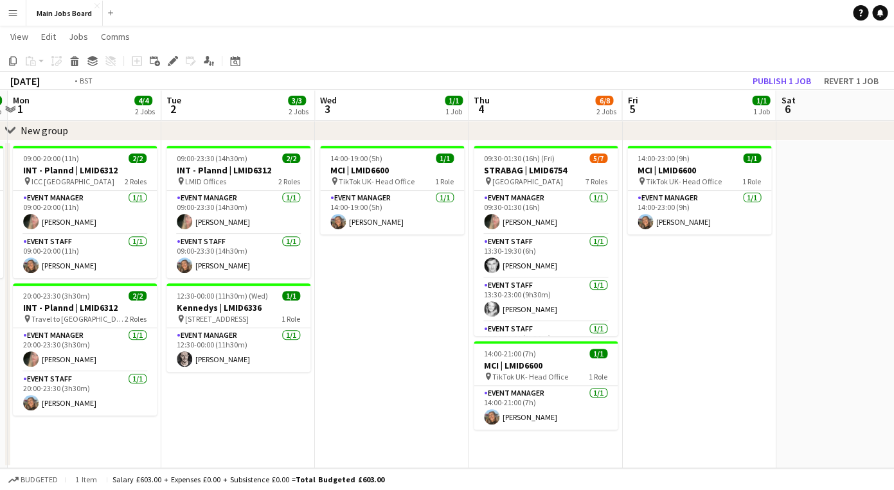
drag, startPoint x: 700, startPoint y: 331, endPoint x: 772, endPoint y: 249, distance: 109.3
click at [768, 249] on app-calendar-viewport "Sat 30 2/2 1 Job Sun 31 2/2 1 Job Mon 1 4/4 2 Jobs Tue 2 3/3 2 Jobs Wed 3 1/1 1…" at bounding box center [447, 228] width 894 height 481
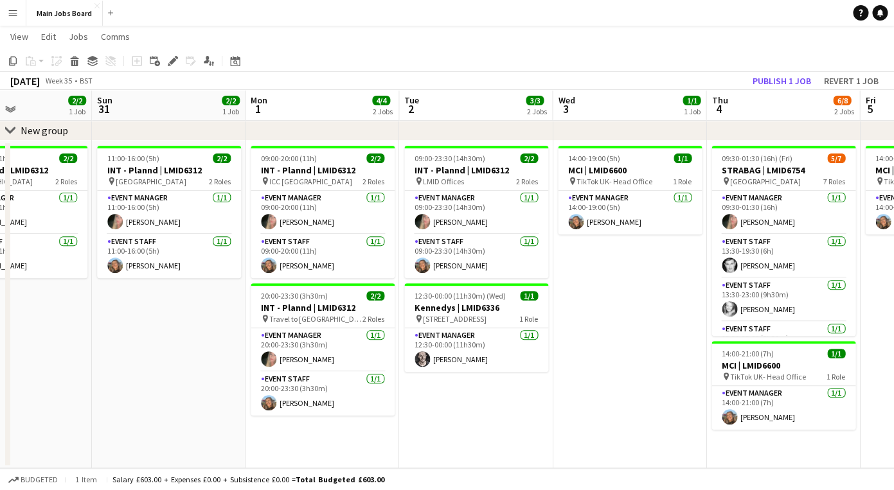
drag, startPoint x: 400, startPoint y: 321, endPoint x: 634, endPoint y: 322, distance: 233.9
click at [634, 322] on app-calendar-viewport "Thu 28 Fri 29 1/1 1 Job Sat 30 2/2 1 Job Sun 31 2/2 1 Job Mon 1 4/4 2 Jobs Tue …" at bounding box center [447, 228] width 894 height 481
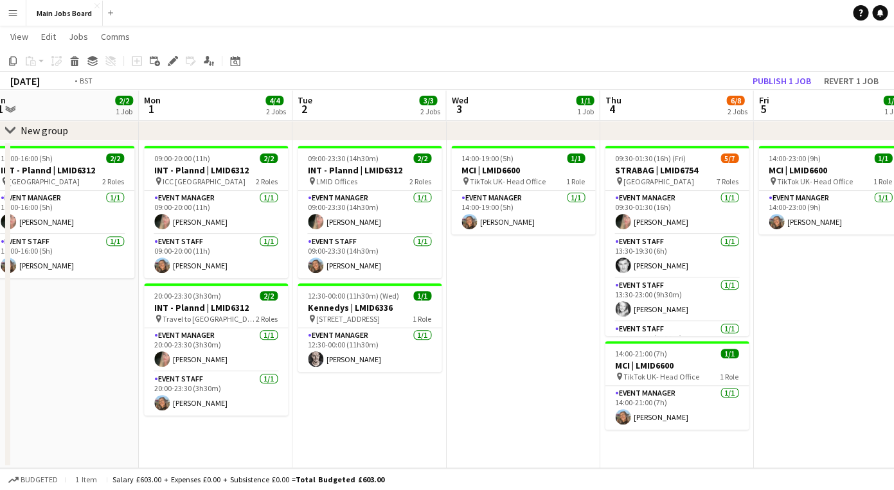
drag, startPoint x: 589, startPoint y: 346, endPoint x: 324, endPoint y: 346, distance: 265.4
click at [325, 346] on app-calendar-viewport "Thu 28 Fri 29 1/1 1 Job Sat 30 2/2 1 Job Sun 31 2/2 1 Job Mon 1 4/4 2 Jobs Tue …" at bounding box center [447, 228] width 894 height 481
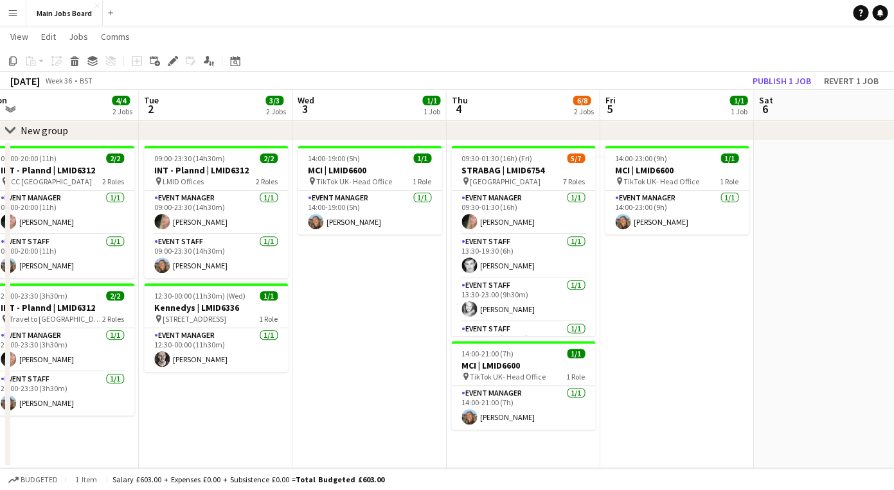
scroll to position [0, 481]
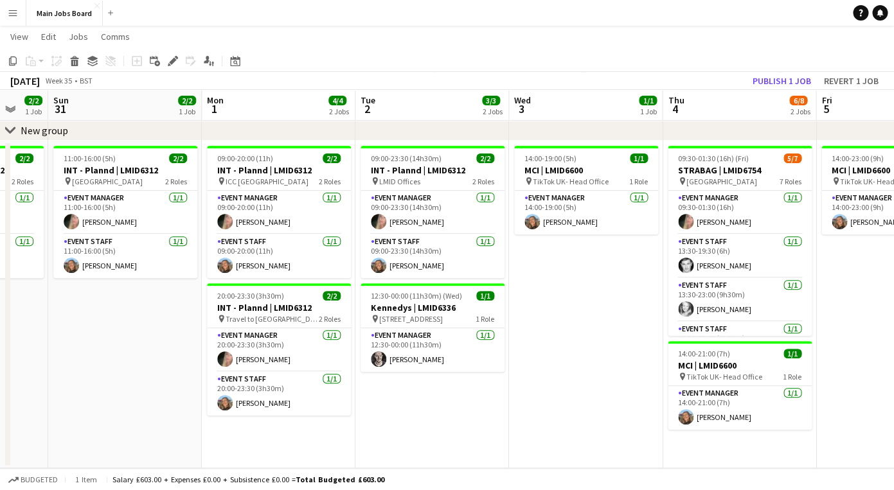
drag, startPoint x: 348, startPoint y: 385, endPoint x: 646, endPoint y: 379, distance: 298.2
click at [643, 379] on app-calendar-viewport "Fri 29 1/1 1 Job Sat 30 2/2 1 Job Sun 31 2/2 1 Job Mon 1 4/4 2 Jobs Tue 2 3/3 2…" at bounding box center [447, 228] width 894 height 481
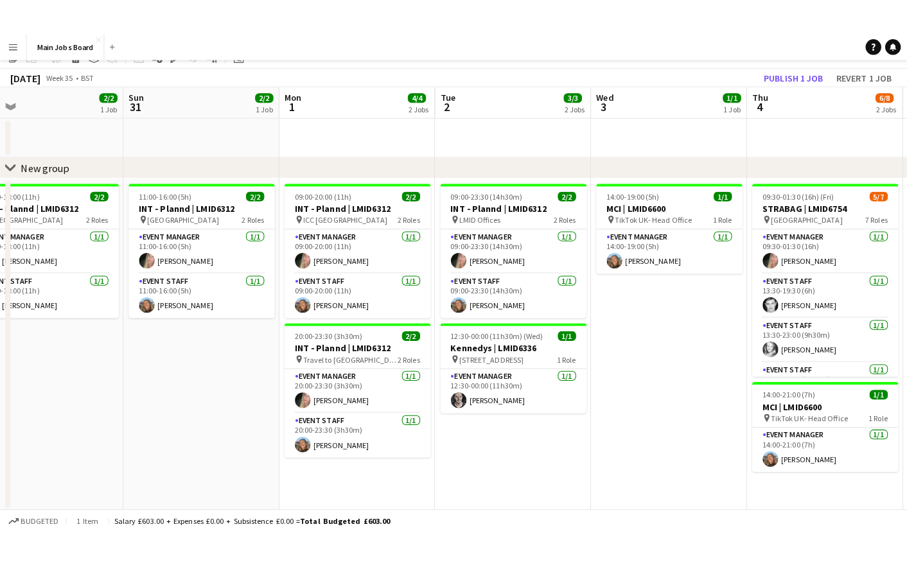
scroll to position [0, 0]
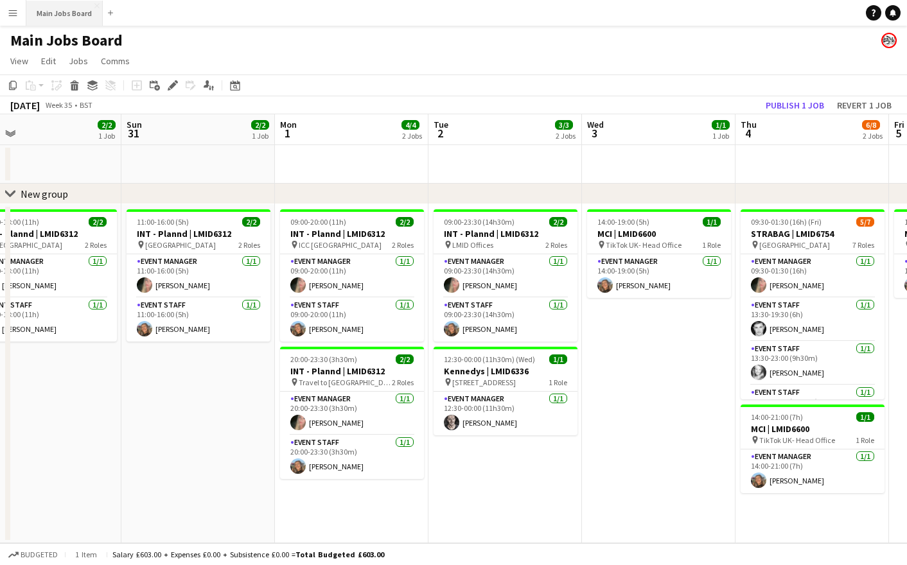
click at [60, 21] on button "Main Jobs Board Close" at bounding box center [64, 13] width 76 height 25
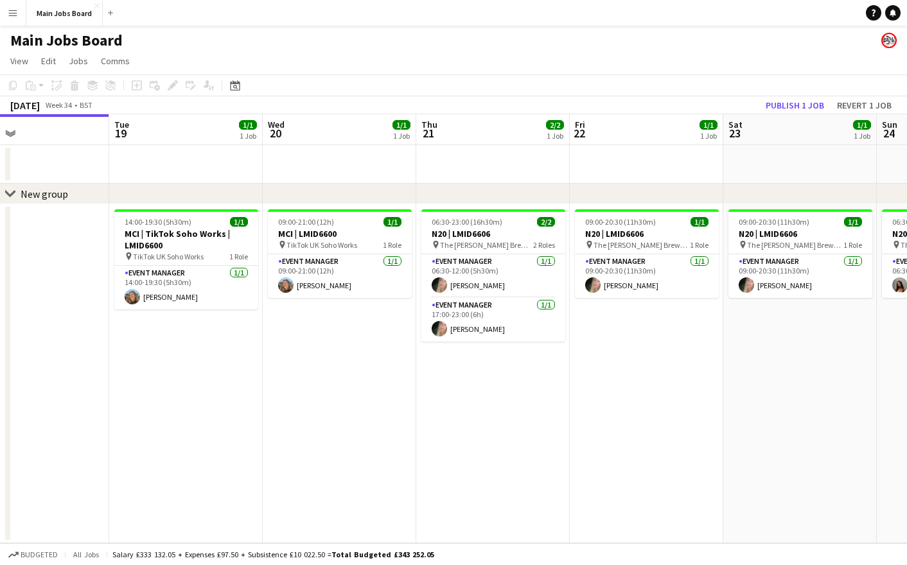
scroll to position [0, 414]
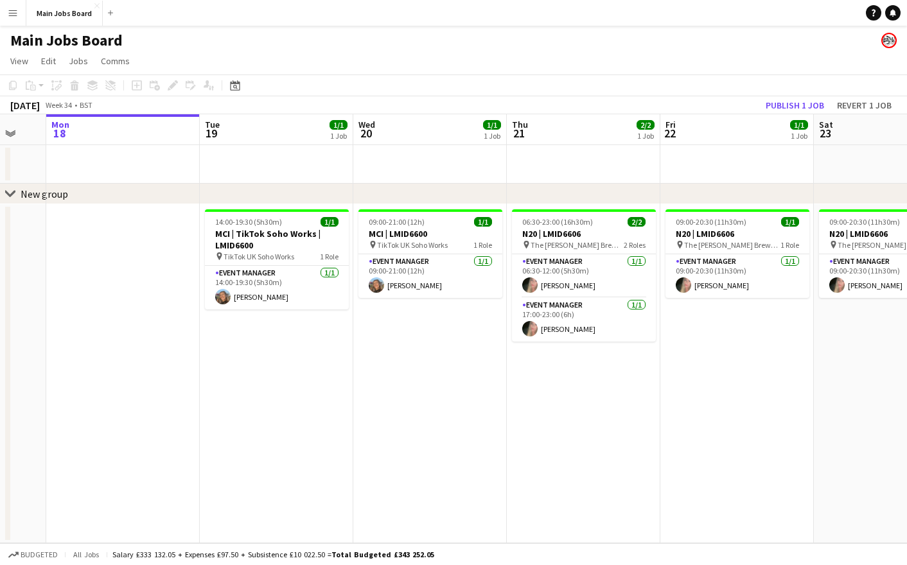
drag, startPoint x: 648, startPoint y: 428, endPoint x: 387, endPoint y: 421, distance: 260.9
click at [387, 421] on app-calendar-viewport "Fri 15 Sat 16 Sun 17 Mon 18 Tue 19 1/1 1 Job Wed 20 1/1 1 Job Thu 21 2/2 1 Job …" at bounding box center [453, 328] width 907 height 429
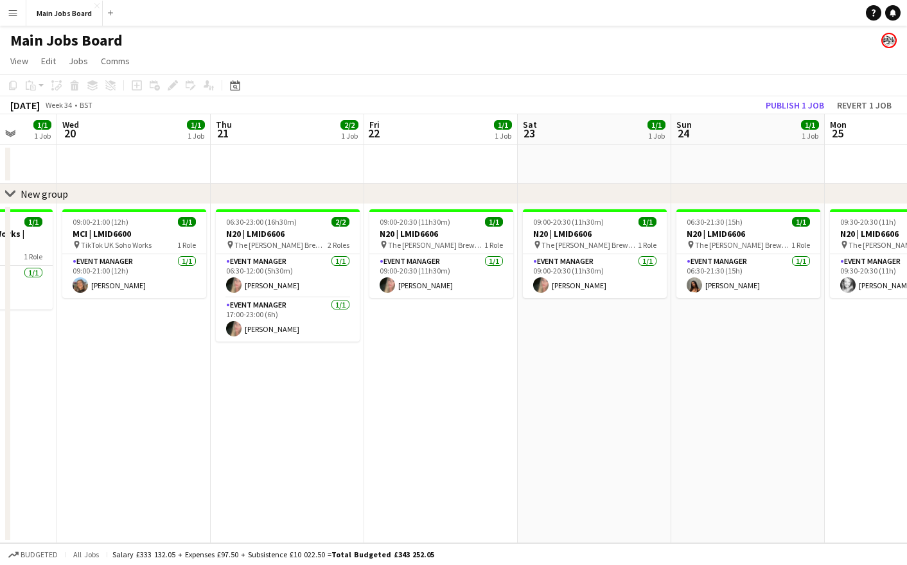
drag, startPoint x: 782, startPoint y: 395, endPoint x: 204, endPoint y: 399, distance: 578.3
click at [226, 399] on app-calendar-viewport "Sat 16 Sun 17 Mon 18 Tue 19 1/1 1 Job Wed 20 1/1 1 Job Thu 21 2/2 1 Job Fri 22 …" at bounding box center [453, 328] width 907 height 429
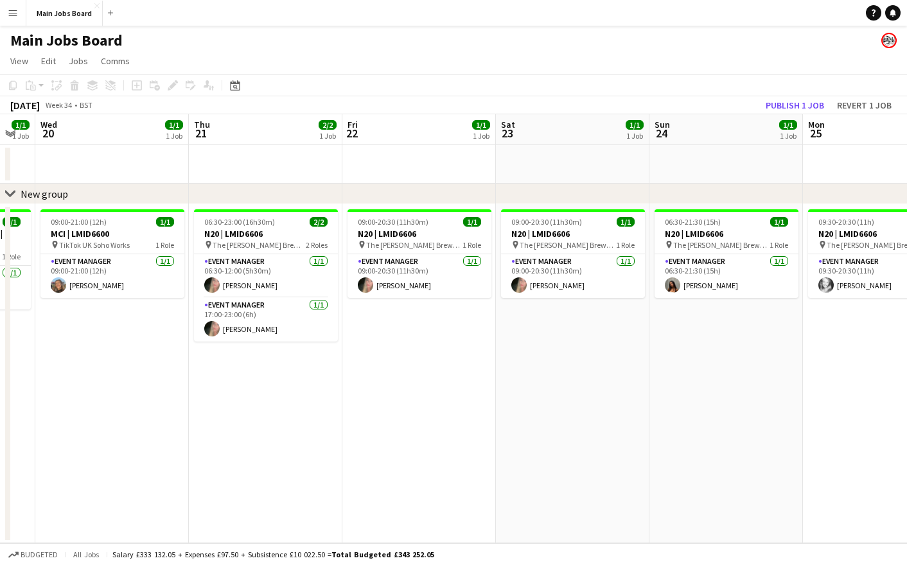
drag, startPoint x: 204, startPoint y: 399, endPoint x: 757, endPoint y: 394, distance: 553.2
click at [748, 394] on app-calendar-viewport "Mon 18 Tue 19 1/1 1 Job Wed 20 1/1 1 Job Thu 21 2/2 1 Job Fri 22 1/1 1 Job Sat …" at bounding box center [453, 328] width 907 height 429
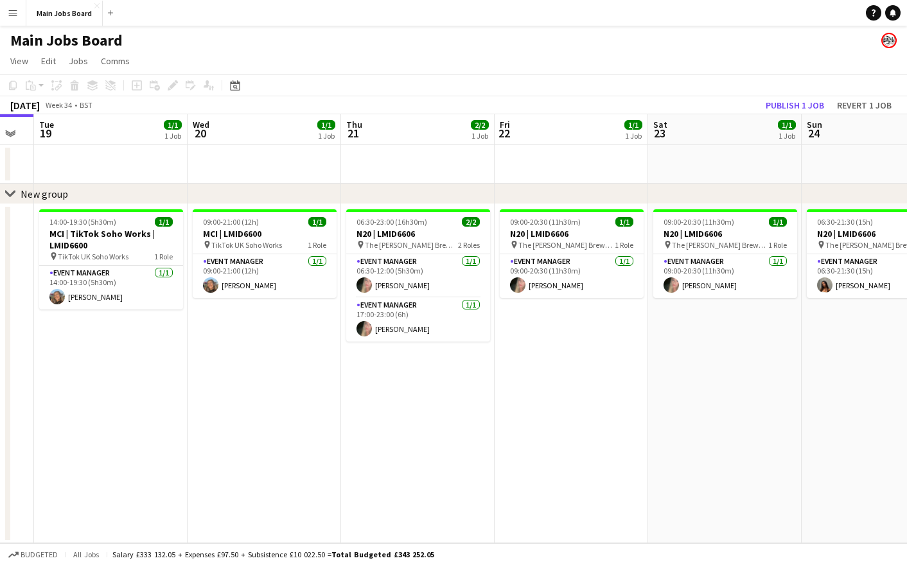
scroll to position [0, 271]
click at [430, 393] on app-date-cell "06:30-23:00 (16h30m) 2/2 N20 | LMID6606 pin The [PERSON_NAME] 2 Roles Event Man…" at bounding box center [420, 373] width 154 height 339
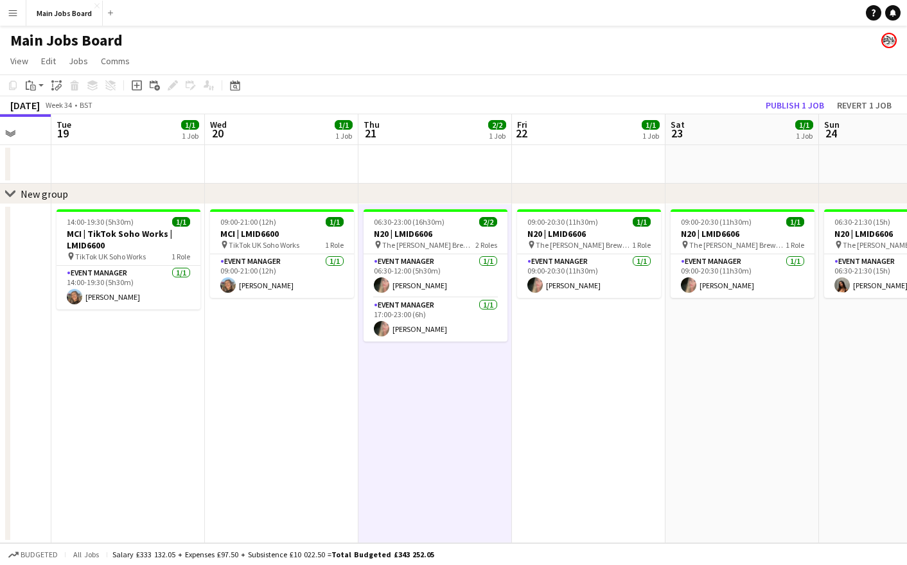
drag, startPoint x: 254, startPoint y: 396, endPoint x: 273, endPoint y: 396, distance: 19.3
click at [273, 396] on app-calendar-viewport "Sat 16 Sun 17 Mon 18 Tue 19 1/1 1 Job Wed 20 1/1 1 Job Thu 21 2/2 1 Job Fri 22 …" at bounding box center [453, 328] width 907 height 429
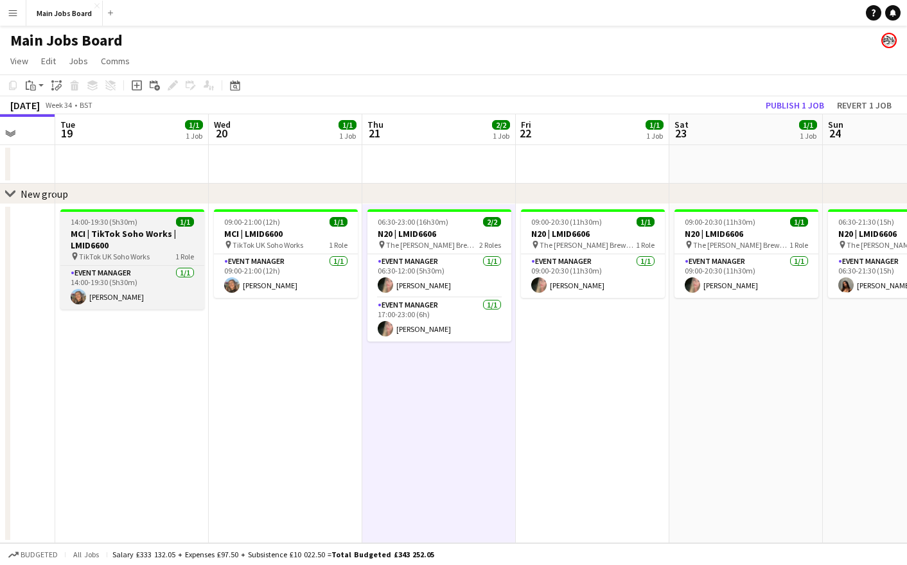
click at [150, 236] on h3 "MCI | TikTok Soho Works | LMID6600" at bounding box center [132, 239] width 144 height 23
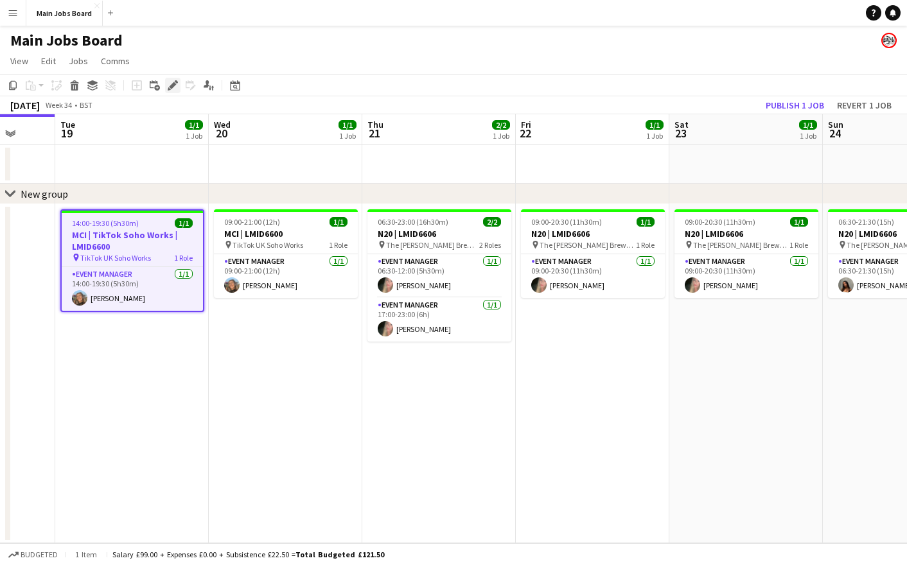
click at [176, 82] on icon at bounding box center [176, 81] width 3 height 3
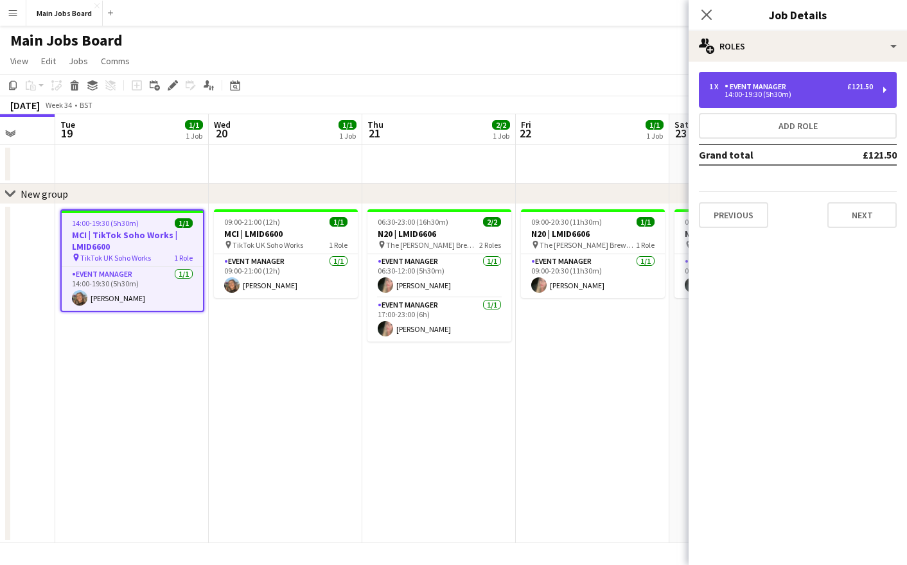
click at [823, 90] on div "1 x Event Manager £121.50" at bounding box center [791, 86] width 164 height 9
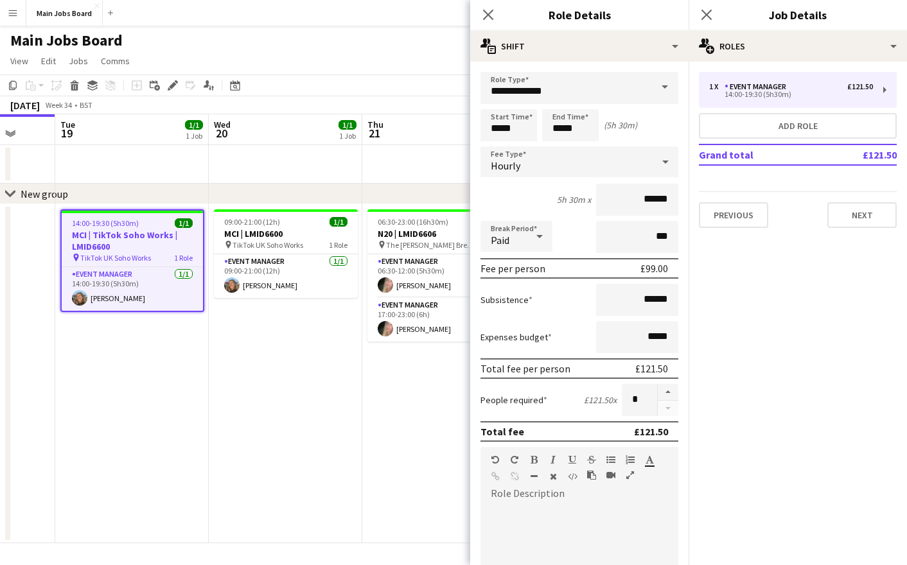
click at [402, 382] on app-date-cell "06:30-23:00 (16h30m) 2/2 N20 | LMID6606 pin The [PERSON_NAME] 2 Roles Event Man…" at bounding box center [439, 373] width 154 height 339
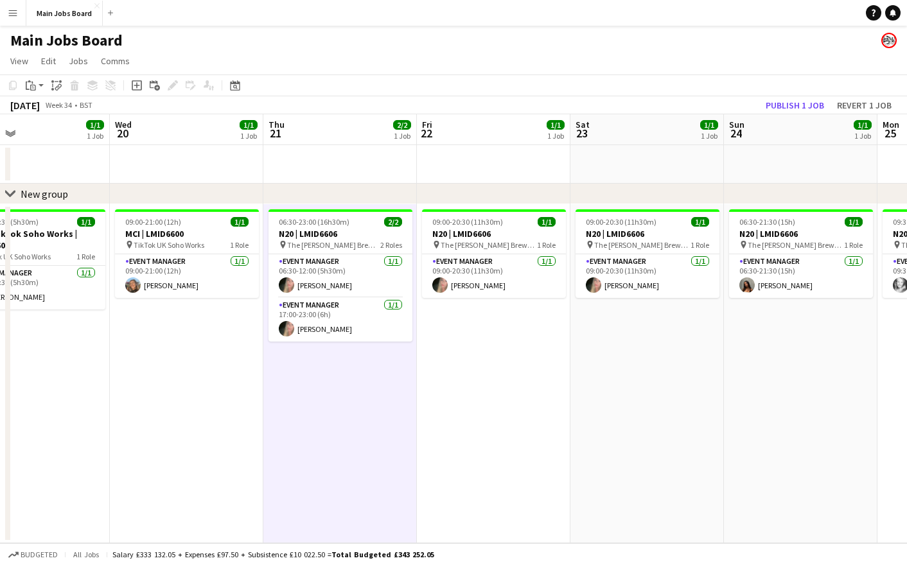
scroll to position [0, 419]
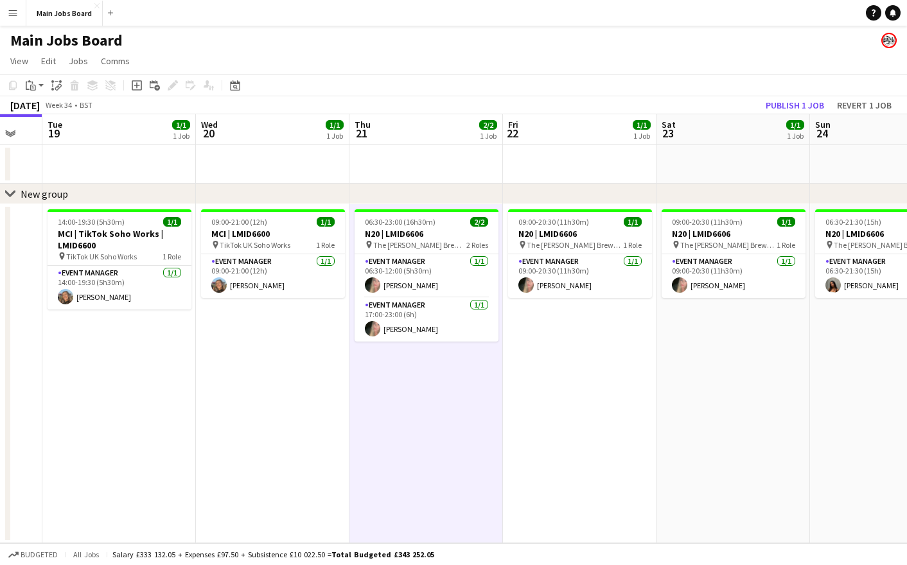
drag, startPoint x: 538, startPoint y: 392, endPoint x: 371, endPoint y: 392, distance: 167.1
click at [371, 392] on app-calendar-viewport "Sat 16 Sun 17 Mon 18 Tue 19 1/1 1 Job Wed 20 1/1 1 Job Thu 21 2/2 1 Job Fri 22 …" at bounding box center [453, 328] width 907 height 429
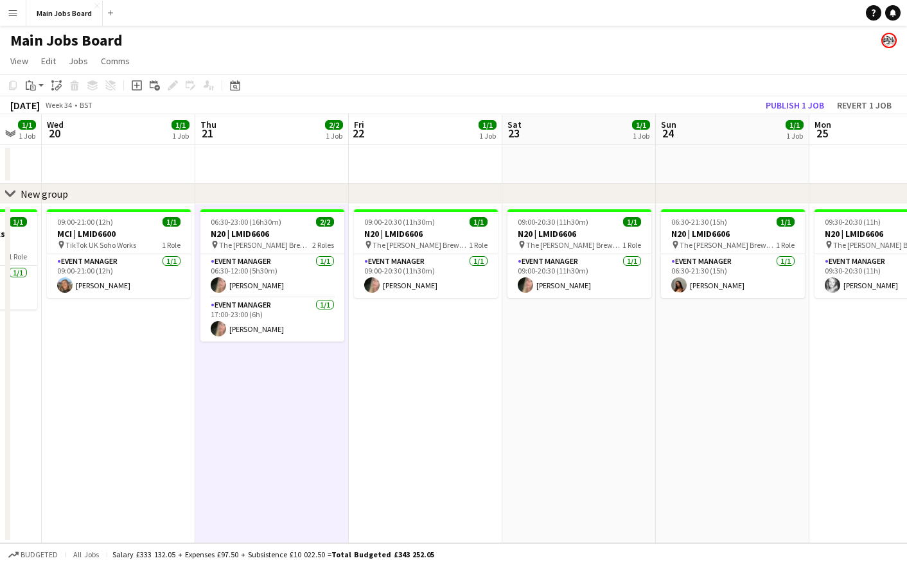
click at [366, 378] on app-date-cell "09:00-20:30 (11h30m) 1/1 N20 | LMID6606 pin The [PERSON_NAME] 1 Role Event Mana…" at bounding box center [426, 373] width 154 height 339
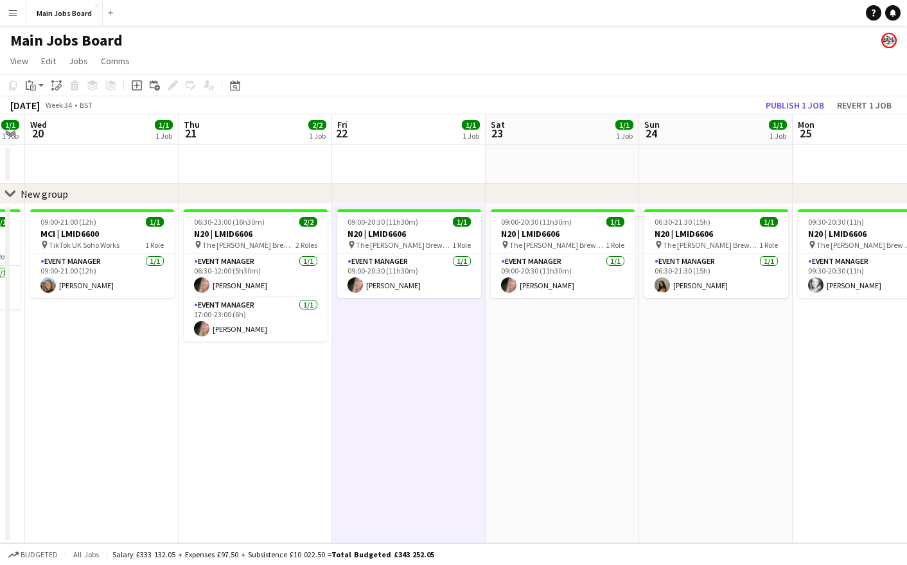
scroll to position [0, 495]
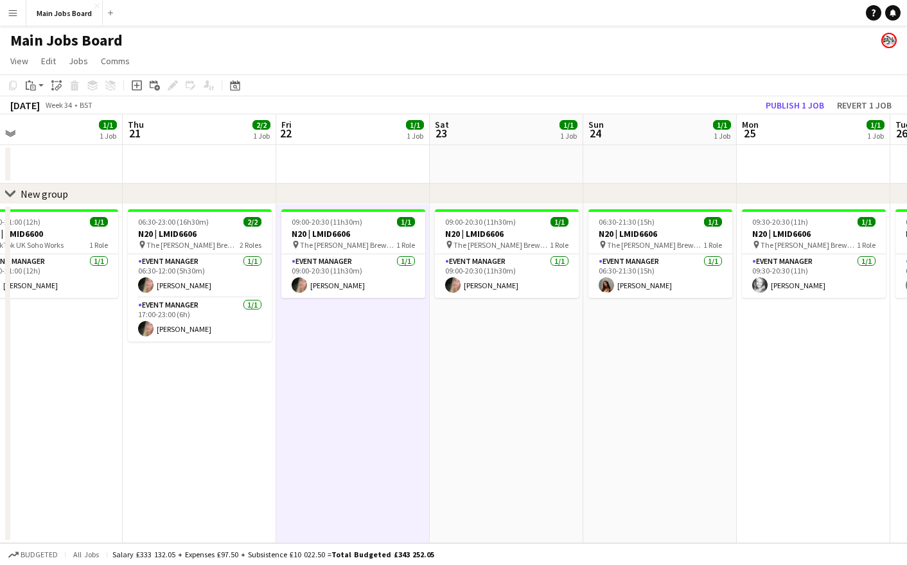
drag, startPoint x: 507, startPoint y: 388, endPoint x: 430, endPoint y: 388, distance: 77.1
click at [431, 388] on app-calendar-viewport "Sun 17 Mon 18 Tue 19 1/1 1 Job Wed 20 1/1 1 Job Thu 21 2/2 1 Job Fri 22 1/1 1 J…" at bounding box center [453, 328] width 907 height 429
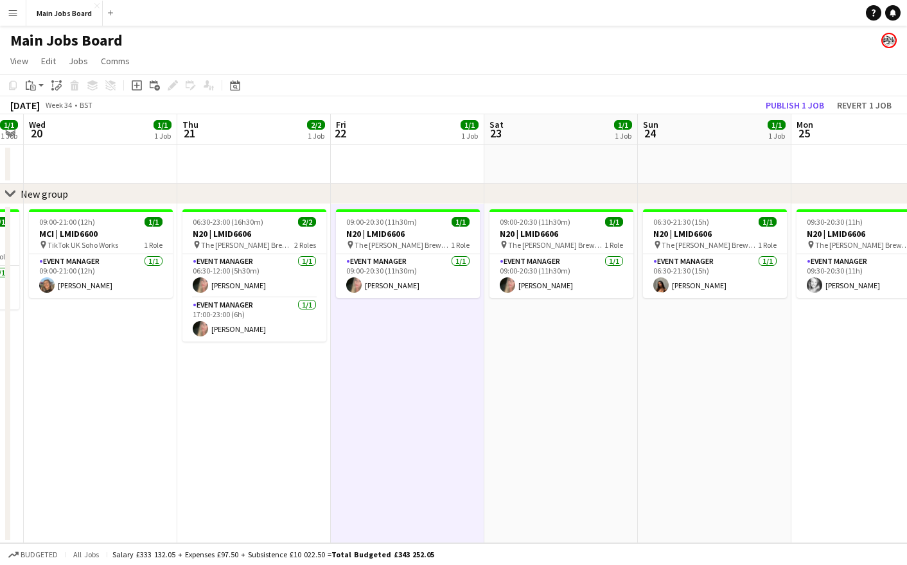
drag, startPoint x: 217, startPoint y: 391, endPoint x: 270, endPoint y: 391, distance: 52.7
click at [273, 391] on app-calendar-viewport "Sun 17 Mon 18 Tue 19 1/1 1 Job Wed 20 1/1 1 Job Thu 21 2/2 1 Job Fri 22 1/1 1 J…" at bounding box center [453, 328] width 907 height 429
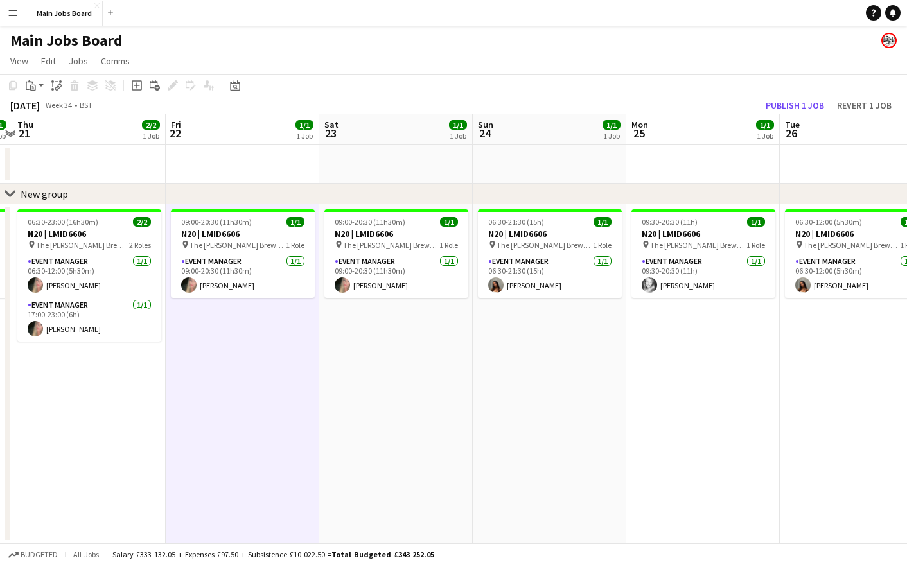
scroll to position [0, 504]
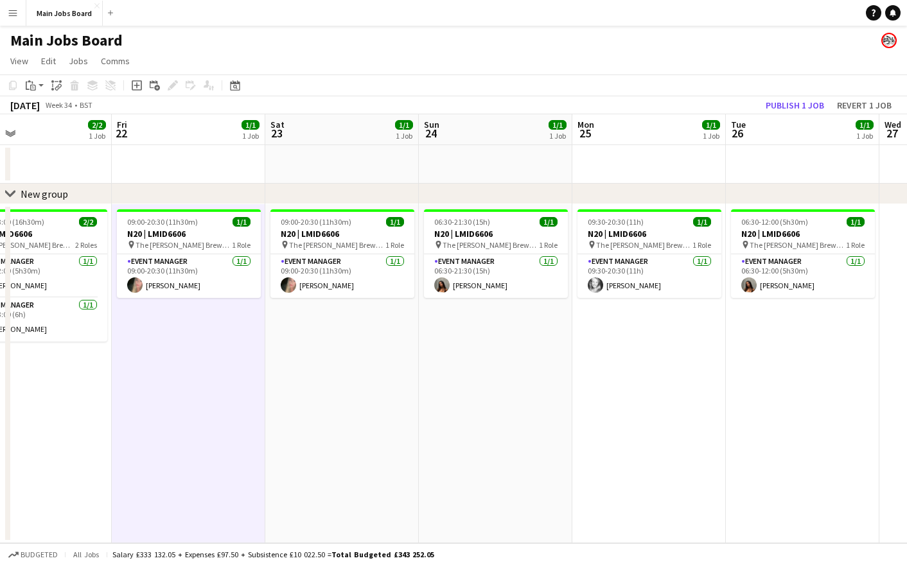
drag, startPoint x: 464, startPoint y: 416, endPoint x: 245, endPoint y: 416, distance: 219.1
click at [245, 416] on app-calendar-viewport "Mon 18 Tue 19 1/1 1 Job Wed 20 1/1 1 Job Thu 21 2/2 1 Job Fri 22 1/1 1 Job Sat …" at bounding box center [453, 328] width 907 height 429
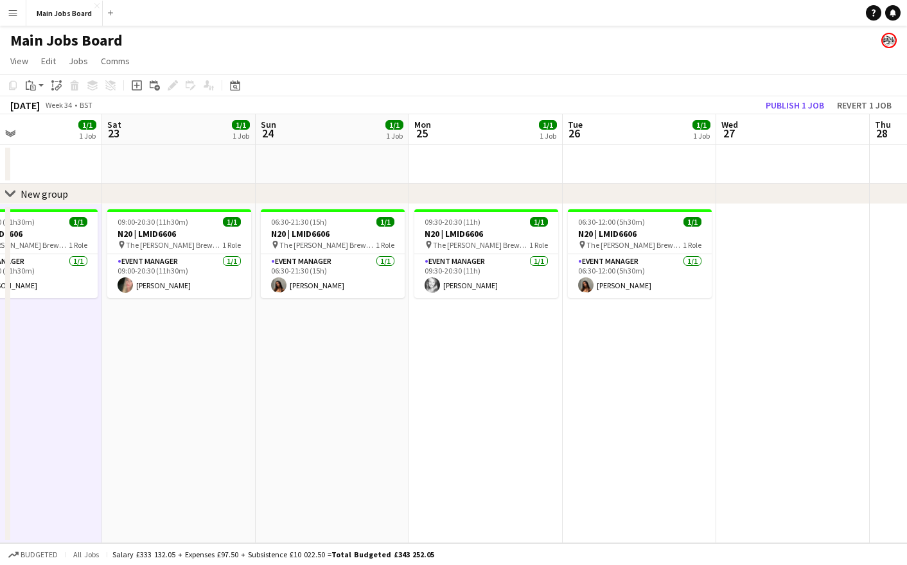
scroll to position [0, 477]
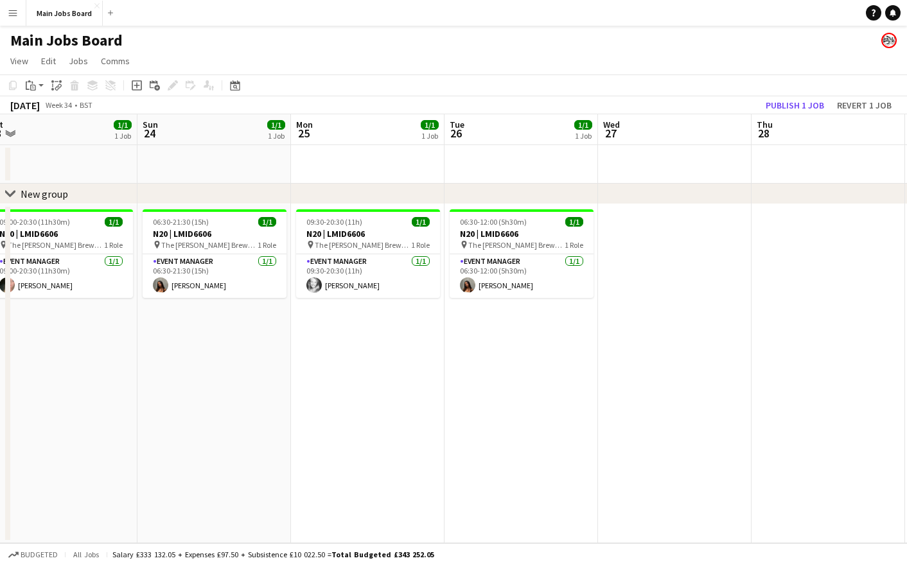
drag, startPoint x: 650, startPoint y: 364, endPoint x: 371, endPoint y: 375, distance: 279.7
click at [370, 375] on app-calendar-viewport "Wed 20 1/1 1 Job Thu 21 2/2 1 Job Fri 22 1/1 1 Job Sat 23 1/1 1 Job Sun 24 1/1 …" at bounding box center [453, 328] width 907 height 429
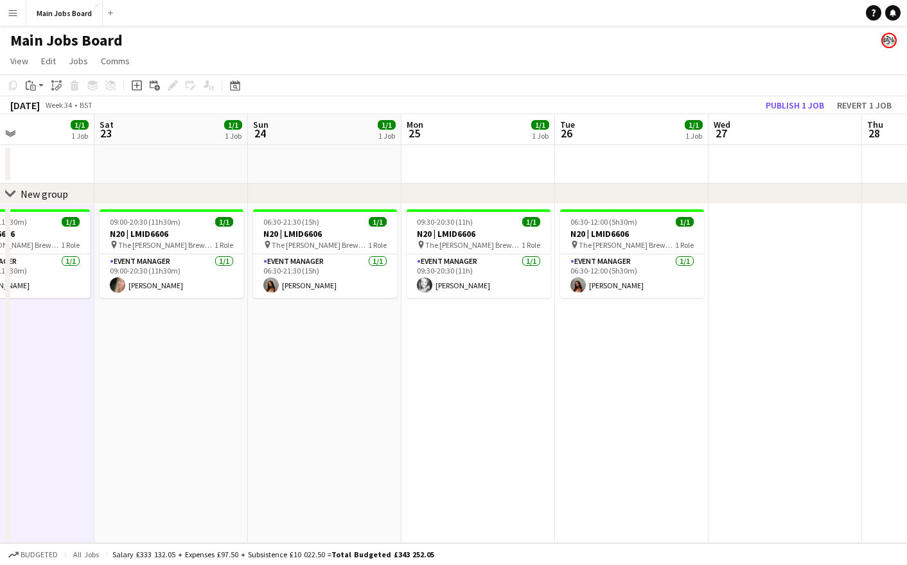
drag, startPoint x: 221, startPoint y: 396, endPoint x: 332, endPoint y: 373, distance: 113.0
click at [332, 373] on app-calendar-viewport "Tue 19 1/1 1 Job Wed 20 1/1 1 Job Thu 21 2/2 1 Job Fri 22 1/1 1 Job Sat 23 1/1 …" at bounding box center [453, 328] width 907 height 429
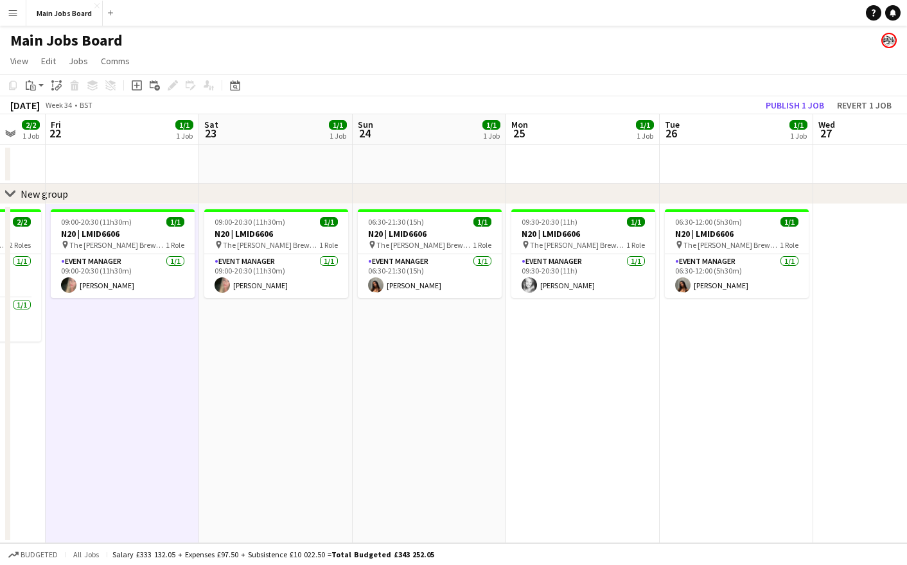
drag, startPoint x: 396, startPoint y: 380, endPoint x: 324, endPoint y: 380, distance: 71.3
click at [326, 380] on app-calendar-viewport "Tue 19 1/1 1 Job Wed 20 1/1 1 Job Thu 21 2/2 1 Job Fri 22 1/1 1 Job Sat 23 1/1 …" at bounding box center [453, 328] width 907 height 429
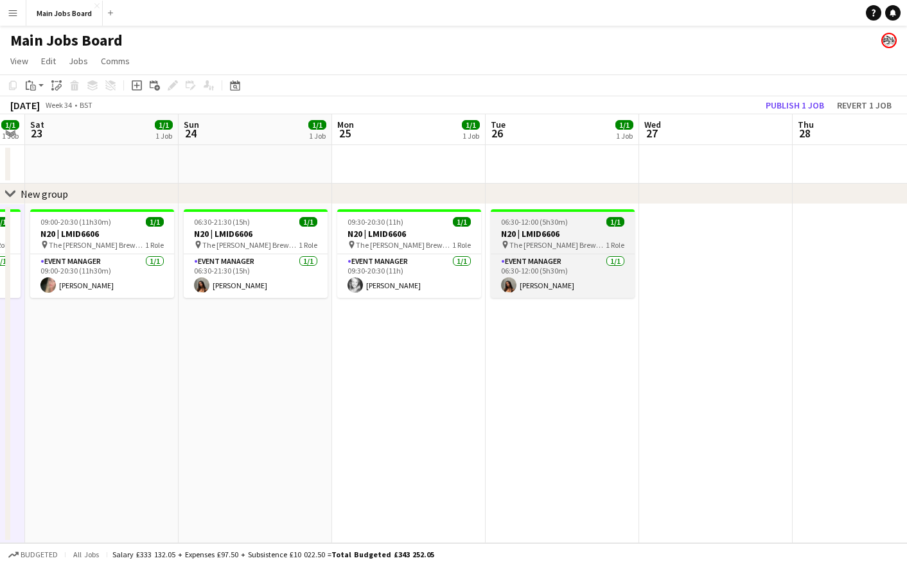
click at [561, 213] on app-job-card "06:30-12:00 (5h30m) 1/1 N20 | LMID6606 pin The [PERSON_NAME] 1 Role Event Manag…" at bounding box center [563, 253] width 144 height 89
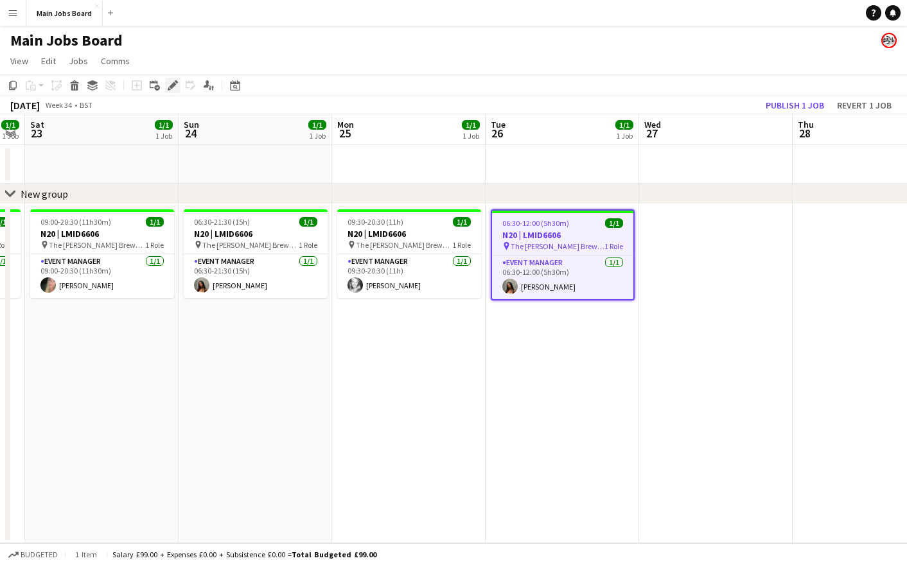
click at [174, 91] on div "Edit" at bounding box center [172, 85] width 15 height 15
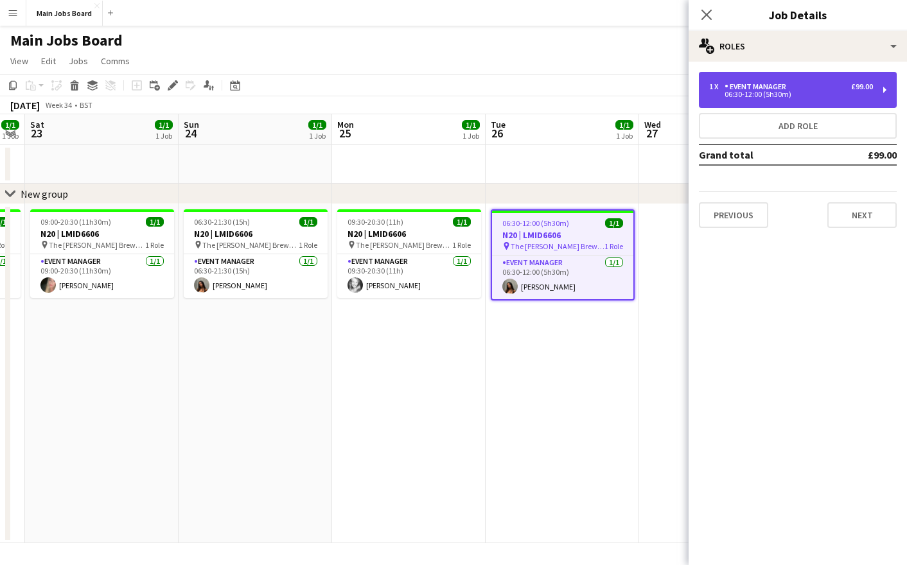
click at [811, 87] on div "1 x Event Manager £99.00" at bounding box center [791, 86] width 164 height 9
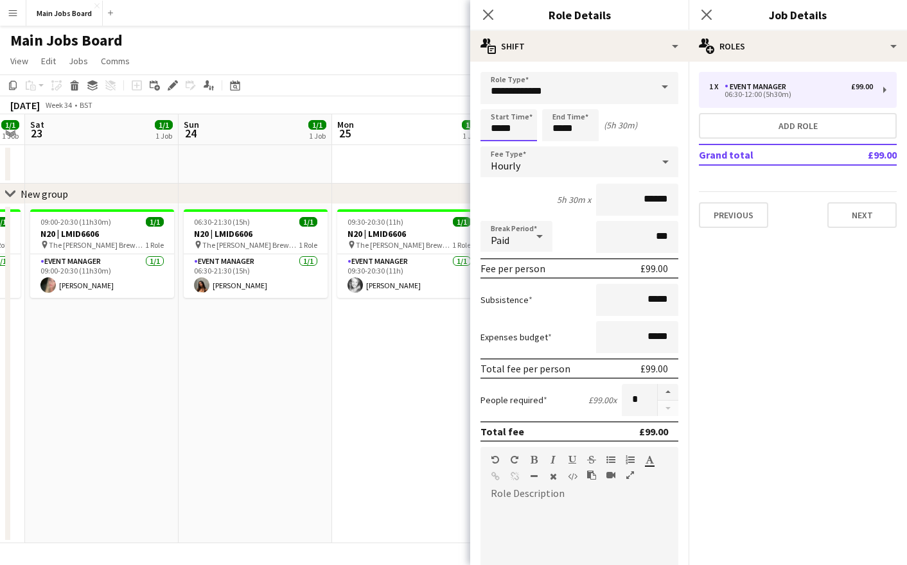
click at [516, 126] on input "*****" at bounding box center [509, 125] width 57 height 32
type input "*****"
click at [587, 130] on input "*****" at bounding box center [570, 125] width 57 height 32
type input "*****"
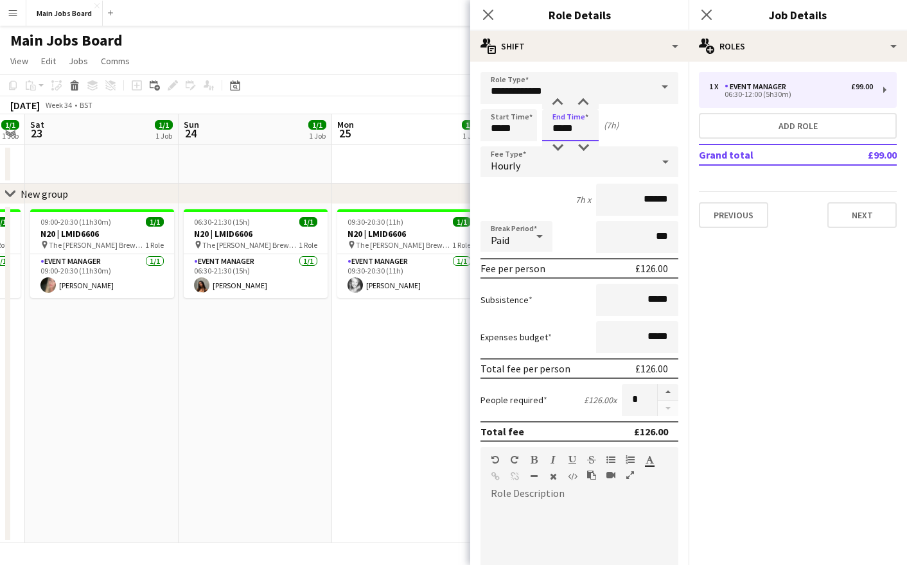
type input "*****"
click at [741, 260] on mat-expansion-panel "pencil3 General details 1 x Event Manager £99.00 06:30-12:00 (5h30m) Add role G…" at bounding box center [798, 314] width 218 height 504
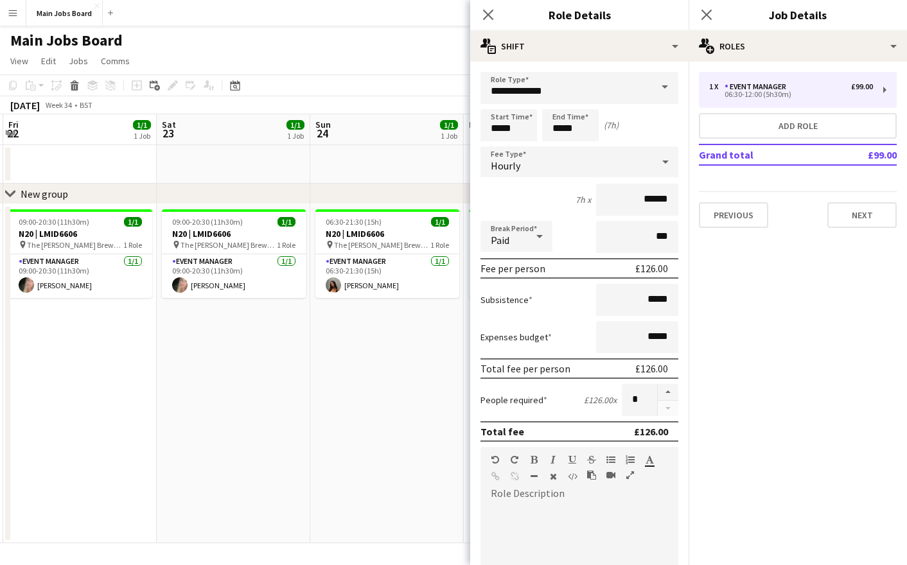
drag, startPoint x: 215, startPoint y: 457, endPoint x: 335, endPoint y: 457, distance: 120.2
click at [336, 452] on app-calendar-viewport "Wed 20 1/1 1 Job Thu 21 2/2 1 Job Fri 22 1/1 1 Job Sat 23 1/1 1 Job Sun 24 1/1 …" at bounding box center [453, 328] width 907 height 429
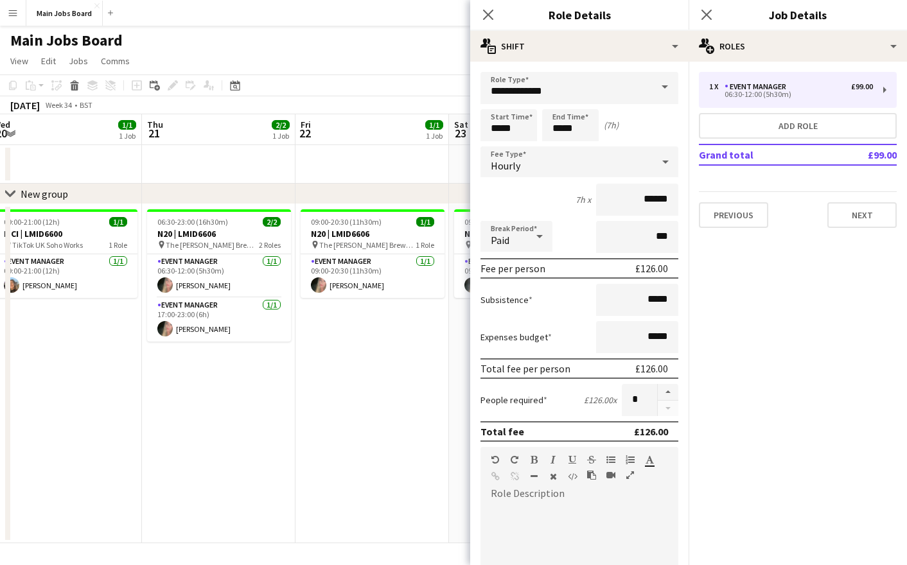
drag, startPoint x: 275, startPoint y: 407, endPoint x: 440, endPoint y: 407, distance: 165.1
click at [447, 407] on app-calendar-viewport "Mon 18 Tue 19 1/1 1 Job Wed 20 1/1 1 Job Thu 21 2/2 1 Job Fri 22 1/1 1 Job Sat …" at bounding box center [453, 328] width 907 height 429
click at [348, 377] on app-date-cell "09:00-20:30 (11h30m) 1/1 N20 | LMID6606 pin The [PERSON_NAME] 1 Role Event Mana…" at bounding box center [371, 373] width 154 height 339
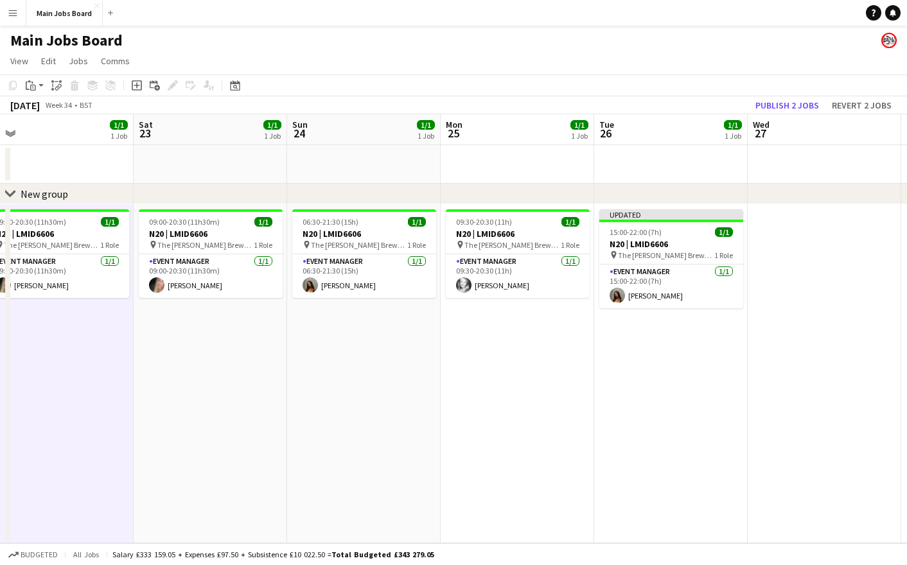
scroll to position [0, 436]
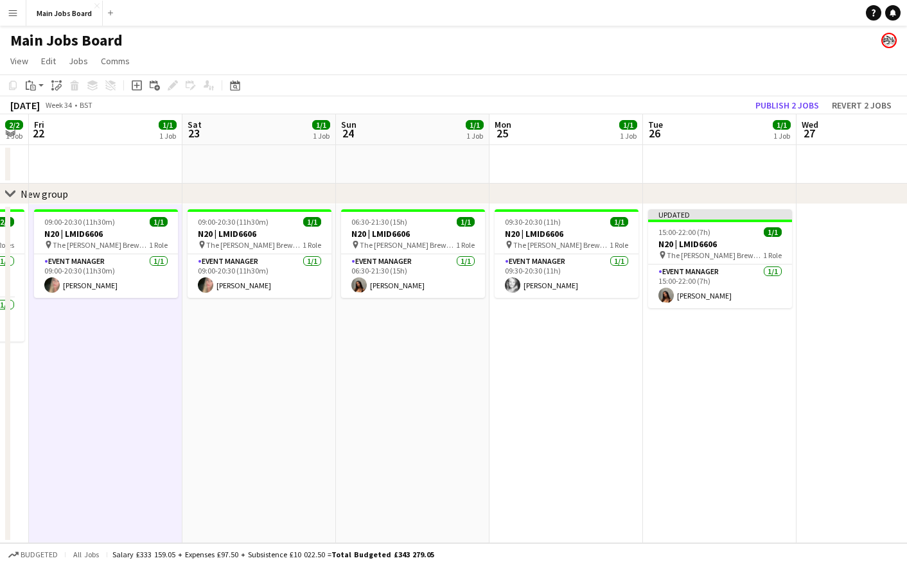
drag, startPoint x: 679, startPoint y: 350, endPoint x: 410, endPoint y: 350, distance: 269.2
click at [416, 350] on app-calendar-viewport "Tue 19 1/1 1 Job Wed 20 1/1 1 Job Thu 21 2/2 1 Job Fri 22 1/1 1 Job Sat 23 1/1 …" at bounding box center [453, 328] width 907 height 429
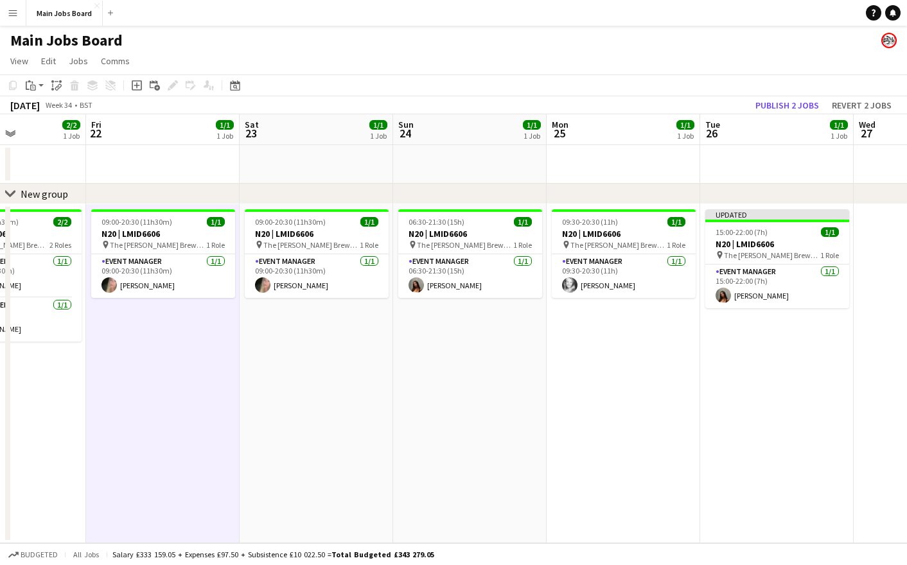
drag, startPoint x: 436, startPoint y: 366, endPoint x: 496, endPoint y: 366, distance: 60.4
click at [496, 366] on app-calendar-viewport "Tue 19 1/1 1 Job Wed 20 1/1 1 Job Thu 21 2/2 1 Job Fri 22 1/1 1 Job Sat 23 1/1 …" at bounding box center [453, 328] width 907 height 429
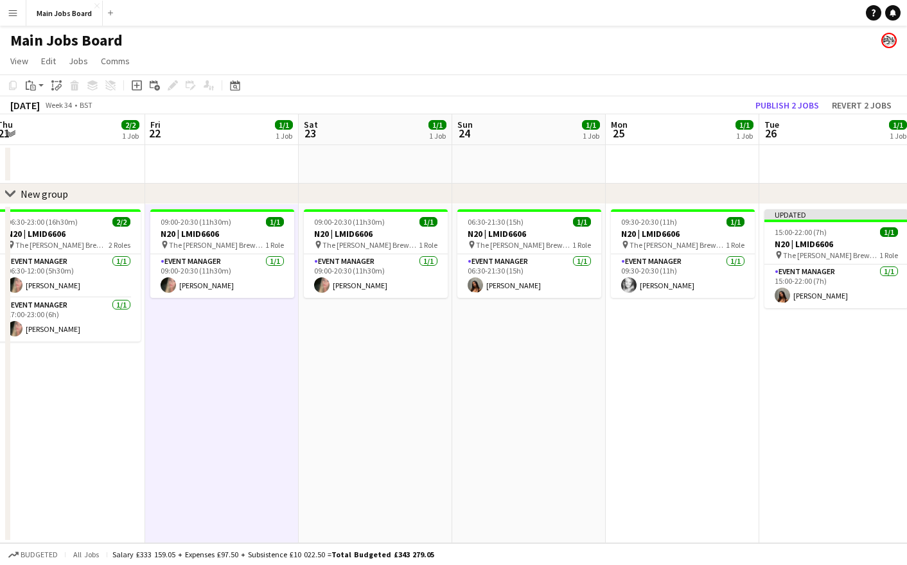
drag, startPoint x: 263, startPoint y: 393, endPoint x: 315, endPoint y: 393, distance: 52.0
click at [315, 393] on app-calendar-viewport "Tue 19 1/1 1 Job Wed 20 1/1 1 Job Thu 21 2/2 1 Job Fri 22 1/1 1 Job Sat 23 1/1 …" at bounding box center [453, 328] width 907 height 429
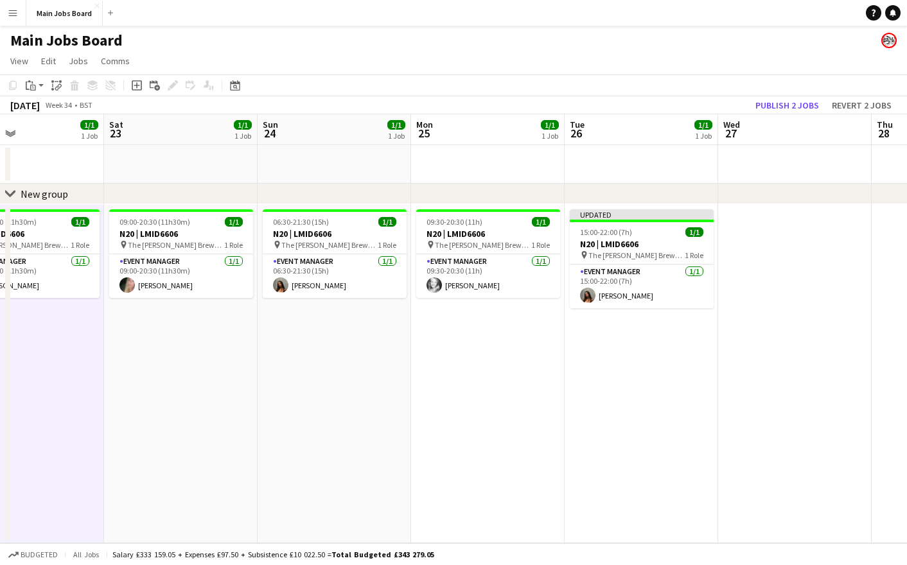
scroll to position [0, 524]
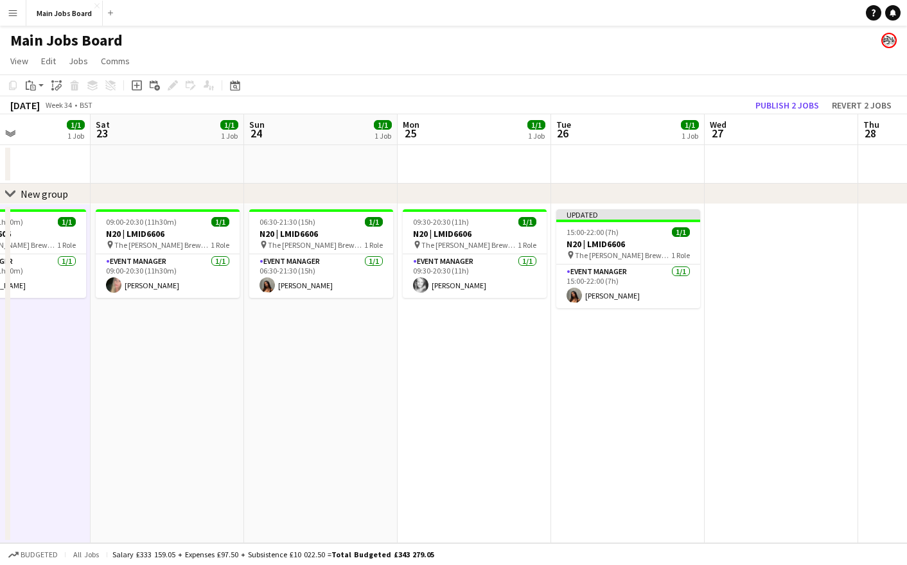
drag, startPoint x: 652, startPoint y: 391, endPoint x: 447, endPoint y: 391, distance: 205.0
click at [447, 391] on app-calendar-viewport "Tue 19 1/1 1 Job Wed 20 1/1 1 Job Thu 21 2/2 1 Job Fri 22 1/1 1 Job Sat 23 1/1 …" at bounding box center [453, 328] width 907 height 429
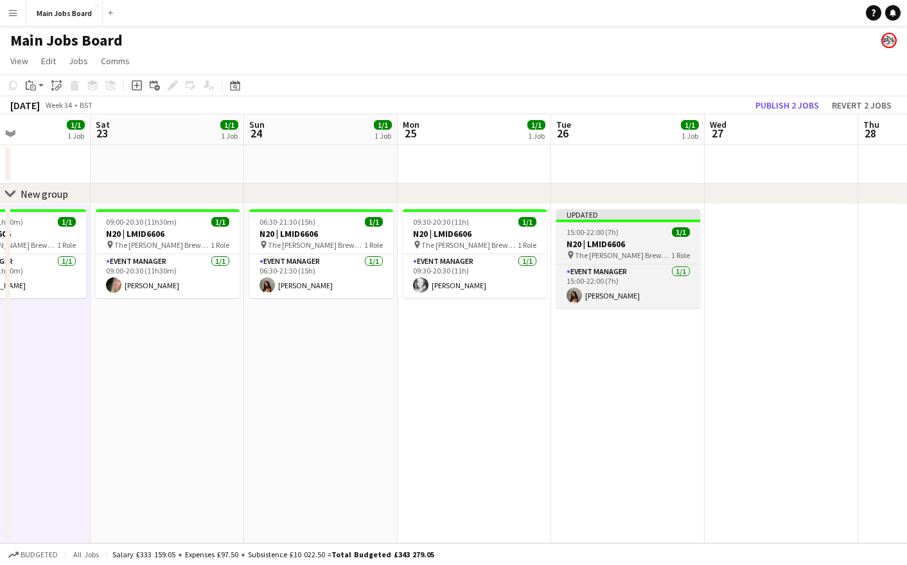
click at [591, 222] on div at bounding box center [628, 221] width 144 height 3
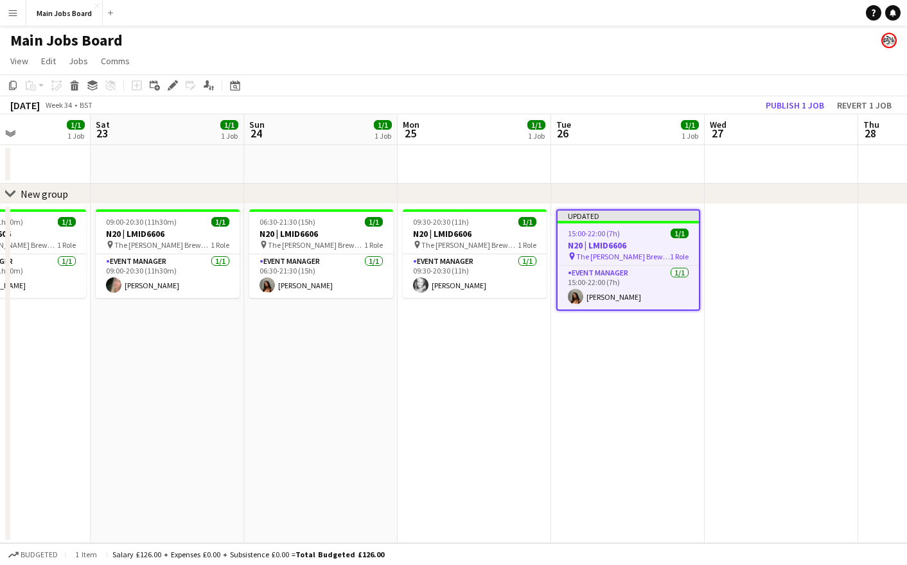
click at [430, 394] on app-date-cell "09:30-20:30 (11h) 1/1 N20 | LMID6606 pin The [PERSON_NAME] 1 Role Event Manager…" at bounding box center [475, 373] width 154 height 339
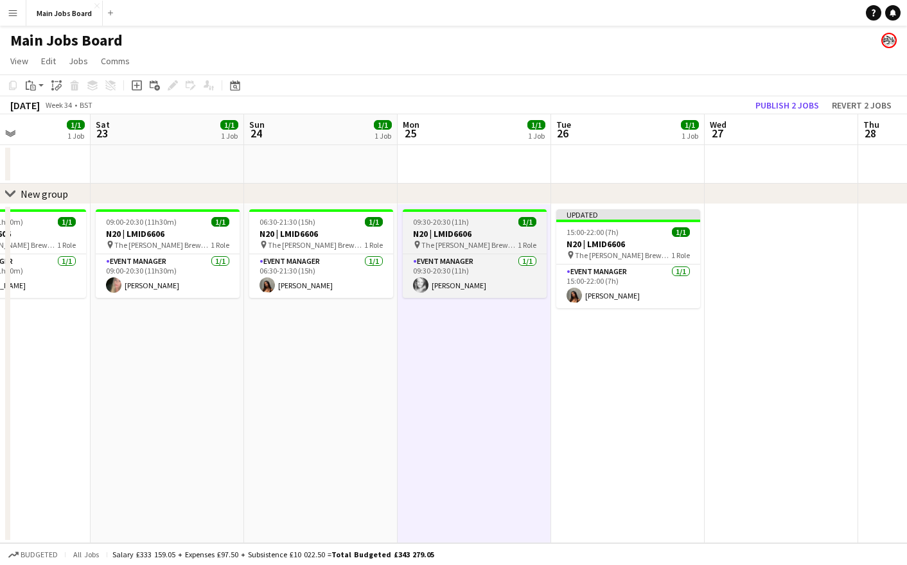
click at [432, 230] on h3 "N20 | LMID6606" at bounding box center [475, 234] width 144 height 12
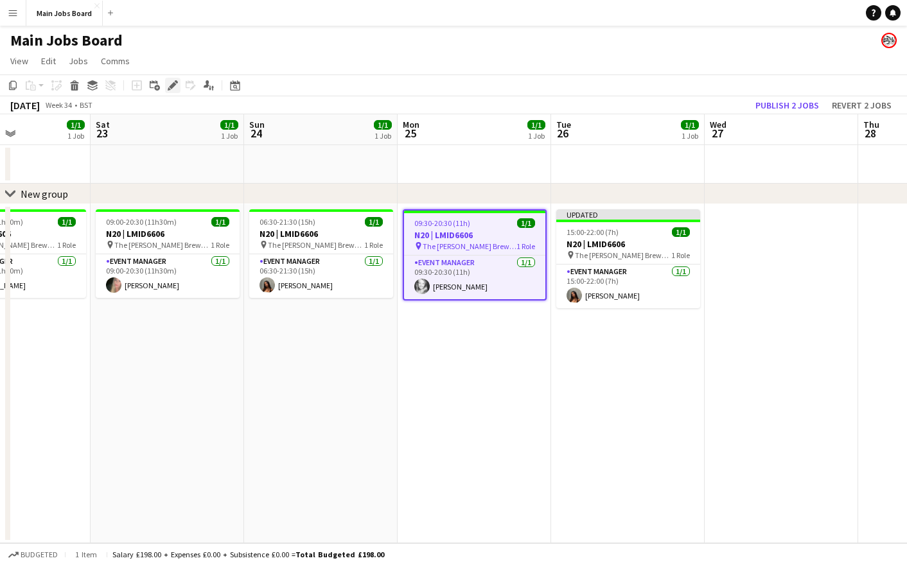
click at [167, 82] on div "Edit" at bounding box center [172, 85] width 15 height 15
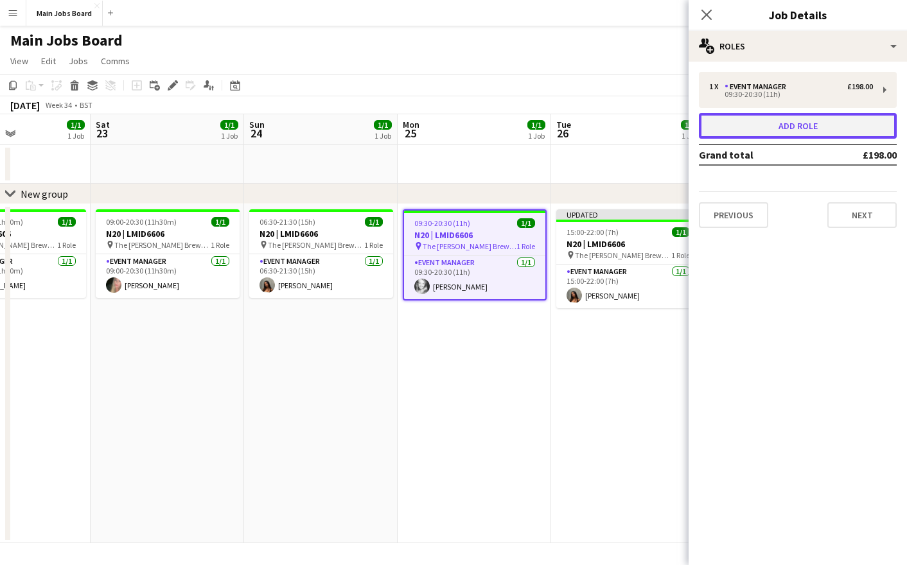
click at [736, 125] on button "Add role" at bounding box center [798, 126] width 198 height 26
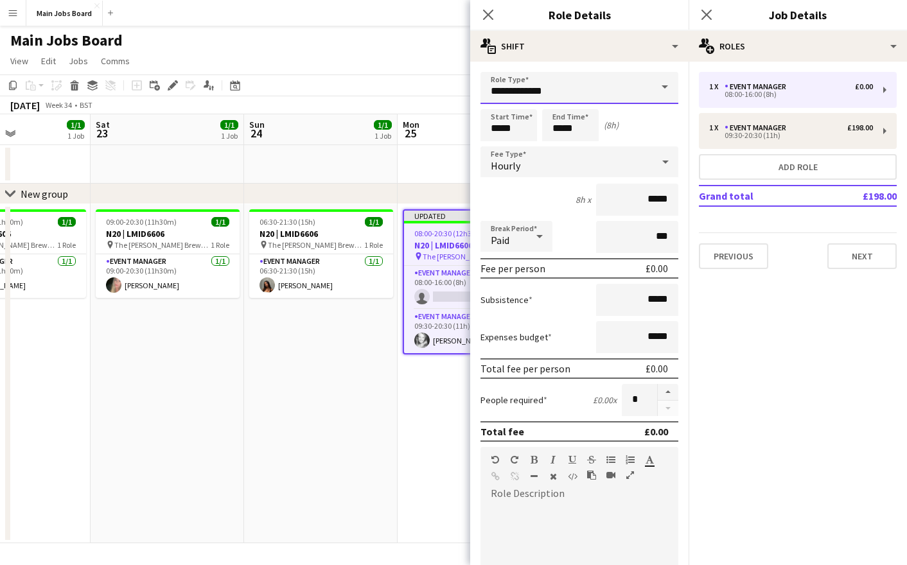
click at [598, 78] on input "**********" at bounding box center [580, 88] width 198 height 32
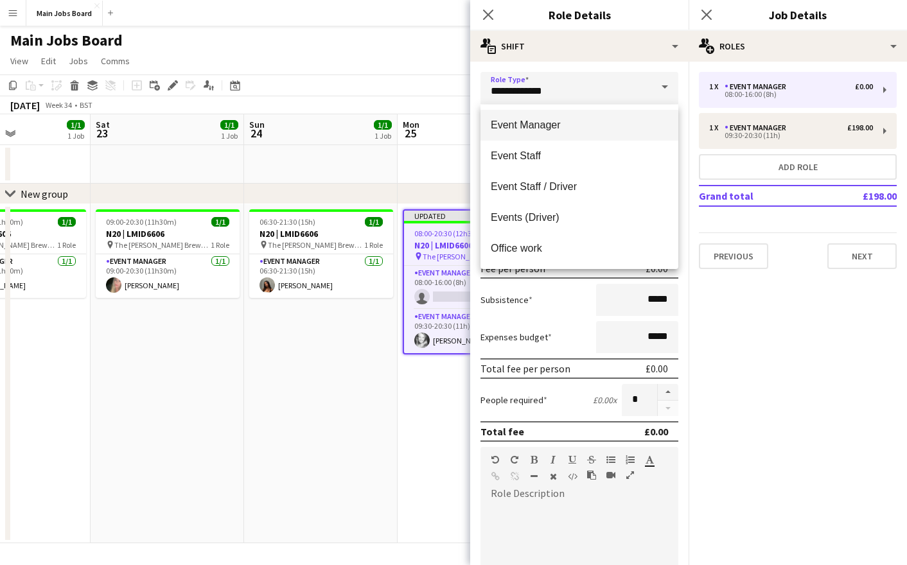
click at [526, 125] on span "Event Manager" at bounding box center [579, 125] width 177 height 12
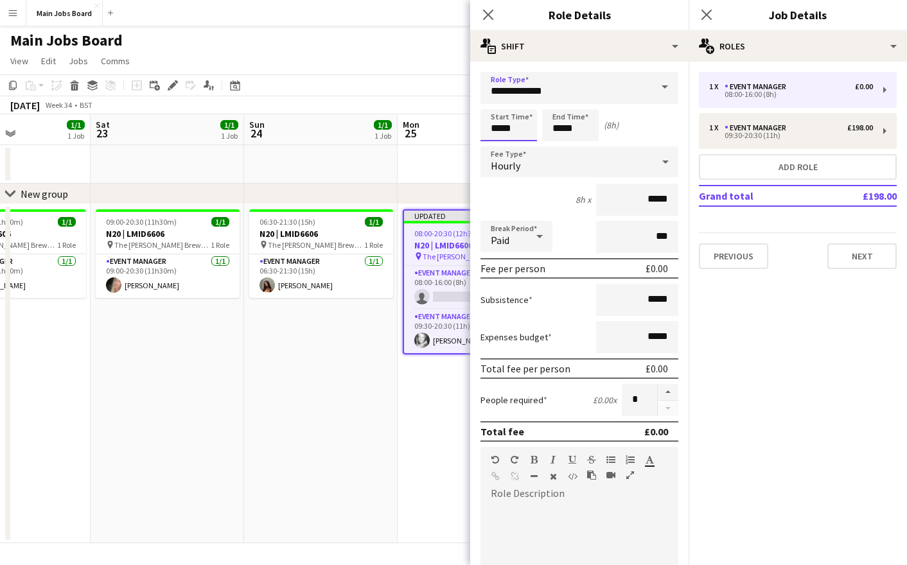
click at [516, 130] on input "*****" at bounding box center [509, 125] width 57 height 32
type input "*****"
click at [580, 133] on input "*****" at bounding box center [570, 125] width 57 height 32
type input "*****"
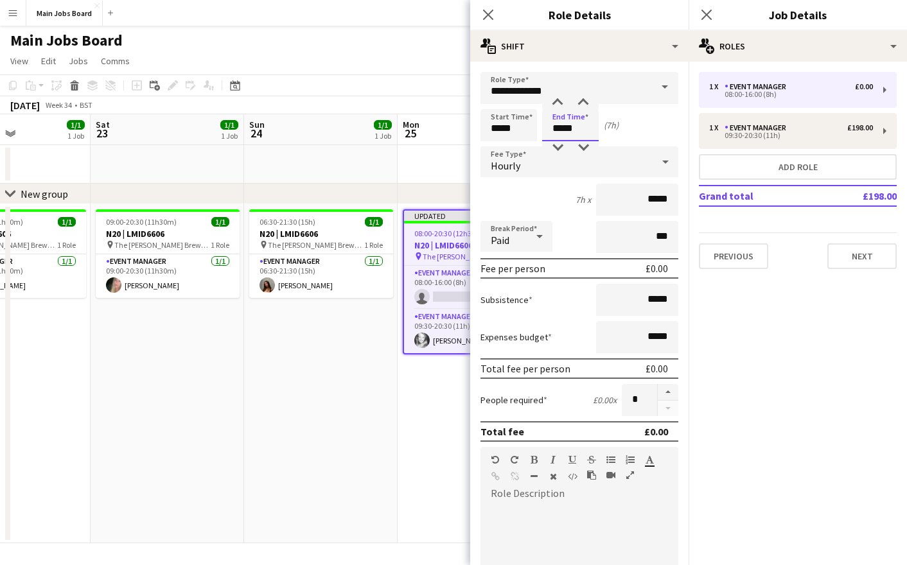
type input "*****"
click at [675, 204] on input "*****" at bounding box center [637, 200] width 82 height 32
type input "**"
type input "******"
click at [757, 335] on mat-expansion-panel "pencil3 General details 1 x Event Manager £0.00 08:00-16:00 (8h) 1 x Event Mana…" at bounding box center [798, 314] width 218 height 504
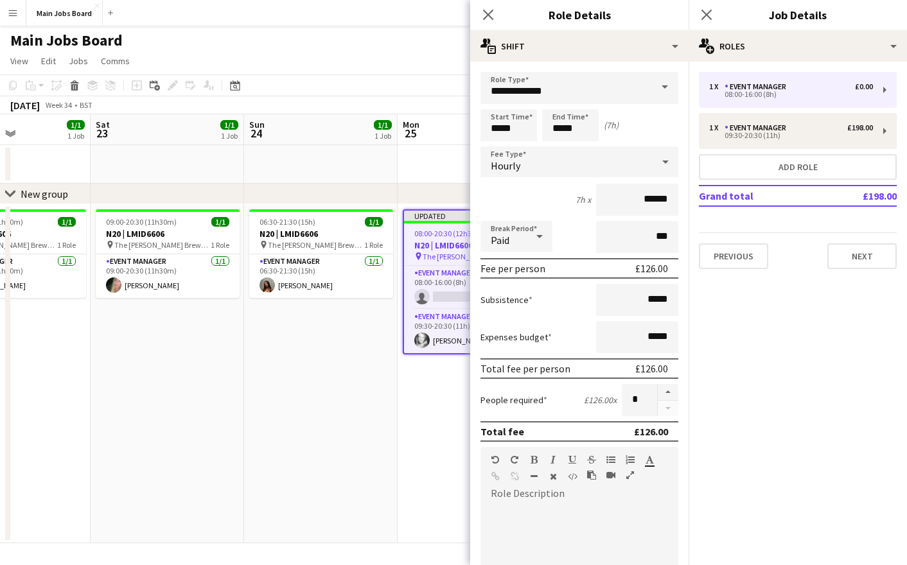
click at [291, 442] on app-date-cell "06:30-21:30 (15h) 1/1 N20 | LMID6606 pin The [PERSON_NAME] 1 Role Event Manager…" at bounding box center [321, 373] width 154 height 339
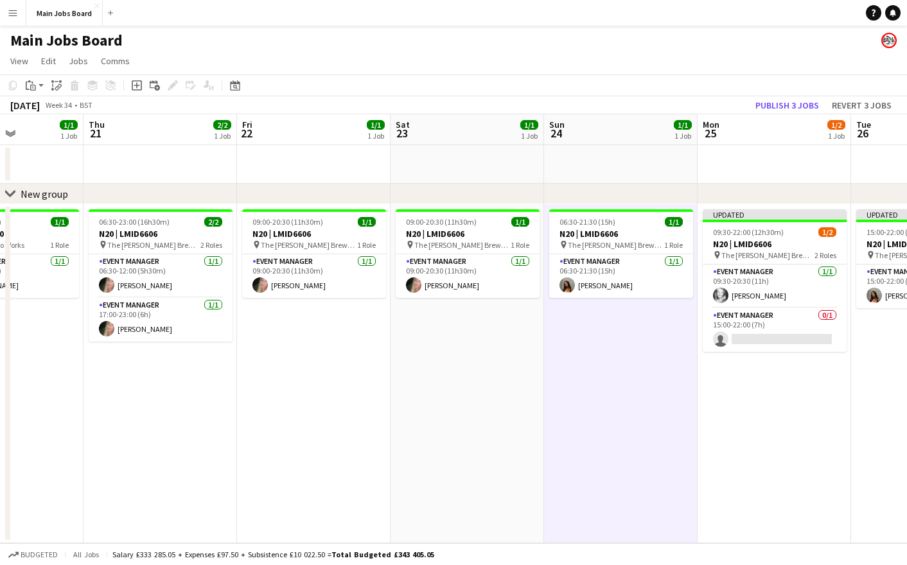
scroll to position [0, 380]
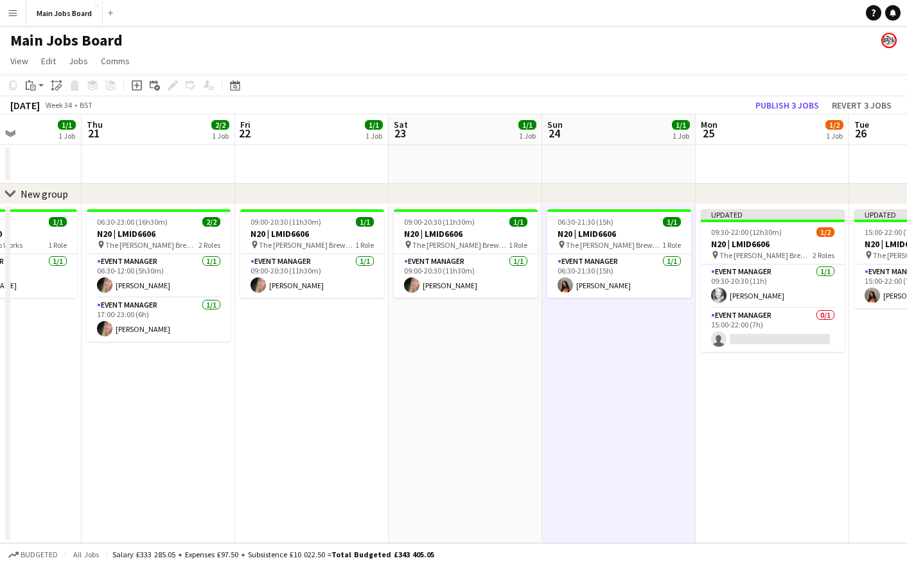
drag, startPoint x: 209, startPoint y: 452, endPoint x: 505, endPoint y: 448, distance: 295.6
click at [507, 448] on app-calendar-viewport "Mon 18 Tue 19 1/1 1 Job Wed 20 1/1 1 Job Thu 21 2/2 1 Job Fri 22 1/1 1 Job Sat …" at bounding box center [453, 328] width 907 height 429
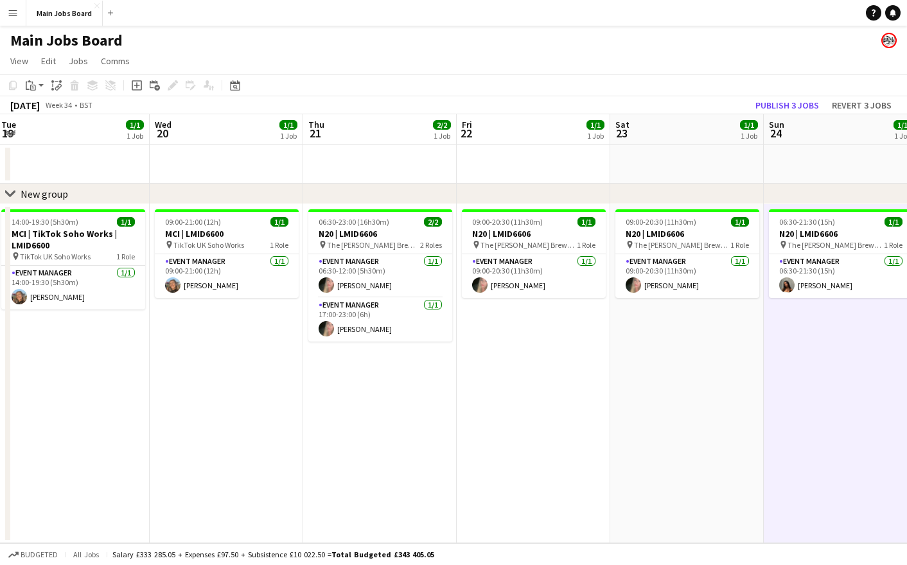
drag, startPoint x: 225, startPoint y: 454, endPoint x: 445, endPoint y: 454, distance: 220.4
click at [447, 452] on app-calendar-viewport "Sun 17 Mon 18 Tue 19 1/1 1 Job Wed 20 1/1 1 Job Thu 21 2/2 1 Job Fri 22 1/1 1 J…" at bounding box center [453, 328] width 907 height 429
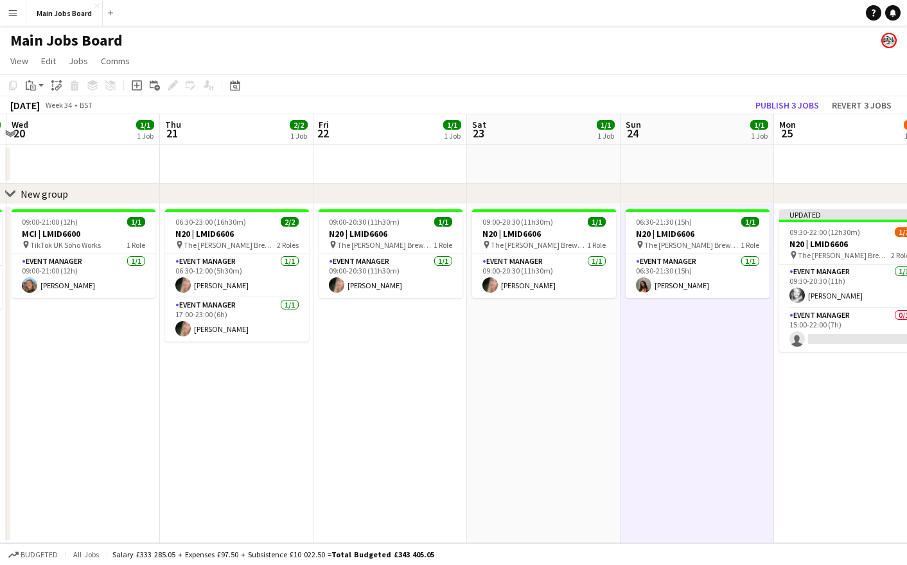
drag, startPoint x: 574, startPoint y: 420, endPoint x: 262, endPoint y: 423, distance: 312.3
click at [265, 423] on app-calendar-viewport "Sun 17 Mon 18 Tue 19 1/1 1 Job Wed 20 1/1 1 Job Thu 21 2/2 1 Job Fri 22 1/1 1 J…" at bounding box center [453, 328] width 907 height 429
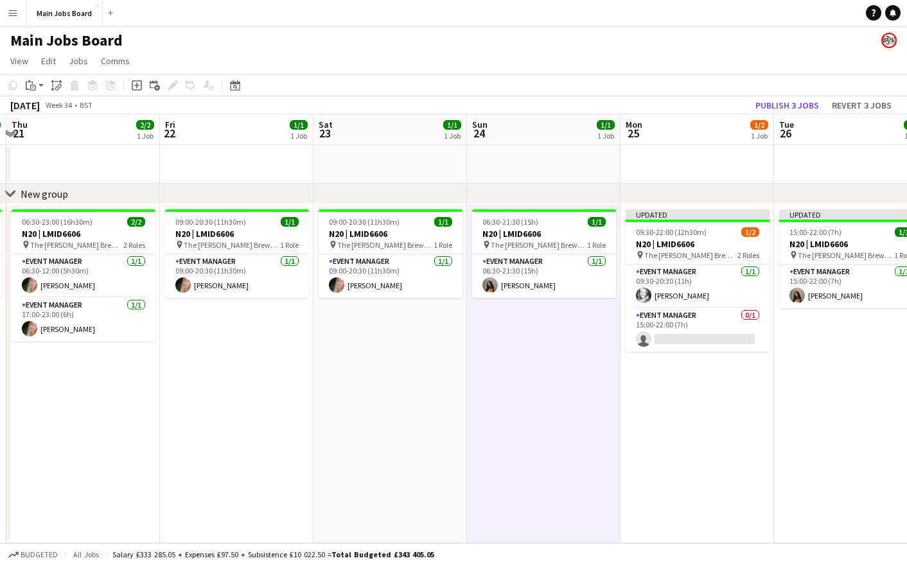
scroll to position [0, 467]
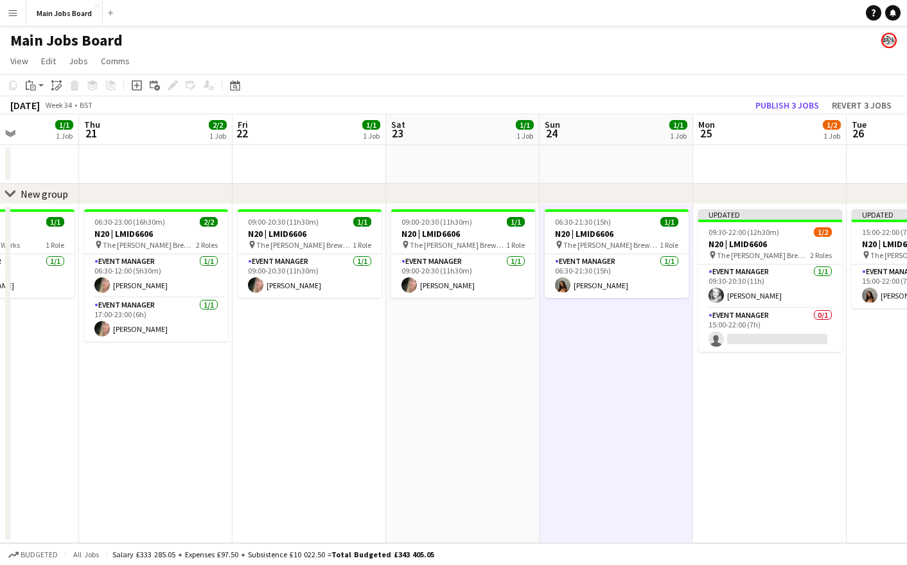
drag, startPoint x: 593, startPoint y: 414, endPoint x: 373, endPoint y: 414, distance: 220.4
click at [373, 414] on app-calendar-viewport "Mon 18 Tue 19 1/1 1 Job Wed 20 1/1 1 Job Thu 21 2/2 1 Job Fri 22 1/1 1 Job Sat …" at bounding box center [453, 328] width 907 height 429
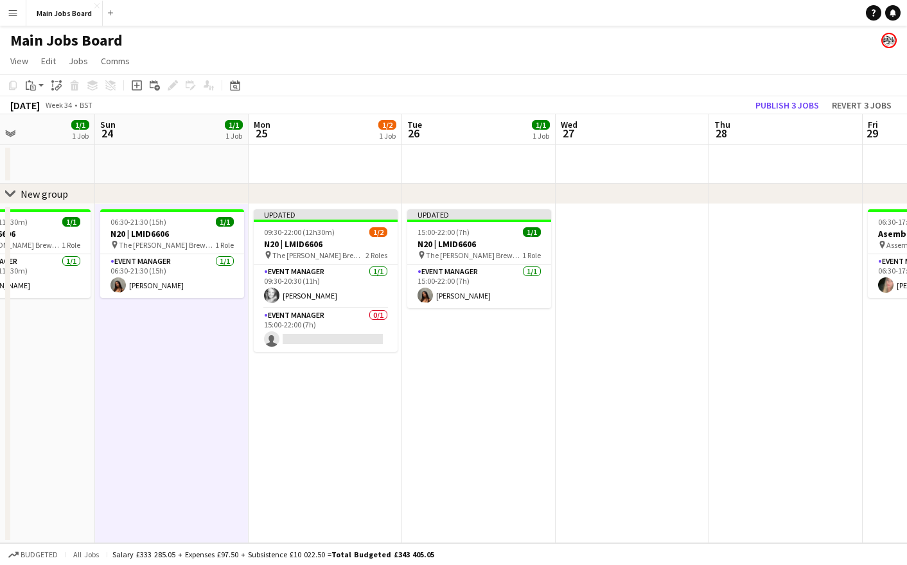
drag, startPoint x: 643, startPoint y: 387, endPoint x: 507, endPoint y: 387, distance: 136.2
click at [507, 387] on app-calendar-viewport "Wed 20 1/1 1 Job Thu 21 2/2 1 Job Fri 22 1/1 1 Job Sat 23 1/1 1 Job Sun 24 1/1 …" at bounding box center [453, 328] width 907 height 429
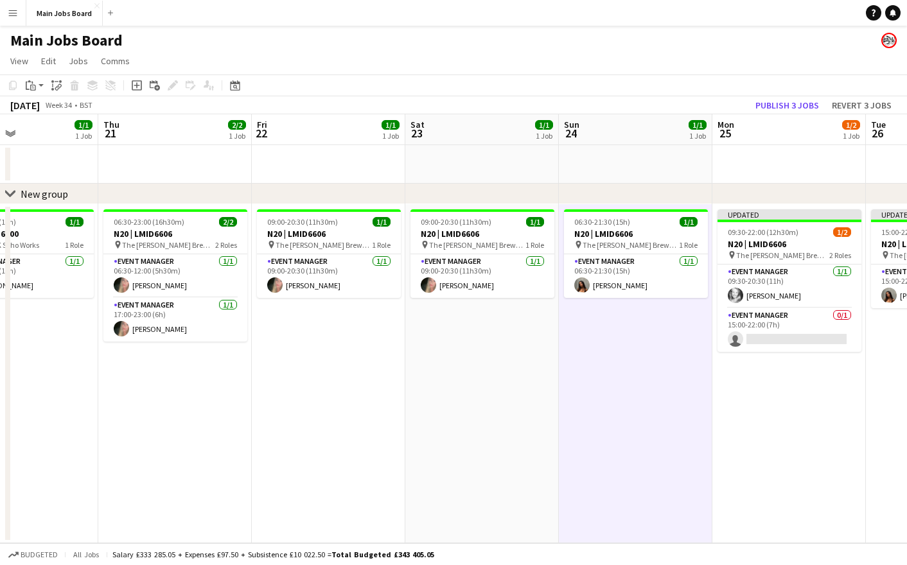
drag, startPoint x: 87, startPoint y: 420, endPoint x: 551, endPoint y: 420, distance: 463.3
click at [551, 420] on app-calendar-viewport "Mon 18 Tue 19 1/1 1 Job Wed 20 1/1 1 Job Thu 21 2/2 1 Job Fri 22 1/1 1 Job Sat …" at bounding box center [453, 328] width 907 height 429
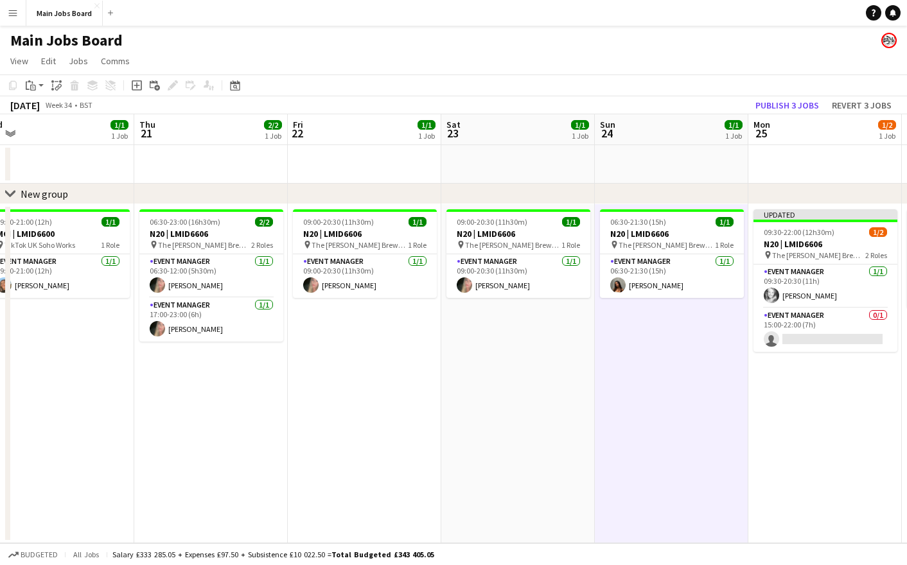
scroll to position [0, 280]
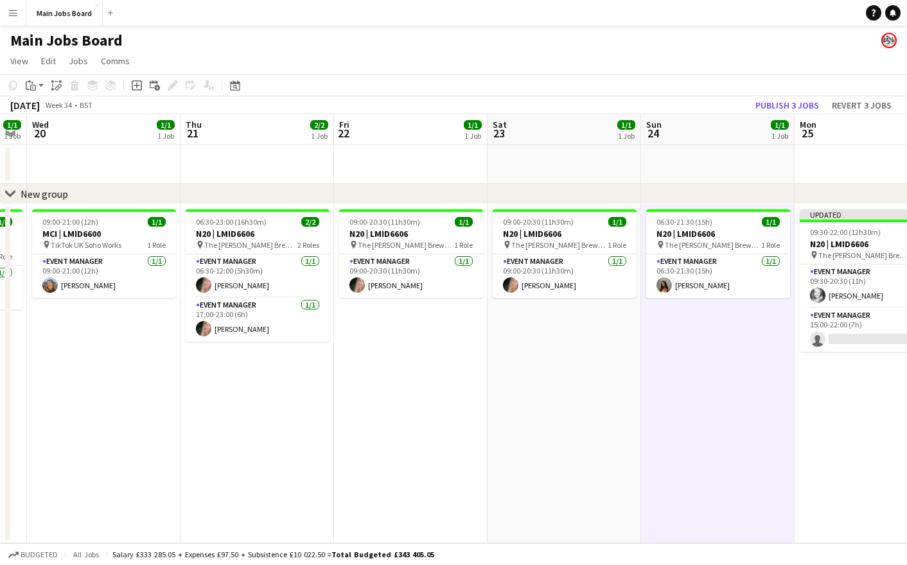
drag, startPoint x: 387, startPoint y: 420, endPoint x: 466, endPoint y: 420, distance: 79.0
click at [470, 420] on app-calendar-viewport "Mon 18 Tue 19 1/1 1 Job Wed 20 1/1 1 Job Thu 21 2/2 1 Job Fri 22 1/1 1 Job Sat …" at bounding box center [453, 328] width 907 height 429
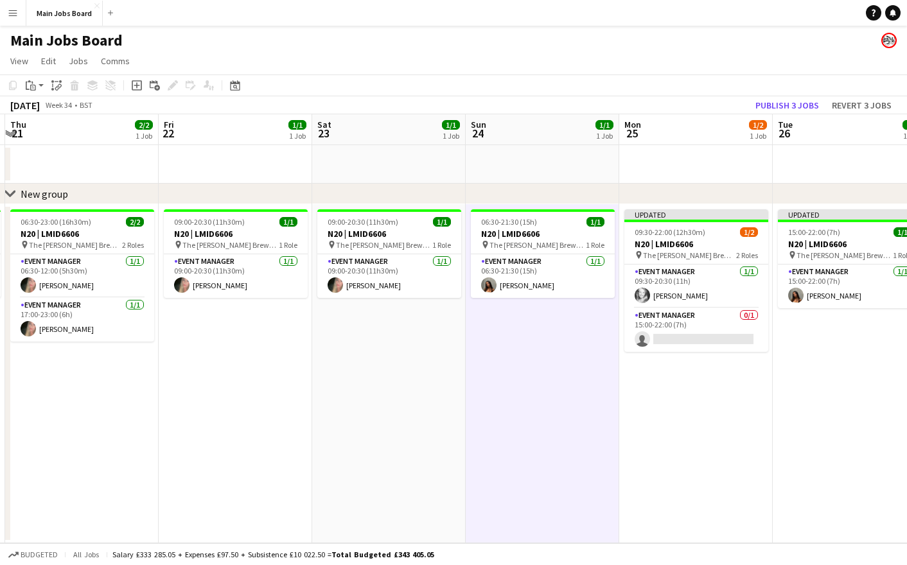
drag, startPoint x: 658, startPoint y: 467, endPoint x: 484, endPoint y: 467, distance: 173.5
click at [486, 452] on app-calendar-viewport "Mon 18 Tue 19 1/1 1 Job Wed 20 1/1 1 Job Thu 21 2/2 1 Job Fri 22 1/1 1 Job Sat …" at bounding box center [453, 328] width 907 height 429
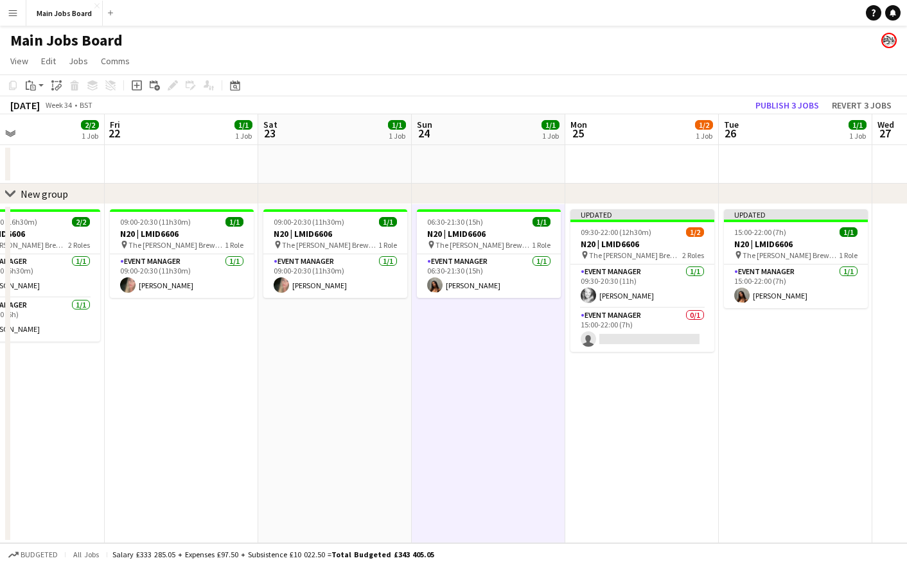
drag, startPoint x: 677, startPoint y: 413, endPoint x: 619, endPoint y: 413, distance: 57.2
click at [619, 413] on app-calendar-viewport "Mon 18 Tue 19 1/1 1 Job Wed 20 1/1 1 Job Thu 21 2/2 1 Job Fri 22 1/1 1 Job Sat …" at bounding box center [453, 328] width 907 height 429
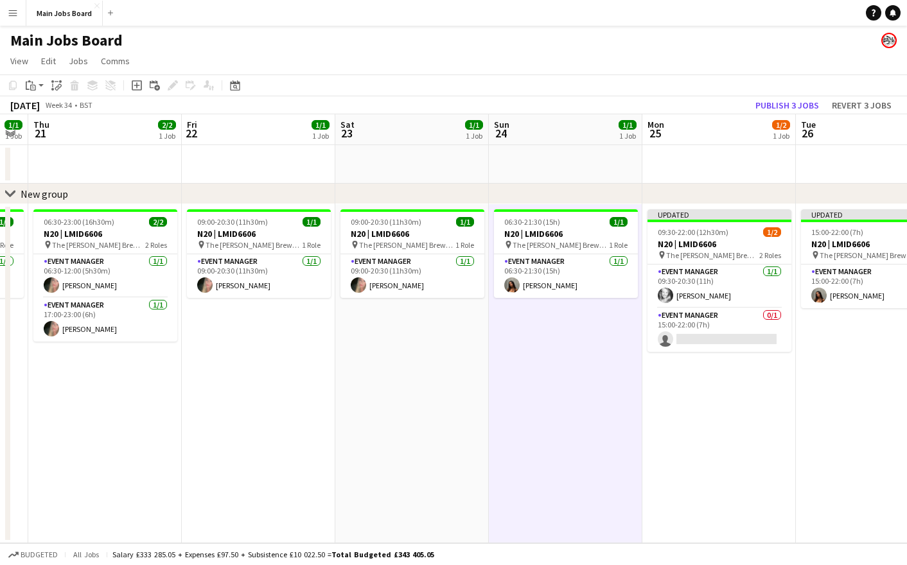
drag, startPoint x: 287, startPoint y: 404, endPoint x: 690, endPoint y: 404, distance: 402.9
click at [689, 404] on app-calendar-viewport "Tue 19 1/1 1 Job Wed 20 1/1 1 Job Thu 21 2/2 1 Job Fri 22 1/1 1 Job Sat 23 1/1 …" at bounding box center [453, 328] width 907 height 429
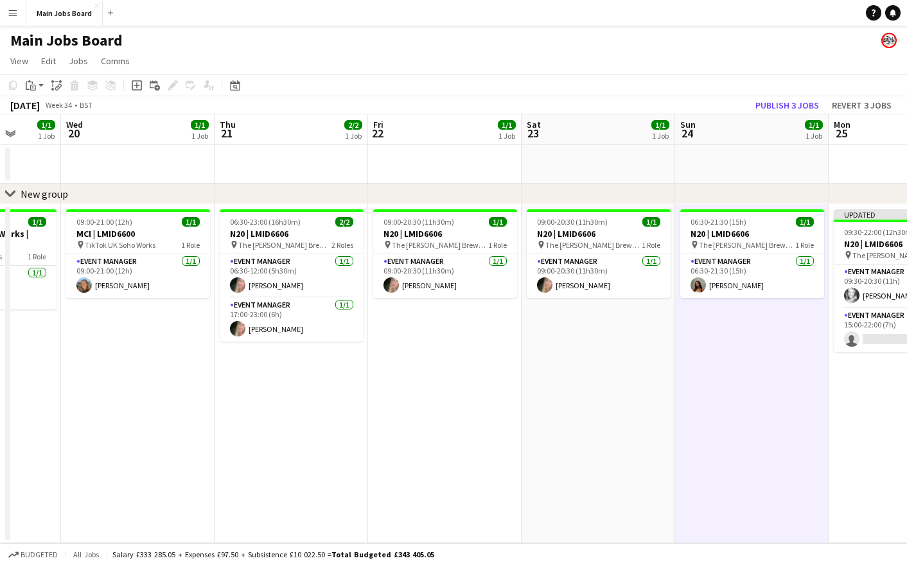
drag, startPoint x: 565, startPoint y: 398, endPoint x: 420, endPoint y: 398, distance: 144.6
click at [438, 398] on app-calendar-viewport "Sun 17 Mon 18 Tue 19 1/1 1 Job Wed 20 1/1 1 Job Thu 21 2/2 1 Job Fri 22 1/1 1 J…" at bounding box center [453, 328] width 907 height 429
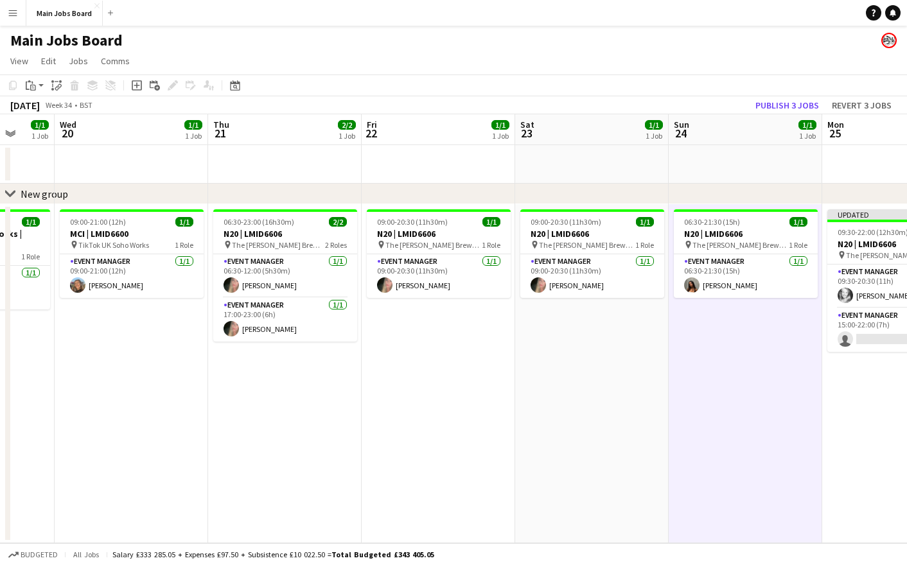
scroll to position [0, 521]
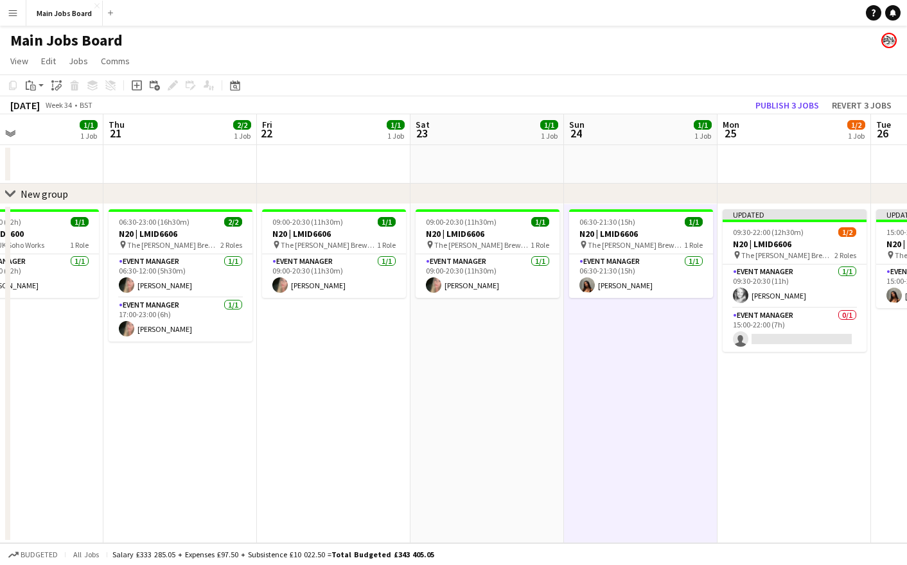
drag, startPoint x: 517, startPoint y: 390, endPoint x: 398, endPoint y: 390, distance: 118.9
click at [402, 390] on app-calendar-viewport "Sun 17 Mon 18 Tue 19 1/1 1 Job Wed 20 1/1 1 Job Thu 21 2/2 1 Job Fri 22 1/1 1 J…" at bounding box center [453, 328] width 907 height 429
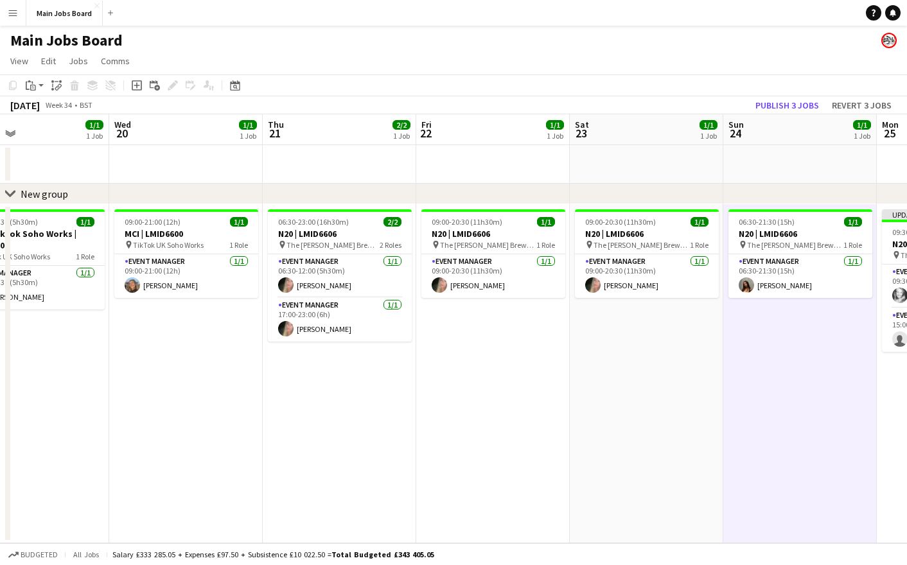
scroll to position [0, 479]
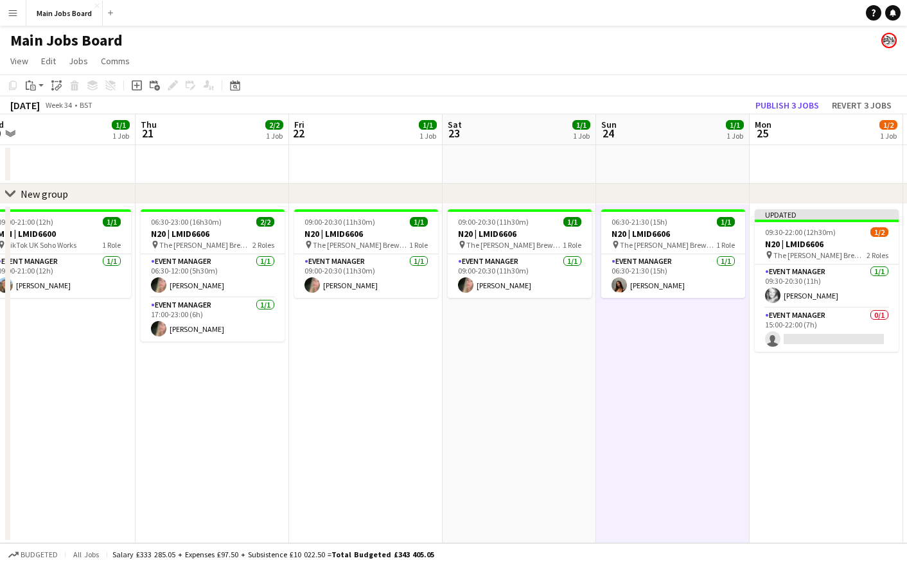
drag, startPoint x: 301, startPoint y: 390, endPoint x: 344, endPoint y: 390, distance: 43.0
click at [344, 390] on app-calendar-viewport "Sun 17 Mon 18 Tue 19 1/1 1 Job Wed 20 1/1 1 Job Thu 21 2/2 1 Job Fri 22 1/1 1 J…" at bounding box center [453, 328] width 907 height 429
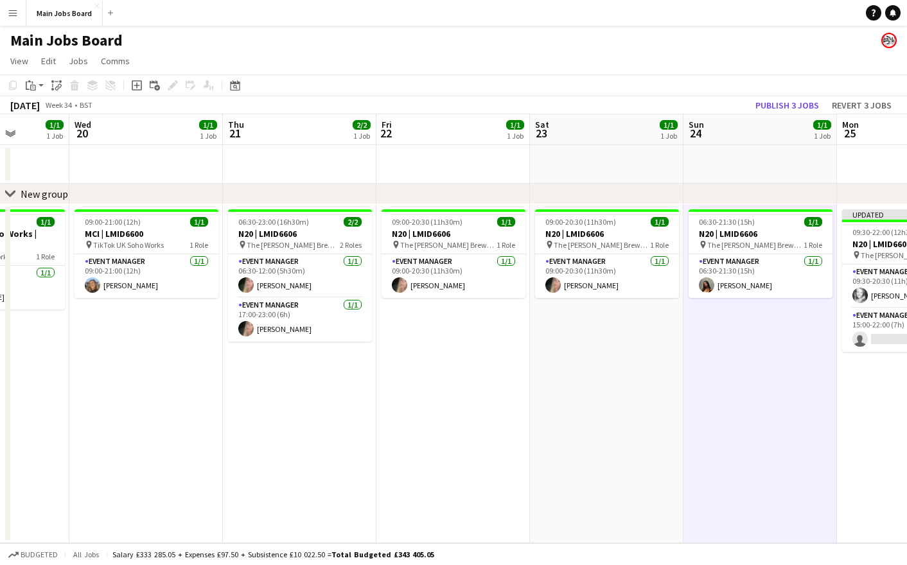
drag, startPoint x: 209, startPoint y: 409, endPoint x: 296, endPoint y: 409, distance: 86.1
click at [296, 409] on app-calendar-viewport "Sun 17 Mon 18 Tue 19 1/1 1 Job Wed 20 1/1 1 Job Thu 21 2/2 1 Job Fri 22 1/1 1 J…" at bounding box center [453, 328] width 907 height 429
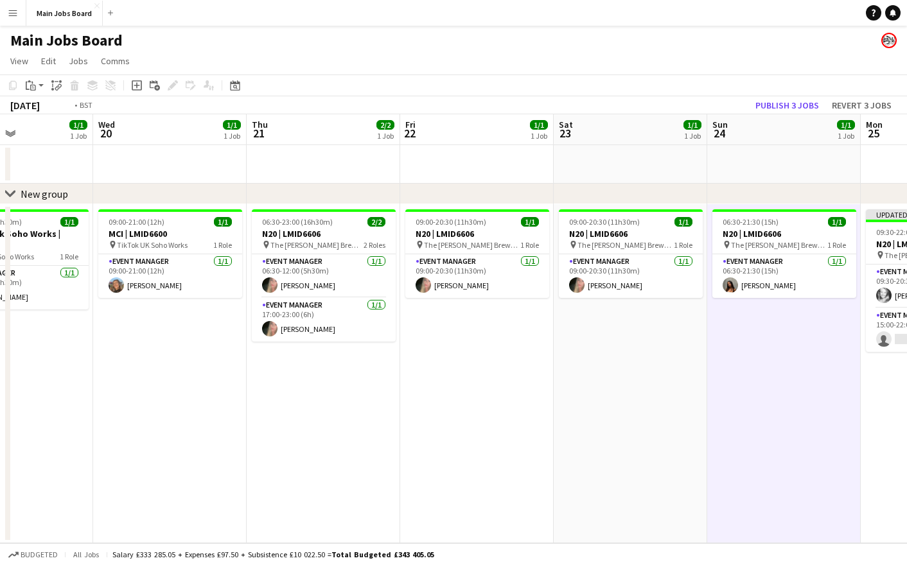
drag, startPoint x: 109, startPoint y: 396, endPoint x: 132, endPoint y: 383, distance: 26.2
click at [132, 383] on app-calendar-viewport "Sat 16 Sun 17 Mon 18 Tue 19 1/1 1 Job Wed 20 1/1 1 Job Thu 21 2/2 1 Job Fri 22 …" at bounding box center [453, 328] width 907 height 429
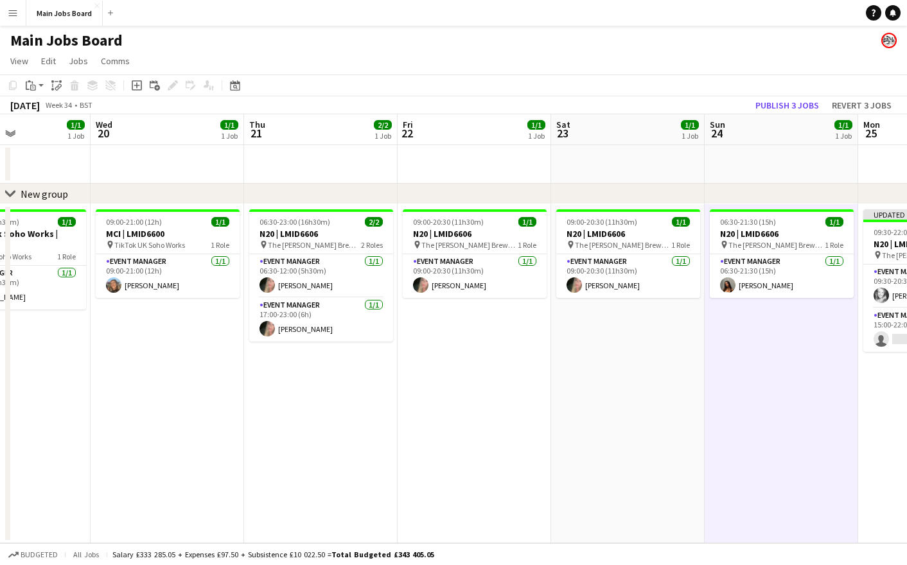
click at [619, 318] on app-date-cell "09:00-20:30 (11h30m) 1/1 N20 | LMID6606 pin The [PERSON_NAME] 1 Role Event Mana…" at bounding box center [628, 373] width 154 height 339
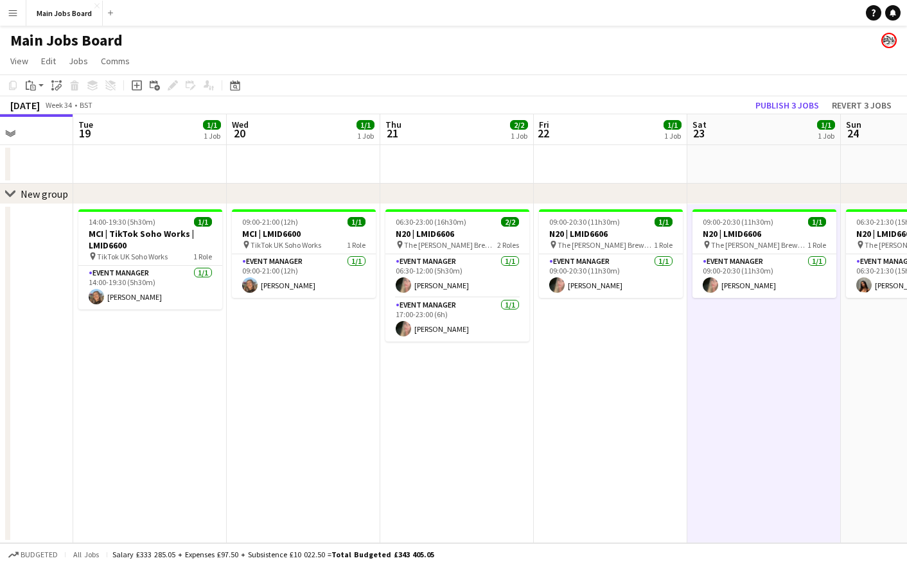
scroll to position [0, 366]
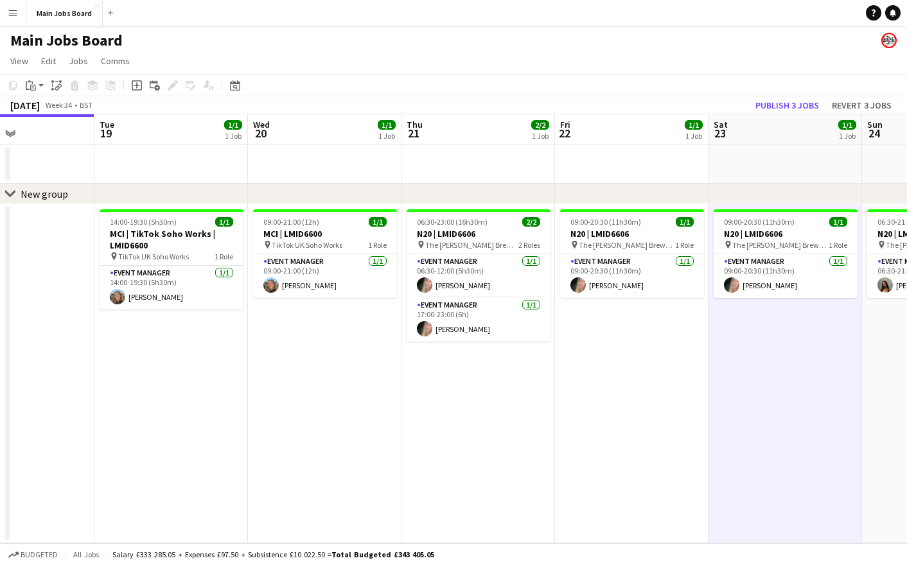
drag, startPoint x: 231, startPoint y: 484, endPoint x: 389, endPoint y: 483, distance: 158.1
click at [389, 452] on app-calendar-viewport "Sat 16 Sun 17 Mon 18 Tue 19 1/1 1 Job Wed 20 1/1 1 Job Thu 21 2/2 1 Job Fri 22 …" at bounding box center [453, 328] width 907 height 429
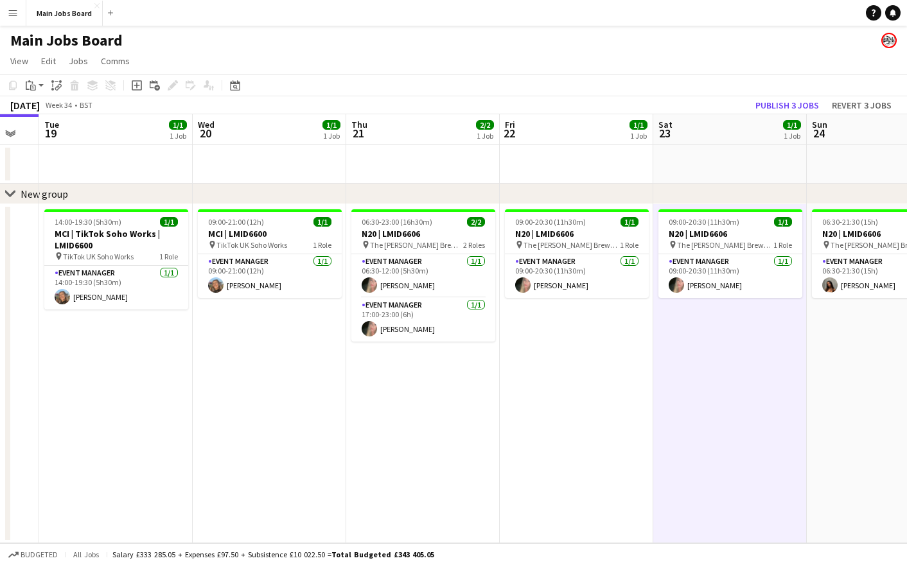
drag, startPoint x: 610, startPoint y: 412, endPoint x: 500, endPoint y: 412, distance: 110.5
click at [521, 412] on app-calendar-viewport "Sat 16 Sun 17 Mon 18 Tue 19 1/1 1 Job Wed 20 1/1 1 Job Thu 21 2/2 1 Job Fri 22 …" at bounding box center [453, 328] width 907 height 429
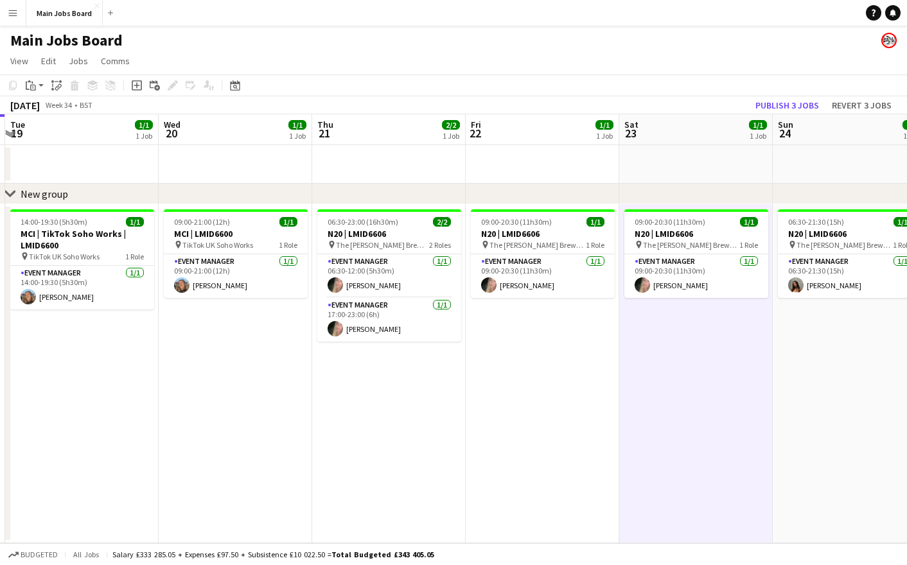
scroll to position [0, 402]
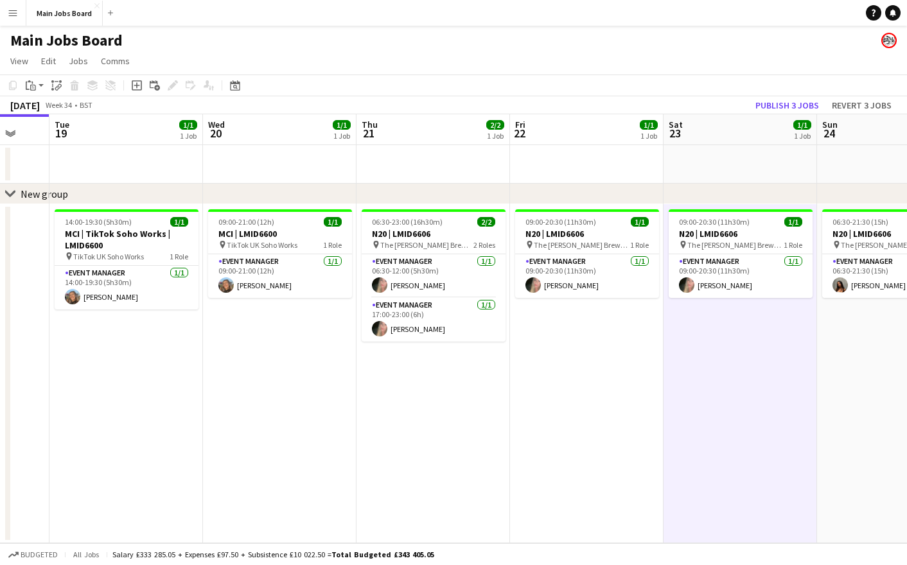
drag, startPoint x: 679, startPoint y: 391, endPoint x: 263, endPoint y: 433, distance: 417.2
click at [273, 432] on app-calendar-viewport "Sat 16 Sun 17 Mon 18 Tue 19 1/1 1 Job Wed 20 1/1 1 Job Thu 21 2/2 1 Job Fri 22 …" at bounding box center [453, 328] width 907 height 429
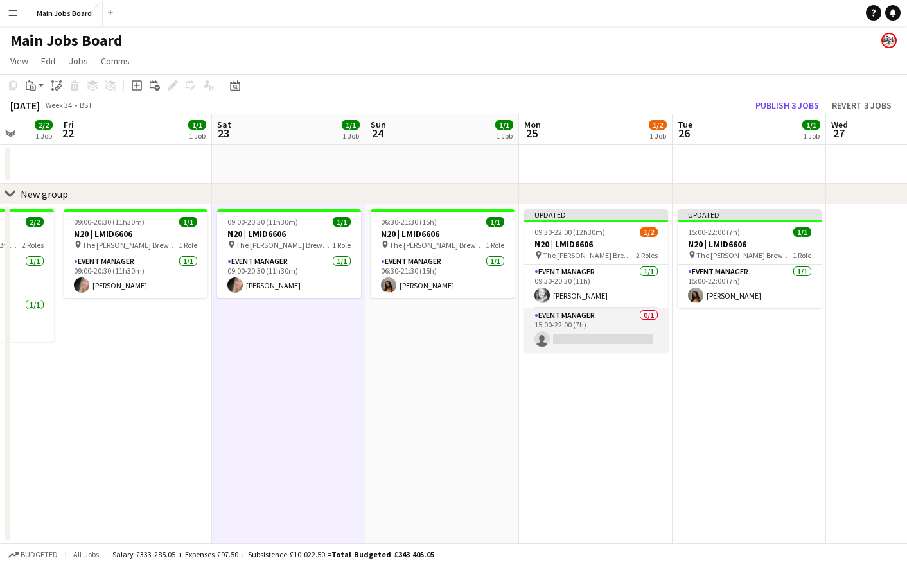
click at [580, 334] on app-card-role "Event Manager 0/1 15:00-22:00 (7h) single-neutral-actions" at bounding box center [596, 330] width 144 height 44
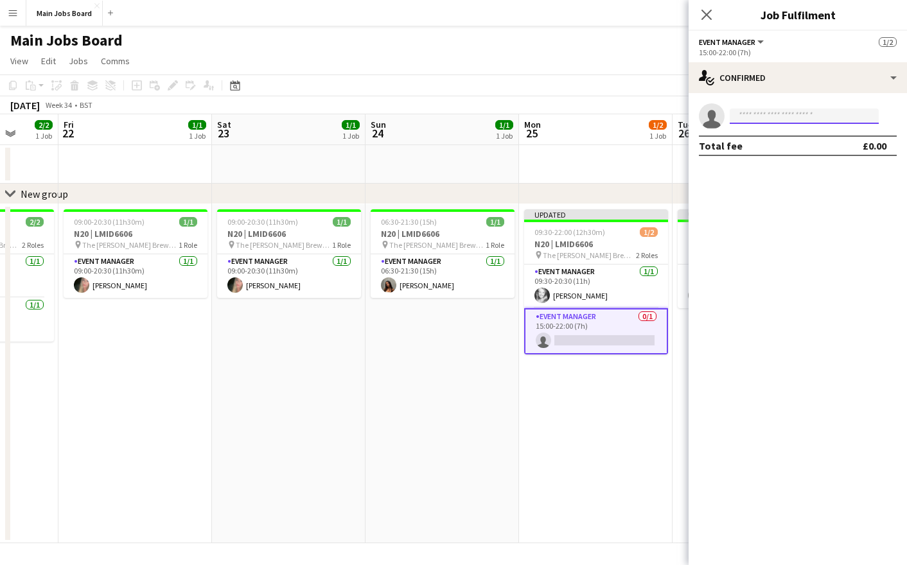
click at [779, 110] on input at bounding box center [804, 116] width 149 height 15
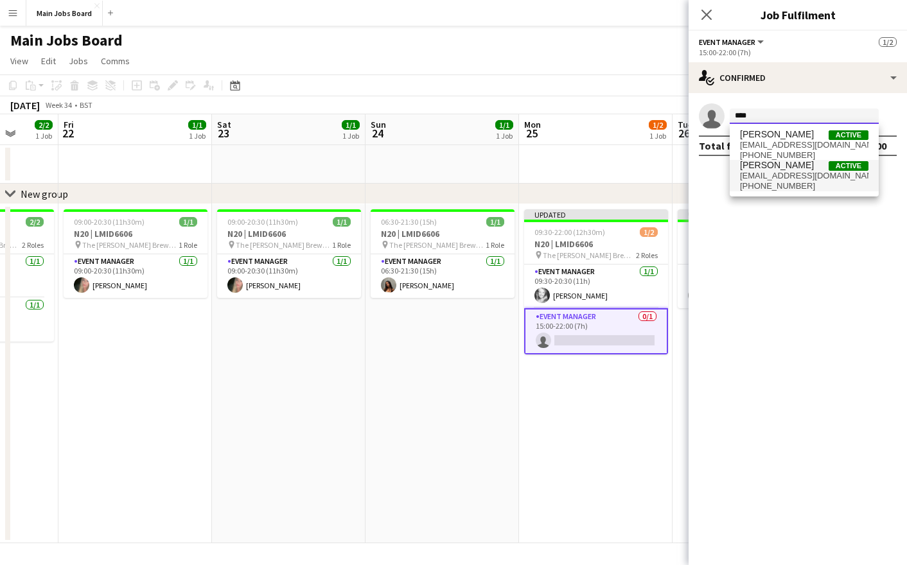
type input "****"
click at [781, 169] on span "[PERSON_NAME]" at bounding box center [777, 165] width 74 height 11
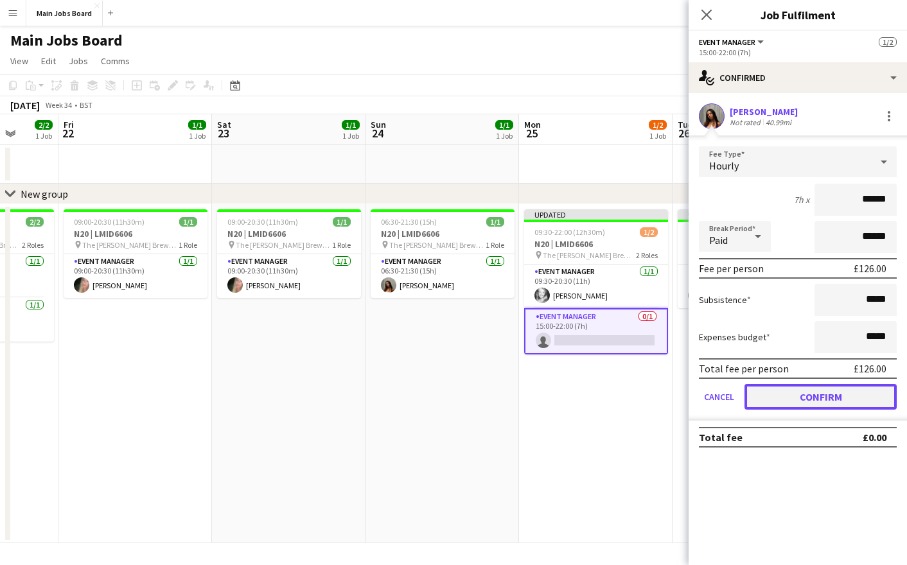
click at [802, 398] on button "Confirm" at bounding box center [821, 397] width 152 height 26
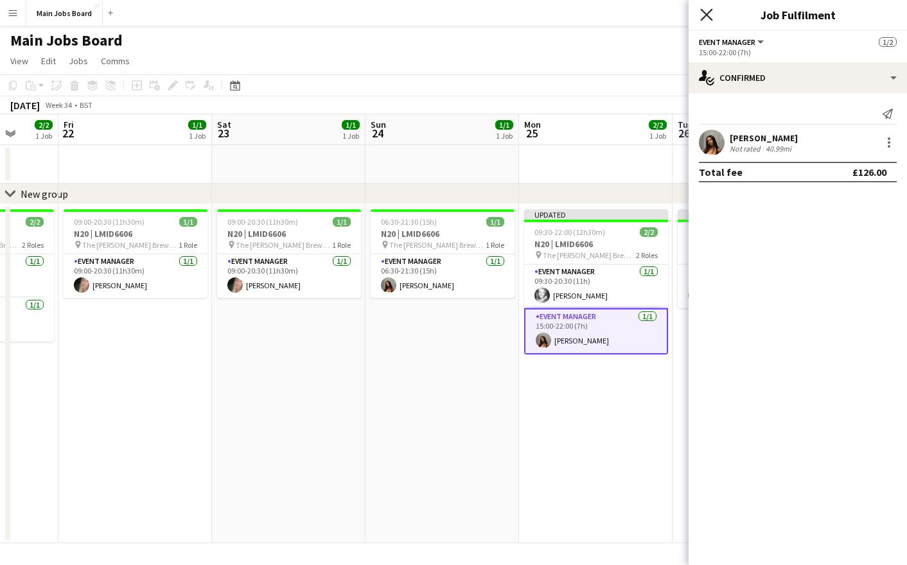
click at [708, 11] on icon "Close pop-in" at bounding box center [706, 14] width 12 height 12
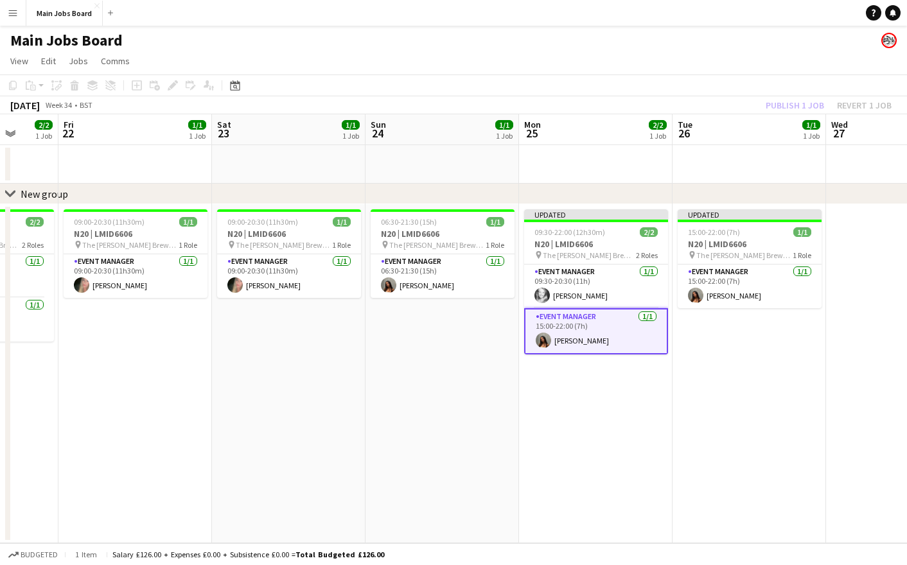
click at [790, 114] on div "[DATE] Week 34 • BST Publish 1 job Revert 1 job" at bounding box center [453, 105] width 907 height 18
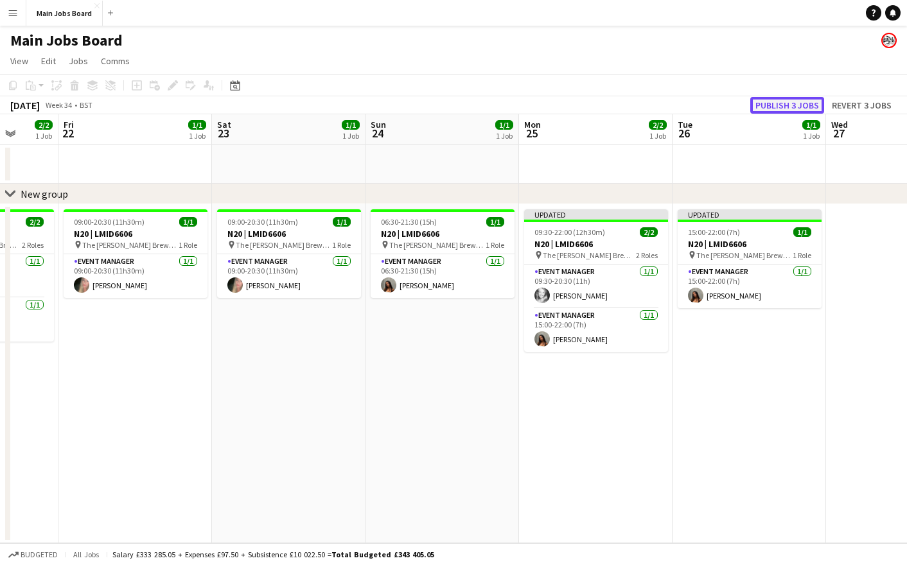
click at [790, 103] on button "Publish 3 jobs" at bounding box center [787, 105] width 74 height 17
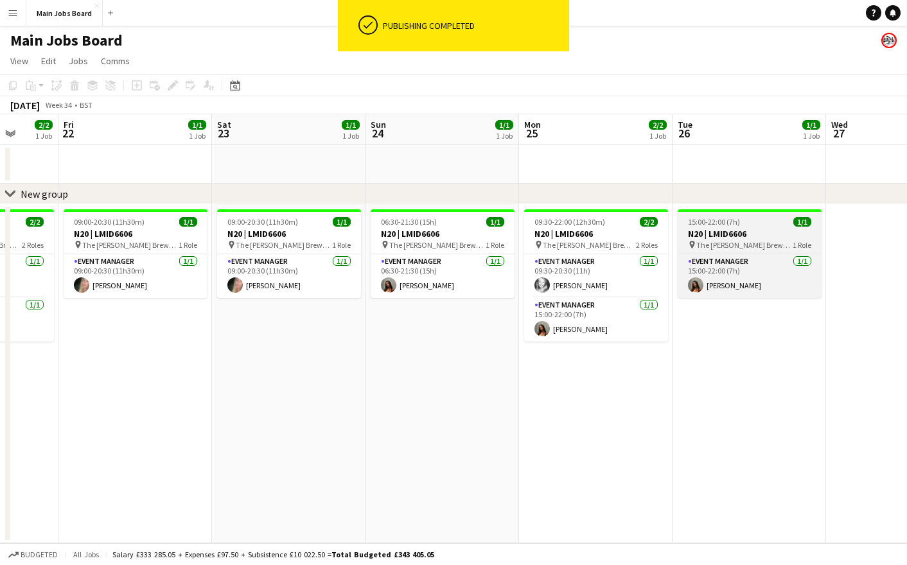
click at [722, 215] on app-job-card "15:00-22:00 (7h) 1/1 N20 | LMID6606 pin The [PERSON_NAME] 1 Role Event Manager …" at bounding box center [750, 253] width 144 height 89
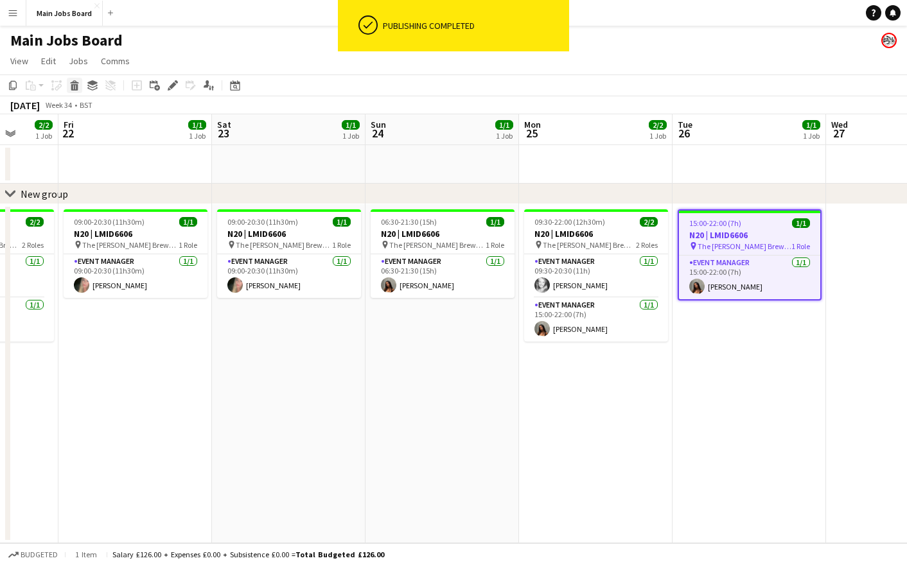
click at [77, 84] on icon "Delete" at bounding box center [74, 85] width 10 height 10
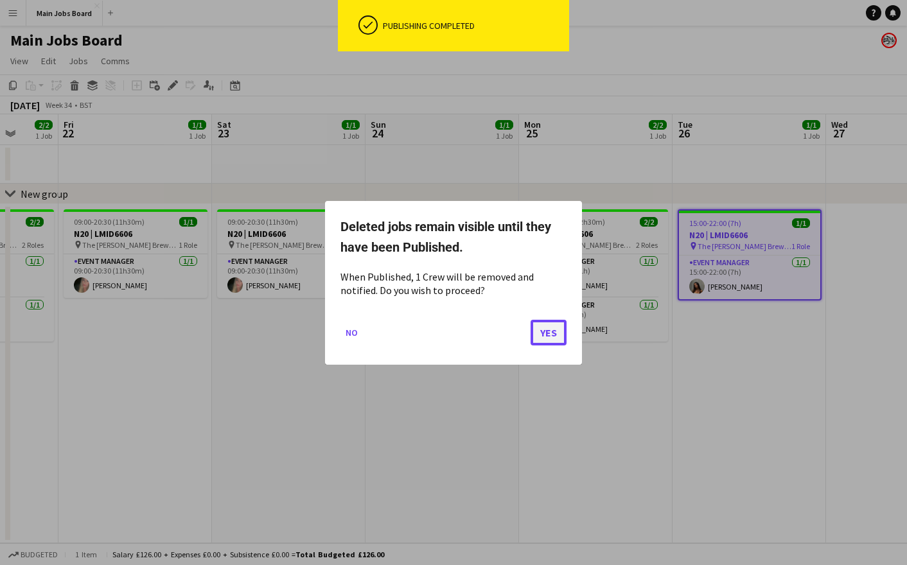
click at [542, 337] on button "Yes" at bounding box center [549, 332] width 36 height 26
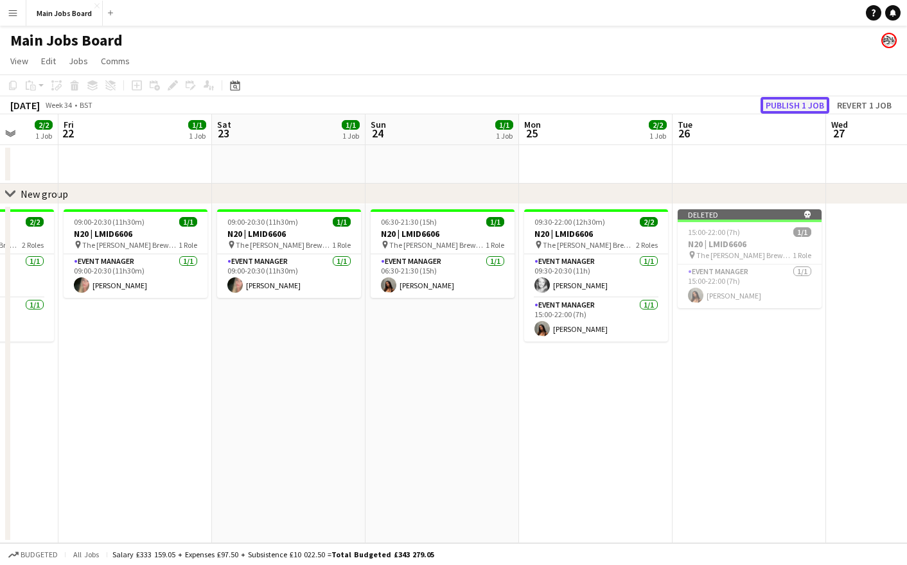
click at [785, 104] on button "Publish 1 job" at bounding box center [795, 105] width 69 height 17
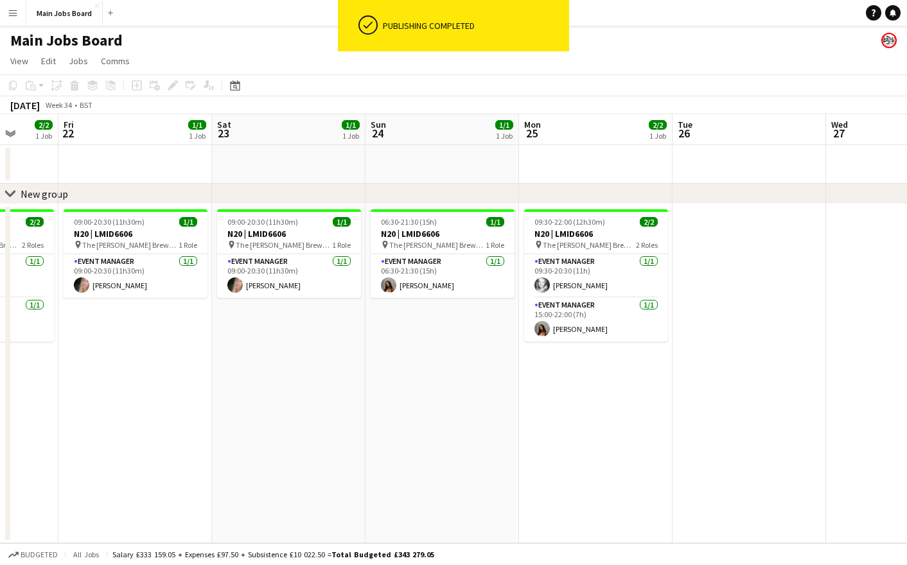
click at [558, 432] on app-date-cell "09:30-22:00 (12h30m) 2/2 N20 | LMID6606 pin The [PERSON_NAME] 2 Roles Event Man…" at bounding box center [596, 373] width 154 height 339
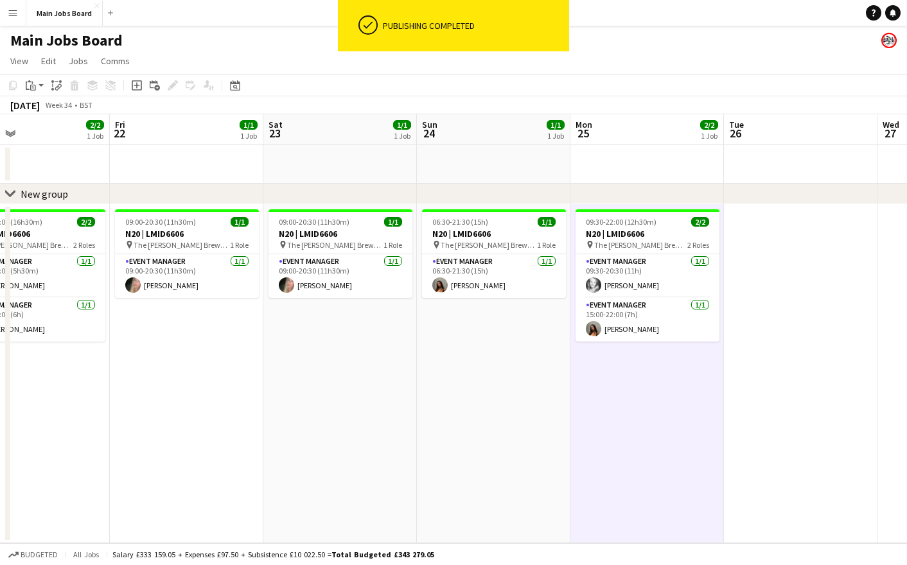
drag, startPoint x: 282, startPoint y: 455, endPoint x: 332, endPoint y: 455, distance: 50.1
click at [332, 452] on app-calendar-viewport "Tue 19 1/1 1 Job Wed 20 1/1 1 Job Thu 21 2/2 1 Job Fri 22 1/1 1 Job Sat 23 1/1 …" at bounding box center [453, 328] width 907 height 429
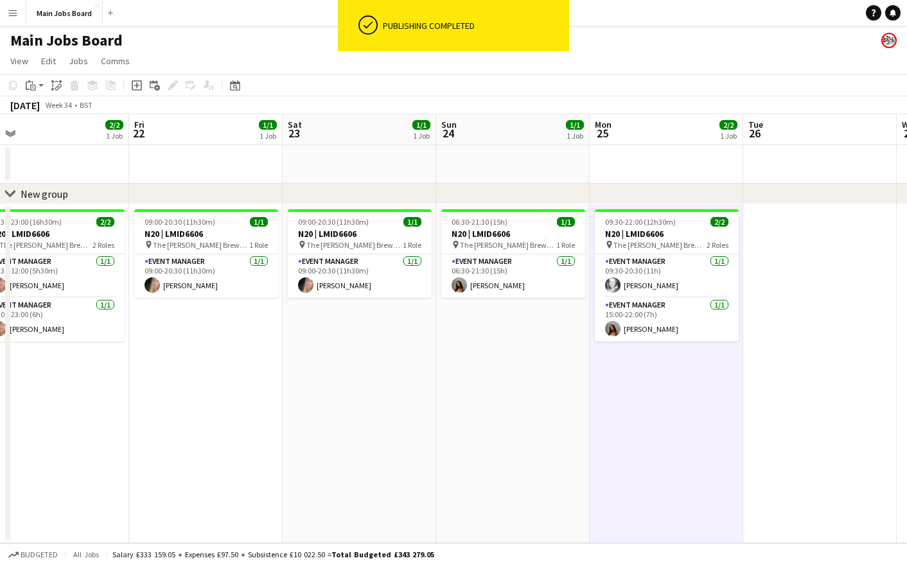
scroll to position [0, 324]
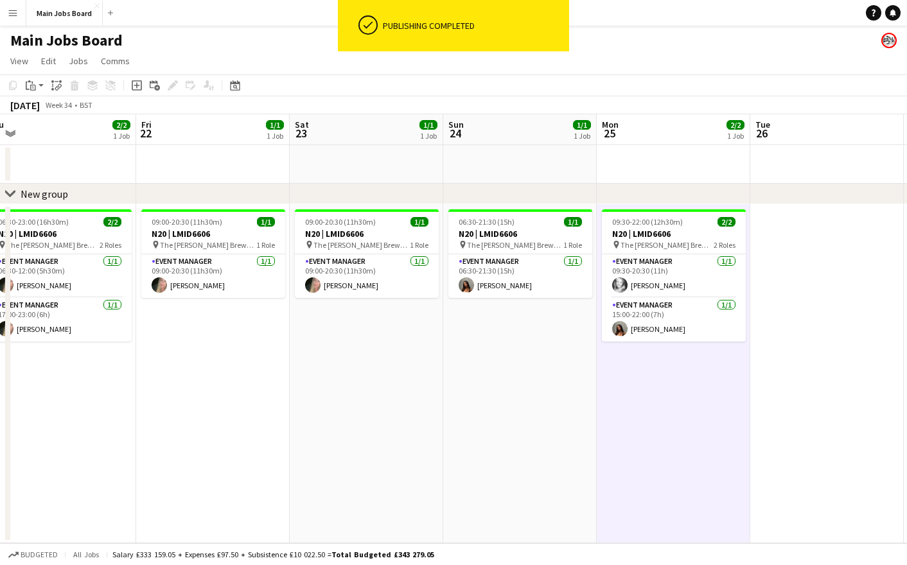
drag, startPoint x: 277, startPoint y: 446, endPoint x: 305, endPoint y: 446, distance: 27.6
click at [305, 446] on app-calendar-viewport "Tue 19 1/1 1 Job Wed 20 1/1 1 Job Thu 21 2/2 1 Job Fri 22 1/1 1 Job Sat 23 1/1 …" at bounding box center [453, 328] width 907 height 429
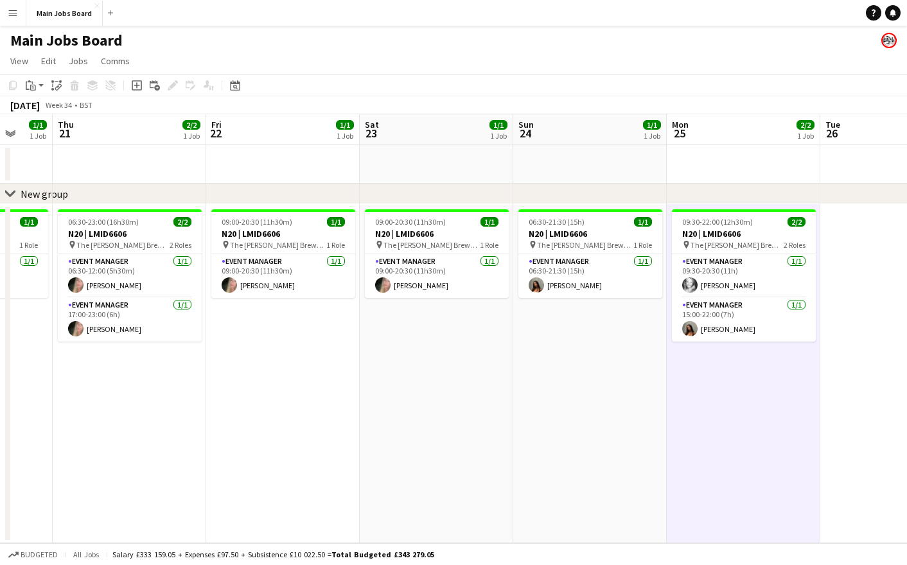
scroll to position [0, 357]
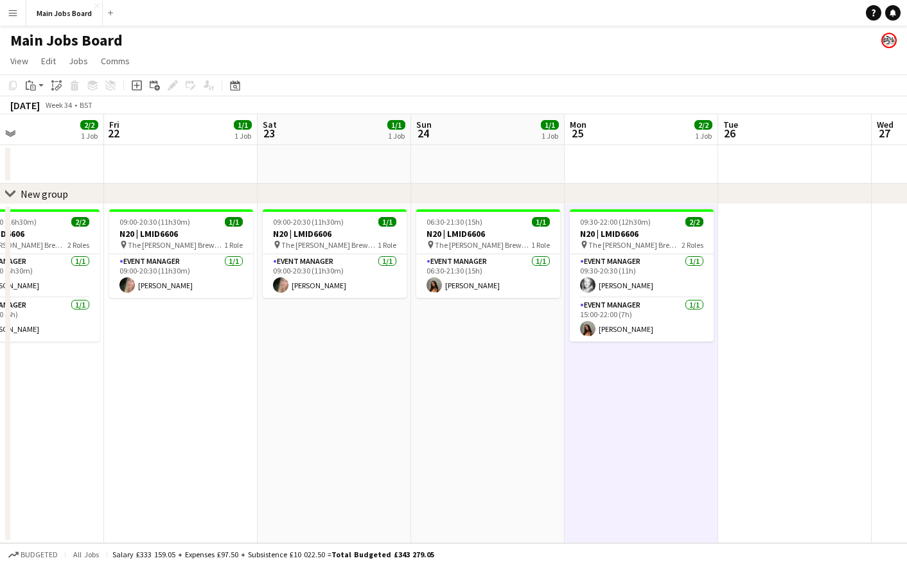
drag, startPoint x: 307, startPoint y: 453, endPoint x: 427, endPoint y: 453, distance: 120.2
click at [429, 452] on app-calendar-viewport "Tue 19 1/1 1 Job Wed 20 1/1 1 Job Thu 21 2/2 1 Job Fri 22 1/1 1 Job Sat 23 1/1 …" at bounding box center [453, 328] width 907 height 429
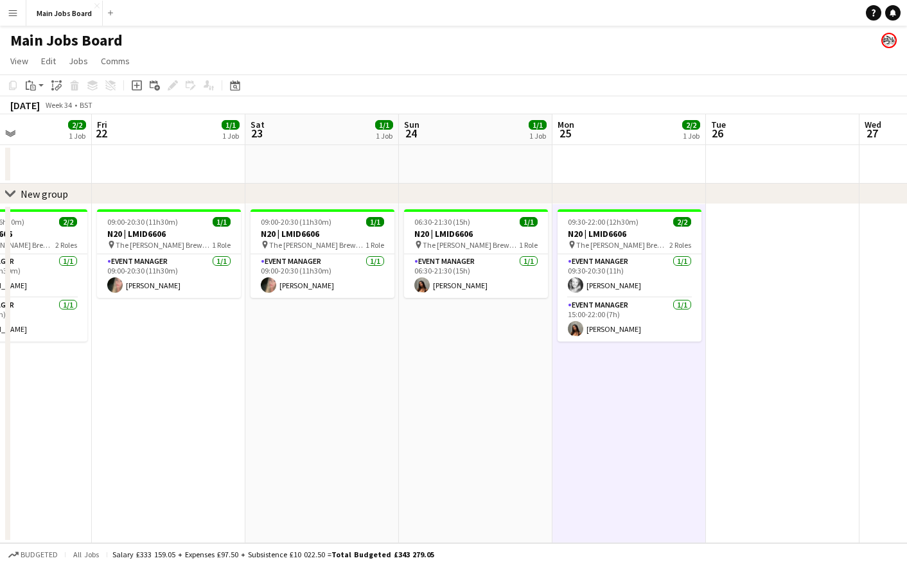
scroll to position [0, 387]
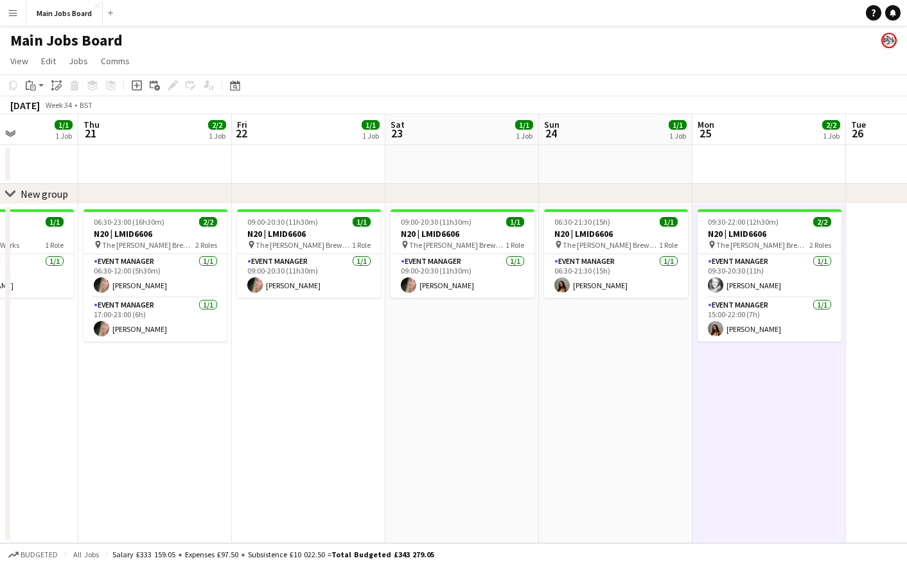
drag, startPoint x: 759, startPoint y: 383, endPoint x: 418, endPoint y: 383, distance: 341.2
click at [421, 383] on app-calendar-viewport "Mon 18 Tue 19 1/1 1 Job Wed 20 1/1 1 Job Thu 21 2/2 1 Job Fri 22 1/1 1 Job Sat …" at bounding box center [453, 328] width 907 height 429
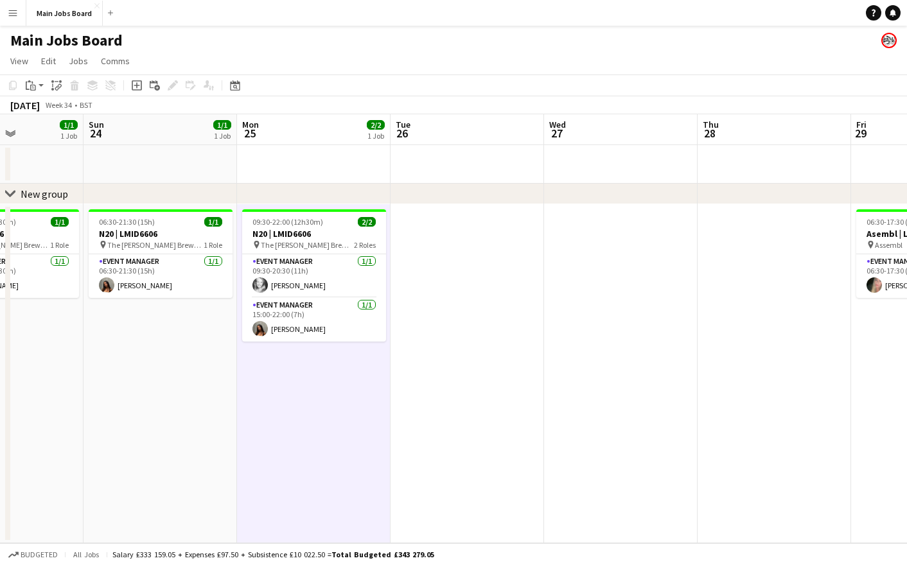
drag, startPoint x: 597, startPoint y: 375, endPoint x: 237, endPoint y: 377, distance: 359.8
click at [257, 376] on app-calendar-viewport "Wed 20 1/1 1 Job Thu 21 2/2 1 Job Fri 22 1/1 1 Job Sat 23 1/1 1 Job Sun 24 1/1 …" at bounding box center [453, 328] width 907 height 429
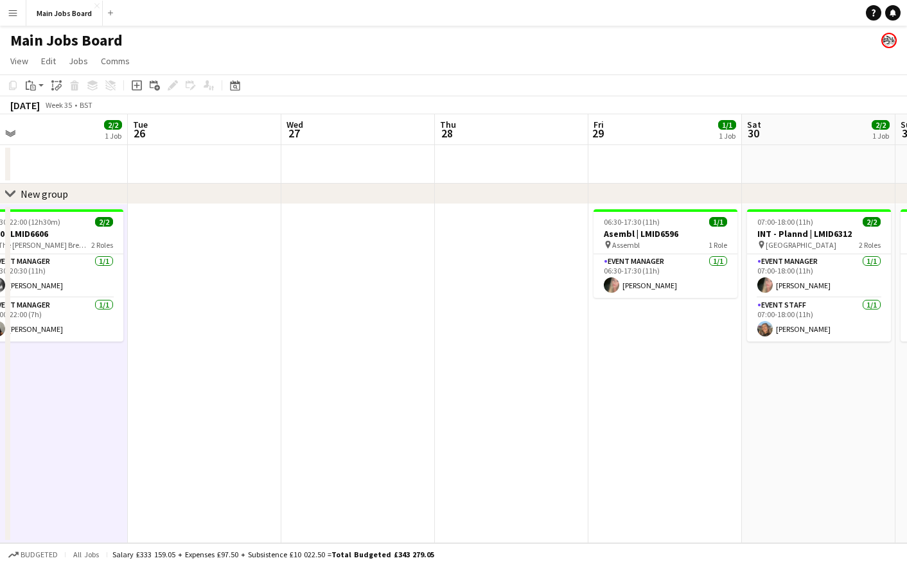
scroll to position [0, 472]
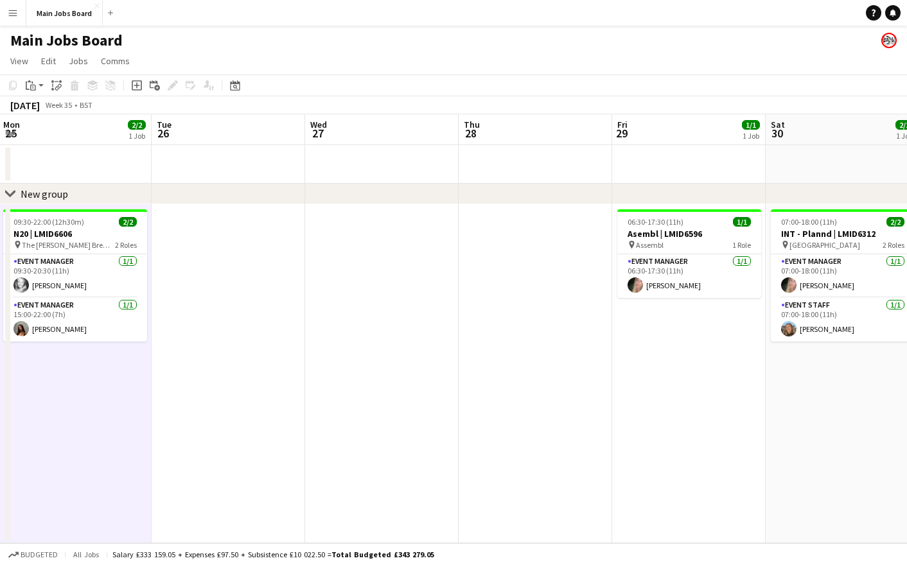
drag, startPoint x: 698, startPoint y: 379, endPoint x: 572, endPoint y: 379, distance: 125.9
click at [573, 379] on app-calendar-viewport "Fri 22 1/1 1 Job Sat 23 1/1 1 Job Sun 24 1/1 1 Job Mon 25 2/2 1 Job Tue 26 Wed …" at bounding box center [453, 328] width 907 height 429
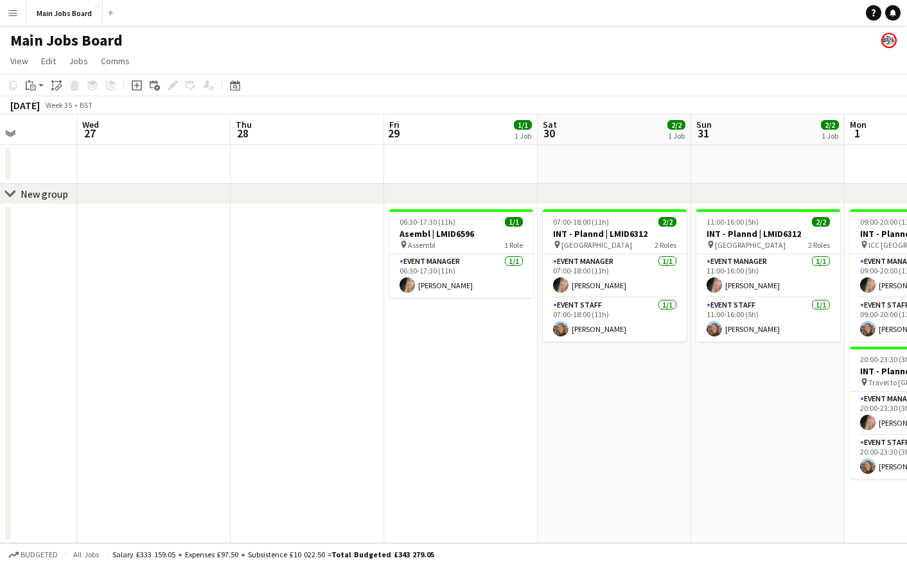
drag, startPoint x: 761, startPoint y: 441, endPoint x: 602, endPoint y: 447, distance: 159.4
click at [607, 445] on app-calendar-viewport "Sat 23 1/1 1 Job Sun 24 1/1 1 Job Mon 25 2/2 1 Job Tue 26 Wed 27 Thu 28 Fri 29 …" at bounding box center [453, 328] width 907 height 429
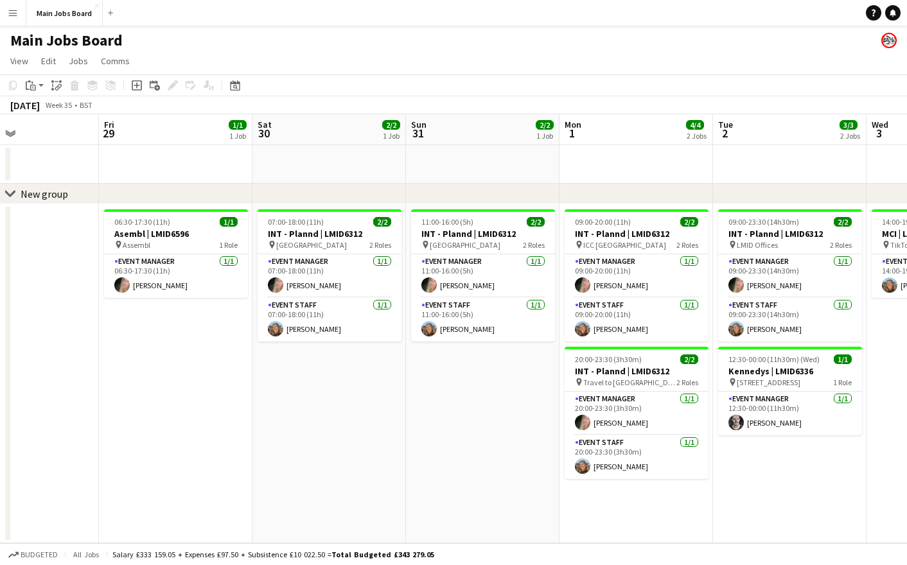
scroll to position [0, 378]
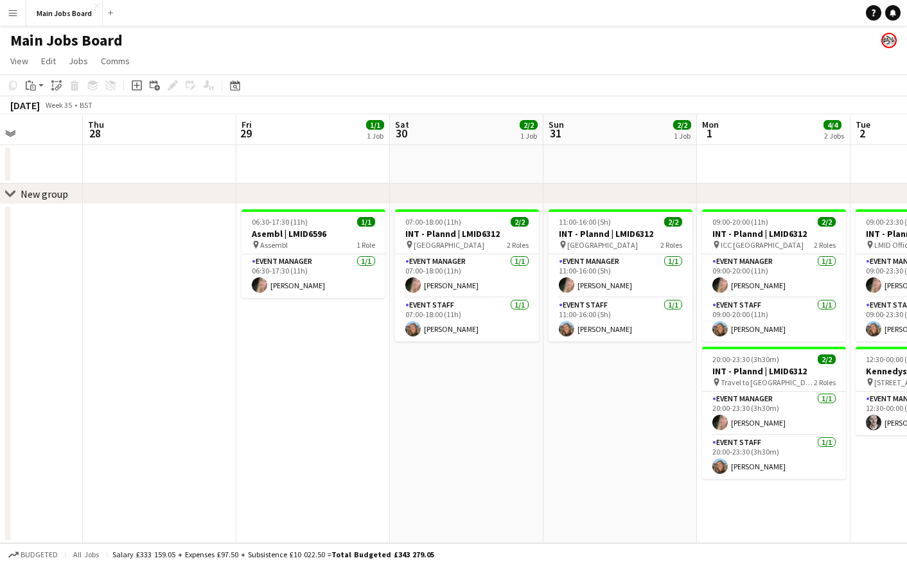
drag, startPoint x: 650, startPoint y: 453, endPoint x: 592, endPoint y: 452, distance: 57.8
click at [592, 452] on app-calendar-viewport "Mon 25 2/2 1 Job Tue 26 Wed 27 Thu 28 Fri 29 1/1 1 Job Sat 30 2/2 1 Job Sun 31 …" at bounding box center [453, 328] width 907 height 429
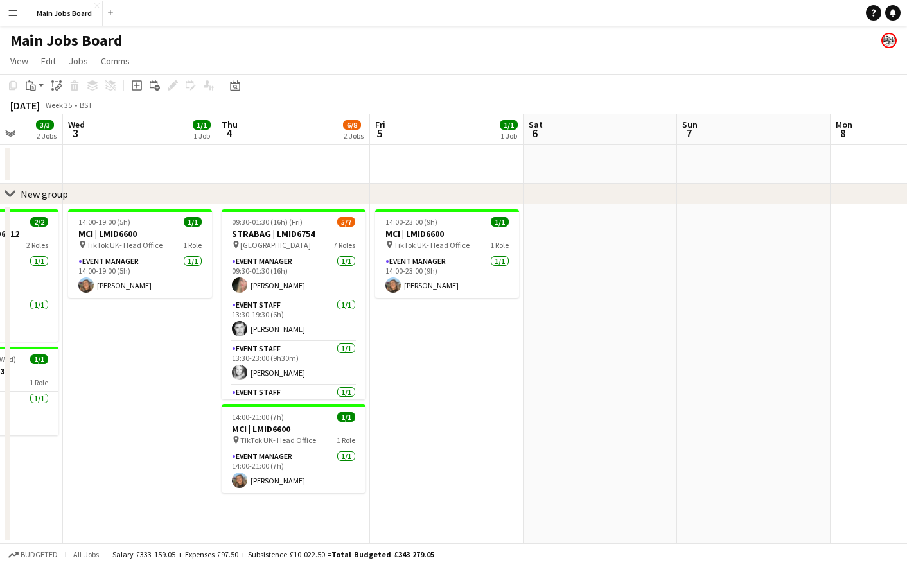
scroll to position [0, 408]
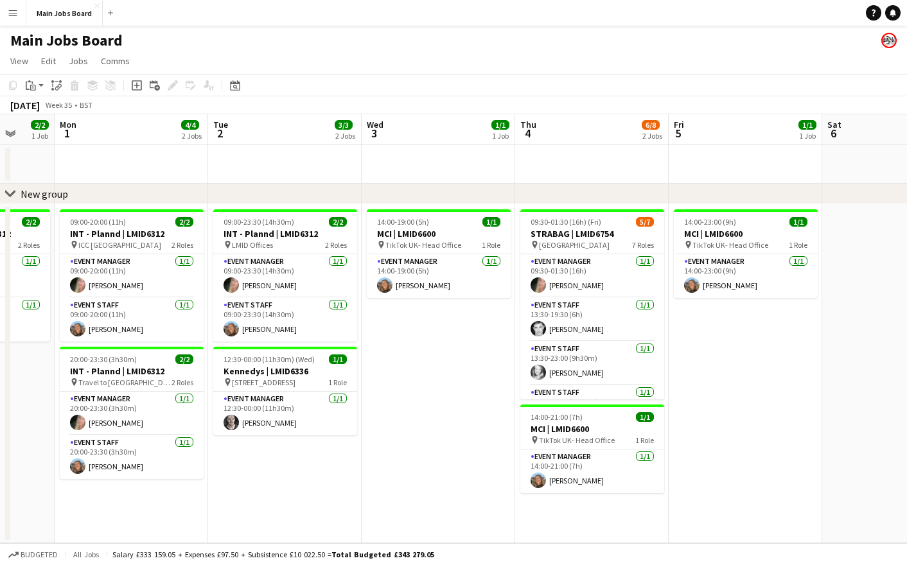
drag, startPoint x: 867, startPoint y: 490, endPoint x: 225, endPoint y: 537, distance: 643.6
click at [222, 452] on app-calendar-viewport "Fri 29 1/1 1 Job Sat 30 2/2 1 Job Sun 31 2/2 1 Job Mon 1 4/4 2 Jobs Tue 2 3/3 2…" at bounding box center [453, 328] width 907 height 429
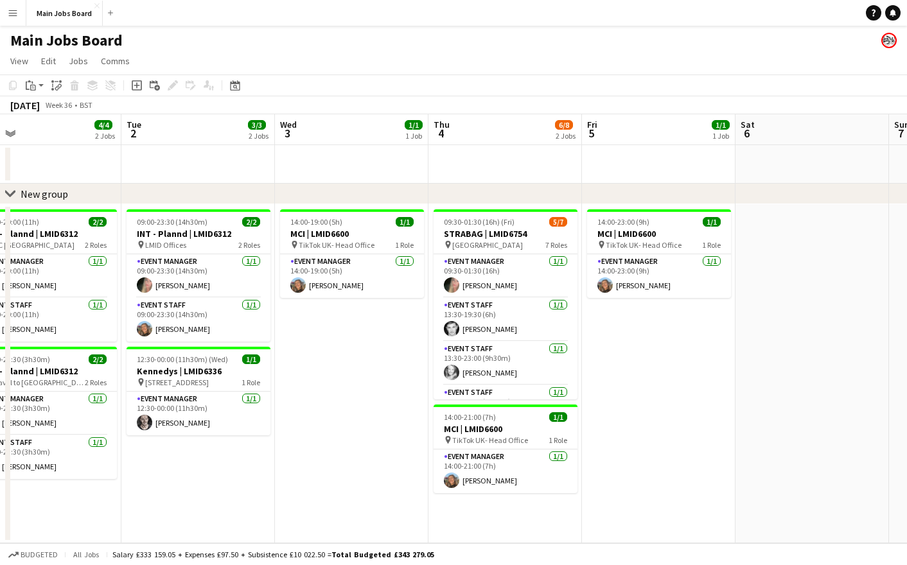
drag, startPoint x: 754, startPoint y: 413, endPoint x: 670, endPoint y: 413, distance: 83.5
click at [670, 413] on app-calendar-viewport "Fri 29 1/1 1 Job Sat 30 2/2 1 Job Sun 31 2/2 1 Job Mon 1 4/4 2 Jobs Tue 2 3/3 2…" at bounding box center [453, 328] width 907 height 429
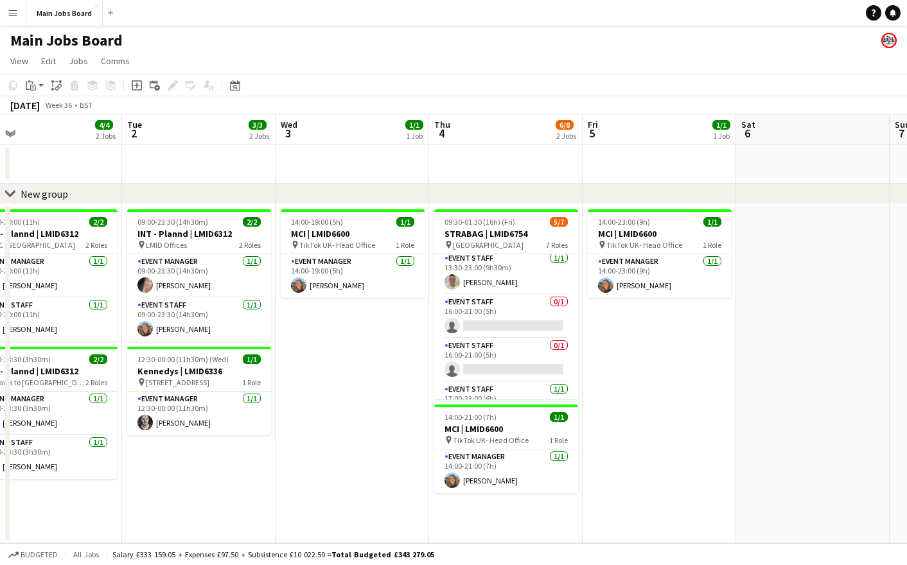
scroll to position [129, 0]
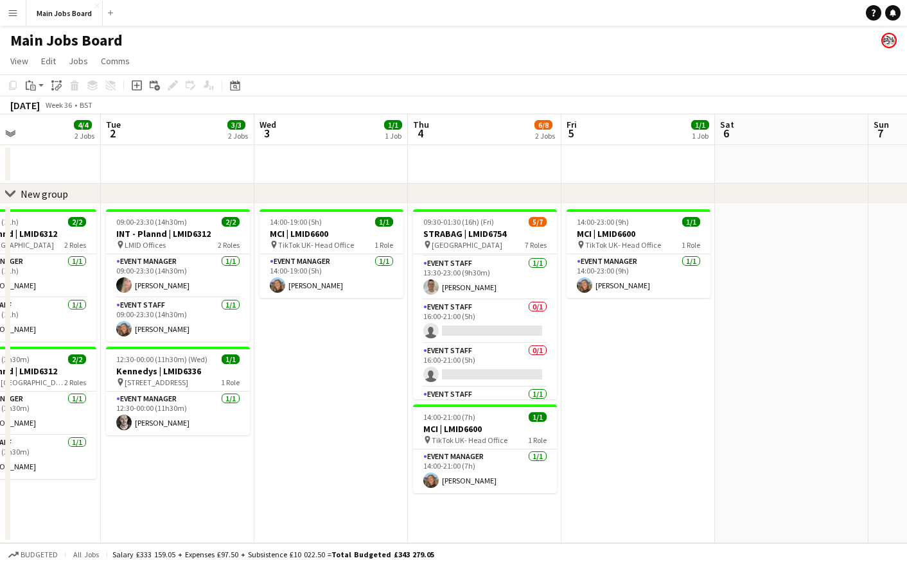
drag, startPoint x: 776, startPoint y: 383, endPoint x: 509, endPoint y: 386, distance: 267.3
click at [509, 386] on app-calendar-viewport "Fri 29 1/1 1 Job Sat 30 2/2 1 Job Sun 31 2/2 1 Job Mon 1 4/4 2 Jobs Tue 2 3/3 2…" at bounding box center [453, 328] width 907 height 429
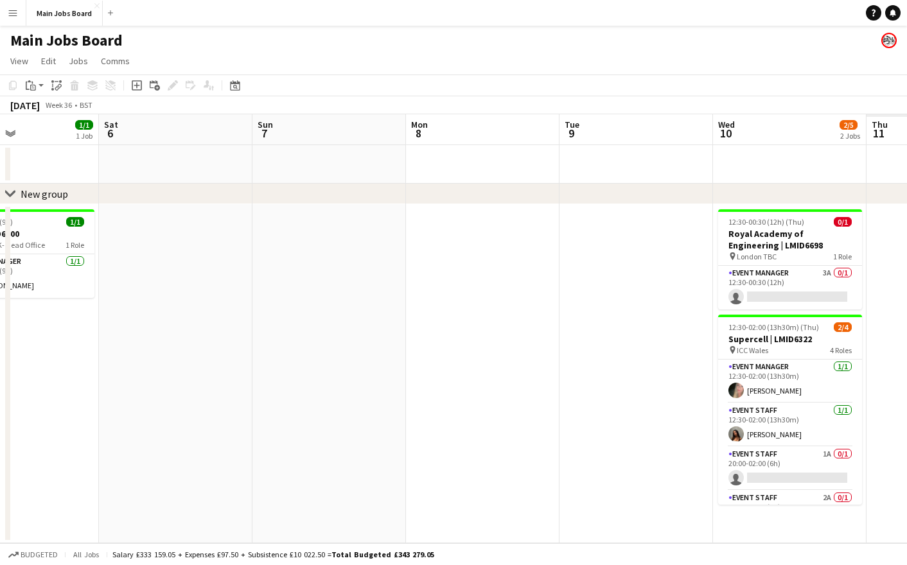
drag, startPoint x: 666, startPoint y: 384, endPoint x: 148, endPoint y: 416, distance: 518.9
click at [195, 412] on app-calendar-viewport "Tue 2 3/3 2 Jobs Wed 3 1/1 1 Job Thu 4 6/8 2 Jobs Fri 5 1/1 1 Job Sat 6 Sun 7 M…" at bounding box center [453, 328] width 907 height 429
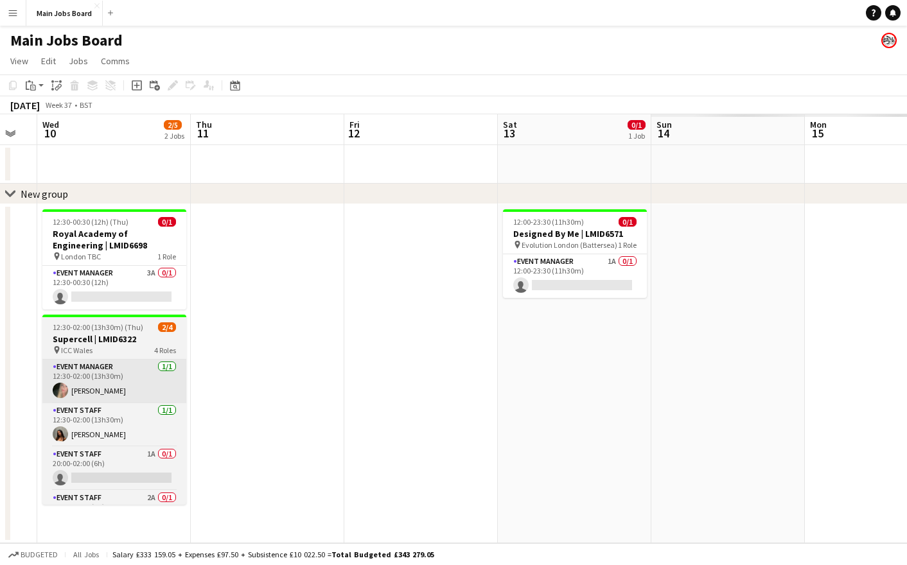
drag, startPoint x: 616, startPoint y: 375, endPoint x: -4, endPoint y: 377, distance: 620.0
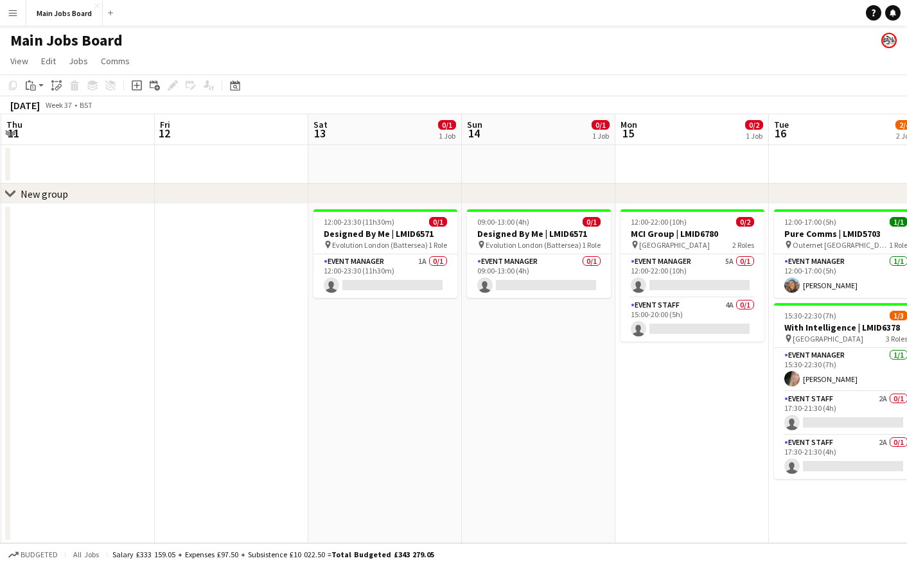
drag, startPoint x: 720, startPoint y: 309, endPoint x: 222, endPoint y: 309, distance: 498.0
click at [233, 309] on app-calendar-viewport "Mon 8 Tue 9 Wed 10 2/5 2 Jobs Thu 11 Fri 12 Sat 13 0/1 1 Job Sun 14 0/1 1 Job M…" at bounding box center [453, 328] width 907 height 429
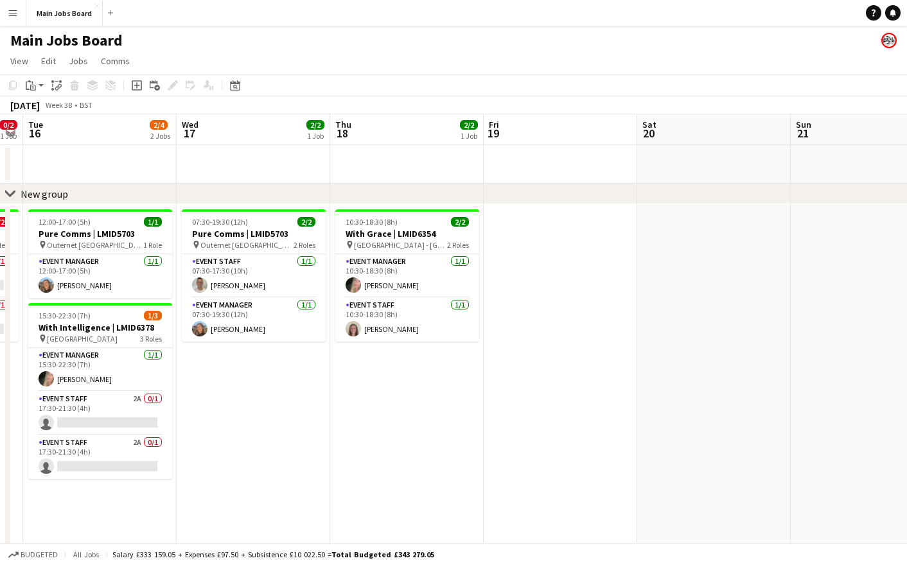
scroll to position [0, 400]
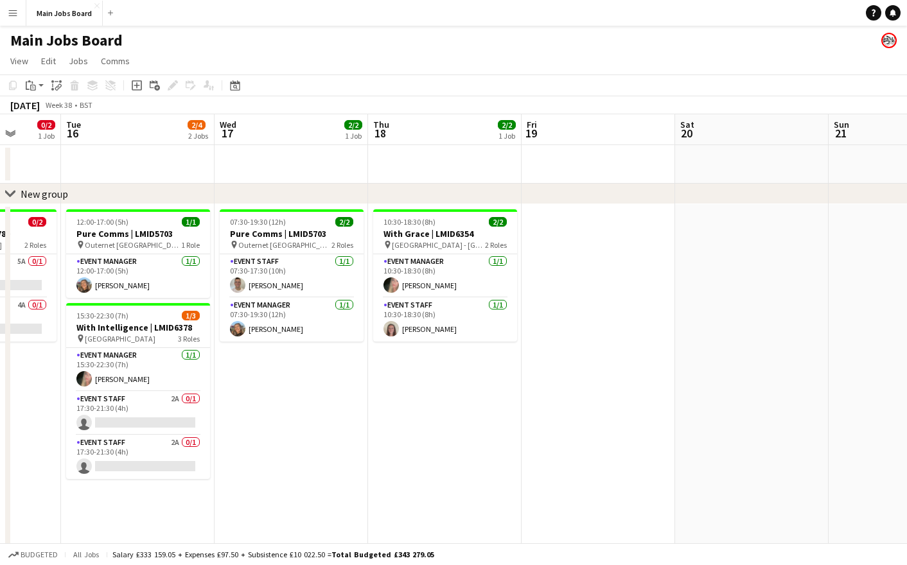
drag, startPoint x: 748, startPoint y: 425, endPoint x: 378, endPoint y: 454, distance: 371.2
click at [377, 452] on app-calendar-viewport "Sat 13 0/1 1 Job Sun 14 0/1 1 Job Mon 15 0/2 1 Job Tue 16 2/4 2 Jobs Wed 17 2/2…" at bounding box center [453, 344] width 907 height 461
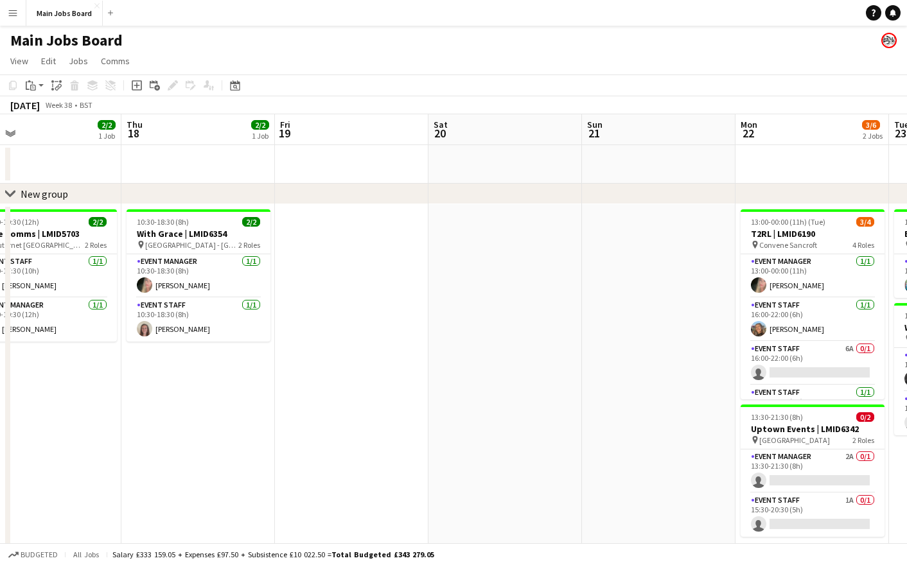
drag, startPoint x: 599, startPoint y: 410, endPoint x: 44, endPoint y: 388, distance: 556.2
click at [44, 388] on app-calendar-viewport "Sun 14 0/1 1 Job Mon 15 0/2 1 Job Tue 16 2/4 2 Jobs Wed 17 2/2 1 Job Thu 18 2/2…" at bounding box center [453, 344] width 907 height 461
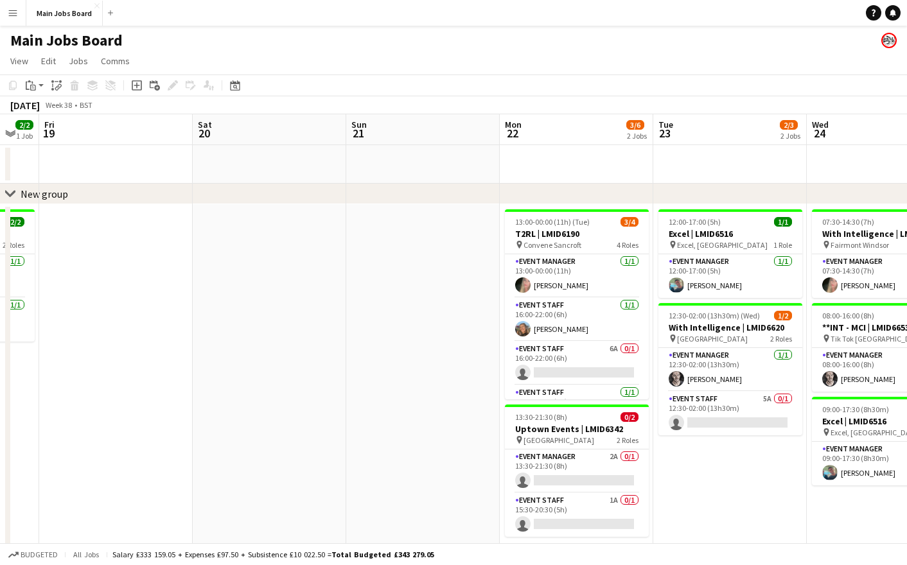
drag, startPoint x: 335, startPoint y: 389, endPoint x: 224, endPoint y: 389, distance: 111.2
click at [226, 389] on app-calendar-viewport "Tue 16 2/4 2 Jobs Wed 17 2/2 1 Job Thu 18 2/2 1 Job Fri 19 Sat 20 Sun 21 Mon 22…" at bounding box center [453, 344] width 907 height 461
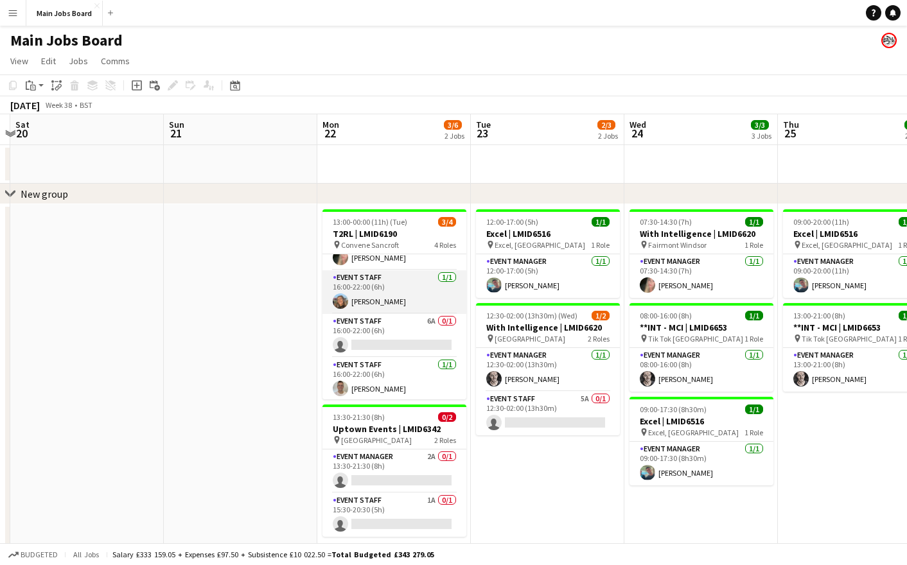
scroll to position [30, 0]
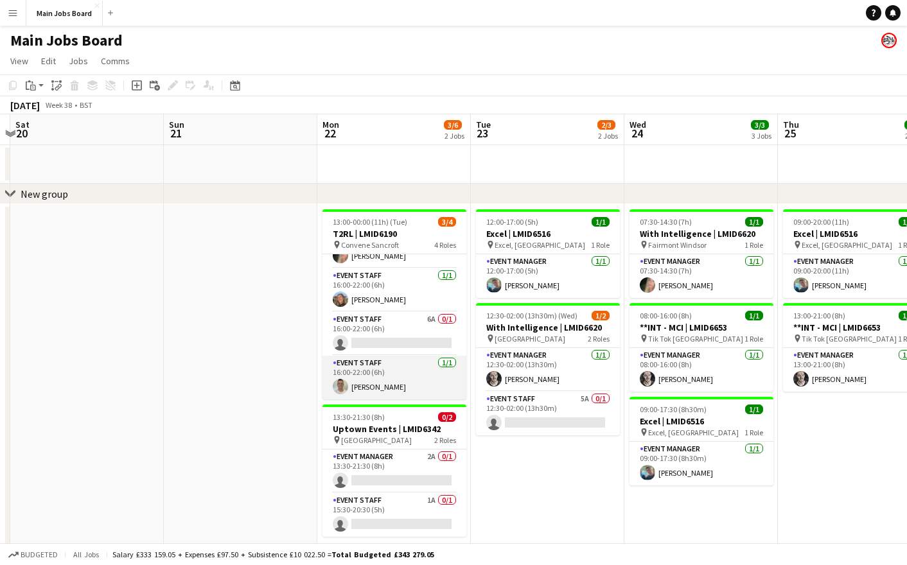
click at [384, 392] on app-card-role "Event Staff [DATE] 16:00-22:00 (6h) [PERSON_NAME]" at bounding box center [395, 378] width 144 height 44
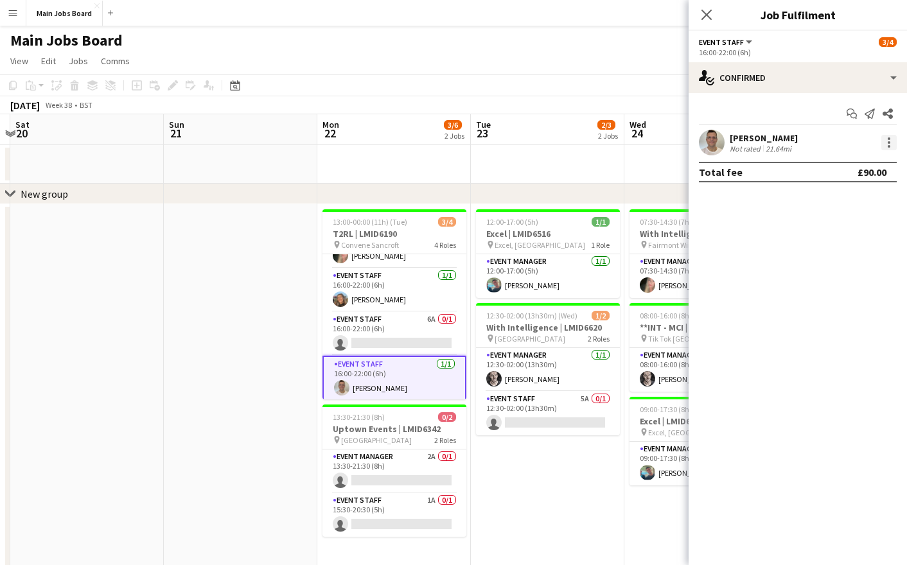
click at [890, 145] on div at bounding box center [889, 142] width 15 height 15
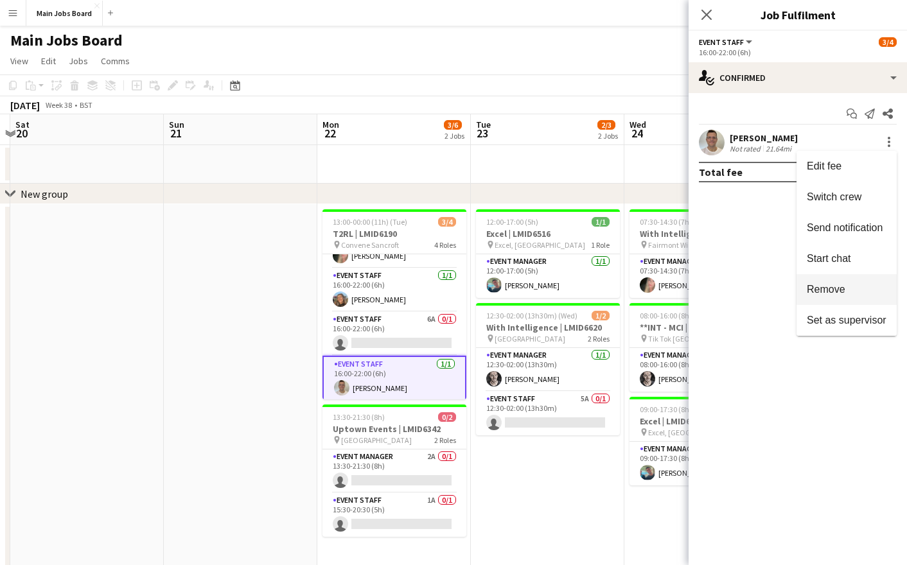
click at [858, 292] on span "Remove" at bounding box center [847, 290] width 80 height 12
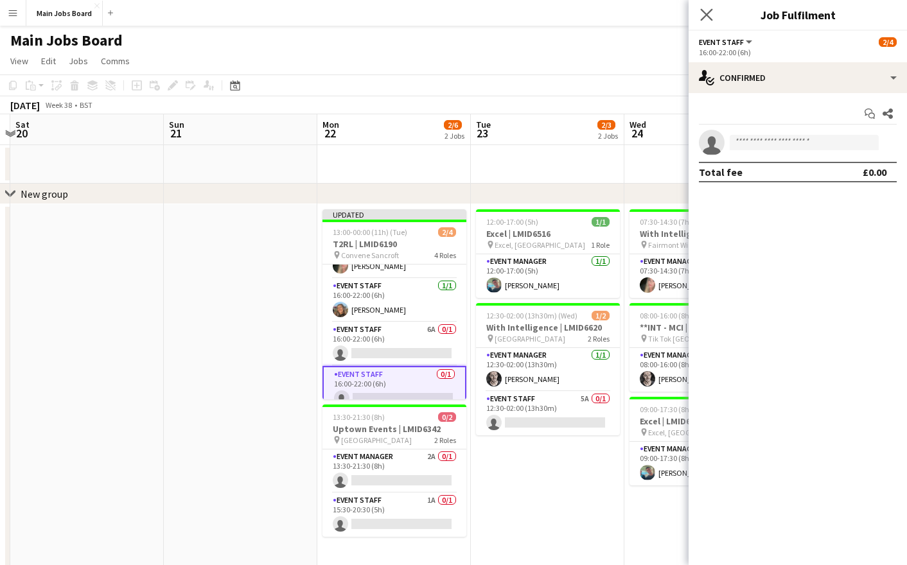
click at [707, 22] on app-icon "Close pop-in" at bounding box center [707, 15] width 19 height 19
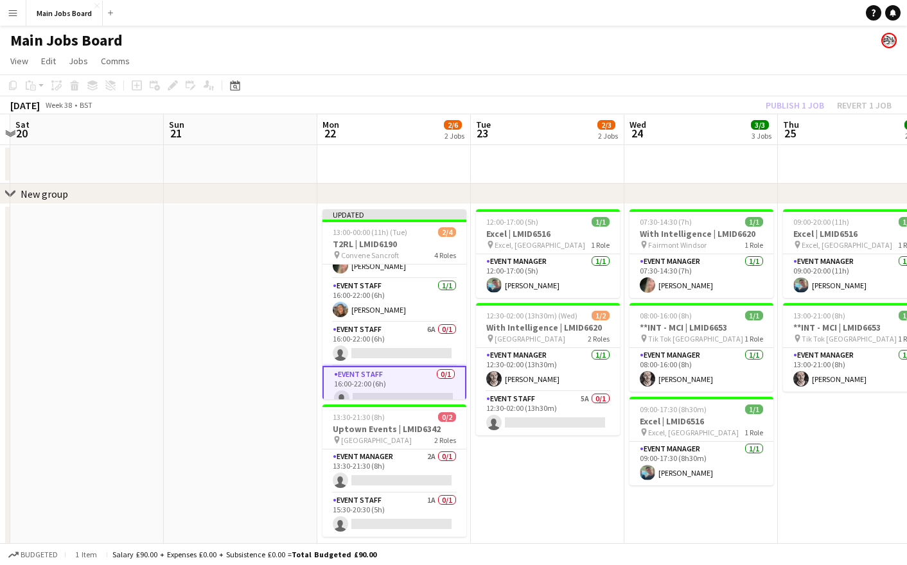
click at [779, 93] on app-toolbar "Copy Paste Paste Command V Paste with crew Command Shift V Paste linked Job [GE…" at bounding box center [453, 86] width 907 height 22
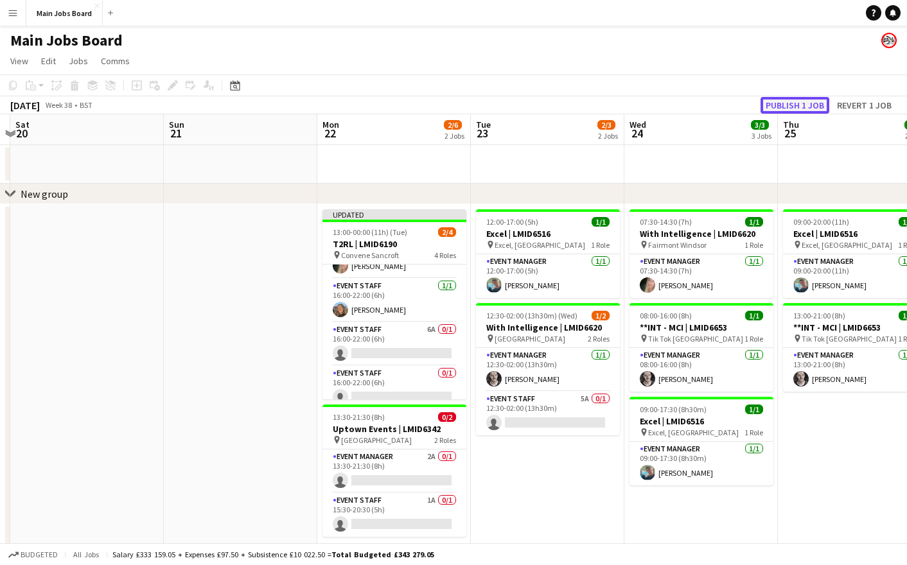
click at [781, 106] on button "Publish 1 job" at bounding box center [795, 105] width 69 height 17
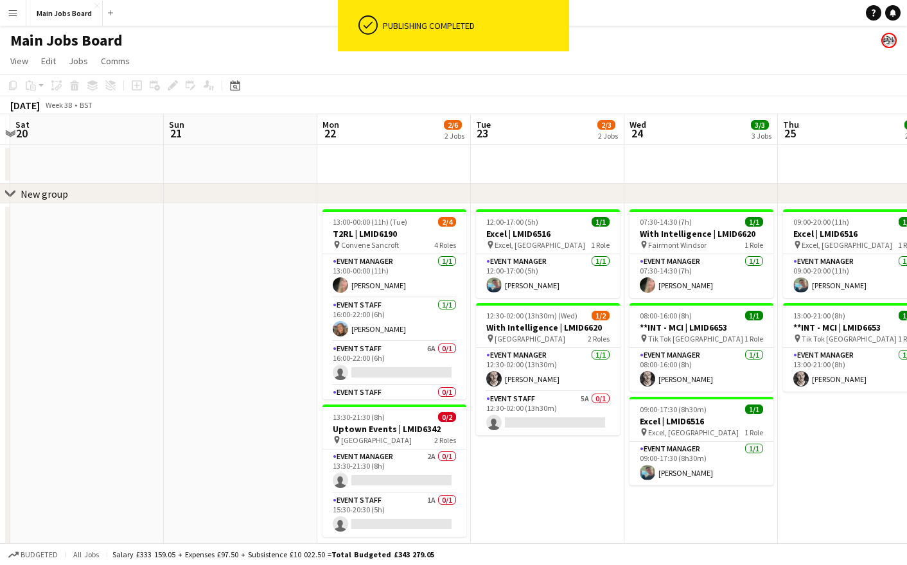
scroll to position [30, 0]
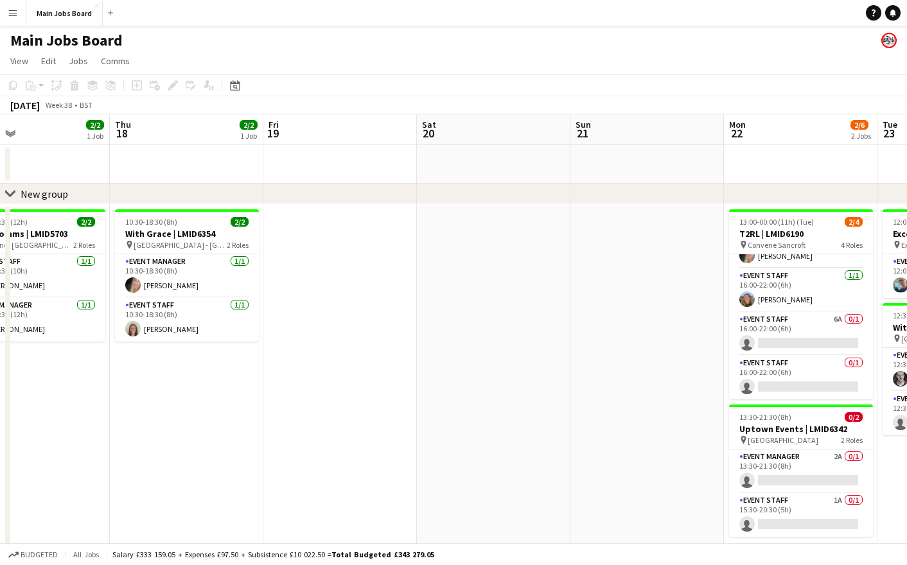
drag, startPoint x: 145, startPoint y: 320, endPoint x: 580, endPoint y: 312, distance: 435.1
click at [580, 312] on app-calendar-viewport "Mon 15 0/2 1 Job Tue 16 2/4 2 Jobs Wed 17 2/2 1 Job Thu 18 2/2 1 Job Fri 19 Sat…" at bounding box center [453, 344] width 907 height 461
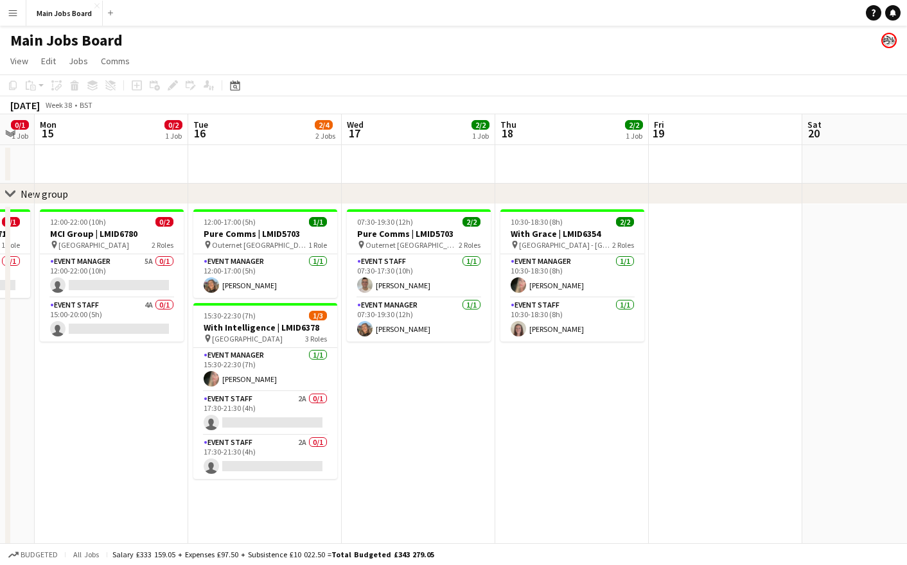
drag, startPoint x: 395, startPoint y: 364, endPoint x: 621, endPoint y: 364, distance: 226.2
click at [606, 364] on app-calendar-viewport "Sat 13 0/1 1 Job Sun 14 0/1 1 Job Mon 15 0/2 1 Job Tue 16 2/4 2 Jobs Wed 17 2/2…" at bounding box center [453, 344] width 907 height 461
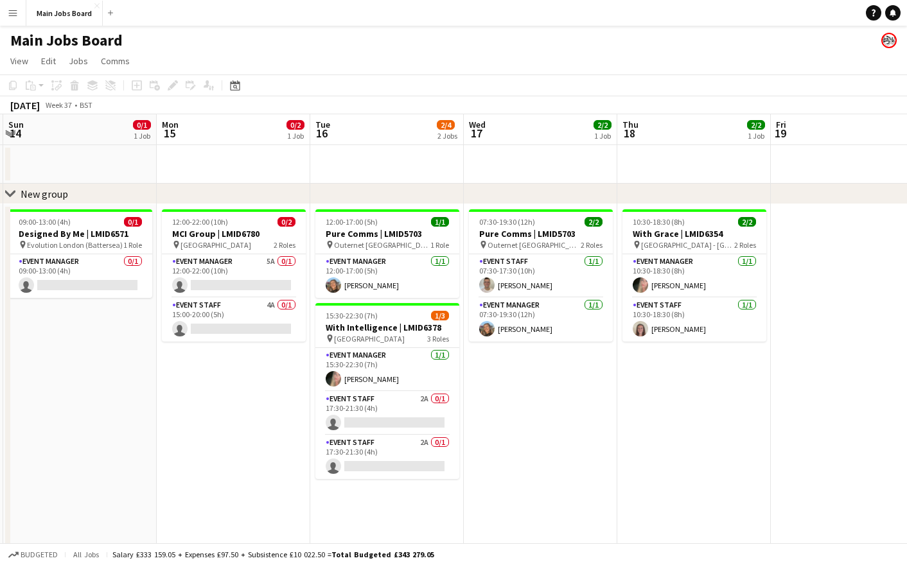
drag, startPoint x: 510, startPoint y: 451, endPoint x: 563, endPoint y: 451, distance: 53.3
click at [567, 451] on app-calendar-viewport "Fri 12 Sat 13 0/1 1 Job Sun 14 0/1 1 Job Mon 15 0/2 1 Job Tue 16 2/4 2 Jobs Wed…" at bounding box center [453, 344] width 907 height 461
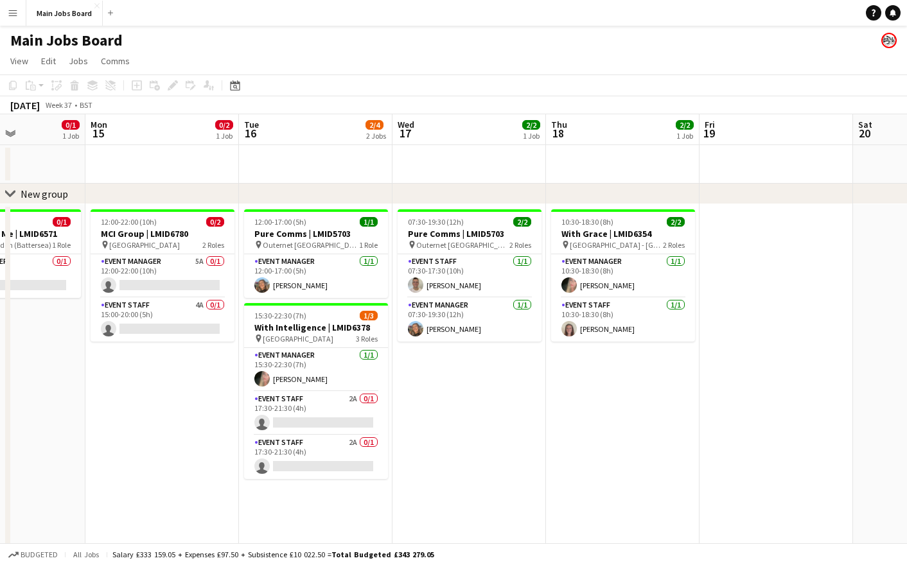
drag, startPoint x: 57, startPoint y: 464, endPoint x: 450, endPoint y: 458, distance: 393.9
click at [446, 458] on app-calendar-viewport "Fri 12 Sat 13 0/1 1 Job Sun 14 0/1 1 Job Mon 15 0/2 1 Job Tue 16 2/4 2 Jobs Wed…" at bounding box center [453, 344] width 907 height 461
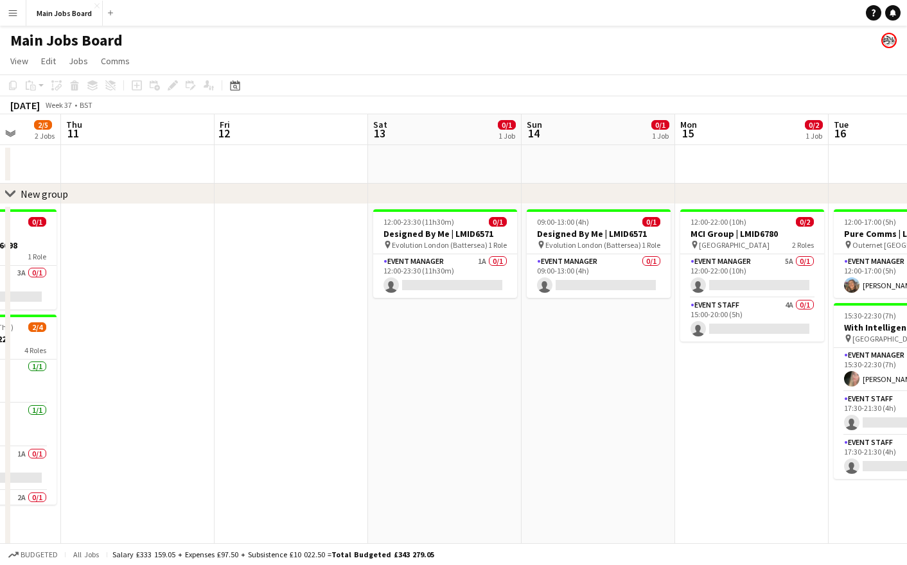
drag, startPoint x: 217, startPoint y: 407, endPoint x: 682, endPoint y: 407, distance: 465.2
click at [668, 407] on app-calendar-viewport "Tue 9 Wed 10 2/5 2 Jobs Thu 11 Fri 12 Sat 13 0/1 1 Job Sun 14 0/1 1 Job Mon 15 …" at bounding box center [453, 344] width 907 height 461
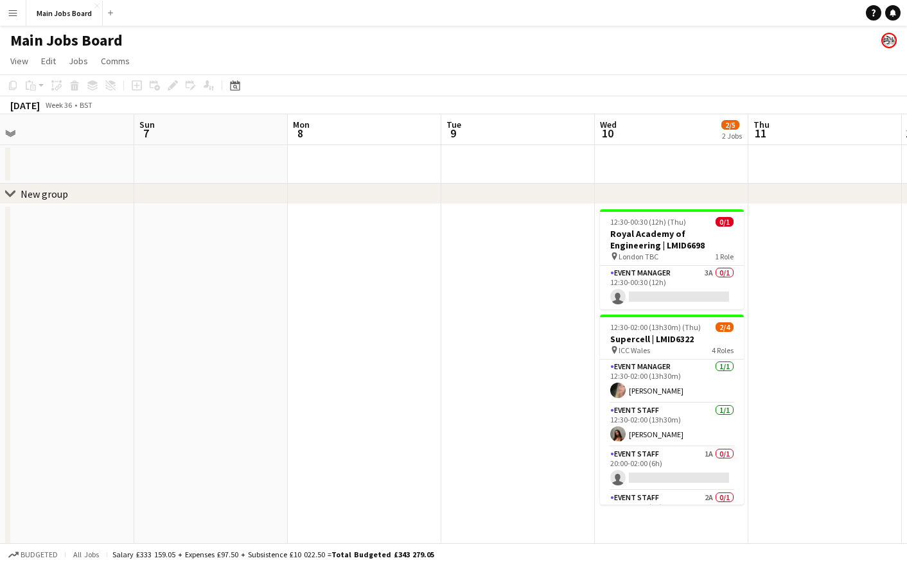
drag, startPoint x: 132, startPoint y: 395, endPoint x: 552, endPoint y: 387, distance: 419.6
click at [549, 387] on app-calendar-viewport "Thu 4 6/8 2 Jobs Fri 5 1/1 1 Job Sat 6 Sun 7 Mon 8 Tue 9 Wed 10 2/5 2 Jobs Thu …" at bounding box center [453, 344] width 907 height 461
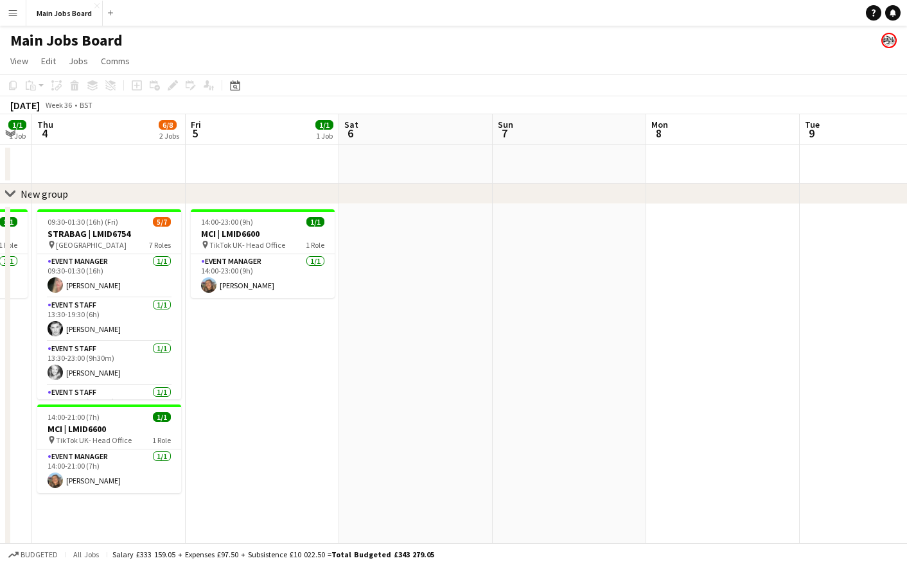
scroll to position [0, 404]
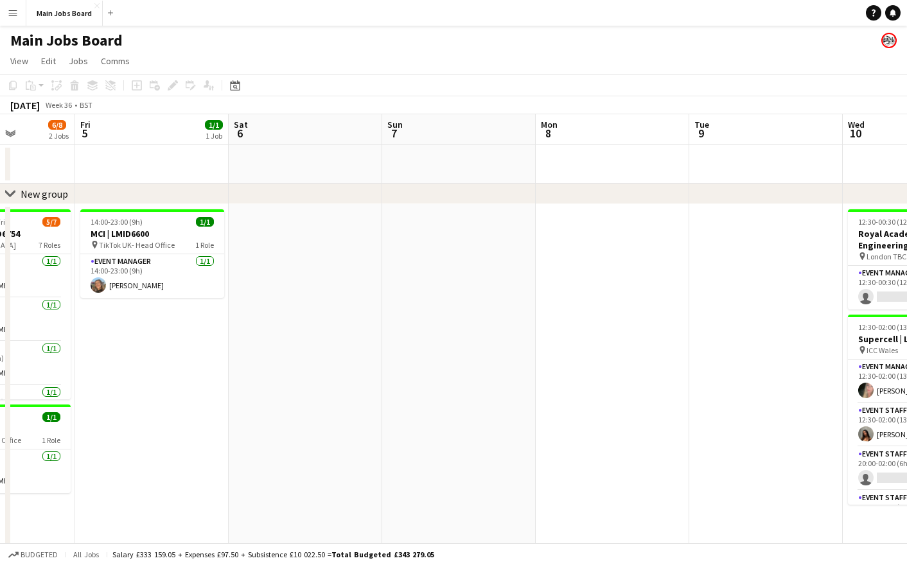
drag, startPoint x: 398, startPoint y: 405, endPoint x: 618, endPoint y: 405, distance: 220.4
click at [606, 405] on app-calendar-viewport "Tue 2 3/3 2 Jobs Wed 3 1/1 1 Job Thu 4 6/8 2 Jobs Fri 5 1/1 1 Job Sat 6 Sun 7 M…" at bounding box center [453, 344] width 907 height 461
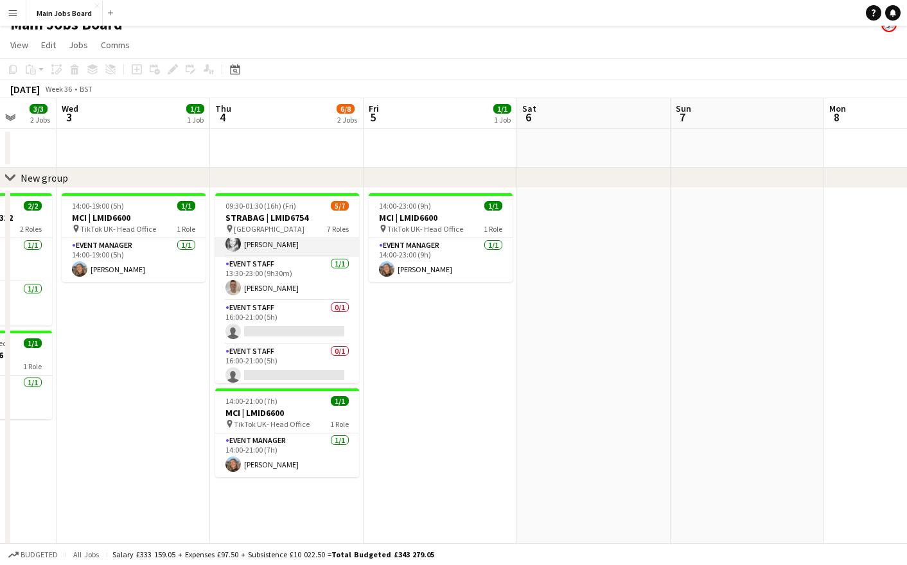
scroll to position [142, 0]
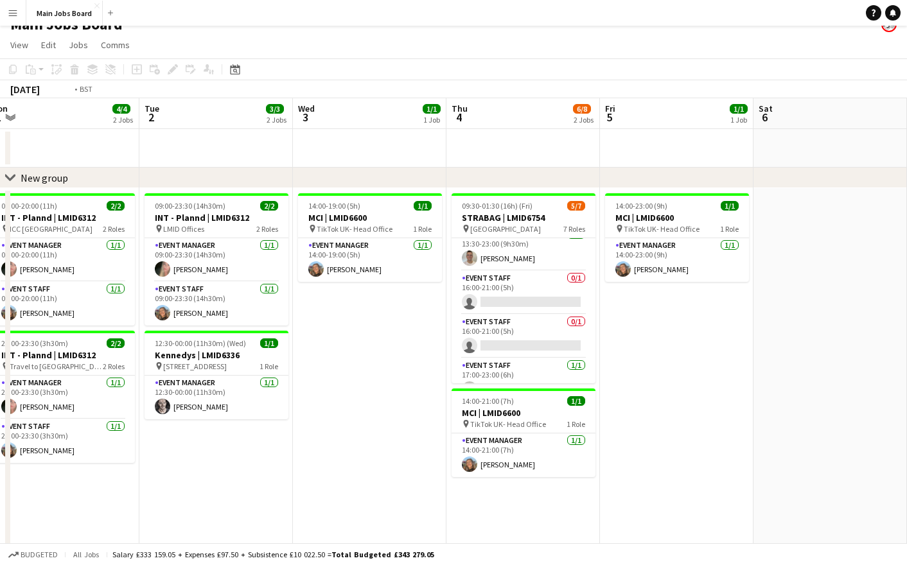
drag, startPoint x: 164, startPoint y: 404, endPoint x: 89, endPoint y: 424, distance: 77.8
click at [89, 424] on app-calendar-viewport "Fri 29 1/1 1 Job Sat 30 2/2 1 Job Sun 31 2/2 1 Job Mon 1 4/4 2 Jobs Tue 2 3/3 2…" at bounding box center [453, 328] width 907 height 461
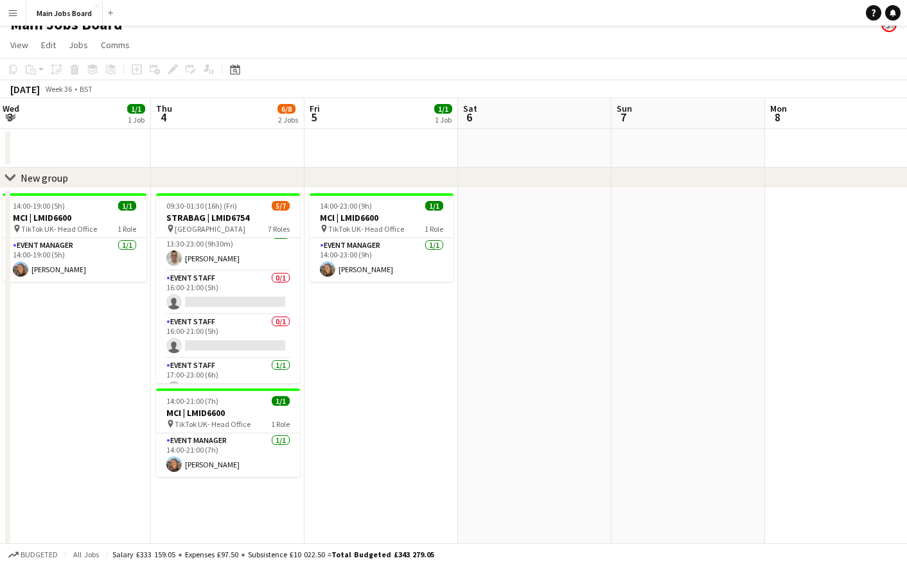
drag, startPoint x: 634, startPoint y: 377, endPoint x: -28, endPoint y: 383, distance: 661.8
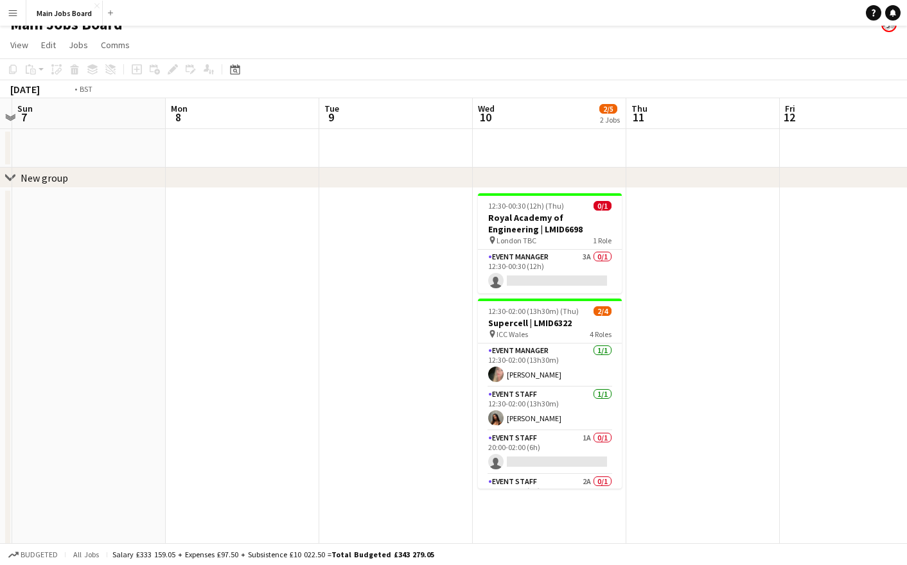
scroll to position [0, 432]
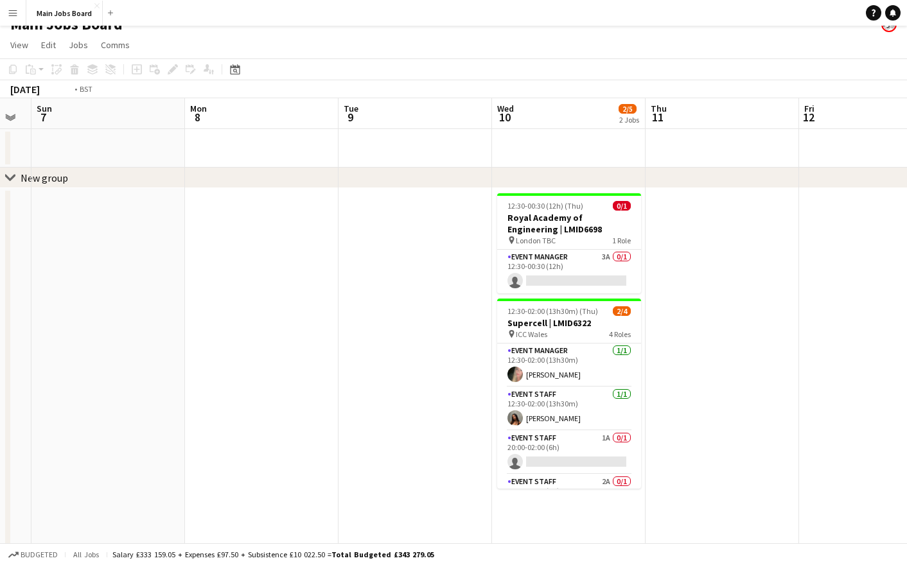
drag, startPoint x: 350, startPoint y: 402, endPoint x: 75, endPoint y: 402, distance: 275.6
click at [74, 402] on app-calendar-viewport "Thu 4 6/8 2 Jobs Fri 5 1/1 1 Job Sat 6 Sun 7 Mon 8 Tue 9 Wed 10 2/5 2 Jobs Thu …" at bounding box center [453, 328] width 907 height 461
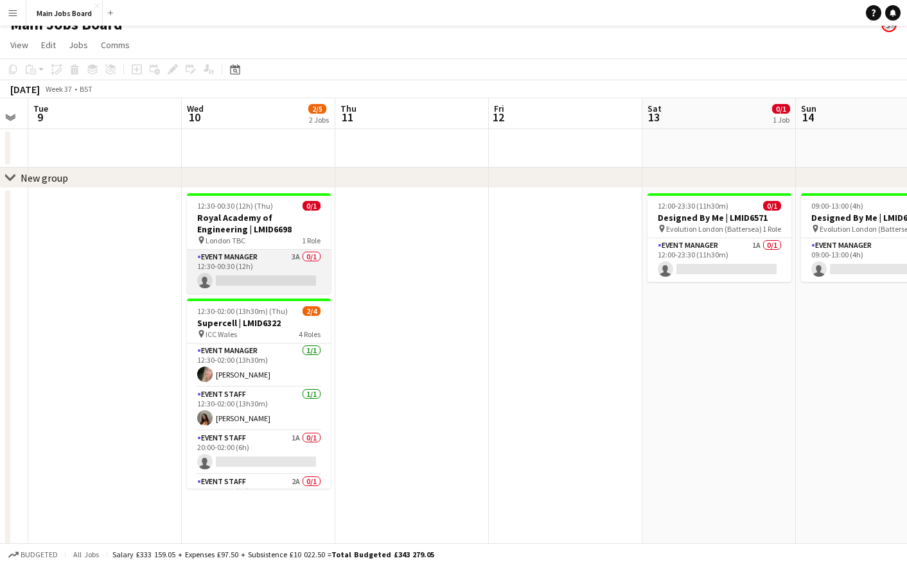
click at [294, 256] on app-card-role "Event Manager 3A 0/1 12:30-00:30 (12h) single-neutral-actions" at bounding box center [259, 272] width 144 height 44
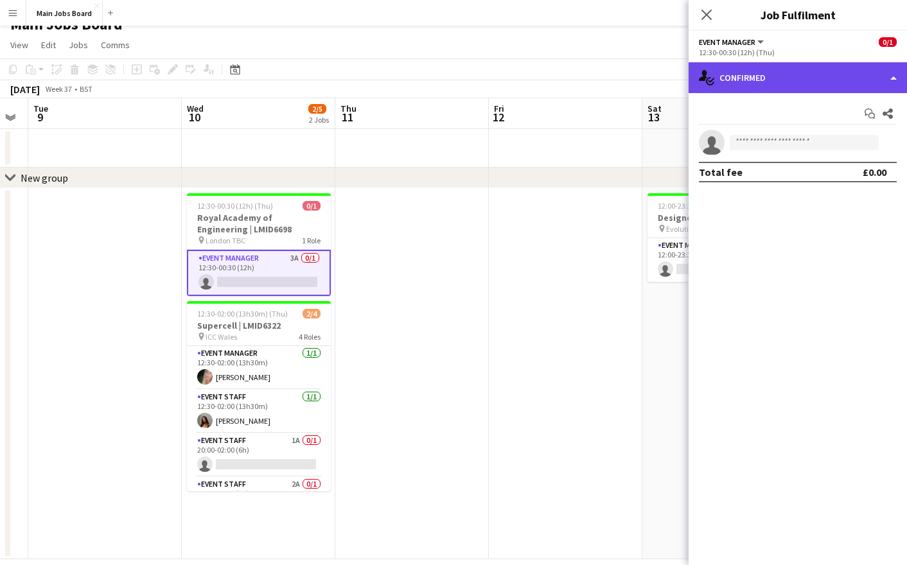
click at [782, 76] on div "single-neutral-actions-check-2 Confirmed" at bounding box center [798, 77] width 218 height 31
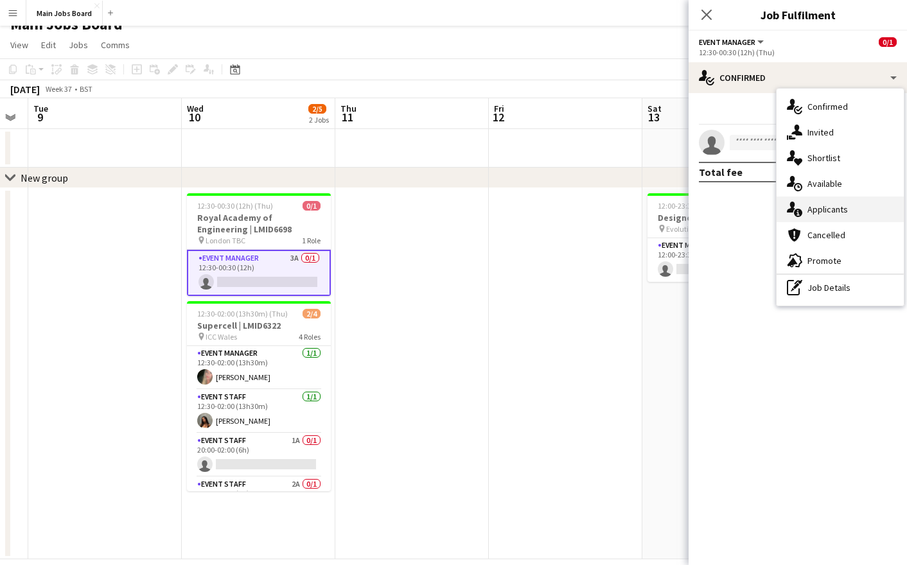
click at [823, 209] on div "single-neutral-actions-information Applicants" at bounding box center [840, 210] width 127 height 26
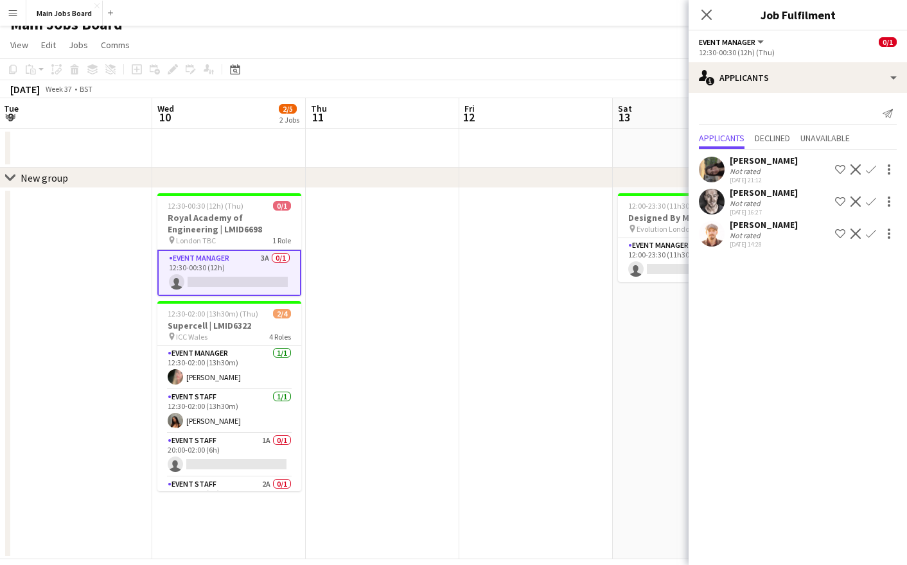
scroll to position [0, 479]
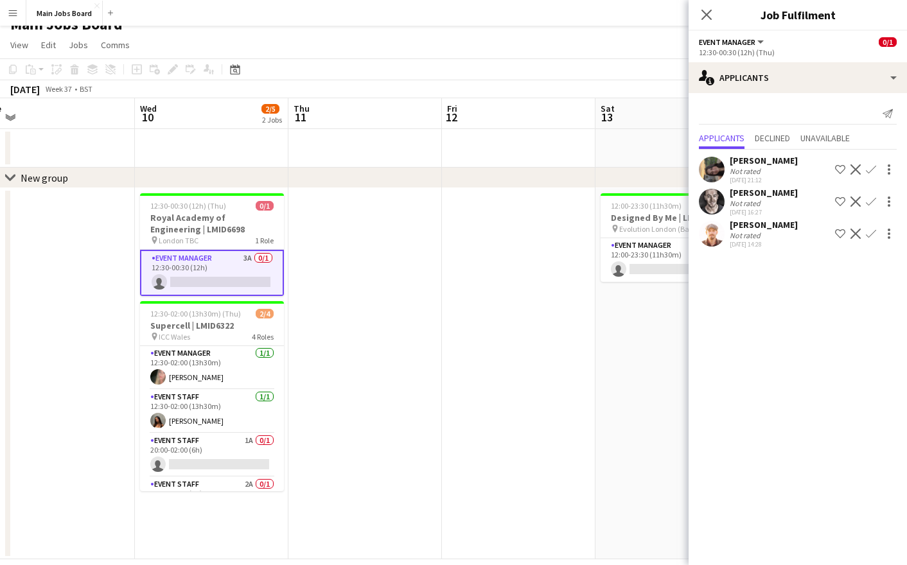
drag, startPoint x: 488, startPoint y: 362, endPoint x: 440, endPoint y: 362, distance: 47.5
click at [441, 362] on app-calendar-viewport "Sat 6 Sun 7 Mon 8 Tue 9 Wed 10 2/5 2 Jobs Thu 11 Fri 12 Sat 13 0/1 1 Job Sun 14…" at bounding box center [453, 328] width 907 height 461
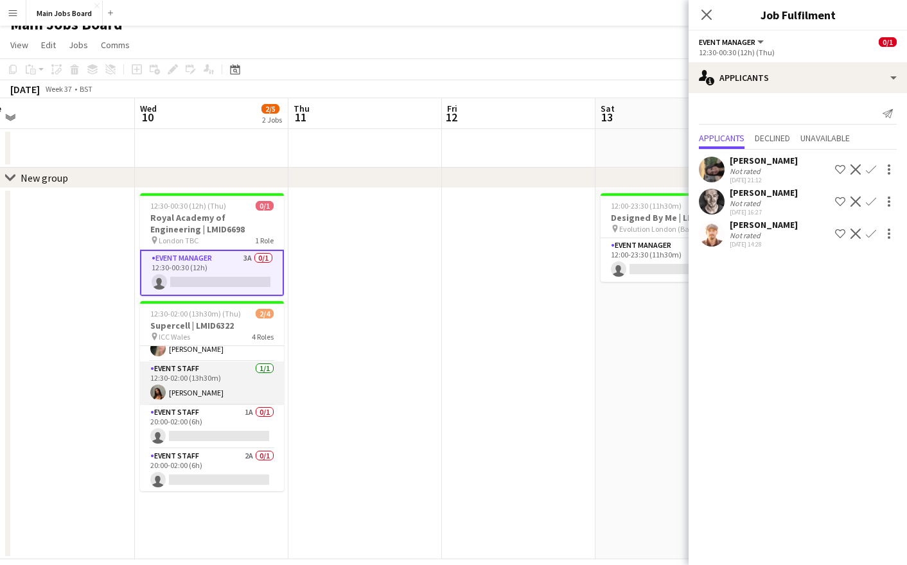
scroll to position [30, 0]
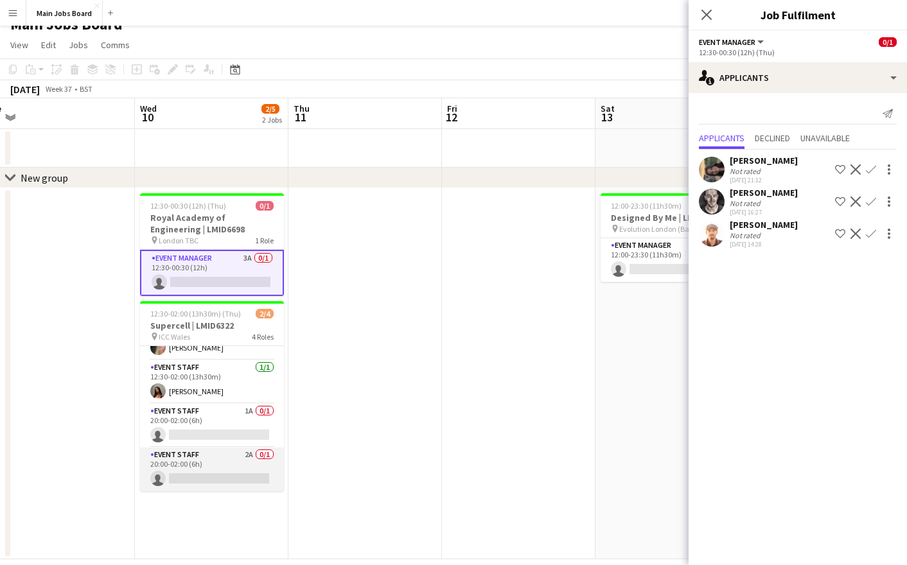
click at [253, 459] on app-card-role "Event Staff 2A 0/1 20:00-02:00 (6h) single-neutral-actions" at bounding box center [212, 470] width 144 height 44
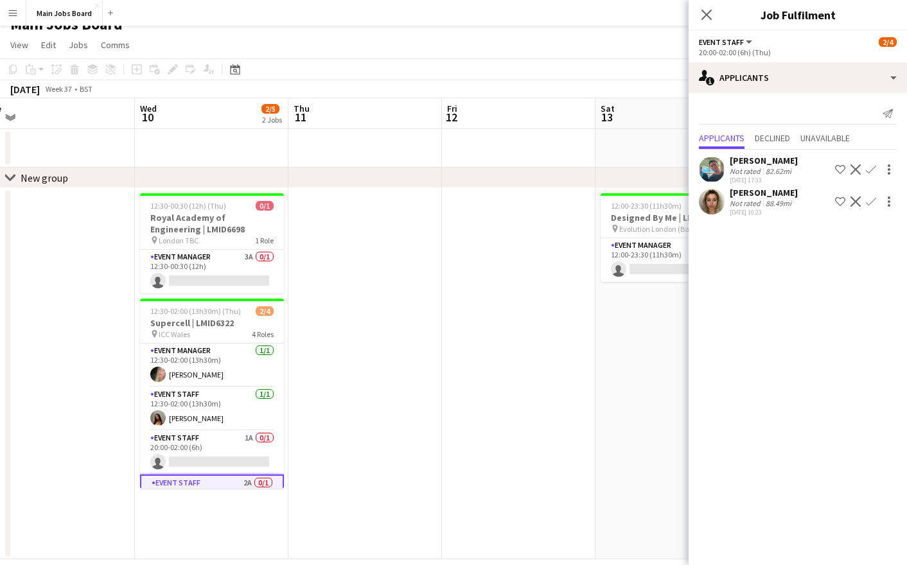
scroll to position [1, 0]
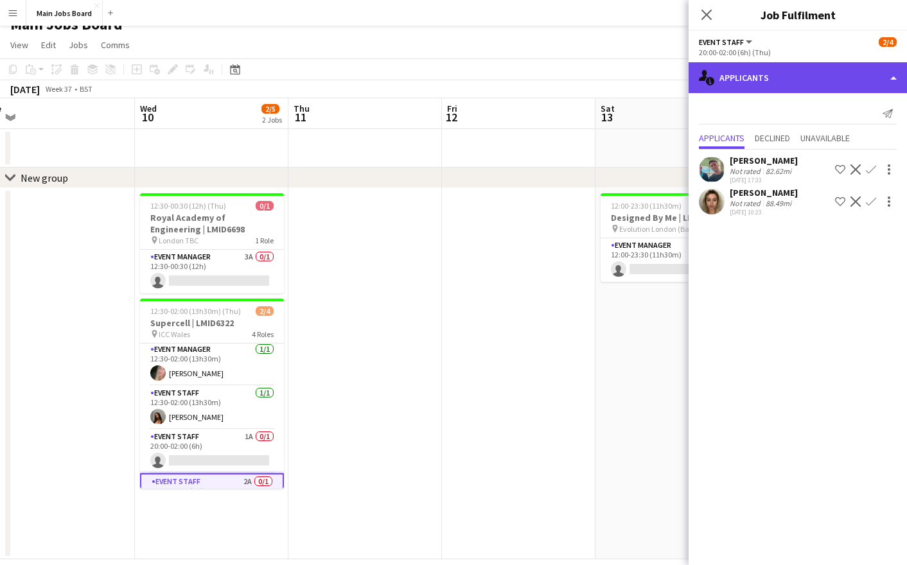
click at [773, 71] on div "single-neutral-actions-information Applicants" at bounding box center [798, 77] width 218 height 31
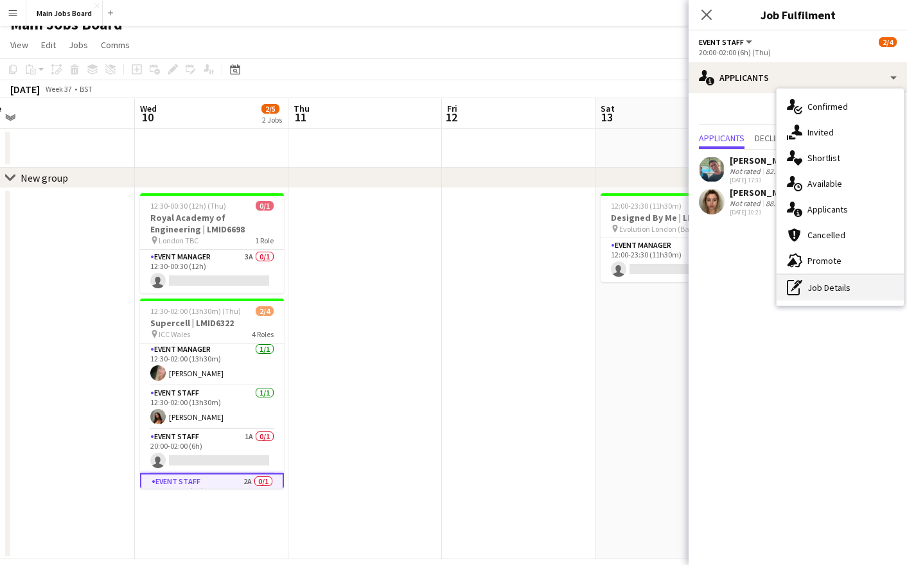
click at [845, 292] on div "pen-write Job Details" at bounding box center [840, 288] width 127 height 26
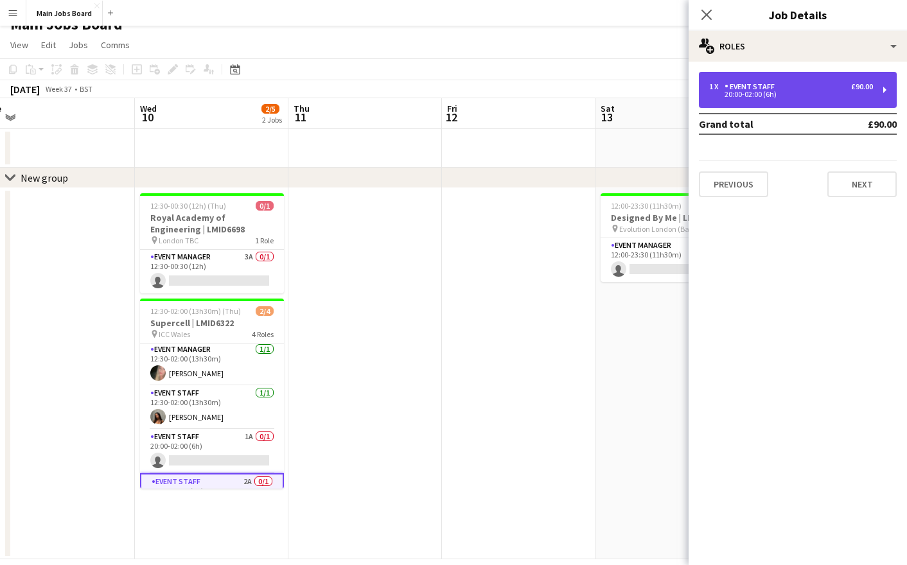
click at [792, 90] on div "1 x Event Staff £90.00" at bounding box center [791, 86] width 164 height 9
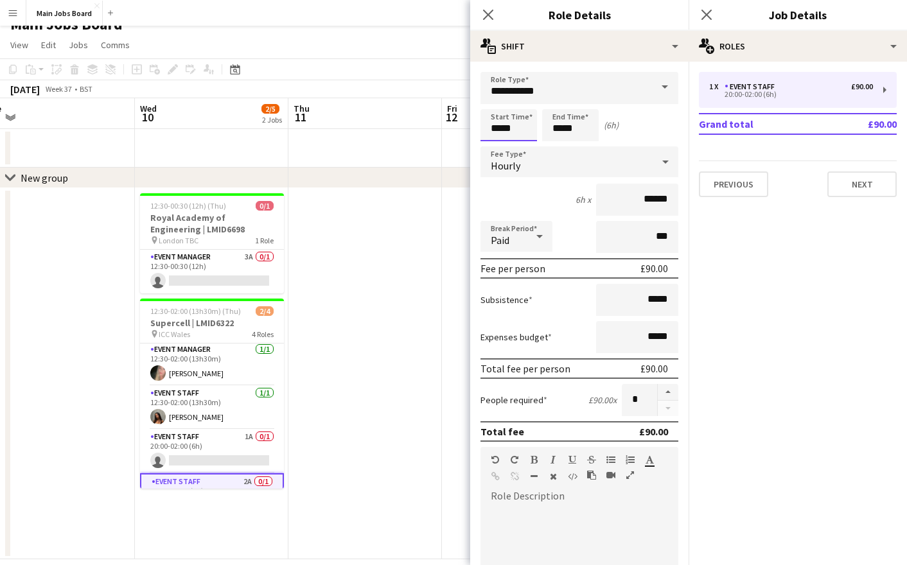
click at [501, 127] on input "*****" at bounding box center [509, 125] width 57 height 32
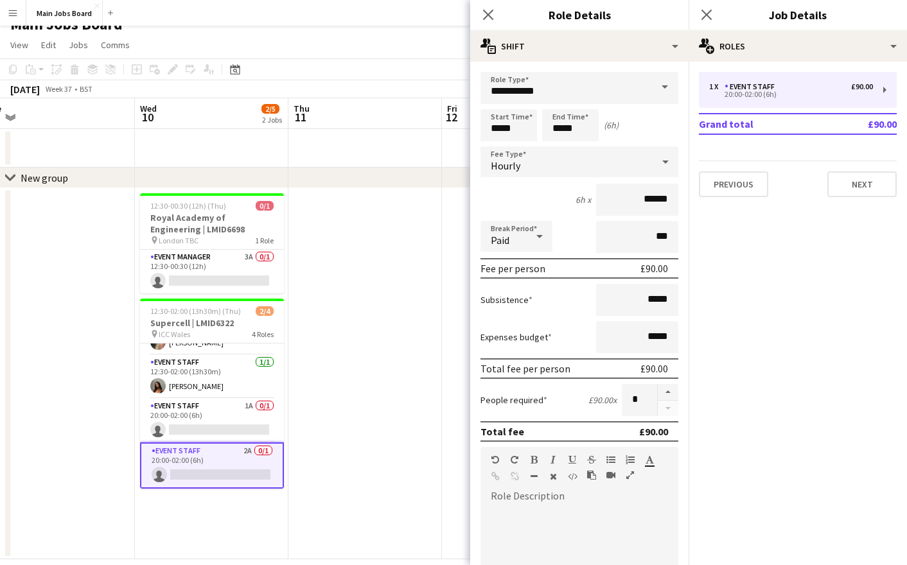
click at [364, 499] on app-date-cell at bounding box center [365, 373] width 154 height 371
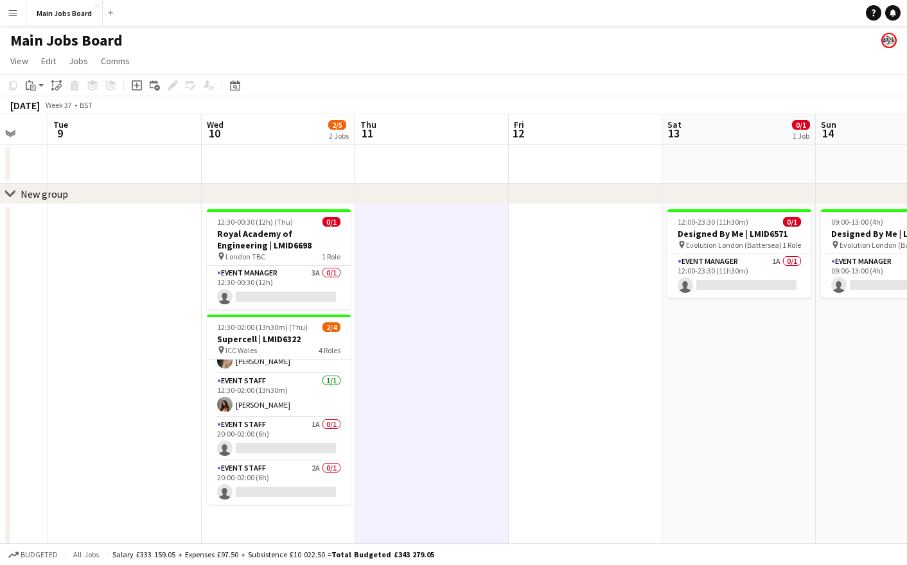
scroll to position [0, 401]
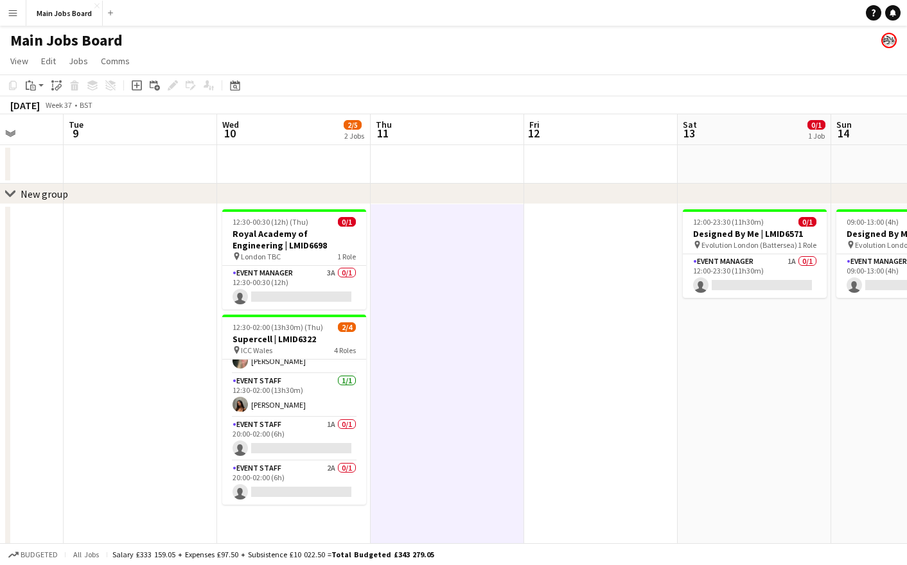
drag, startPoint x: 655, startPoint y: 373, endPoint x: 271, endPoint y: 375, distance: 384.2
click at [272, 375] on app-calendar-viewport "Sat 6 Sun 7 Mon 8 Tue 9 Wed 10 2/5 2 Jobs Thu 11 Fri 12 Sat 13 0/1 1 Job Sun 14…" at bounding box center [453, 344] width 907 height 461
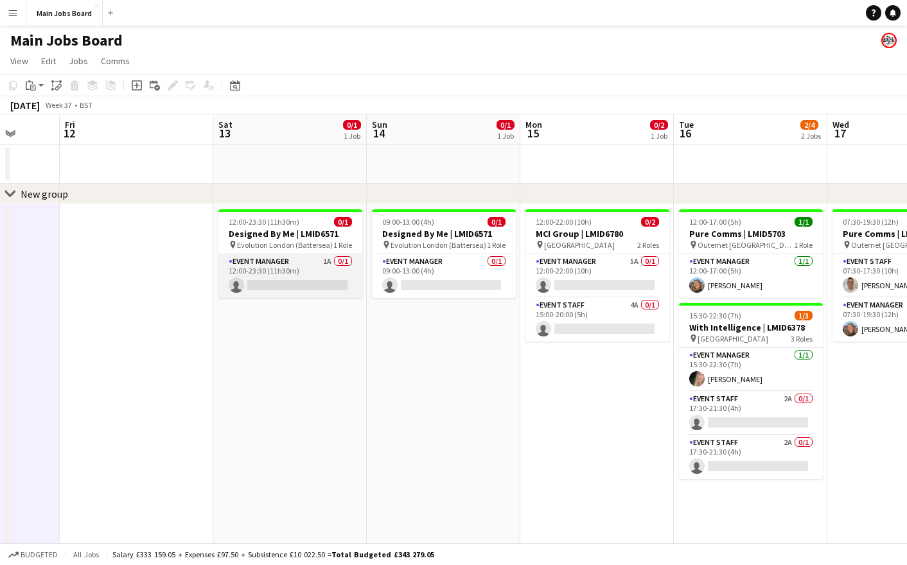
click at [326, 260] on app-card-role "Event Manager 1A 0/1 12:00-23:30 (11h30m) single-neutral-actions" at bounding box center [290, 276] width 144 height 44
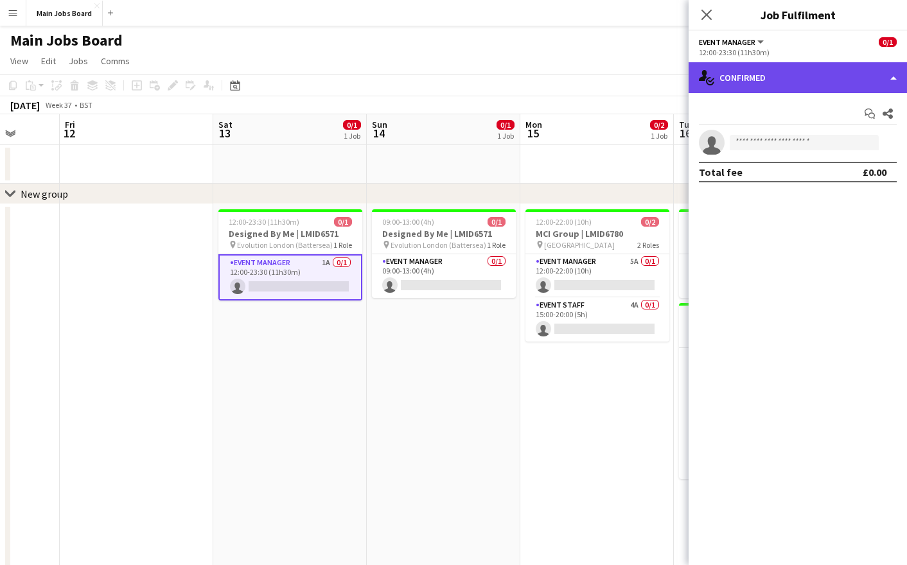
click at [747, 89] on div "single-neutral-actions-check-2 Confirmed" at bounding box center [798, 77] width 218 height 31
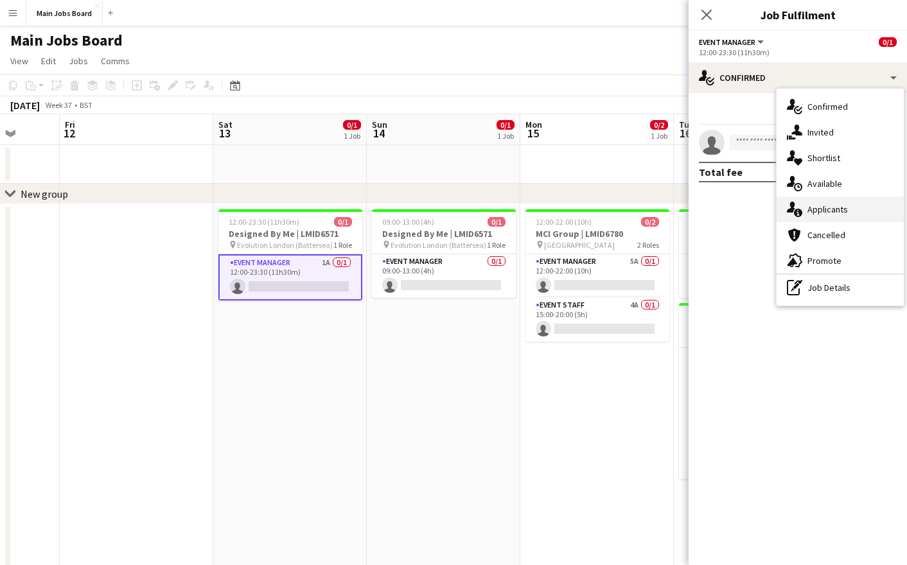
click at [830, 215] on div "single-neutral-actions-information Applicants" at bounding box center [840, 210] width 127 height 26
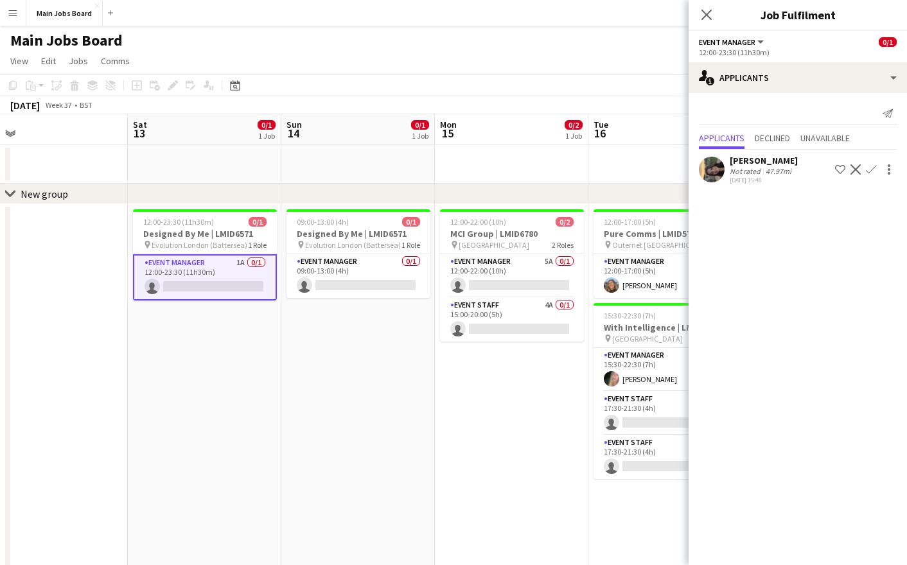
scroll to position [0, 518]
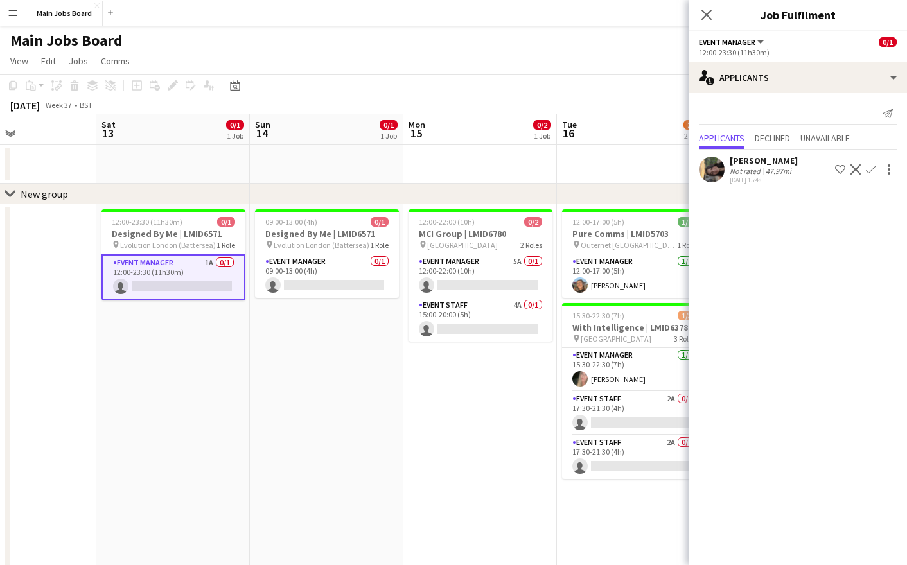
drag, startPoint x: 461, startPoint y: 386, endPoint x: 342, endPoint y: 389, distance: 118.9
click at [344, 389] on app-calendar-viewport "Tue 9 Wed 10 2/5 2 Jobs Thu 11 Fri 12 Sat 13 0/1 1 Job Sun 14 0/1 1 Job Mon 15 …" at bounding box center [453, 344] width 907 height 461
click at [517, 261] on app-card-role "Event Manager 5A 0/1 12:00-22:00 (10h) single-neutral-actions" at bounding box center [481, 276] width 144 height 44
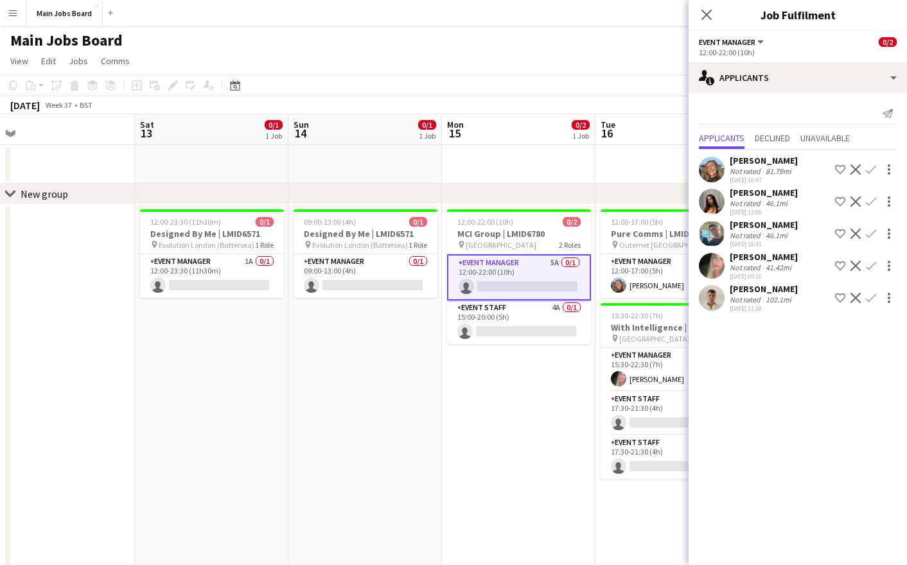
drag, startPoint x: 496, startPoint y: 391, endPoint x: 380, endPoint y: 391, distance: 115.7
click at [380, 391] on app-calendar-viewport "Tue 9 Wed 10 2/5 2 Jobs Thu 11 Fri 12 Sat 13 0/1 1 Job Sun 14 0/1 1 Job Mon 15 …" at bounding box center [453, 344] width 907 height 461
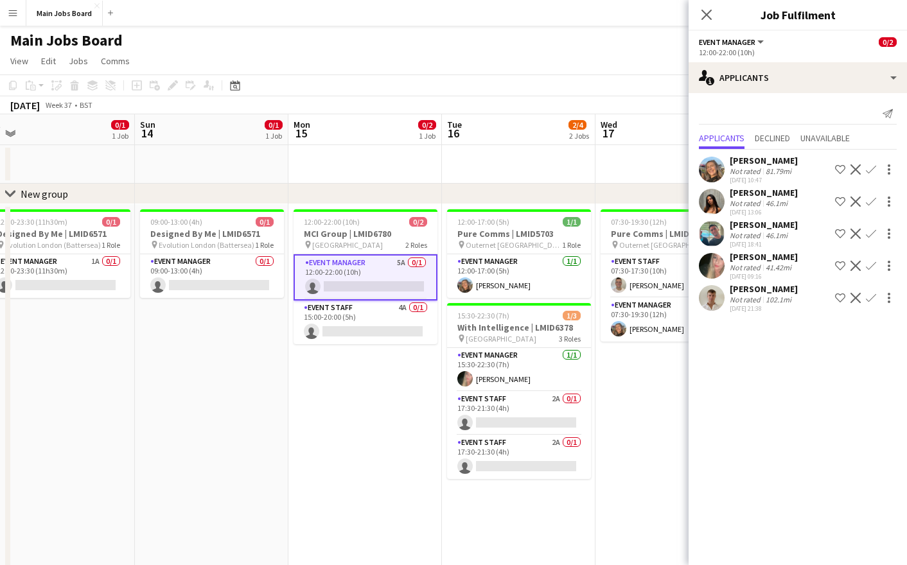
scroll to position [0, 480]
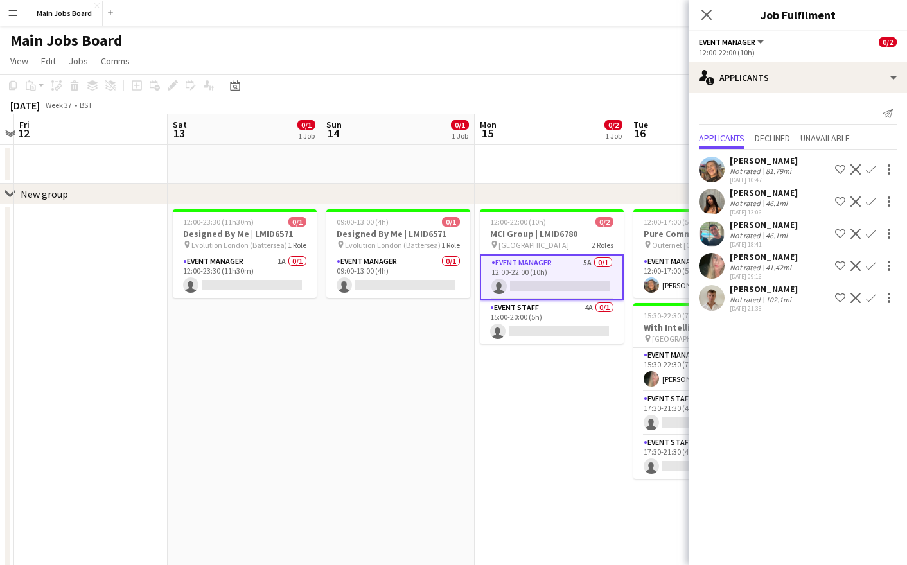
drag, startPoint x: 130, startPoint y: 429, endPoint x: 479, endPoint y: 412, distance: 348.6
click at [476, 412] on app-calendar-viewport "Wed 10 2/5 2 Jobs Thu 11 Fri 12 Sat 13 0/1 1 Job Sun 14 0/1 1 Job Mon 15 0/2 1 …" at bounding box center [453, 344] width 907 height 461
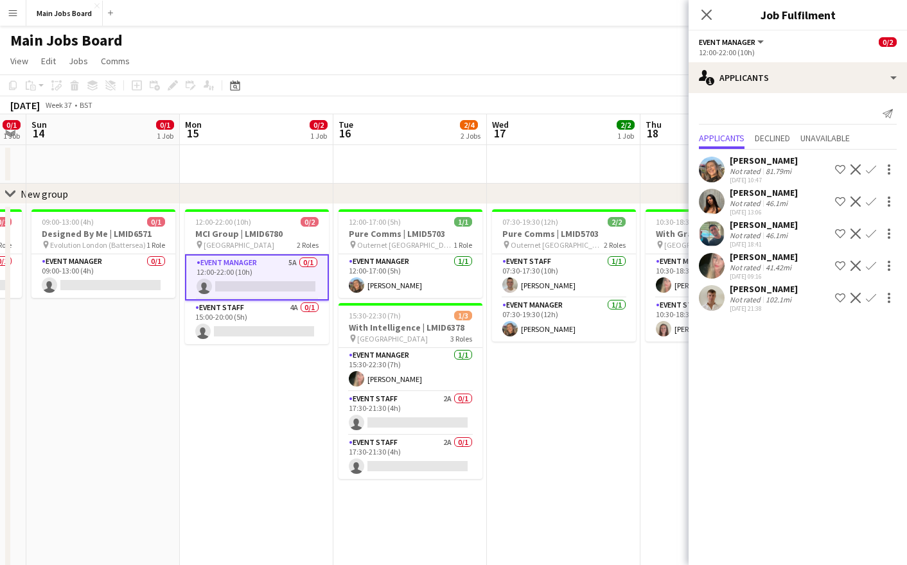
drag, startPoint x: 479, startPoint y: 412, endPoint x: 25, endPoint y: 412, distance: 453.6
click at [25, 412] on app-calendar-viewport "Thu 11 Fri 12 Sat 13 0/1 1 Job Sun 14 0/1 1 Job Mon 15 0/2 1 Job Tue 16 2/4 2 J…" at bounding box center [453, 344] width 907 height 461
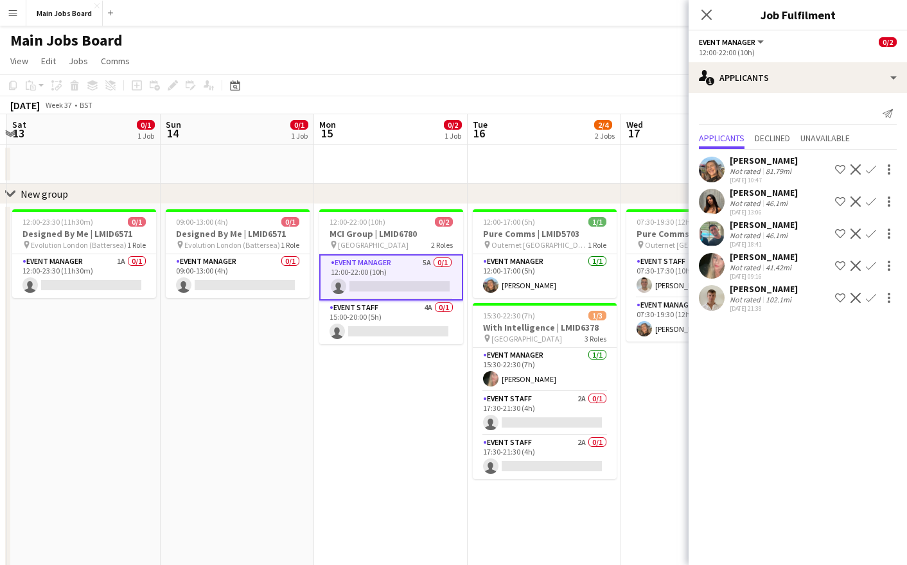
drag, startPoint x: 73, startPoint y: 400, endPoint x: 512, endPoint y: 396, distance: 438.9
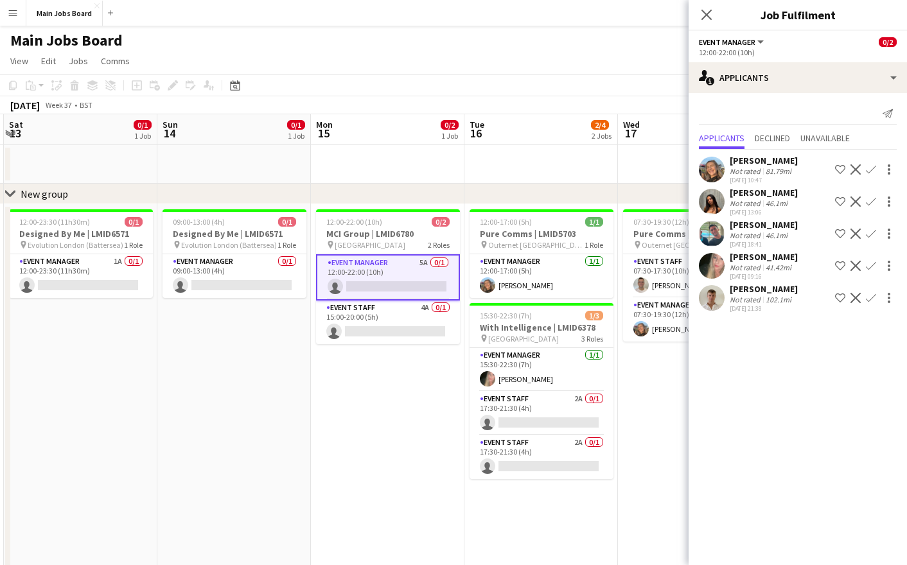
click at [507, 396] on app-calendar-viewport "Thu 11 Fri 12 Sat 13 0/1 1 Job Sun 14 0/1 1 Job Mon 15 0/2 1 Job Tue 16 2/4 2 J…" at bounding box center [453, 344] width 907 height 461
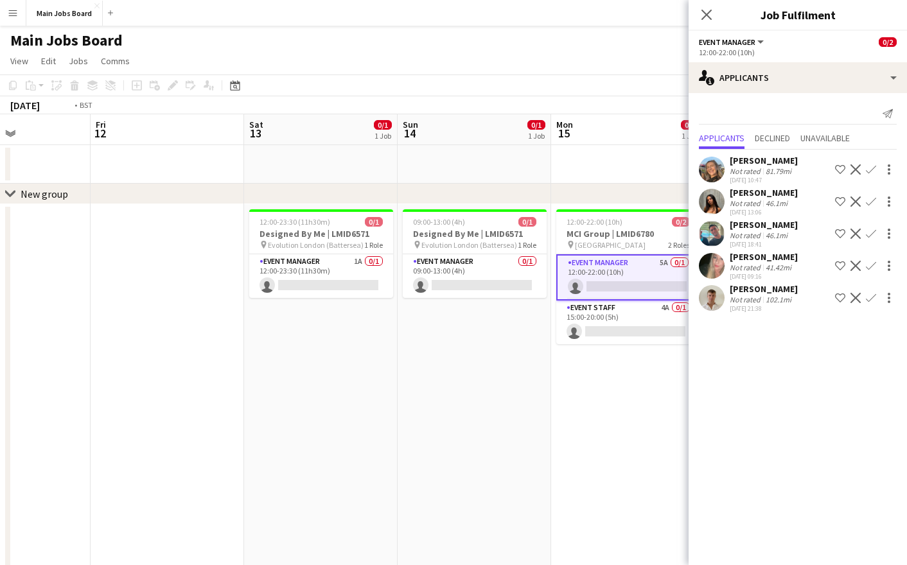
scroll to position [0, 283]
drag, startPoint x: 137, startPoint y: 456, endPoint x: 634, endPoint y: 447, distance: 496.1
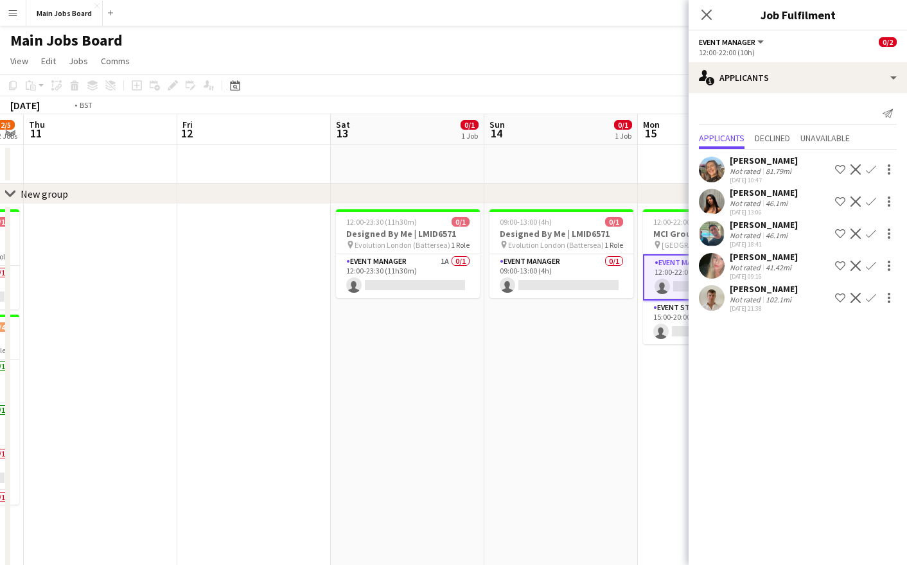
click at [618, 447] on app-calendar-viewport "Tue 9 Wed 10 2/5 2 Jobs Thu 11 Fri 12 Sat 13 0/1 1 Job Sun 14 0/1 1 Job Mon 15 …" at bounding box center [453, 344] width 907 height 461
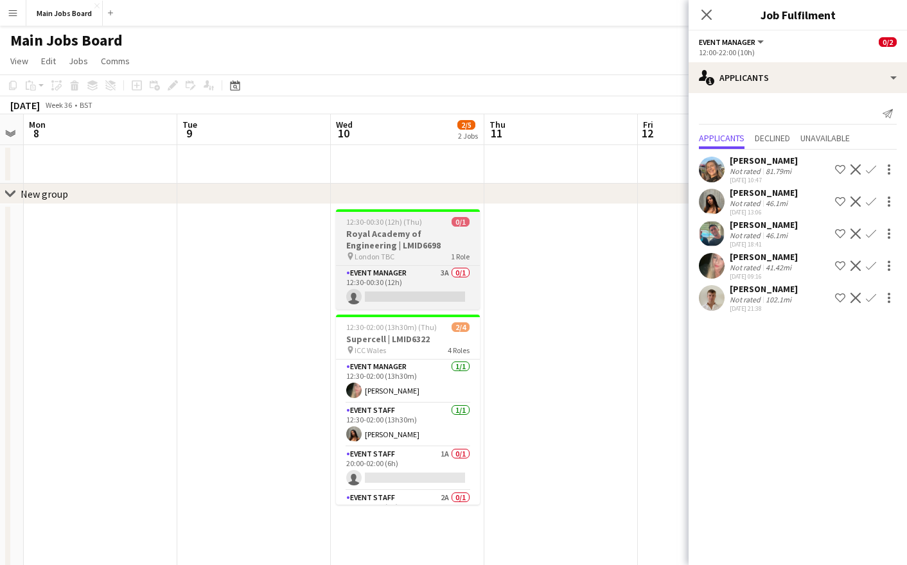
click at [396, 243] on h3 "Royal Academy of Engineering | LMID6698" at bounding box center [408, 239] width 144 height 23
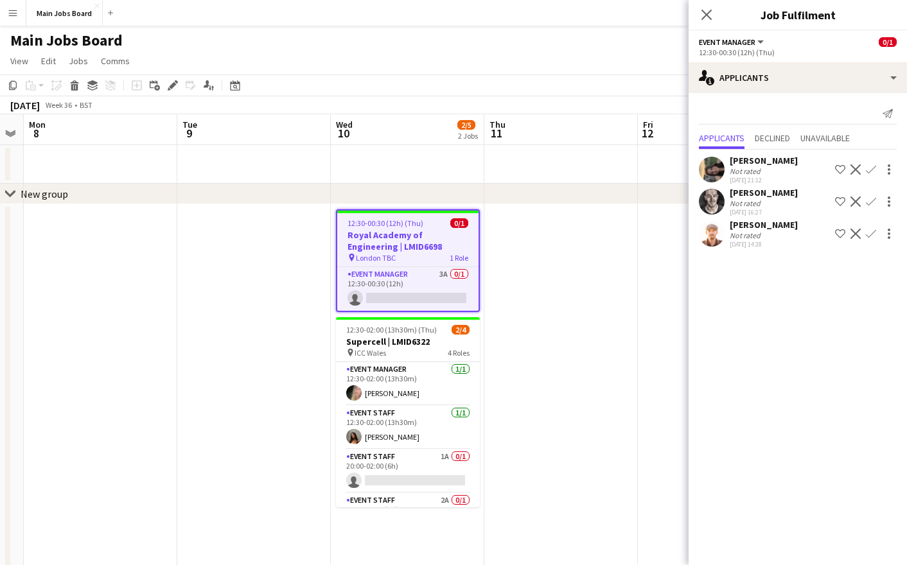
click at [872, 238] on app-icon "Confirm" at bounding box center [871, 234] width 10 height 10
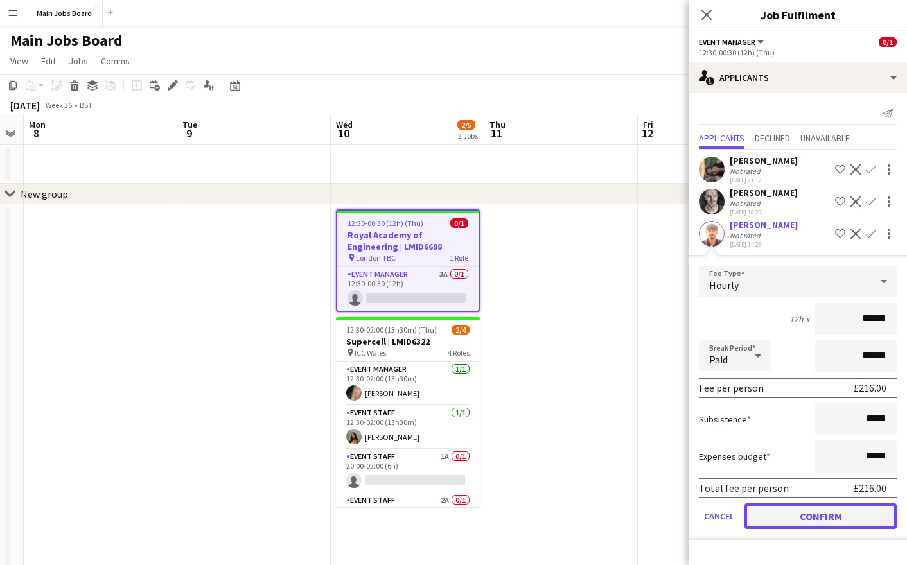
click at [788, 520] on button "Confirm" at bounding box center [821, 517] width 152 height 26
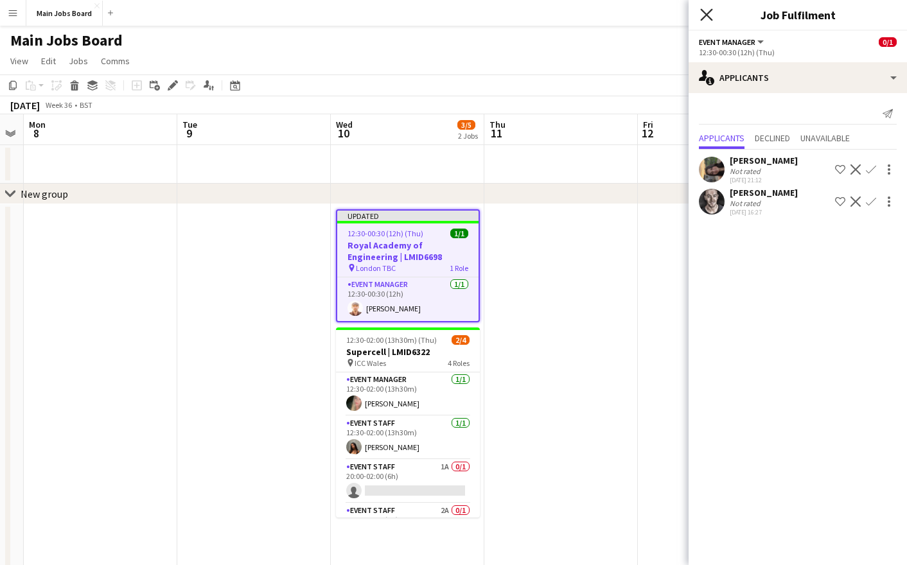
click at [706, 13] on icon "Close pop-in" at bounding box center [706, 14] width 12 height 12
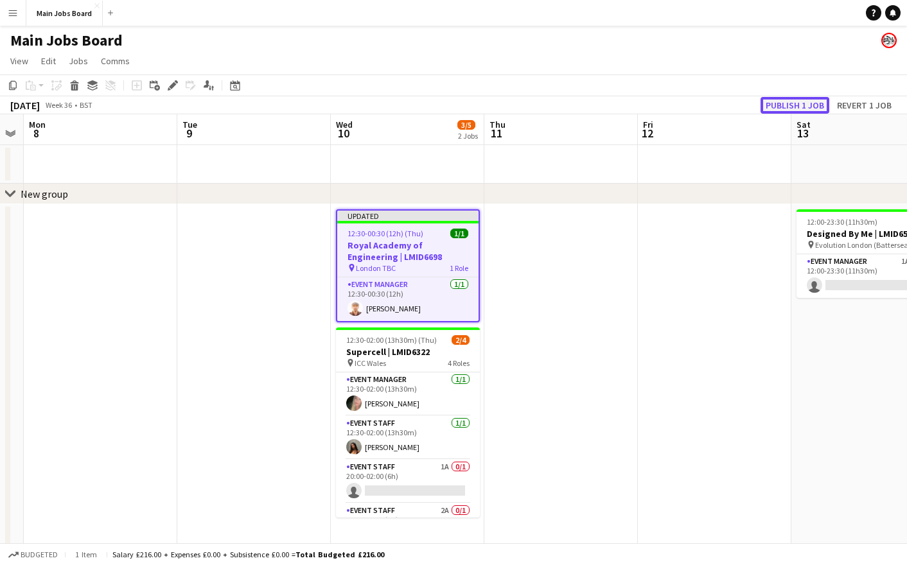
click at [792, 101] on button "Publish 1 job" at bounding box center [795, 105] width 69 height 17
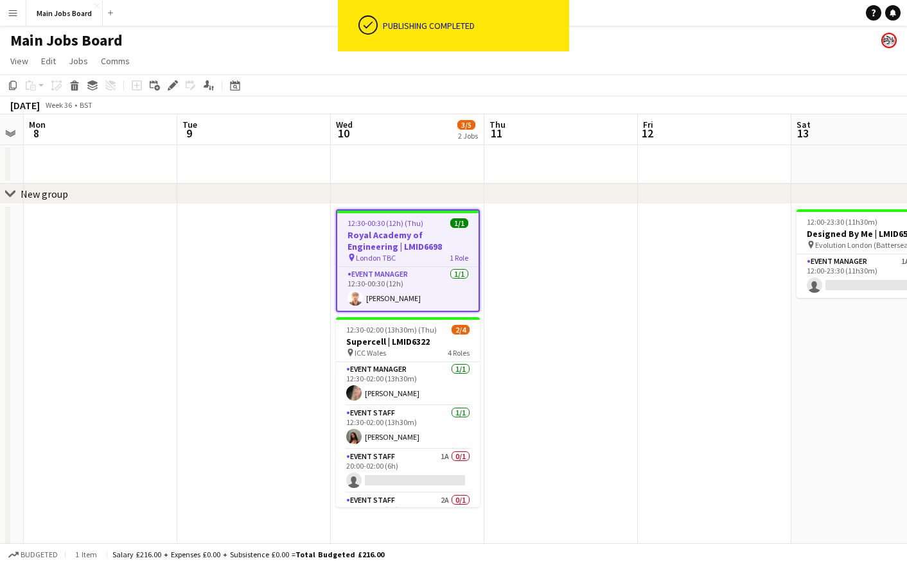
click at [380, 238] on h3 "Royal Academy of Engineering | LMID6698" at bounding box center [407, 240] width 141 height 23
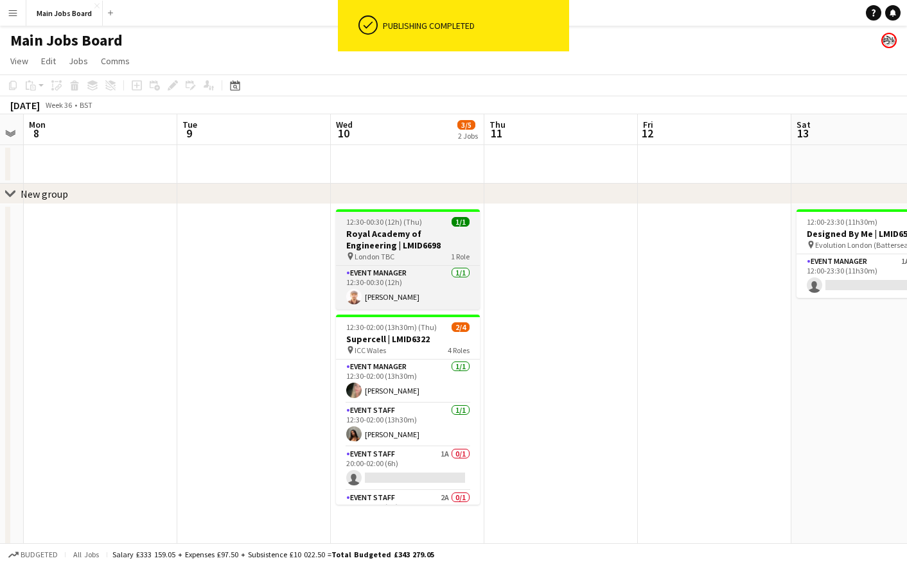
click at [378, 245] on h3 "Royal Academy of Engineering | LMID6698" at bounding box center [408, 239] width 144 height 23
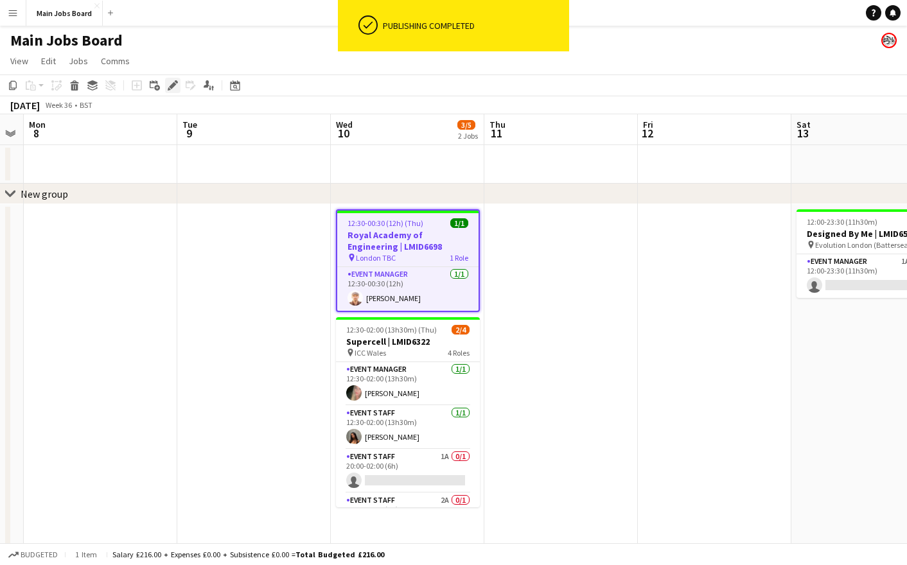
click at [172, 83] on icon "Edit" at bounding box center [173, 85] width 10 height 10
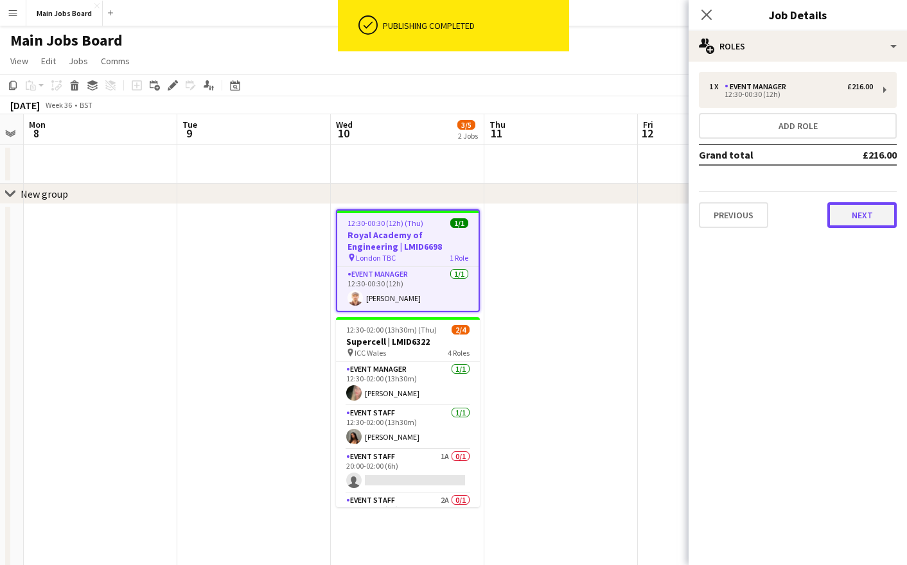
click at [856, 215] on button "Next" at bounding box center [862, 215] width 69 height 26
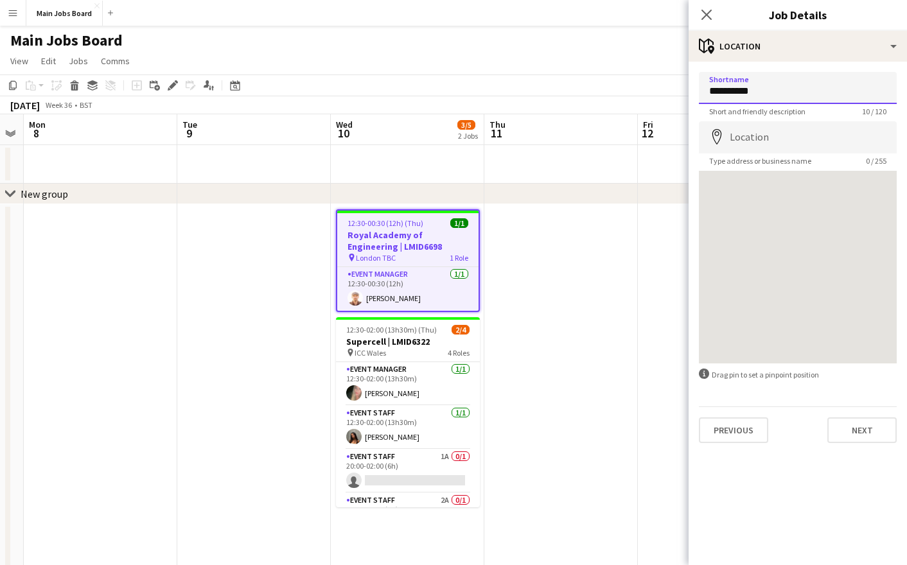
drag, startPoint x: 812, startPoint y: 84, endPoint x: 635, endPoint y: 89, distance: 176.1
click at [699, 89] on input "**********" at bounding box center [798, 88] width 198 height 32
drag, startPoint x: 779, startPoint y: 93, endPoint x: 657, endPoint y: 93, distance: 122.1
click at [699, 93] on input "**********" at bounding box center [798, 88] width 198 height 32
paste input "**********"
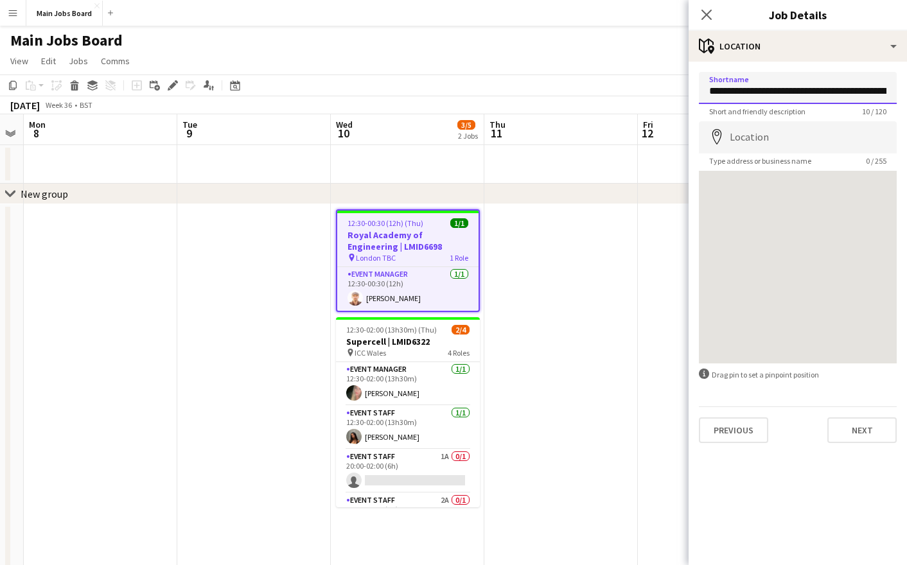
scroll to position [0, 40]
type input "**********"
click at [726, 143] on input "Location" at bounding box center [798, 138] width 198 height 32
paste input "**********"
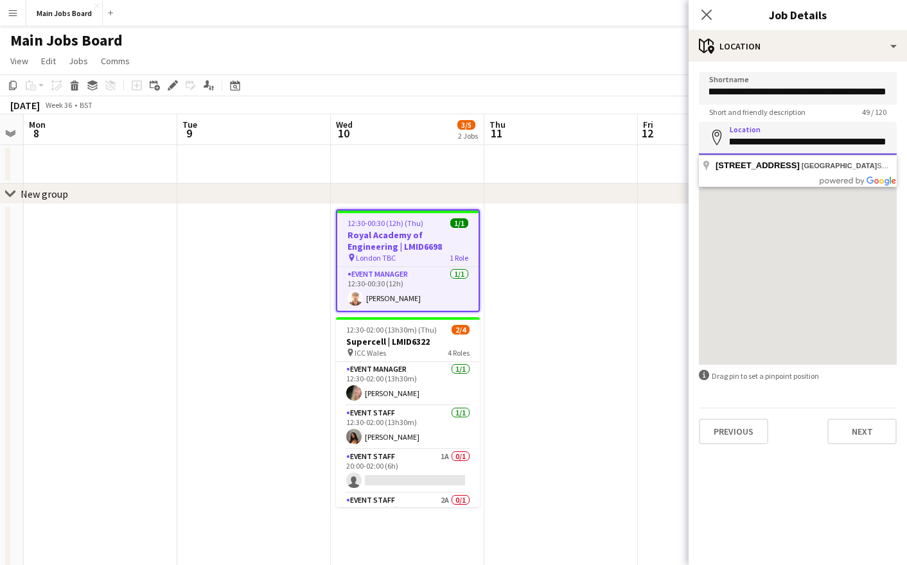
scroll to position [0, 80]
type input "**********"
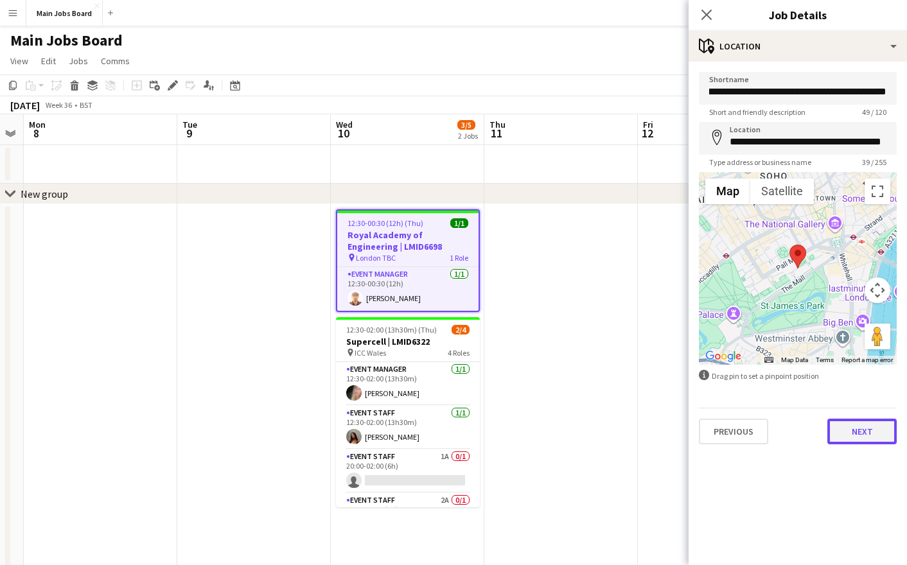
click at [852, 430] on button "Next" at bounding box center [862, 432] width 69 height 26
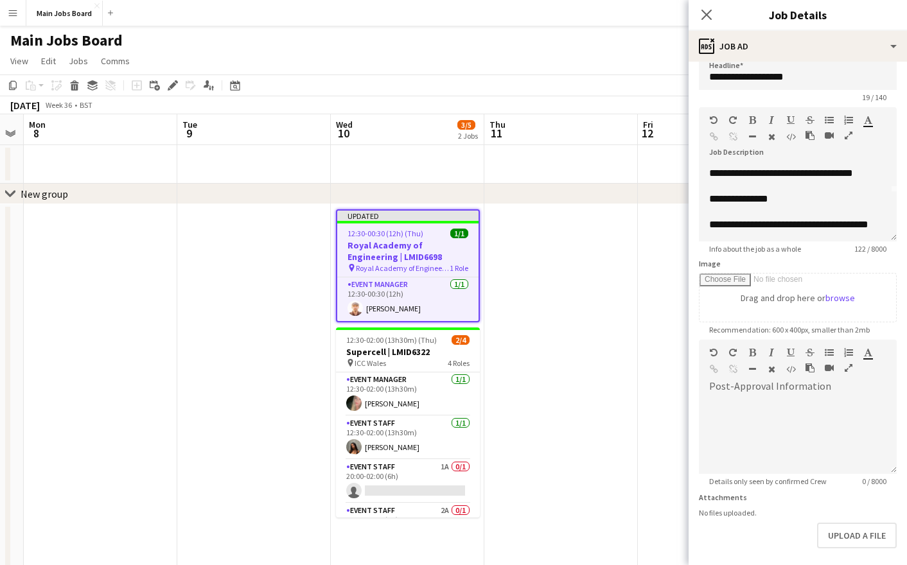
scroll to position [54, 0]
click at [817, 190] on div "**********" at bounding box center [798, 202] width 198 height 77
paste div
click at [710, 22] on div "Close pop-in" at bounding box center [707, 15] width 36 height 30
click at [709, 15] on icon "Close pop-in" at bounding box center [706, 14] width 12 height 12
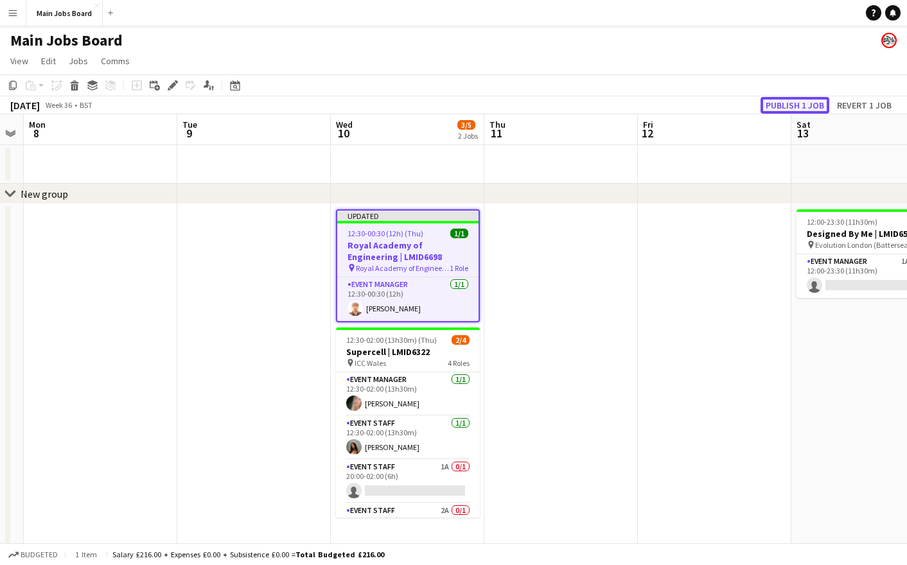
click at [785, 109] on button "Publish 1 job" at bounding box center [795, 105] width 69 height 17
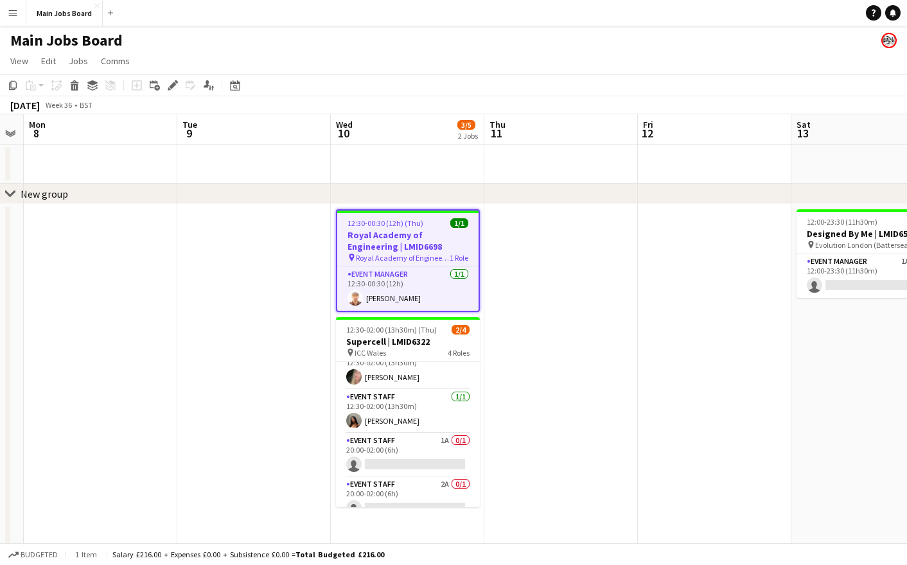
scroll to position [14, 0]
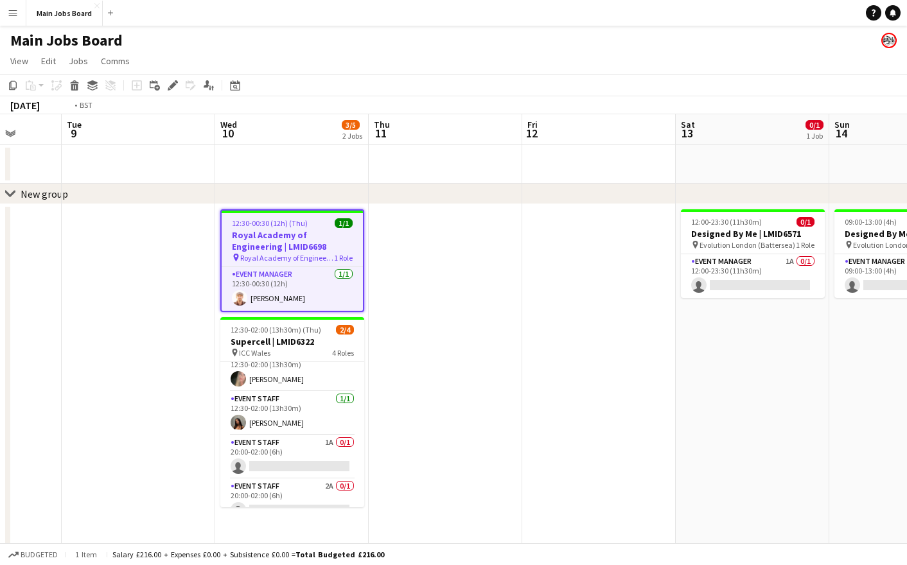
drag, startPoint x: 740, startPoint y: 363, endPoint x: 444, endPoint y: 365, distance: 296.2
click at [448, 365] on app-calendar-viewport "Sat 6 Sun 7 Mon 8 Tue 9 Wed 10 3/5 2 Jobs Thu 11 Fri 12 Sat 13 0/1 1 Job Sun 14…" at bounding box center [453, 344] width 907 height 461
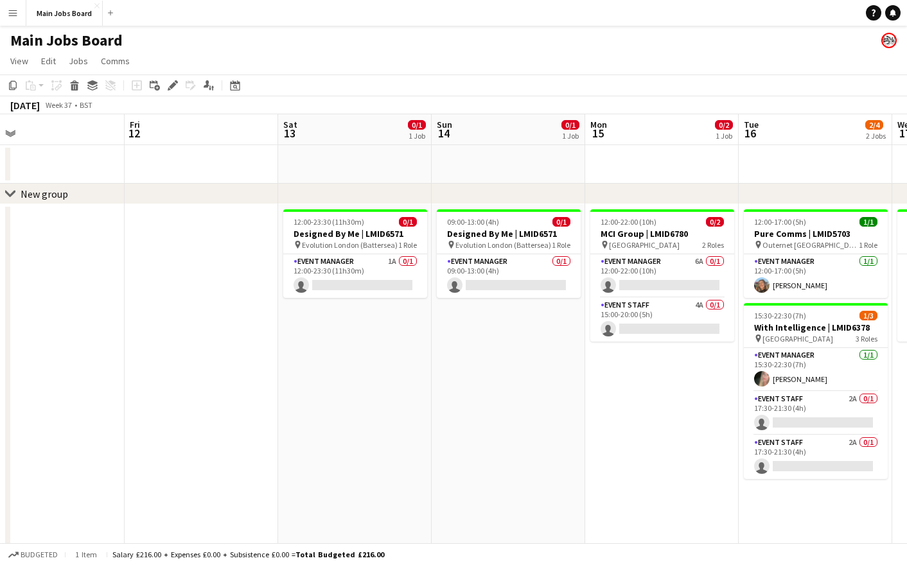
scroll to position [0, 510]
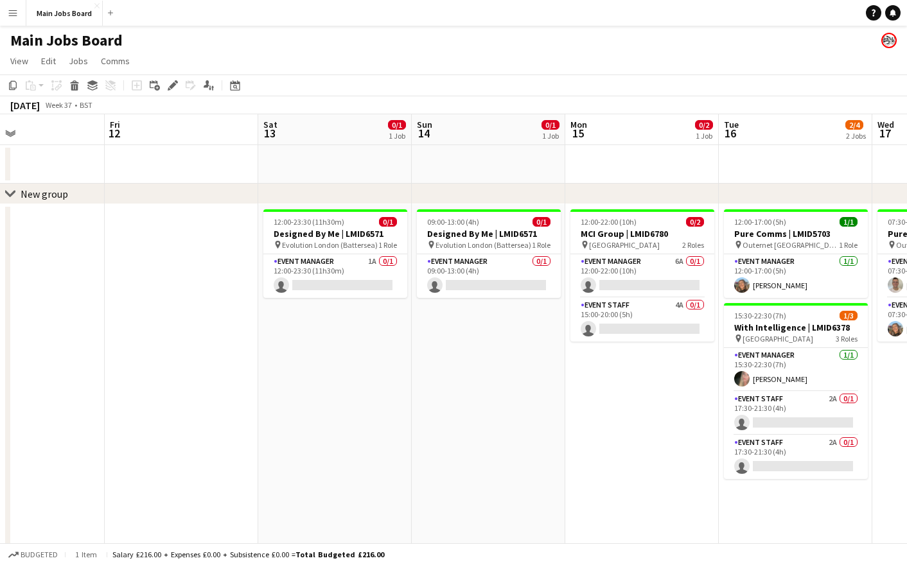
drag, startPoint x: 641, startPoint y: 367, endPoint x: 430, endPoint y: 367, distance: 210.7
click at [430, 367] on app-calendar-viewport "Mon 8 Tue 9 Wed 10 3/5 2 Jobs Thu 11 Fri 12 Sat 13 0/1 1 Job Sun 14 0/1 1 Job M…" at bounding box center [453, 344] width 907 height 461
click at [474, 363] on app-date-cell "09:00-13:00 (4h) 0/1 Designed By Me | LMID6571 pin Evolution London (Battersea)…" at bounding box center [489, 389] width 154 height 371
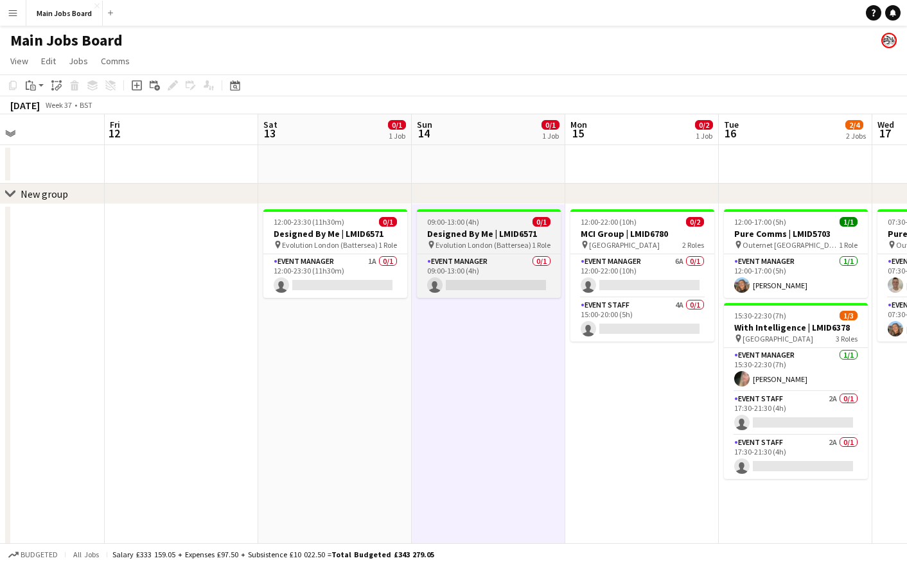
click at [471, 240] on h3 "Designed By Me | LMID6571" at bounding box center [489, 234] width 144 height 12
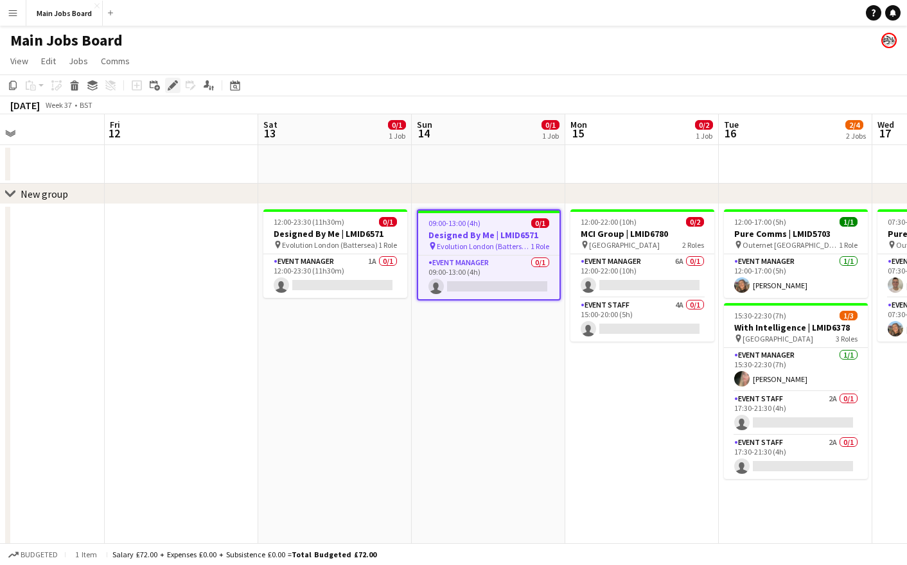
click at [175, 84] on icon at bounding box center [172, 85] width 7 height 7
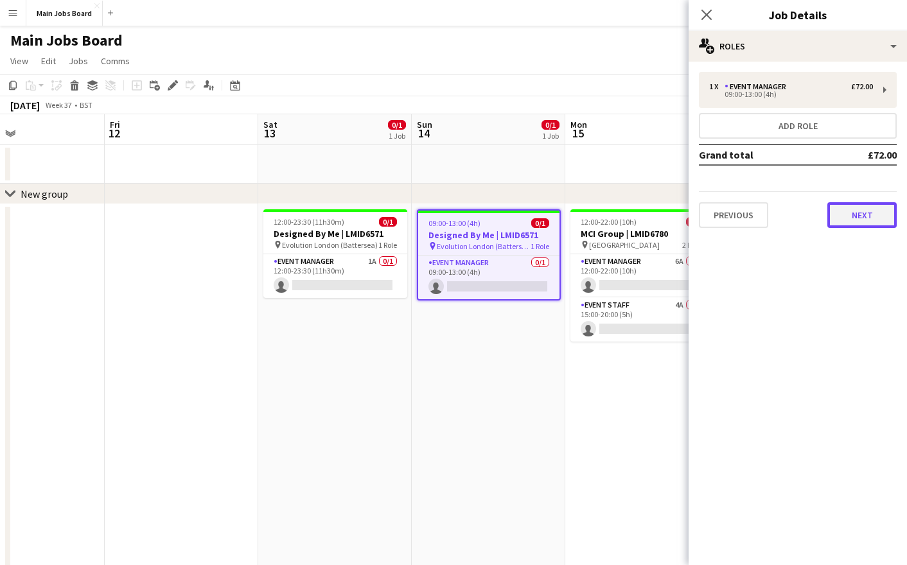
click at [846, 211] on button "Next" at bounding box center [862, 215] width 69 height 26
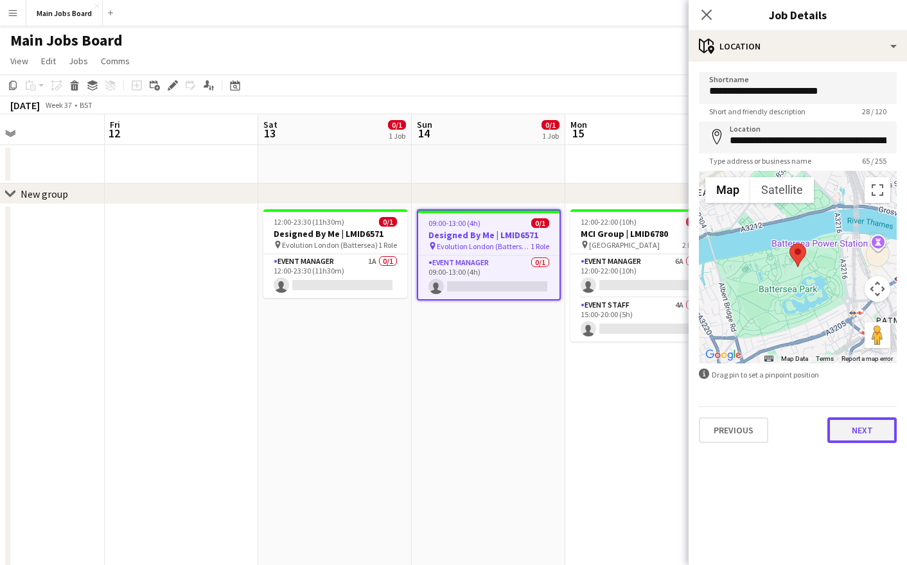
click at [858, 436] on button "Next" at bounding box center [862, 431] width 69 height 26
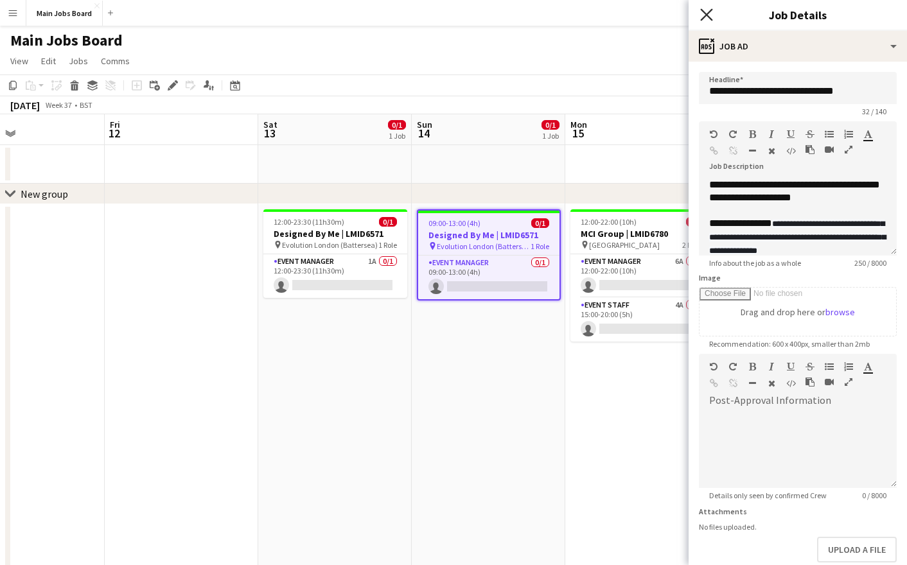
click at [705, 13] on icon at bounding box center [706, 14] width 12 height 12
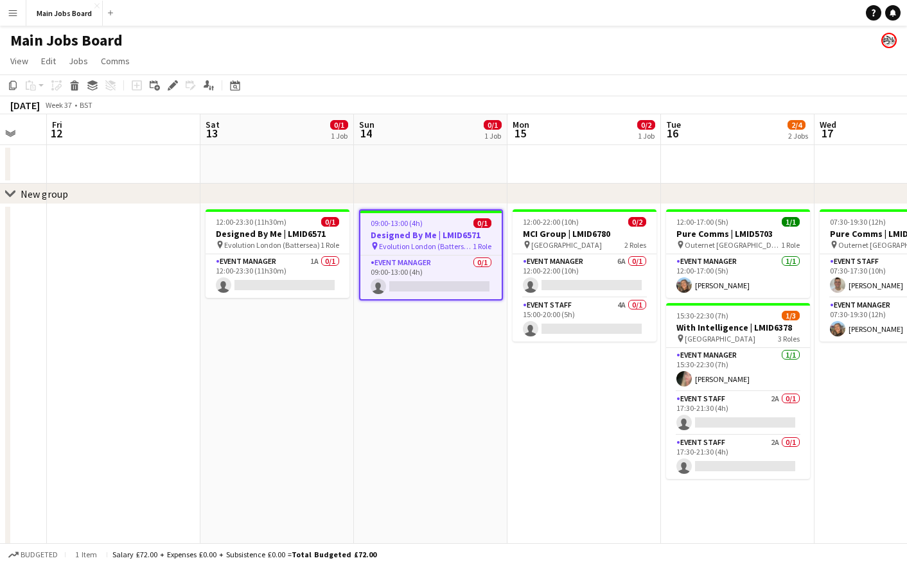
scroll to position [0, 447]
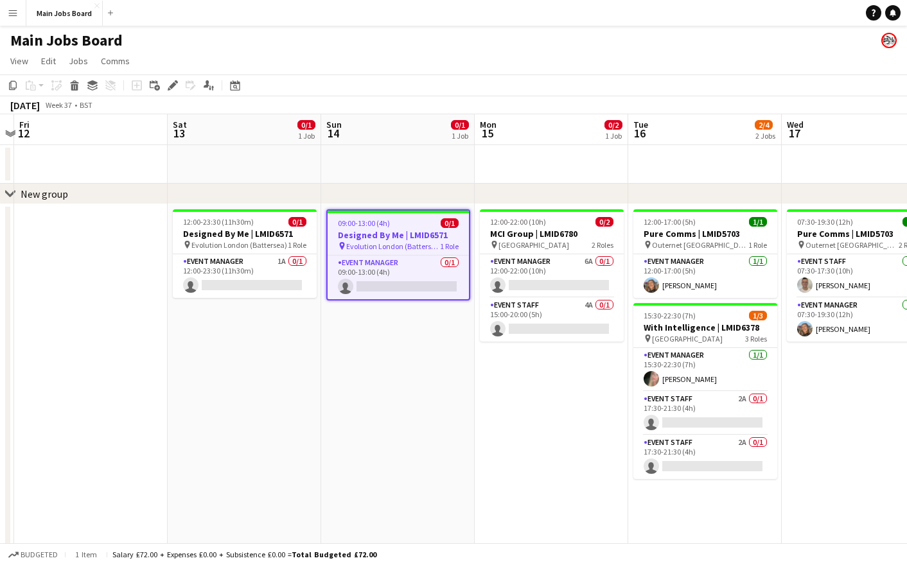
drag, startPoint x: 623, startPoint y: 437, endPoint x: 532, endPoint y: 437, distance: 90.6
click at [532, 437] on app-calendar-viewport "Tue 9 Wed 10 3/5 2 Jobs Thu 11 Fri 12 Sat 13 0/1 1 Job Sun 14 0/1 1 Job Mon 15 …" at bounding box center [453, 344] width 907 height 461
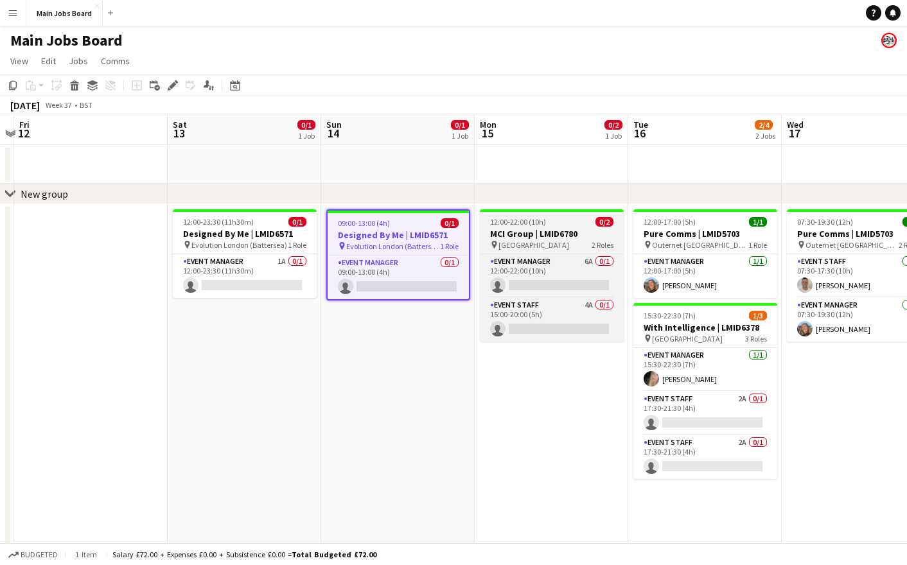
click at [558, 220] on div "12:00-22:00 (10h) 0/2" at bounding box center [552, 222] width 144 height 10
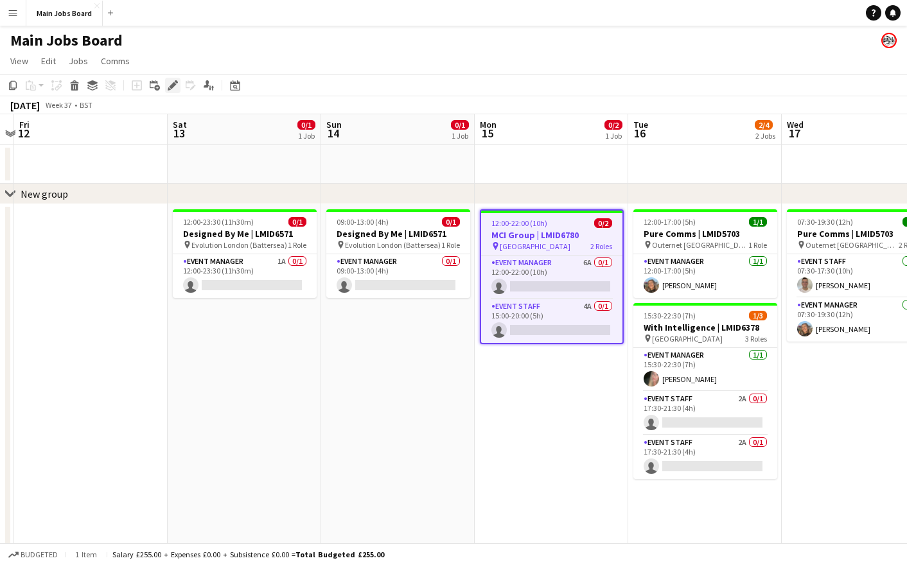
click at [173, 88] on icon "Edit" at bounding box center [173, 85] width 10 height 10
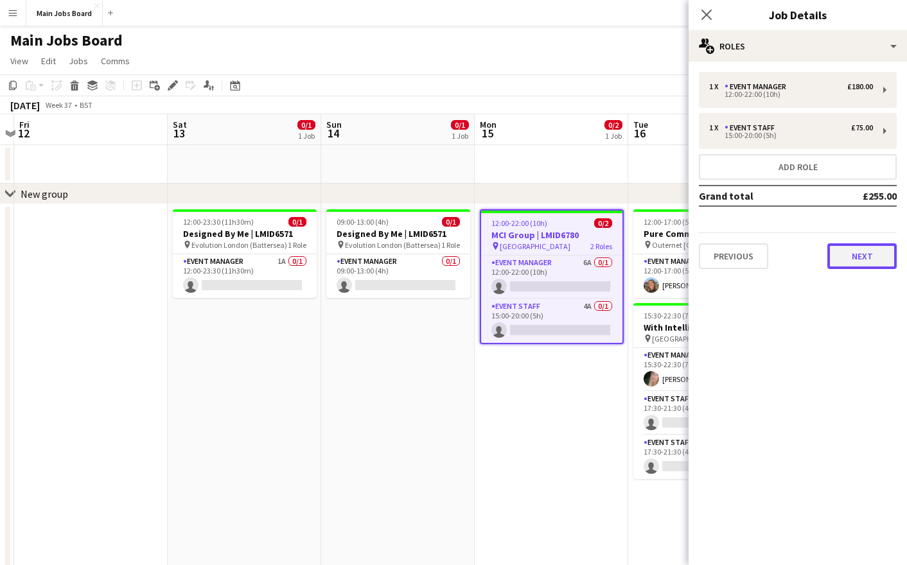
click at [868, 263] on button "Next" at bounding box center [862, 257] width 69 height 26
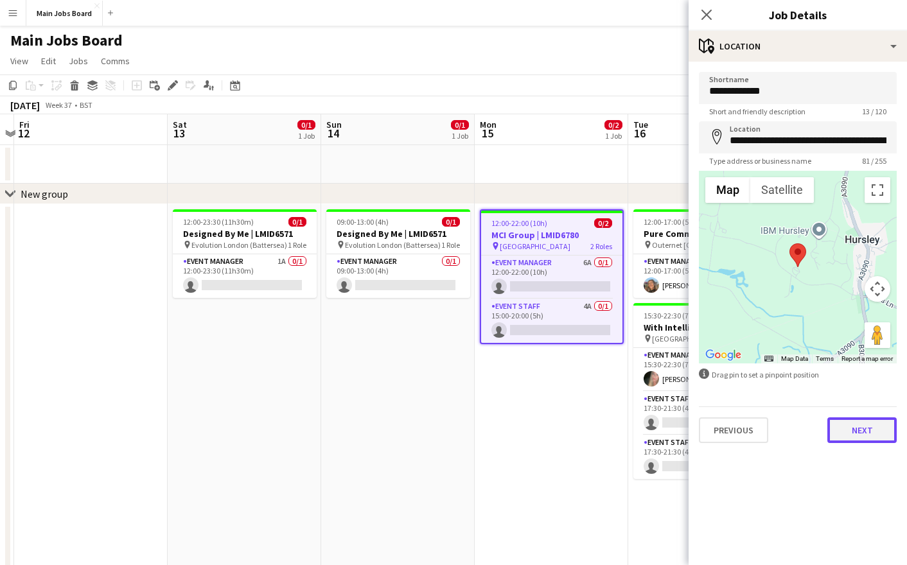
click at [854, 441] on button "Next" at bounding box center [862, 431] width 69 height 26
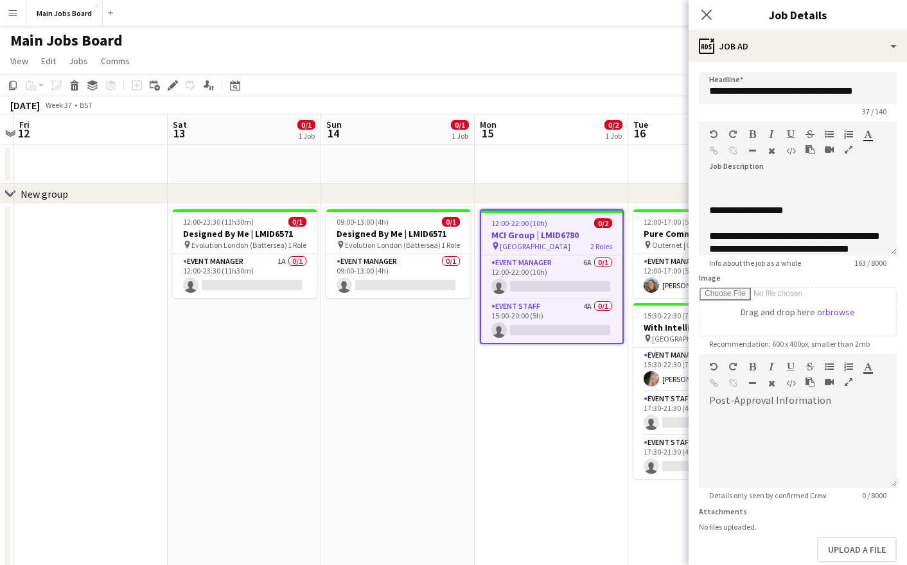
scroll to position [24, 0]
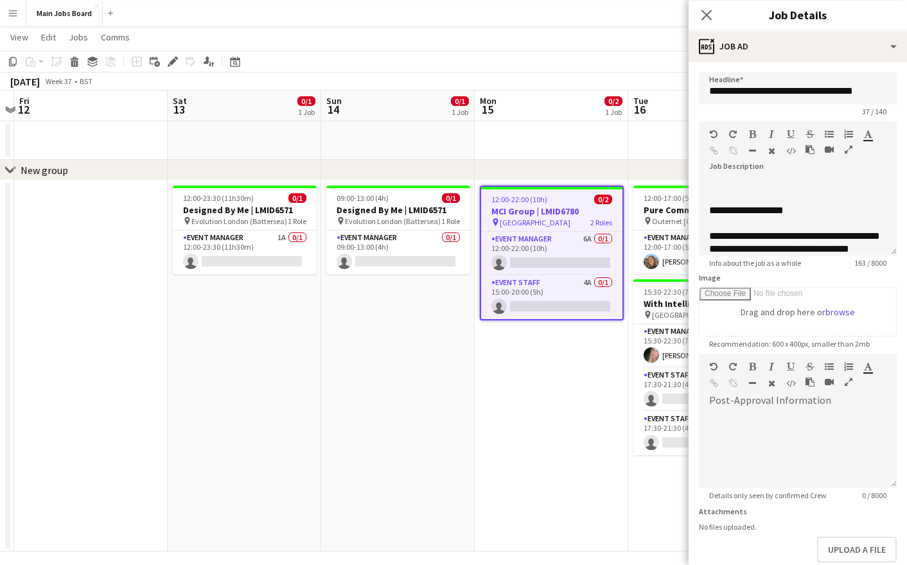
click at [544, 337] on app-date-cell "12:00-22:00 (10h) 0/2 MCI Group | LMID6780 pin Hursley House 2 Roles Event Mana…" at bounding box center [552, 366] width 154 height 371
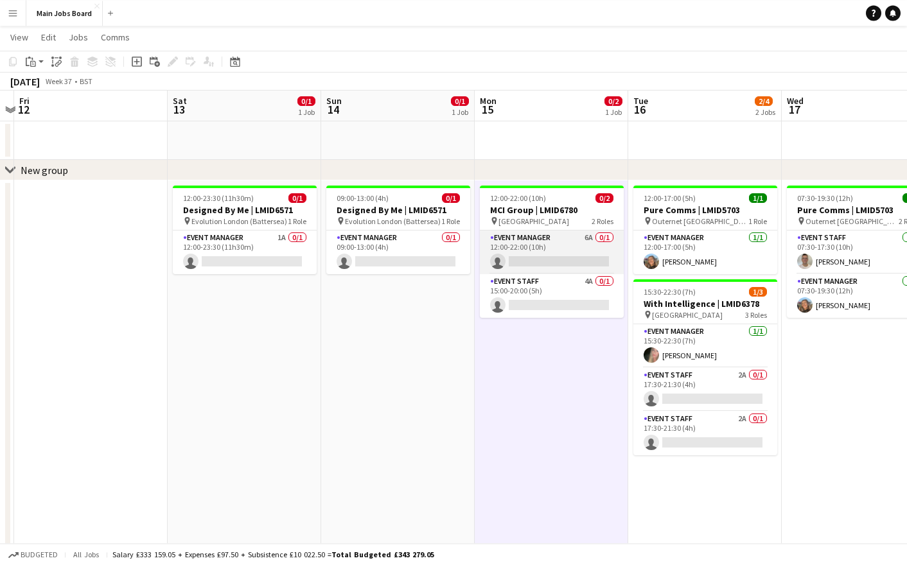
click at [592, 238] on app-card-role "Event Manager 6A 0/1 12:00-22:00 (10h) single-neutral-actions" at bounding box center [552, 253] width 144 height 44
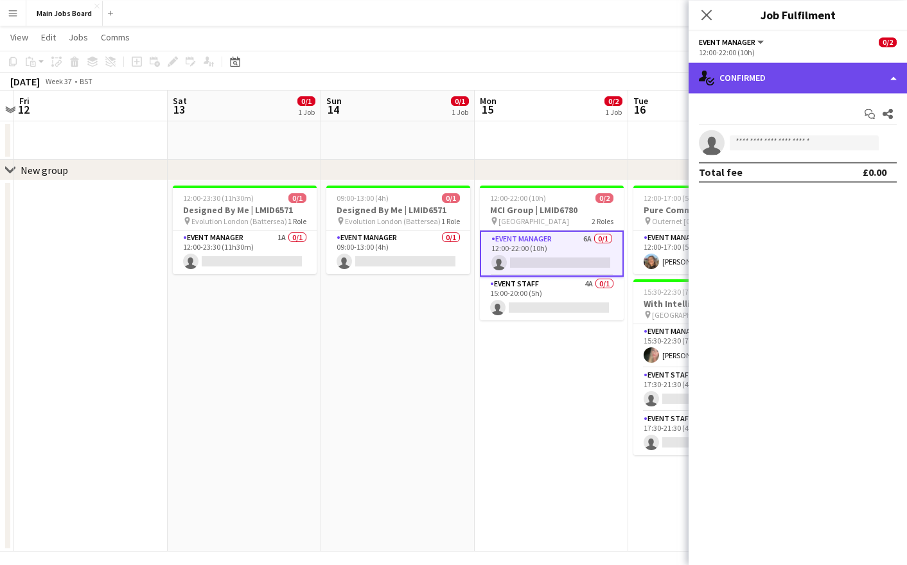
click at [796, 77] on div "single-neutral-actions-check-2 Confirmed" at bounding box center [798, 77] width 218 height 31
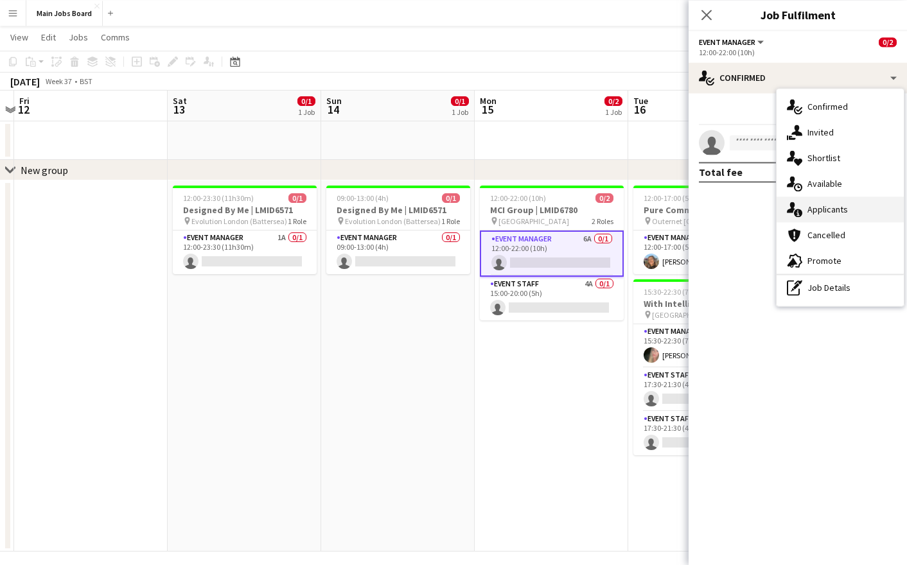
click at [833, 205] on div "single-neutral-actions-information Applicants" at bounding box center [840, 210] width 127 height 26
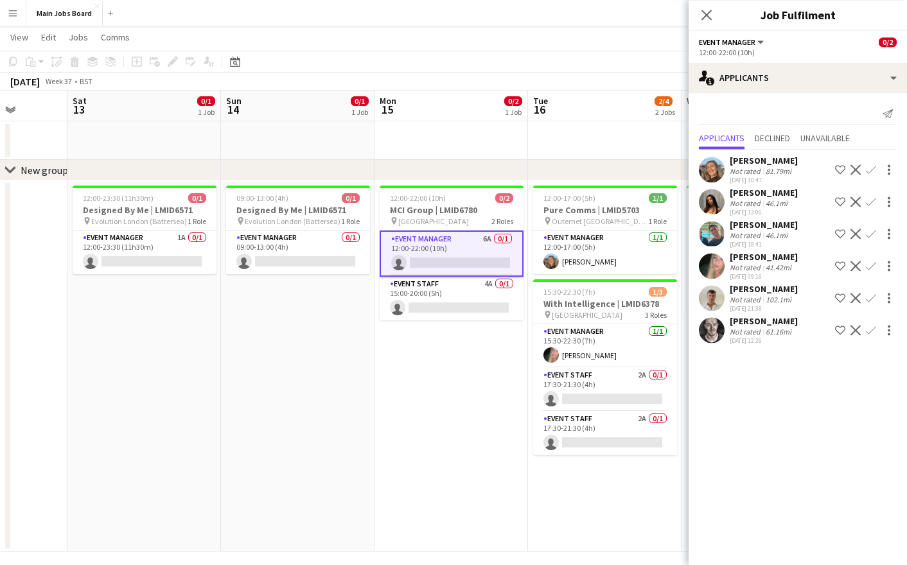
scroll to position [0, 420]
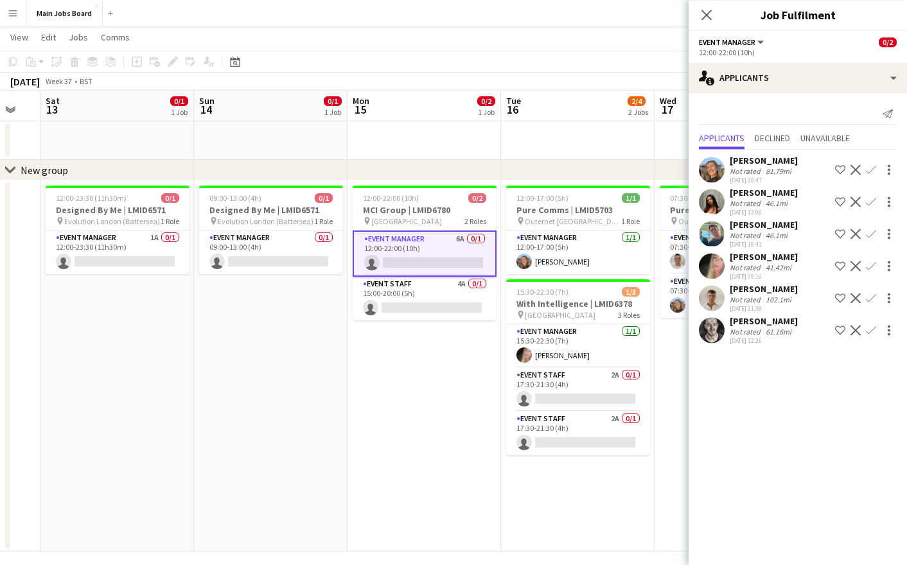
drag, startPoint x: 526, startPoint y: 373, endPoint x: 400, endPoint y: 387, distance: 126.8
click at [398, 387] on app-calendar-viewport "Wed 10 3/5 2 Jobs Thu 11 Fri 12 Sat 13 0/1 1 Job Sun 14 0/1 1 Job Mon 15 0/2 1 …" at bounding box center [453, 321] width 907 height 461
click at [463, 285] on app-card-role "Event Staff 4A 0/1 15:00-20:00 (5h) single-neutral-actions" at bounding box center [425, 299] width 144 height 44
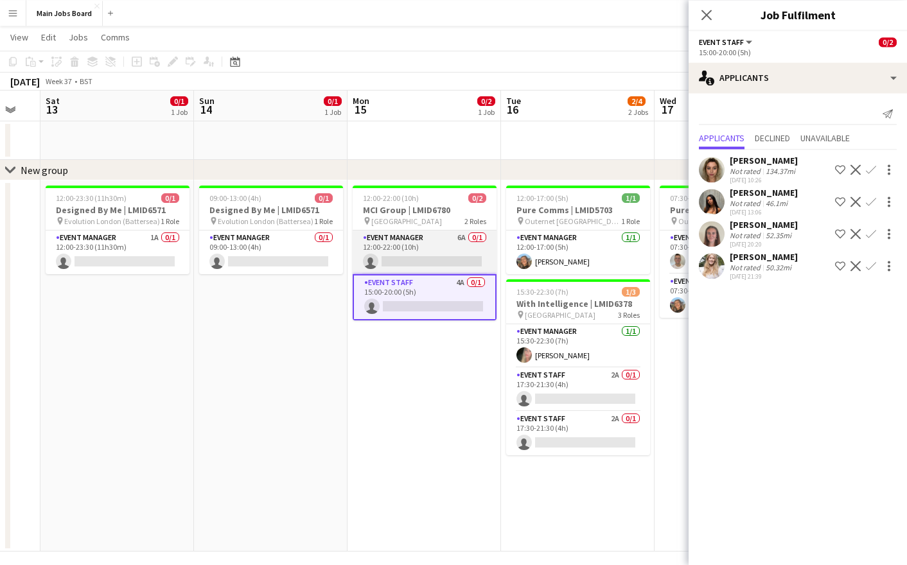
click at [456, 236] on app-card-role "Event Manager 6A 0/1 12:00-22:00 (10h) single-neutral-actions" at bounding box center [425, 253] width 144 height 44
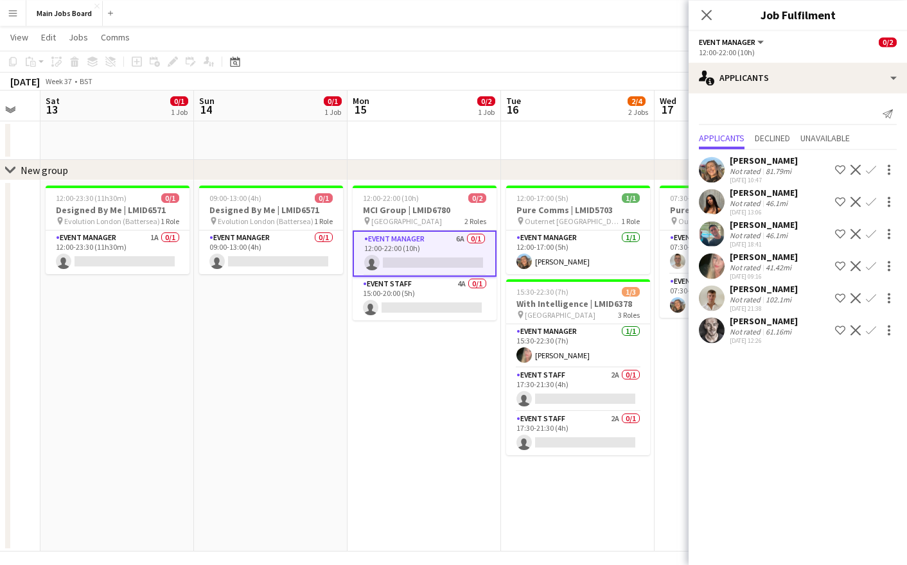
click at [397, 371] on app-date-cell "12:00-22:00 (10h) 0/2 MCI Group | LMID6780 pin Hursley House 2 Roles Event Mana…" at bounding box center [425, 366] width 154 height 371
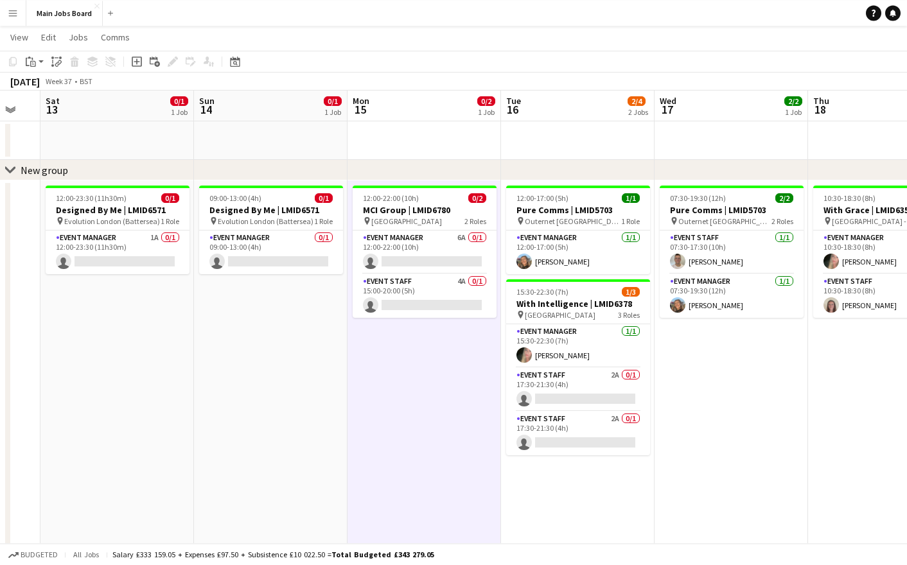
click at [737, 390] on app-date-cell "07:30-19:30 (12h) 2/2 Pure Comms | LMID5703 pin Outernet London 2 Roles Event S…" at bounding box center [732, 366] width 154 height 371
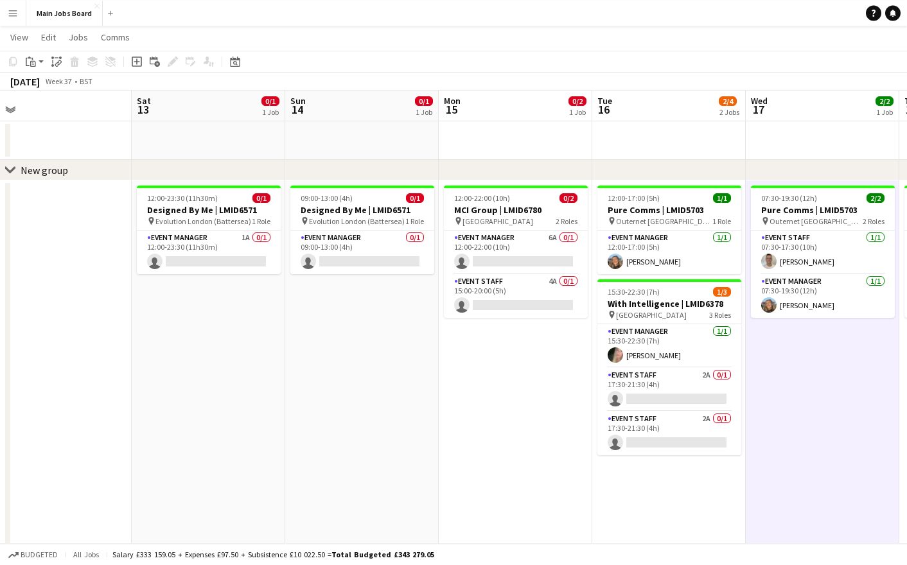
drag, startPoint x: 400, startPoint y: 397, endPoint x: 490, endPoint y: 398, distance: 90.0
click at [490, 398] on app-calendar-viewport "Wed 10 3/5 2 Jobs Thu 11 Fri 12 Sat 13 0/1 1 Job Sun 14 0/1 1 Job Mon 15 0/2 1 …" at bounding box center [453, 321] width 907 height 461
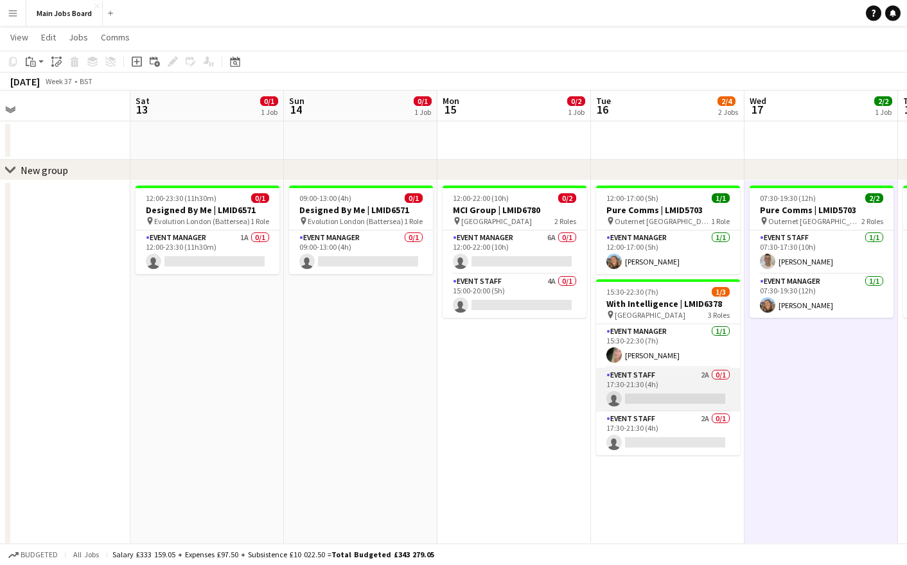
click at [703, 377] on app-card-role "Event Staff 2A 0/1 17:30-21:30 (4h) single-neutral-actions" at bounding box center [668, 390] width 144 height 44
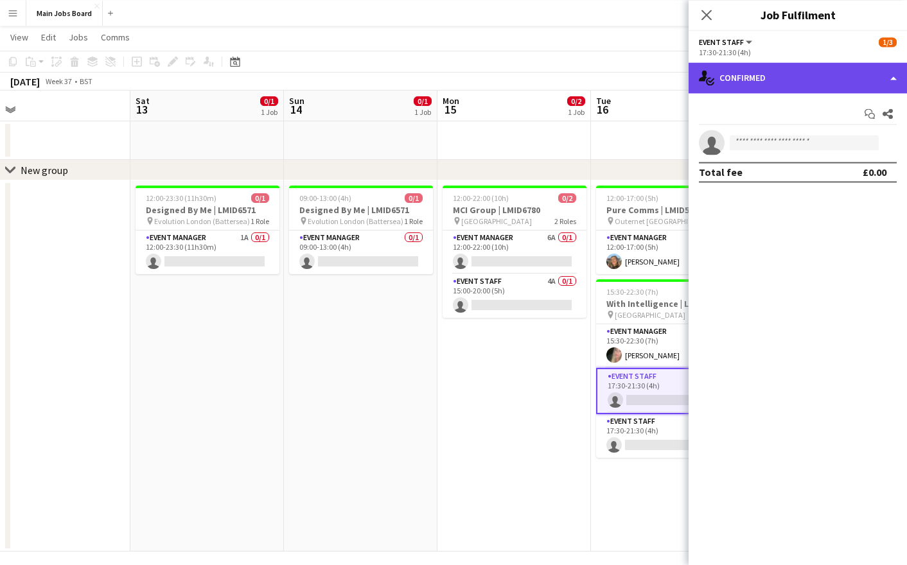
click at [794, 80] on div "single-neutral-actions-check-2 Confirmed" at bounding box center [798, 77] width 218 height 31
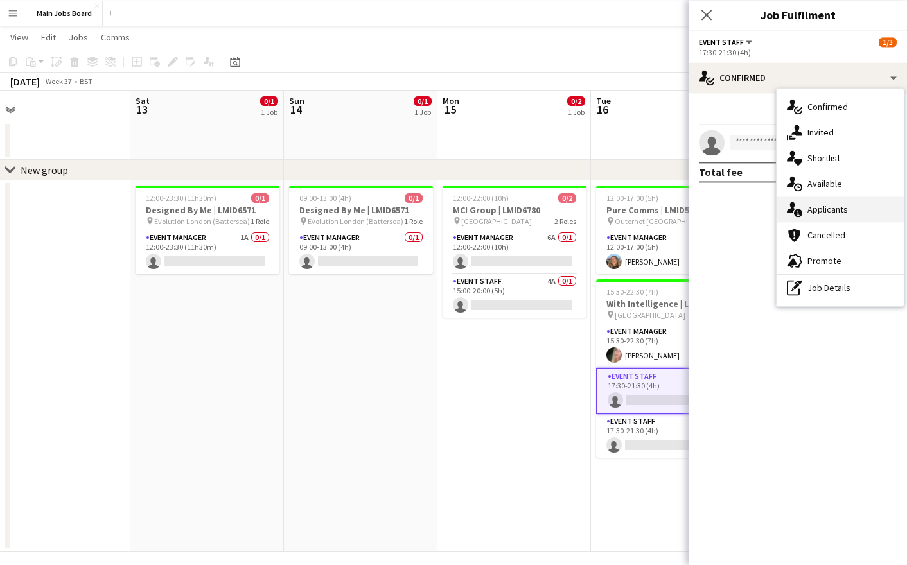
click at [835, 212] on div "single-neutral-actions-information Applicants" at bounding box center [840, 210] width 127 height 26
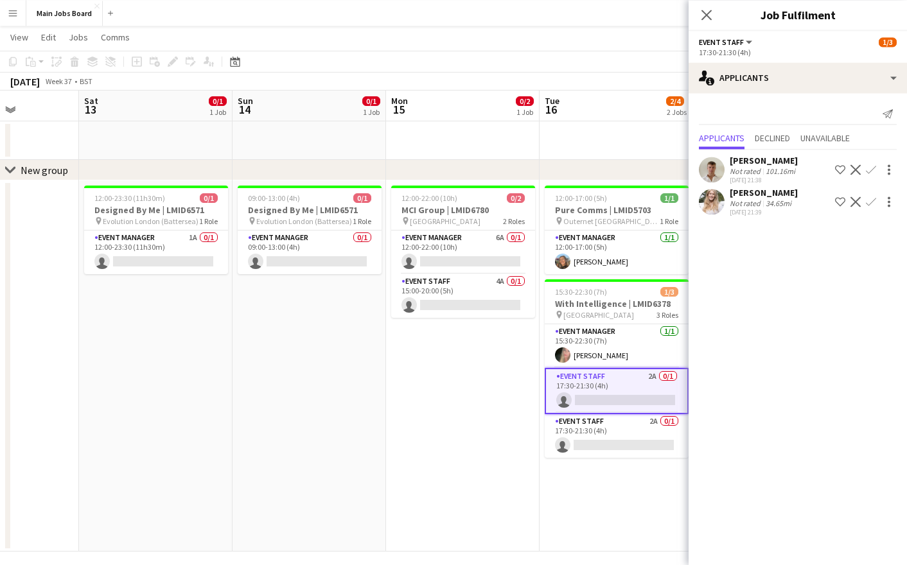
scroll to position [0, 427]
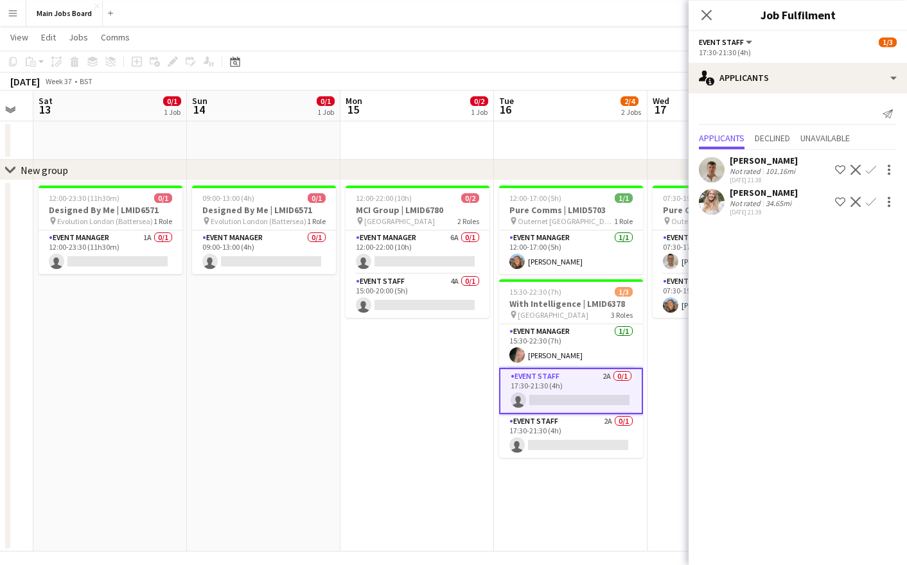
drag, startPoint x: 484, startPoint y: 420, endPoint x: 387, endPoint y: 420, distance: 97.0
click at [387, 420] on app-calendar-viewport "Wed 10 3/5 2 Jobs Thu 11 Fri 12 Sat 13 0/1 1 Job Sun 14 0/1 1 Job Mon 15 0/2 1 …" at bounding box center [453, 321] width 907 height 461
click at [610, 420] on app-card-role "Event Staff 2A 0/1 17:30-21:30 (4h) single-neutral-actions" at bounding box center [571, 436] width 144 height 44
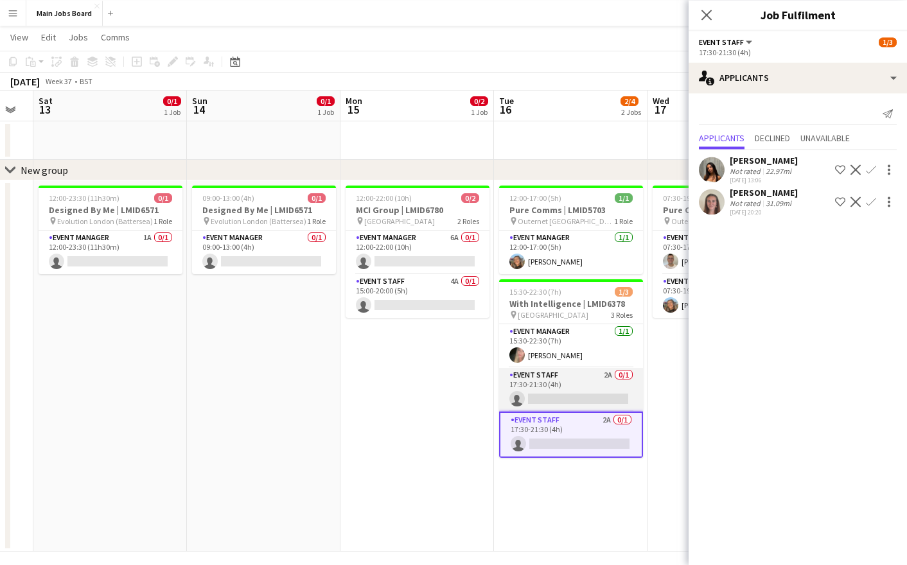
click at [606, 377] on app-card-role "Event Staff 2A 0/1 17:30-21:30 (4h) single-neutral-actions" at bounding box center [571, 390] width 144 height 44
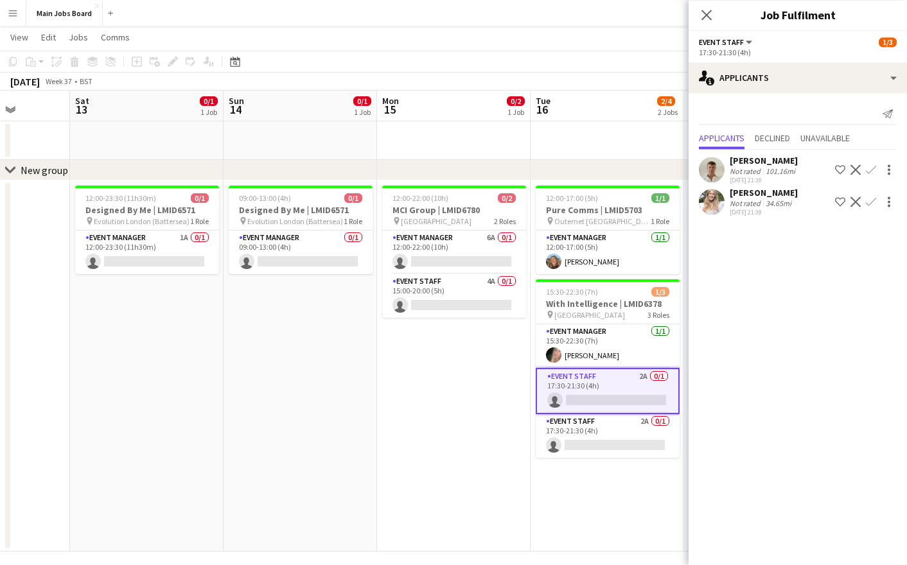
scroll to position [0, 380]
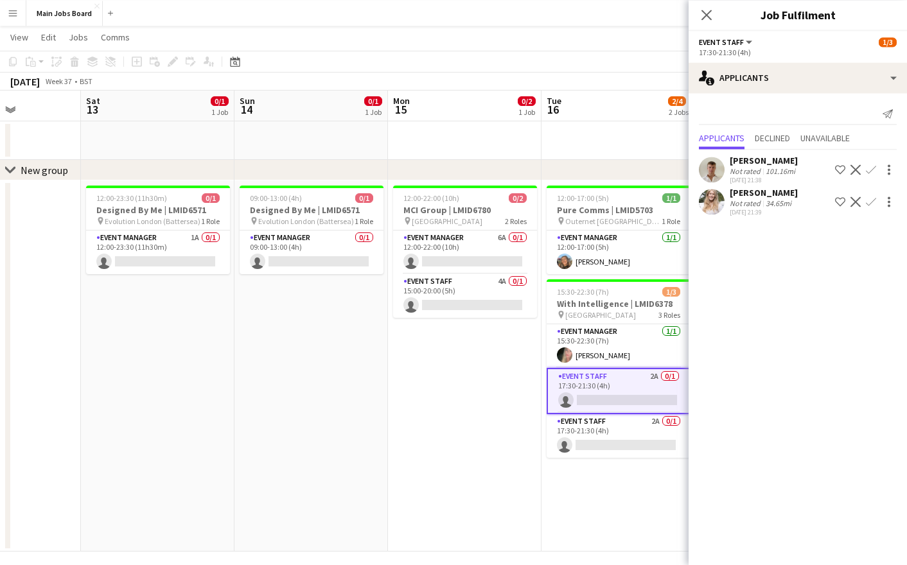
drag, startPoint x: 351, startPoint y: 351, endPoint x: 395, endPoint y: 351, distance: 43.7
click at [398, 351] on app-calendar-viewport "Wed 10 3/5 2 Jobs Thu 11 Fri 12 Sat 13 0/1 1 Job Sun 14 0/1 1 Job Mon 15 0/2 1 …" at bounding box center [453, 321] width 907 height 461
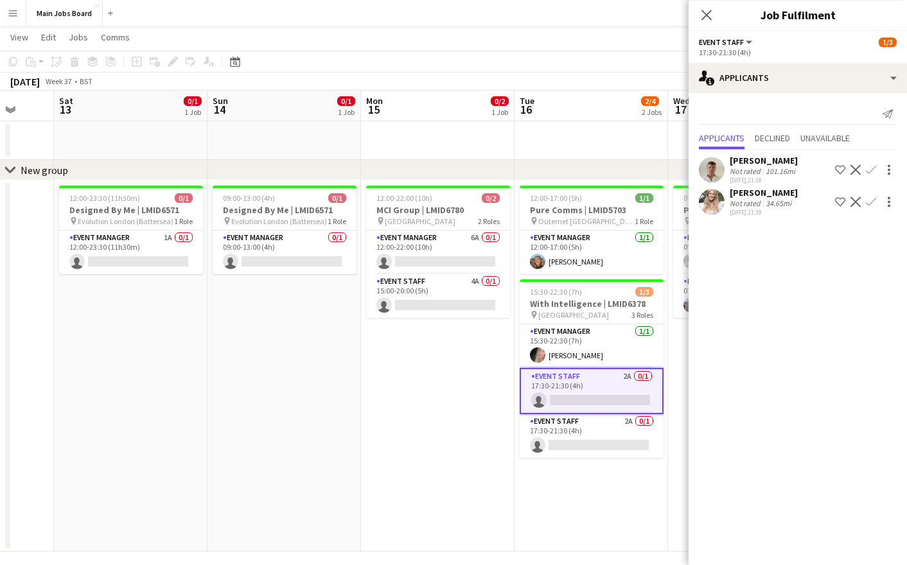
drag, startPoint x: 332, startPoint y: 301, endPoint x: 295, endPoint y: 301, distance: 37.3
click at [296, 301] on app-calendar-viewport "Wed 10 3/5 2 Jobs Thu 11 Fri 12 Sat 13 0/1 1 Job Sun 14 0/1 1 Job Mon 15 0/2 1 …" at bounding box center [453, 321] width 907 height 461
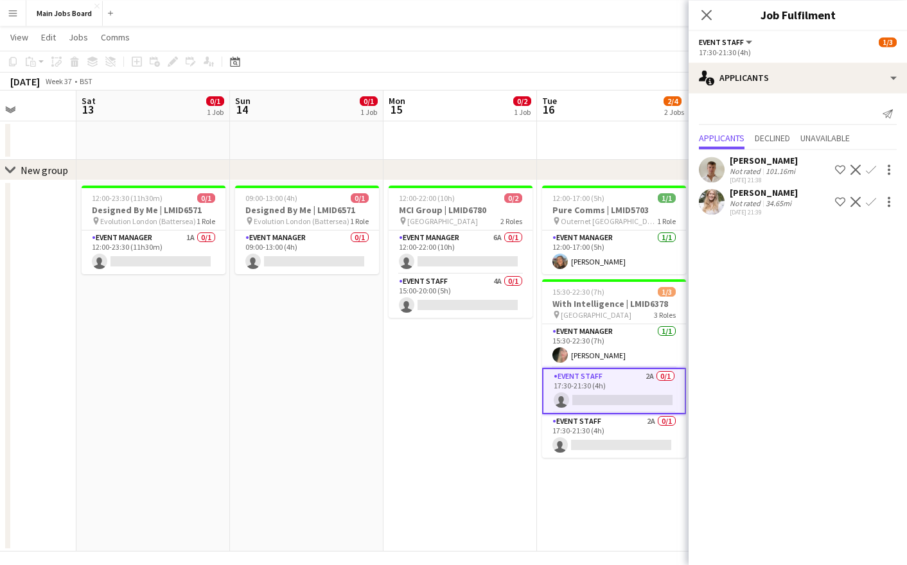
drag, startPoint x: 451, startPoint y: 367, endPoint x: 329, endPoint y: 367, distance: 122.1
click at [329, 367] on app-calendar-viewport "Wed 10 3/5 2 Jobs Thu 11 Fri 12 Sat 13 0/1 1 Job Sun 14 0/1 1 Job Mon 15 0/2 1 …" at bounding box center [453, 321] width 907 height 461
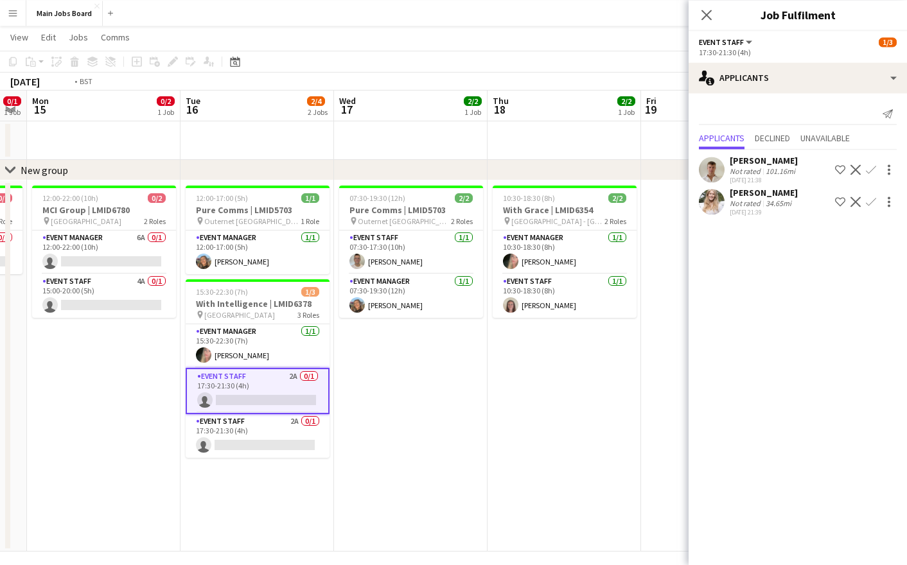
scroll to position [0, 351]
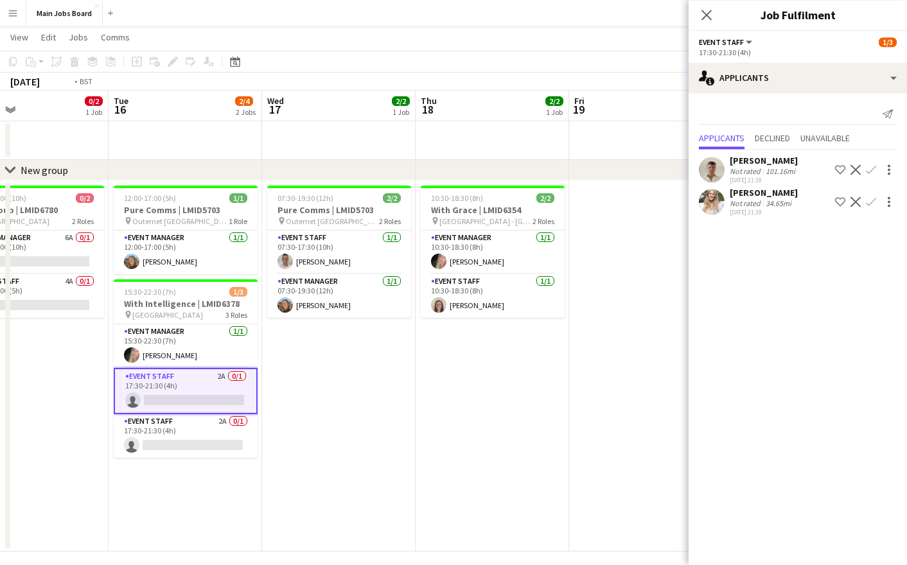
drag, startPoint x: 626, startPoint y: 380, endPoint x: 661, endPoint y: 328, distance: 62.2
click at [661, 328] on app-calendar-viewport "Sat 13 0/1 1 Job Sun 14 0/1 1 Job Mon 15 0/2 1 Job Tue 16 2/4 2 Jobs Wed 17 2/2…" at bounding box center [453, 321] width 907 height 461
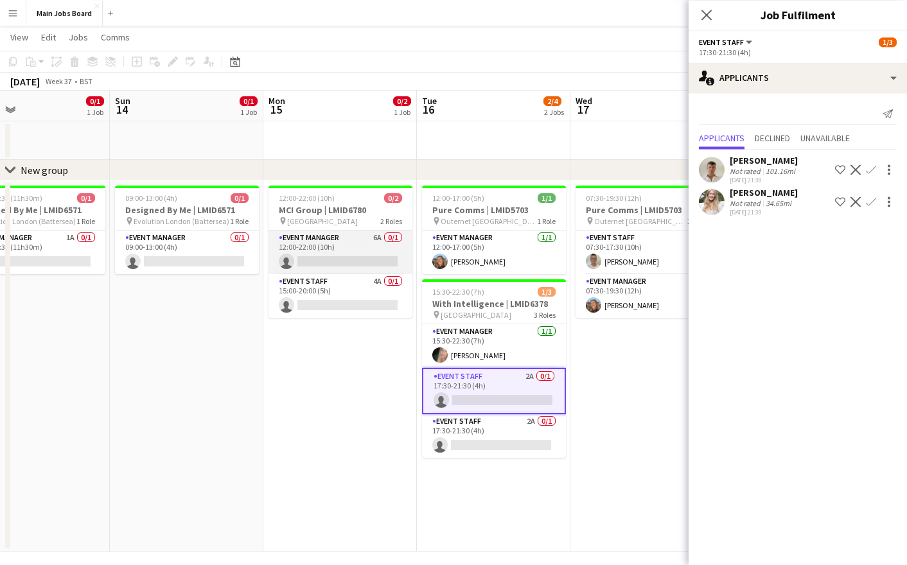
click at [369, 240] on app-card-role "Event Manager 6A 0/1 12:00-22:00 (10h) single-neutral-actions" at bounding box center [341, 253] width 144 height 44
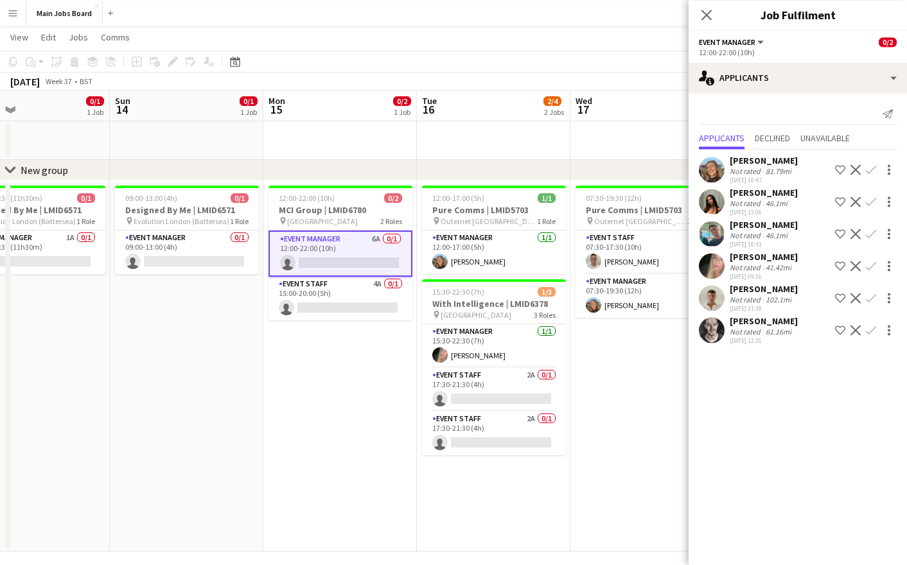
click at [869, 333] on app-icon "Confirm" at bounding box center [871, 330] width 10 height 10
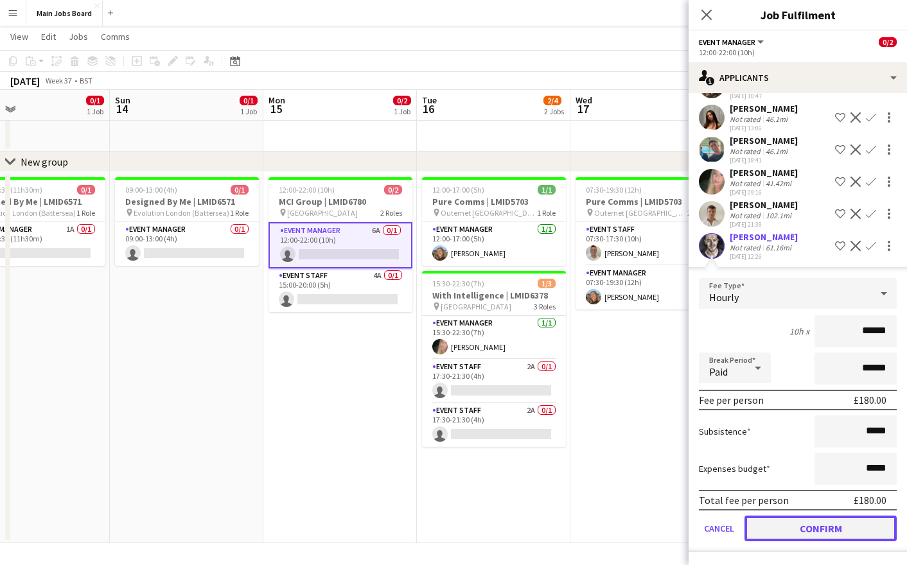
click at [779, 529] on button "Confirm" at bounding box center [821, 529] width 152 height 26
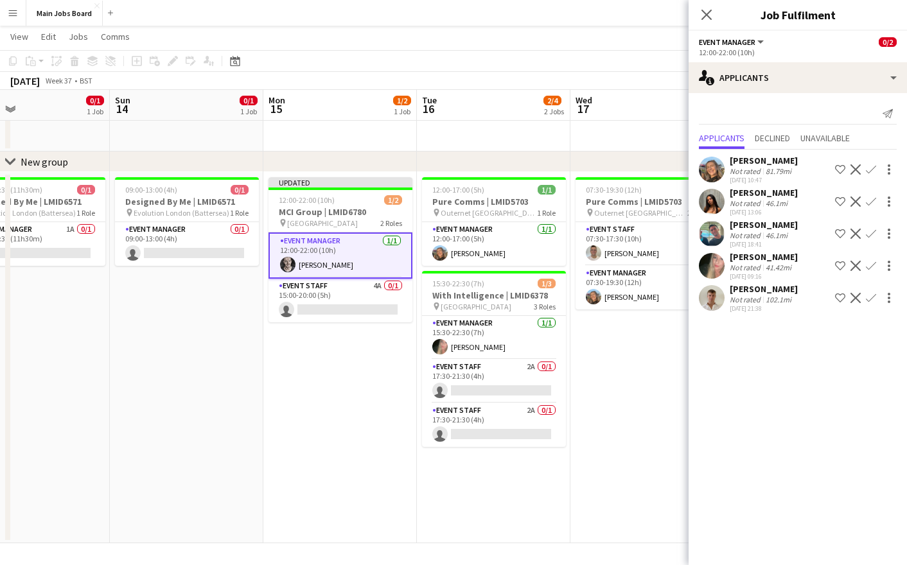
scroll to position [0, 0]
click at [707, 16] on icon "Close pop-in" at bounding box center [706, 14] width 12 height 12
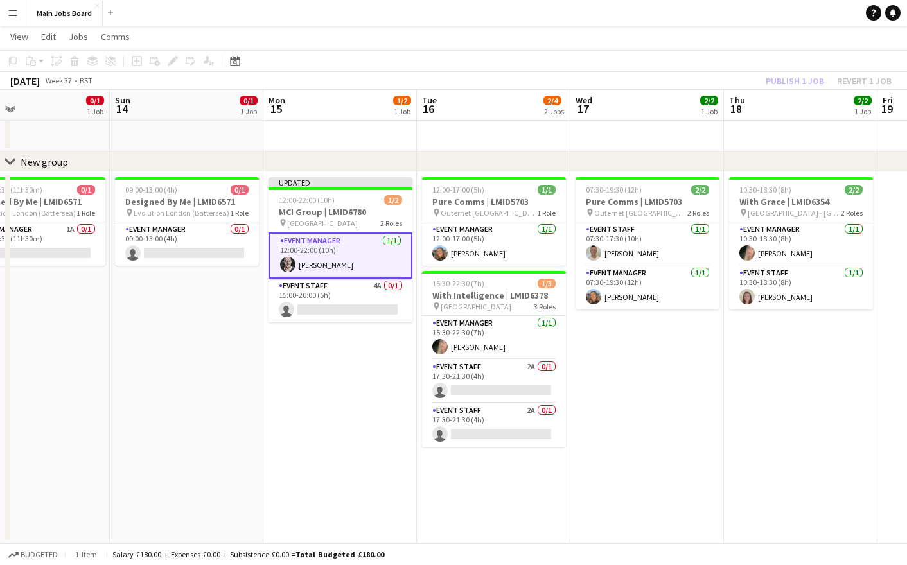
click at [830, 71] on app-toolbar "Copy Paste Paste Command V Paste with crew Command Shift V Paste linked Job [GE…" at bounding box center [453, 61] width 907 height 22
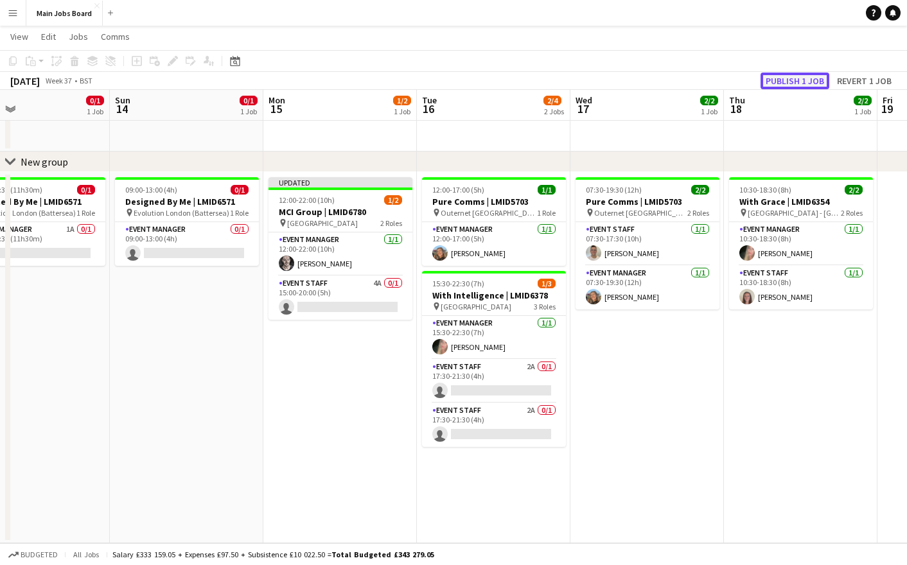
click at [819, 76] on button "Publish 1 job" at bounding box center [795, 81] width 69 height 17
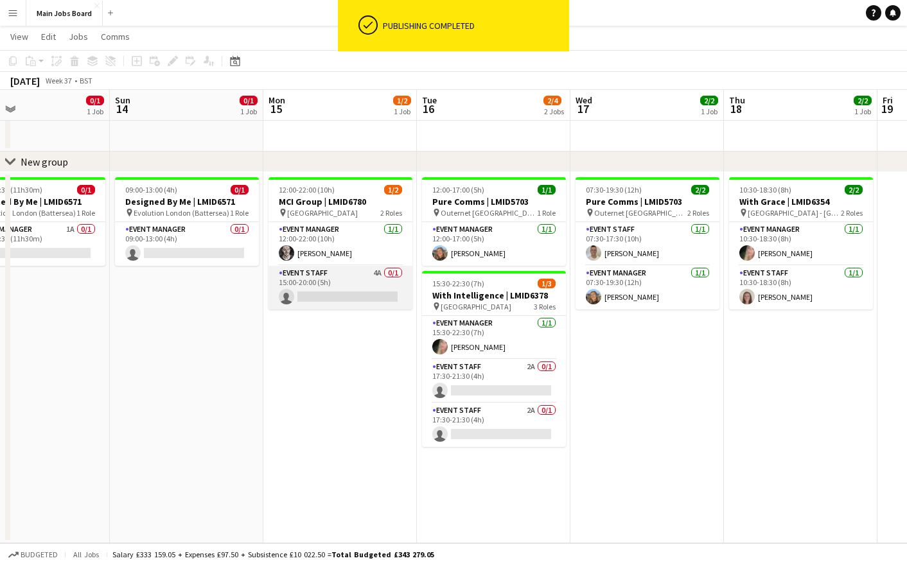
click at [378, 278] on app-card-role "Event Staff 4A 0/1 15:00-20:00 (5h) single-neutral-actions" at bounding box center [341, 288] width 144 height 44
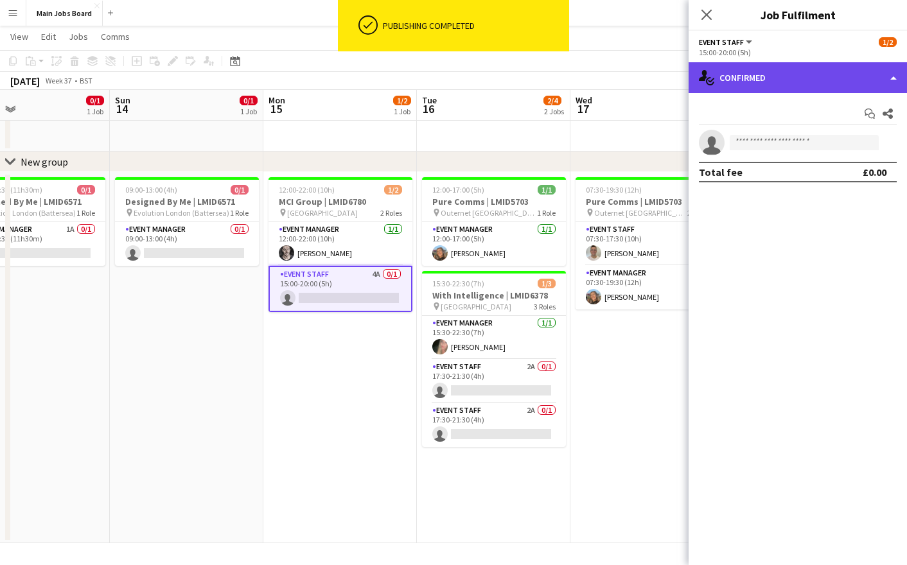
click at [763, 86] on div "single-neutral-actions-check-2 Confirmed" at bounding box center [798, 77] width 218 height 31
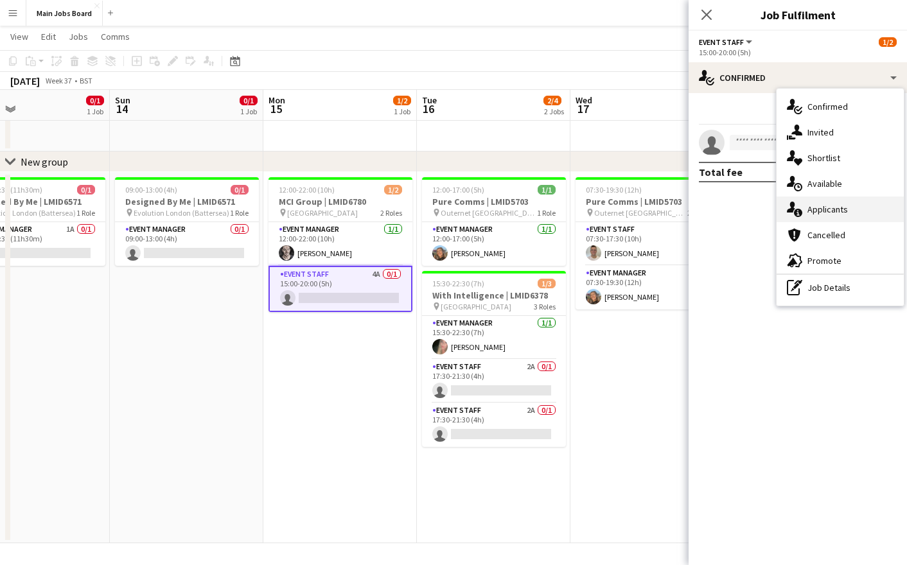
click at [838, 219] on div "single-neutral-actions-information Applicants" at bounding box center [840, 210] width 127 height 26
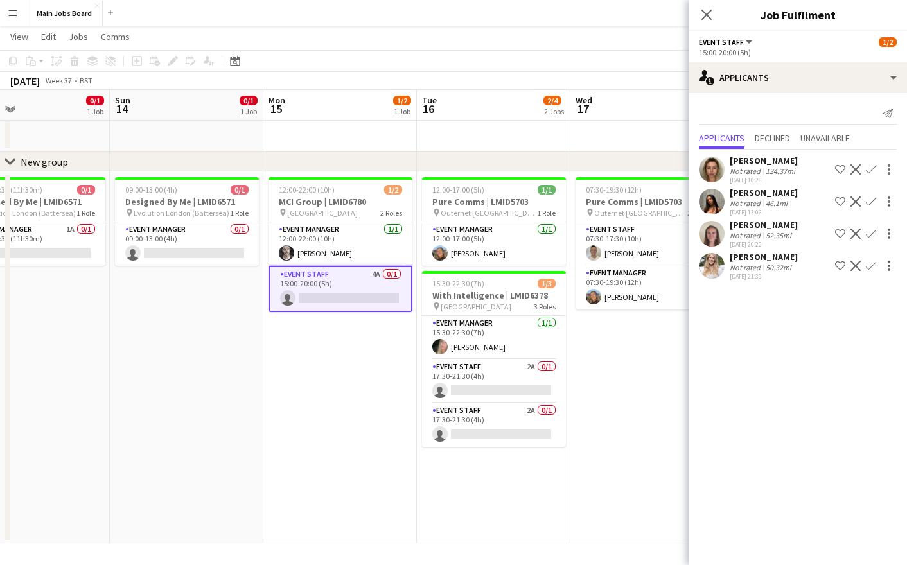
click at [306, 288] on app-card-role "Event Staff 4A 0/1 15:00-20:00 (5h) single-neutral-actions" at bounding box center [341, 289] width 144 height 46
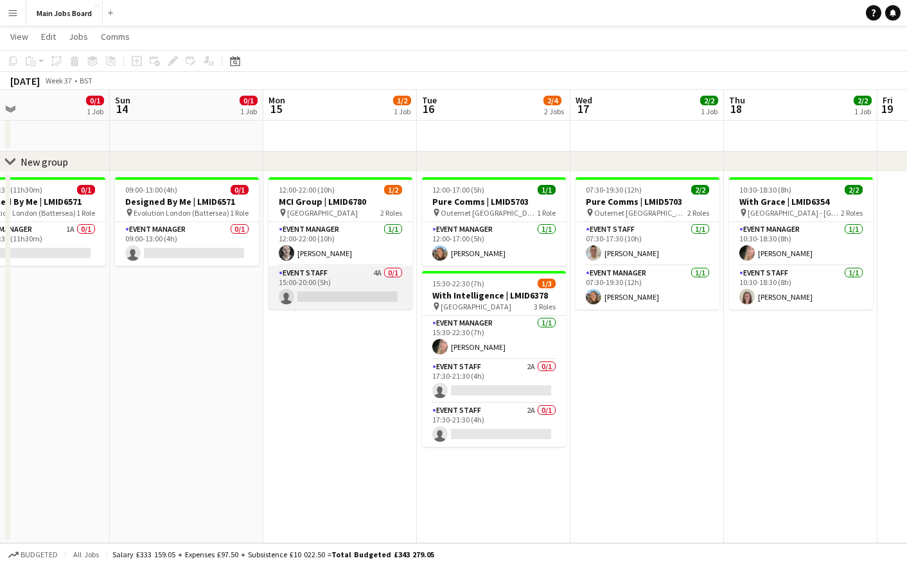
click at [306, 288] on app-card-role "Event Staff 4A 0/1 15:00-20:00 (5h) single-neutral-actions" at bounding box center [341, 288] width 144 height 44
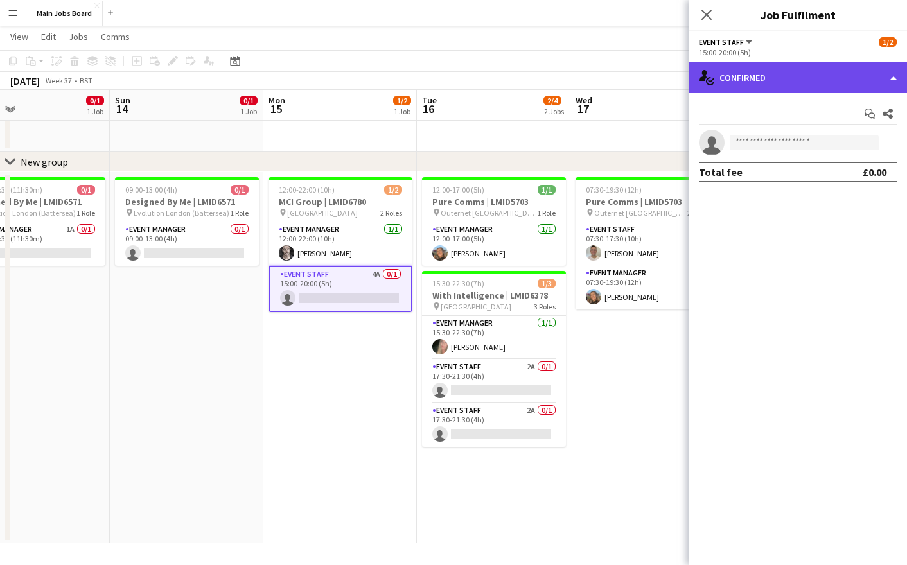
click at [792, 75] on div "single-neutral-actions-check-2 Confirmed" at bounding box center [798, 77] width 218 height 31
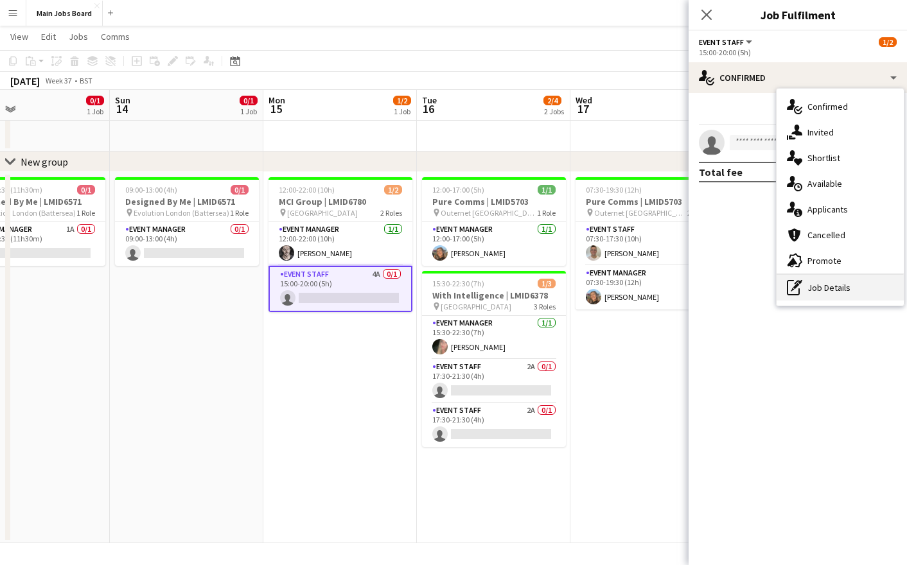
click at [813, 288] on div "pen-write Job Details" at bounding box center [840, 288] width 127 height 26
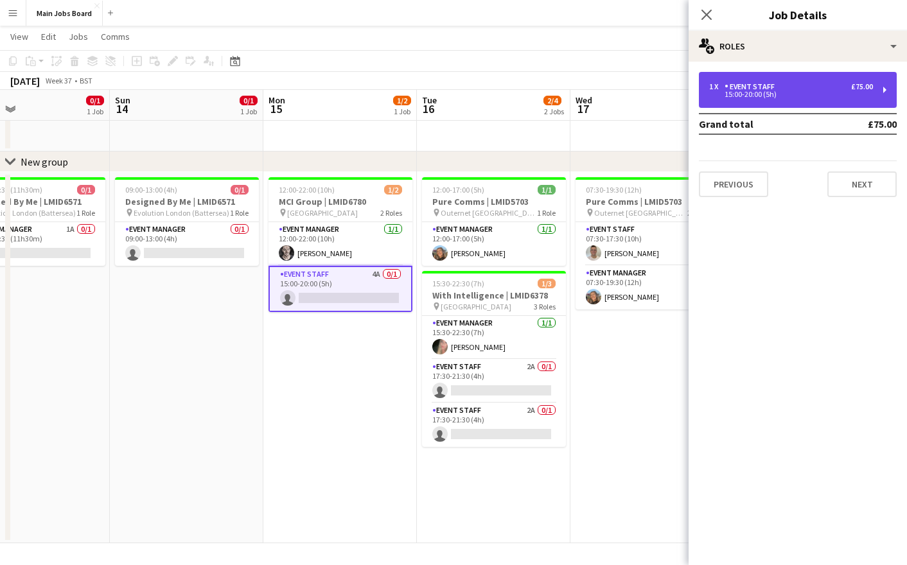
click at [792, 87] on div "1 x Event Staff £75.00" at bounding box center [791, 86] width 164 height 9
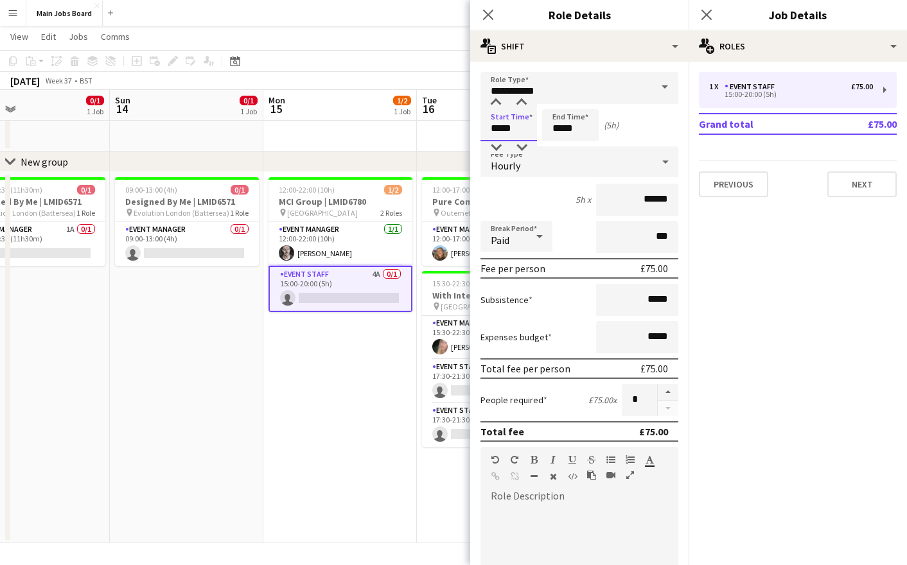
click at [501, 124] on input "*****" at bounding box center [509, 125] width 57 height 32
type input "*****"
click at [563, 132] on input "*****" at bounding box center [570, 125] width 57 height 32
type input "*****"
click at [671, 304] on input "*****" at bounding box center [637, 300] width 82 height 32
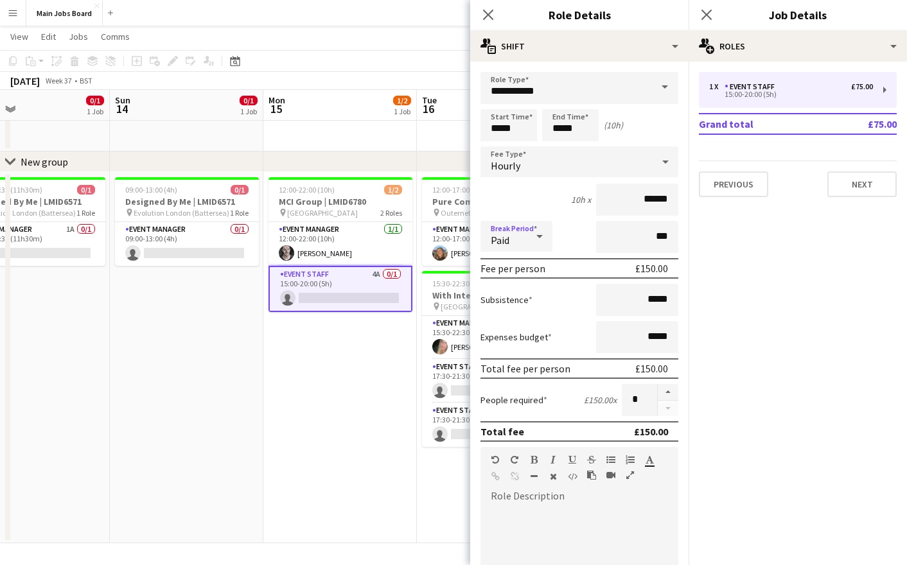
click at [519, 242] on div "Paid" at bounding box center [504, 236] width 46 height 31
click at [504, 314] on mat-option "Unpaid" at bounding box center [517, 308] width 72 height 32
click at [657, 238] on input "***" at bounding box center [637, 237] width 82 height 32
type input "*****"
click at [702, 8] on app-icon "Close pop-in" at bounding box center [707, 15] width 19 height 19
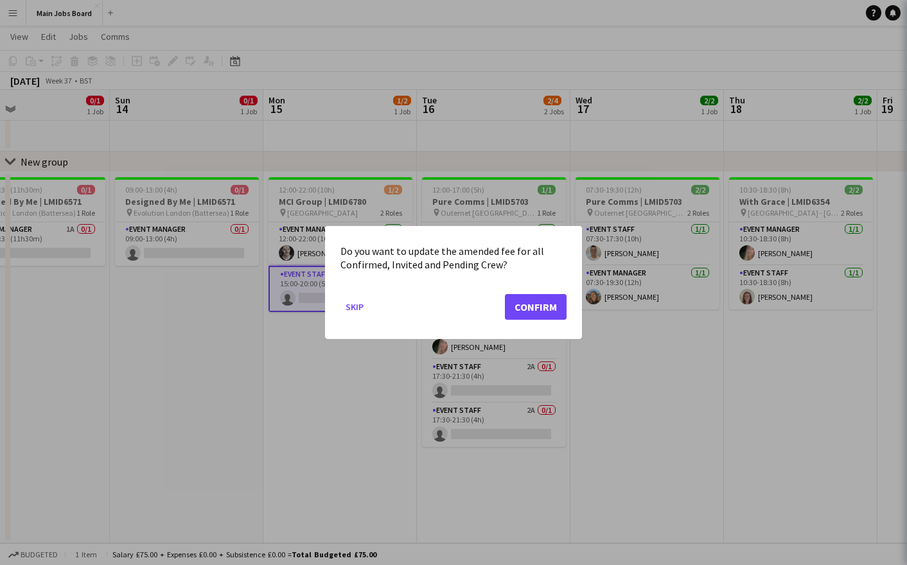
scroll to position [0, 351]
click at [515, 312] on button "Confirm" at bounding box center [536, 307] width 62 height 26
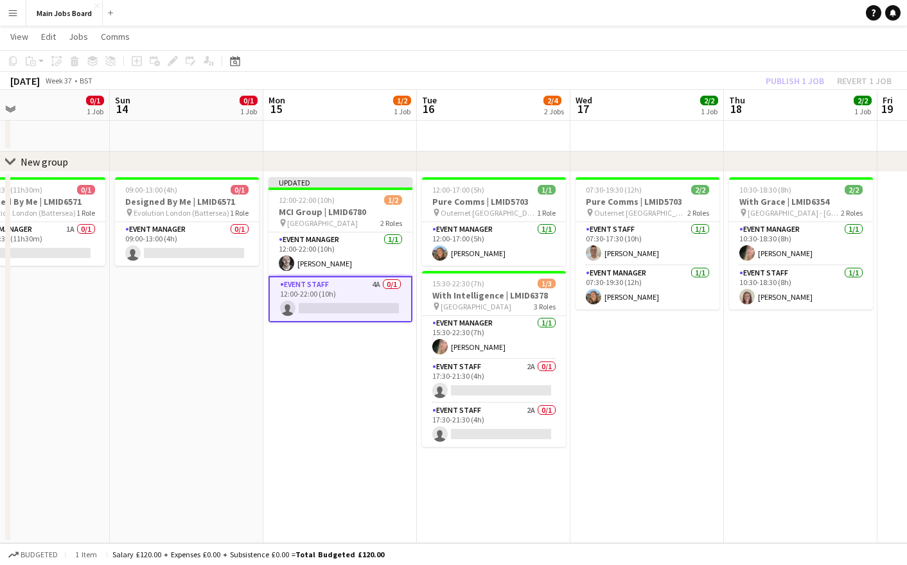
click at [346, 306] on app-card-role "Event Staff 4A 0/1 12:00-22:00 (10h) single-neutral-actions" at bounding box center [341, 299] width 144 height 46
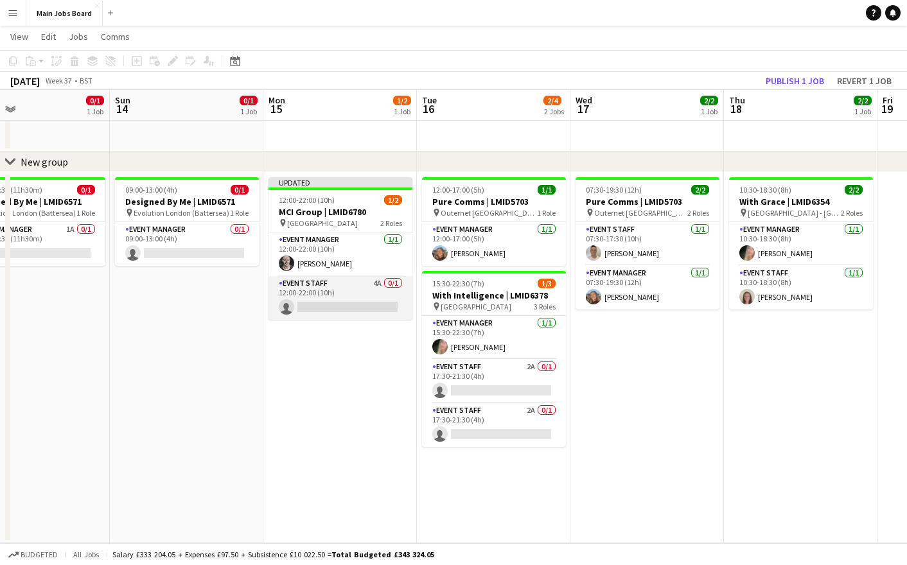
click at [362, 304] on app-card-role "Event Staff 4A 0/1 12:00-22:00 (10h) single-neutral-actions" at bounding box center [341, 298] width 144 height 44
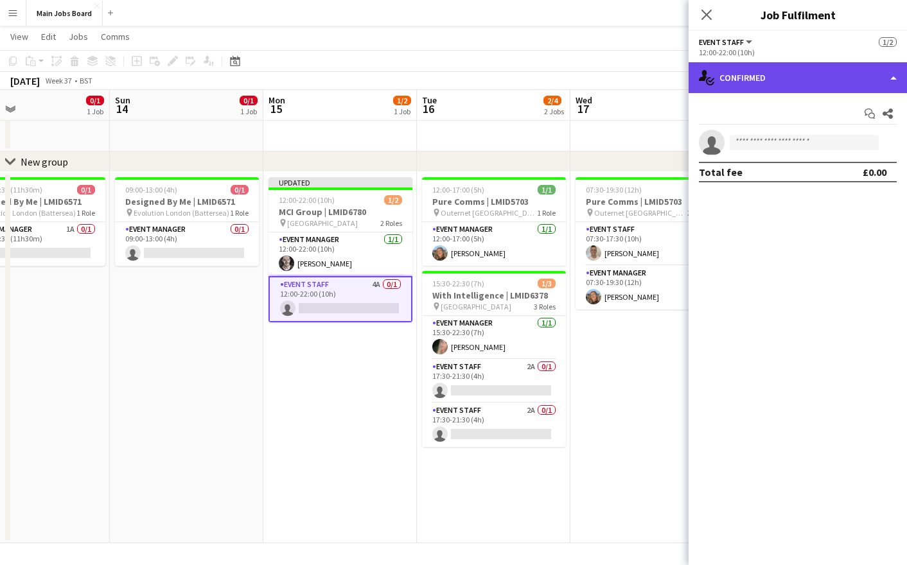
click at [747, 87] on div "single-neutral-actions-check-2 Confirmed" at bounding box center [798, 77] width 218 height 31
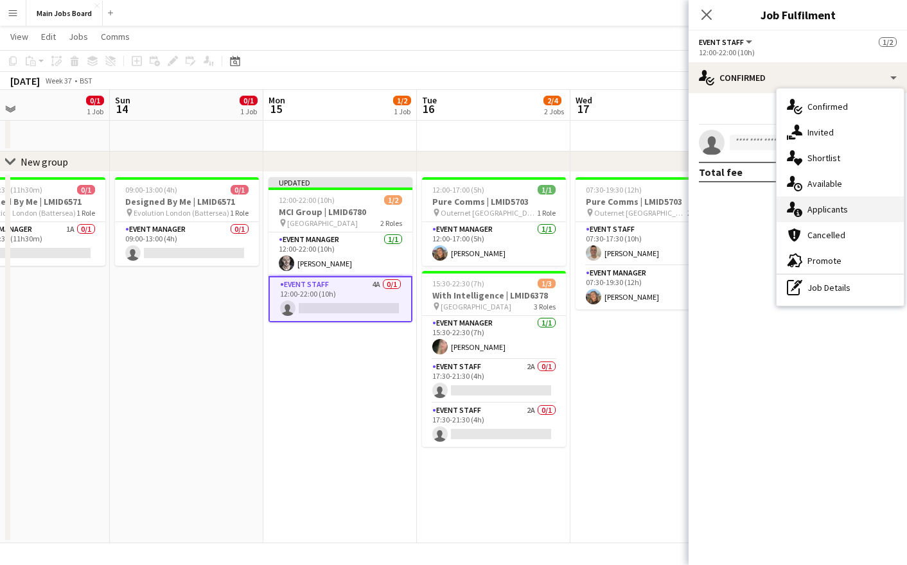
click at [815, 204] on div "single-neutral-actions-information Applicants" at bounding box center [840, 210] width 127 height 26
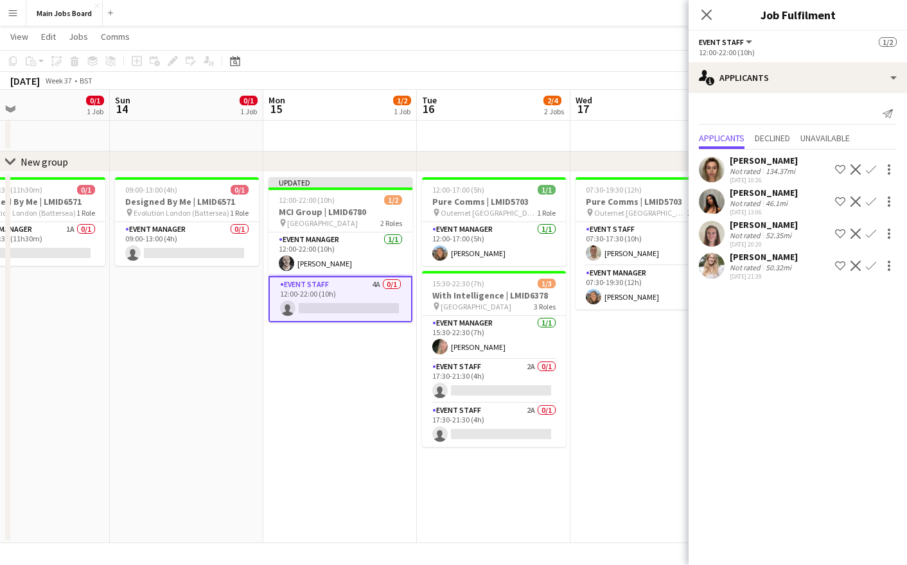
click at [869, 168] on app-icon "Confirm" at bounding box center [871, 169] width 10 height 10
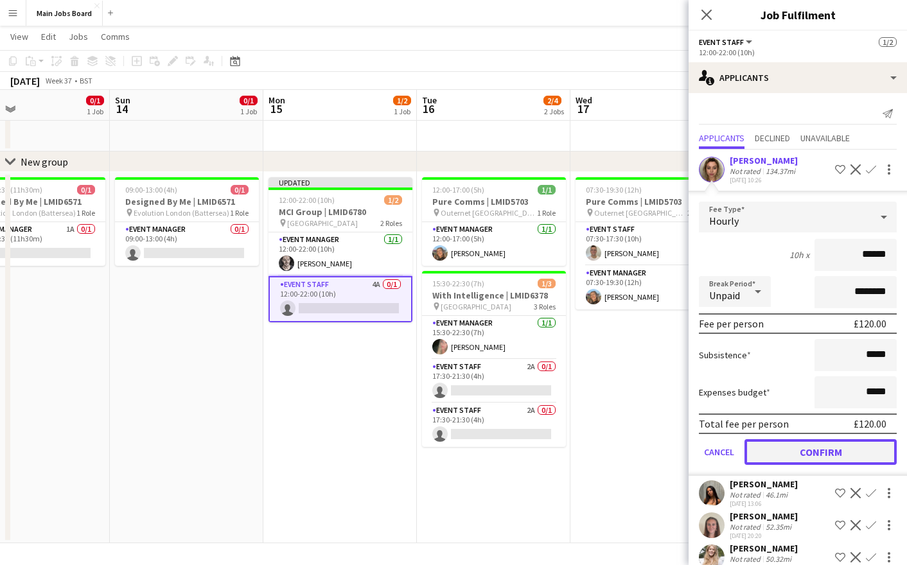
click at [762, 459] on button "Confirm" at bounding box center [821, 452] width 152 height 26
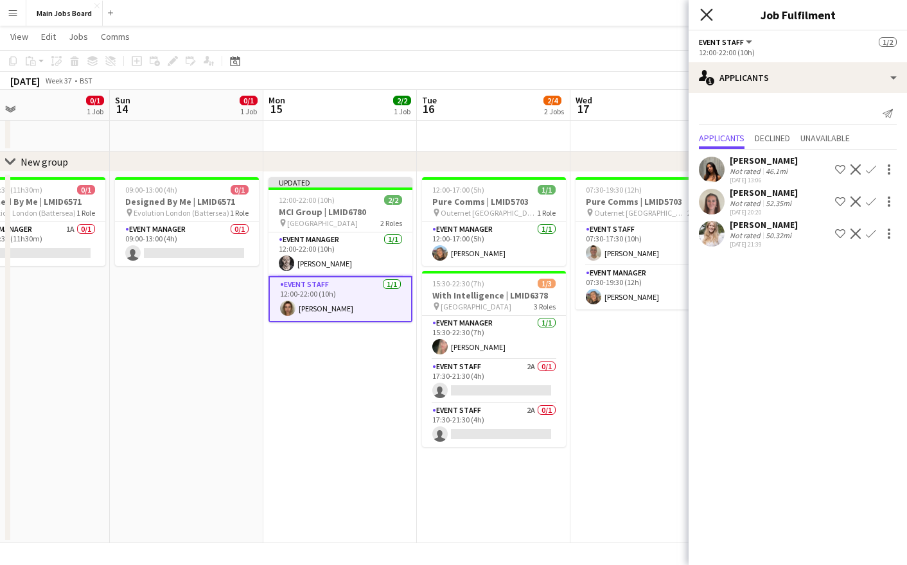
click at [705, 10] on icon "Close pop-in" at bounding box center [706, 14] width 12 height 12
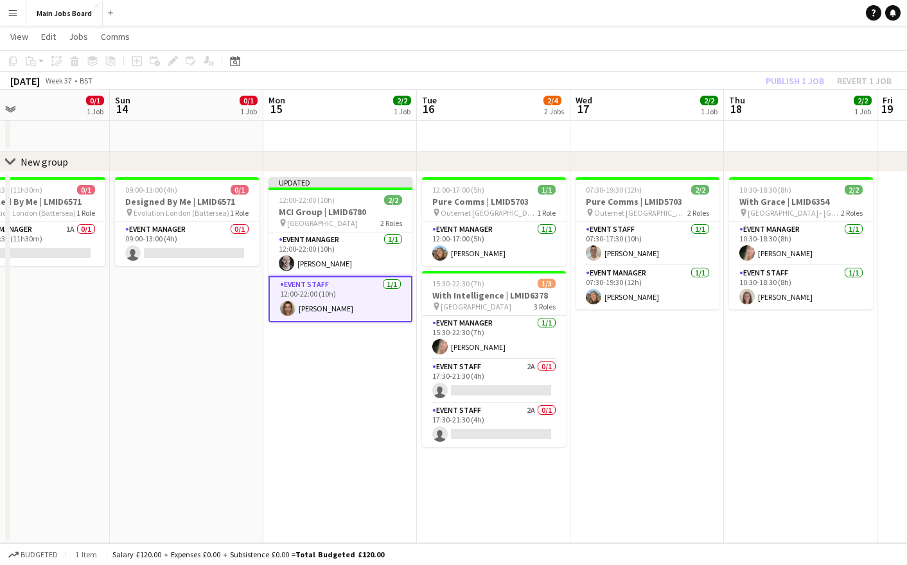
click at [786, 85] on div "Publish 1 job Revert 1 job" at bounding box center [828, 81] width 157 height 17
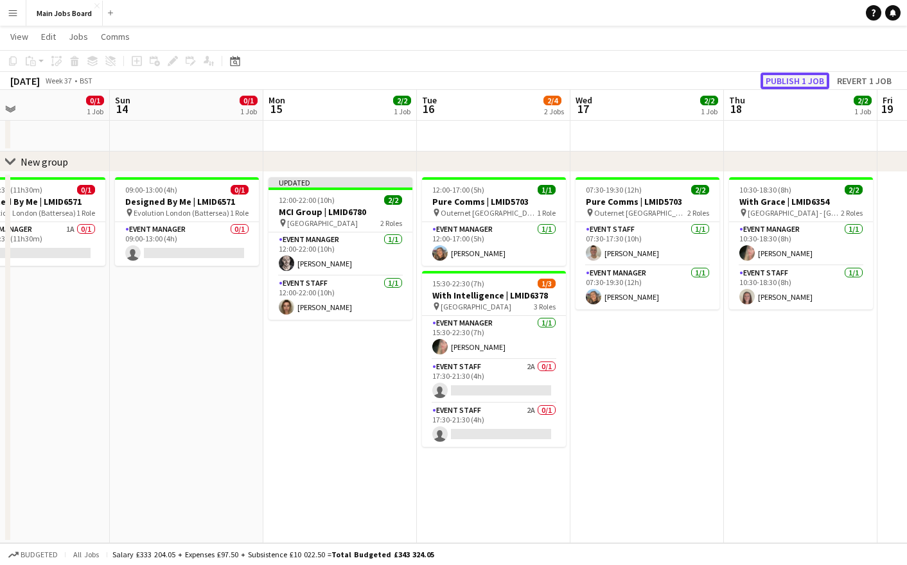
click at [786, 78] on button "Publish 1 job" at bounding box center [795, 81] width 69 height 17
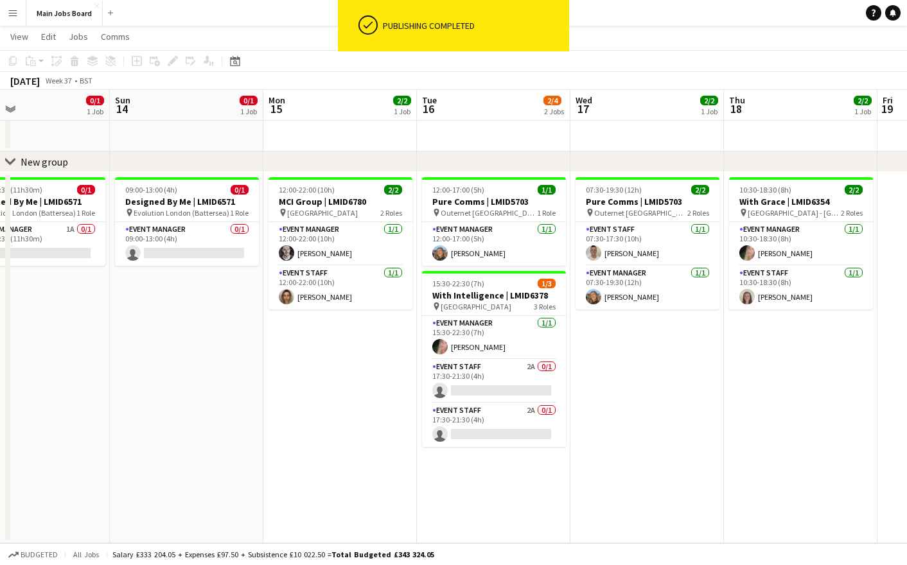
click at [301, 396] on app-date-cell "12:00-22:00 (10h) 2/2 MCI Group | LMID6780 pin Hursley House 2 Roles Event Mana…" at bounding box center [340, 357] width 154 height 371
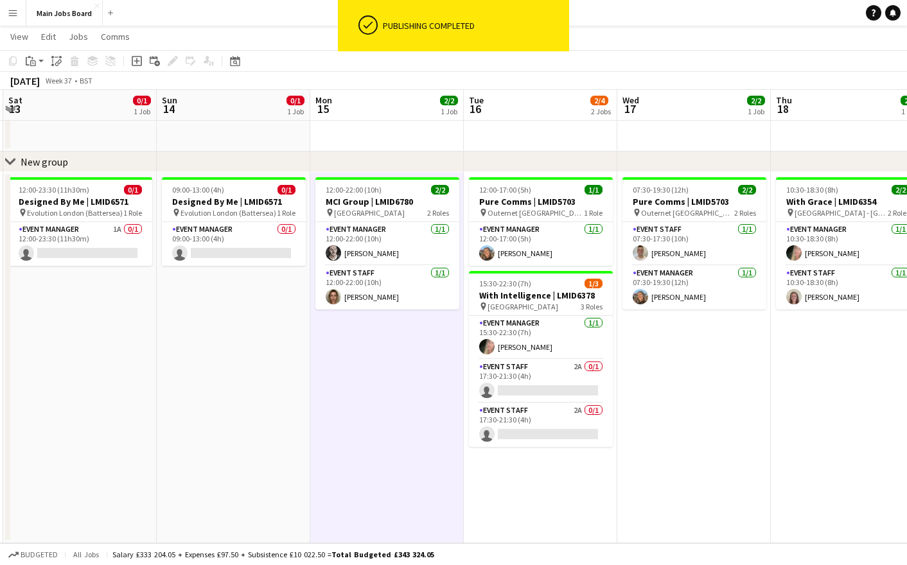
scroll to position [0, 291]
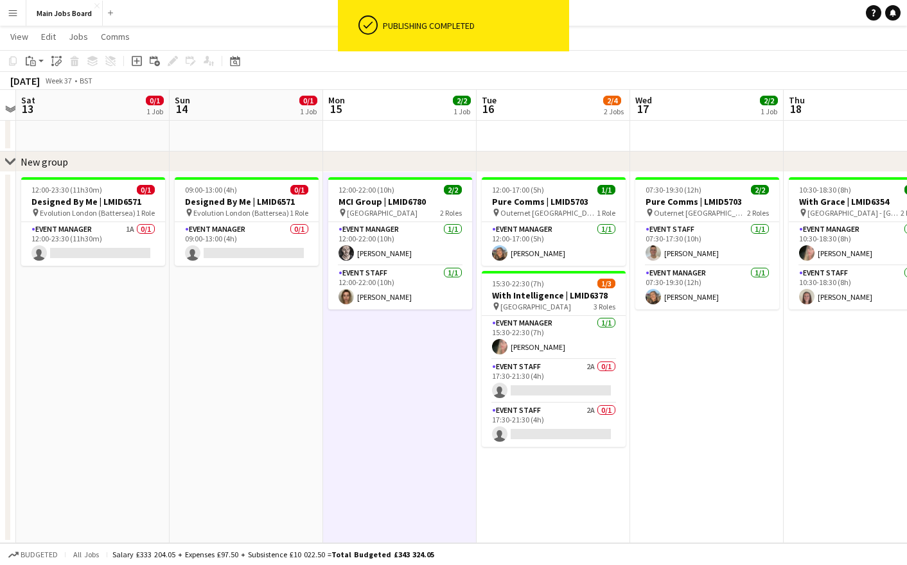
drag, startPoint x: 481, startPoint y: 477, endPoint x: 540, endPoint y: 477, distance: 59.1
click at [540, 477] on app-calendar-viewport "Thu 11 Fri 12 Sat 13 0/1 1 Job Sun 14 0/1 1 Job Mon 15 2/2 1 Job Tue 16 2/4 2 J…" at bounding box center [453, 281] width 907 height 524
click at [560, 381] on app-card-role "Event Staff 2A 0/1 17:30-21:30 (4h) single-neutral-actions" at bounding box center [554, 382] width 144 height 44
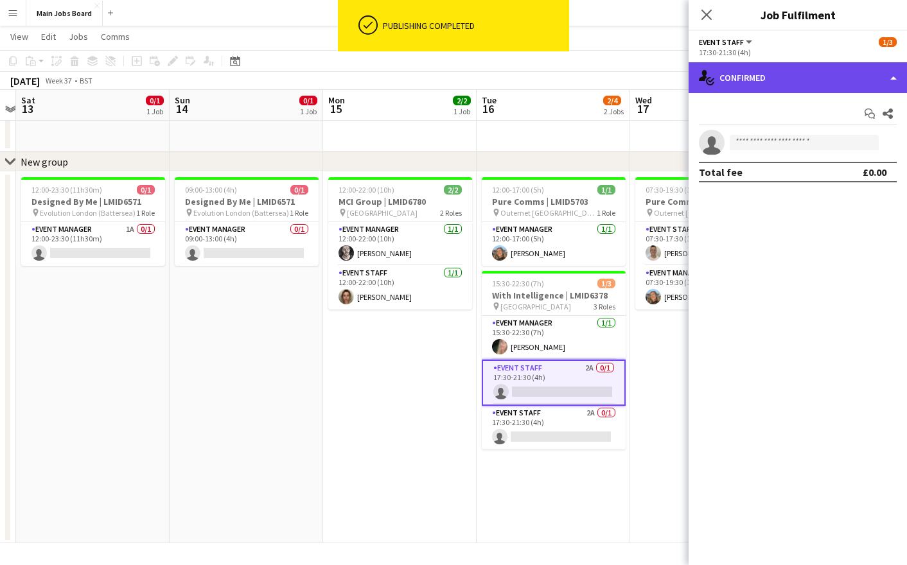
click at [808, 79] on div "single-neutral-actions-check-2 Confirmed" at bounding box center [798, 77] width 218 height 31
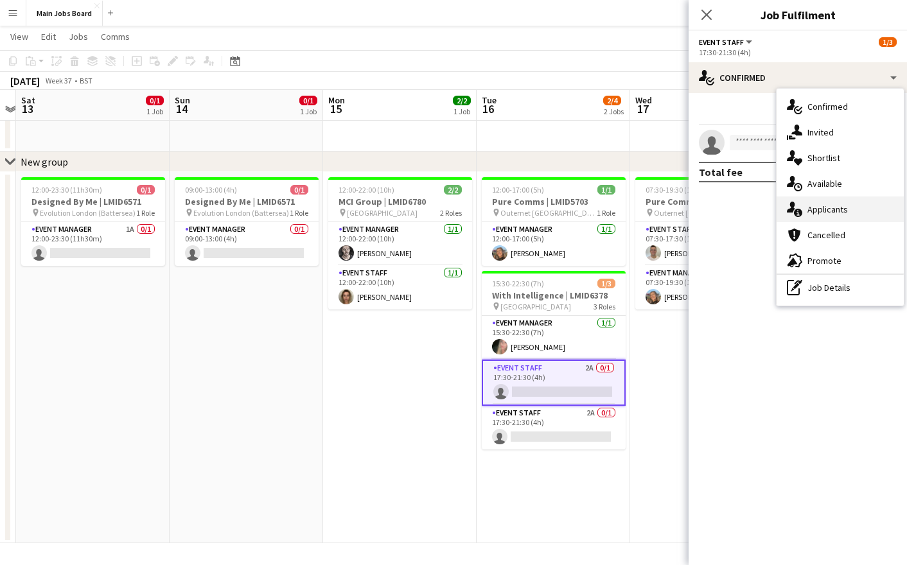
click at [829, 214] on div "single-neutral-actions-information Applicants" at bounding box center [840, 210] width 127 height 26
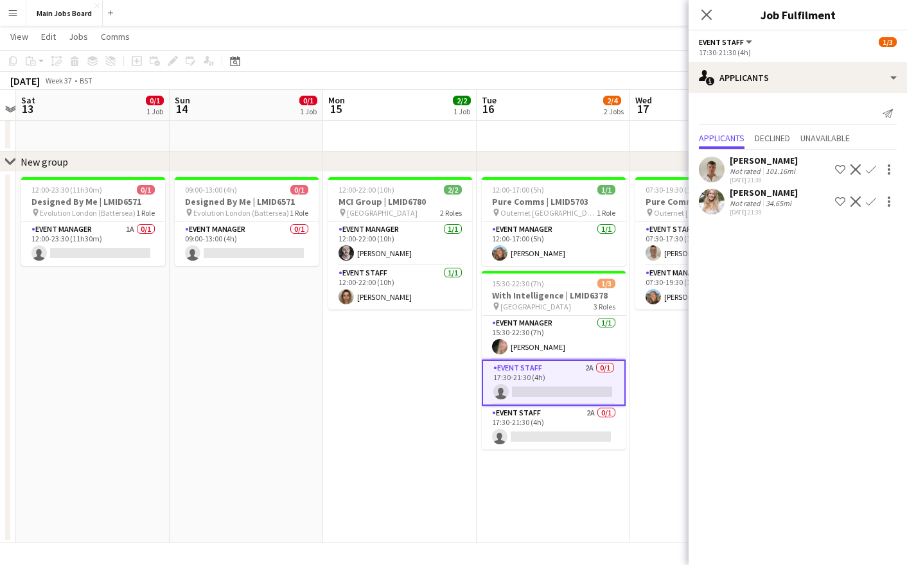
click at [873, 173] on app-icon "Confirm" at bounding box center [871, 169] width 10 height 10
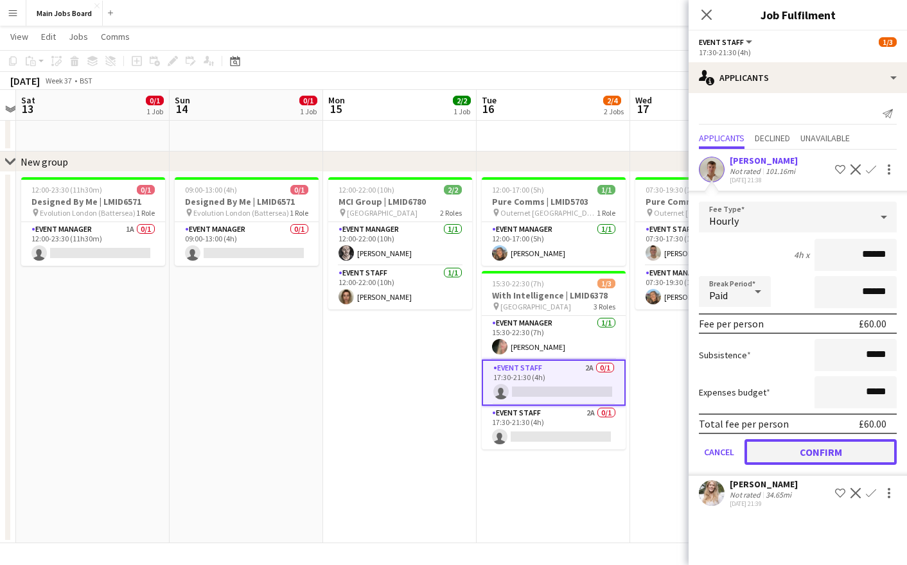
click at [801, 455] on button "Confirm" at bounding box center [821, 452] width 152 height 26
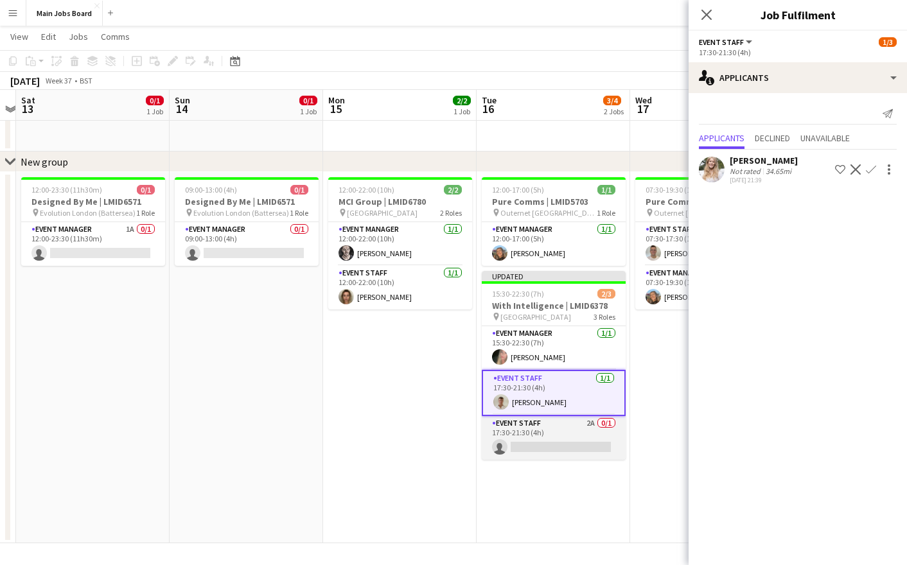
click at [593, 423] on app-card-role "Event Staff 2A 0/1 17:30-21:30 (4h) single-neutral-actions" at bounding box center [554, 438] width 144 height 44
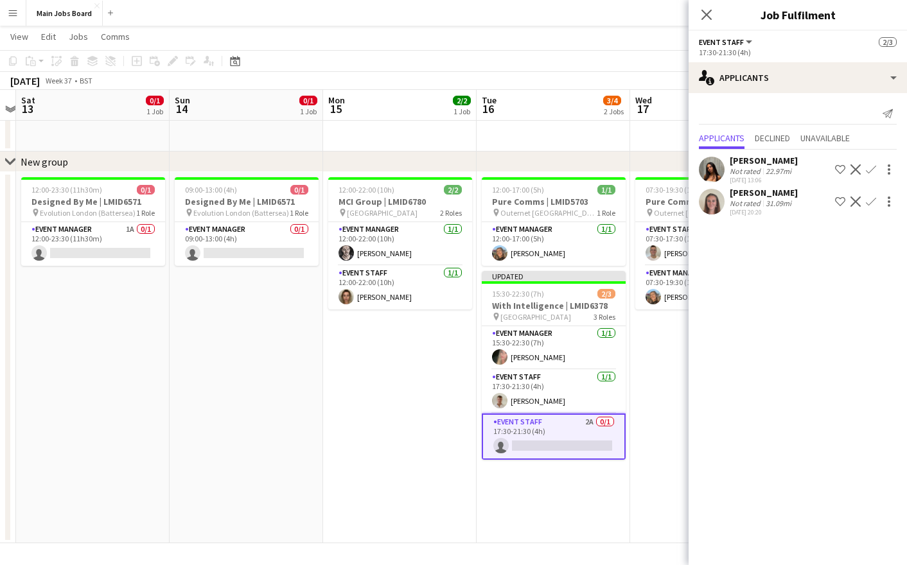
click at [545, 450] on app-card-role "Event Staff 2A 0/1 17:30-21:30 (4h) single-neutral-actions" at bounding box center [554, 437] width 144 height 46
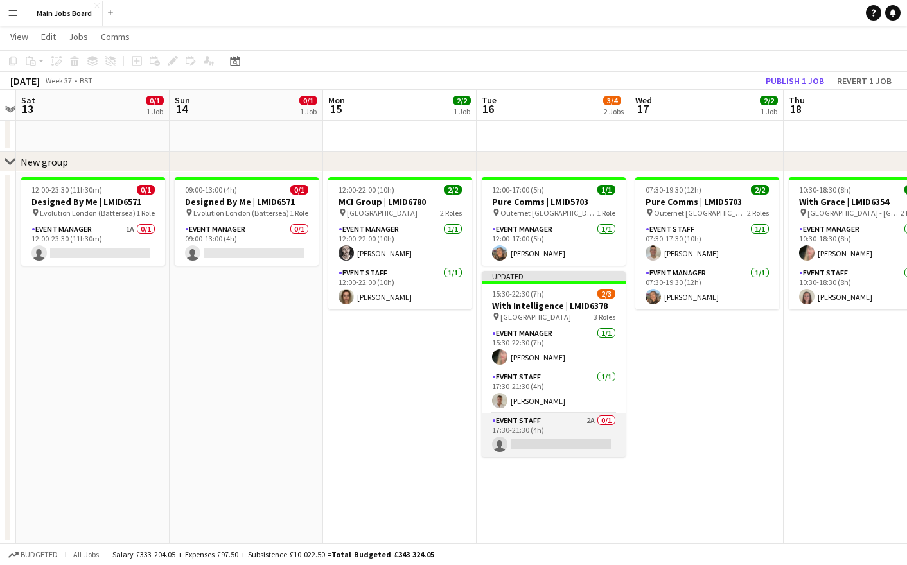
click at [545, 450] on app-card-role "Event Staff 2A 0/1 17:30-21:30 (4h) single-neutral-actions" at bounding box center [554, 436] width 144 height 44
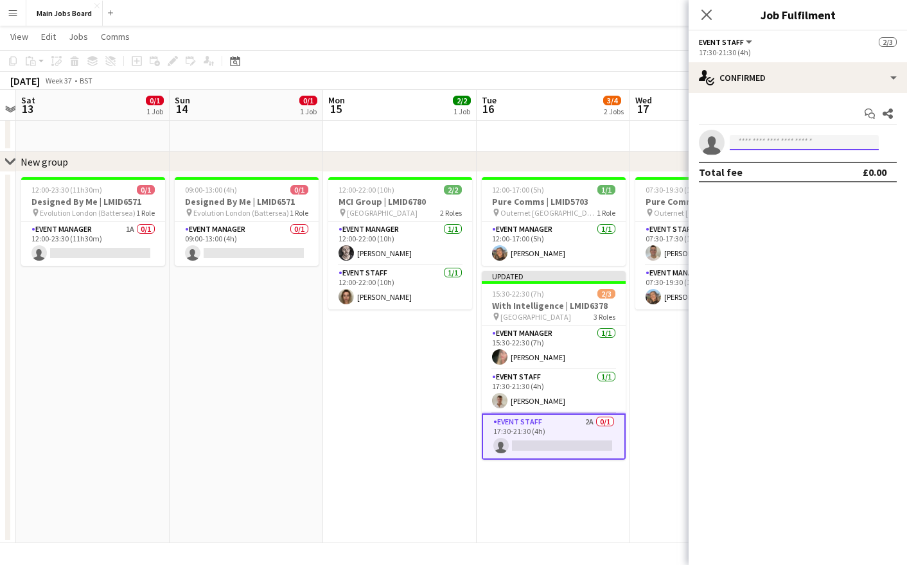
click at [774, 144] on input at bounding box center [804, 142] width 149 height 15
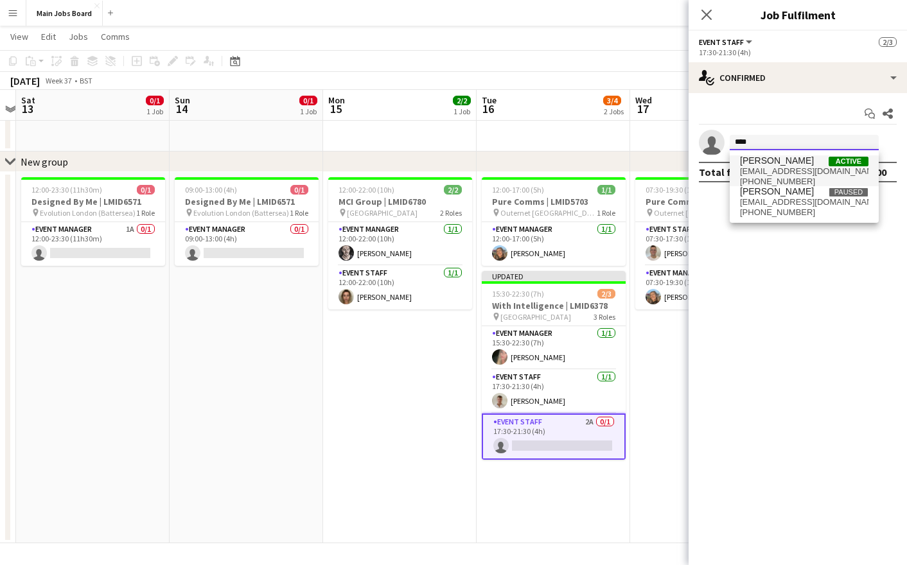
type input "****"
click at [790, 172] on span "taradavies2025@gmail.com" at bounding box center [804, 171] width 129 height 10
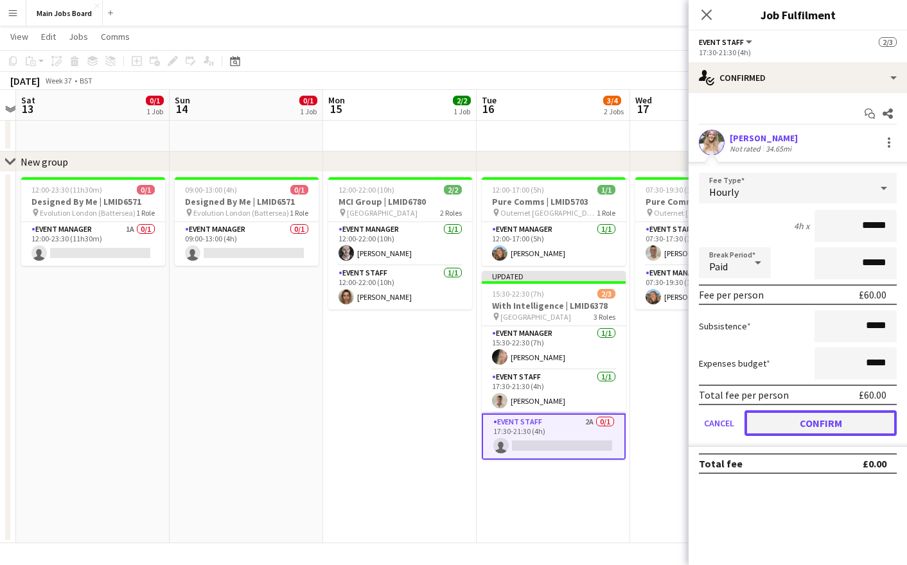
click at [779, 432] on button "Confirm" at bounding box center [821, 424] width 152 height 26
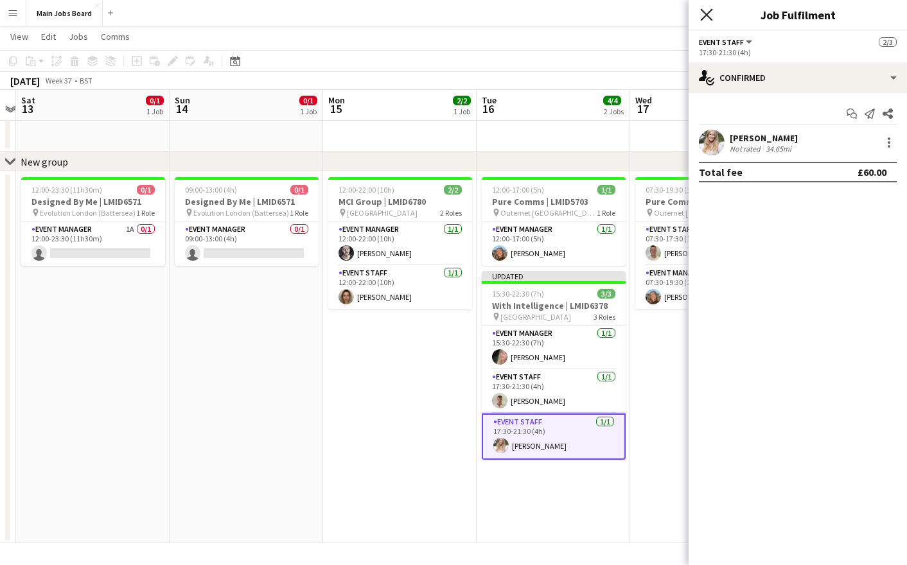
click at [704, 17] on icon at bounding box center [706, 14] width 12 height 12
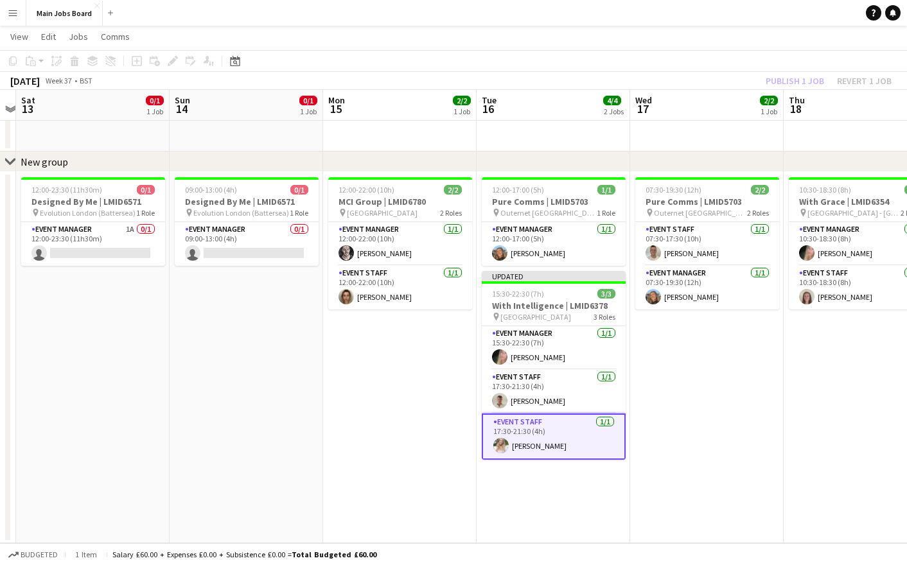
click at [776, 80] on div "Publish 1 job Revert 1 job" at bounding box center [828, 81] width 157 height 17
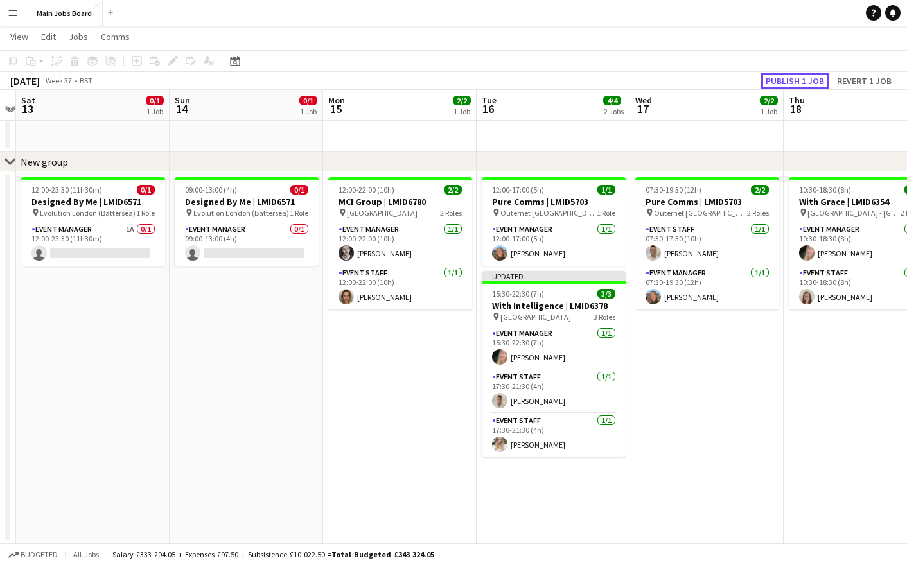
click at [776, 80] on button "Publish 1 job" at bounding box center [795, 81] width 69 height 17
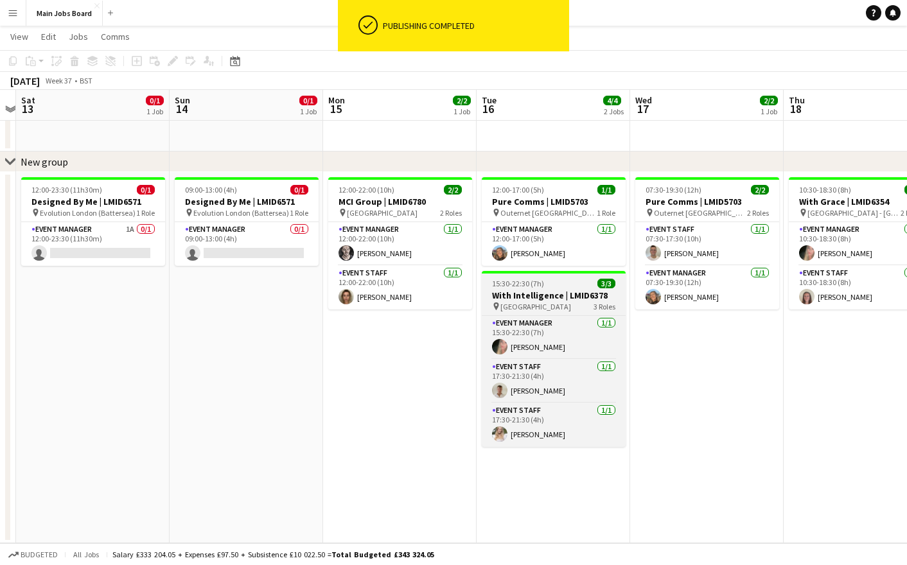
click at [553, 278] on app-job-card "15:30-22:30 (7h) 3/3 With Intelligence | LMID6378 pin Fairmont Windsor Park 3 R…" at bounding box center [554, 359] width 144 height 176
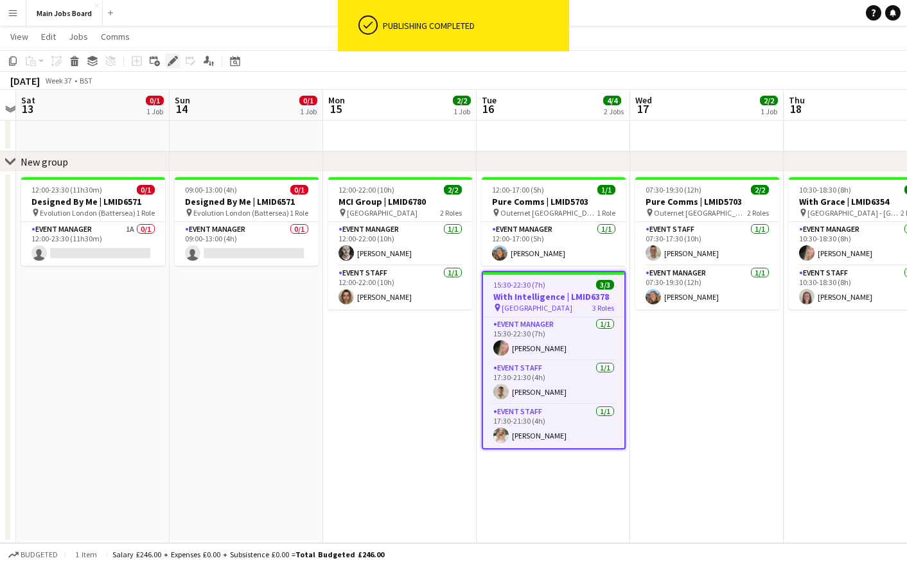
click at [172, 60] on icon at bounding box center [172, 61] width 7 height 7
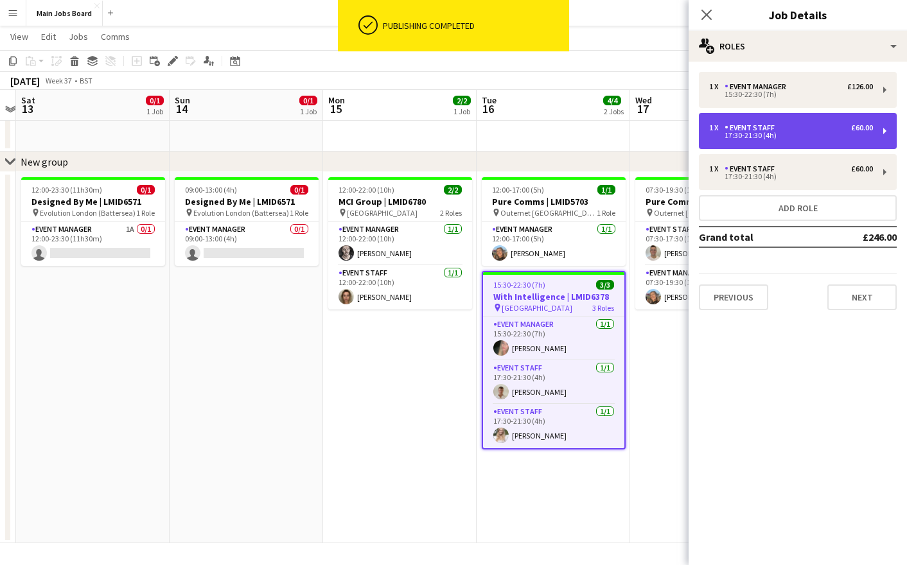
click at [752, 134] on div "17:30-21:30 (4h)" at bounding box center [791, 135] width 164 height 6
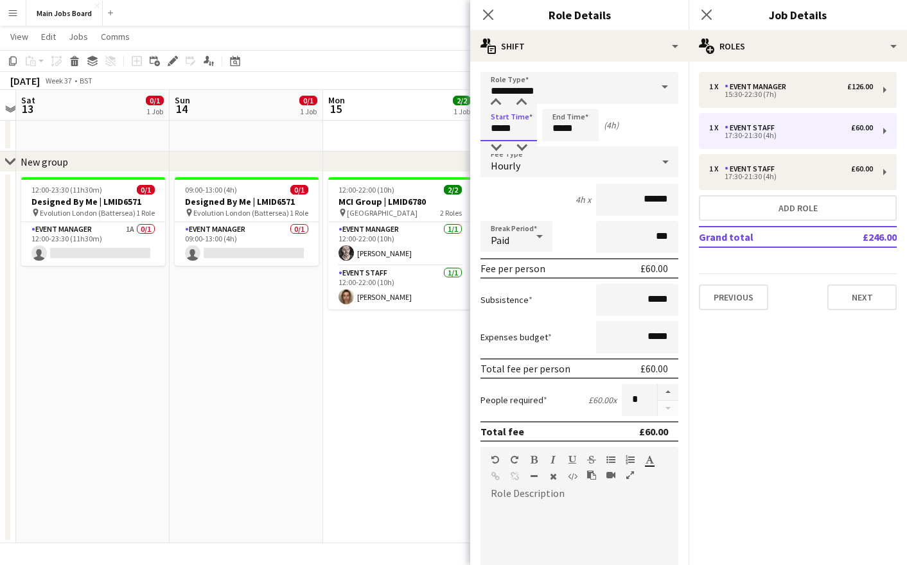
click at [499, 127] on input "*****" at bounding box center [509, 125] width 57 height 32
type input "*****"
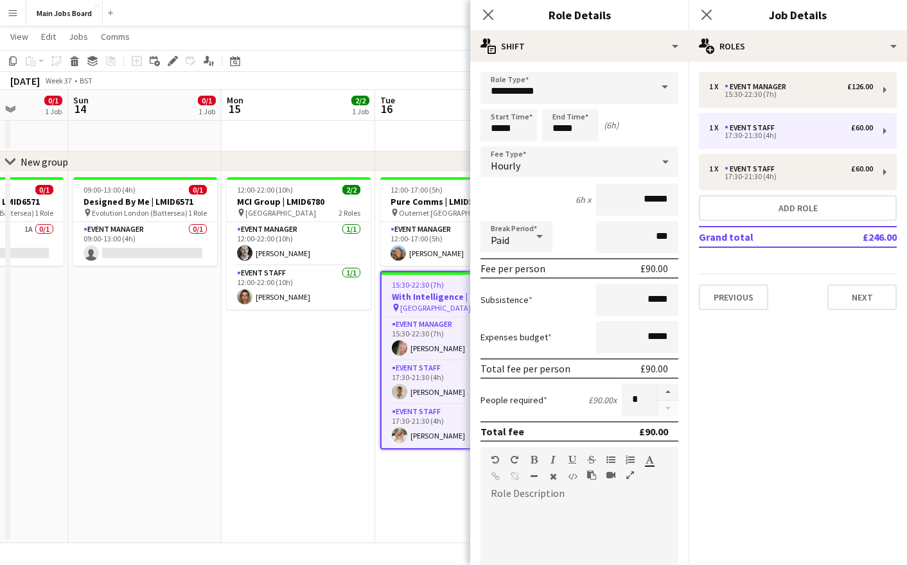
drag, startPoint x: 414, startPoint y: 390, endPoint x: 311, endPoint y: 390, distance: 103.4
click at [312, 390] on app-calendar-viewport "Thu 11 Fri 12 Sat 13 0/1 1 Job Sun 14 0/1 1 Job Mon 15 2/2 1 Job Tue 16 4/4 2 J…" at bounding box center [453, 281] width 907 height 524
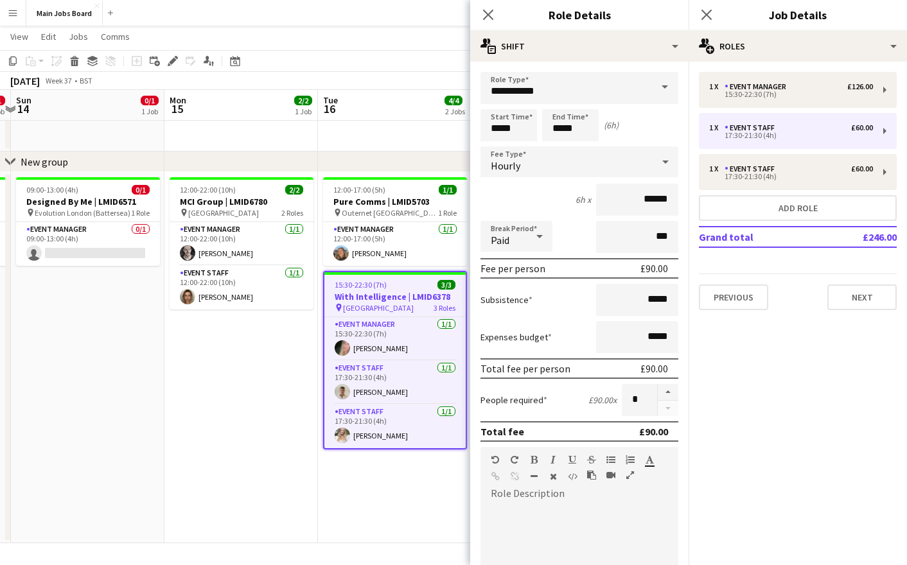
drag, startPoint x: 346, startPoint y: 412, endPoint x: 282, endPoint y: 412, distance: 64.3
click at [283, 412] on app-calendar-viewport "Thu 11 Fri 12 Sat 13 0/1 1 Job Sun 14 0/1 1 Job Mon 15 2/2 1 Job Tue 16 4/4 2 J…" at bounding box center [453, 281] width 907 height 524
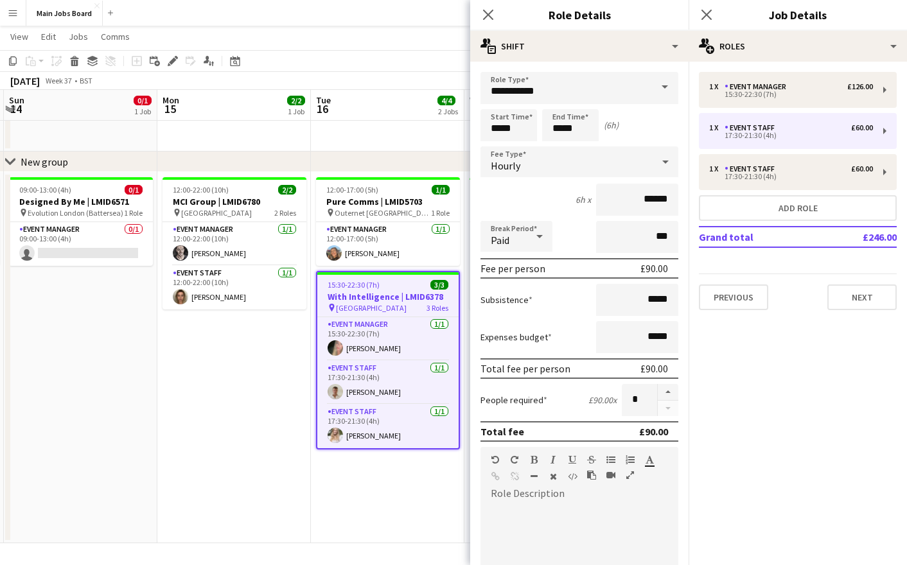
click at [359, 294] on h3 "With Intelligence | LMID6378" at bounding box center [387, 297] width 141 height 12
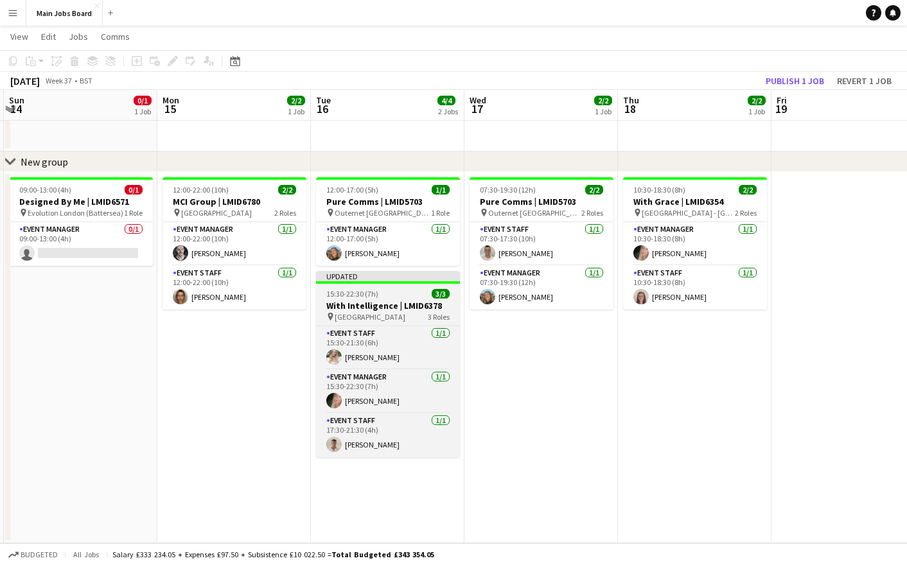
click at [374, 280] on div "Updated" at bounding box center [388, 276] width 144 height 10
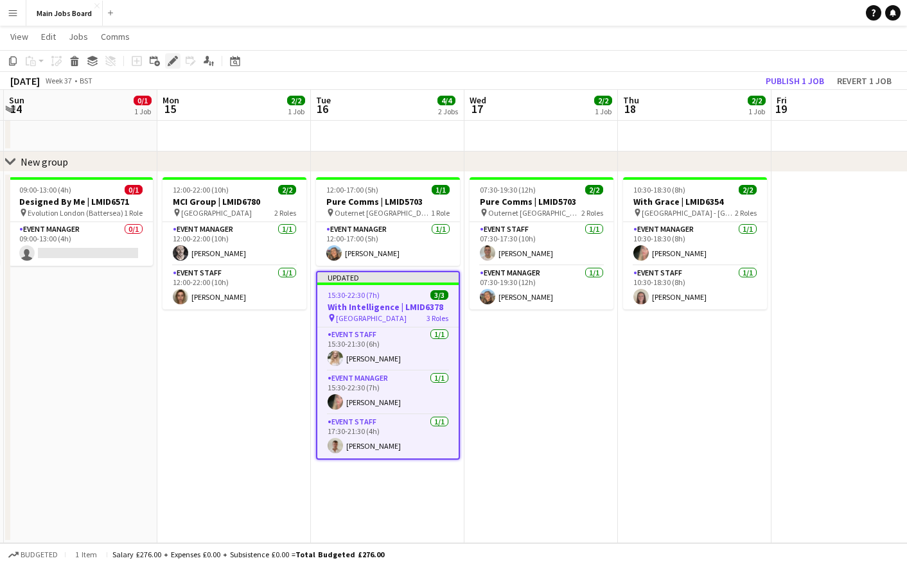
click at [173, 60] on icon at bounding box center [172, 61] width 7 height 7
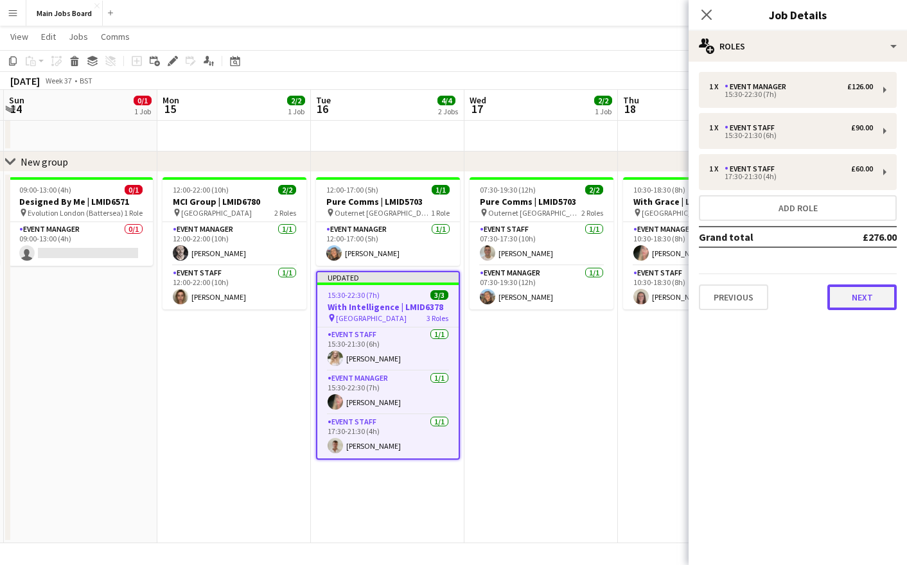
click at [835, 305] on button "Next" at bounding box center [862, 298] width 69 height 26
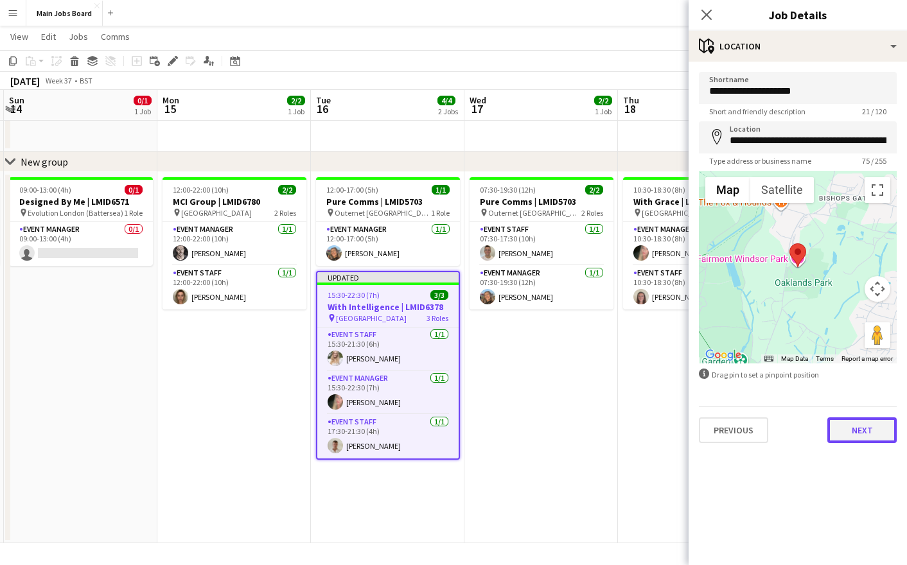
click at [849, 434] on button "Next" at bounding box center [862, 431] width 69 height 26
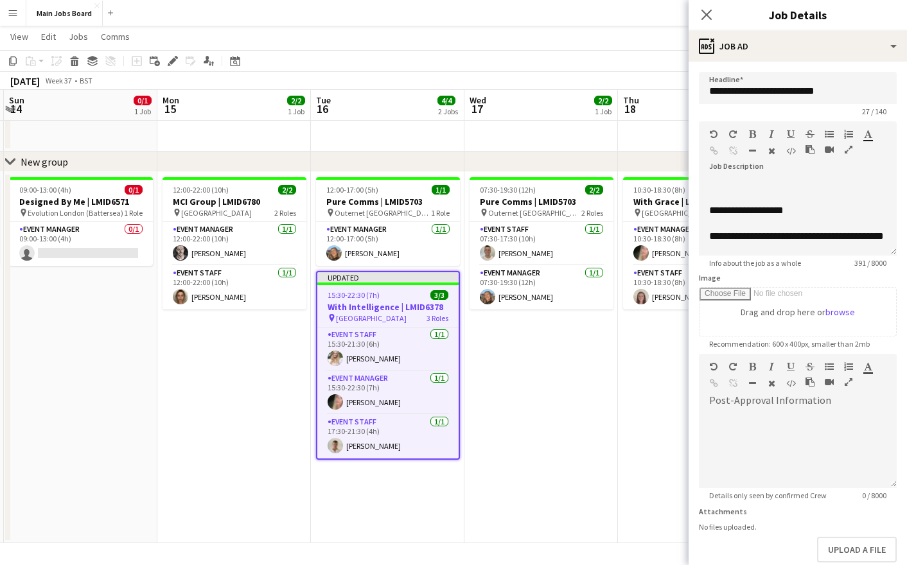
click at [333, 297] on span "15:30-22:30 (7h)" at bounding box center [354, 295] width 52 height 10
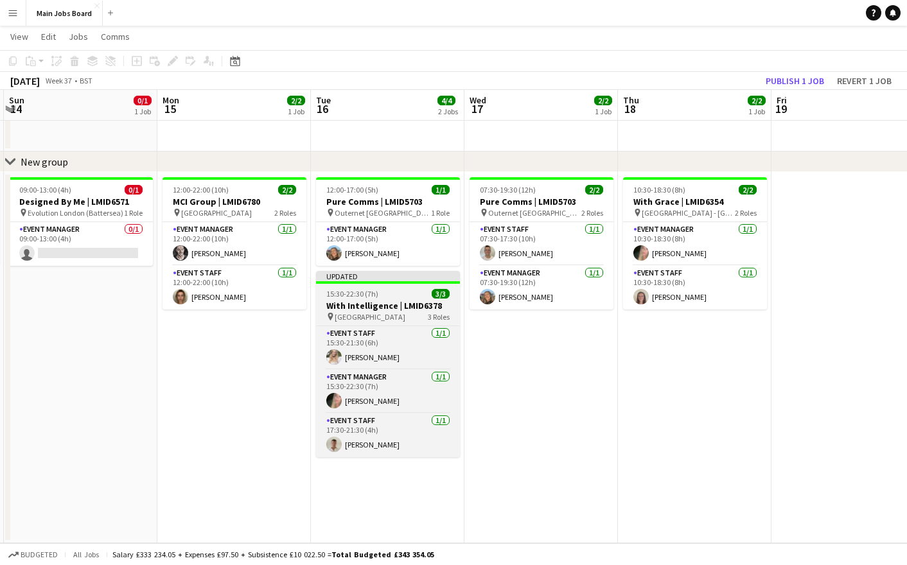
click at [333, 297] on span "15:30-22:30 (7h)" at bounding box center [352, 294] width 52 height 10
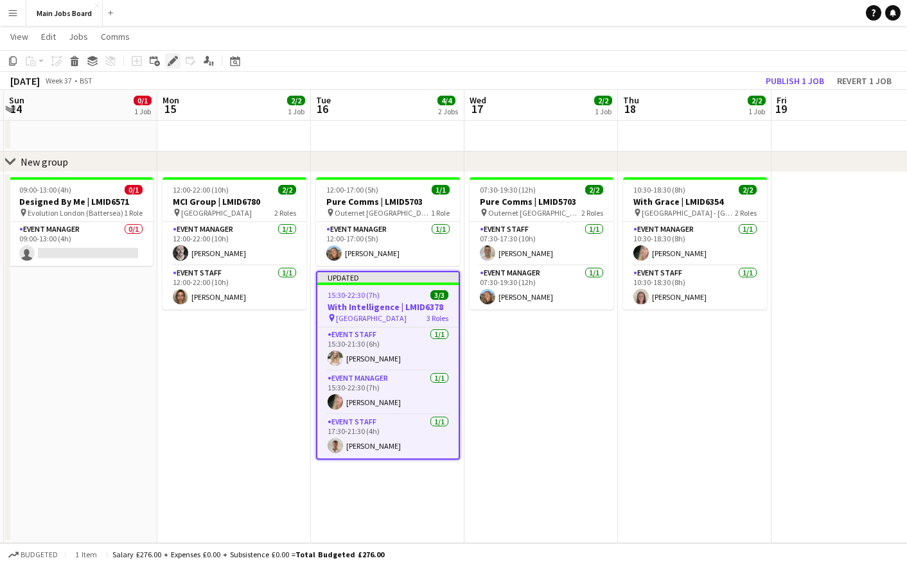
click at [168, 60] on icon "Edit" at bounding box center [173, 61] width 10 height 10
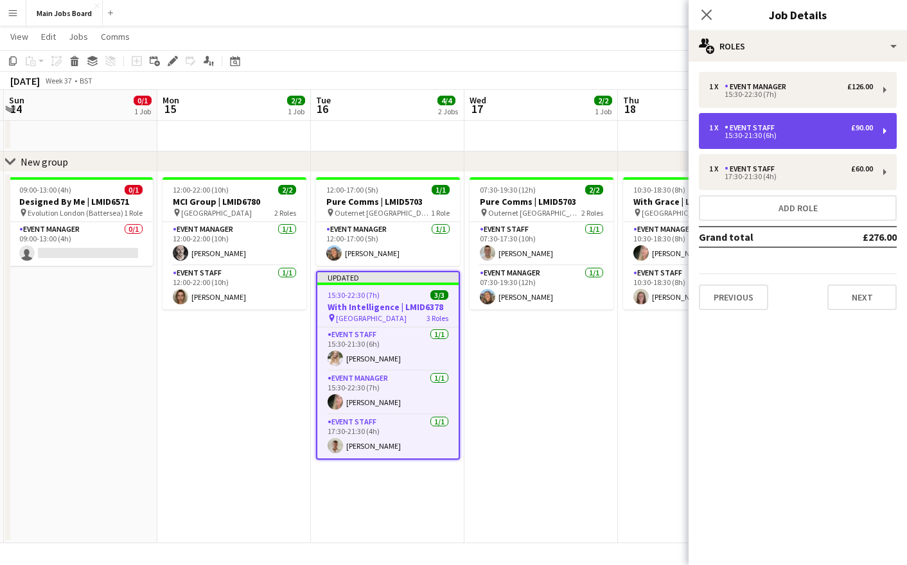
click at [761, 141] on div "1 x Event Staff £90.00 15:30-21:30 (6h)" at bounding box center [798, 131] width 198 height 36
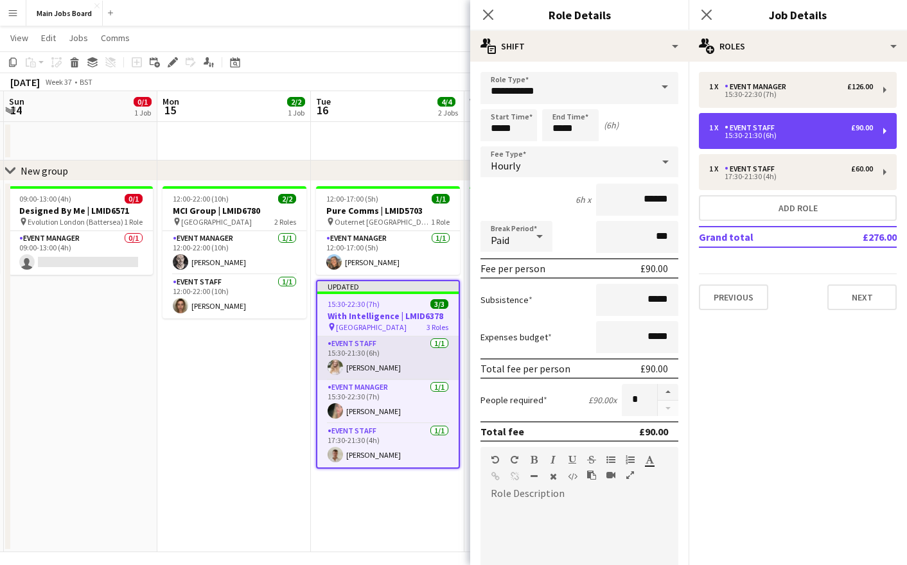
scroll to position [22, 0]
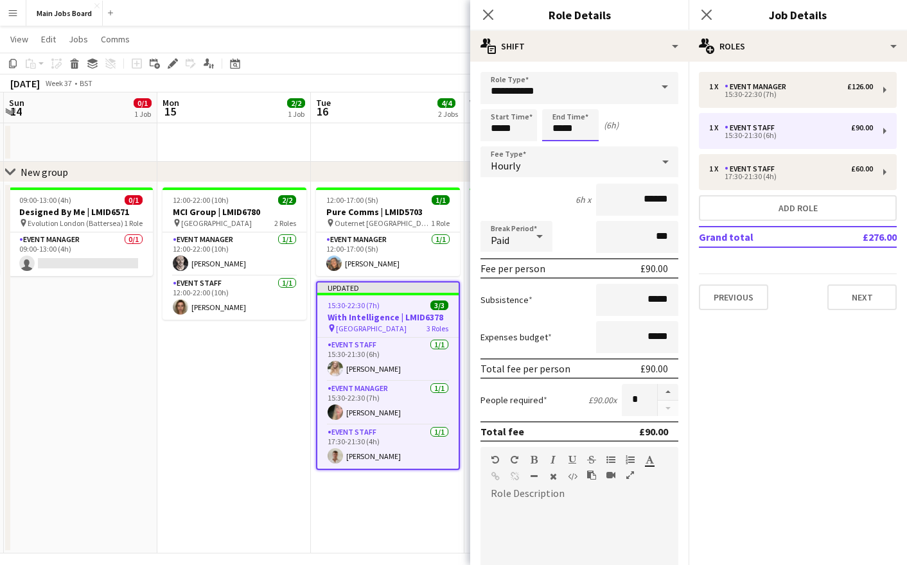
click at [560, 130] on input "*****" at bounding box center [570, 125] width 57 height 32
type input "*****"
click at [657, 240] on input "***" at bounding box center [637, 237] width 82 height 32
click at [535, 242] on icon at bounding box center [539, 237] width 15 height 26
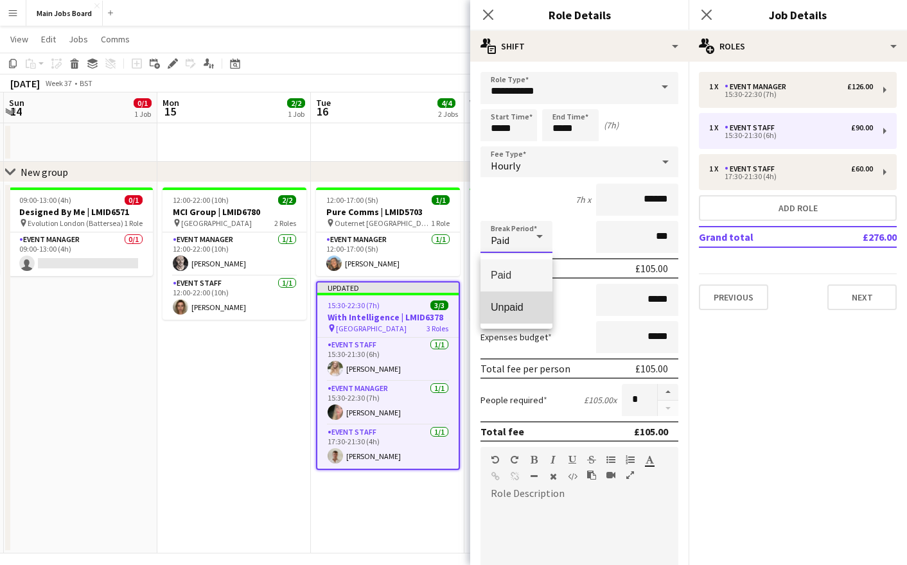
click at [531, 299] on mat-option "Unpaid" at bounding box center [517, 308] width 72 height 32
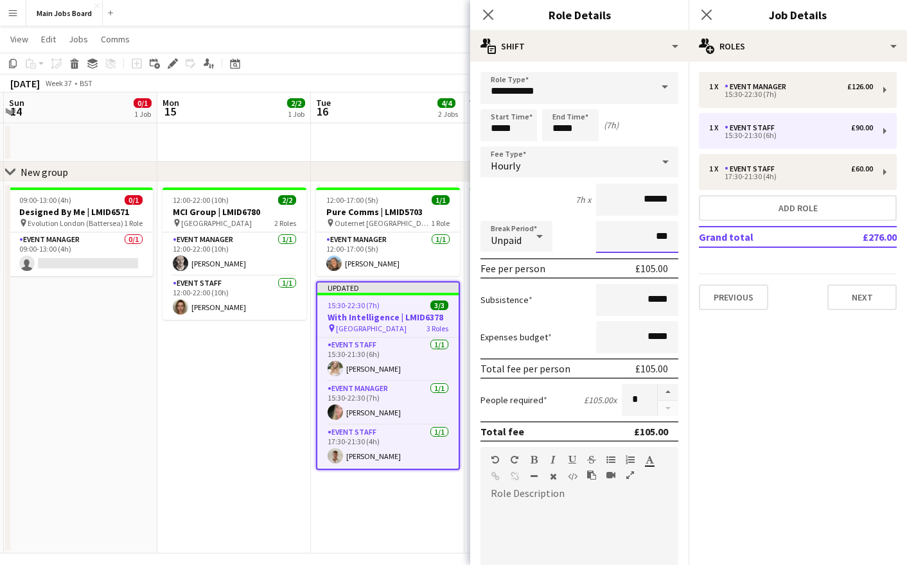
click at [637, 238] on input "***" at bounding box center [637, 237] width 82 height 32
type input "****"
click at [375, 444] on app-card-role "Event Staff 1/1 17:30-21:30 (4h) William Wakeford" at bounding box center [387, 447] width 141 height 44
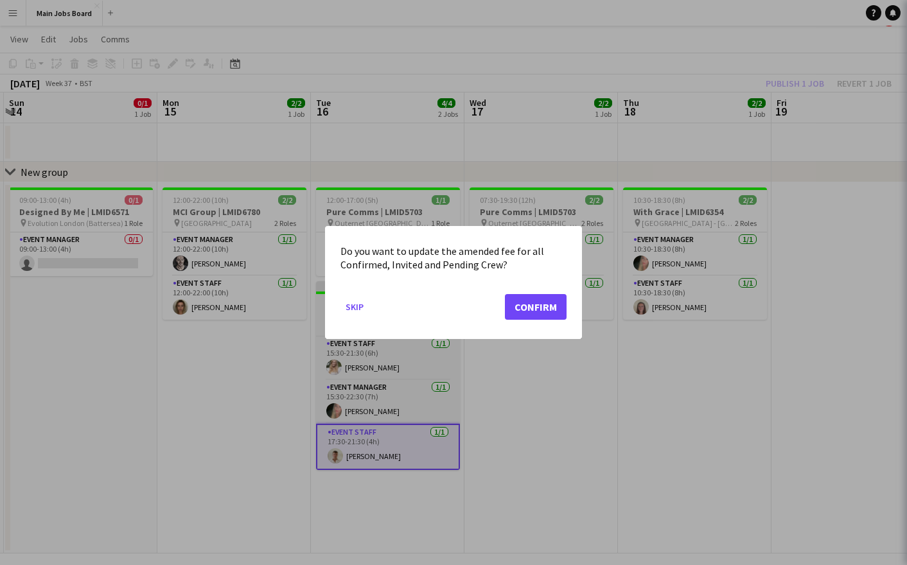
scroll to position [0, 0]
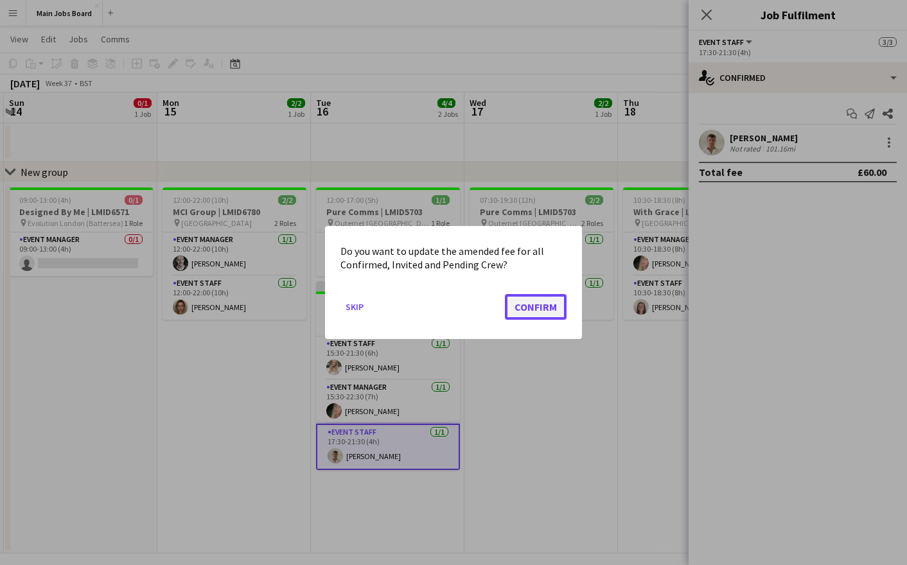
click at [524, 312] on button "Confirm" at bounding box center [536, 307] width 62 height 26
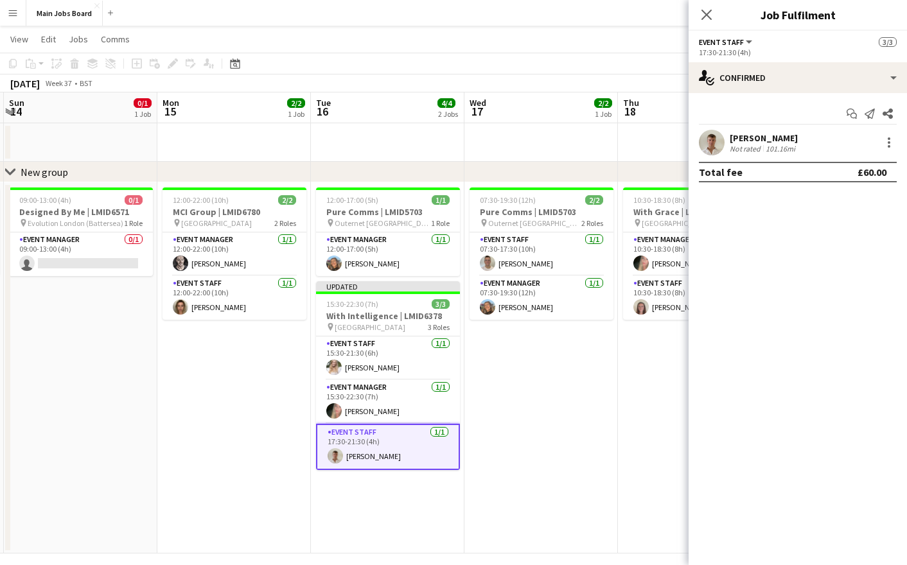
scroll to position [0, 457]
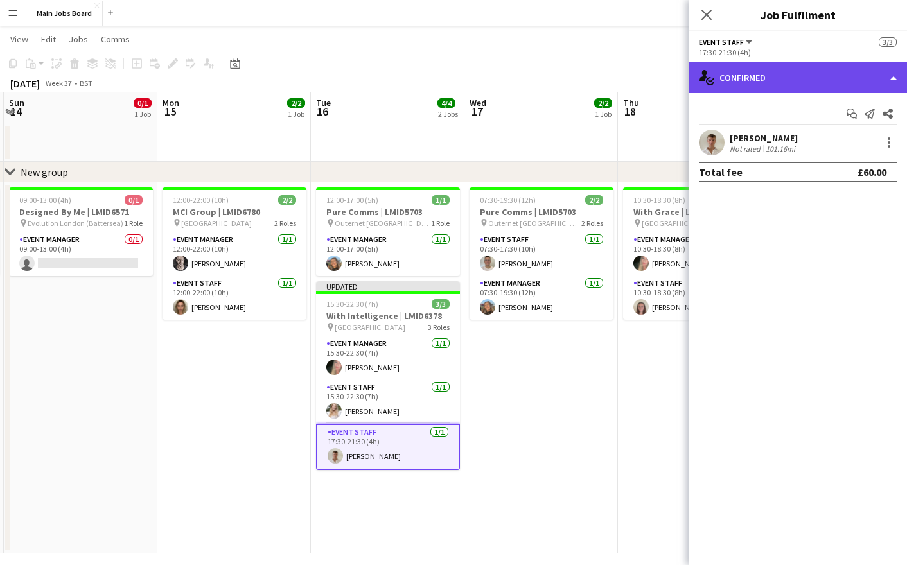
click at [761, 89] on div "single-neutral-actions-check-2 Confirmed" at bounding box center [798, 77] width 218 height 31
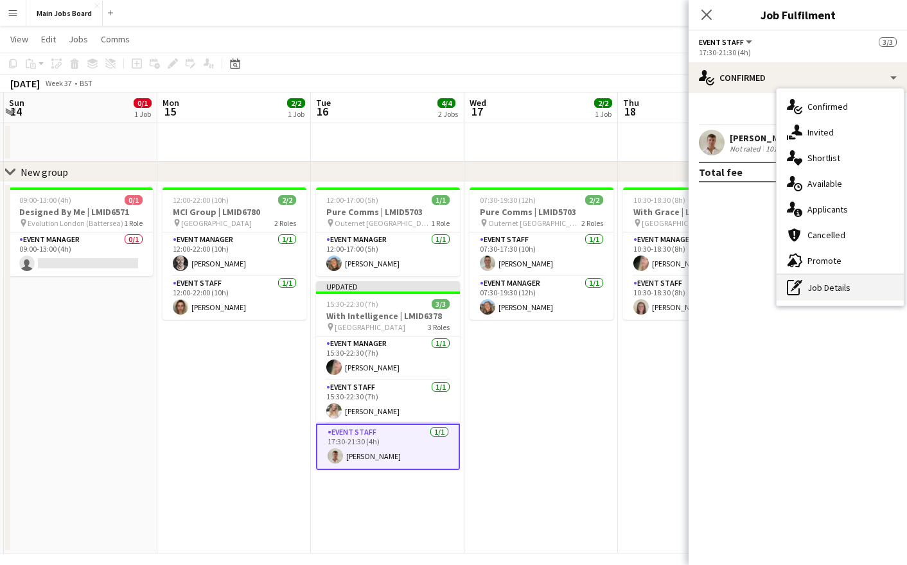
click at [805, 290] on div "pen-write Job Details" at bounding box center [840, 288] width 127 height 26
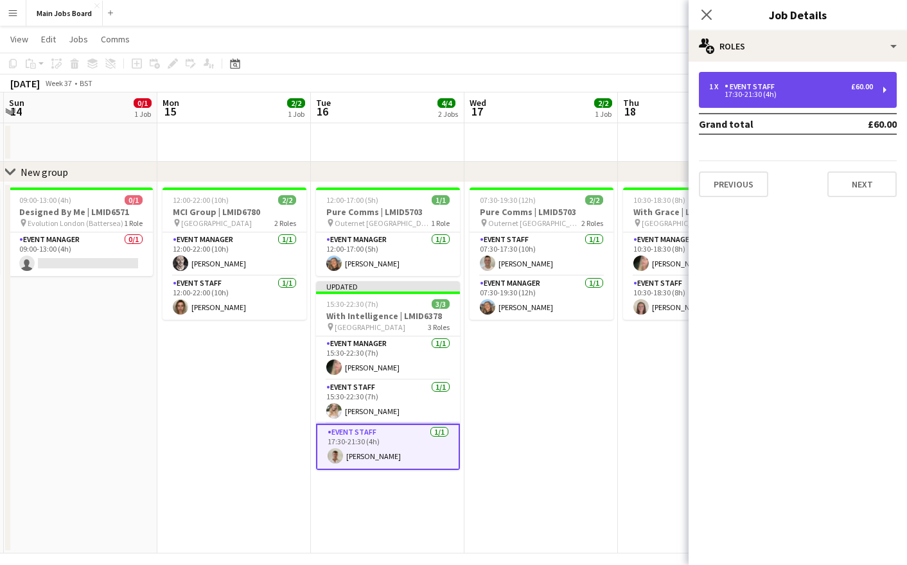
click at [757, 98] on div "17:30-21:30 (4h)" at bounding box center [791, 94] width 164 height 6
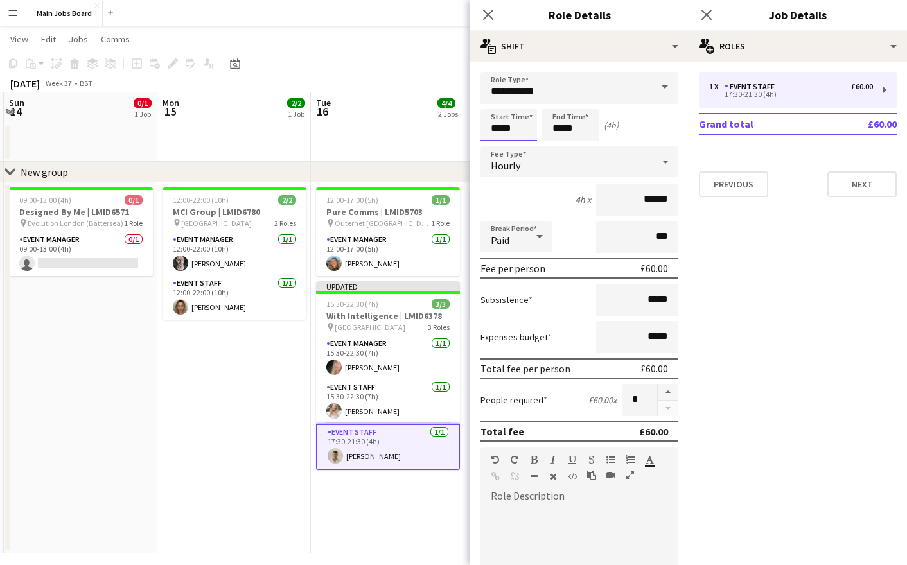
click at [499, 125] on input "*****" at bounding box center [509, 125] width 57 height 32
type input "*****"
click at [562, 131] on input "*****" at bounding box center [570, 125] width 57 height 32
type input "*****"
click at [548, 236] on div at bounding box center [540, 237] width 26 height 26
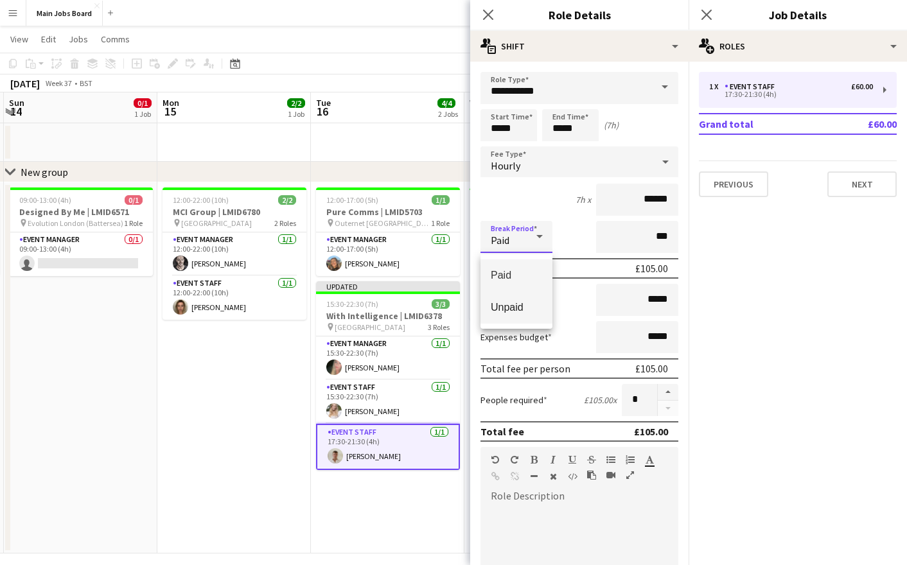
click at [519, 307] on span "Unpaid" at bounding box center [516, 307] width 51 height 12
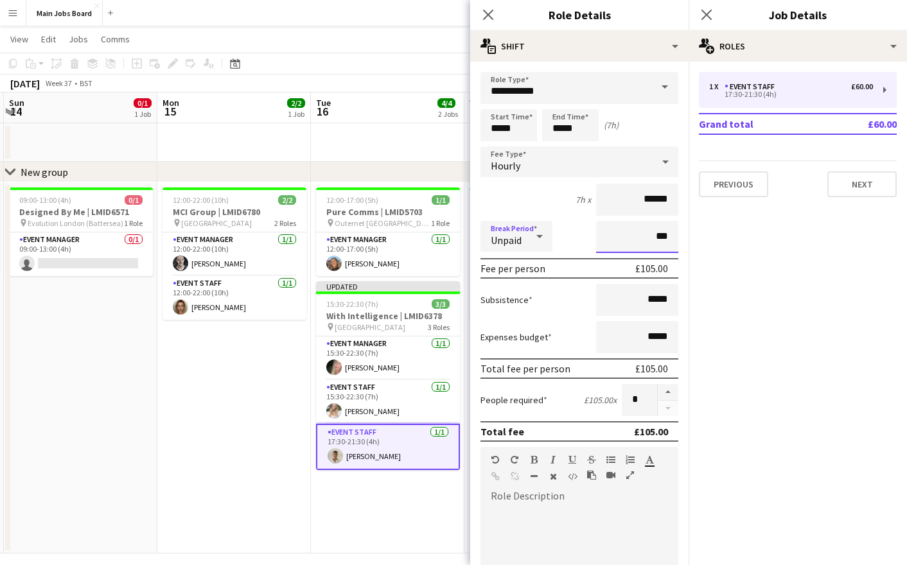
click at [648, 238] on input "***" at bounding box center [637, 237] width 82 height 32
type input "****"
click at [703, 16] on icon "Close pop-in" at bounding box center [706, 14] width 12 height 12
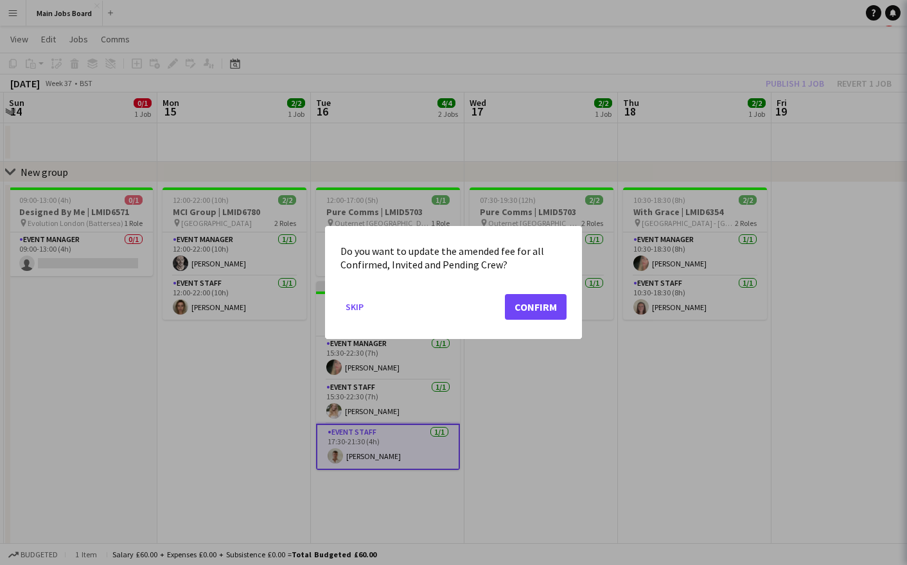
scroll to position [0, 0]
click at [546, 308] on button "Confirm" at bounding box center [536, 307] width 62 height 26
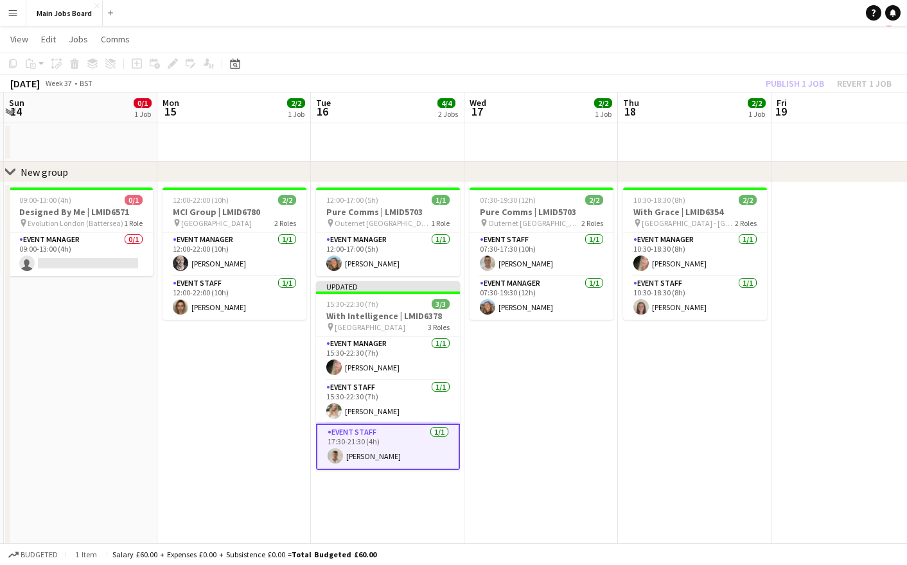
scroll to position [0, 457]
click at [792, 83] on div "Publish 1 job Revert 1 job" at bounding box center [828, 83] width 157 height 17
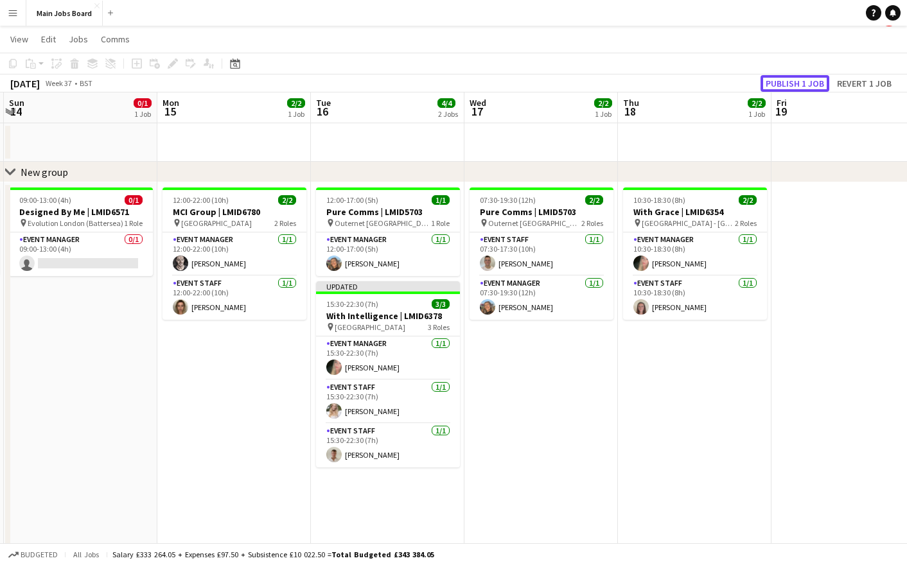
click at [792, 83] on button "Publish 1 job" at bounding box center [795, 83] width 69 height 17
click at [641, 456] on app-date-cell "10:30-18:30 (8h) 2/2 With Grace | LMID6354 pin Stoke Place Hotel - Slough 2 Rol…" at bounding box center [695, 367] width 154 height 371
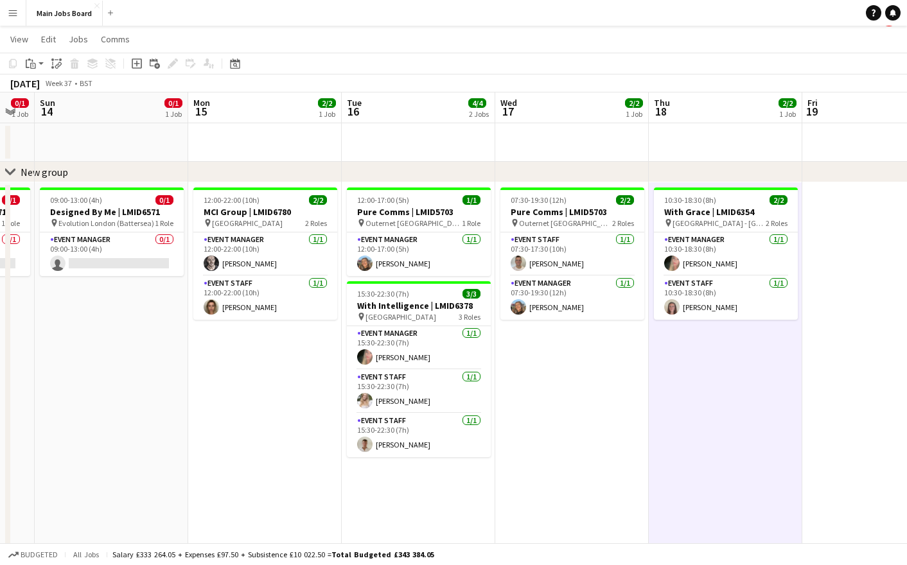
drag, startPoint x: 539, startPoint y: 470, endPoint x: 406, endPoint y: 470, distance: 133.0
click at [407, 470] on app-calendar-viewport "Thu 11 Fri 12 Sat 13 0/1 1 Job Sun 14 0/1 1 Job Mon 15 2/2 1 Job Tue 16 4/4 2 J…" at bounding box center [453, 323] width 907 height 461
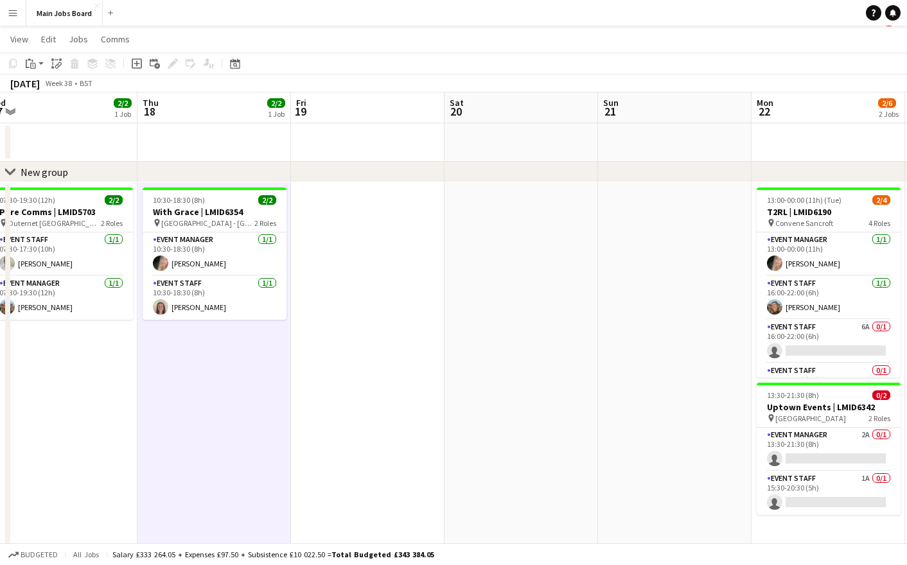
drag, startPoint x: 594, startPoint y: 373, endPoint x: 278, endPoint y: 375, distance: 315.5
click at [288, 375] on app-calendar-viewport "Sun 14 0/1 1 Job Mon 15 2/2 1 Job Tue 16 4/4 2 Jobs Wed 17 2/2 1 Job Thu 18 2/2…" at bounding box center [453, 323] width 907 height 461
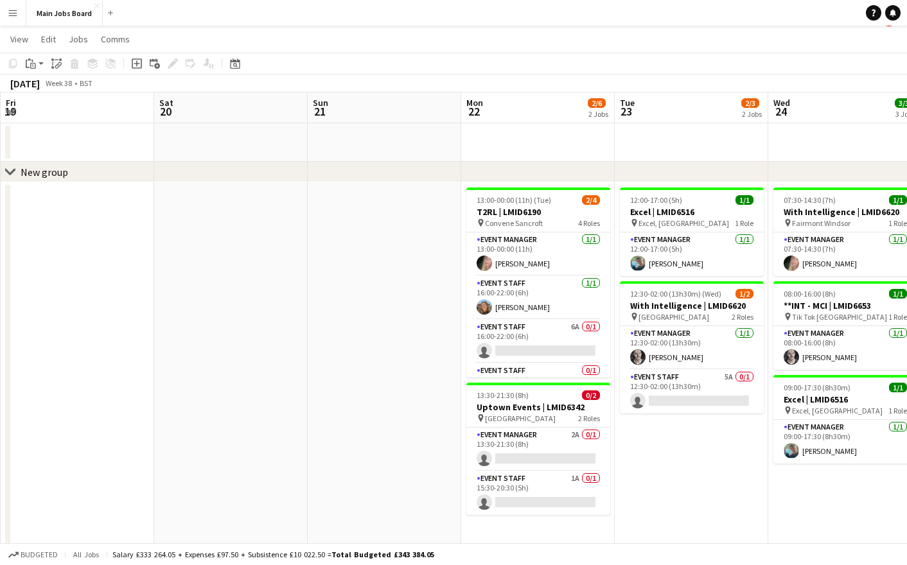
drag, startPoint x: 646, startPoint y: 337, endPoint x: 381, endPoint y: 344, distance: 265.5
click at [382, 344] on app-calendar-viewport "Tue 16 4/4 2 Jobs Wed 17 2/2 1 Job Thu 18 2/2 1 Job Fri 19 Sat 20 Sun 21 Mon 22…" at bounding box center [453, 323] width 907 height 461
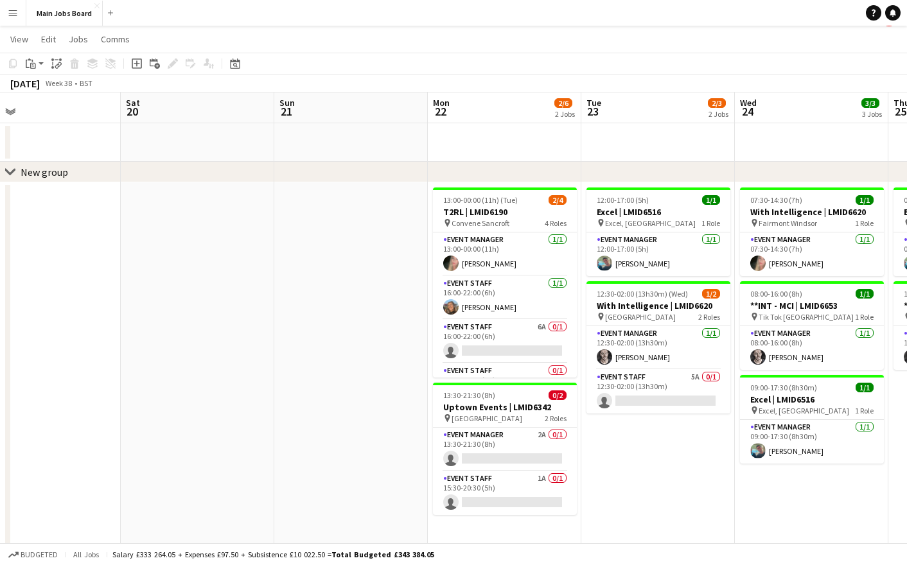
scroll to position [0, 472]
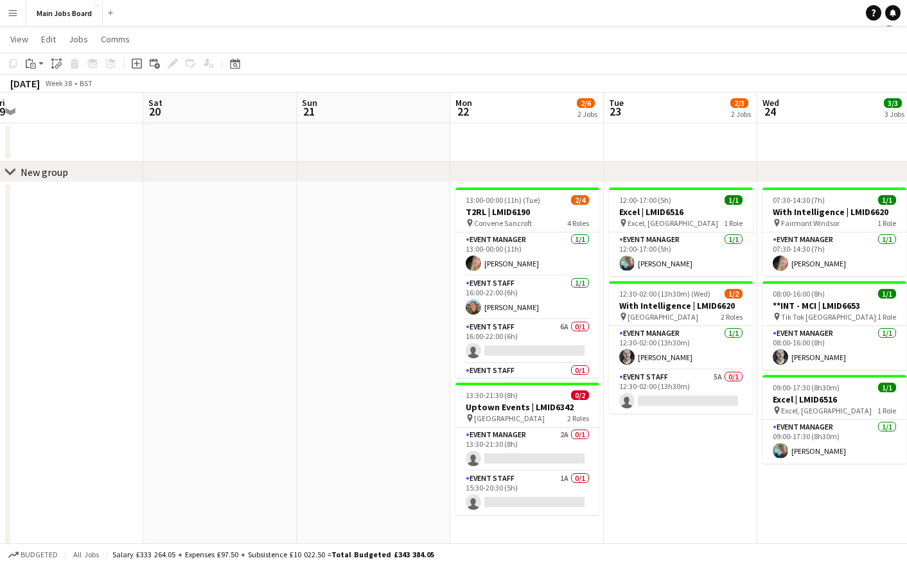
drag, startPoint x: 374, startPoint y: 407, endPoint x: 211, endPoint y: 407, distance: 162.6
click at [212, 407] on app-calendar-viewport "Tue 16 4/4 2 Jobs Wed 17 2/2 1 Job Thu 18 2/2 1 Job Fri 19 Sat 20 Sun 21 Mon 22…" at bounding box center [453, 323] width 907 height 461
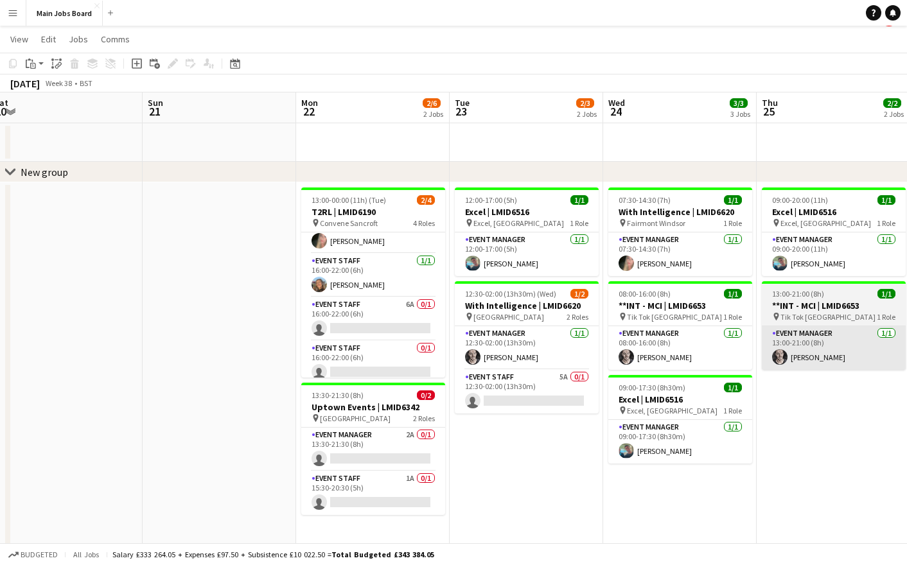
scroll to position [30, 0]
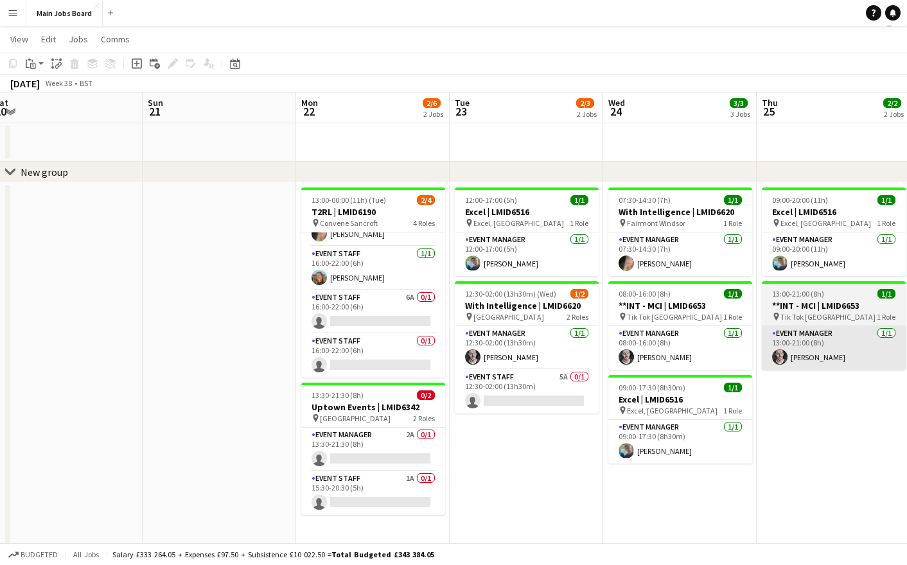
click at [408, 301] on app-card-role "Event Staff 6A 0/1 16:00-22:00 (6h) single-neutral-actions" at bounding box center [373, 312] width 144 height 44
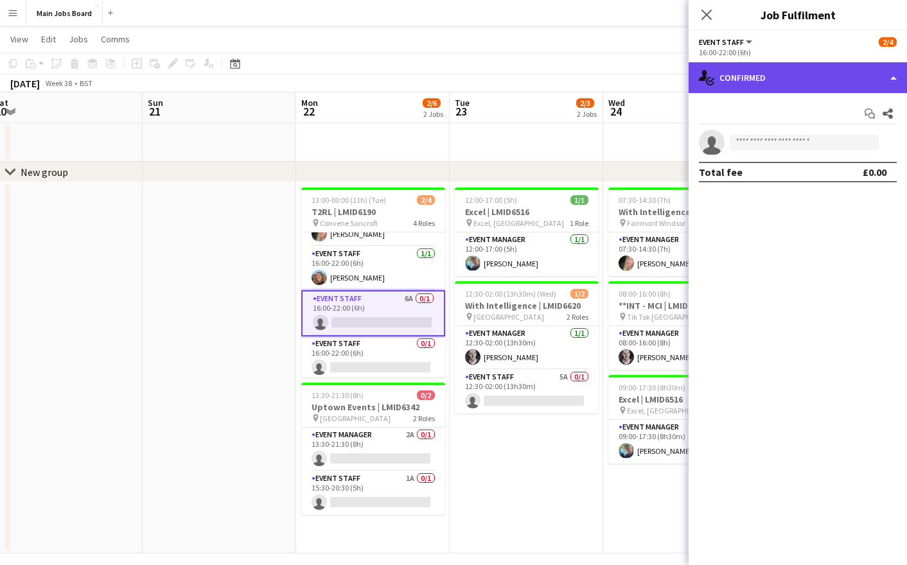
click at [779, 73] on div "single-neutral-actions-check-2 Confirmed" at bounding box center [798, 77] width 218 height 31
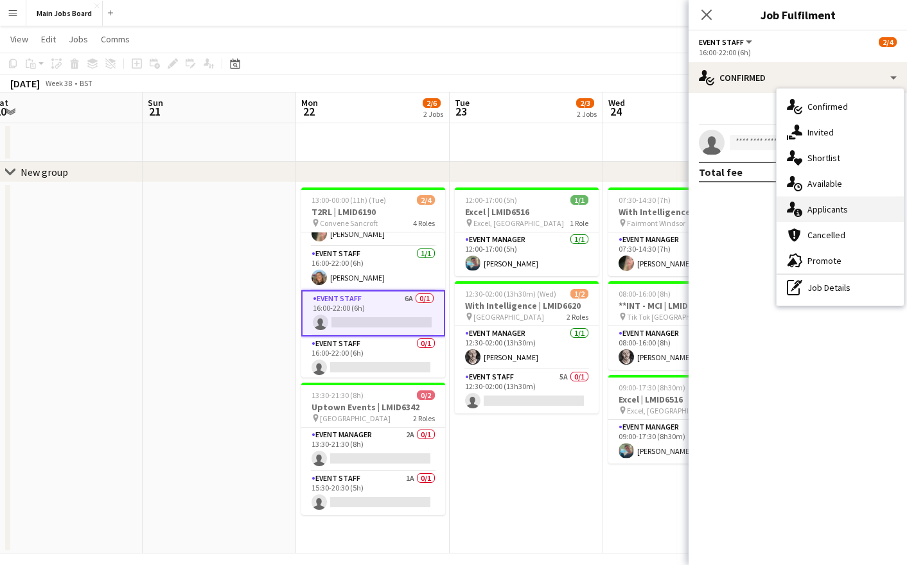
click at [839, 210] on div "single-neutral-actions-information Applicants" at bounding box center [840, 210] width 127 height 26
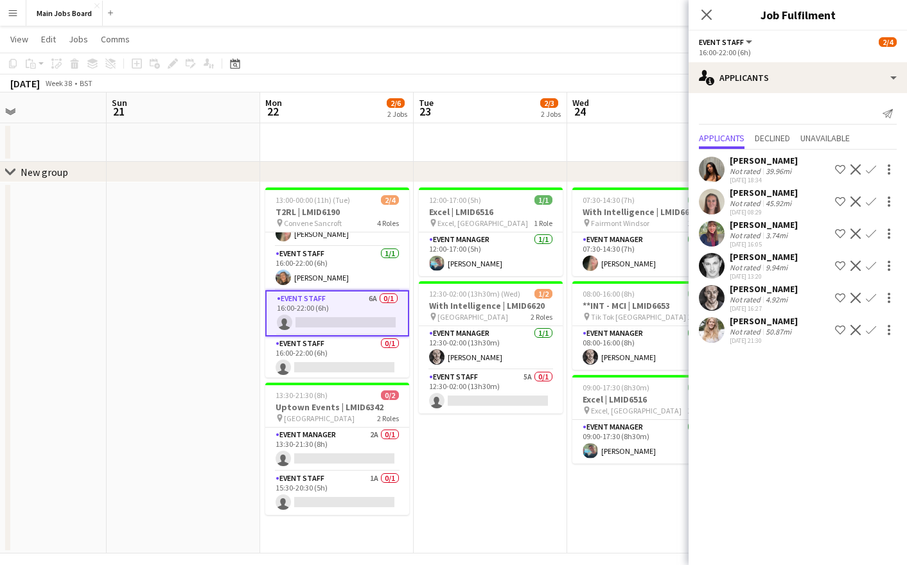
drag, startPoint x: 560, startPoint y: 467, endPoint x: 524, endPoint y: 467, distance: 36.6
click at [524, 467] on app-calendar-viewport "Wed 17 2/2 1 Job Thu 18 2/2 1 Job Fri 19 Sat 20 Sun 21 Mon 22 2/6 2 Jobs Tue 23…" at bounding box center [453, 323] width 907 height 461
click at [371, 437] on app-card-role "Event Manager 2A 0/1 13:30-21:30 (8h) single-neutral-actions" at bounding box center [337, 450] width 144 height 44
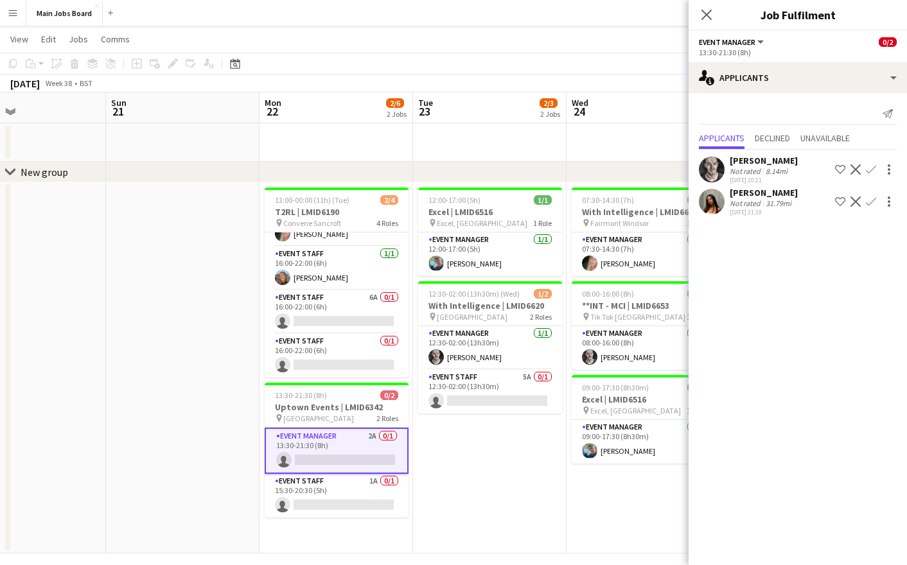
click at [870, 171] on app-icon "Confirm" at bounding box center [871, 169] width 10 height 10
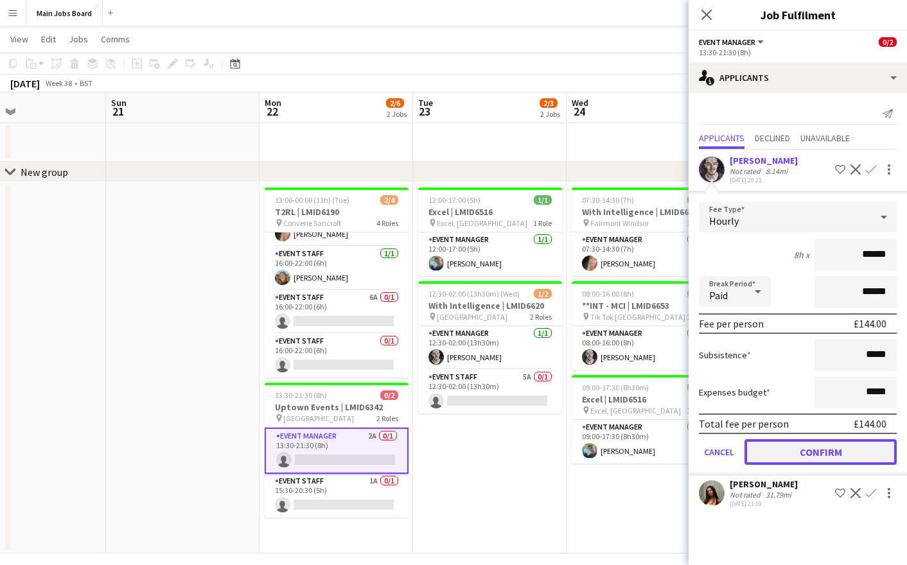
click at [785, 454] on button "Confirm" at bounding box center [821, 452] width 152 height 26
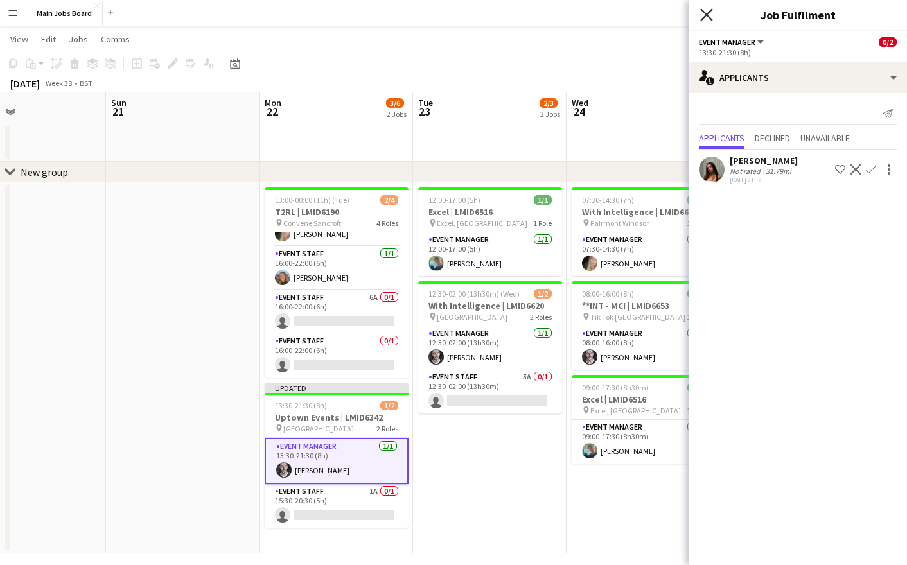
click at [712, 17] on icon "Close pop-in" at bounding box center [706, 14] width 12 height 12
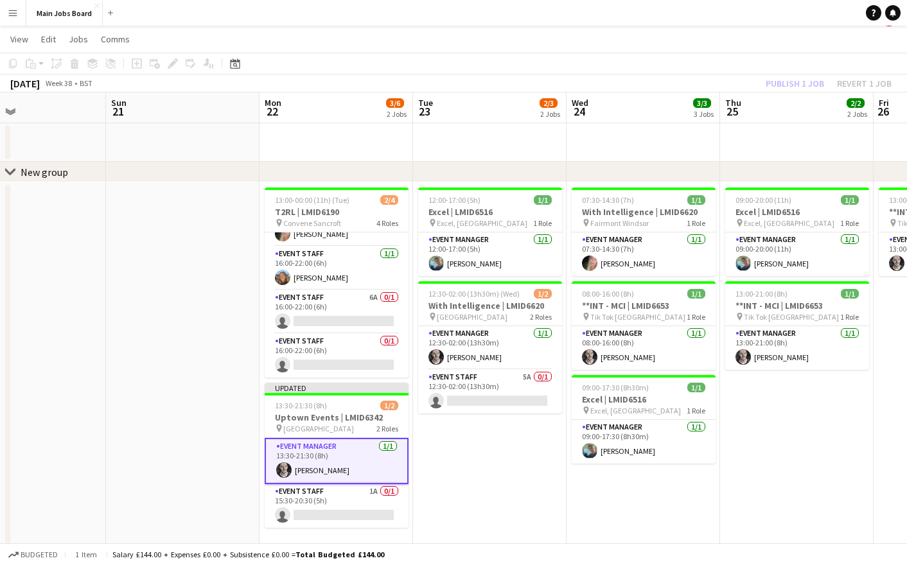
click at [781, 75] on div "Publish 1 job Revert 1 job" at bounding box center [828, 83] width 157 height 17
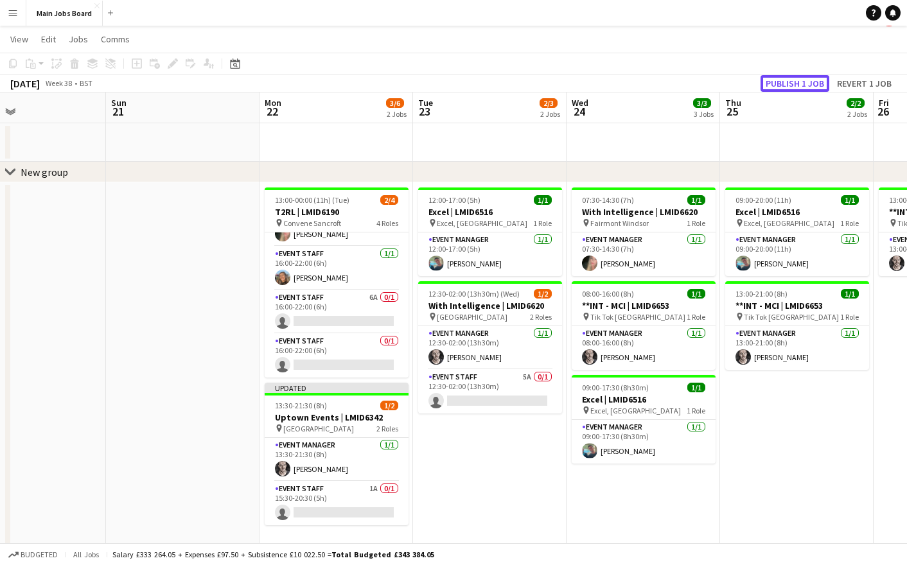
click at [781, 75] on button "Publish 1 job" at bounding box center [795, 83] width 69 height 17
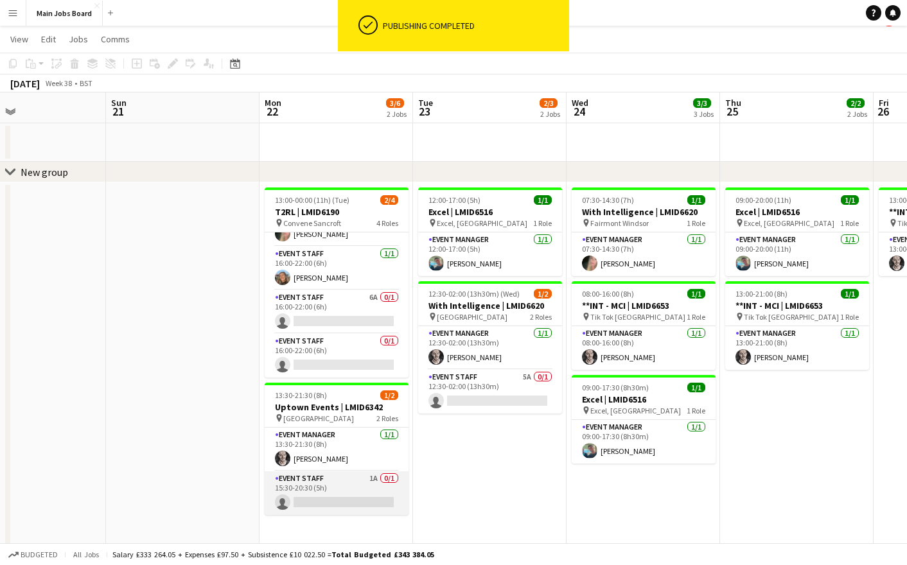
click at [375, 484] on app-card-role "Event Staff 1A 0/1 15:30-20:30 (5h) single-neutral-actions" at bounding box center [337, 494] width 144 height 44
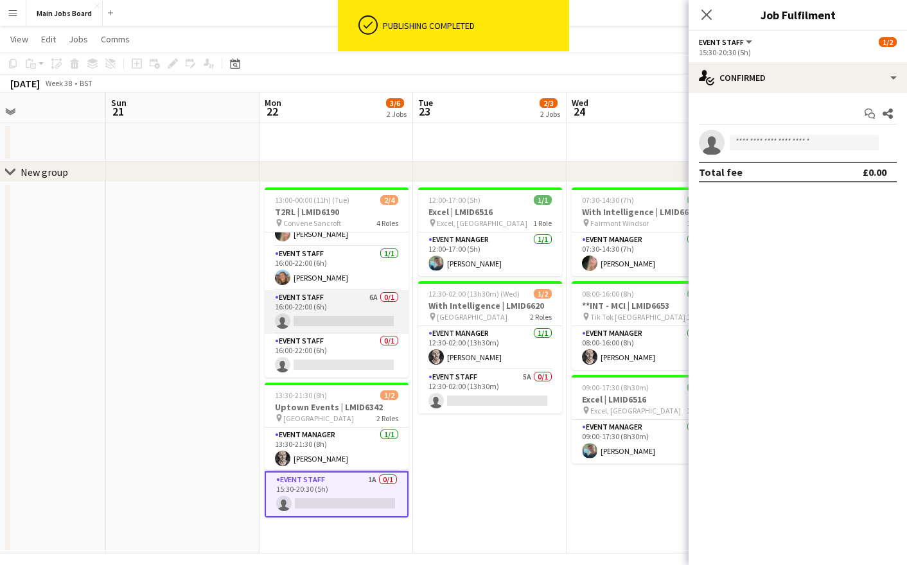
click at [371, 300] on app-card-role "Event Staff 6A 0/1 16:00-22:00 (6h) single-neutral-actions" at bounding box center [337, 312] width 144 height 44
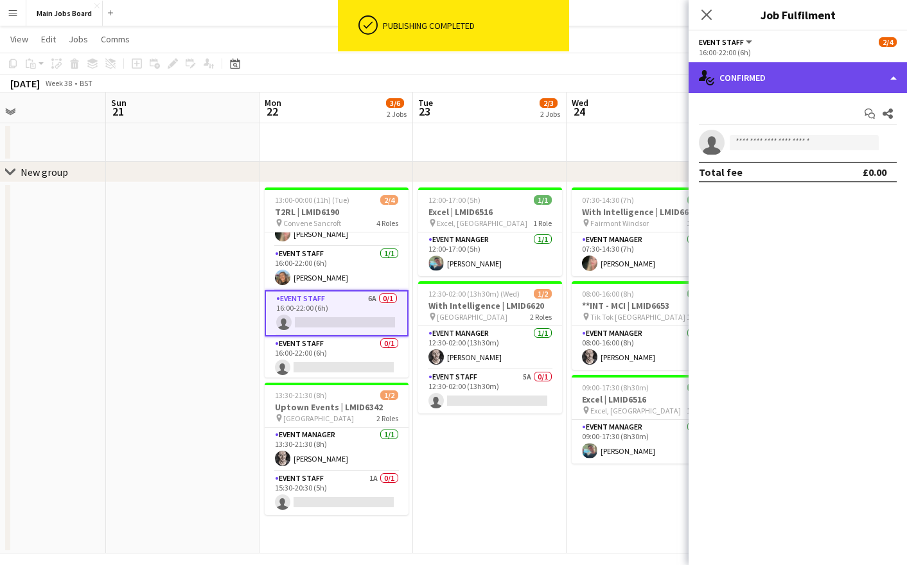
click at [763, 83] on div "single-neutral-actions-check-2 Confirmed" at bounding box center [798, 77] width 218 height 31
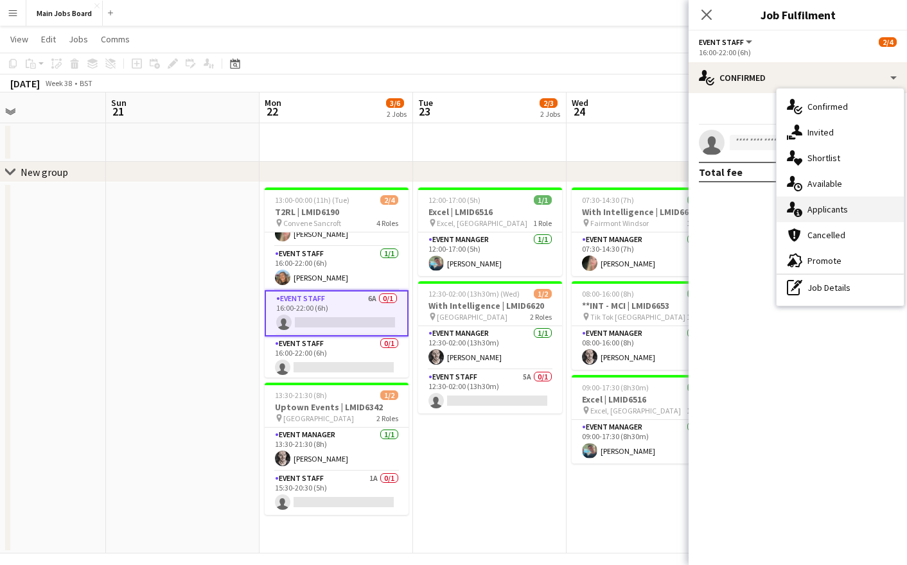
click at [856, 209] on div "single-neutral-actions-information Applicants" at bounding box center [840, 210] width 127 height 26
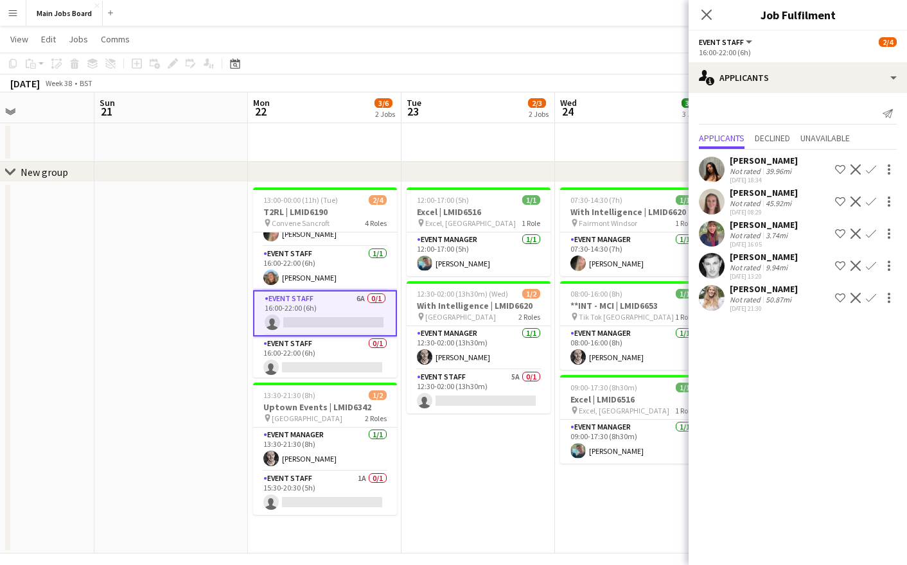
scroll to position [0, 395]
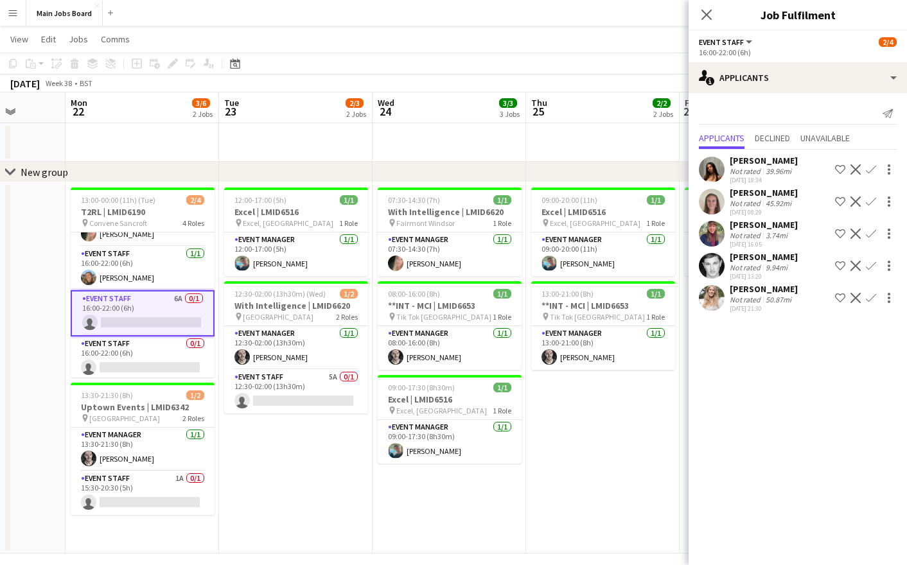
drag, startPoint x: 520, startPoint y: 460, endPoint x: 326, endPoint y: 460, distance: 194.0
click at [326, 460] on app-calendar-viewport "Fri 19 Sat 20 Sun 21 Mon 22 3/6 2 Jobs Tue 23 2/3 2 Jobs Wed 24 3/3 3 Jobs Thu …" at bounding box center [453, 323] width 907 height 461
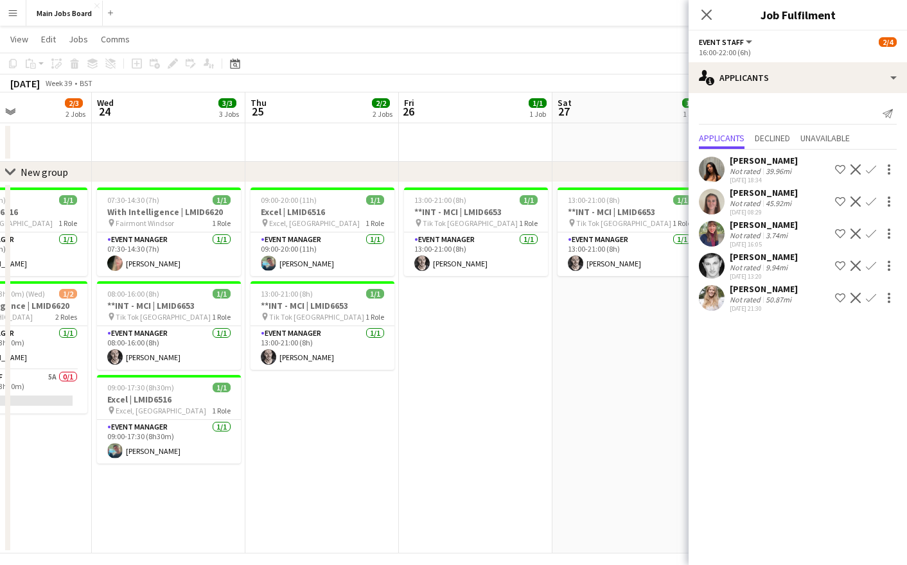
drag, startPoint x: 676, startPoint y: 456, endPoint x: 395, endPoint y: 461, distance: 280.8
click at [395, 461] on app-calendar-viewport "Sat 20 Sun 21 Mon 22 3/6 2 Jobs Tue 23 2/3 2 Jobs Wed 24 3/3 3 Jobs Thu 25 2/2 …" at bounding box center [453, 323] width 907 height 461
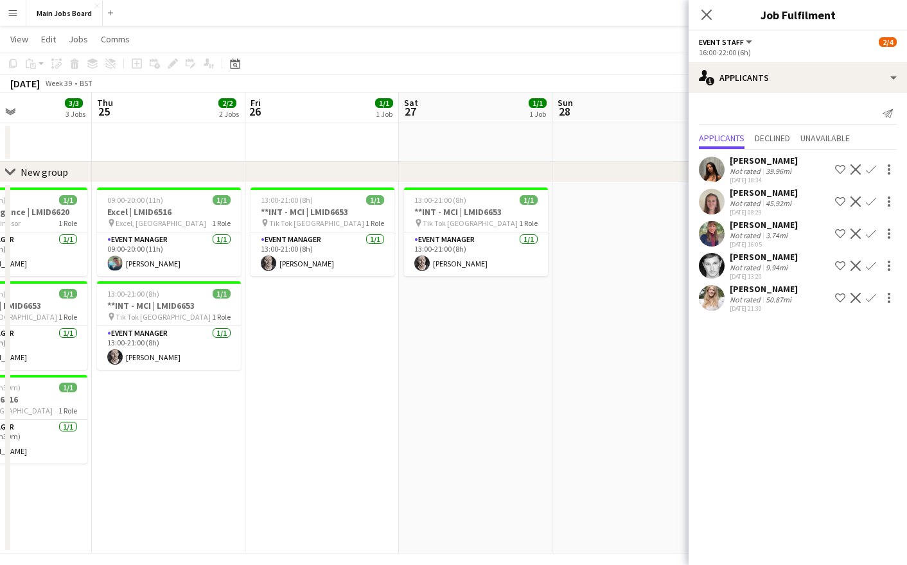
scroll to position [0, 386]
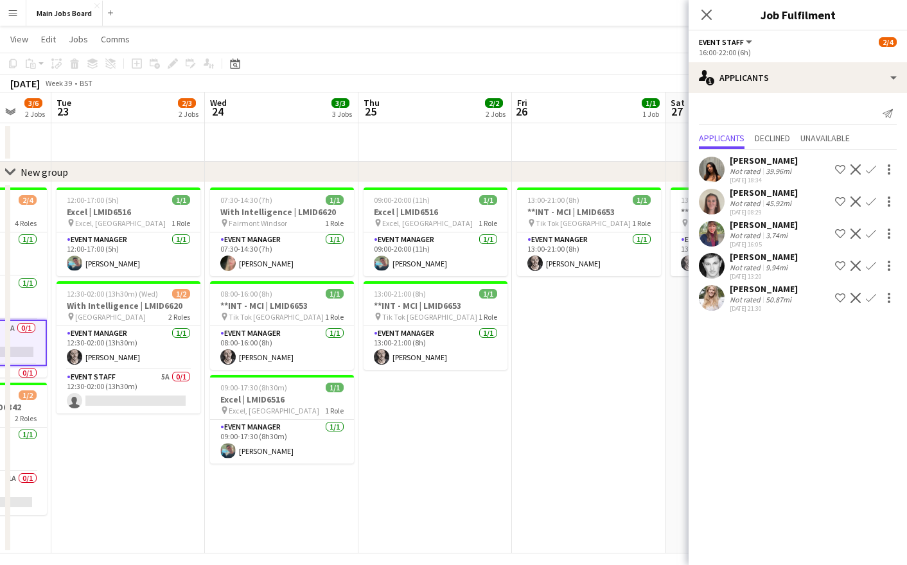
drag, startPoint x: 491, startPoint y: 438, endPoint x: 771, endPoint y: 354, distance: 292.5
click at [771, 354] on body "Menu Boards Boards Boards All jobs Status Workforce Workforce My Workforce Recr…" at bounding box center [453, 277] width 907 height 598
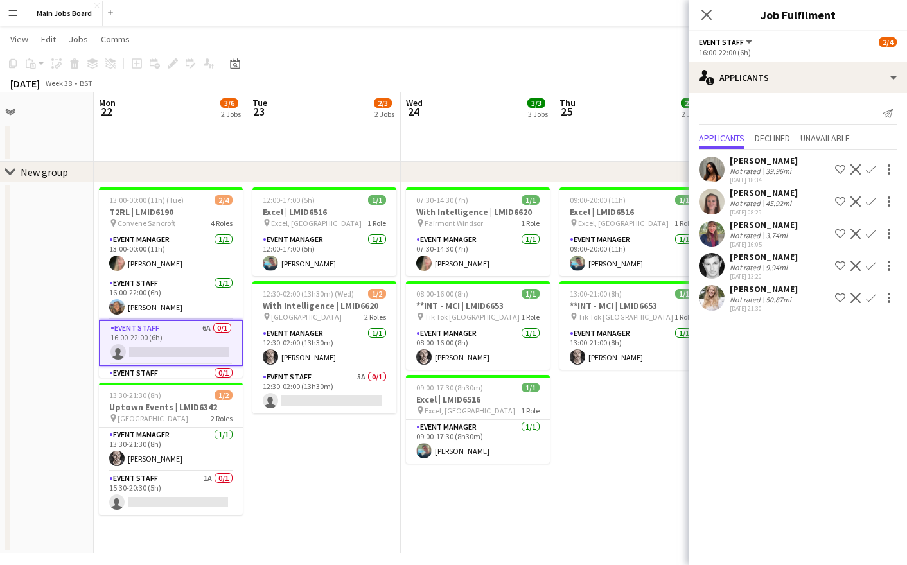
drag, startPoint x: 484, startPoint y: 407, endPoint x: 685, endPoint y: 407, distance: 200.5
click at [684, 407] on app-calendar-viewport "Fri 19 Sat 20 Sun 21 Mon 22 3/6 2 Jobs Tue 23 2/3 2 Jobs Wed 24 3/3 3 Jobs Thu …" at bounding box center [453, 323] width 907 height 461
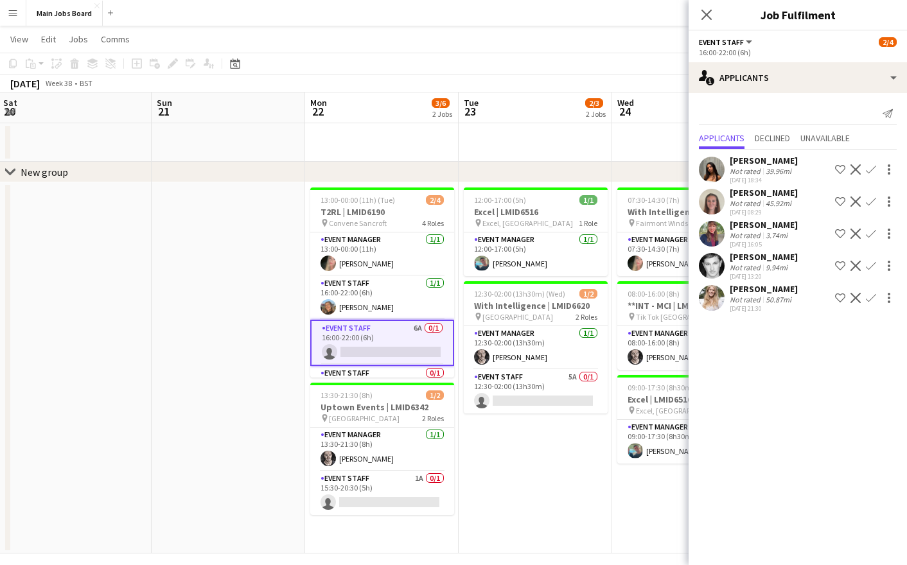
scroll to position [0, 299]
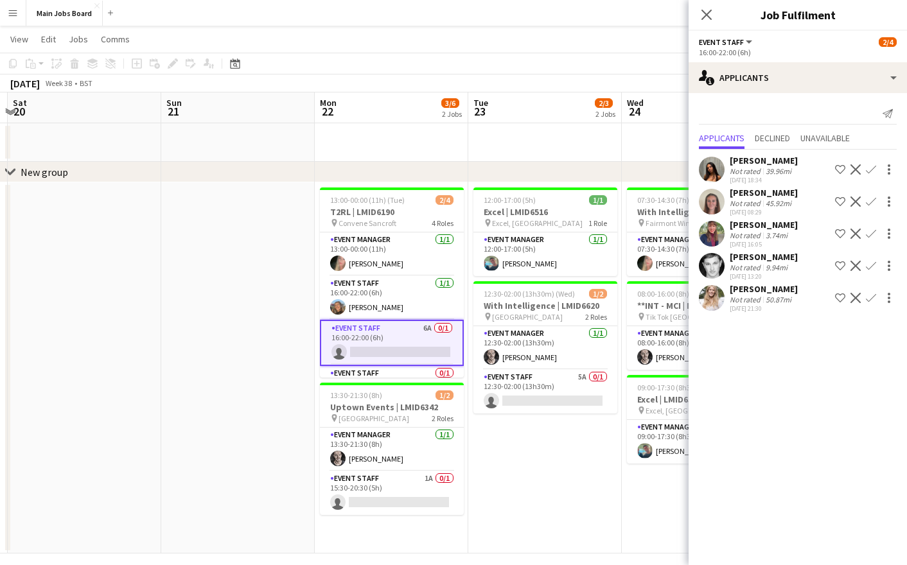
drag, startPoint x: 376, startPoint y: 501, endPoint x: 593, endPoint y: 500, distance: 217.2
click at [593, 500] on app-calendar-viewport "Thu 18 2/2 1 Job Fri 19 Sat 20 Sun 21 Mon 22 3/6 2 Jobs Tue 23 2/3 2 Jobs Wed 2…" at bounding box center [453, 323] width 907 height 461
click at [429, 477] on app-card-role "Event Staff 1A 0/1 15:30-20:30 (5h) single-neutral-actions" at bounding box center [392, 494] width 144 height 44
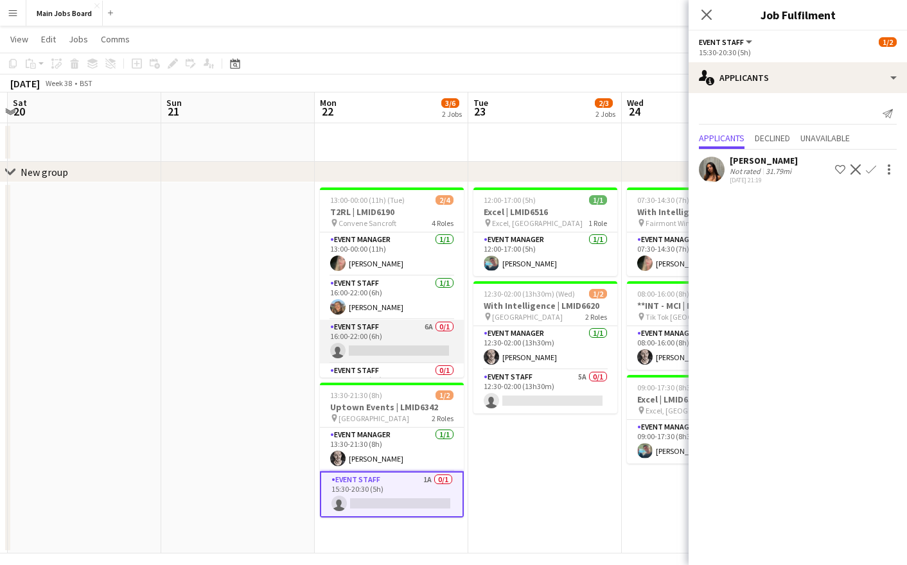
click at [429, 324] on app-card-role "Event Staff 6A 0/1 16:00-22:00 (6h) single-neutral-actions" at bounding box center [392, 342] width 144 height 44
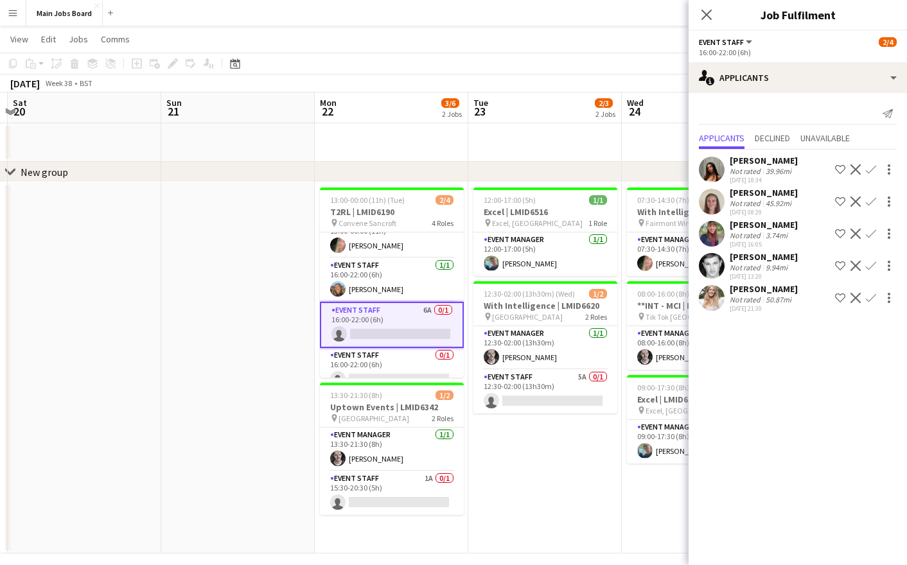
scroll to position [32, 0]
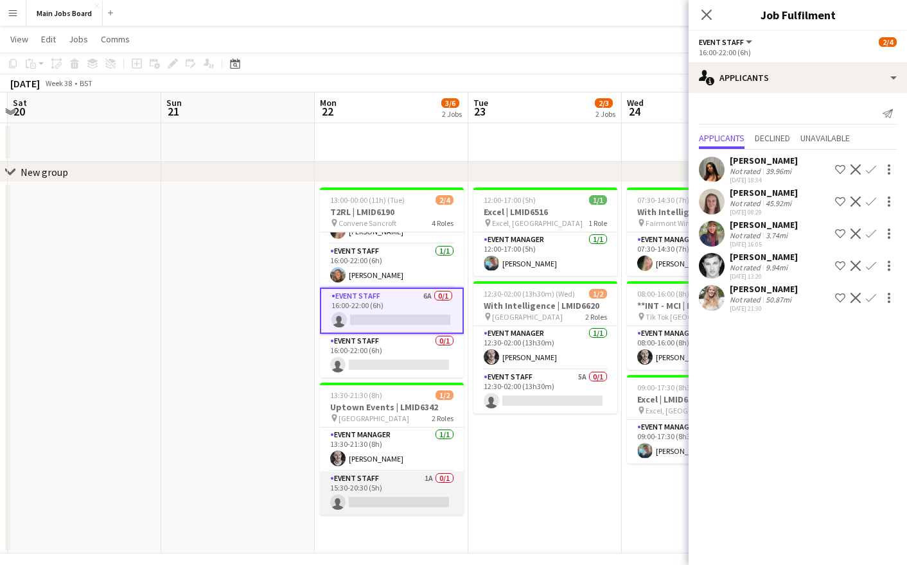
click at [426, 478] on app-card-role "Event Staff 1A 0/1 15:30-20:30 (5h) single-neutral-actions" at bounding box center [392, 494] width 144 height 44
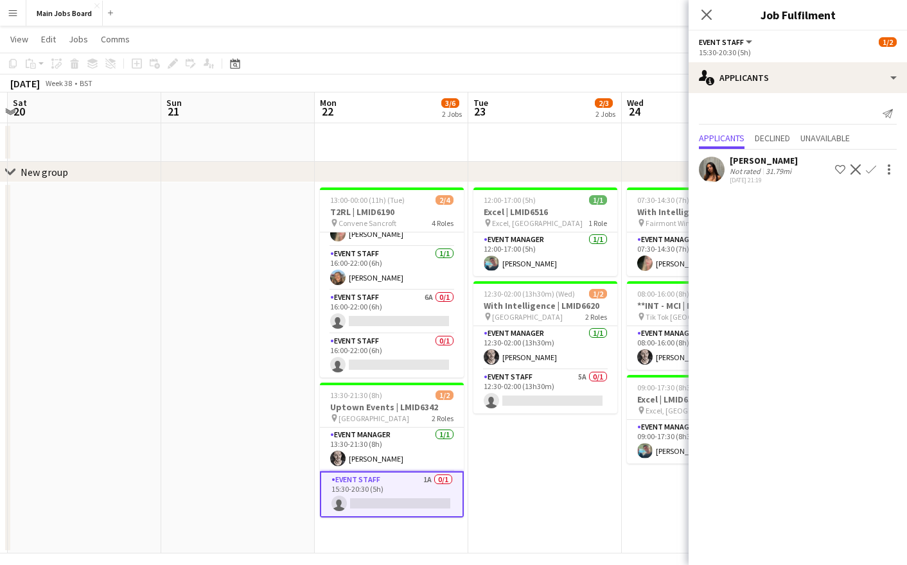
click at [871, 164] on button "Confirm" at bounding box center [871, 169] width 15 height 15
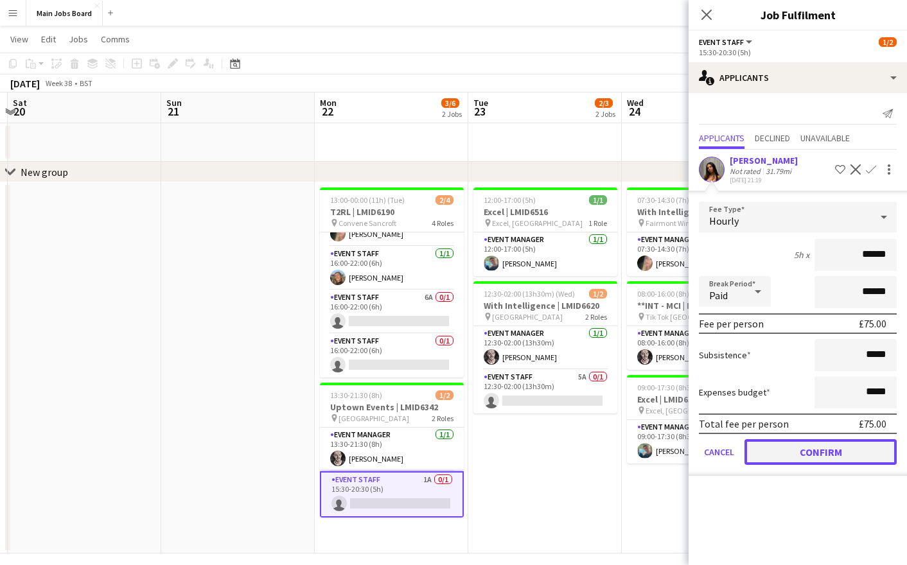
click at [774, 458] on button "Confirm" at bounding box center [821, 452] width 152 height 26
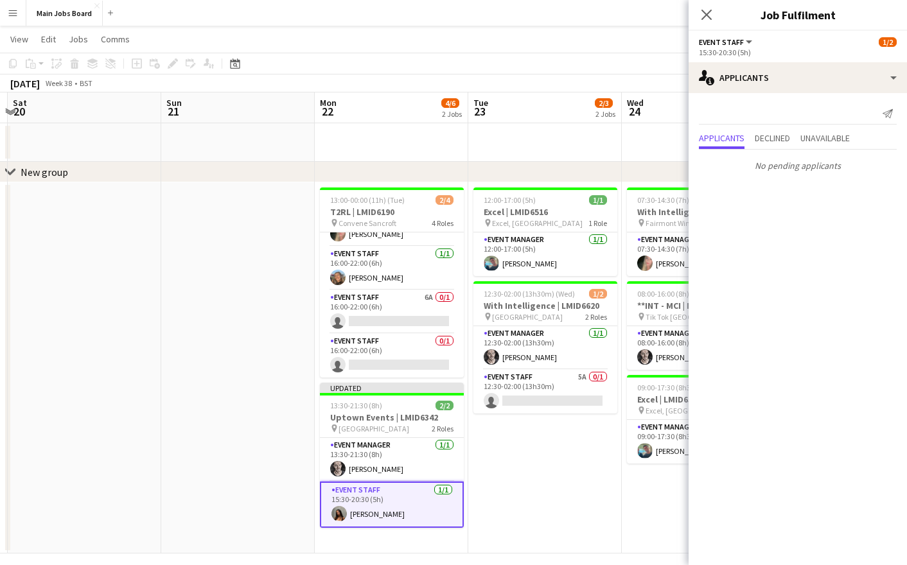
click at [429, 513] on app-card-role "Event Staff 1/1 15:30-20:30 (5h) Kitty Pattinson" at bounding box center [392, 505] width 144 height 46
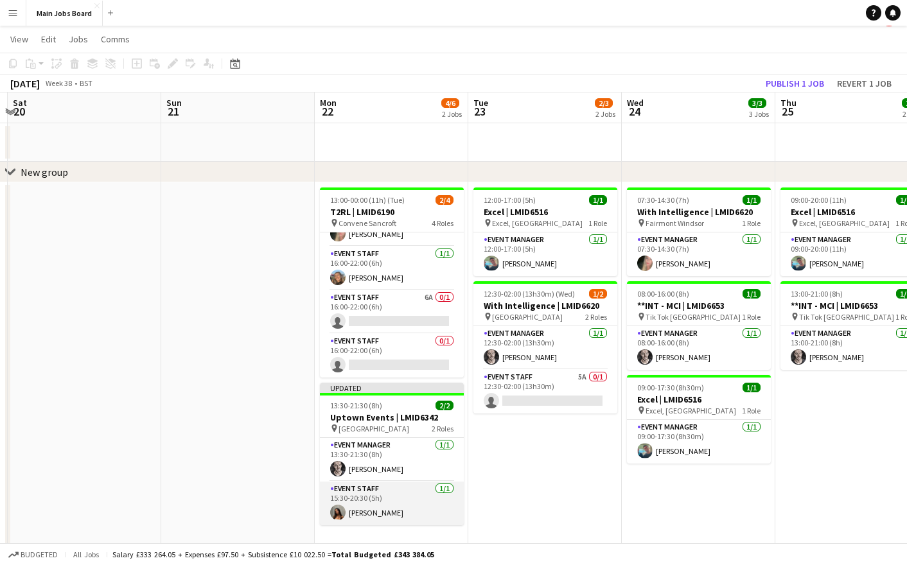
click at [429, 513] on app-card-role "Event Staff 1/1 15:30-20:30 (5h) Kitty Pattinson" at bounding box center [392, 504] width 144 height 44
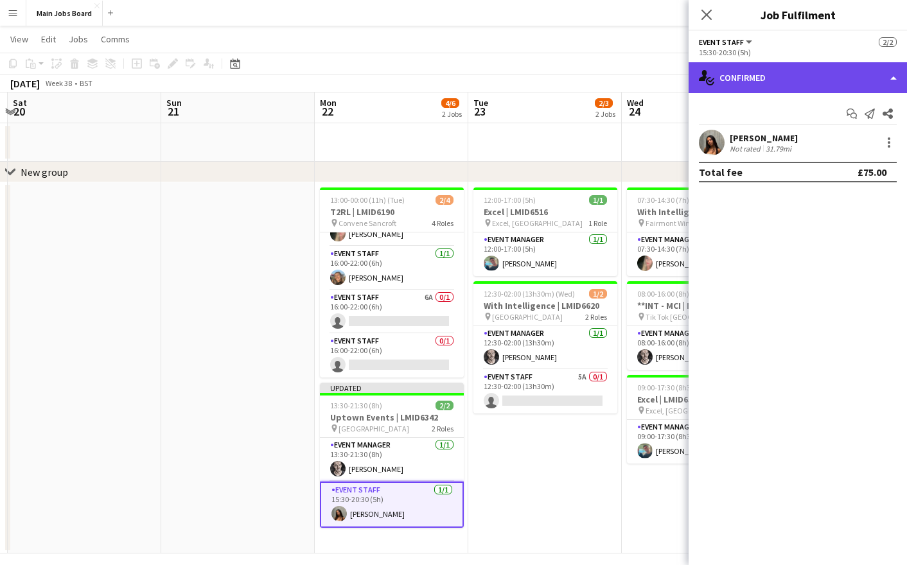
click at [812, 67] on div "single-neutral-actions-check-2 Confirmed" at bounding box center [798, 77] width 218 height 31
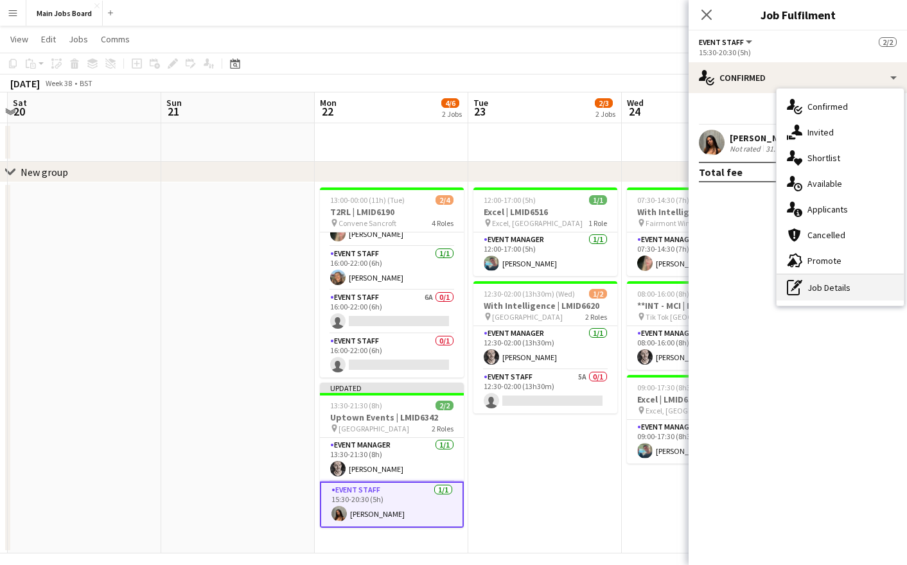
click at [822, 281] on div "pen-write Job Details" at bounding box center [840, 288] width 127 height 26
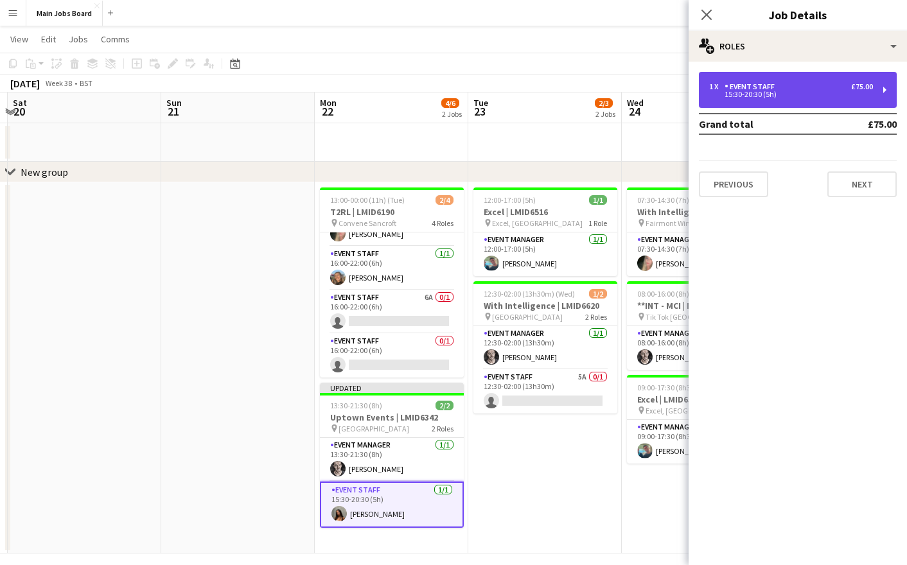
click at [767, 95] on div "15:30-20:30 (5h)" at bounding box center [791, 94] width 164 height 6
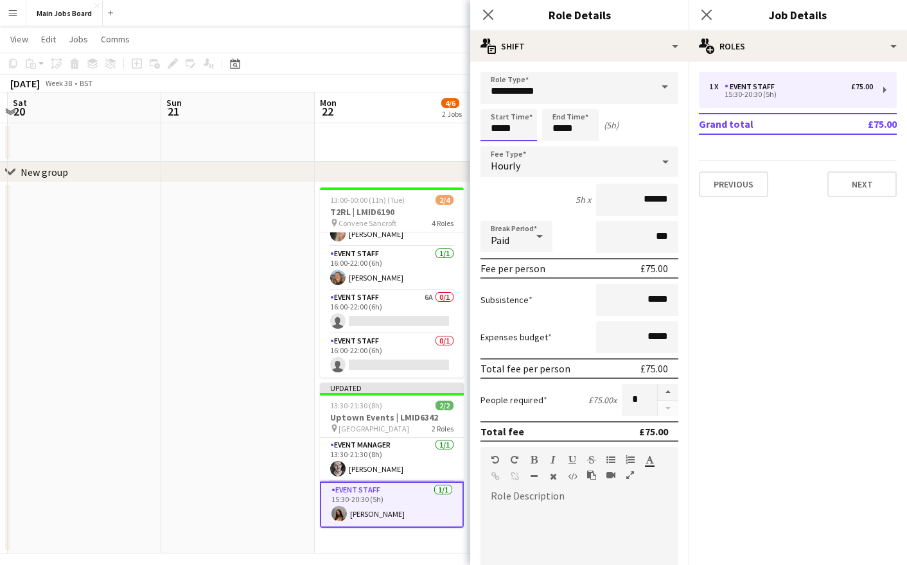
click at [501, 127] on input "*****" at bounding box center [509, 125] width 57 height 32
type input "*****"
click at [561, 132] on input "*****" at bounding box center [570, 125] width 57 height 32
type input "*****"
click at [533, 236] on icon at bounding box center [539, 237] width 15 height 26
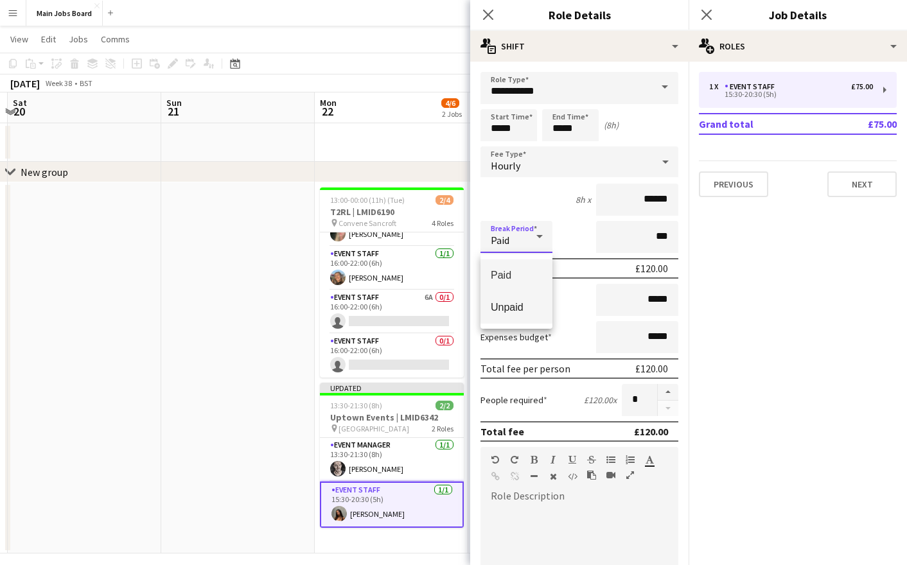
click at [524, 303] on span "Unpaid" at bounding box center [516, 307] width 51 height 12
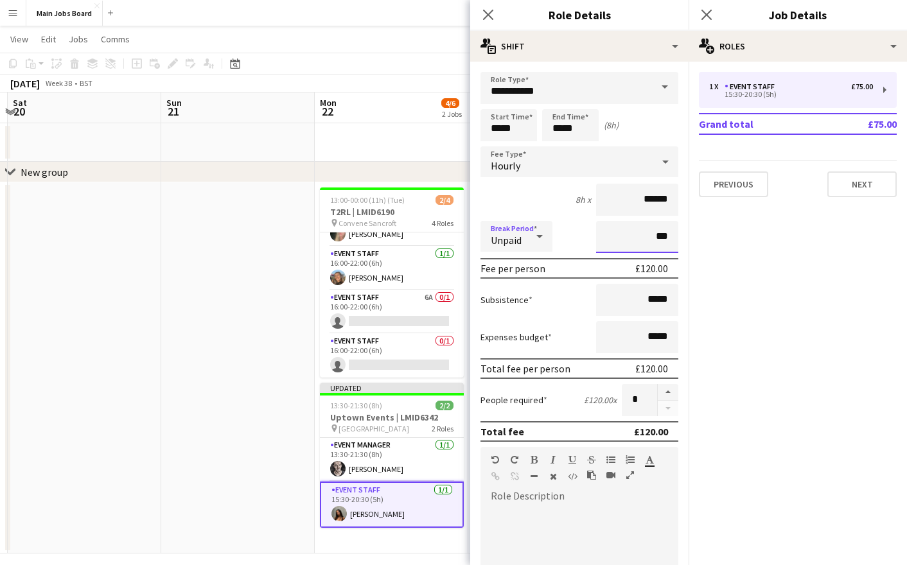
click at [626, 242] on input "***" at bounding box center [637, 237] width 82 height 32
type input "*****"
click at [704, 15] on icon "Close pop-in" at bounding box center [706, 14] width 12 height 12
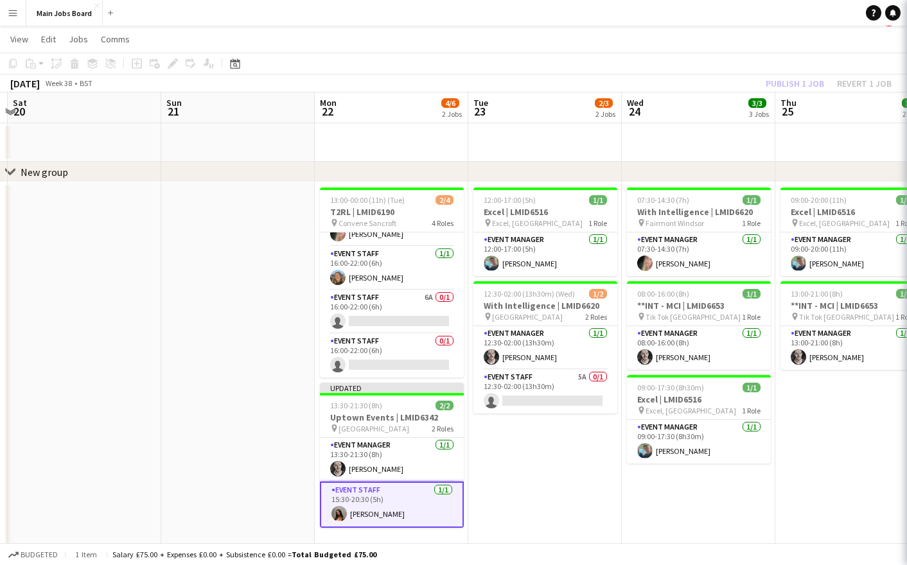
scroll to position [0, 299]
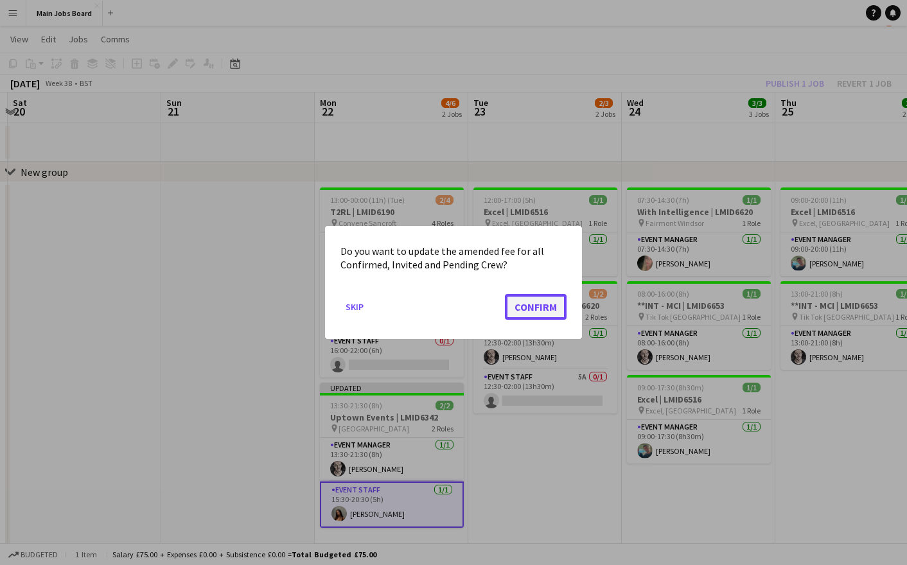
click at [547, 296] on button "Confirm" at bounding box center [536, 307] width 62 height 26
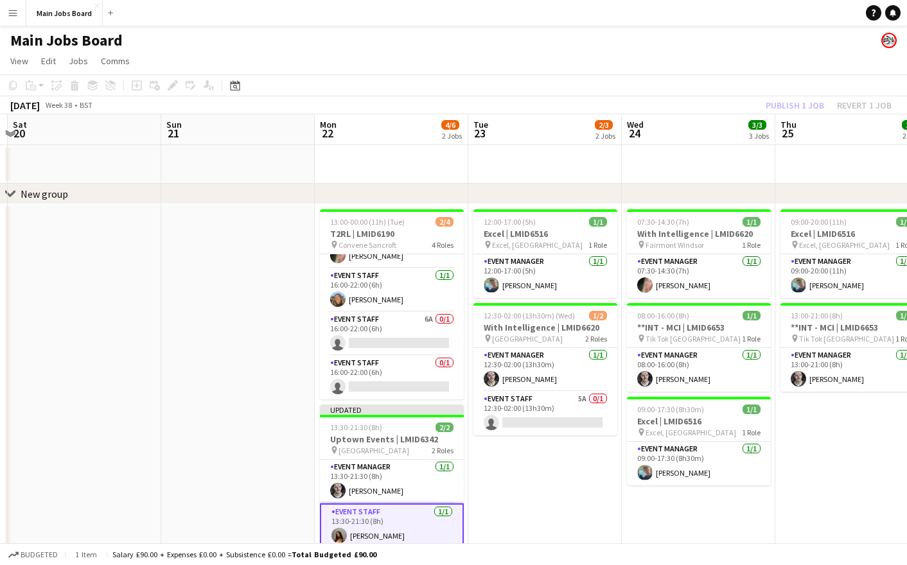
scroll to position [22, 0]
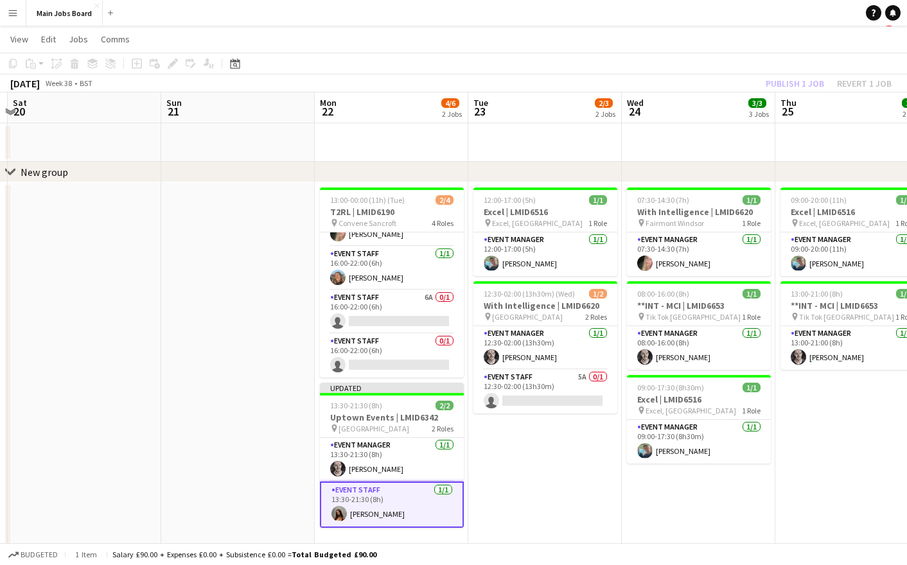
click at [792, 87] on div "Publish 1 job Revert 1 job" at bounding box center [828, 83] width 157 height 17
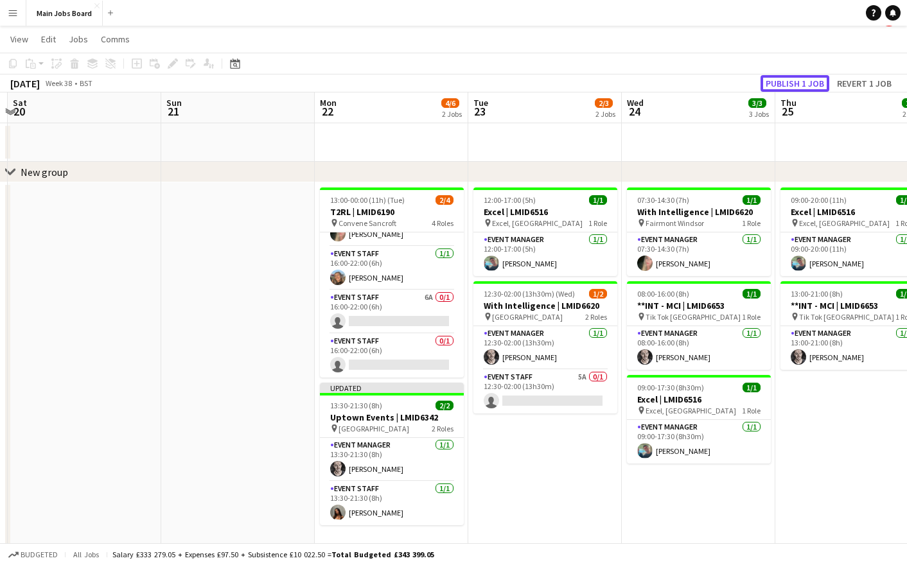
click at [792, 87] on button "Publish 1 job" at bounding box center [795, 83] width 69 height 17
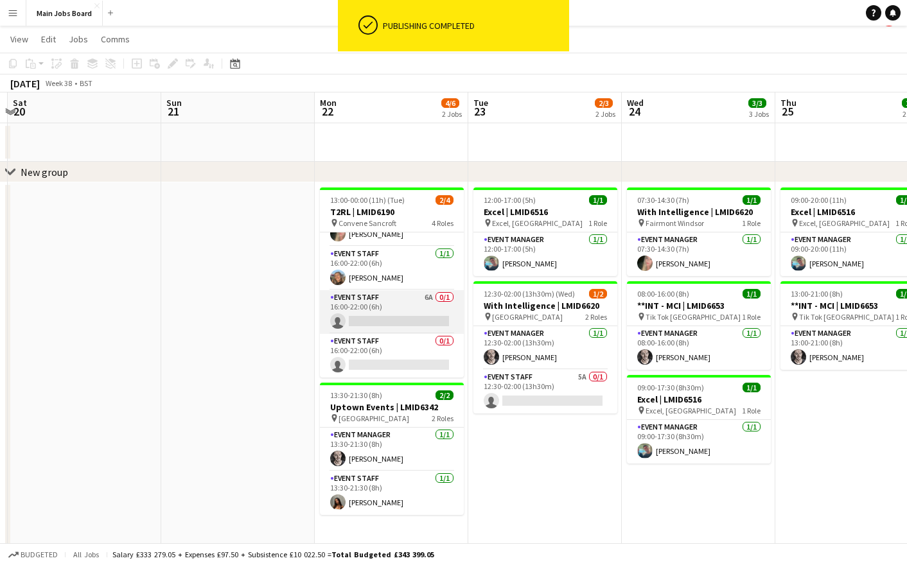
click at [432, 297] on app-card-role "Event Staff 6A 0/1 16:00-22:00 (6h) single-neutral-actions" at bounding box center [392, 312] width 144 height 44
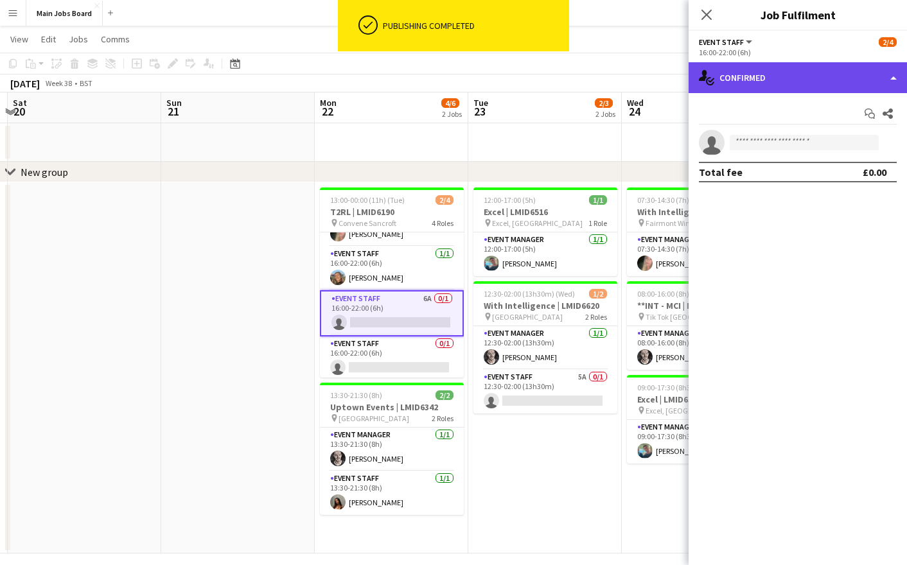
click at [801, 82] on div "single-neutral-actions-check-2 Confirmed" at bounding box center [798, 77] width 218 height 31
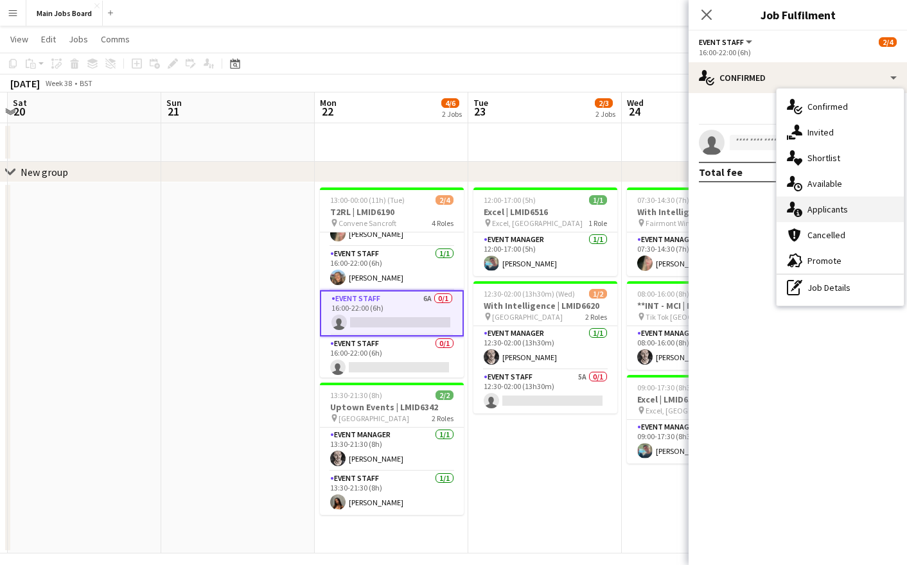
click at [827, 206] on div "single-neutral-actions-information Applicants" at bounding box center [840, 210] width 127 height 26
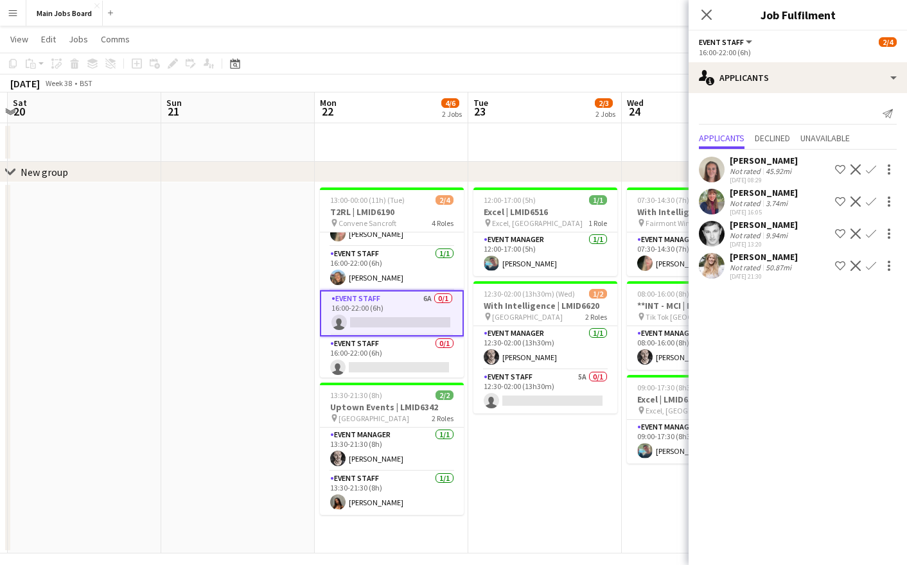
click at [871, 232] on app-icon "Confirm" at bounding box center [871, 234] width 10 height 10
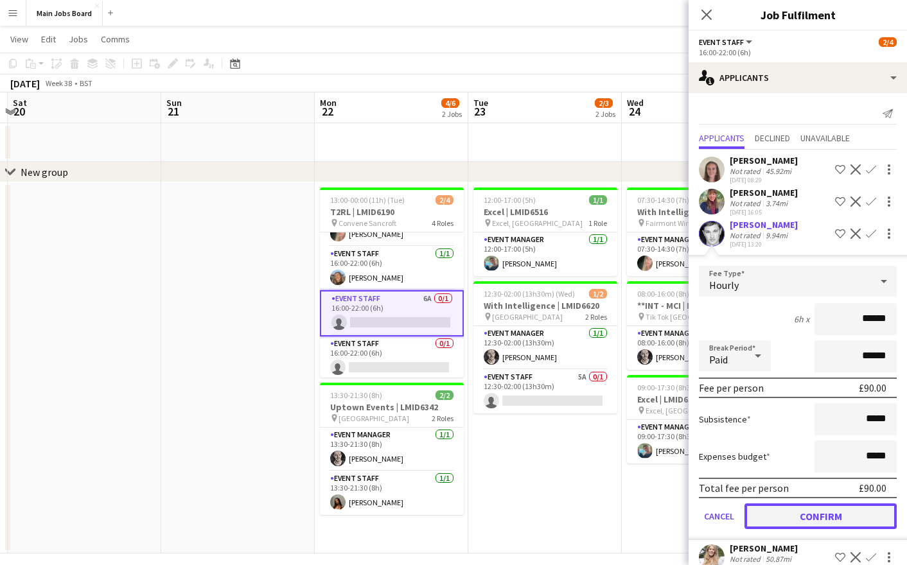
click at [786, 520] on button "Confirm" at bounding box center [821, 517] width 152 height 26
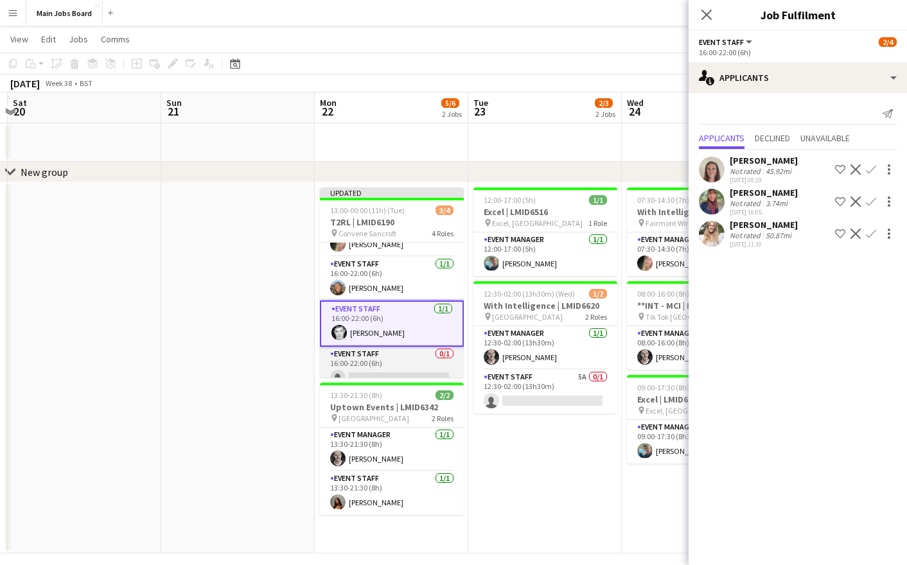
scroll to position [42, 0]
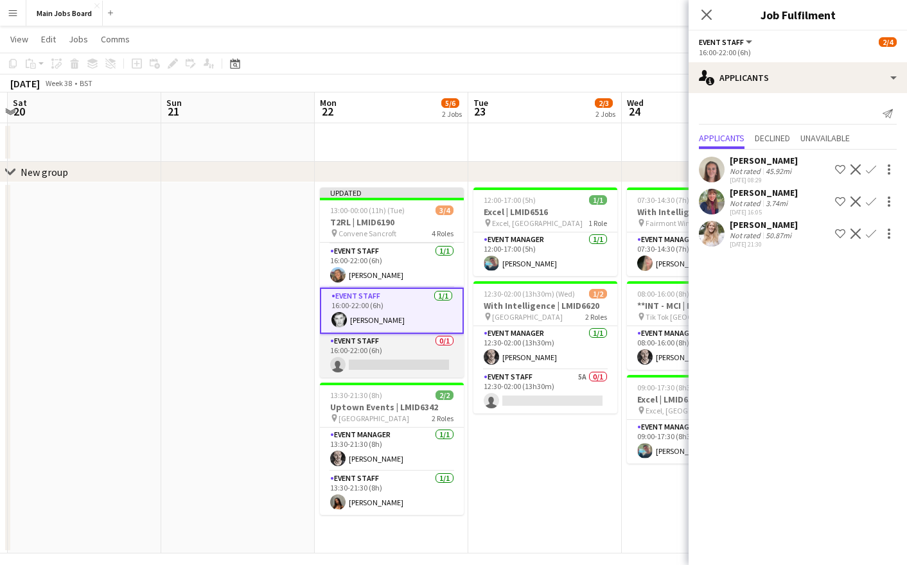
click at [378, 374] on app-card-role "Event Staff 0/1 16:00-22:00 (6h) single-neutral-actions" at bounding box center [392, 356] width 144 height 44
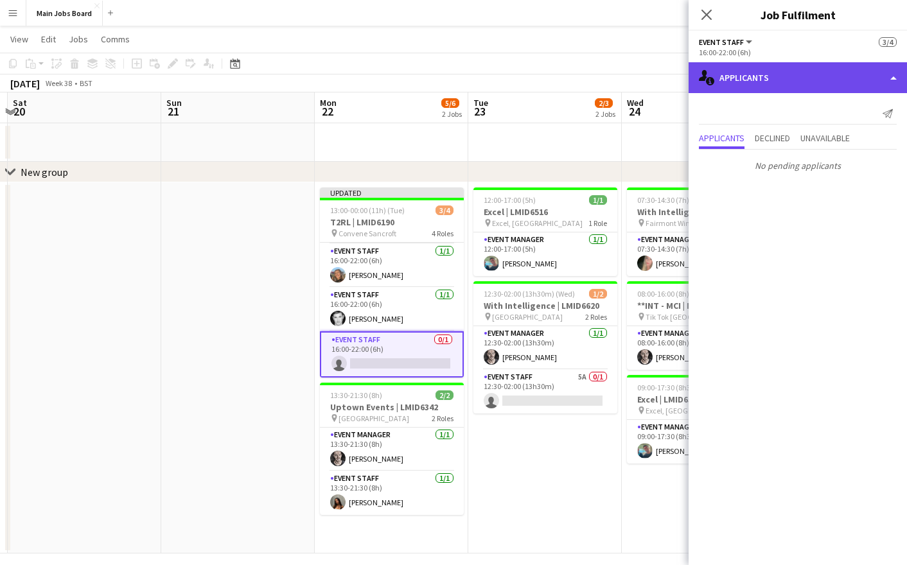
click at [729, 82] on div "single-neutral-actions-information Applicants" at bounding box center [798, 77] width 218 height 31
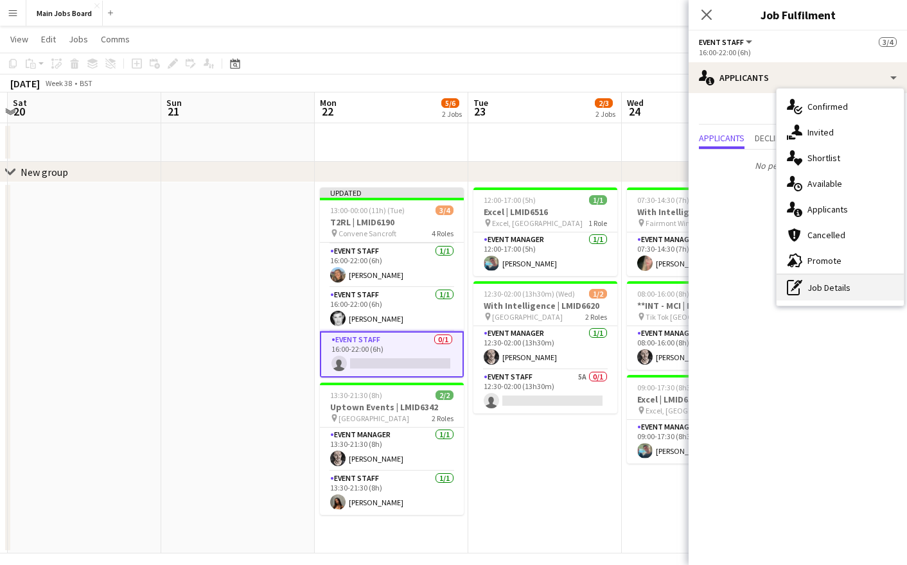
click at [808, 294] on div "pen-write Job Details" at bounding box center [840, 288] width 127 height 26
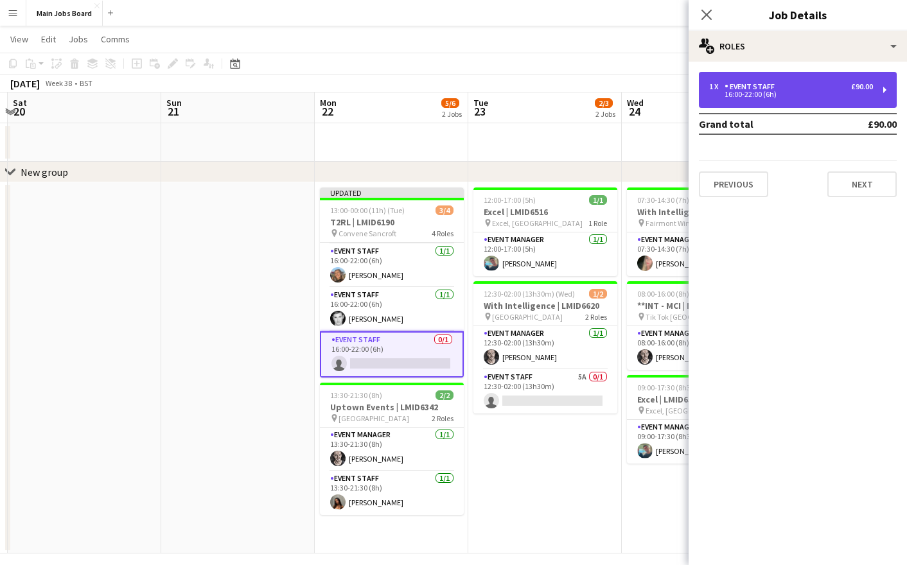
click at [760, 84] on div "Event Staff" at bounding box center [752, 86] width 55 height 9
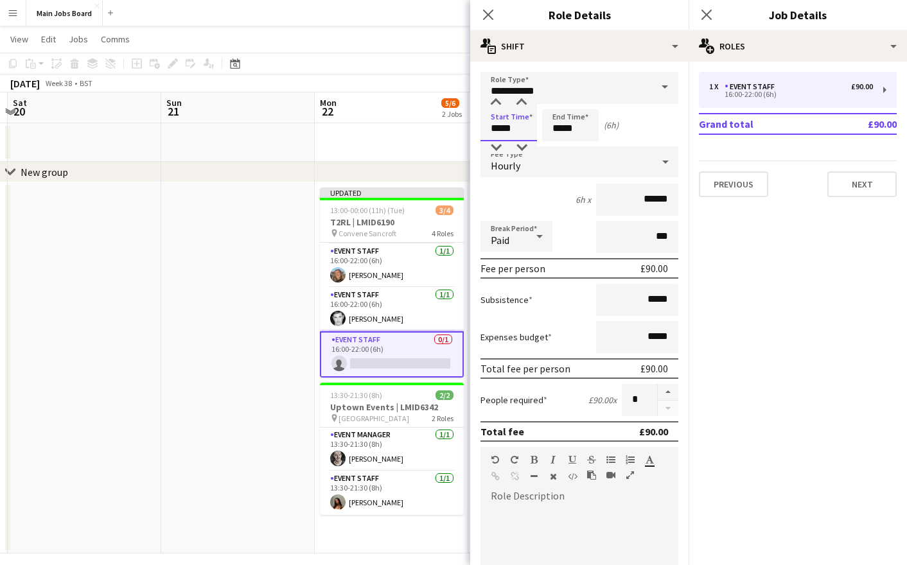
click at [499, 129] on input "*****" at bounding box center [509, 125] width 57 height 32
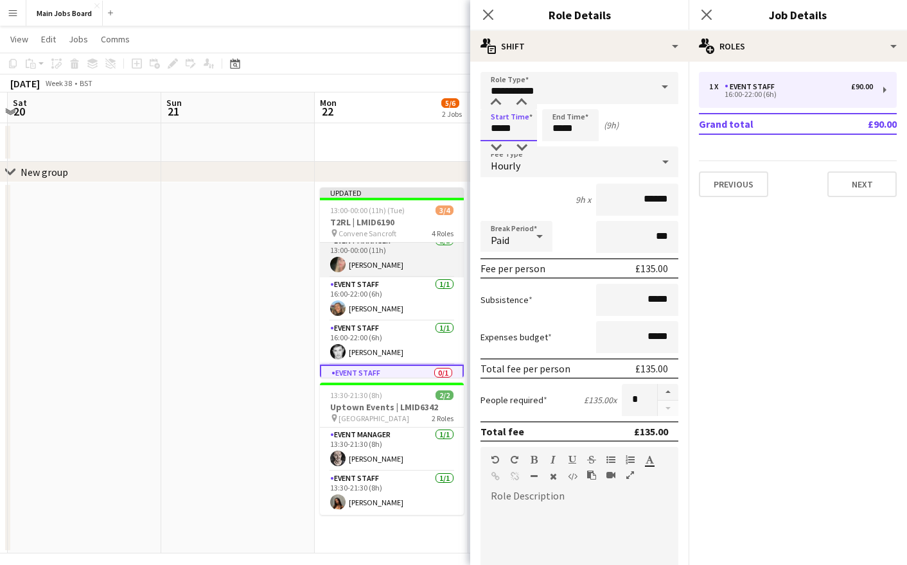
scroll to position [0, 0]
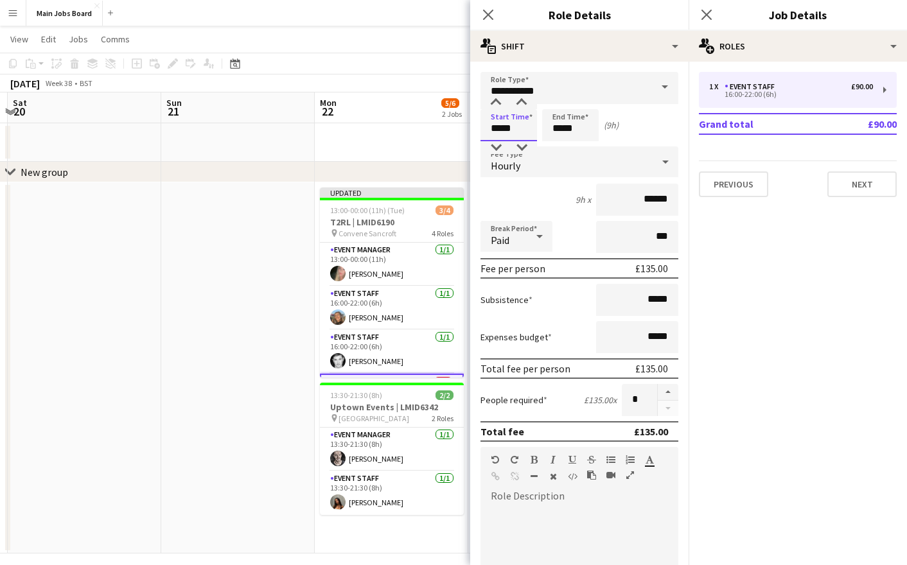
type input "*****"
click at [562, 130] on input "*****" at bounding box center [570, 125] width 57 height 32
type input "*****"
click at [538, 244] on icon at bounding box center [539, 237] width 15 height 26
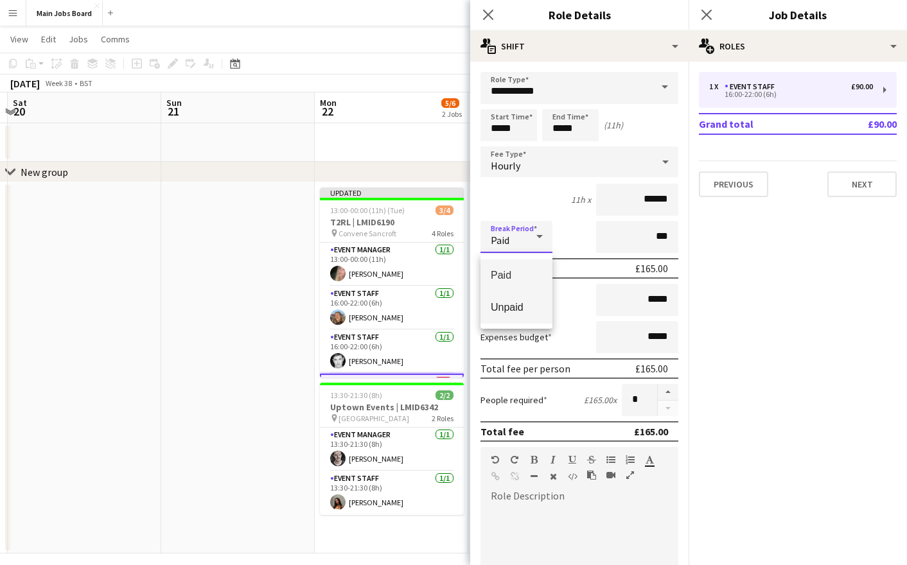
click at [531, 312] on span "Unpaid" at bounding box center [516, 307] width 51 height 12
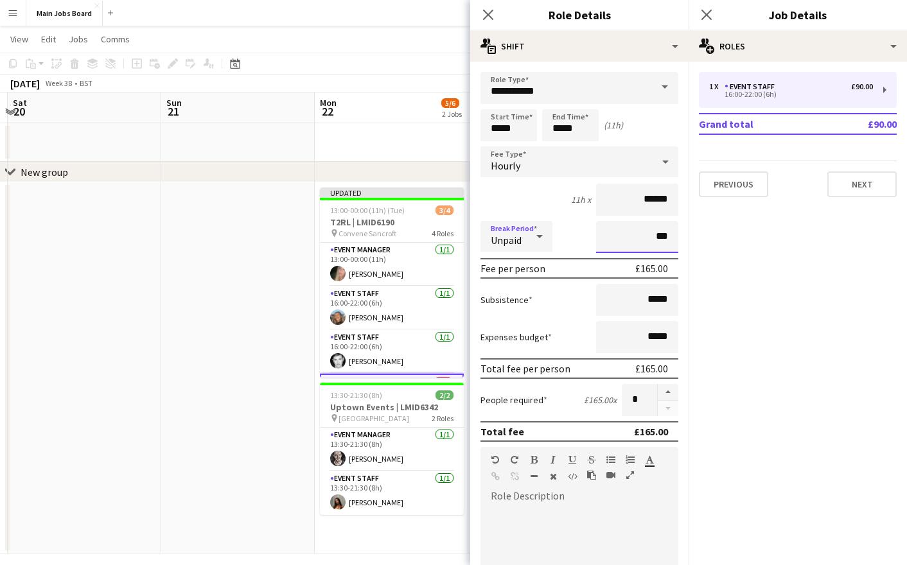
click at [624, 242] on input "***" at bounding box center [637, 237] width 82 height 32
type input "*****"
click at [707, 15] on icon at bounding box center [706, 14] width 12 height 12
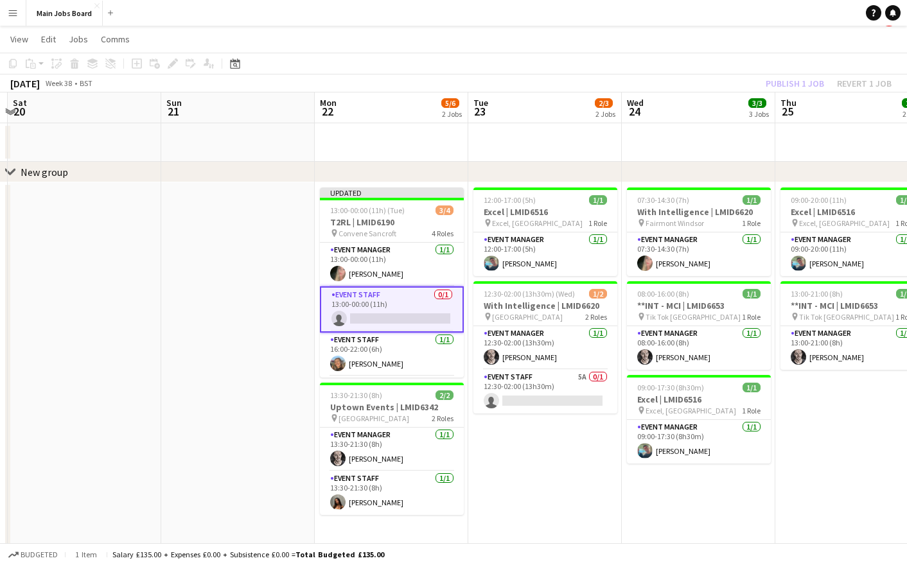
click at [398, 312] on app-card-role "Event Staff 0/1 13:00-00:00 (11h) single-neutral-actions" at bounding box center [392, 310] width 144 height 46
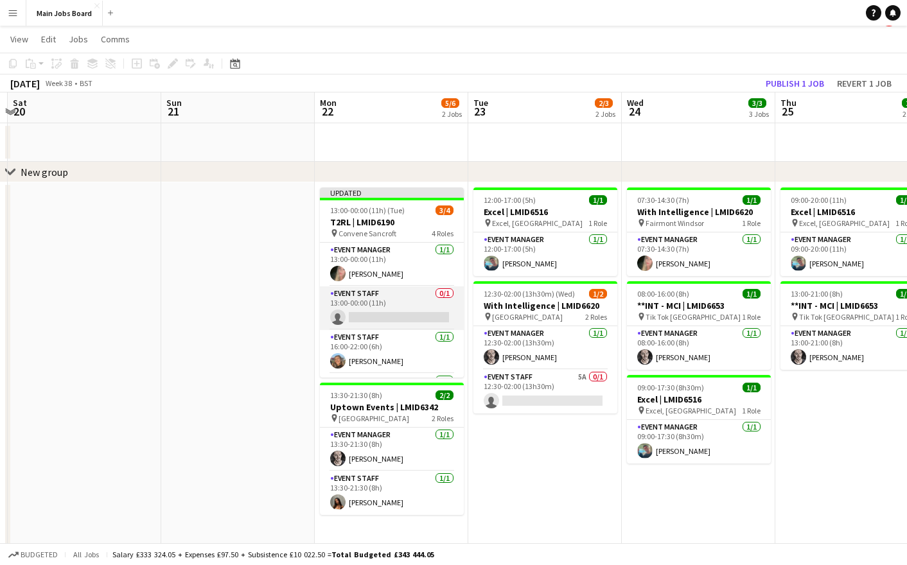
click at [409, 320] on app-card-role "Event Staff 0/1 13:00-00:00 (11h) single-neutral-actions" at bounding box center [392, 309] width 144 height 44
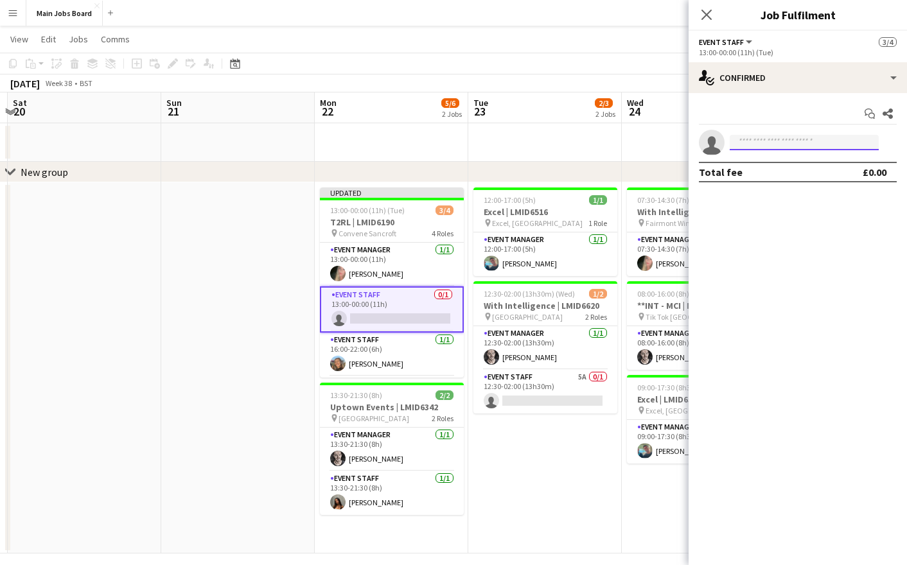
click at [741, 145] on input at bounding box center [804, 142] width 149 height 15
type input "***"
click at [770, 167] on span "eviewebb98@gmail.com" at bounding box center [804, 171] width 129 height 10
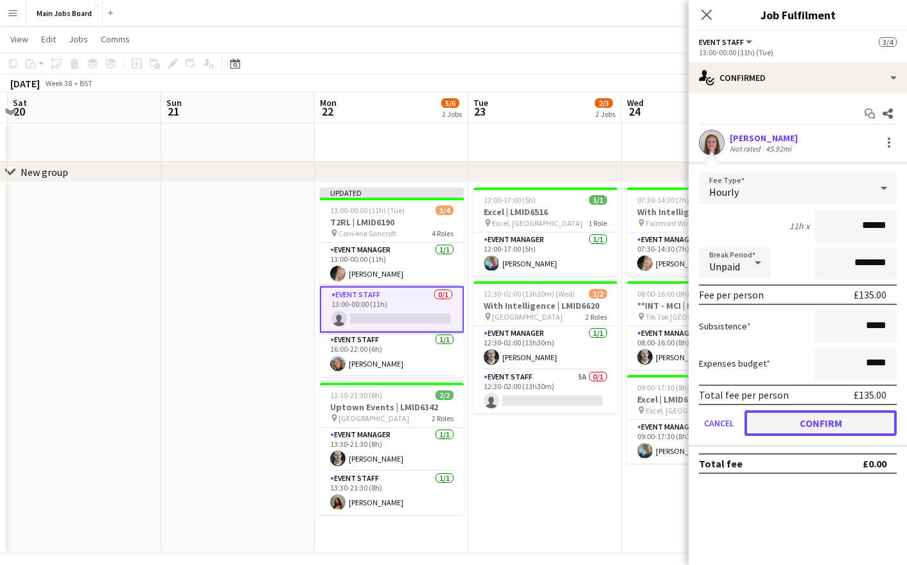
click at [788, 418] on button "Confirm" at bounding box center [821, 424] width 152 height 26
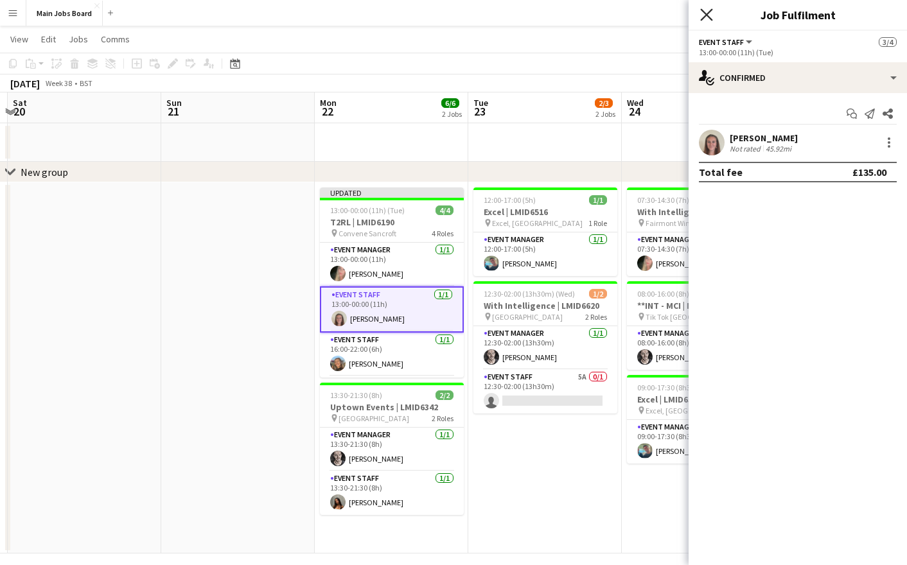
click at [702, 13] on icon "Close pop-in" at bounding box center [706, 14] width 12 height 12
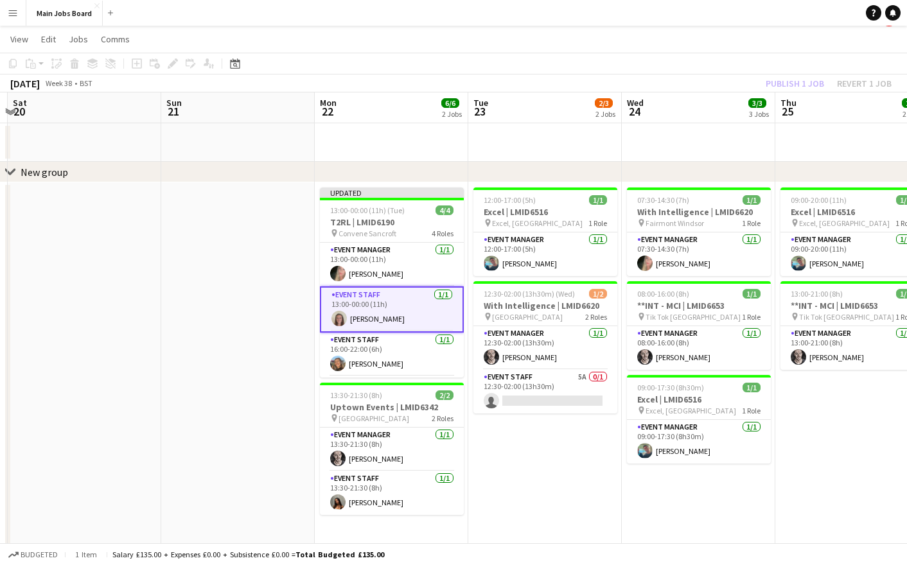
click at [778, 82] on div "Publish 1 job Revert 1 job" at bounding box center [828, 83] width 157 height 17
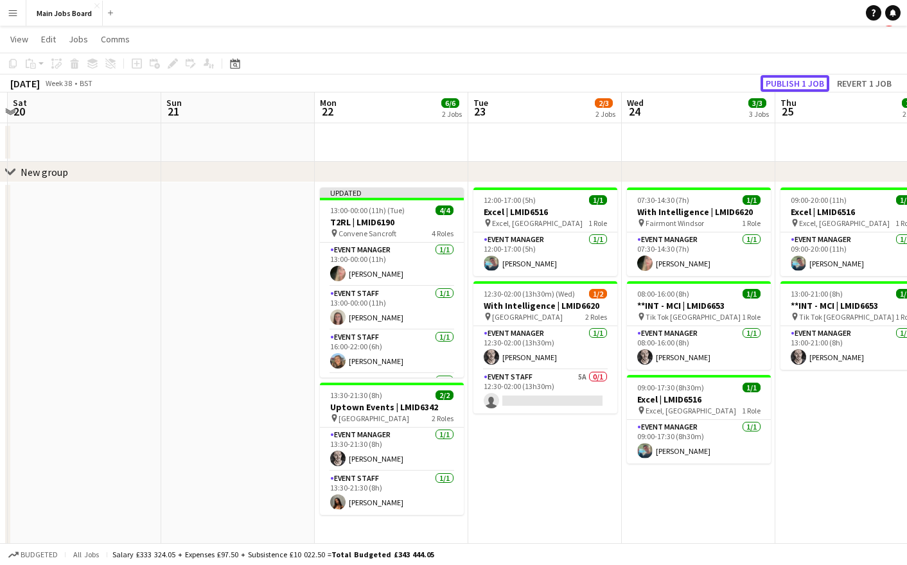
click at [778, 82] on button "Publish 1 job" at bounding box center [795, 83] width 69 height 17
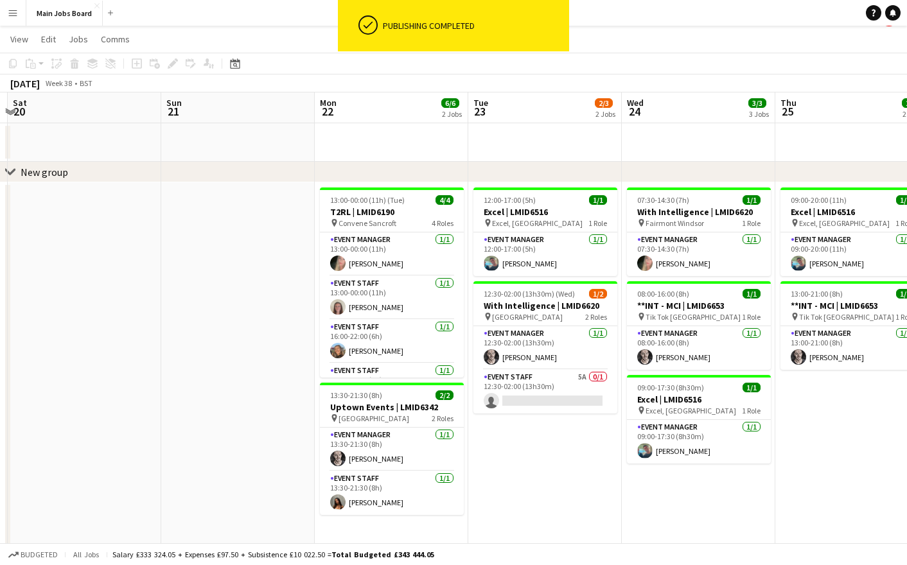
scroll to position [12, 0]
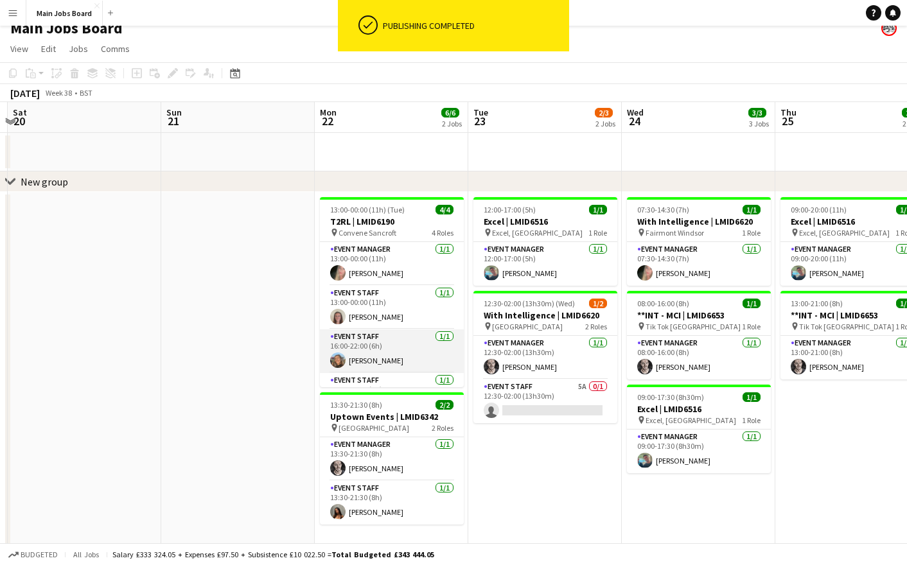
click at [383, 344] on app-card-role "Event Staff 1/1 16:00-22:00 (6h) Rebecca Kitto" at bounding box center [392, 352] width 144 height 44
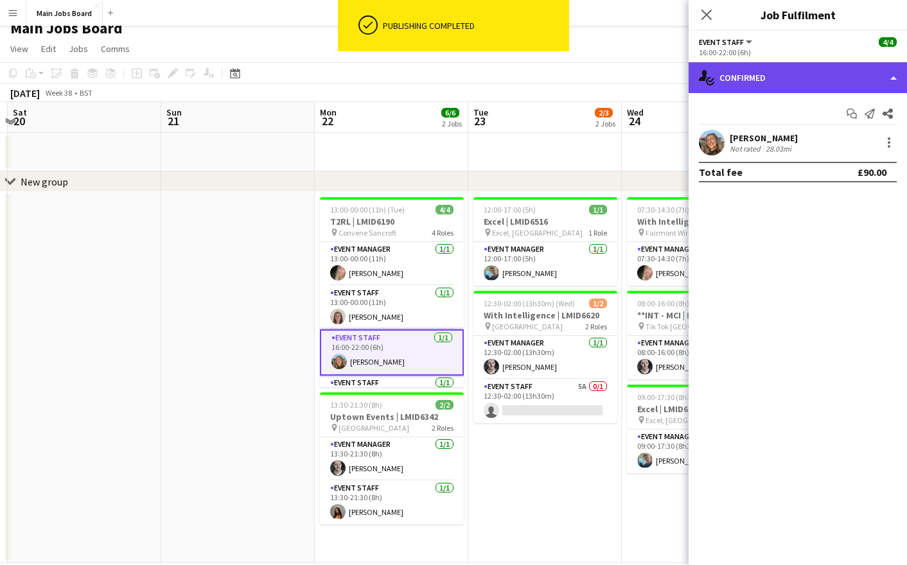
click at [820, 80] on div "single-neutral-actions-check-2 Confirmed" at bounding box center [798, 77] width 218 height 31
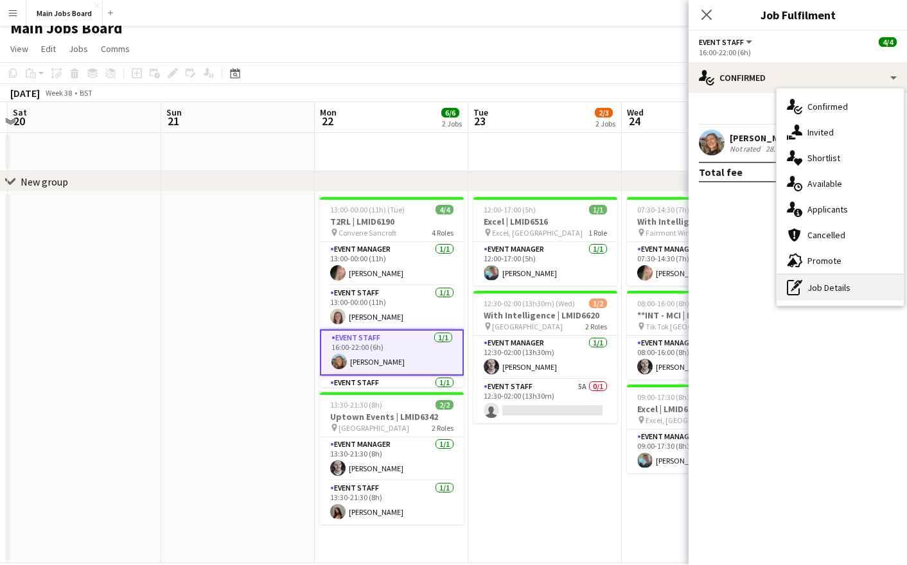
click at [824, 294] on div "pen-write Job Details" at bounding box center [840, 288] width 127 height 26
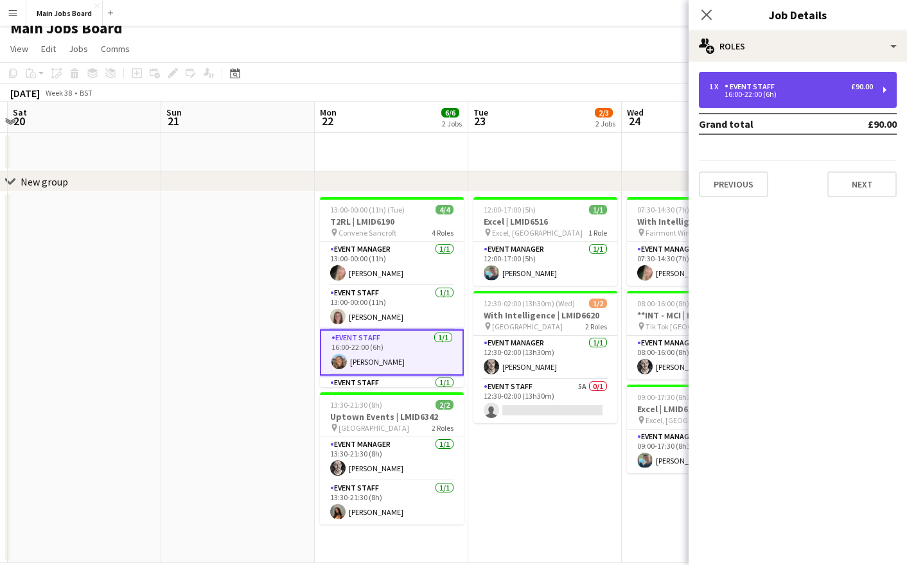
click at [790, 92] on div "16:00-22:00 (6h)" at bounding box center [791, 94] width 164 height 6
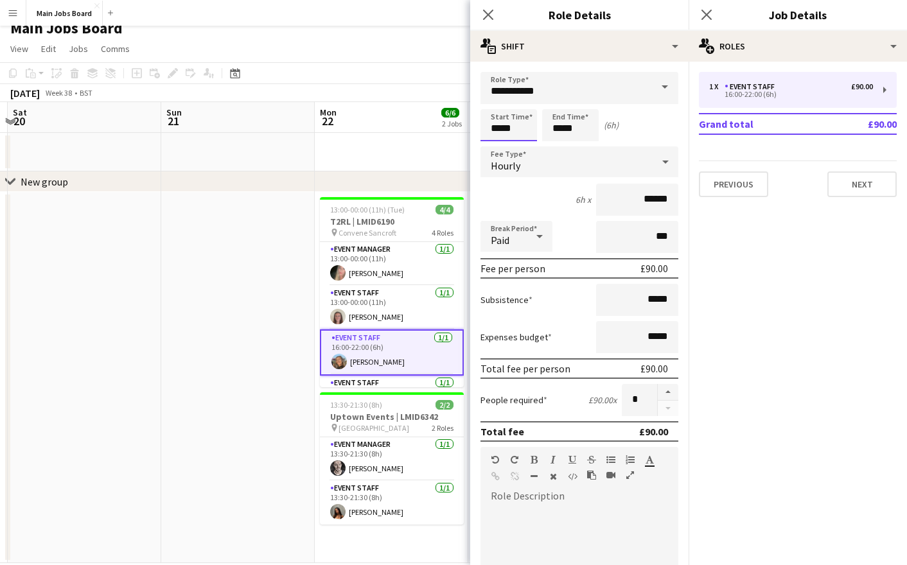
click at [499, 129] on input "*****" at bounding box center [509, 125] width 57 height 32
type input "*****"
click at [561, 130] on input "*****" at bounding box center [570, 125] width 57 height 32
type input "*****"
click at [519, 236] on div "Paid" at bounding box center [504, 236] width 46 height 31
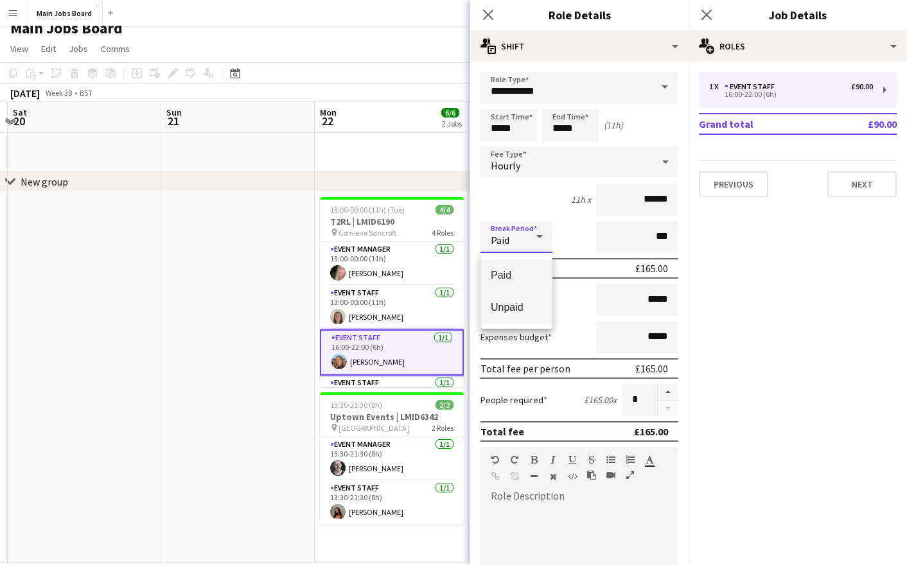
click at [532, 301] on mat-option "Unpaid" at bounding box center [517, 308] width 72 height 32
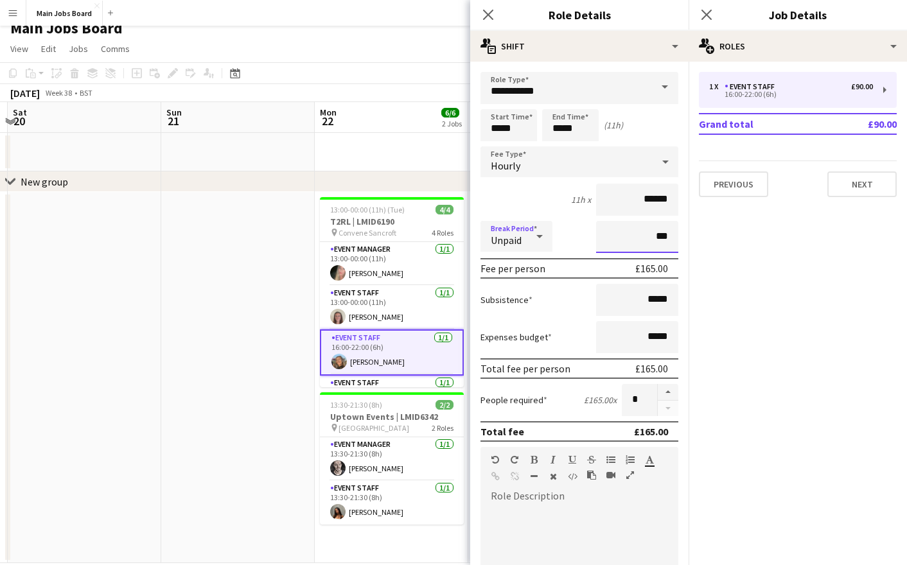
click at [626, 233] on input "***" at bounding box center [637, 237] width 82 height 32
type input "*****"
click at [705, 12] on icon at bounding box center [706, 14] width 12 height 12
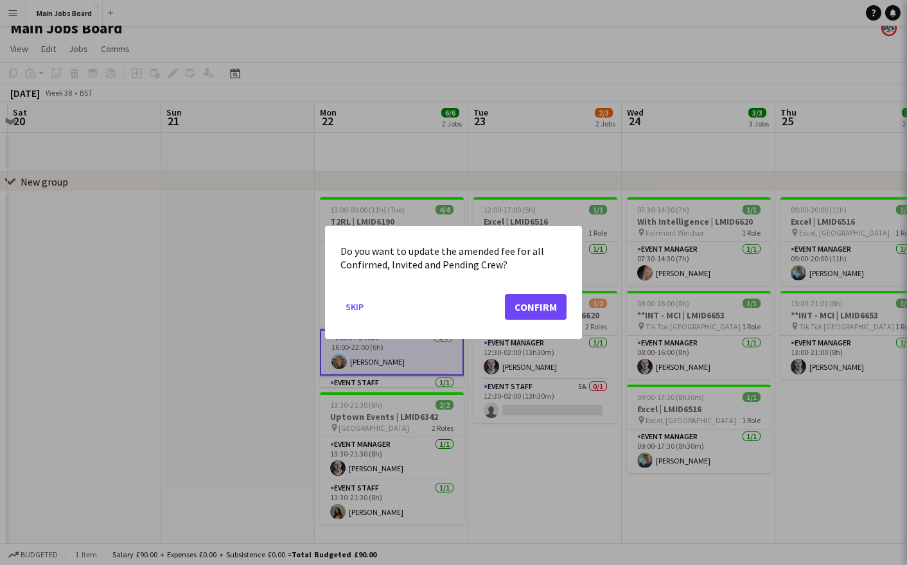
scroll to position [0, 0]
click at [540, 310] on button "Confirm" at bounding box center [536, 307] width 62 height 26
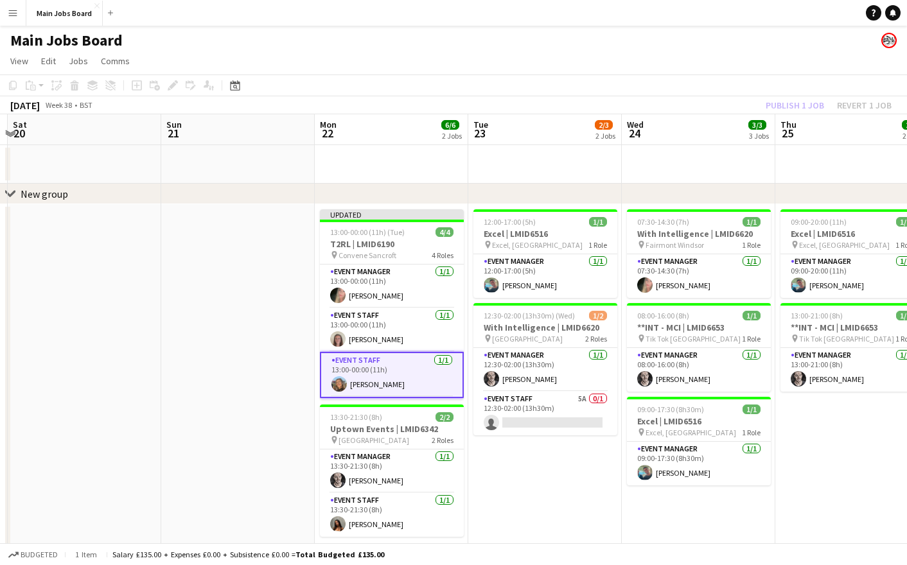
scroll to position [12, 0]
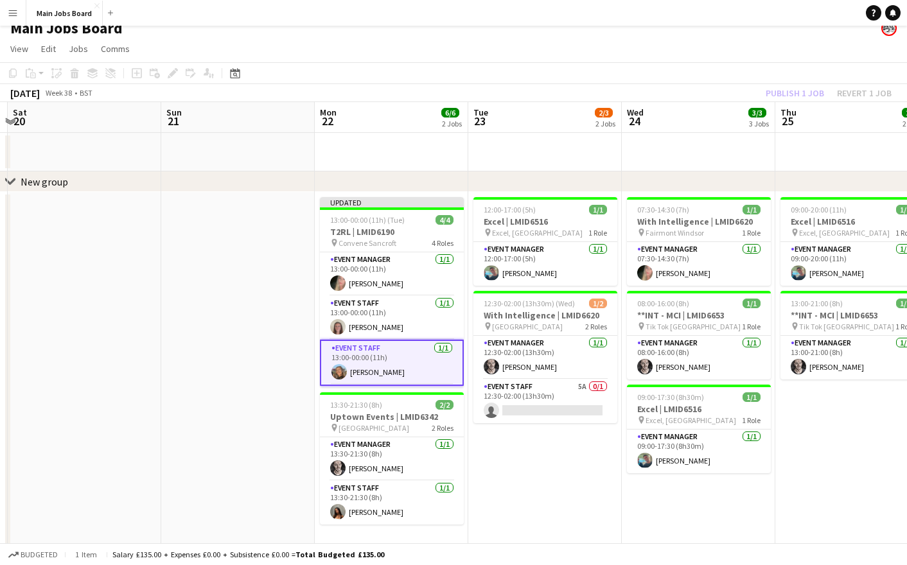
click at [797, 91] on div "Publish 1 job Revert 1 job" at bounding box center [828, 93] width 157 height 17
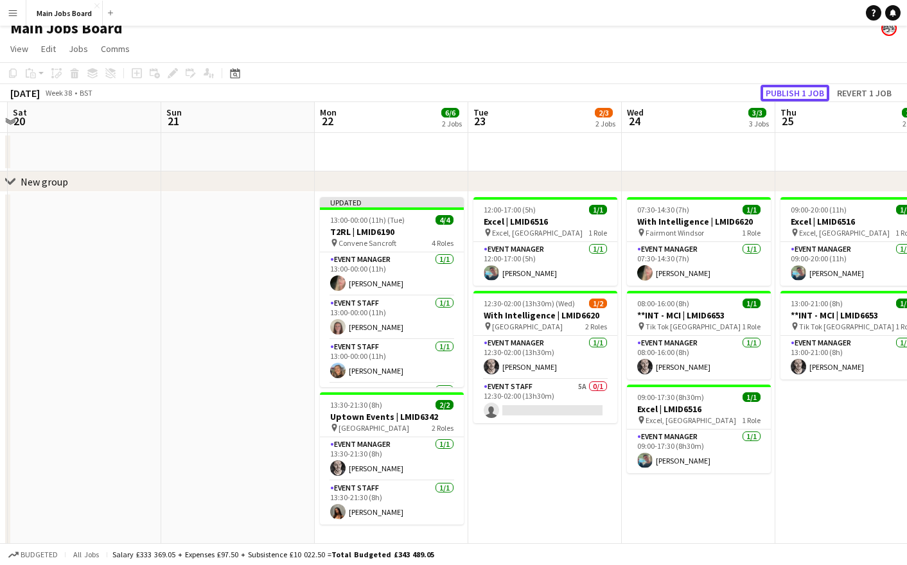
click at [797, 91] on button "Publish 1 job" at bounding box center [795, 93] width 69 height 17
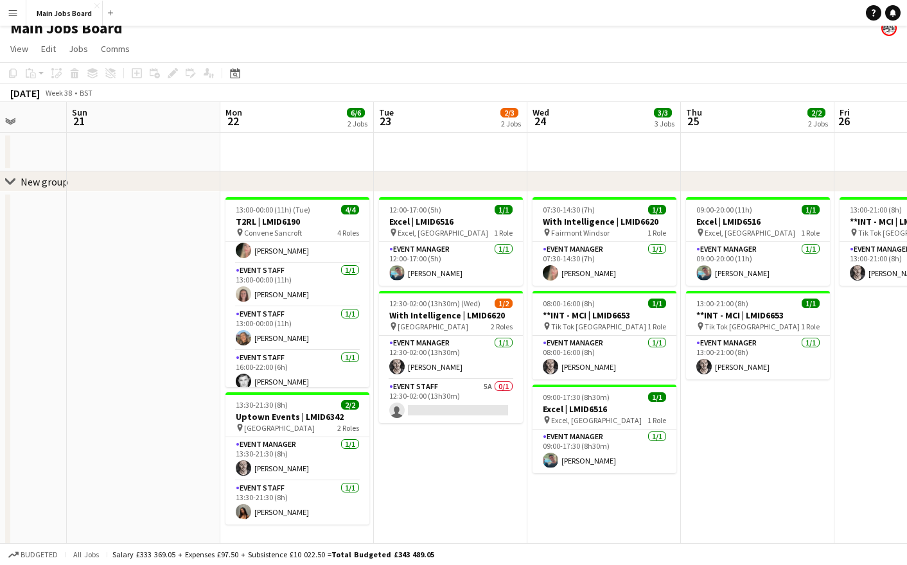
scroll to position [0, 453]
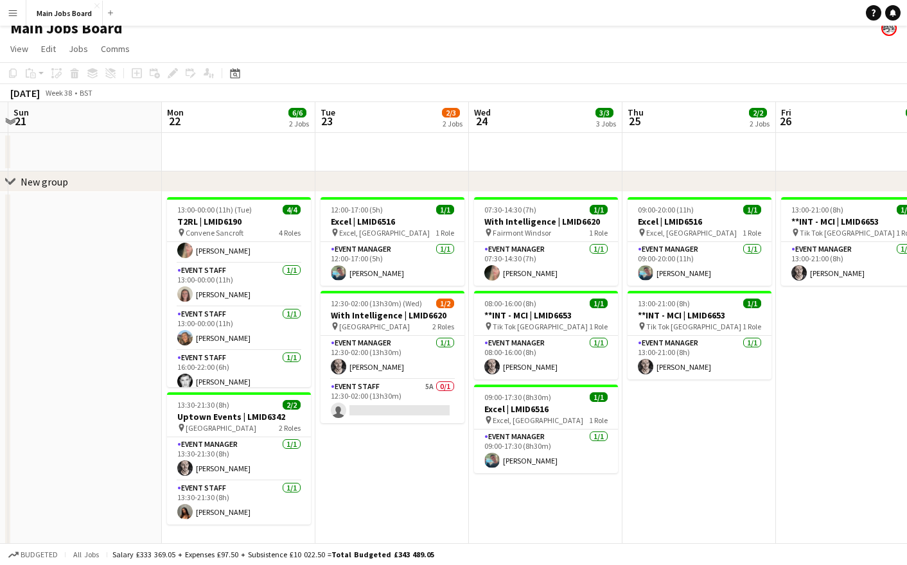
drag, startPoint x: 587, startPoint y: 452, endPoint x: 434, endPoint y: 452, distance: 153.6
click at [434, 452] on app-calendar-viewport "Thu 18 2/2 1 Job Fri 19 Sat 20 Sun 21 Mon 22 6/6 2 Jobs Tue 23 2/3 2 Jobs Wed 2…" at bounding box center [453, 332] width 907 height 461
click at [429, 386] on app-card-role "Event Staff 5A 0/1 12:30-02:00 (13h30m) single-neutral-actions" at bounding box center [392, 402] width 144 height 44
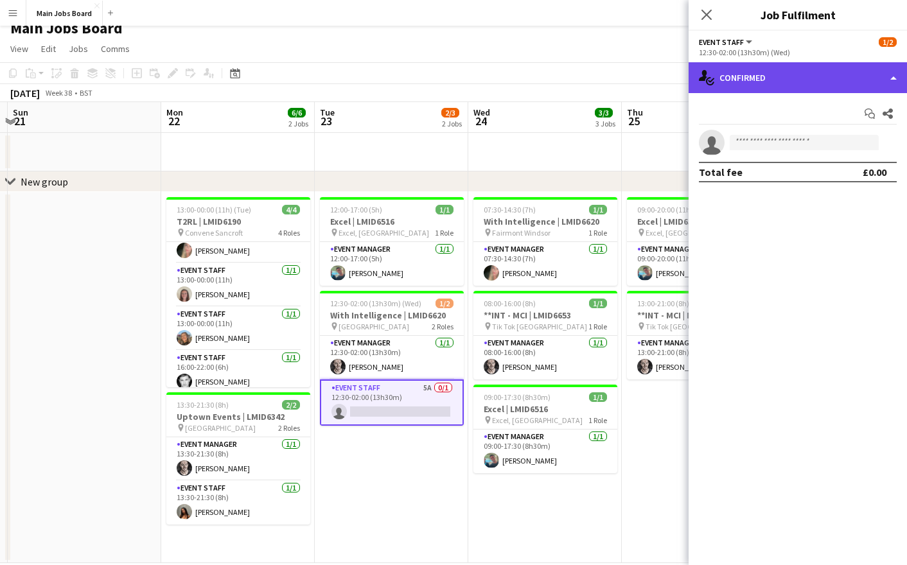
click at [787, 73] on div "single-neutral-actions-check-2 Confirmed" at bounding box center [798, 77] width 218 height 31
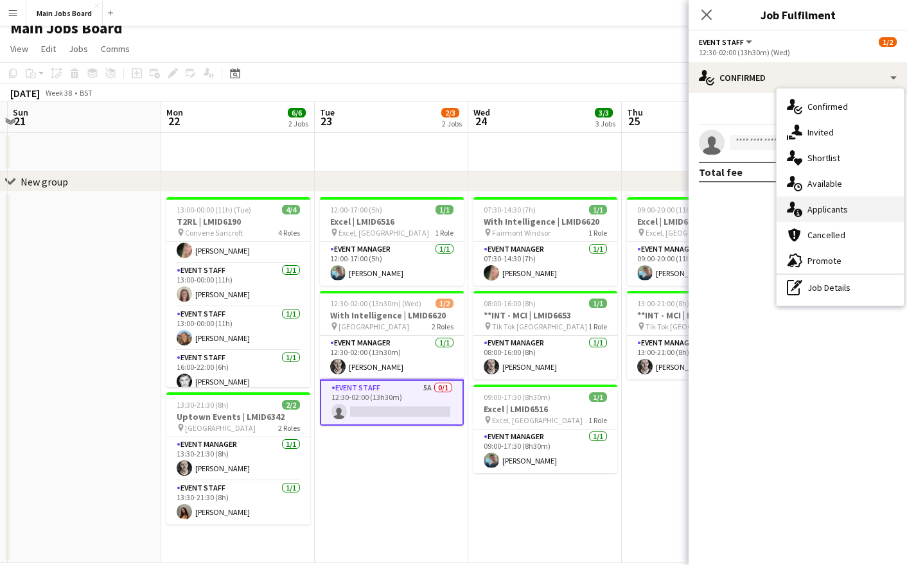
click at [827, 206] on div "single-neutral-actions-information Applicants" at bounding box center [840, 210] width 127 height 26
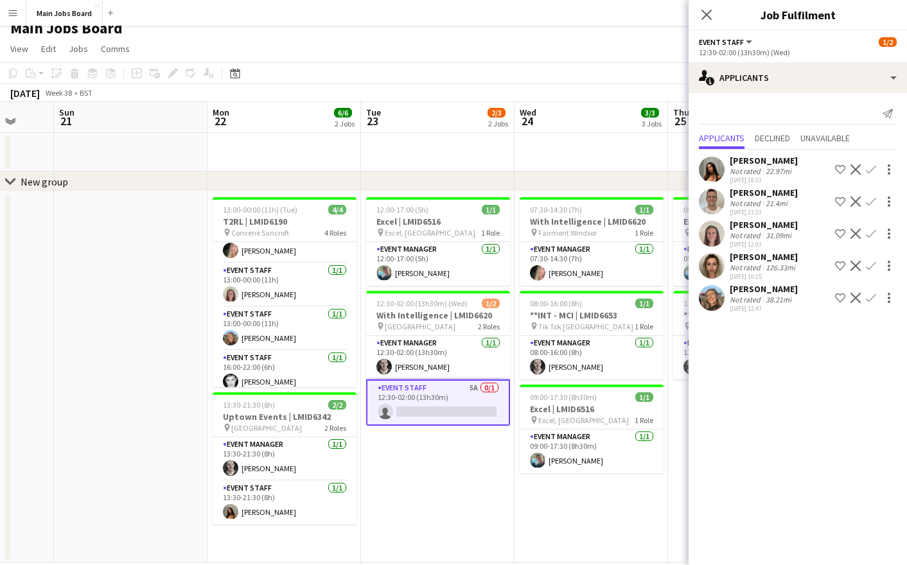
drag, startPoint x: 420, startPoint y: 501, endPoint x: 463, endPoint y: 501, distance: 43.7
click at [465, 501] on app-calendar-viewport "Thu 18 2/2 1 Job Fri 19 Sat 20 Sun 21 Mon 22 6/6 2 Jobs Tue 23 2/3 2 Jobs Wed 2…" at bounding box center [453, 332] width 907 height 461
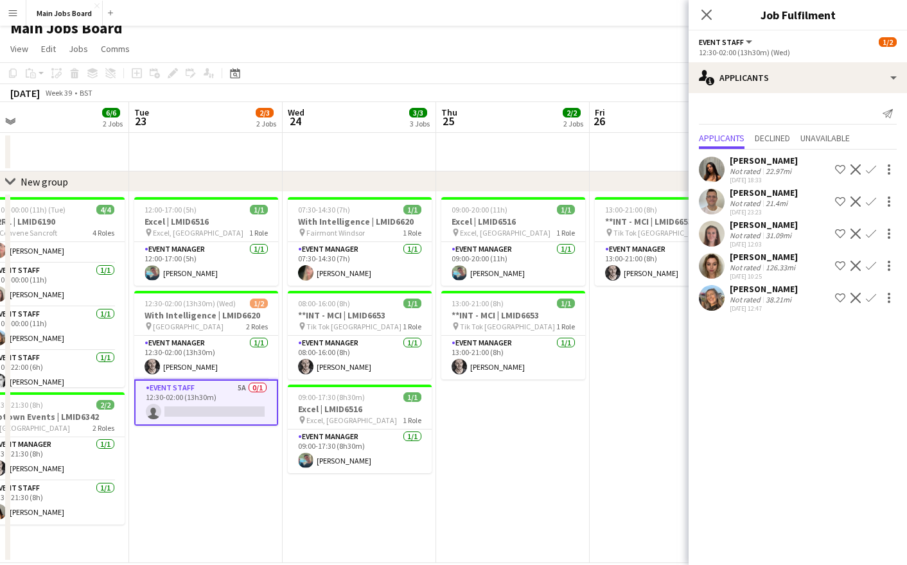
drag, startPoint x: 583, startPoint y: 490, endPoint x: 326, endPoint y: 477, distance: 257.3
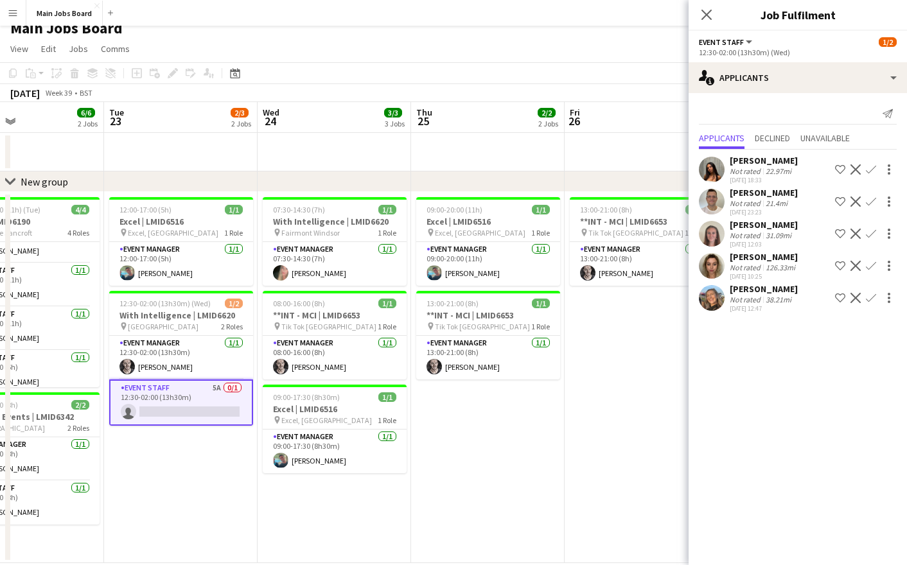
click at [326, 478] on app-calendar-viewport "Fri 19 Sat 20 Sun 21 Mon 22 6/6 2 Jobs Tue 23 2/3 2 Jobs Wed 24 3/3 3 Jobs Thu …" at bounding box center [453, 332] width 907 height 461
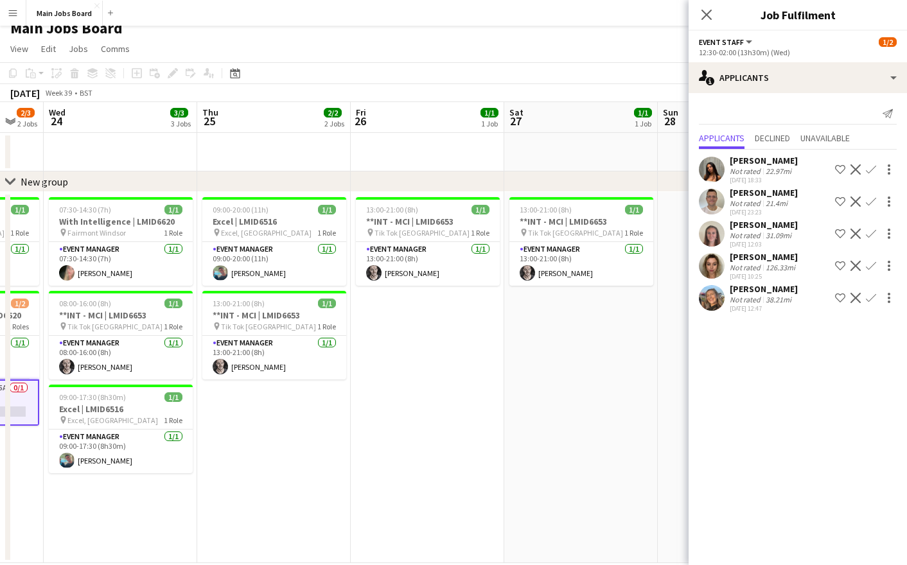
drag, startPoint x: 507, startPoint y: 468, endPoint x: 292, endPoint y: 468, distance: 214.6
click at [292, 468] on app-calendar-viewport "Sun 21 Mon 22 6/6 2 Jobs Tue 23 2/3 2 Jobs Wed 24 3/3 3 Jobs Thu 25 2/2 2 Jobs …" at bounding box center [453, 332] width 907 height 461
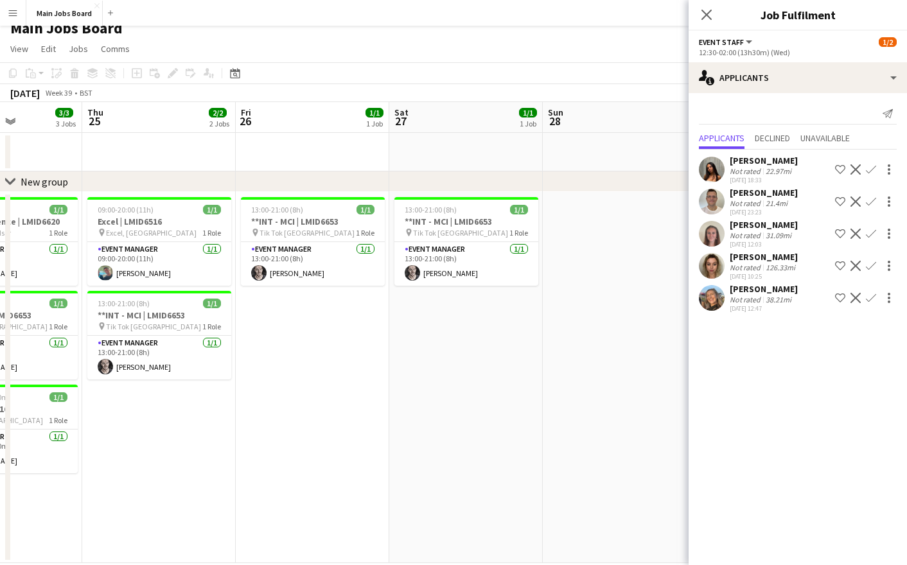
drag, startPoint x: 491, startPoint y: 452, endPoint x: 215, endPoint y: 452, distance: 275.6
click at [217, 452] on app-calendar-viewport "Mon 22 6/6 2 Jobs Tue 23 2/3 2 Jobs Wed 24 3/3 3 Jobs Thu 25 2/2 2 Jobs Fri 26 …" at bounding box center [453, 332] width 907 height 461
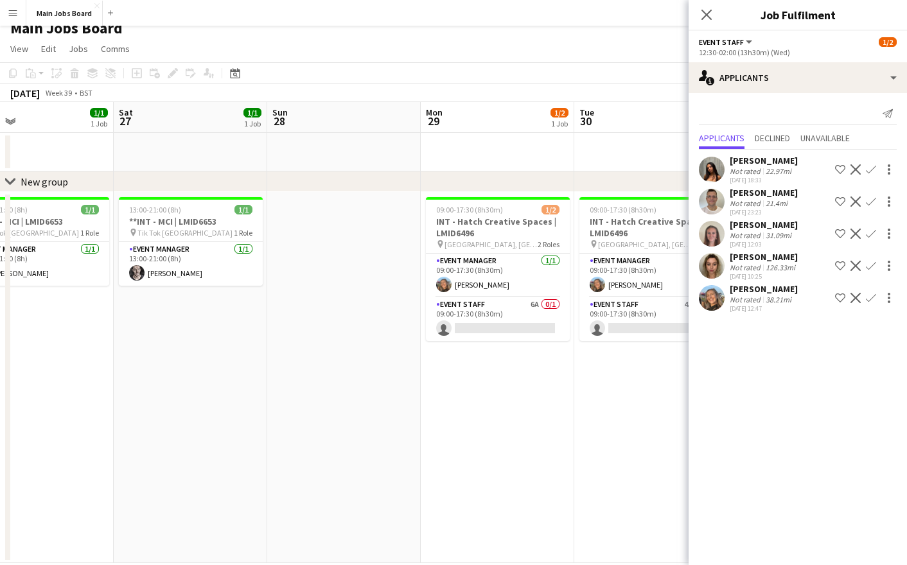
scroll to position [0, 450]
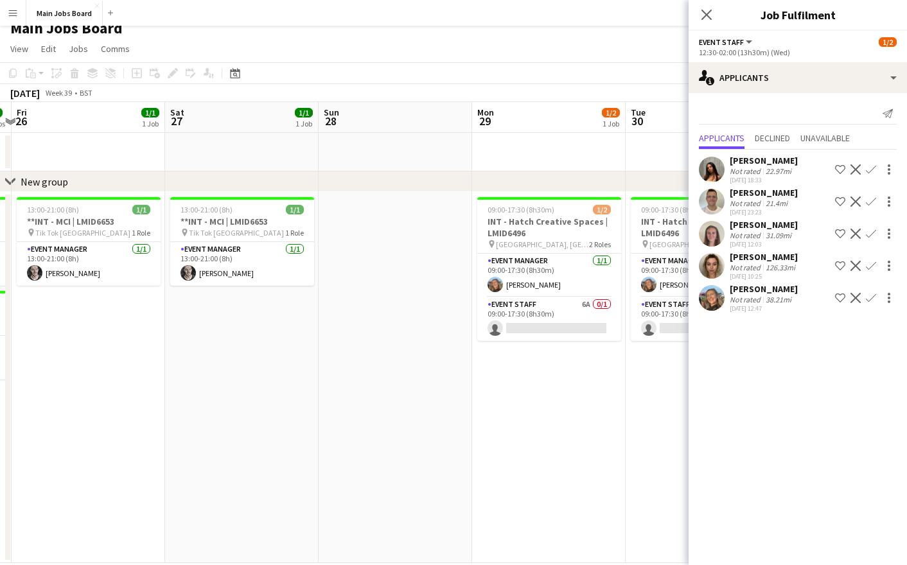
drag, startPoint x: 530, startPoint y: 446, endPoint x: 312, endPoint y: 448, distance: 217.8
click at [311, 448] on app-calendar-viewport "Tue 23 2/3 2 Jobs Wed 24 3/3 3 Jobs Thu 25 2/2 2 Jobs Fri 26 1/1 1 Job Sat 27 1…" at bounding box center [453, 332] width 907 height 461
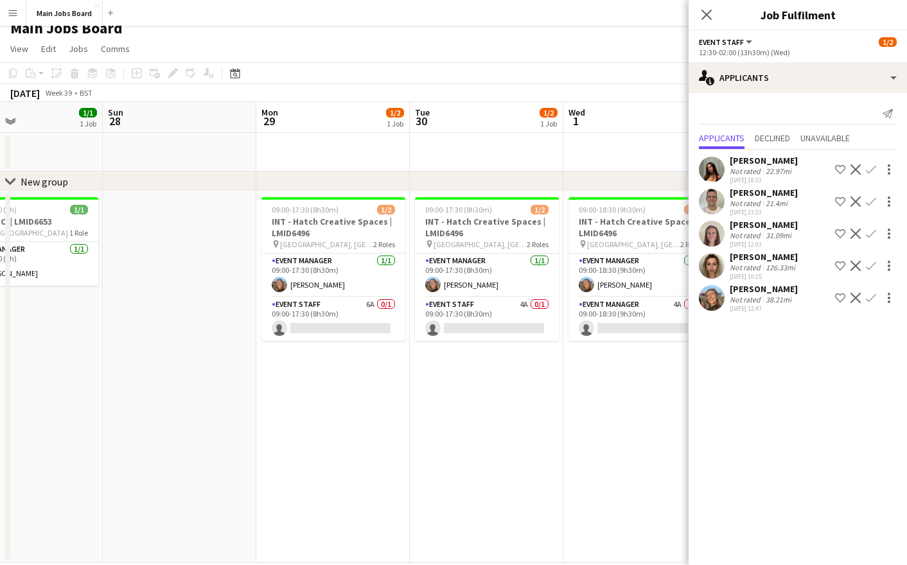
drag, startPoint x: 559, startPoint y: 416, endPoint x: 497, endPoint y: 416, distance: 61.7
click at [497, 416] on app-calendar-viewport "Wed 24 3/3 3 Jobs Thu 25 2/2 2 Jobs Fri 26 1/1 1 Job Sat 27 1/1 1 Job Sun 28 Mo…" at bounding box center [453, 332] width 907 height 461
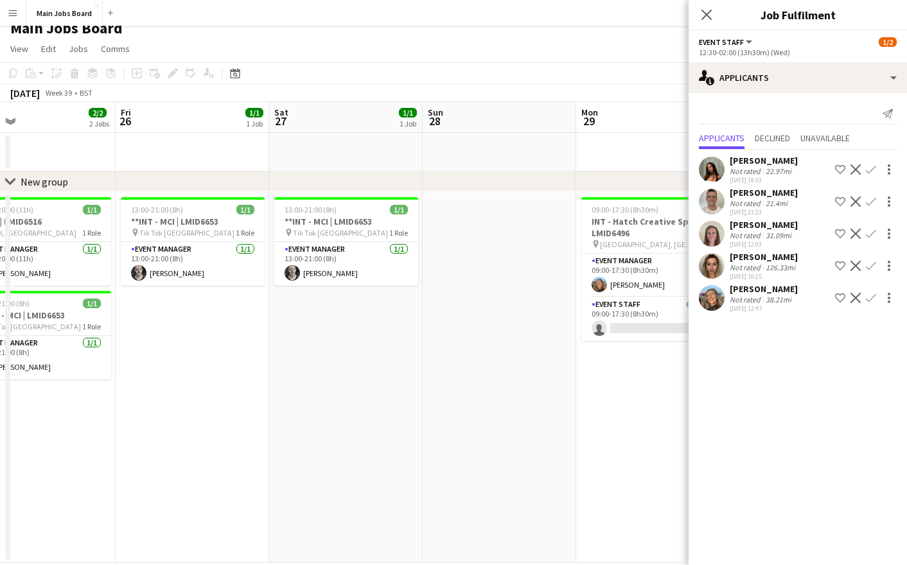
drag, startPoint x: 271, startPoint y: 416, endPoint x: 591, endPoint y: 416, distance: 320.6
click at [591, 416] on app-calendar-viewport "Tue 23 2/3 2 Jobs Wed 24 3/3 3 Jobs Thu 25 2/2 2 Jobs Fri 26 1/1 1 Job Sat 27 1…" at bounding box center [453, 332] width 907 height 461
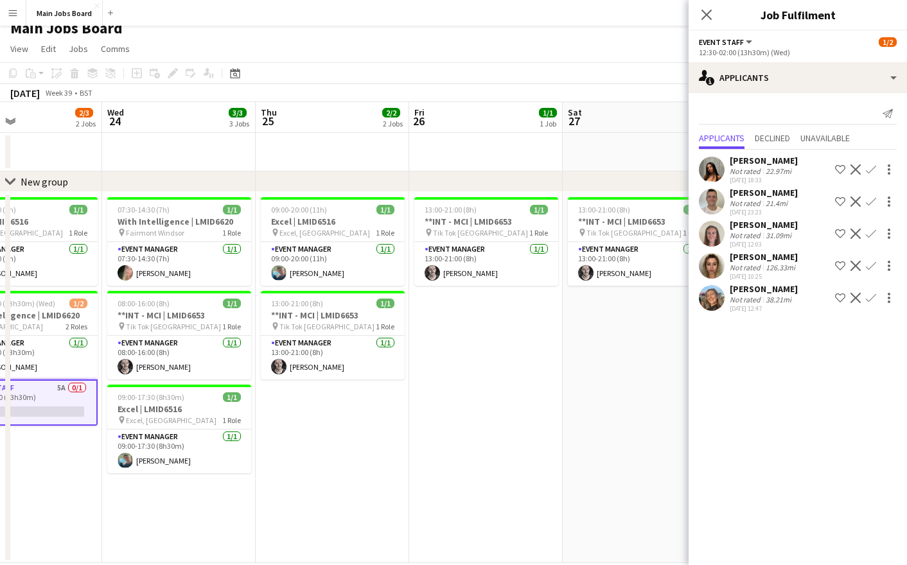
scroll to position [0, 443]
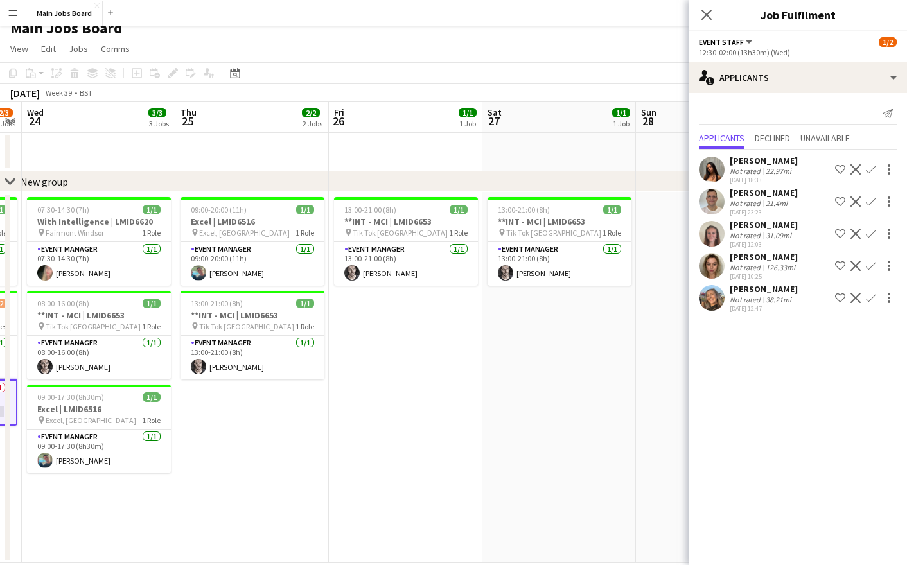
drag, startPoint x: 271, startPoint y: 417, endPoint x: 481, endPoint y: 419, distance: 209.5
click at [481, 419] on app-calendar-viewport "Sun 21 Mon 22 6/6 2 Jobs Tue 23 2/3 2 Jobs Wed 24 3/3 3 Jobs Thu 25 2/2 2 Jobs …" at bounding box center [453, 332] width 907 height 461
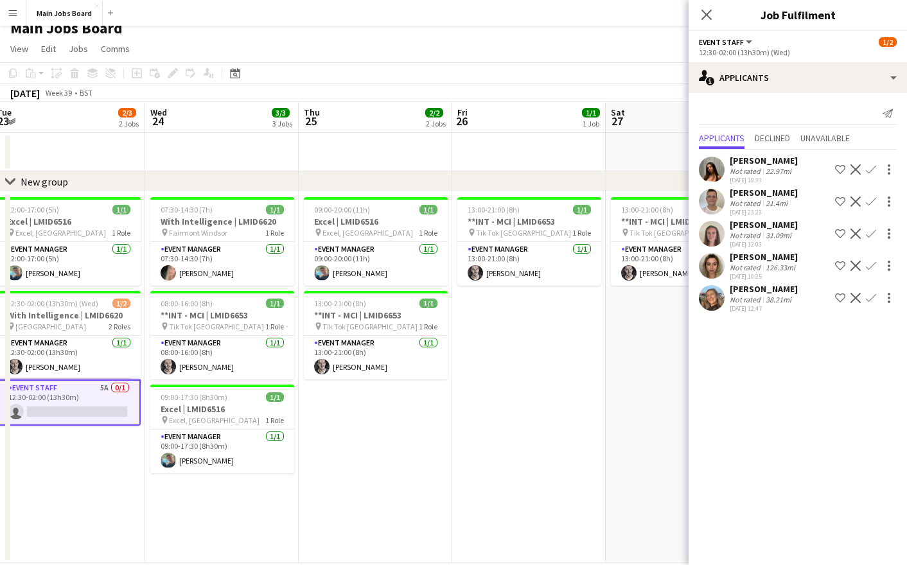
scroll to position [0, 454]
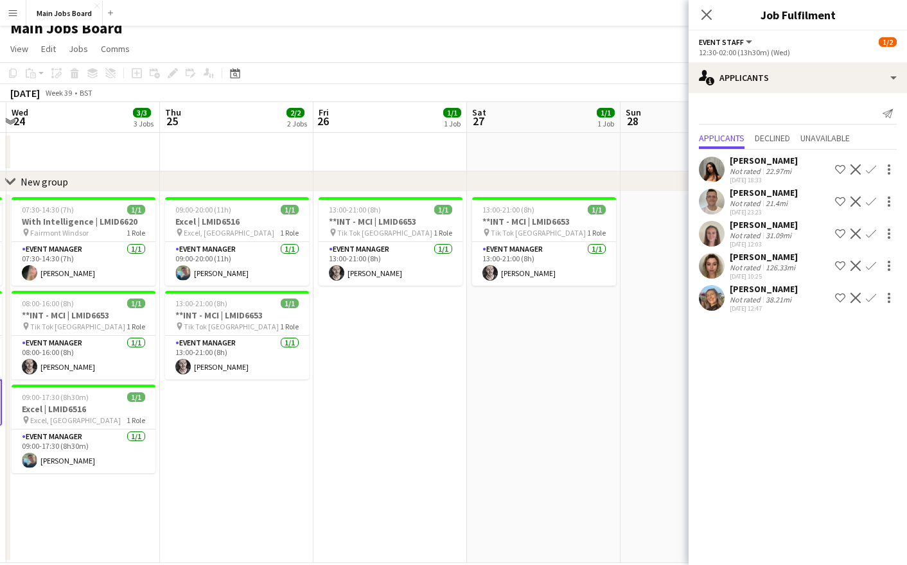
drag, startPoint x: 303, startPoint y: 478, endPoint x: 130, endPoint y: 486, distance: 173.7
click at [130, 486] on app-calendar-viewport "Sun 21 Mon 22 6/6 2 Jobs Tue 23 2/3 2 Jobs Wed 24 3/3 3 Jobs Thu 25 2/2 2 Jobs …" at bounding box center [453, 332] width 907 height 461
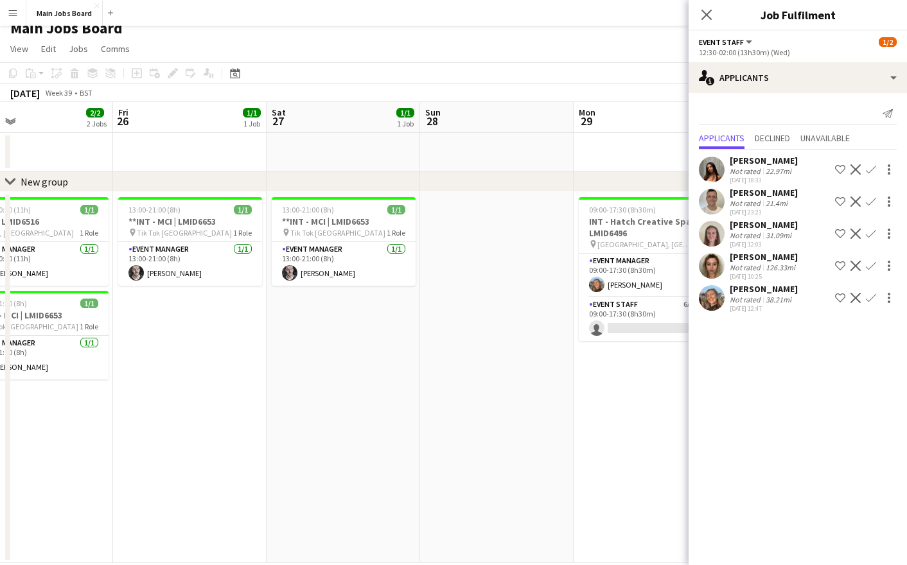
drag, startPoint x: 526, startPoint y: 367, endPoint x: 276, endPoint y: 368, distance: 249.3
click at [276, 368] on app-calendar-viewport "Mon 22 6/6 2 Jobs Tue 23 2/3 2 Jobs Wed 24 3/3 3 Jobs Thu 25 2/2 2 Jobs Fri 26 …" at bounding box center [453, 332] width 907 height 461
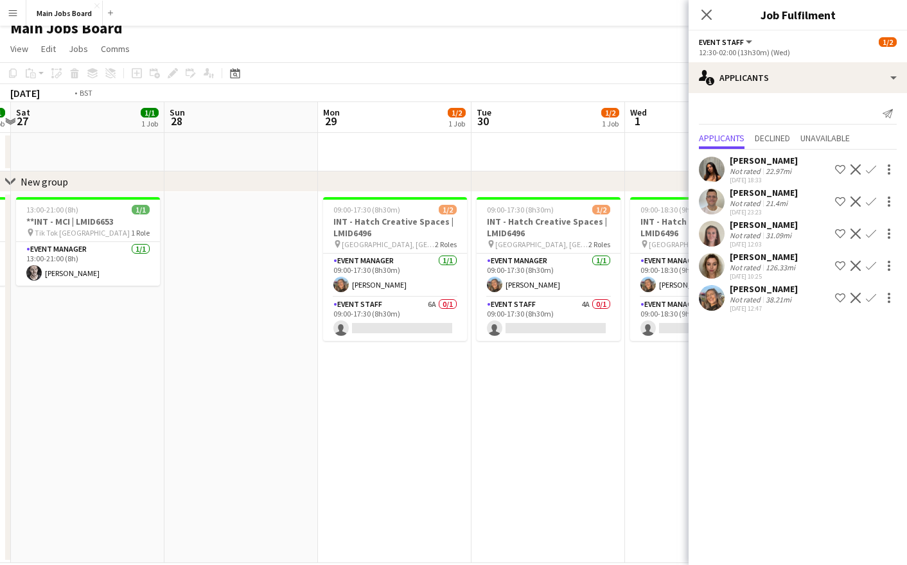
drag, startPoint x: 205, startPoint y: 399, endPoint x: 157, endPoint y: 399, distance: 48.2
click at [168, 399] on app-calendar-viewport "Wed 24 3/3 3 Jobs Thu 25 2/2 2 Jobs Fri 26 1/1 1 Job Sat 27 1/1 1 Job Sun 28 Mo…" at bounding box center [453, 332] width 907 height 461
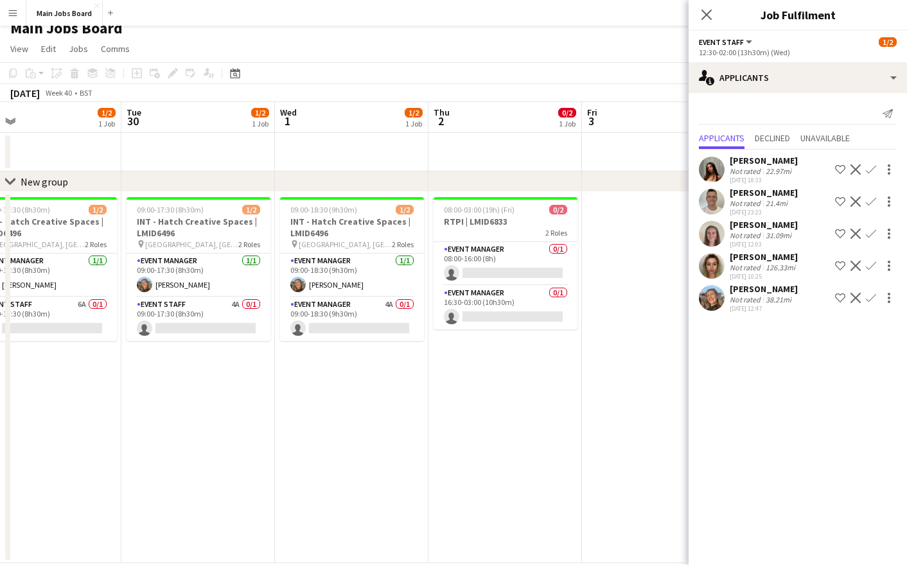
scroll to position [0, 502]
drag, startPoint x: 442, startPoint y: 369, endPoint x: 424, endPoint y: 369, distance: 18.0
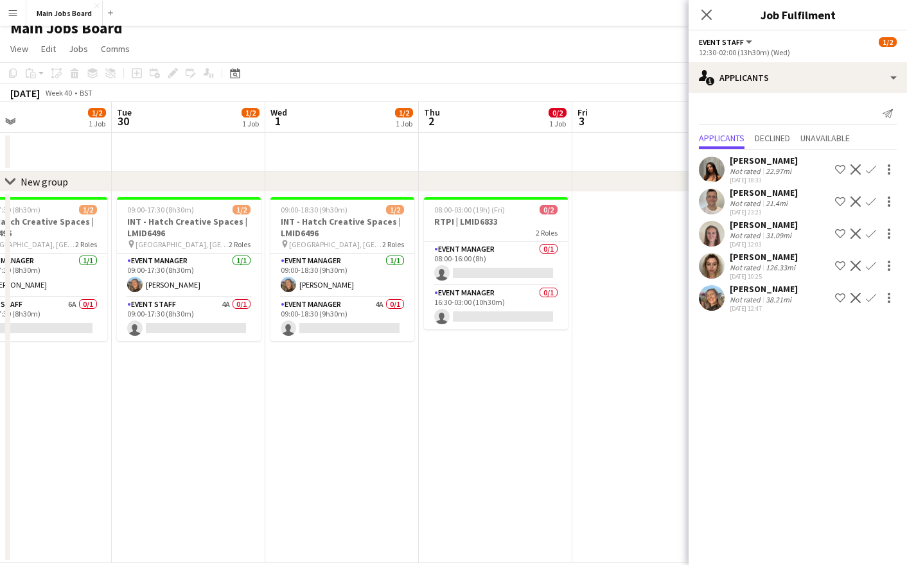
click at [426, 369] on app-calendar-viewport "Fri 26 1/1 1 Job Sat 27 1/1 1 Job Sun 28 Mon 29 1/2 1 Job Tue 30 1/2 1 Job Wed …" at bounding box center [453, 332] width 907 height 461
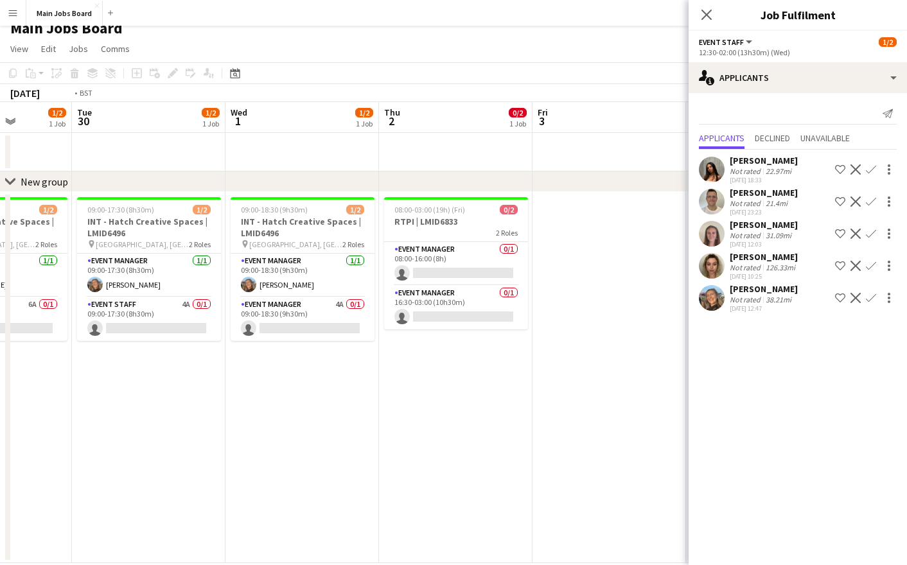
scroll to position [0, 519]
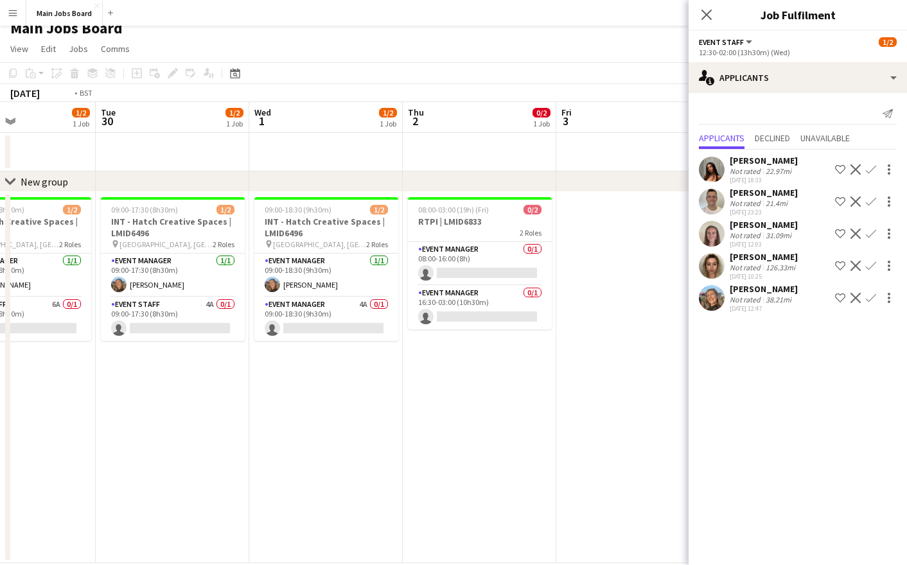
drag, startPoint x: 343, startPoint y: 416, endPoint x: 171, endPoint y: 441, distance: 174.0
click at [173, 441] on app-calendar-viewport "Fri 26 1/1 1 Job Sat 27 1/1 1 Job Sun 28 Mon 29 1/2 1 Job Tue 30 1/2 1 Job Wed …" at bounding box center [453, 332] width 907 height 461
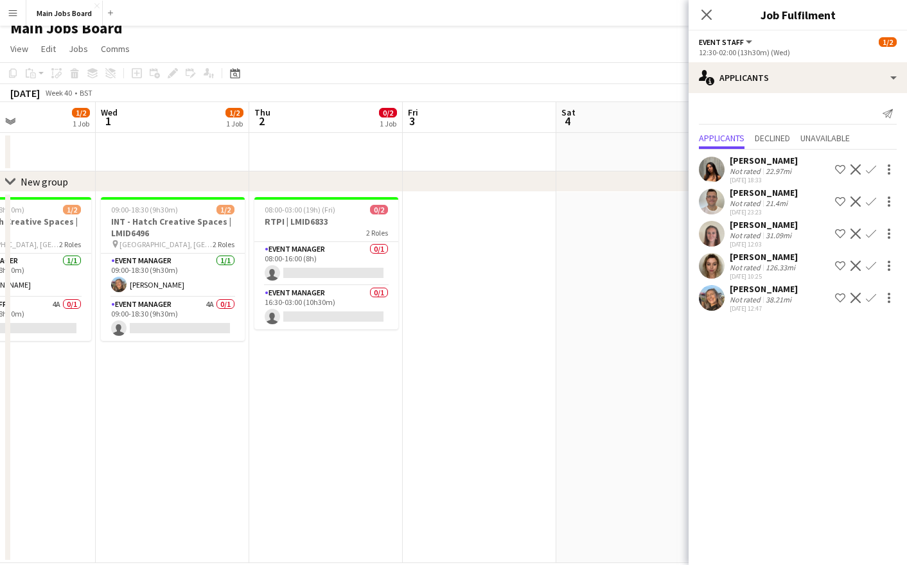
click at [522, 395] on app-date-cell at bounding box center [480, 377] width 154 height 371
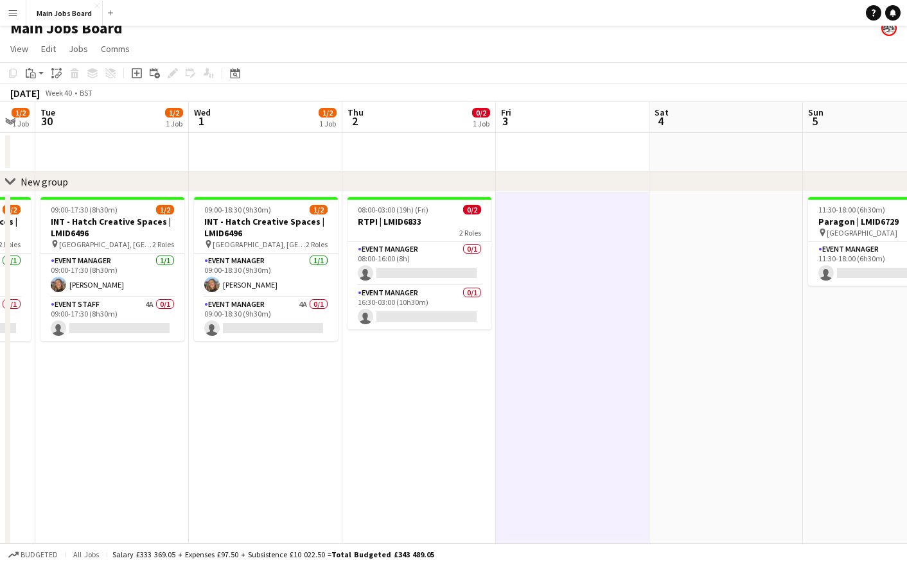
scroll to position [0, 461]
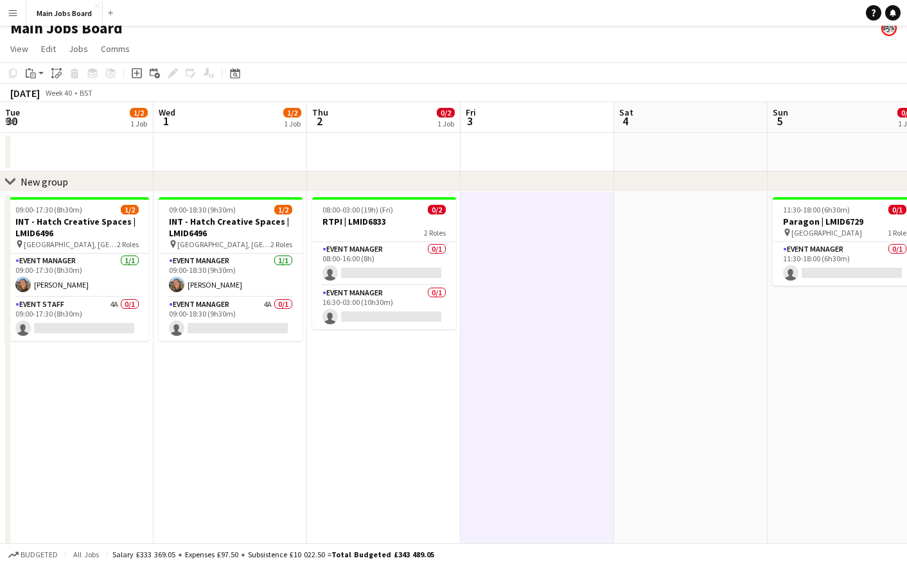
drag, startPoint x: 620, startPoint y: 381, endPoint x: 371, endPoint y: 389, distance: 248.8
click at [371, 389] on app-calendar-viewport "Sat 27 1/1 1 Job Sun 28 Mon 29 1/2 1 Job Tue 30 1/2 1 Job Wed 1 1/2 1 Job Thu 2…" at bounding box center [453, 332] width 907 height 461
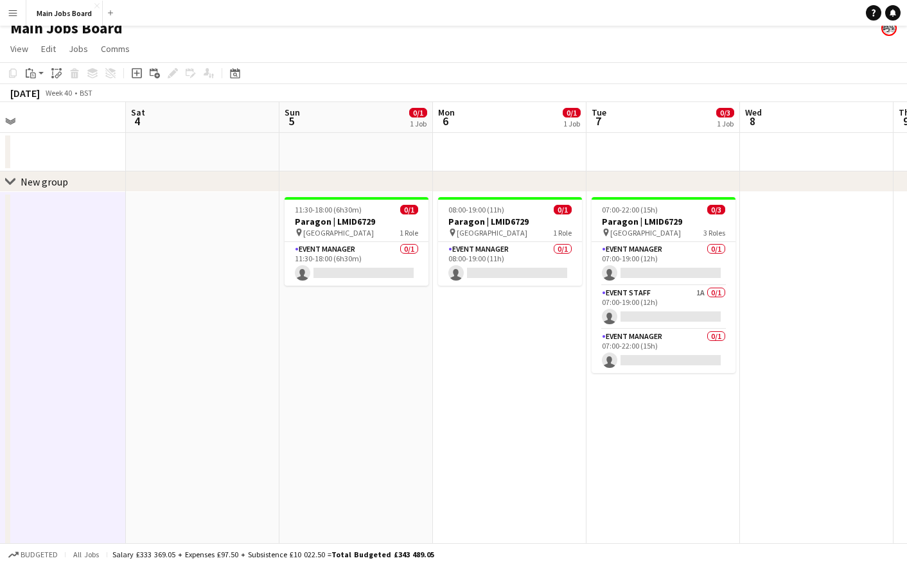
drag, startPoint x: 695, startPoint y: 380, endPoint x: 515, endPoint y: 380, distance: 180.5
click at [515, 380] on app-calendar-viewport "Tue 30 1/2 1 Job Wed 1 1/2 1 Job Thu 2 0/2 1 Job Fri 3 Sat 4 Sun 5 0/1 1 Job Mo…" at bounding box center [453, 332] width 907 height 461
click at [699, 295] on app-card-role "Event Staff 1A 0/1 07:00-19:00 (12h) single-neutral-actions" at bounding box center [664, 308] width 144 height 44
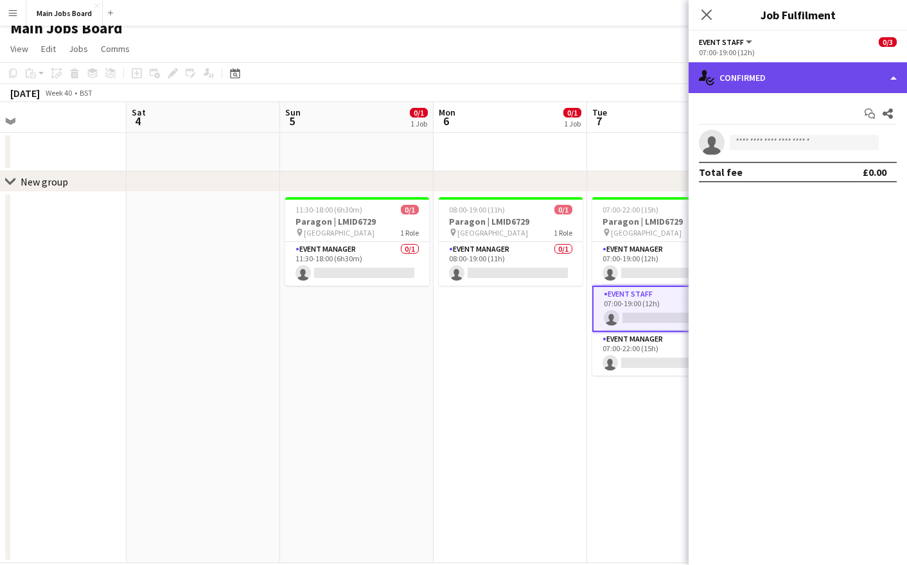
click at [761, 64] on div "single-neutral-actions-check-2 Confirmed" at bounding box center [798, 77] width 218 height 31
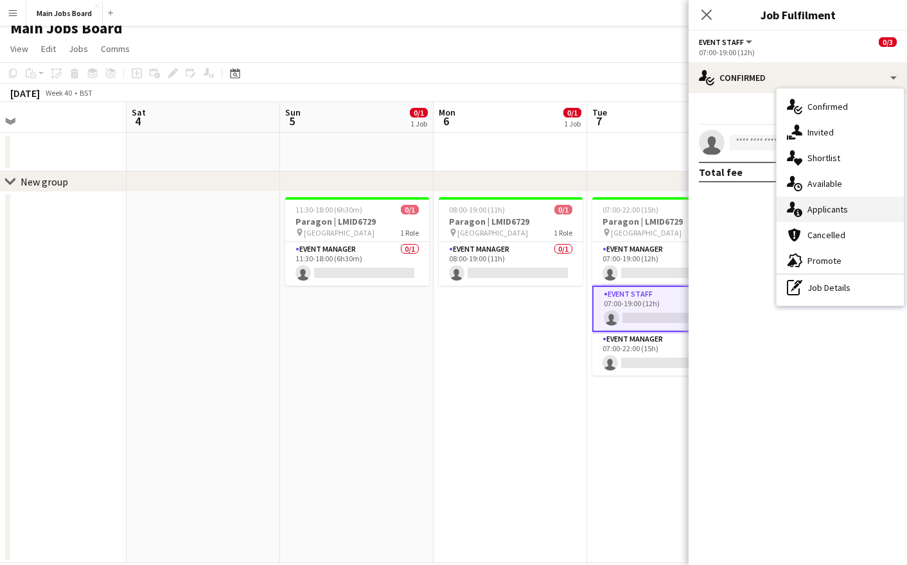
click at [828, 209] on div "single-neutral-actions-information Applicants" at bounding box center [840, 210] width 127 height 26
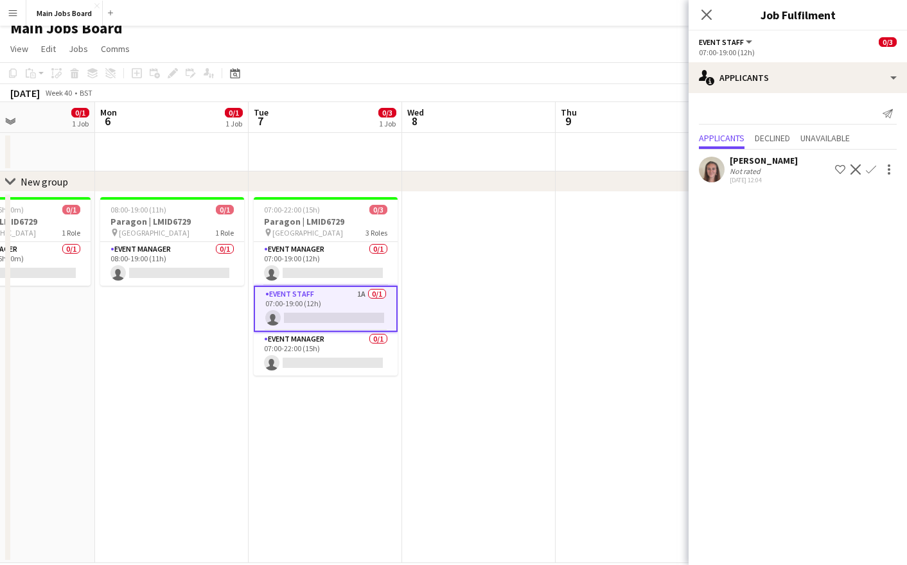
drag, startPoint x: 528, startPoint y: 391, endPoint x: 315, endPoint y: 391, distance: 212.7
click at [315, 391] on app-calendar-viewport "Thu 2 0/2 1 Job Fri 3 Sat 4 Sun 5 0/1 1 Job Mon 6 0/1 1 Job Tue 7 0/3 1 Job Wed…" at bounding box center [453, 332] width 907 height 461
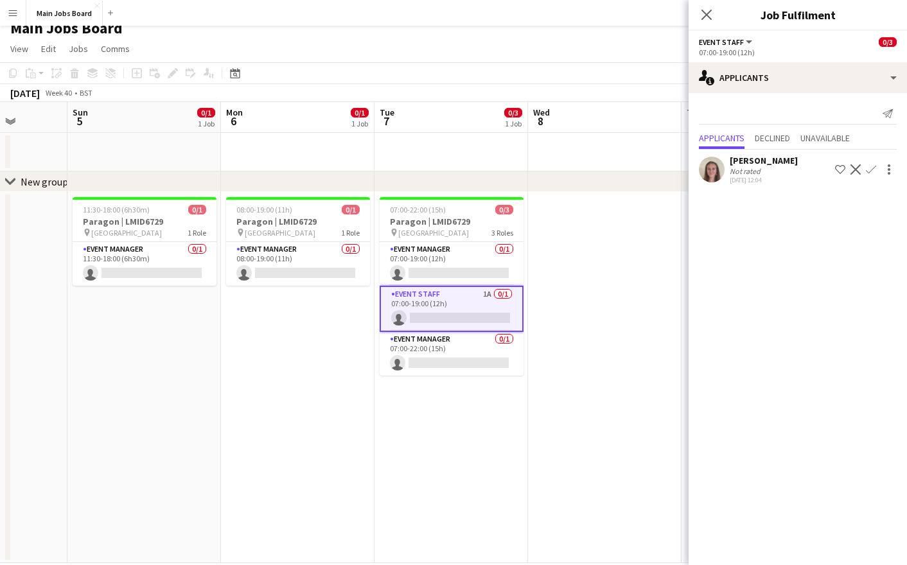
click at [580, 415] on app-date-cell at bounding box center [605, 377] width 154 height 371
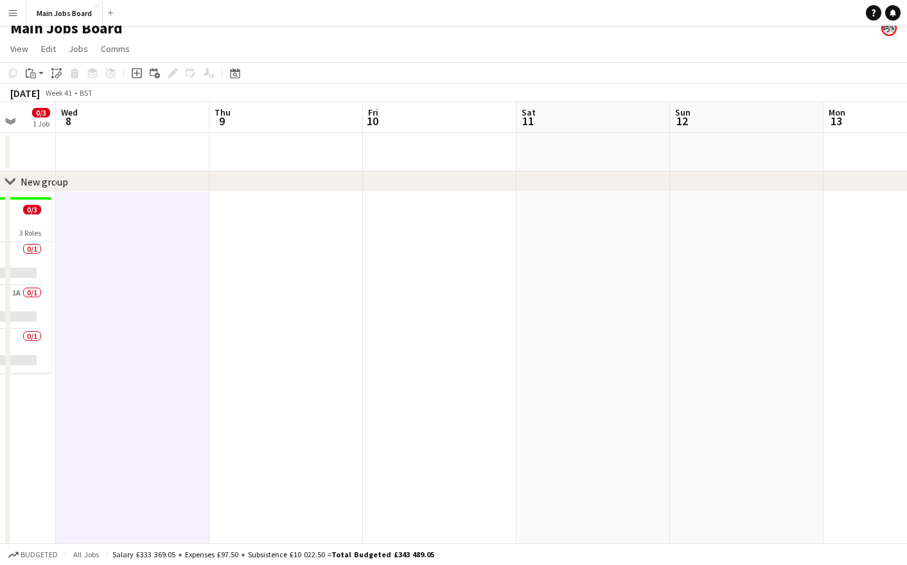
drag, startPoint x: 721, startPoint y: 416, endPoint x: 148, endPoint y: 419, distance: 572.5
click at [150, 419] on app-calendar-viewport "Sun 5 0/1 1 Job Mon 6 0/1 1 Job Tue 7 0/3 1 Job Wed 8 Thu 9 Fri 10 Sat 11 Sun 1…" at bounding box center [453, 332] width 907 height 461
drag, startPoint x: 516, startPoint y: 366, endPoint x: 177, endPoint y: 366, distance: 339.3
click at [187, 366] on app-calendar-viewport "Sun 5 0/1 1 Job Mon 6 0/1 1 Job Tue 7 0/3 1 Job Wed 8 Thu 9 Fri 10 Sat 11 Sun 1…" at bounding box center [453, 332] width 907 height 461
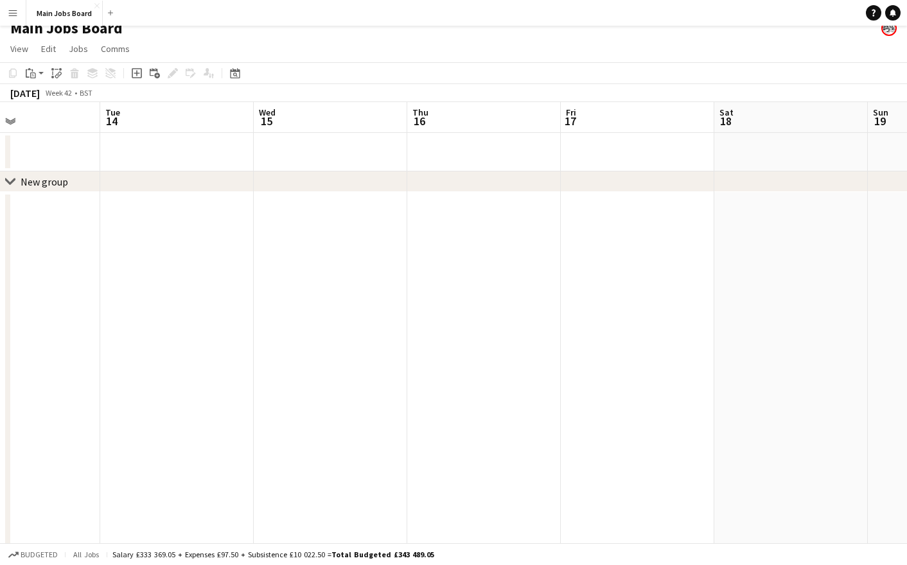
drag, startPoint x: 310, startPoint y: 336, endPoint x: 277, endPoint y: 336, distance: 32.8
click at [277, 336] on app-calendar-viewport "Fri 10 Sat 11 Sun 12 Mon 13 Tue 14 Wed 15 Thu 16 Fri 17 Sat 18 Sun 19 Mon 20" at bounding box center [453, 332] width 907 height 461
drag, startPoint x: 634, startPoint y: 349, endPoint x: 356, endPoint y: 349, distance: 278.2
click at [360, 349] on app-calendar-viewport "Sun 12 Mon 13 Tue 14 Wed 15 Thu 16 Fri 17 Sat 18 Sun 19 Mon 20 Tue 21 Wed 22" at bounding box center [453, 332] width 907 height 461
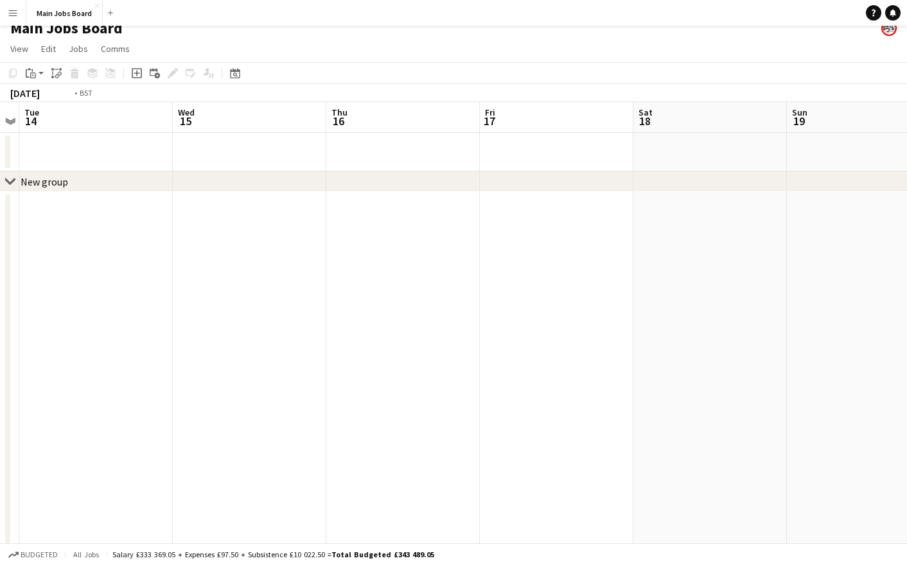
drag, startPoint x: 175, startPoint y: 319, endPoint x: 876, endPoint y: 319, distance: 701.6
click at [846, 319] on app-calendar-viewport "Sun 12 Mon 13 Tue 14 Wed 15 Thu 16 Fri 17 Sat 18 Sun 19 Mon 20 Tue 21 Wed 22" at bounding box center [453, 332] width 907 height 461
drag, startPoint x: 353, startPoint y: 384, endPoint x: 787, endPoint y: 384, distance: 434.3
click at [766, 384] on app-calendar-viewport "Thu 9 Fri 10 Sat 11 Sun 12 Mon 13 Tue 14 Wed 15 Thu 16 Fri 17 Sat 18 Sun 19" at bounding box center [453, 332] width 907 height 461
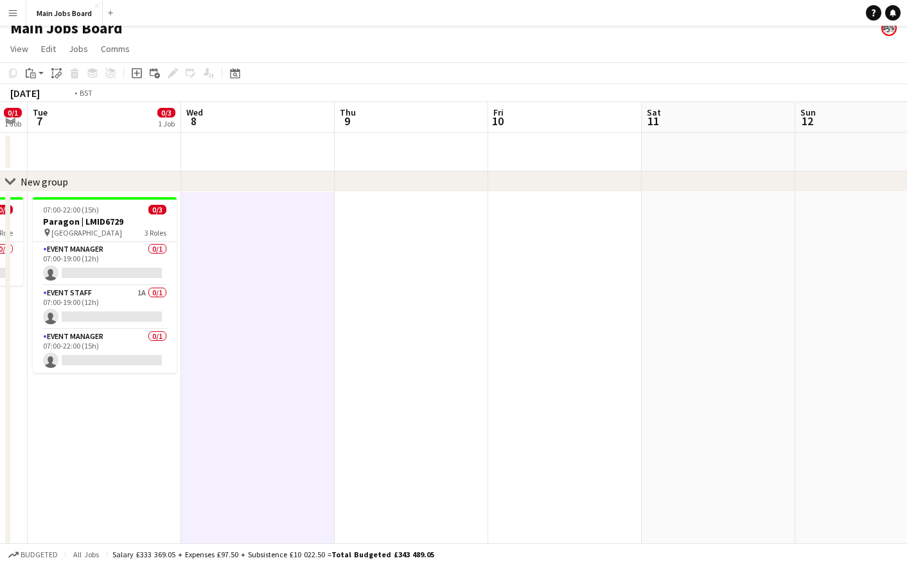
drag, startPoint x: 543, startPoint y: 389, endPoint x: 844, endPoint y: 389, distance: 300.7
click at [824, 389] on app-calendar-viewport "Sun 5 0/1 1 Job Mon 6 0/1 1 Job Tue 7 0/3 1 Job Wed 8 Thu 9 Fri 10 Sat 11 Sun 1…" at bounding box center [453, 332] width 907 height 461
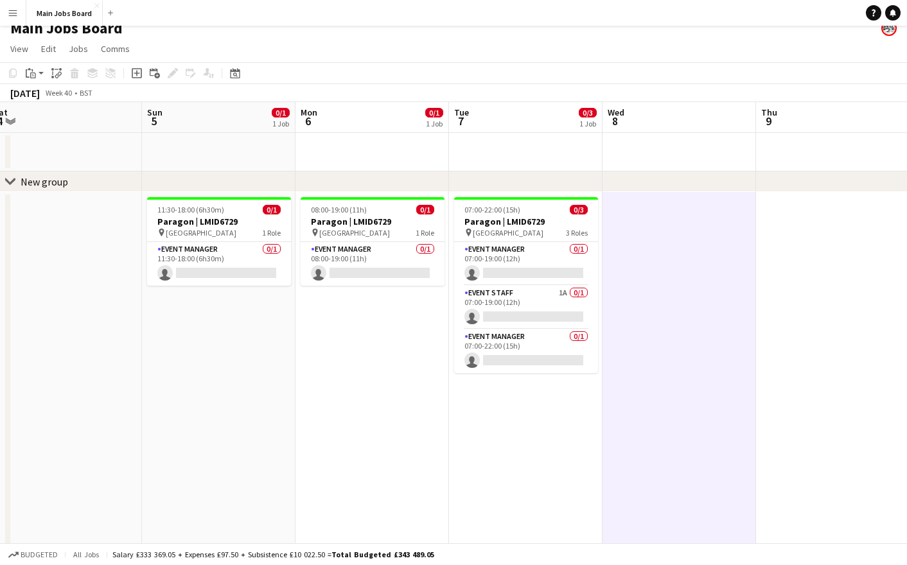
drag, startPoint x: 242, startPoint y: 390, endPoint x: 816, endPoint y: 390, distance: 574.4
click at [780, 390] on app-calendar-viewport "Thu 2 0/2 1 Job Fri 3 Sat 4 Sun 5 0/1 1 Job Mon 6 0/1 1 Job Tue 7 0/3 1 Job Wed…" at bounding box center [453, 332] width 907 height 461
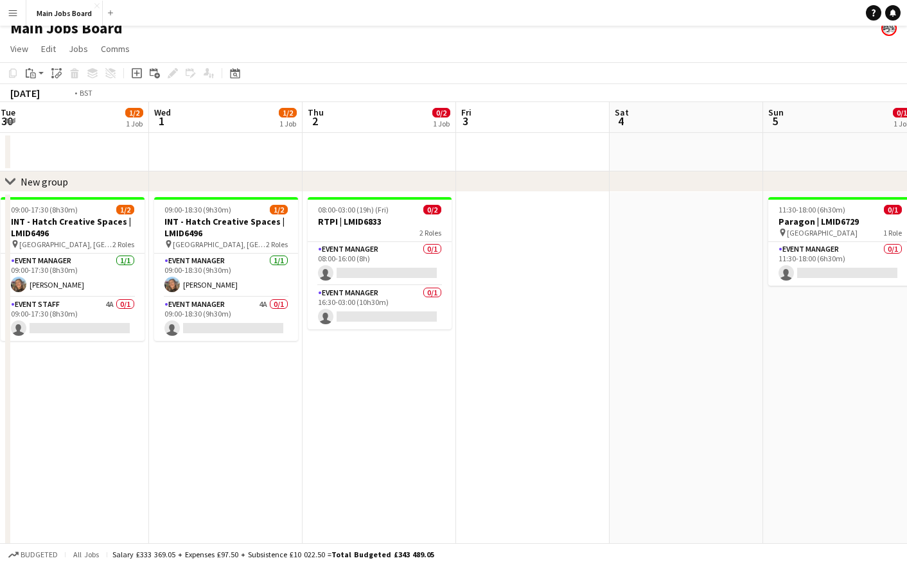
drag, startPoint x: 182, startPoint y: 405, endPoint x: 741, endPoint y: 405, distance: 559.6
click at [696, 405] on app-calendar-viewport "Sun 28 Mon 29 1/2 1 Job Tue 30 1/2 1 Job Wed 1 1/2 1 Job Thu 2 0/2 1 Job Fri 3 …" at bounding box center [453, 332] width 907 height 461
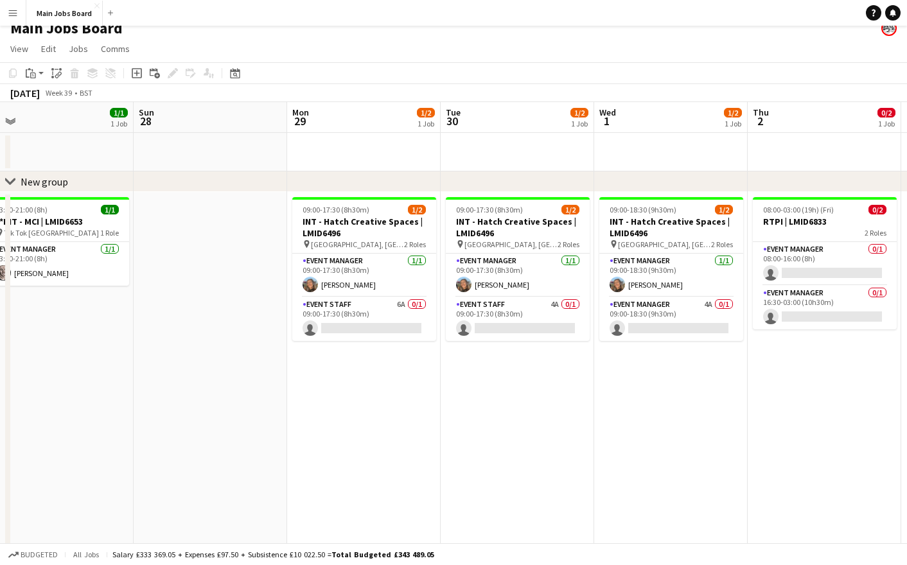
drag, startPoint x: 261, startPoint y: 407, endPoint x: 858, endPoint y: 407, distance: 597.5
click at [827, 407] on app-calendar-viewport "Thu 25 2/2 2 Jobs Fri 26 1/1 1 Job Sat 27 1/1 1 Job Sun 28 Mon 29 1/2 1 Job Tue…" at bounding box center [453, 332] width 907 height 461
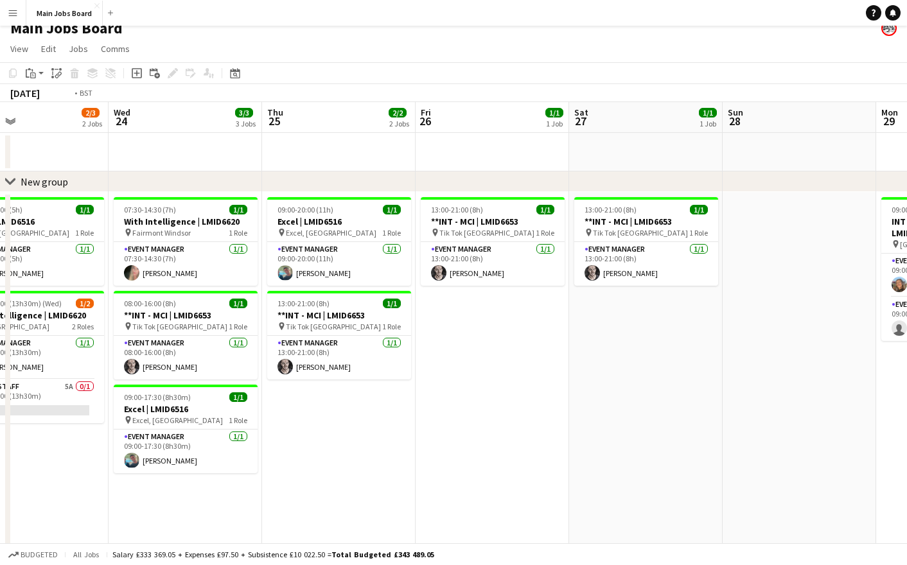
drag, startPoint x: 429, startPoint y: 407, endPoint x: 787, endPoint y: 407, distance: 357.9
click at [765, 407] on app-calendar-viewport "Sun 21 Mon 22 6/6 2 Jobs Tue 23 2/3 2 Jobs Wed 24 3/3 3 Jobs Thu 25 2/2 2 Jobs …" at bounding box center [453, 332] width 907 height 461
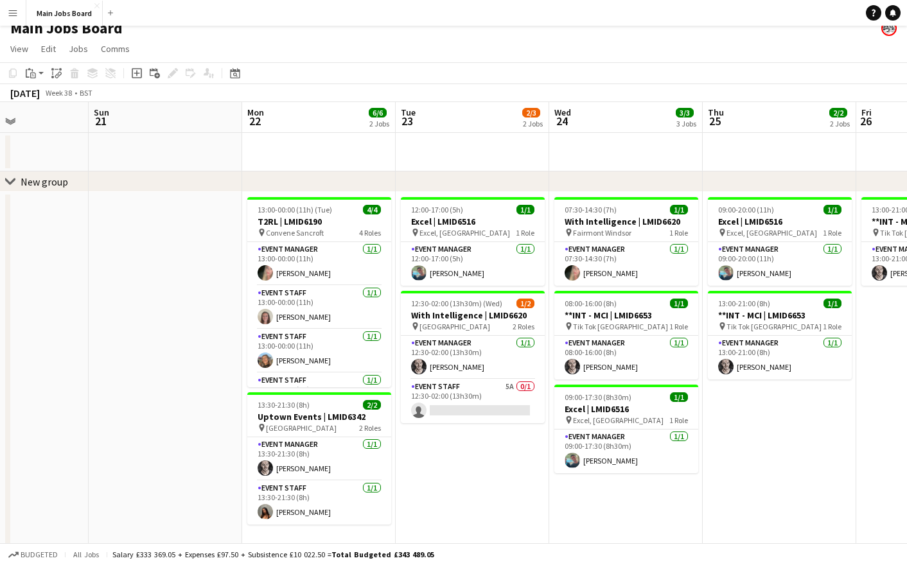
drag, startPoint x: 482, startPoint y: 407, endPoint x: 831, endPoint y: 407, distance: 349.5
click at [831, 407] on app-calendar-viewport "Thu 18 2/2 1 Job Fri 19 Sat 20 Sun 21 Mon 22 6/6 2 Jobs Tue 23 2/3 2 Jobs Wed 2…" at bounding box center [453, 332] width 907 height 461
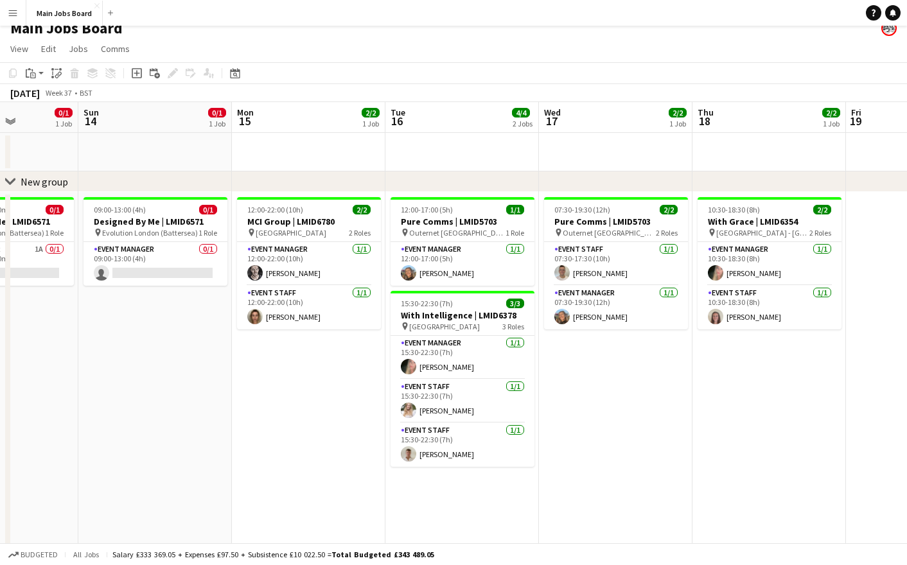
drag, startPoint x: 435, startPoint y: 407, endPoint x: 690, endPoint y: 407, distance: 255.1
click at [675, 407] on app-calendar-viewport "Thu 11 Fri 12 Sat 13 0/1 1 Job Sun 14 0/1 1 Job Mon 15 2/2 1 Job Tue 16 4/4 2 J…" at bounding box center [453, 332] width 907 height 461
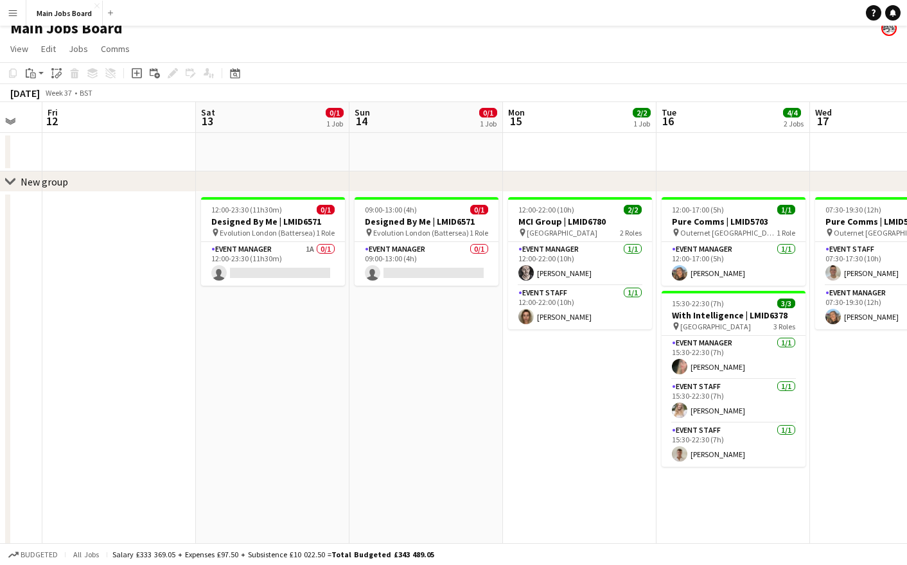
drag, startPoint x: 145, startPoint y: 407, endPoint x: 520, endPoint y: 407, distance: 374.6
click at [520, 407] on app-calendar-viewport "Wed 10 3/5 2 Jobs Thu 11 Fri 12 Sat 13 0/1 1 Job Sun 14 0/1 1 Job Mon 15 2/2 1 …" at bounding box center [453, 332] width 907 height 461
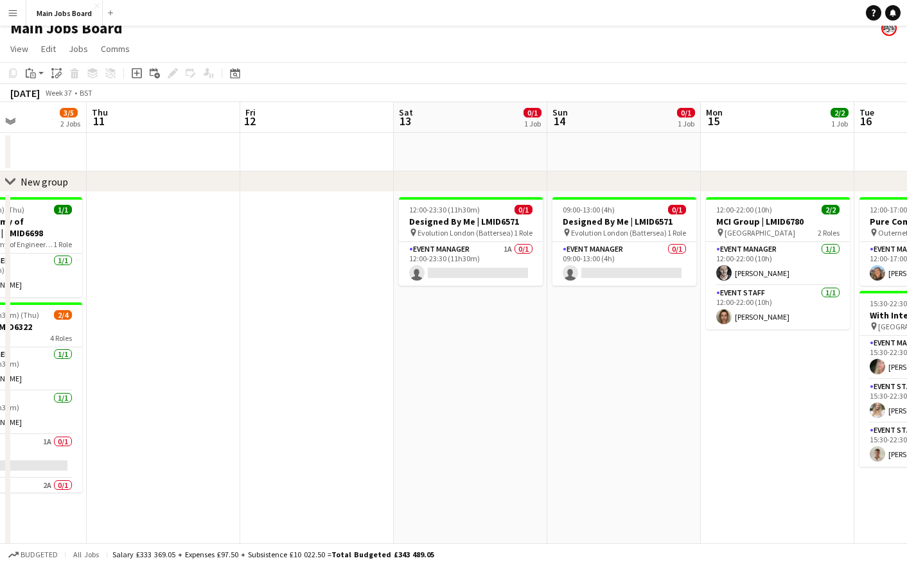
drag, startPoint x: 220, startPoint y: 407, endPoint x: 369, endPoint y: 407, distance: 148.4
click at [369, 407] on app-calendar-viewport "Mon 8 Tue 9 Wed 10 3/5 2 Jobs Thu 11 Fri 12 Sat 13 0/1 1 Job Sun 14 0/1 1 Job M…" at bounding box center [453, 332] width 907 height 461
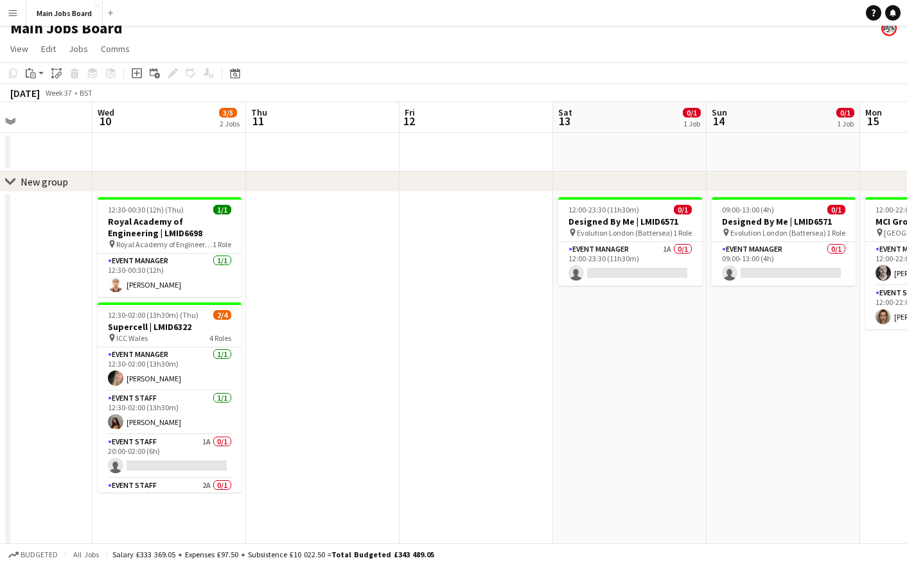
click at [298, 350] on app-date-cell at bounding box center [323, 377] width 154 height 371
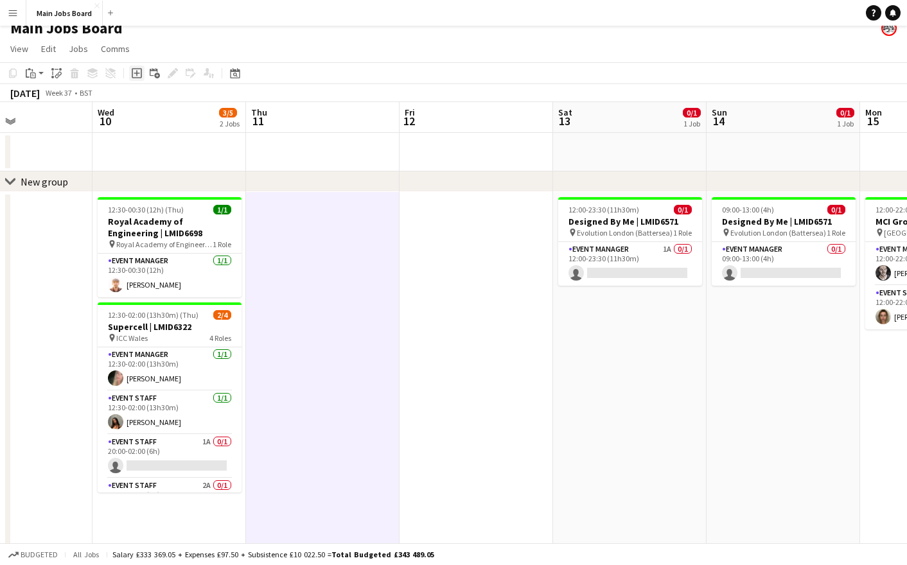
click at [134, 78] on icon "Add job" at bounding box center [137, 73] width 10 height 10
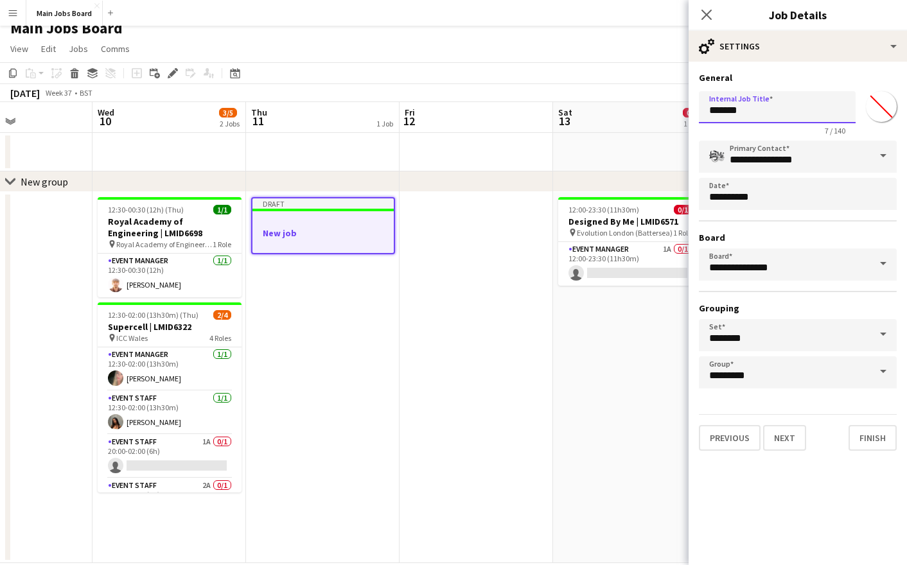
drag, startPoint x: 807, startPoint y: 108, endPoint x: 673, endPoint y: 108, distance: 133.6
click at [699, 108] on input "*******" at bounding box center [777, 107] width 157 height 32
click at [716, 108] on input "Internal Job Title" at bounding box center [777, 107] width 157 height 32
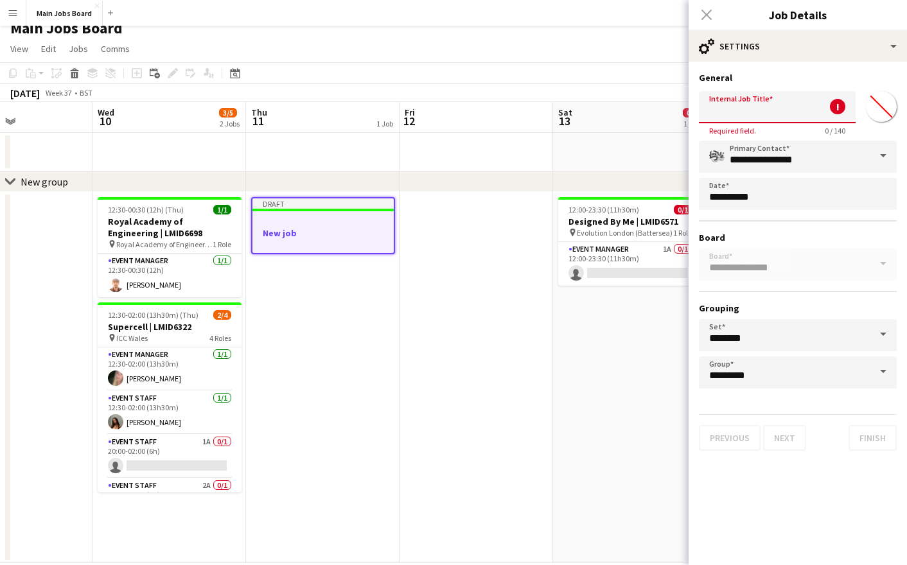
paste input "**********"
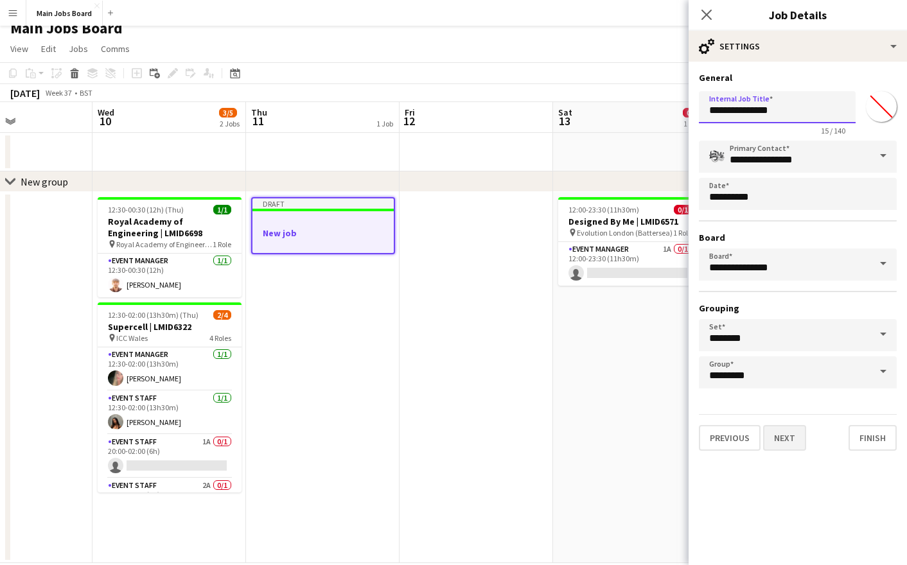
type input "**********"
click at [793, 432] on button "Next" at bounding box center [784, 438] width 43 height 26
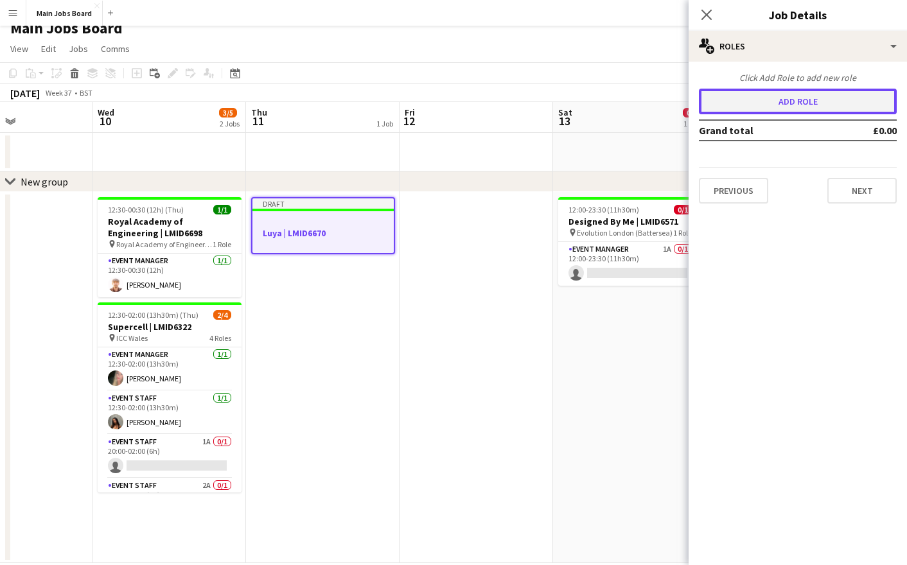
click at [812, 102] on button "Add role" at bounding box center [798, 102] width 198 height 26
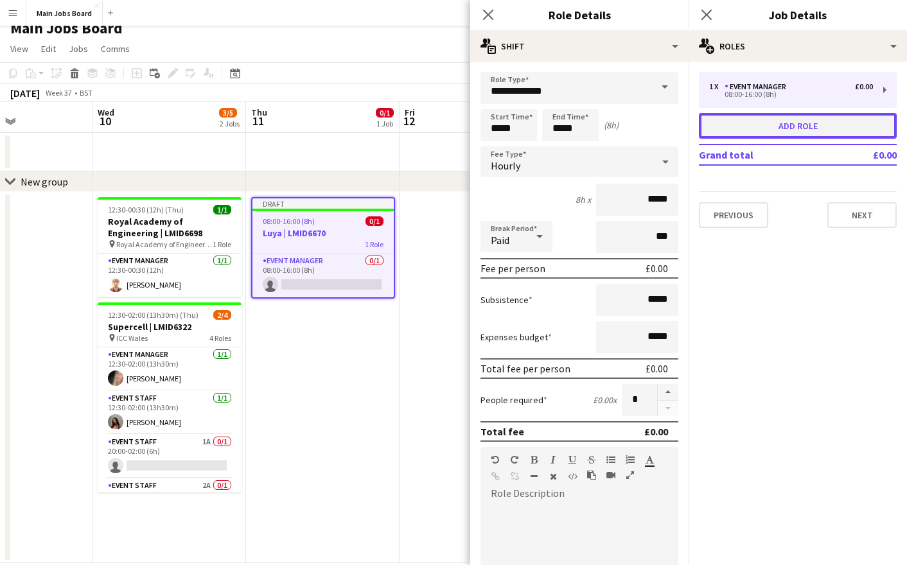
click at [797, 126] on button "Add role" at bounding box center [798, 126] width 198 height 26
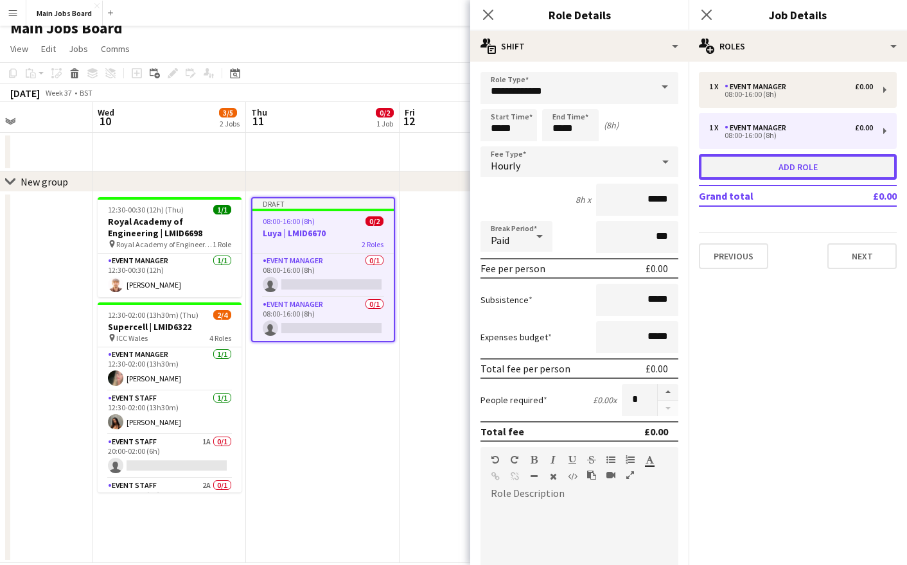
click at [777, 160] on button "Add role" at bounding box center [798, 167] width 198 height 26
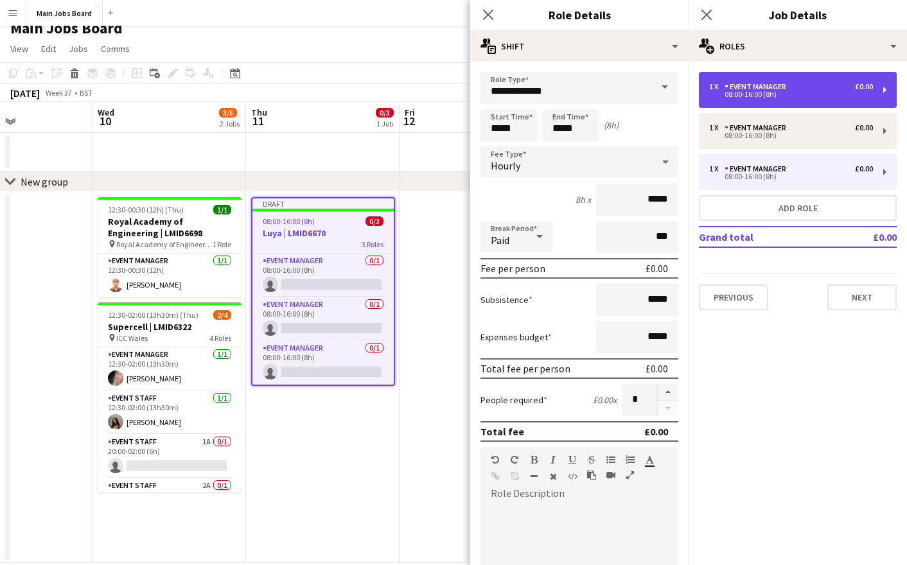
click at [801, 85] on div "1 x Event Manager £0.00" at bounding box center [791, 86] width 164 height 9
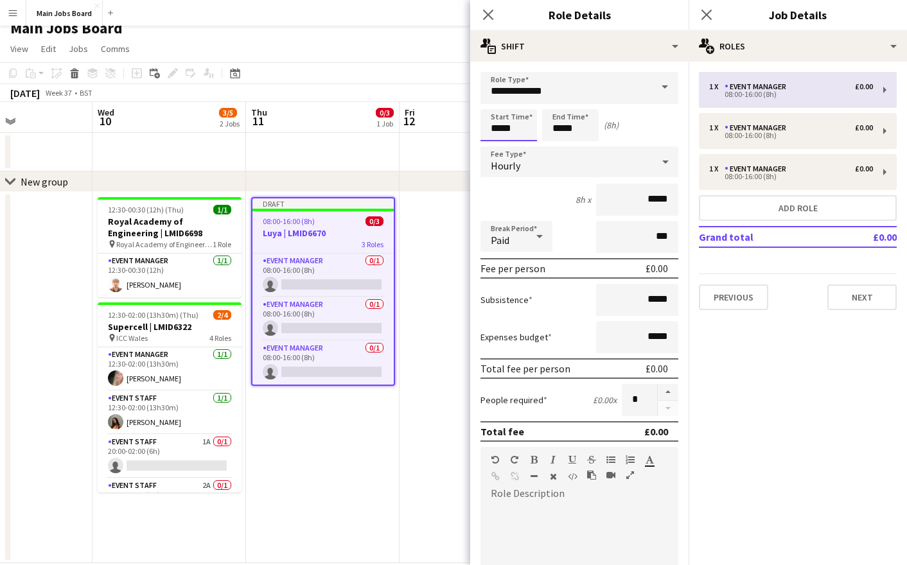
click at [517, 132] on input "*****" at bounding box center [509, 125] width 57 height 32
type input "*****"
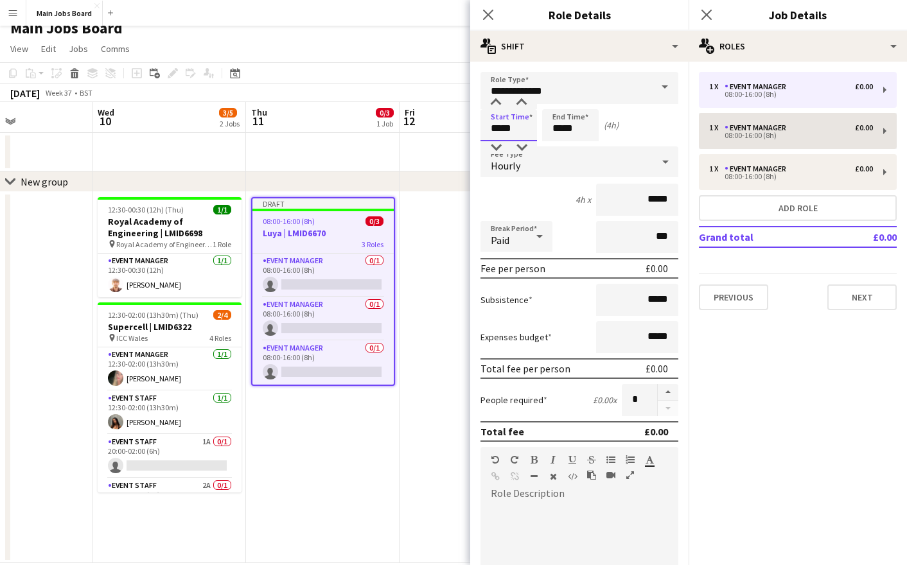
type input "*****"
click at [560, 127] on input "*****" at bounding box center [570, 125] width 57 height 32
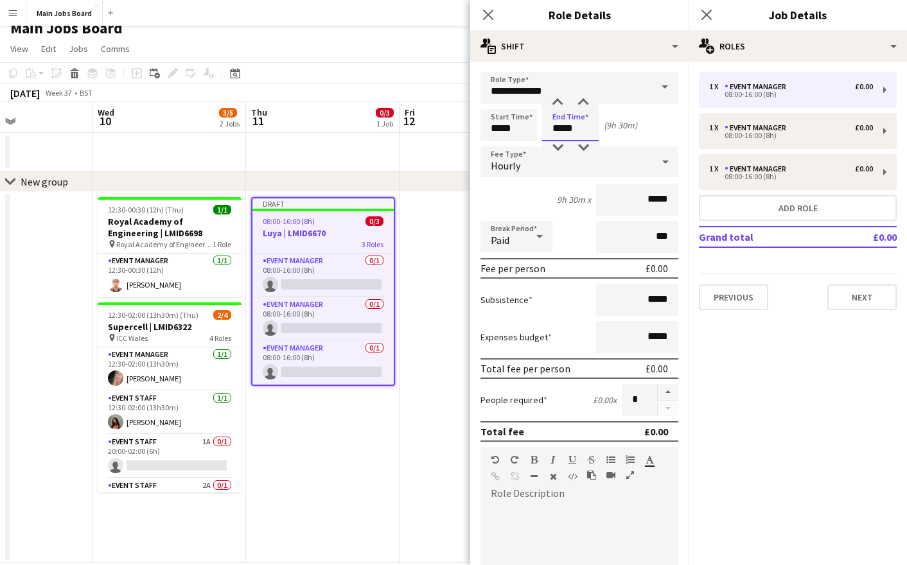
type input "*****"
click at [671, 202] on input "*****" at bounding box center [637, 200] width 82 height 32
type input "**"
type input "******"
click at [749, 362] on mat-expansion-panel "pencil3 General details 1 x Event Manager £0.00 08:00-16:00 (8h) 1 x Event Mana…" at bounding box center [798, 314] width 218 height 504
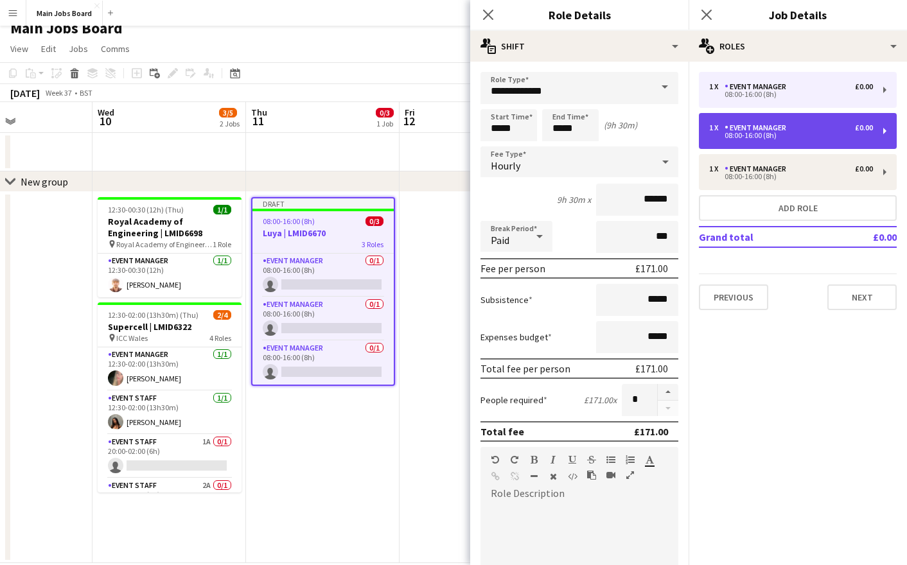
click at [760, 130] on div "Event Manager" at bounding box center [758, 127] width 67 height 9
type input "*****"
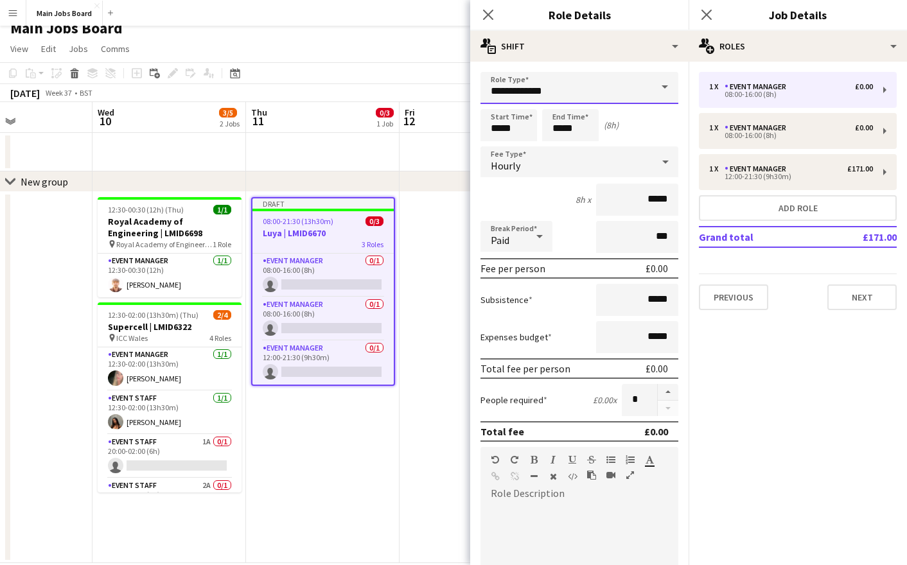
click at [599, 78] on input "**********" at bounding box center [580, 88] width 198 height 32
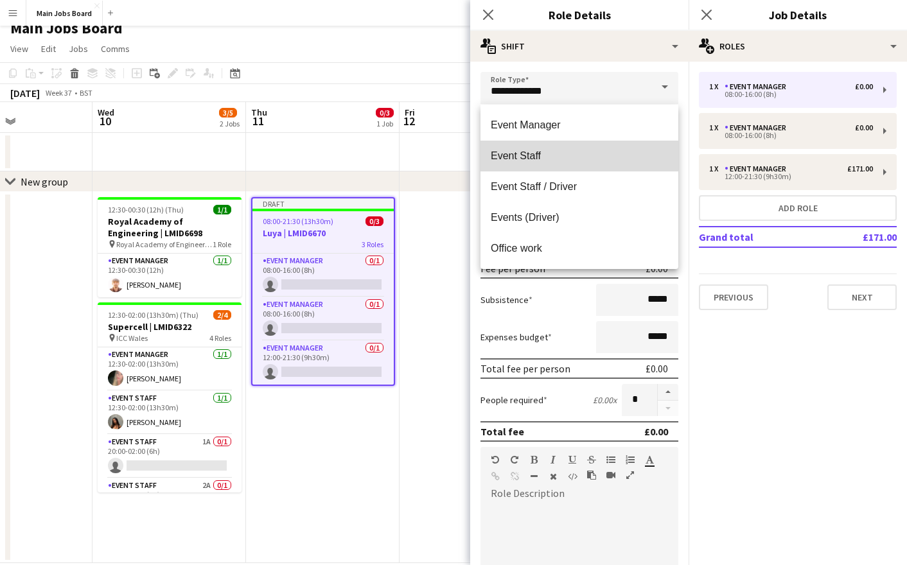
click at [551, 146] on mat-option "Event Staff" at bounding box center [580, 156] width 198 height 31
type input "**********"
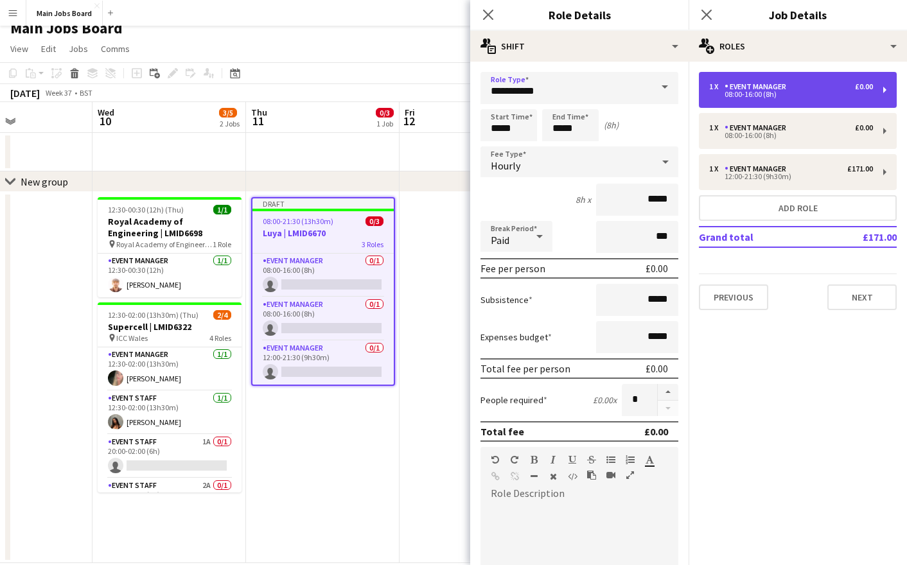
click at [785, 95] on div "08:00-16:00 (8h)" at bounding box center [791, 94] width 164 height 6
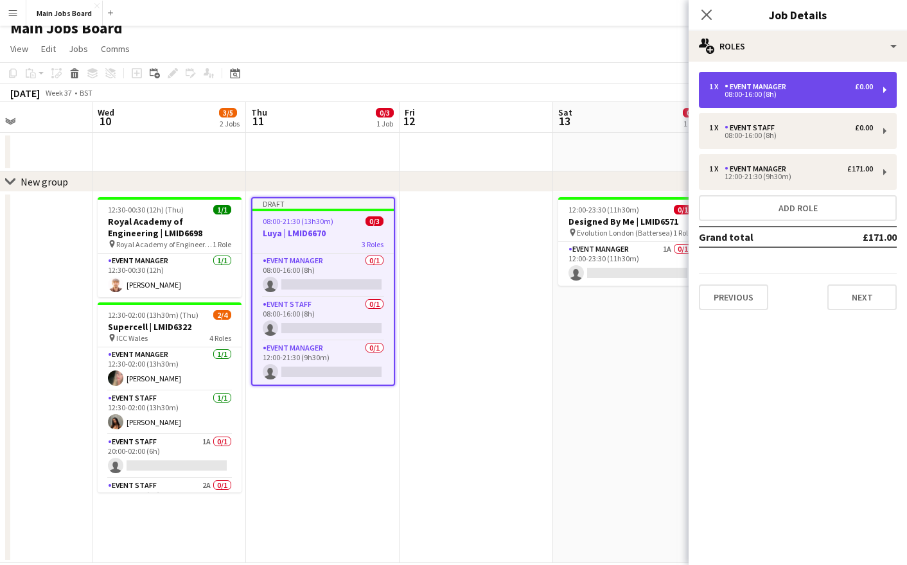
click at [759, 89] on div "Event Manager" at bounding box center [758, 86] width 67 height 9
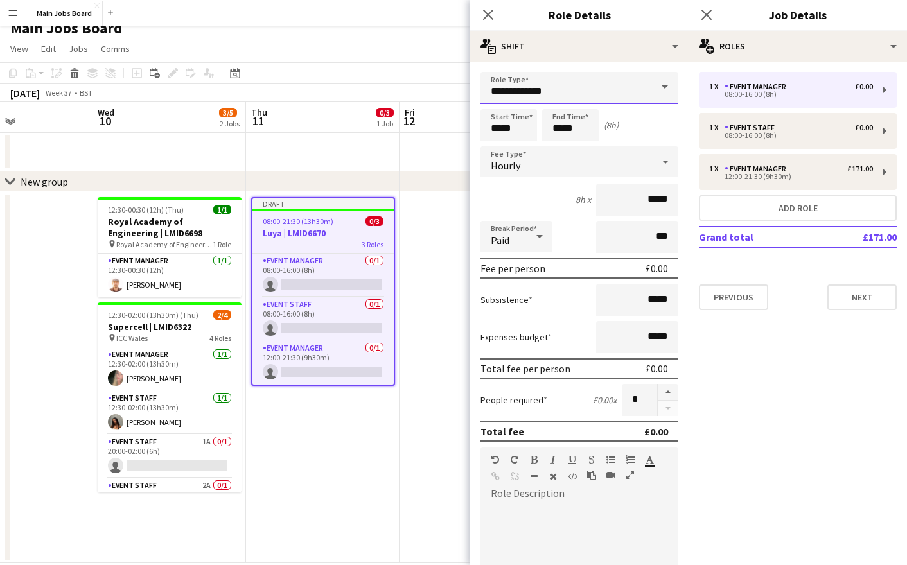
click at [616, 87] on input "**********" at bounding box center [580, 88] width 198 height 32
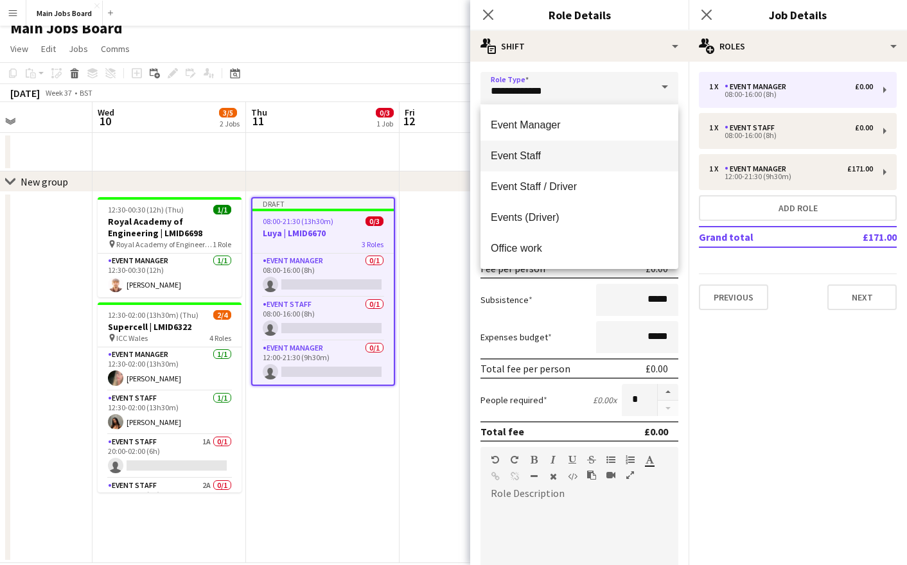
click at [542, 156] on span "Event Staff" at bounding box center [579, 156] width 177 height 12
type input "**********"
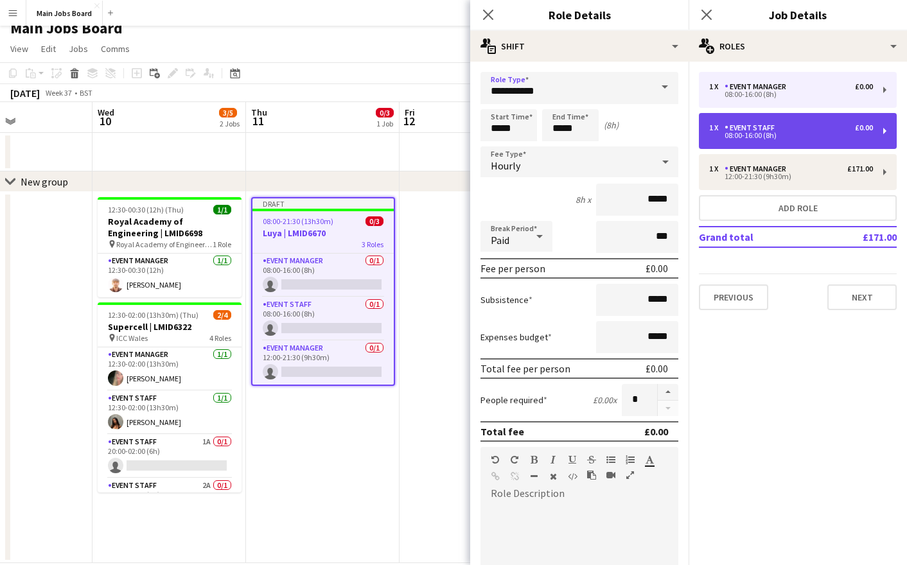
click at [807, 133] on div "08:00-16:00 (8h)" at bounding box center [791, 135] width 164 height 6
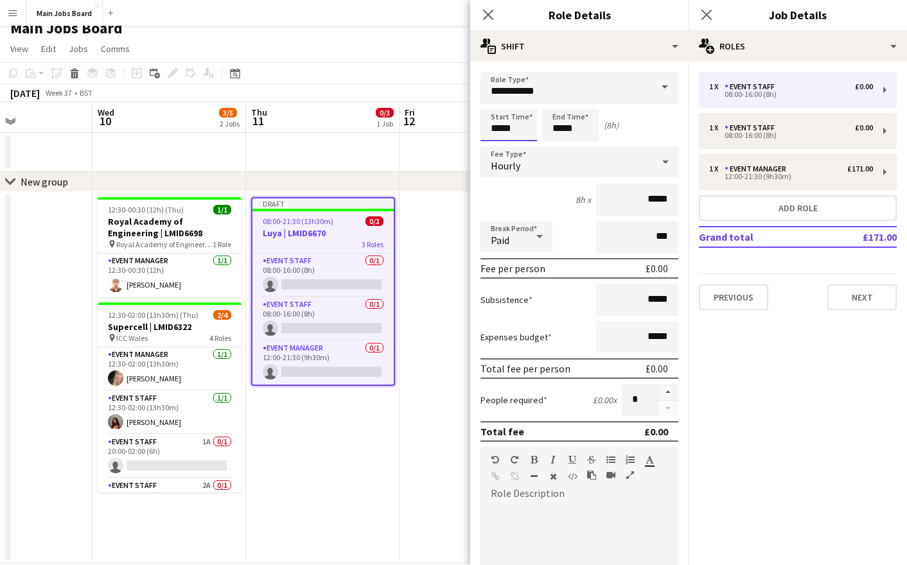
click at [500, 129] on input "*****" at bounding box center [509, 125] width 57 height 32
type input "*****"
click at [583, 135] on input "*****" at bounding box center [570, 125] width 57 height 32
type input "*****"
click at [564, 121] on input at bounding box center [570, 125] width 57 height 32
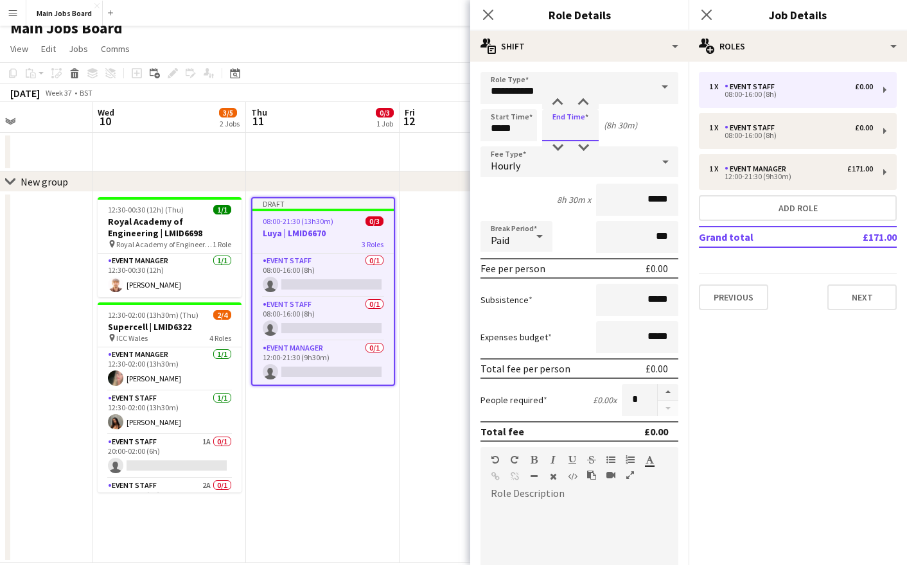
click at [574, 130] on input at bounding box center [570, 125] width 57 height 32
type input "*****"
click at [738, 305] on button "Previous" at bounding box center [733, 298] width 69 height 26
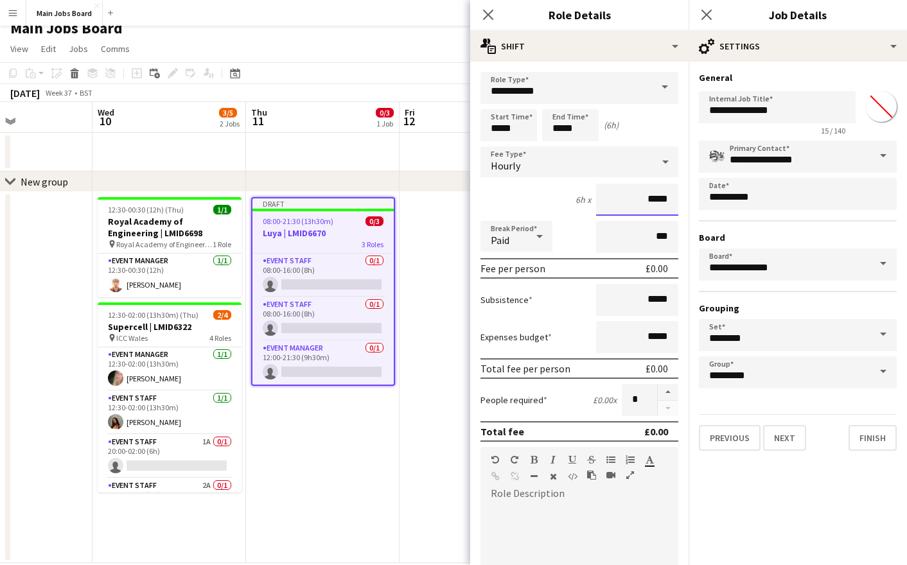
click at [672, 198] on input "*****" at bounding box center [637, 200] width 82 height 32
type input "**"
type input "******"
click at [772, 499] on mat-expansion-panel "**********" at bounding box center [798, 314] width 218 height 504
click at [792, 437] on button "Next" at bounding box center [784, 438] width 43 height 26
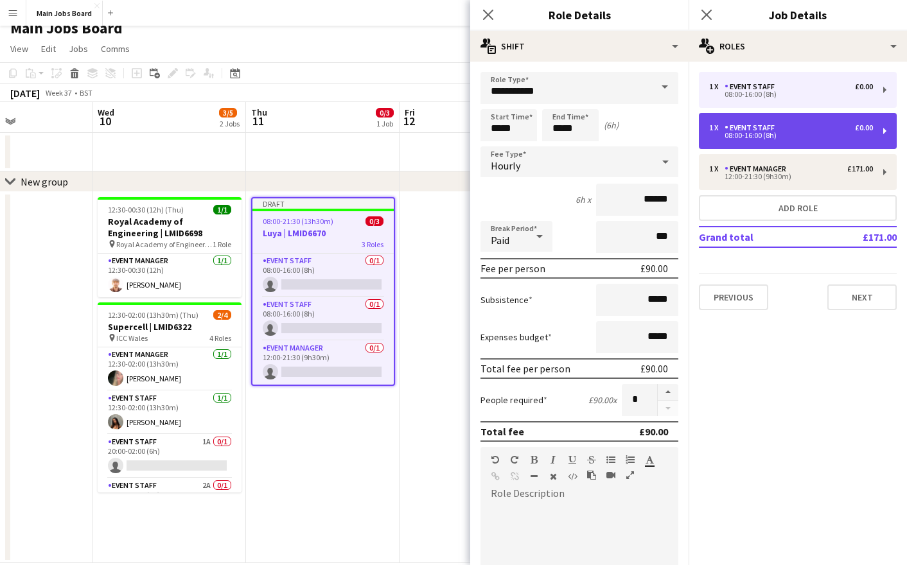
click at [771, 132] on div "Event Staff" at bounding box center [752, 127] width 55 height 9
type input "*****"
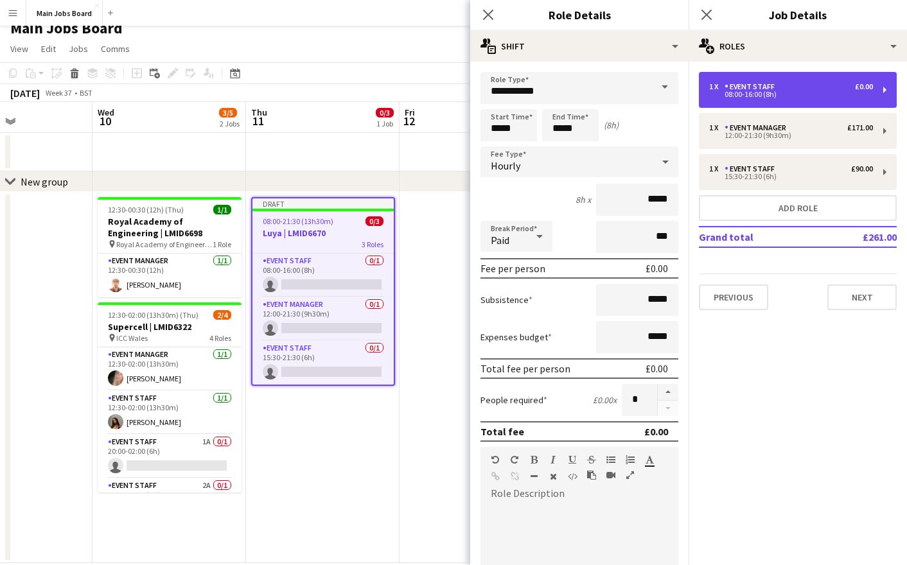
click at [771, 85] on div "Event Staff" at bounding box center [752, 86] width 55 height 9
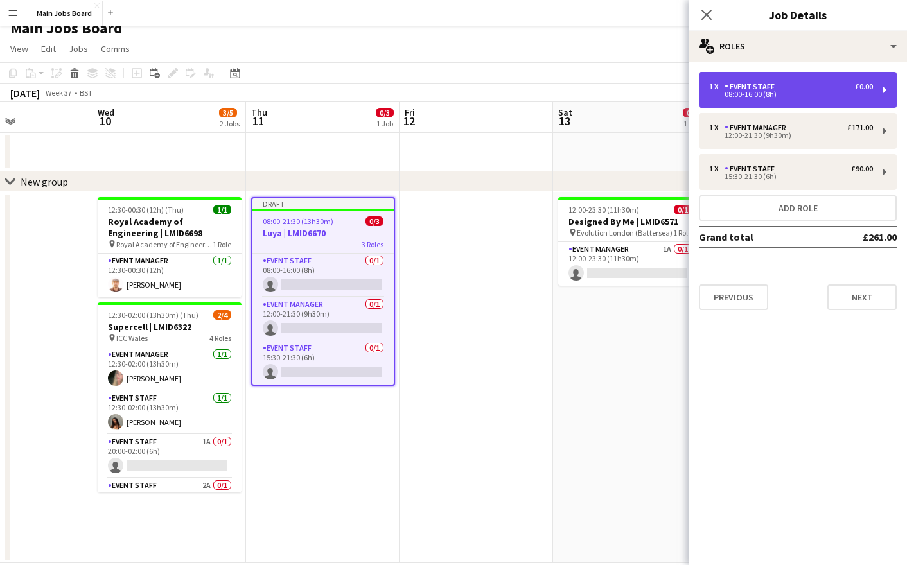
click at [737, 87] on div "Event Staff" at bounding box center [752, 86] width 55 height 9
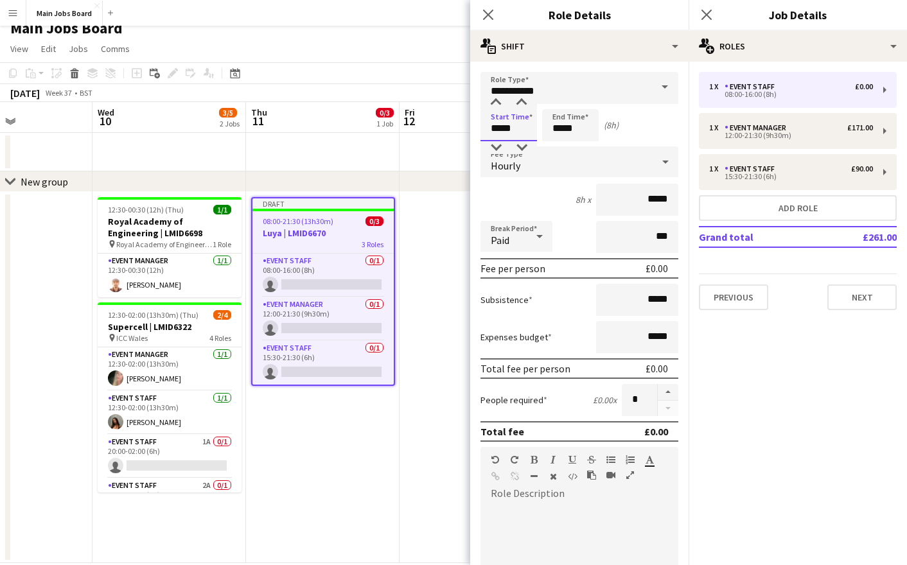
click at [514, 128] on input "*****" at bounding box center [509, 125] width 57 height 32
type input "*****"
click at [589, 134] on input "*****" at bounding box center [570, 125] width 57 height 32
type input "*****"
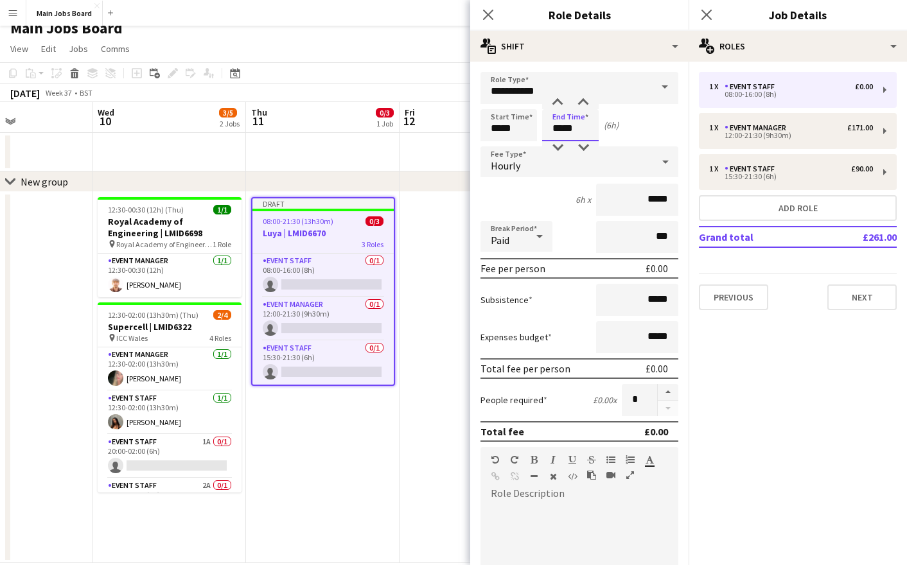
type input "*****"
click at [675, 208] on input "*****" at bounding box center [637, 200] width 82 height 32
type input "**"
type input "******"
click at [755, 352] on mat-expansion-panel "pencil3 General details 1 x Event Staff £0.00 08:00-16:00 (8h) 1 x Event Manage…" at bounding box center [798, 314] width 218 height 504
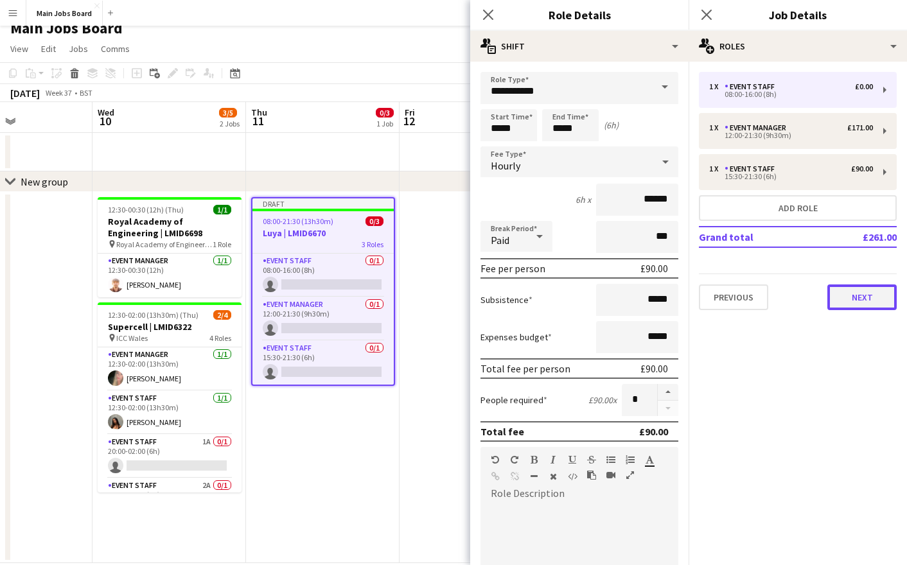
click at [836, 305] on button "Next" at bounding box center [862, 298] width 69 height 26
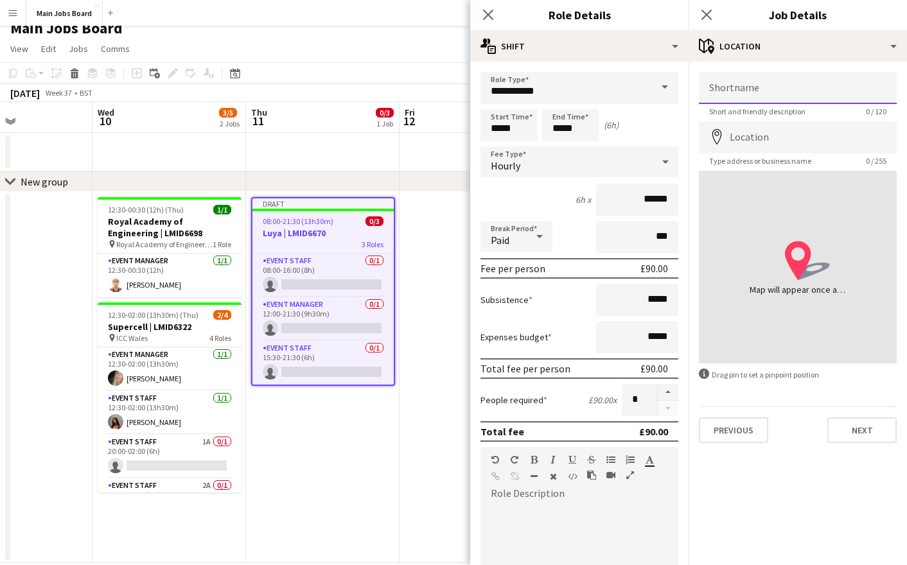
click at [765, 84] on input "Shortname" at bounding box center [798, 88] width 198 height 32
paste input "**********"
type input "**********"
click at [752, 137] on input "Location" at bounding box center [798, 137] width 198 height 32
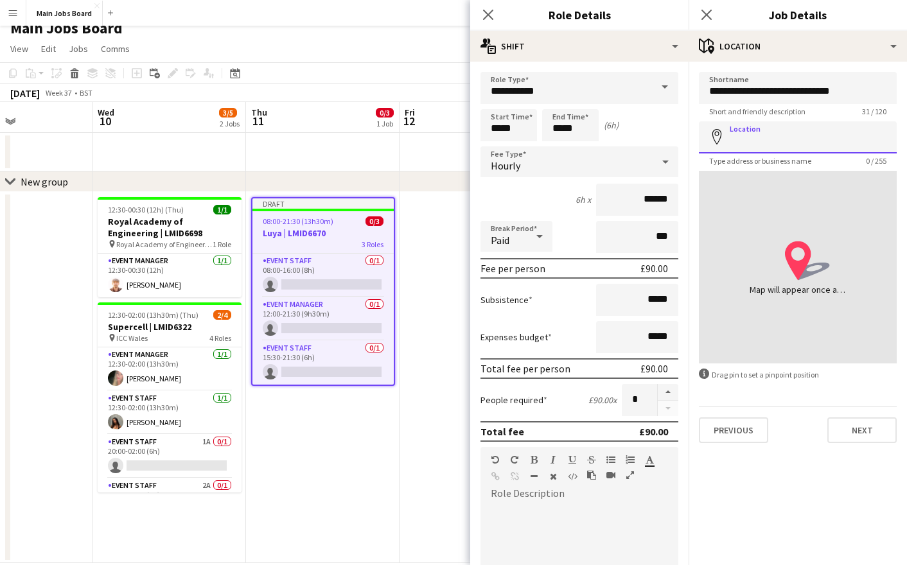
paste input "**********"
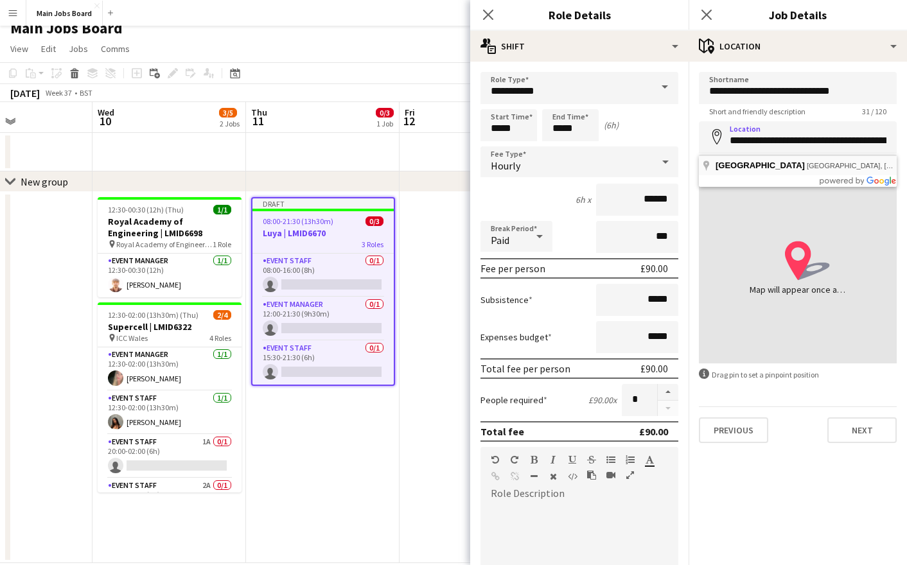
type input "**********"
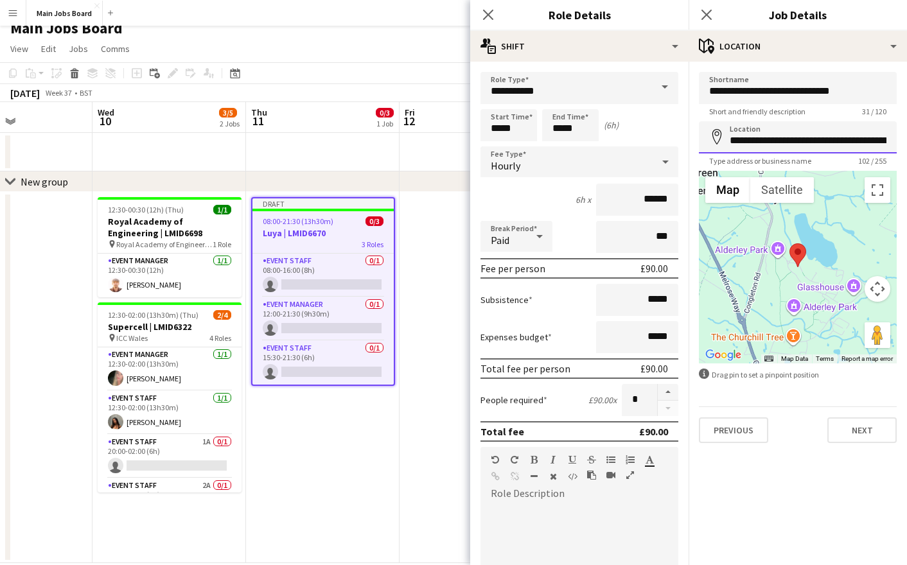
click at [848, 140] on input "**********" at bounding box center [798, 137] width 198 height 32
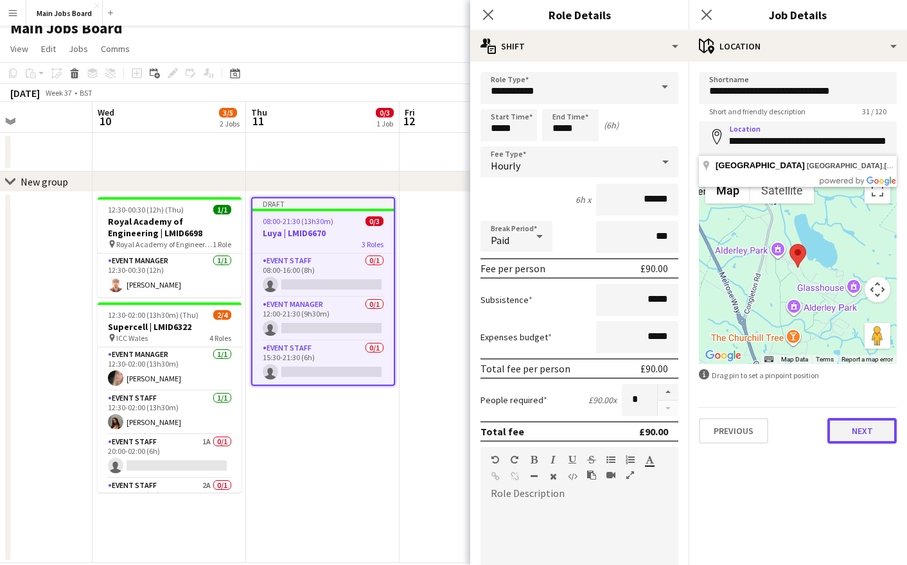
click at [849, 434] on button "Next" at bounding box center [862, 431] width 69 height 26
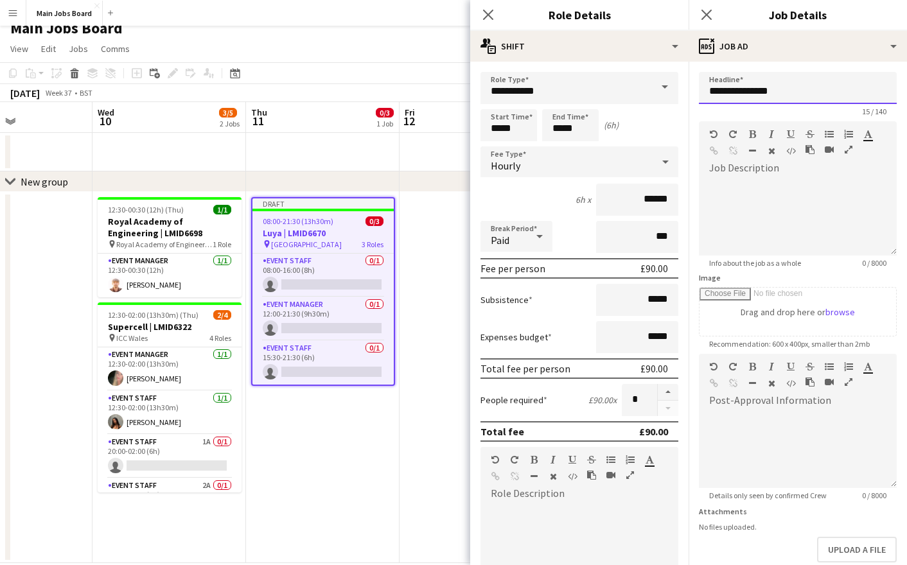
drag, startPoint x: 798, startPoint y: 89, endPoint x: 621, endPoint y: 89, distance: 177.3
click at [699, 89] on input "**********" at bounding box center [798, 88] width 198 height 32
paste input "**********"
type input "**********"
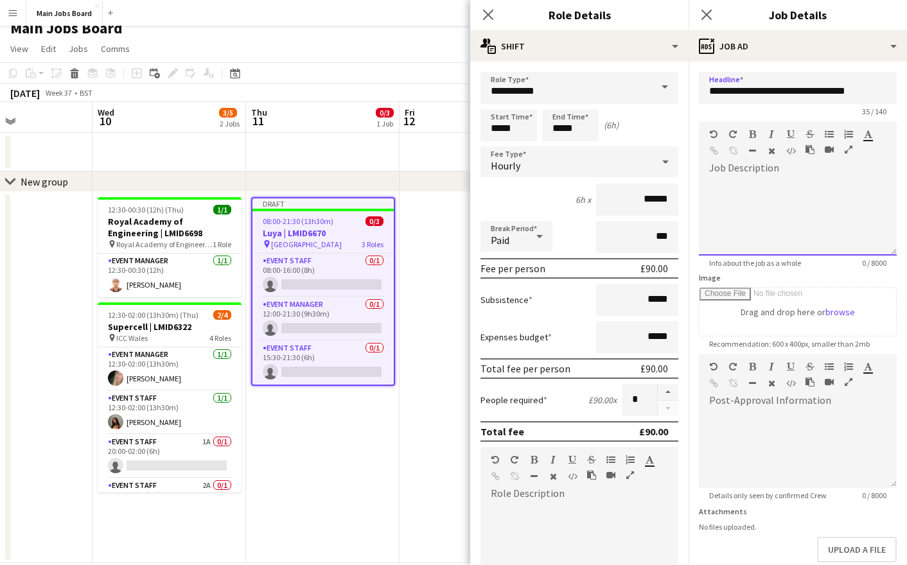
click at [811, 197] on div at bounding box center [798, 217] width 198 height 77
paste div
click at [824, 184] on div "**********" at bounding box center [798, 217] width 198 height 77
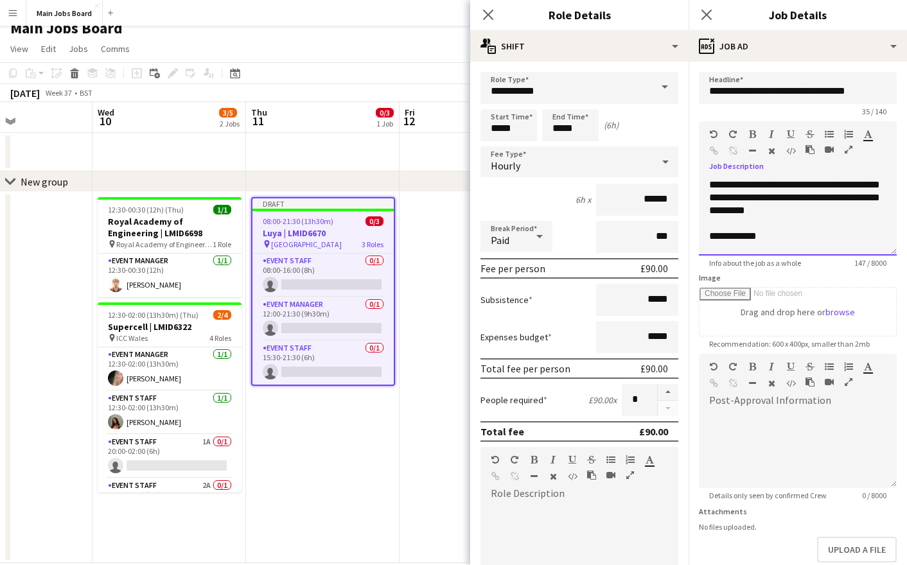
click at [792, 236] on div "**********" at bounding box center [798, 217] width 198 height 77
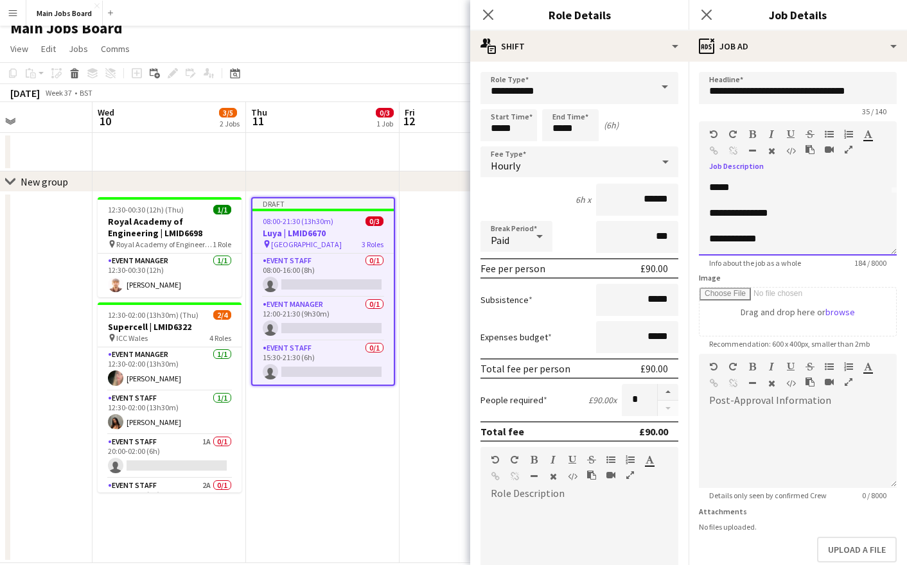
scroll to position [3, 0]
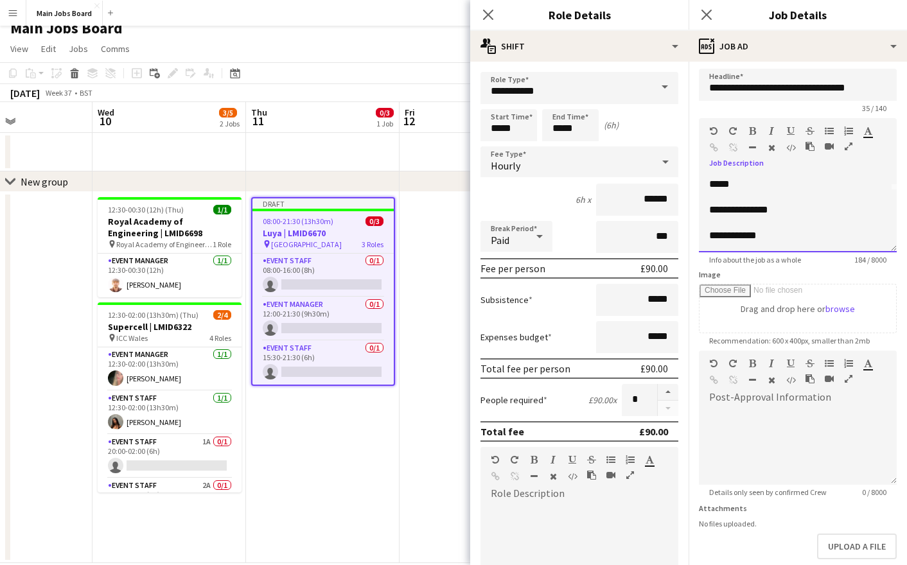
click at [805, 212] on div "**********" at bounding box center [798, 213] width 198 height 77
click at [801, 228] on div "**********" at bounding box center [798, 213] width 198 height 77
click at [790, 239] on div "**********" at bounding box center [798, 213] width 198 height 77
click at [704, 11] on icon "Close pop-in" at bounding box center [706, 14] width 12 height 12
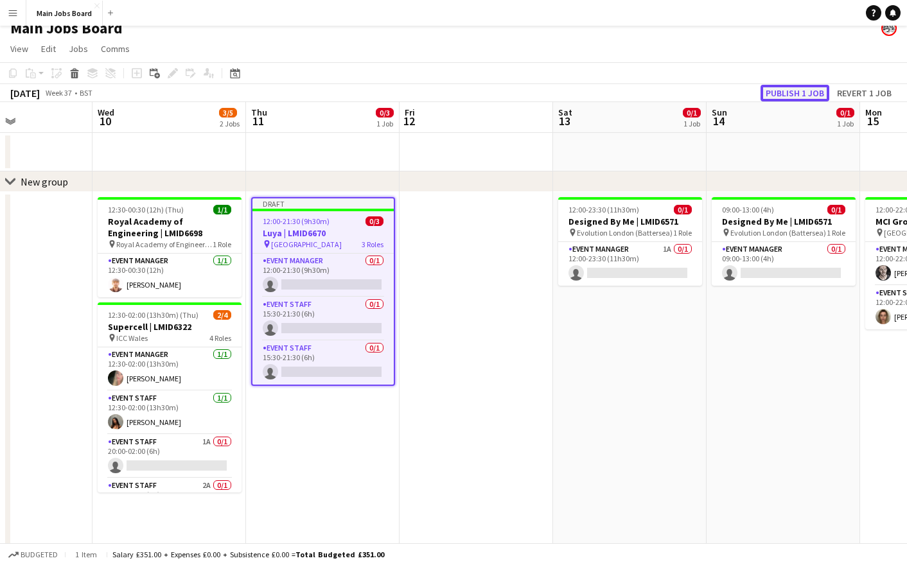
click at [790, 95] on button "Publish 1 job" at bounding box center [795, 93] width 69 height 17
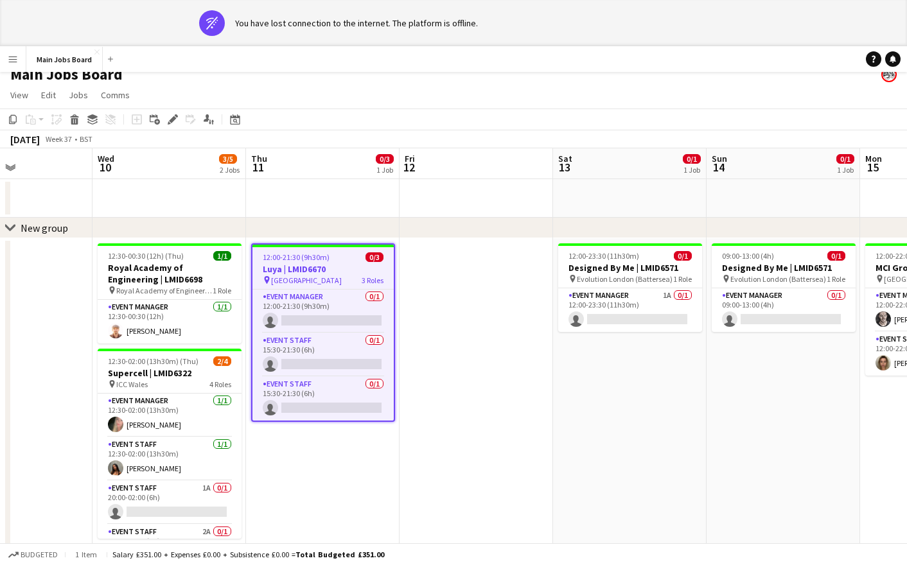
scroll to position [0, 0]
